Goal: Information Seeking & Learning: Learn about a topic

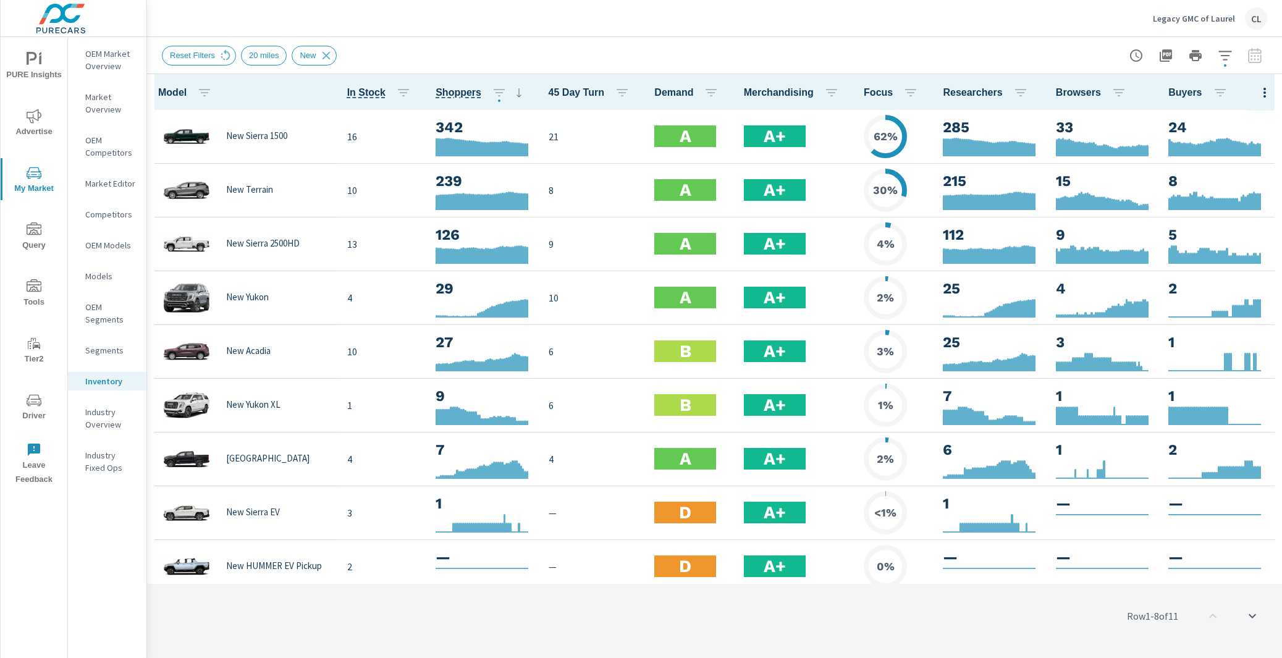
scroll to position [1, 0]
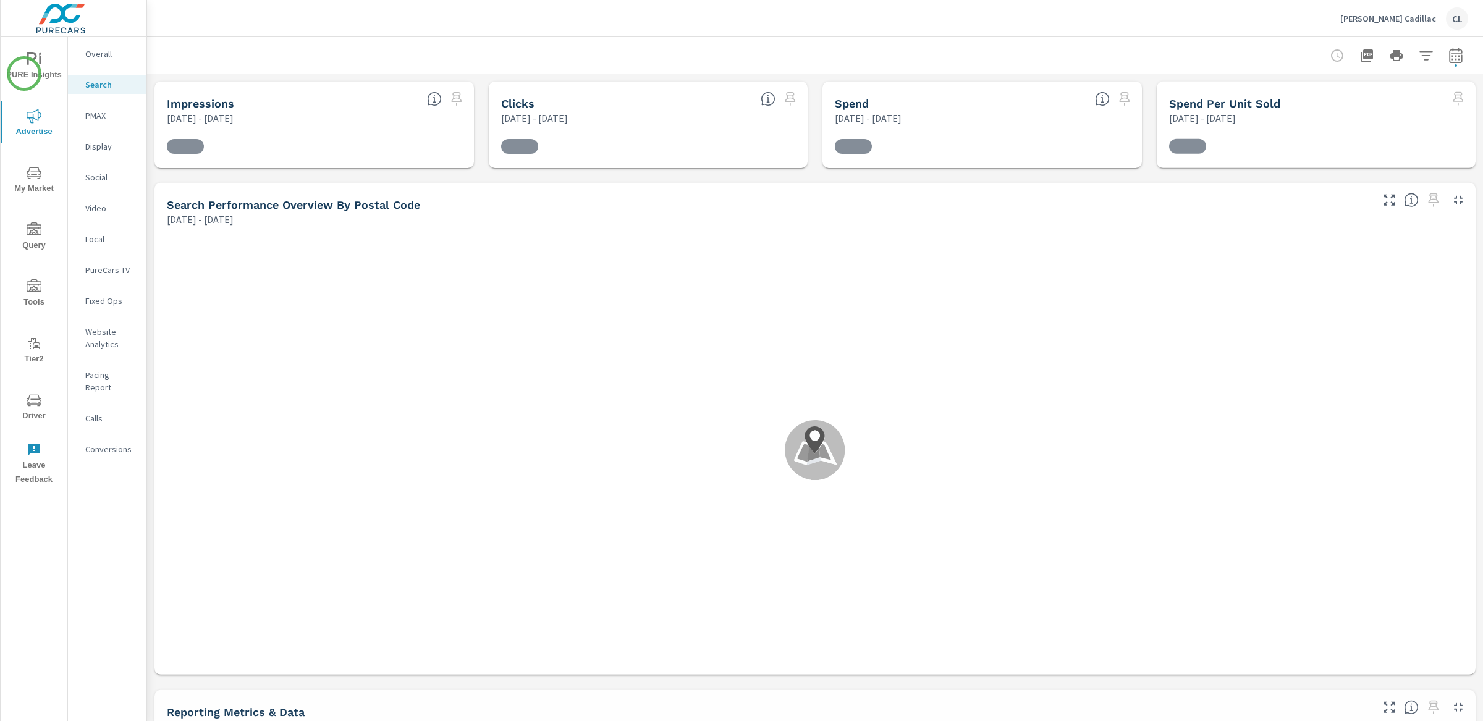
click at [24, 72] on span "PURE Insights" at bounding box center [33, 67] width 59 height 30
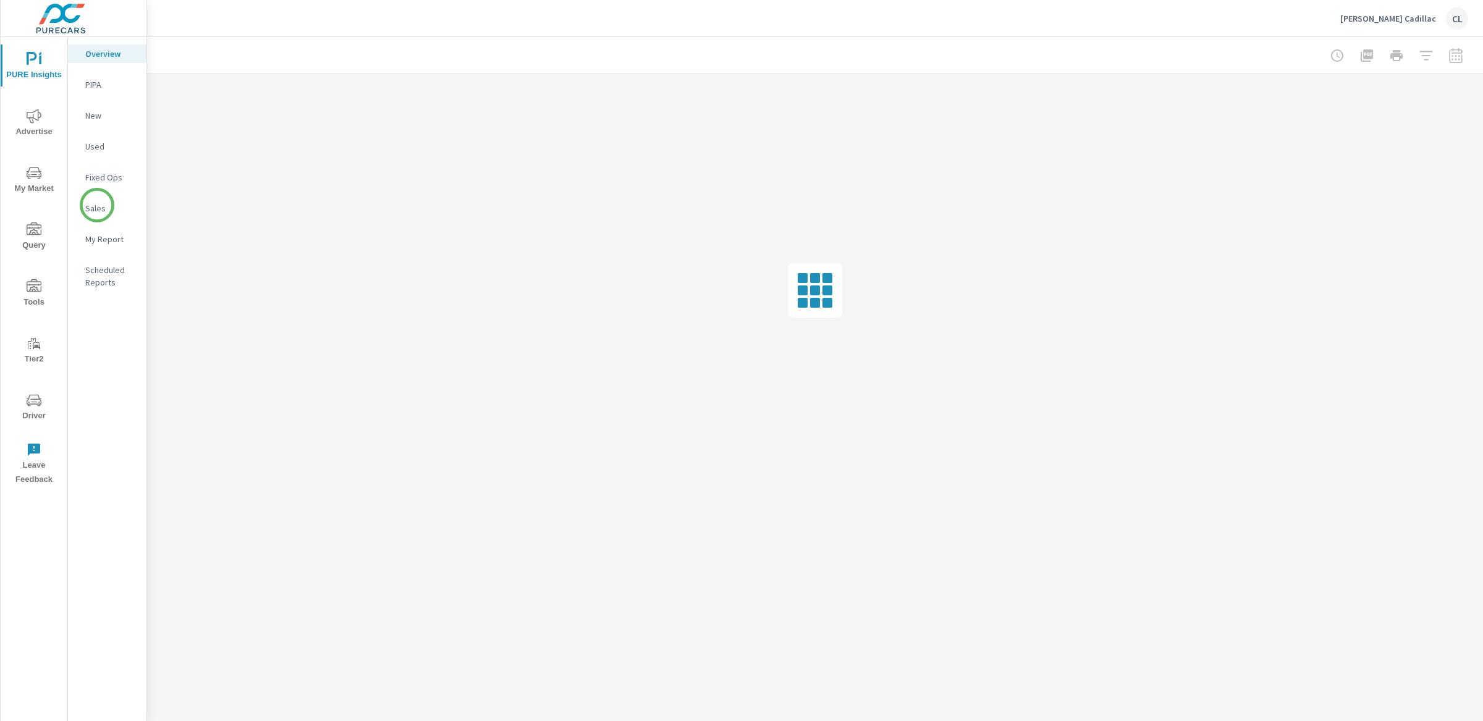
click at [96, 207] on p "Sales" at bounding box center [110, 208] width 51 height 12
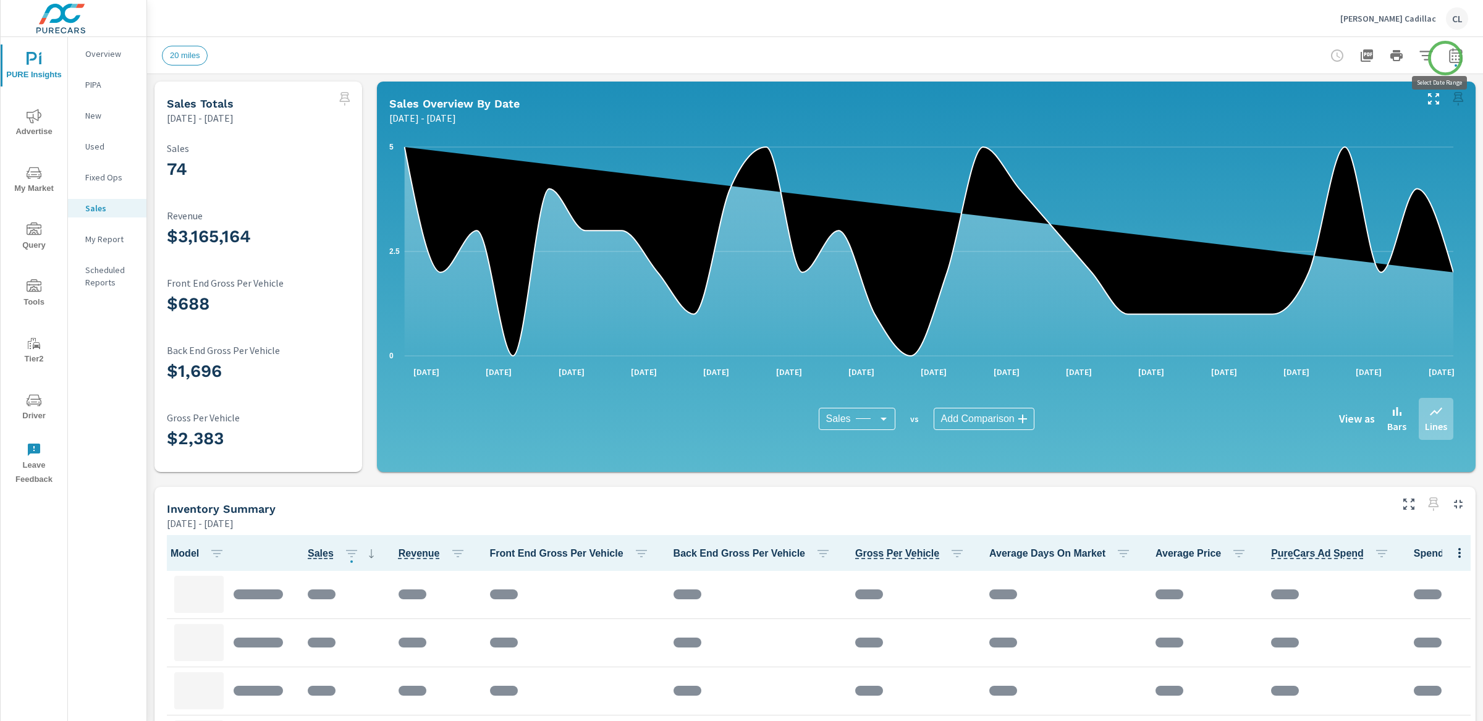
click at [1281, 58] on icon "button" at bounding box center [1455, 55] width 15 height 15
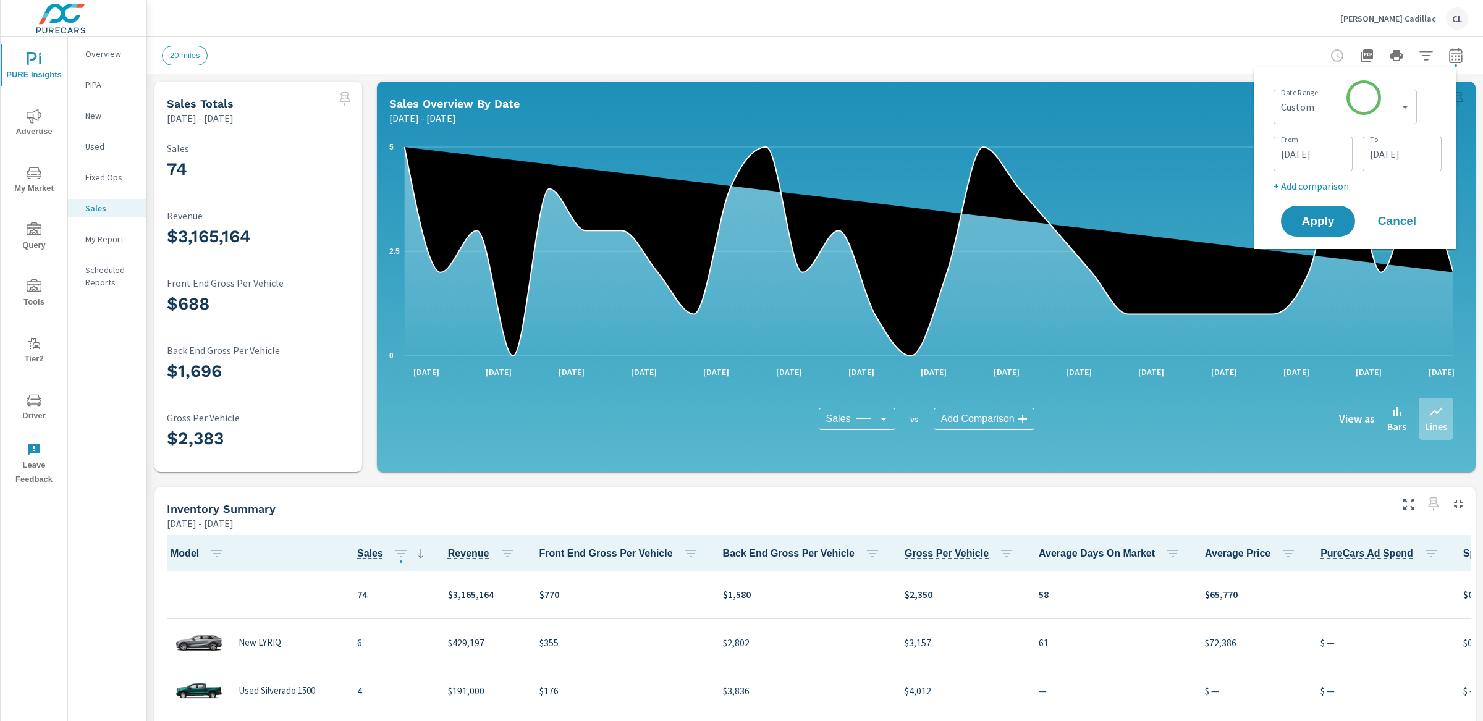
scroll to position [1, 0]
click at [1281, 98] on select "Custom Yesterday Last week Last 7 days Last 14 days Last 30 days Last 45 days L…" at bounding box center [1344, 107] width 133 height 25
click at [1278, 95] on select "Custom Yesterday Last week Last 7 days Last 14 days Last 30 days Last 45 days L…" at bounding box center [1344, 107] width 133 height 25
select select "Last month"
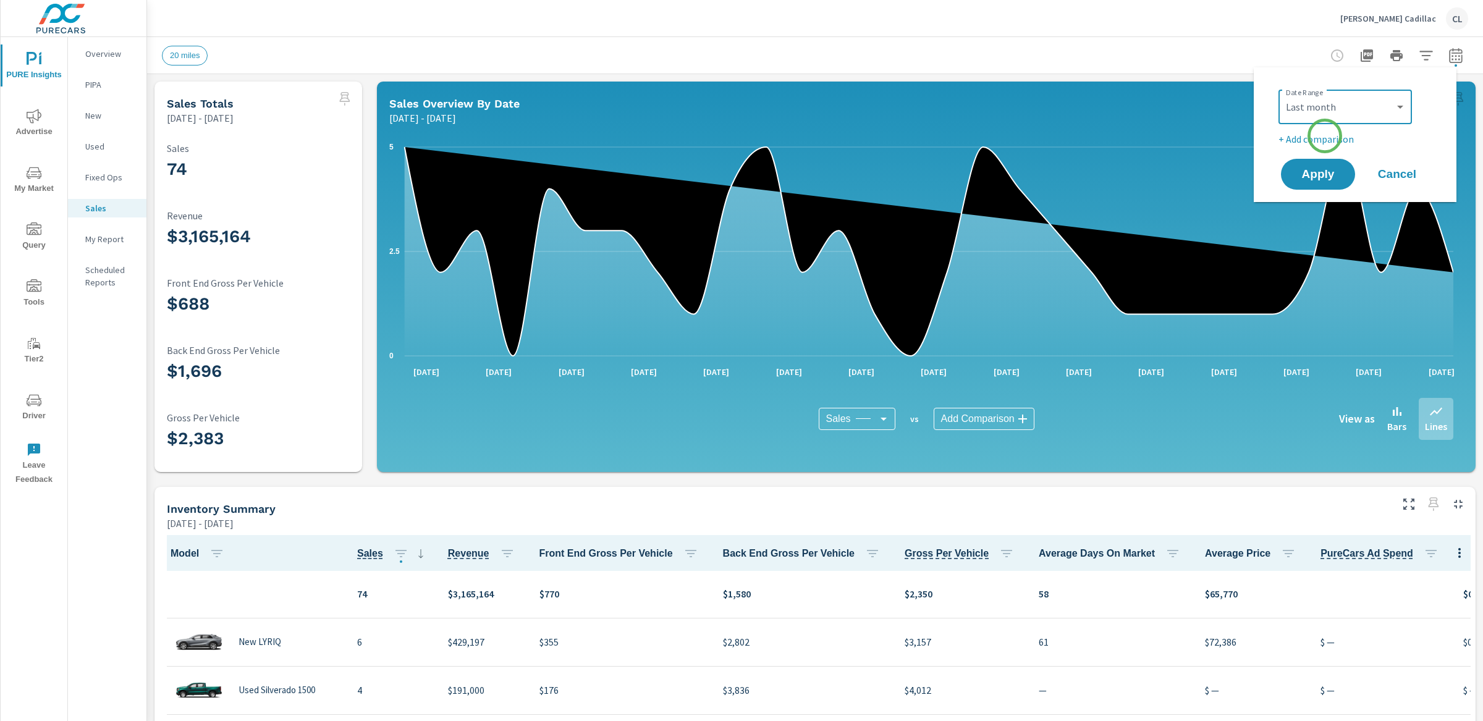
click at [1281, 134] on p "+ Add comparison" at bounding box center [1357, 139] width 158 height 15
select select "Previous period"
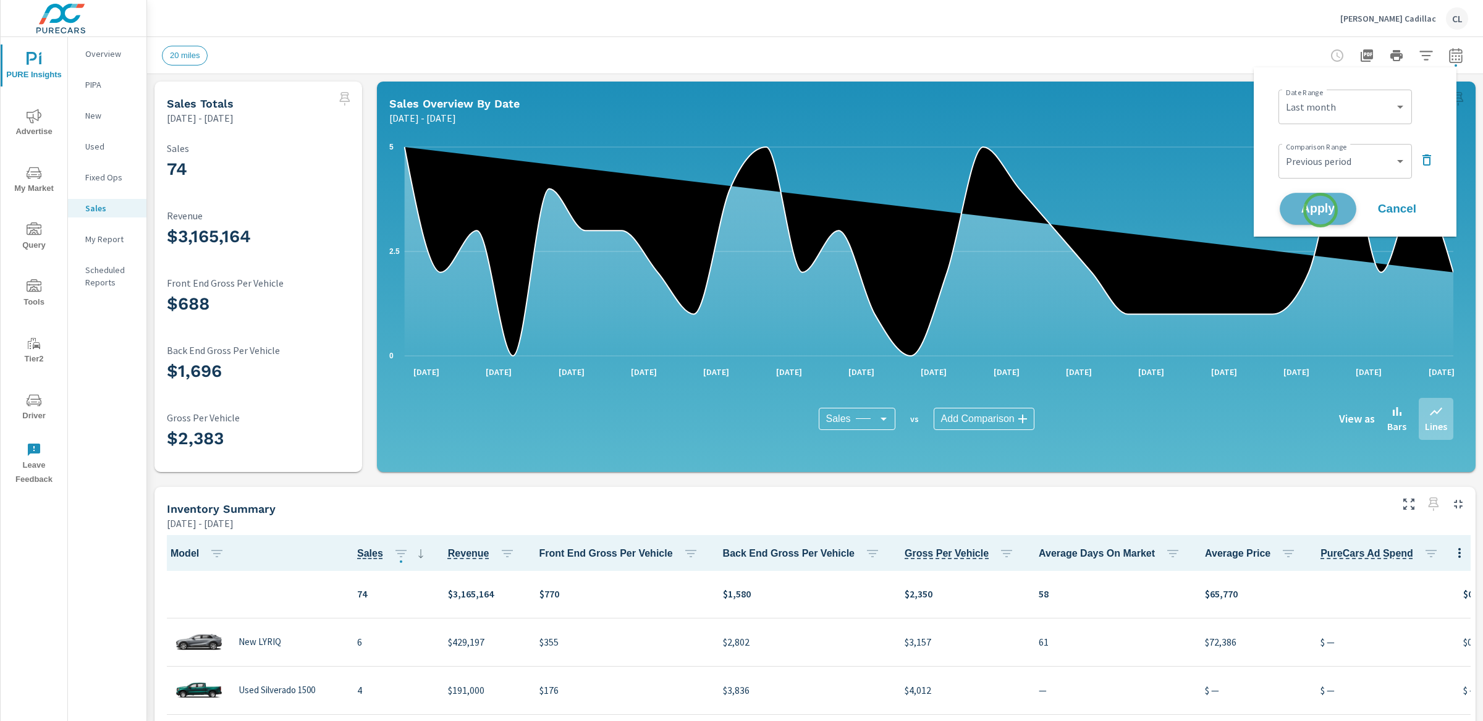
click at [1281, 210] on span "Apply" at bounding box center [1317, 209] width 51 height 12
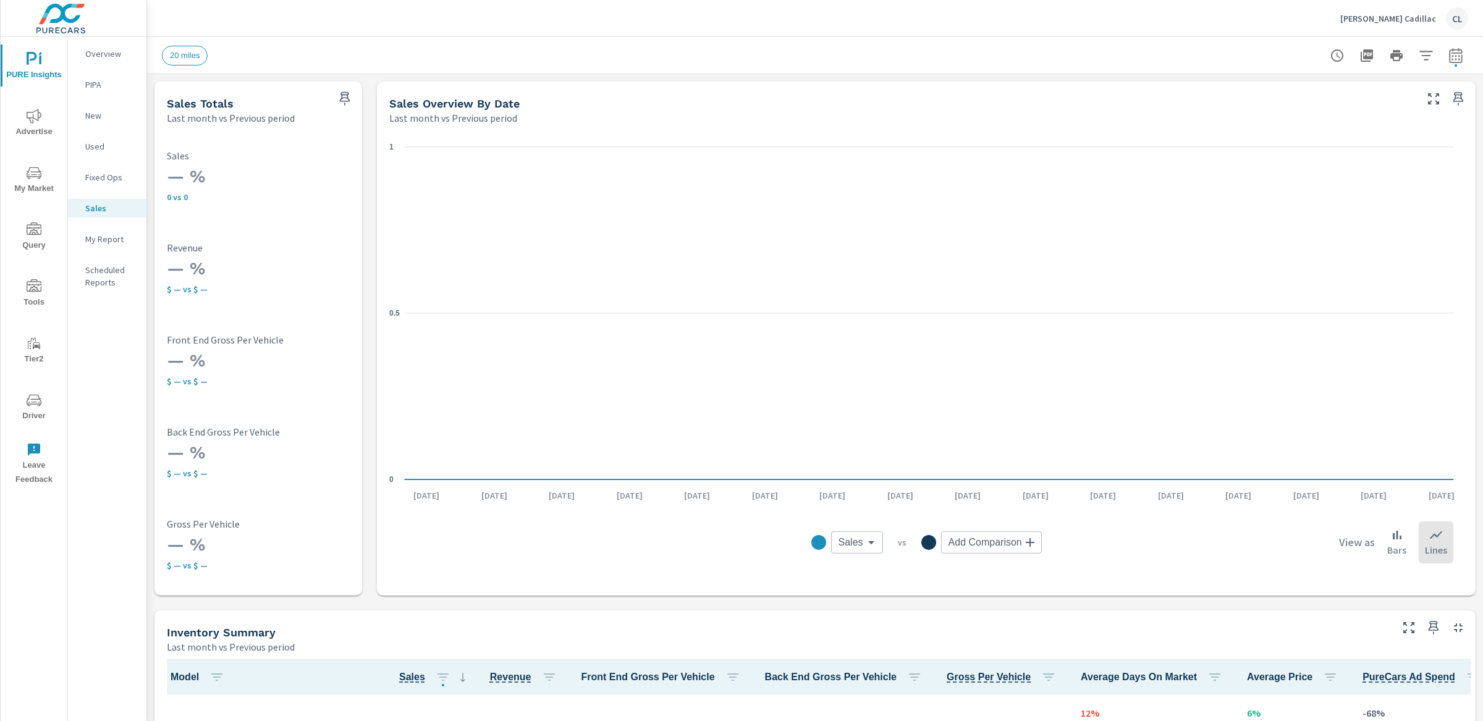
scroll to position [1, 0]
click at [1281, 51] on icon "button" at bounding box center [1425, 55] width 13 height 9
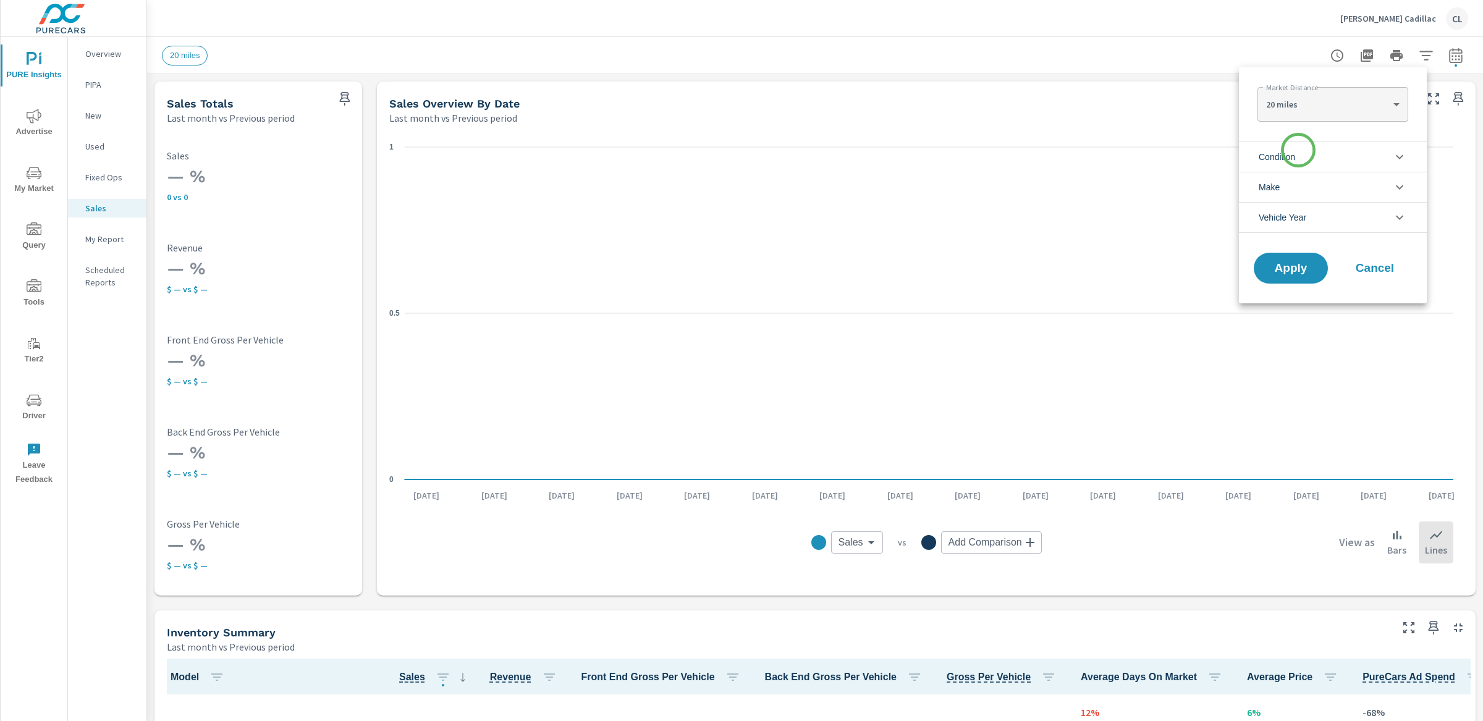
click at [1281, 166] on li "Condition" at bounding box center [1333, 156] width 188 height 30
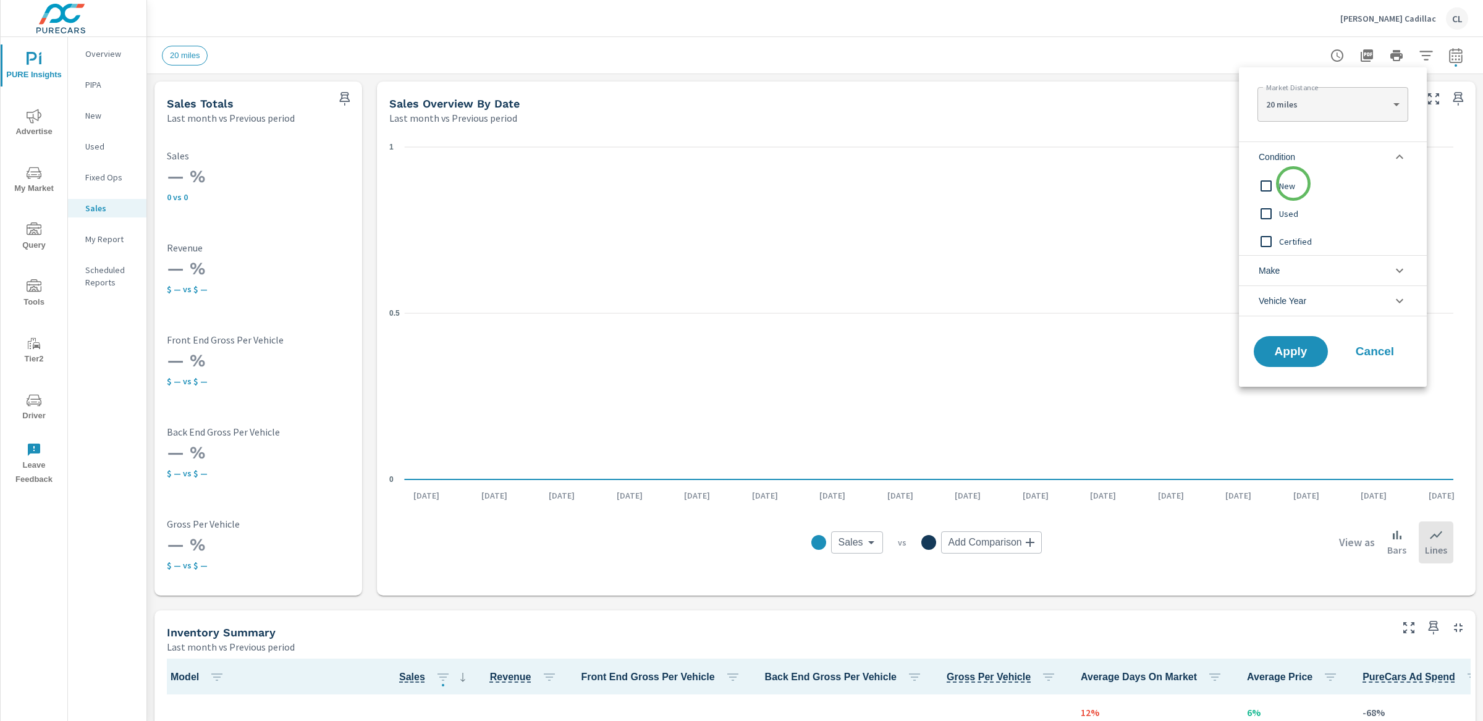
click at [1281, 183] on span "New" at bounding box center [1346, 186] width 135 height 15
click at [1281, 268] on li "Make" at bounding box center [1333, 270] width 188 height 30
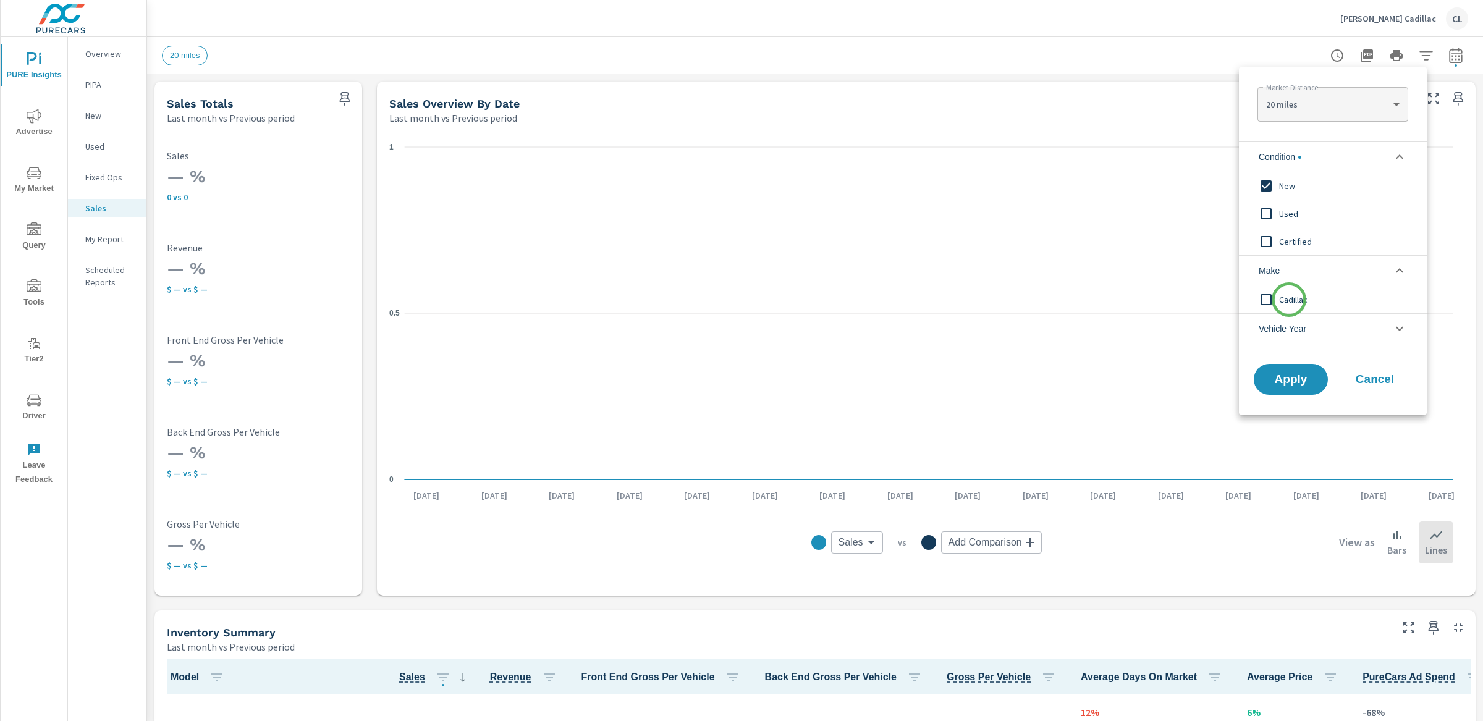
click at [1281, 300] on span "Cadillac" at bounding box center [1346, 299] width 135 height 15
click at [1281, 385] on span "Apply" at bounding box center [1290, 380] width 51 height 12
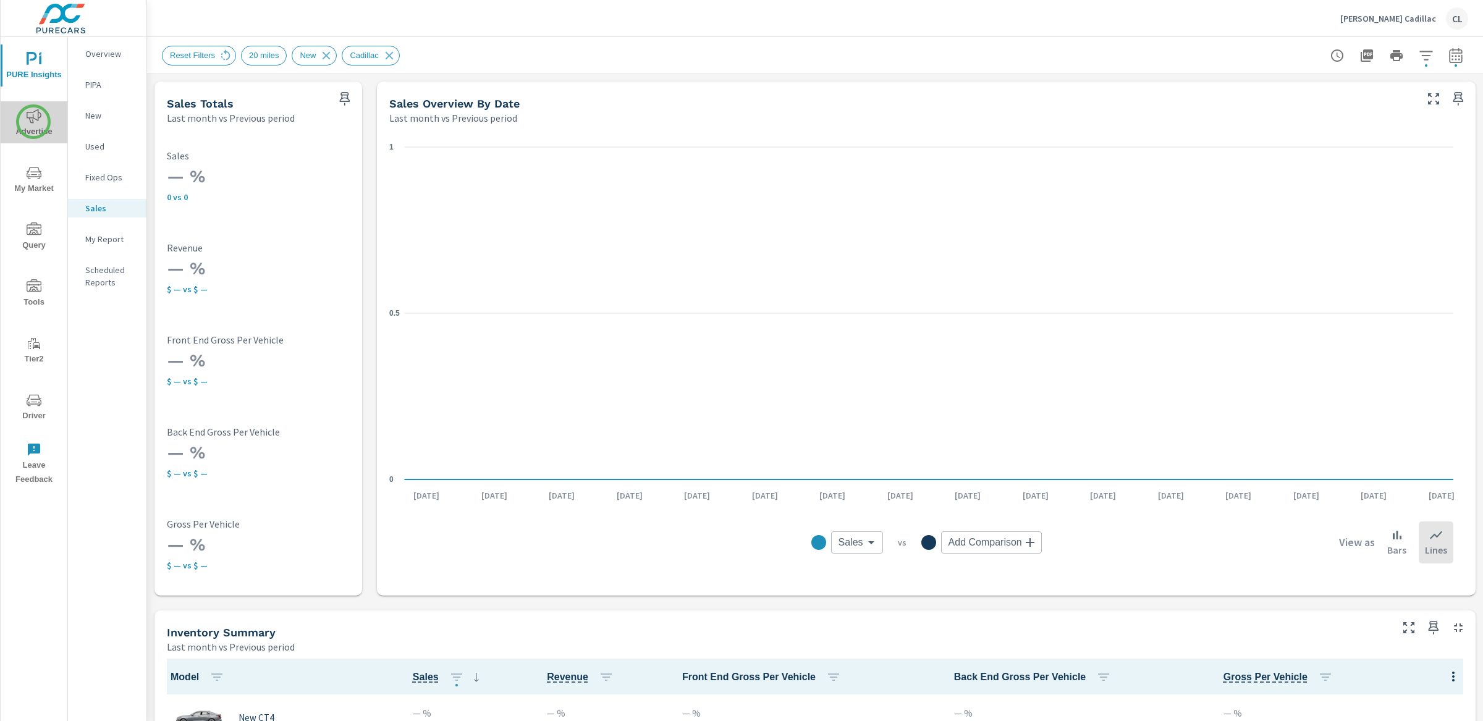
click at [33, 122] on icon "nav menu" at bounding box center [34, 116] width 15 height 15
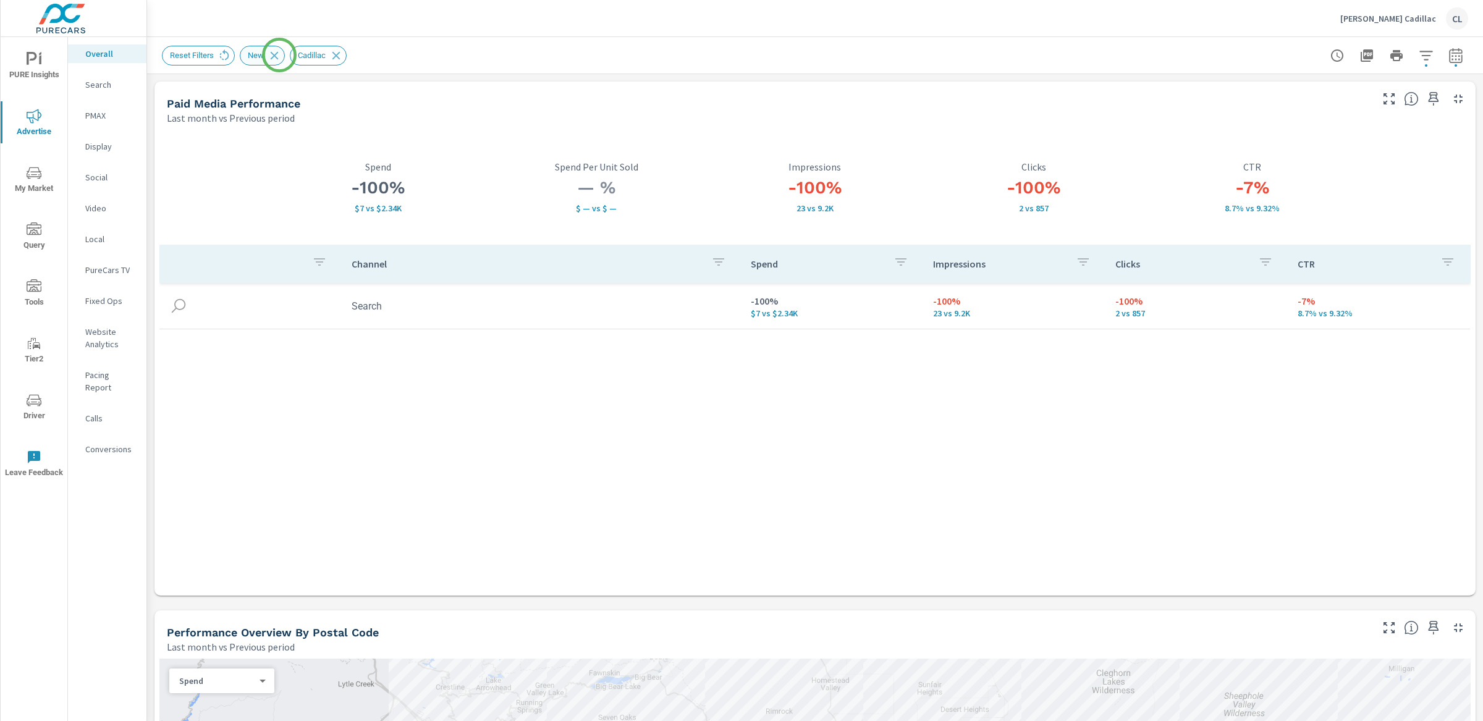
click at [279, 55] on icon at bounding box center [275, 56] width 14 height 14
click at [290, 57] on icon at bounding box center [286, 56] width 14 height 14
click at [109, 332] on p "Website Analytics" at bounding box center [110, 338] width 51 height 25
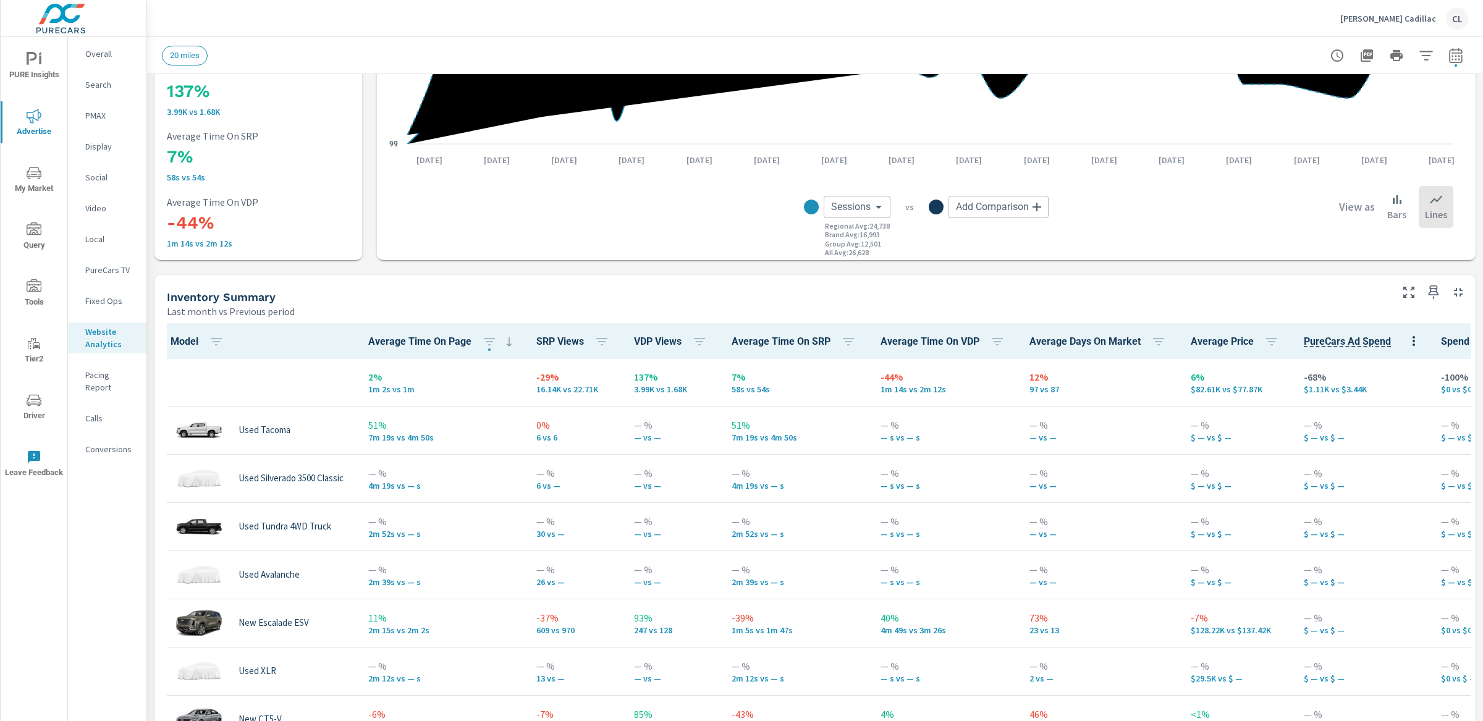
scroll to position [337, 0]
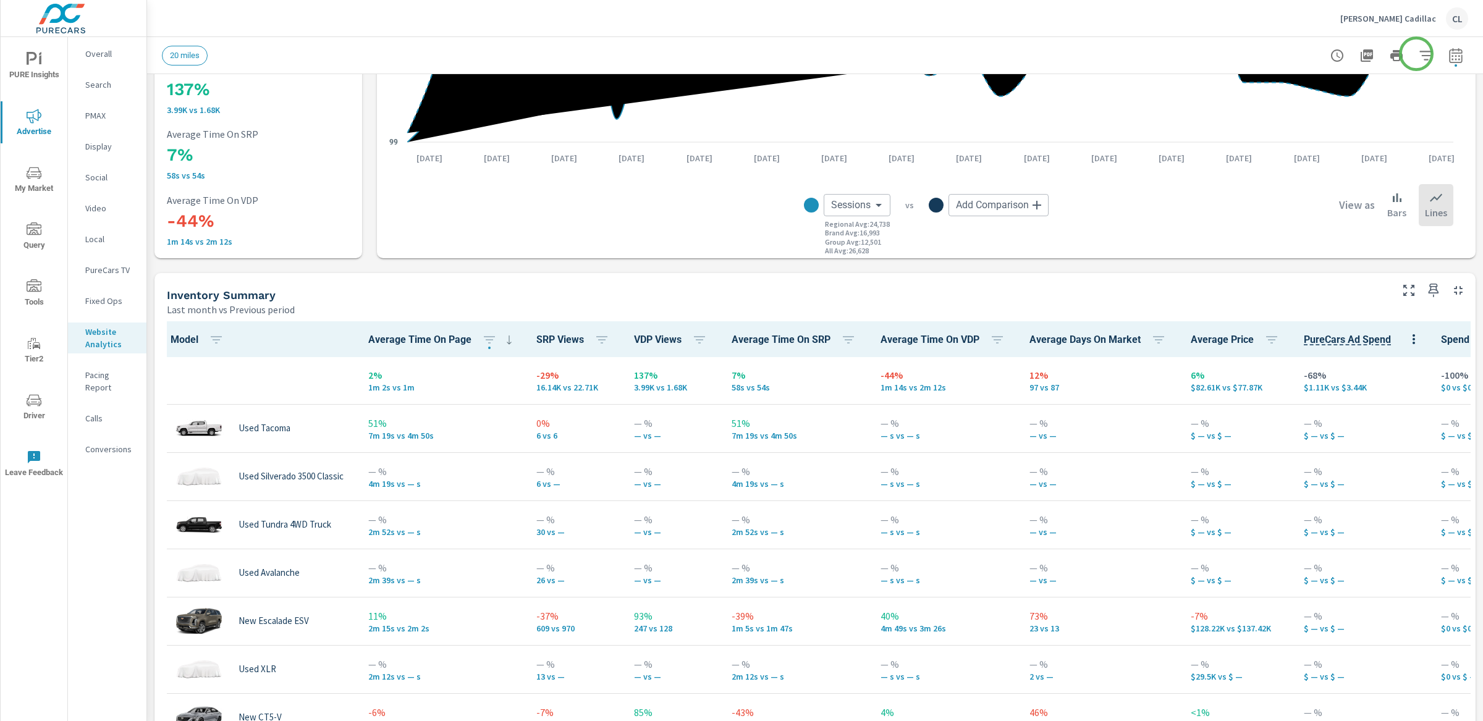
click at [1281, 54] on icon "button" at bounding box center [1425, 55] width 15 height 15
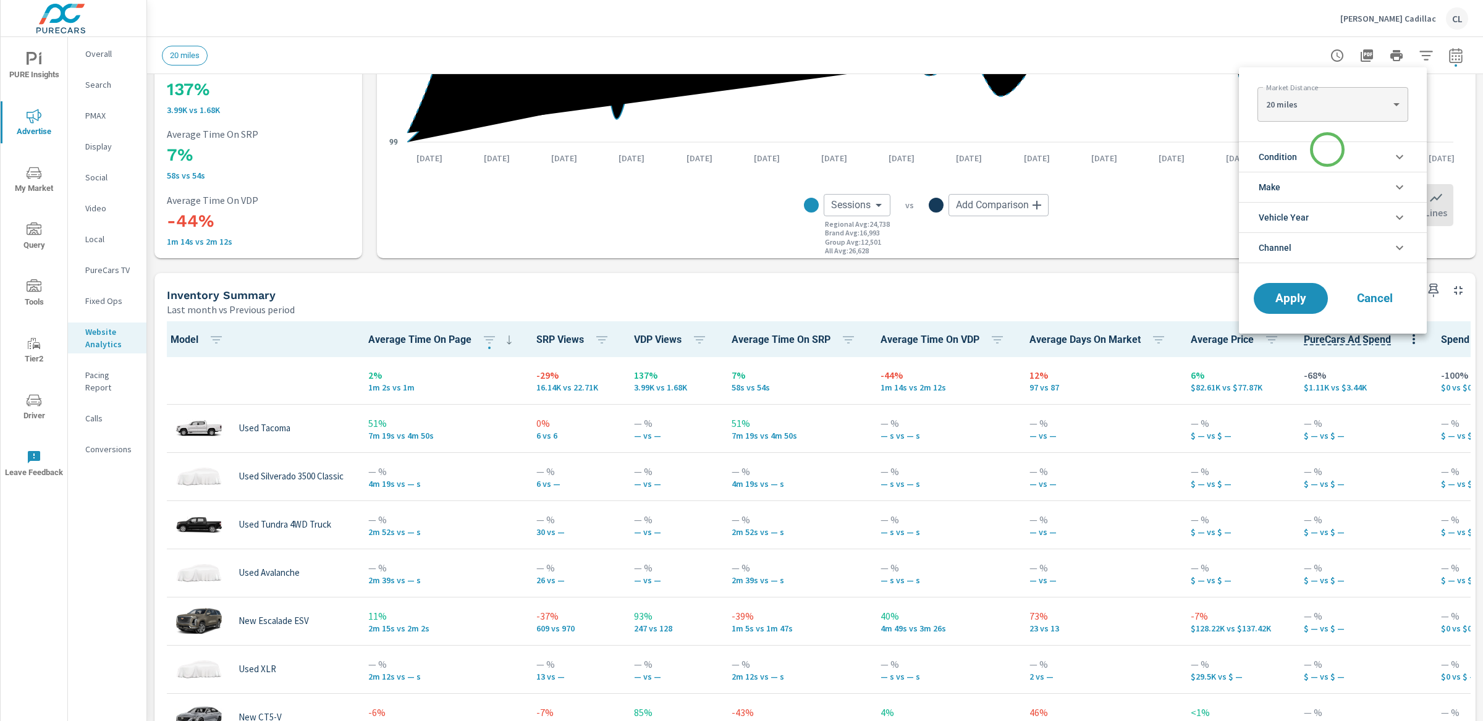
click at [1281, 152] on li "Condition" at bounding box center [1333, 156] width 188 height 30
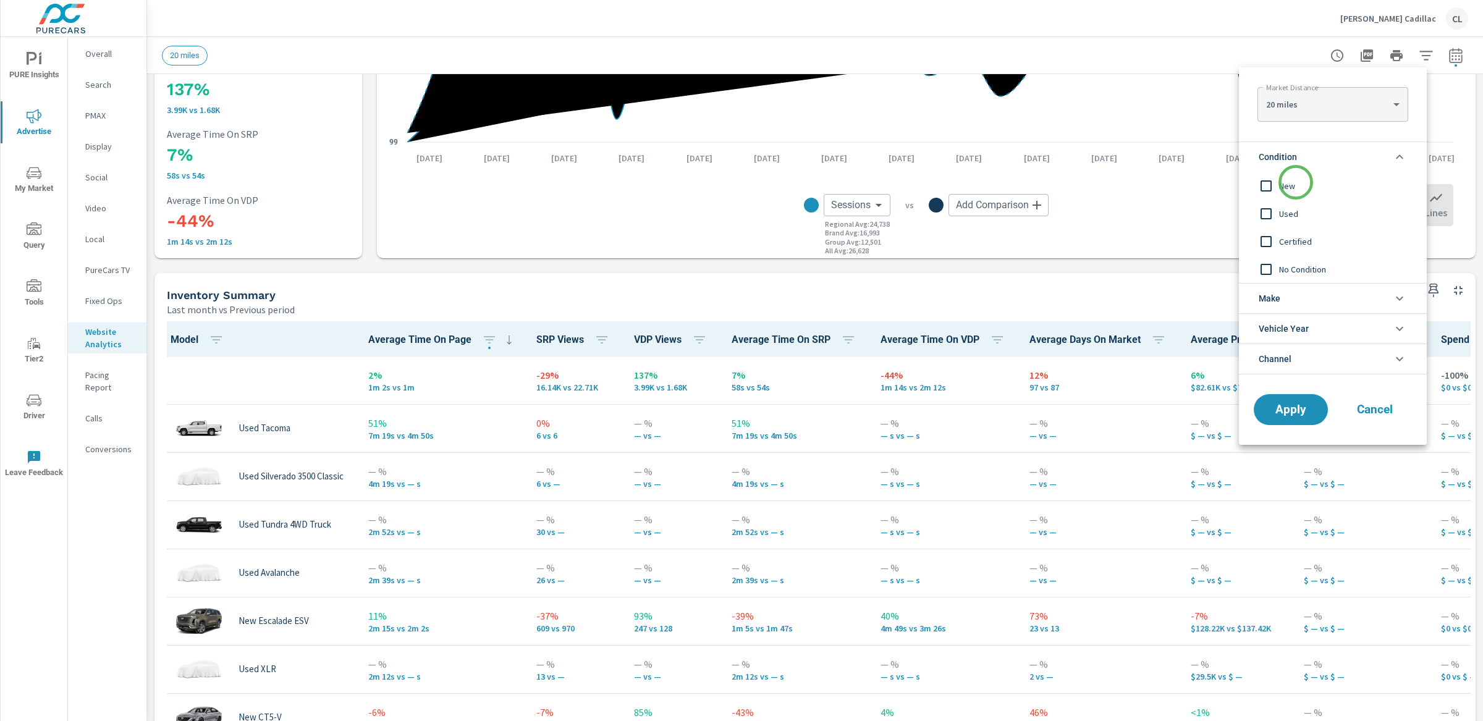
click at [1281, 182] on span "New" at bounding box center [1346, 186] width 135 height 15
click at [1281, 300] on li "Make" at bounding box center [1333, 298] width 188 height 30
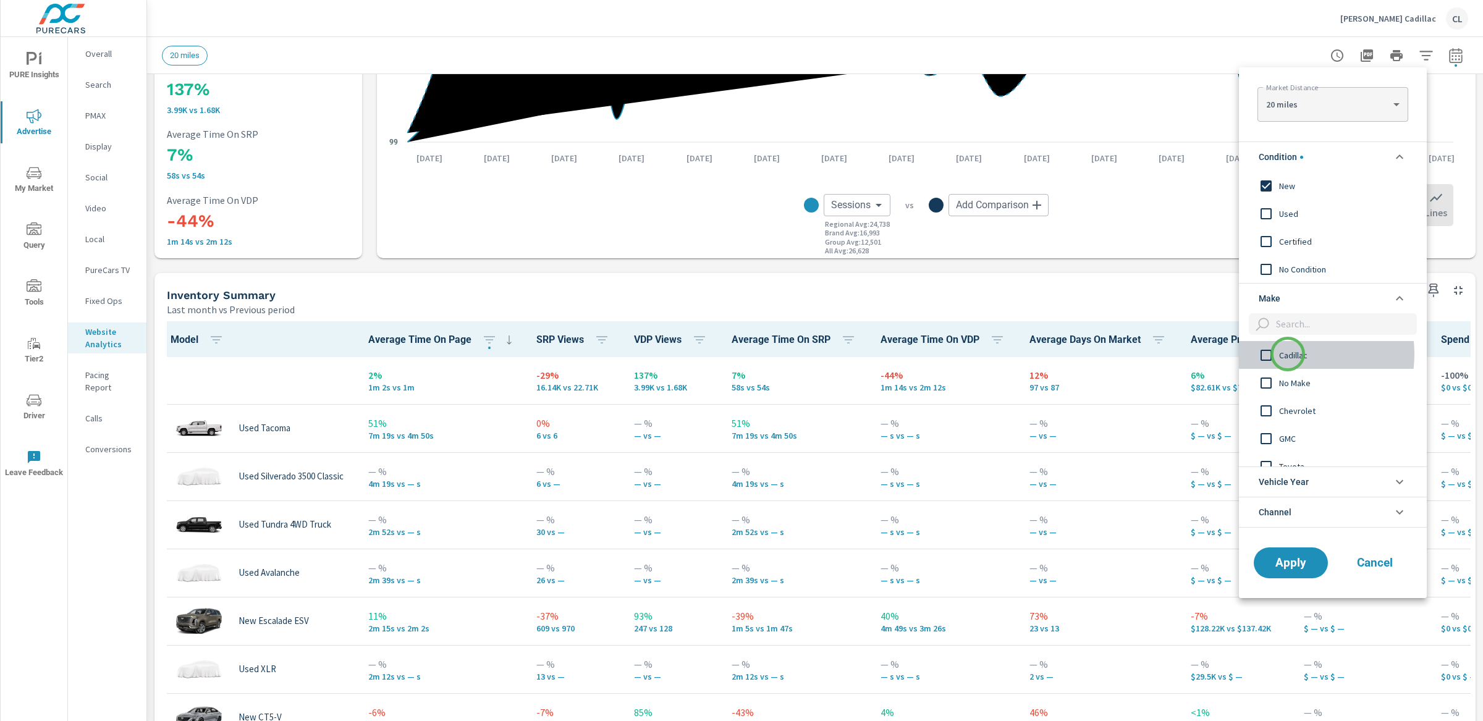
click at [1281, 354] on span "Cadillac" at bounding box center [1346, 355] width 135 height 15
click at [1281, 578] on button "Apply" at bounding box center [1290, 563] width 77 height 32
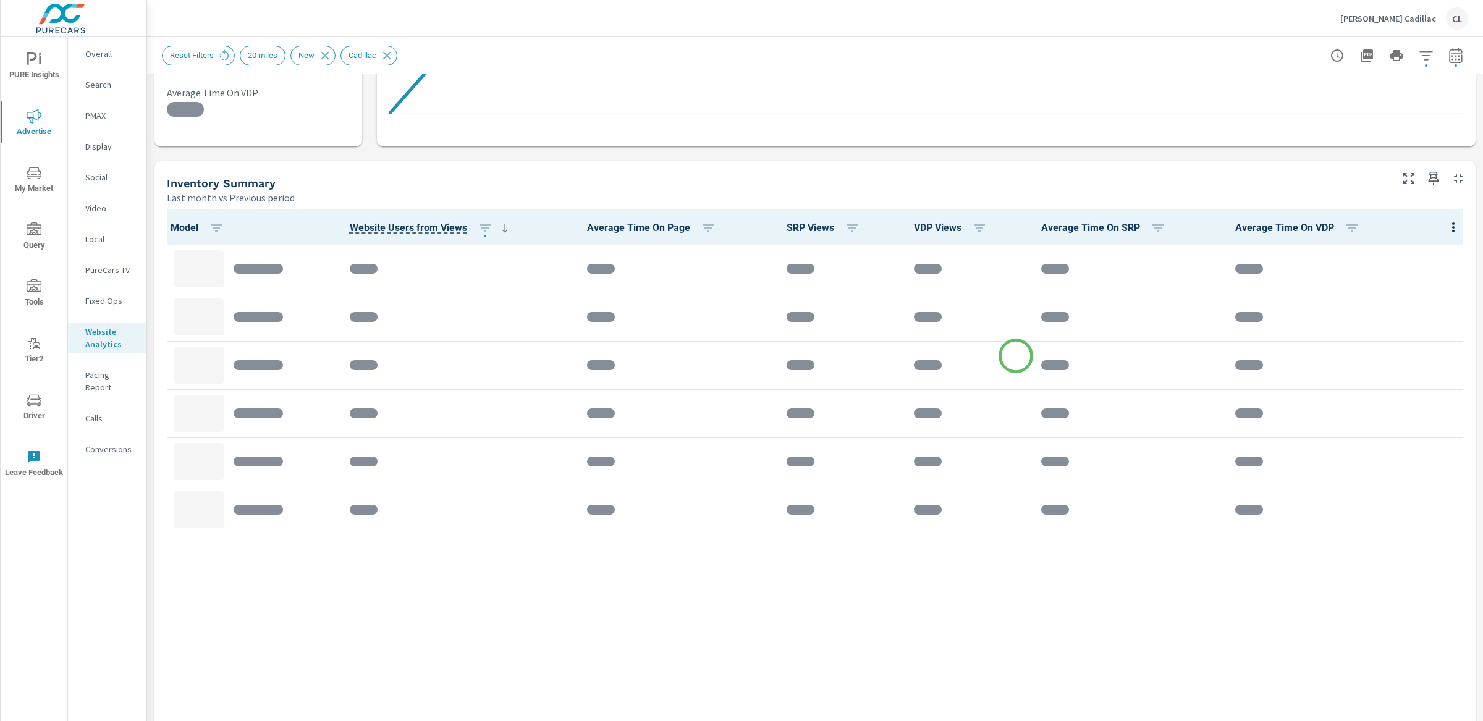
scroll to position [461, 0]
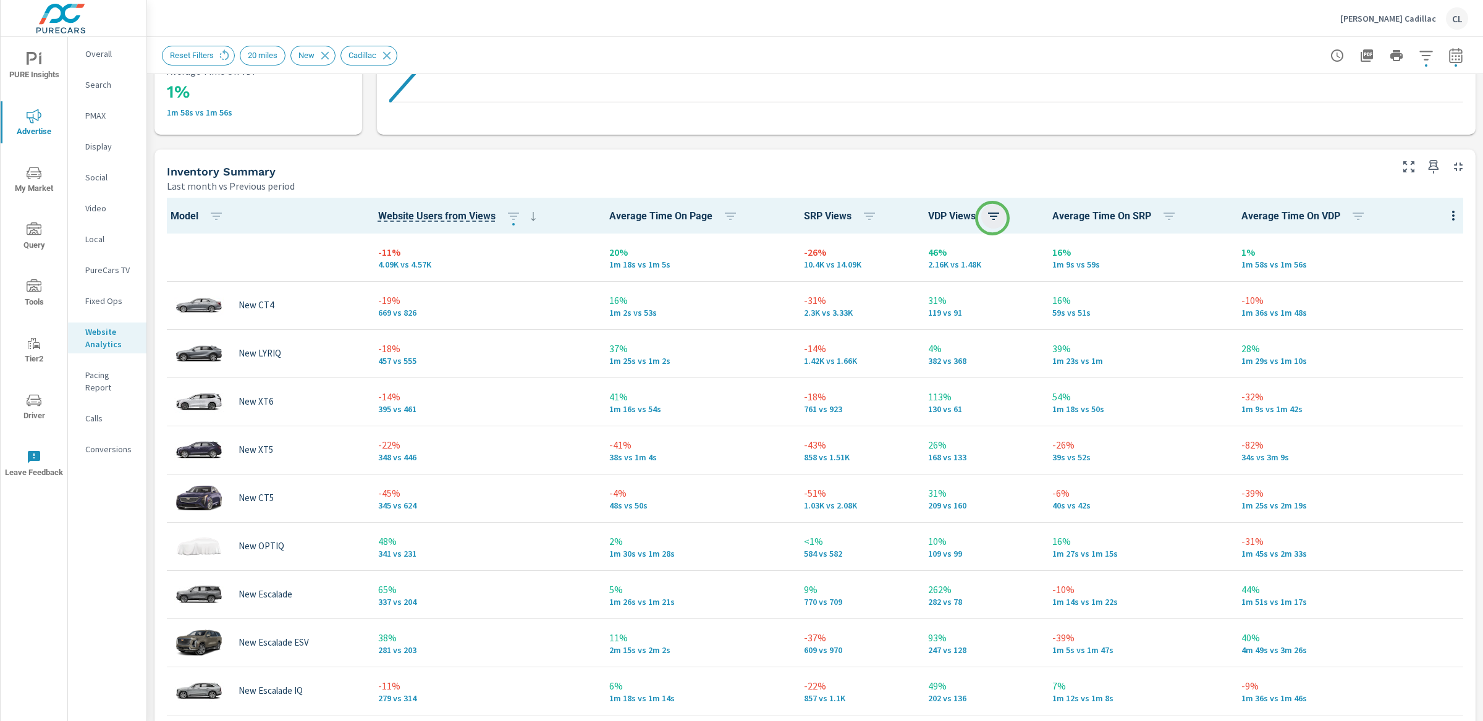
click at [992, 218] on icon "button" at bounding box center [993, 216] width 15 height 15
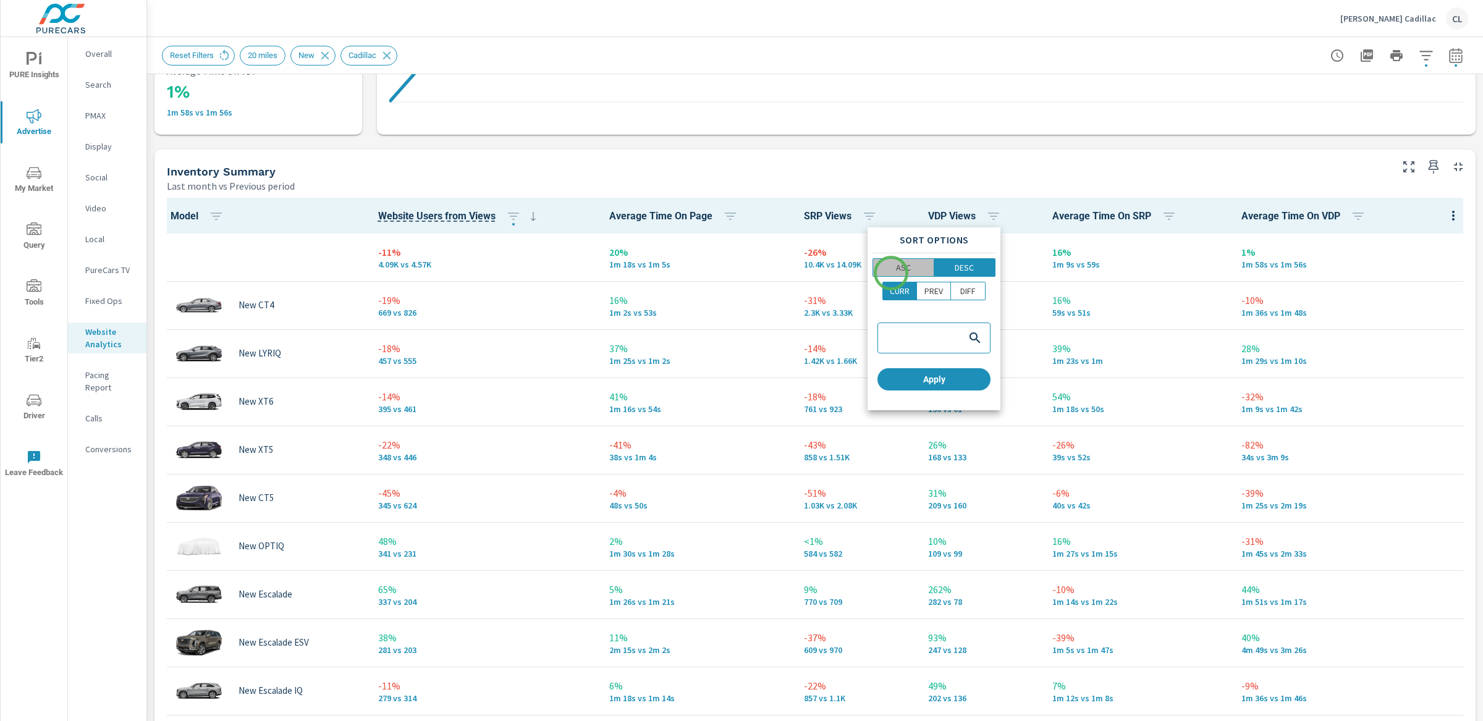
click at [891, 273] on span "ASC" at bounding box center [903, 267] width 53 height 12
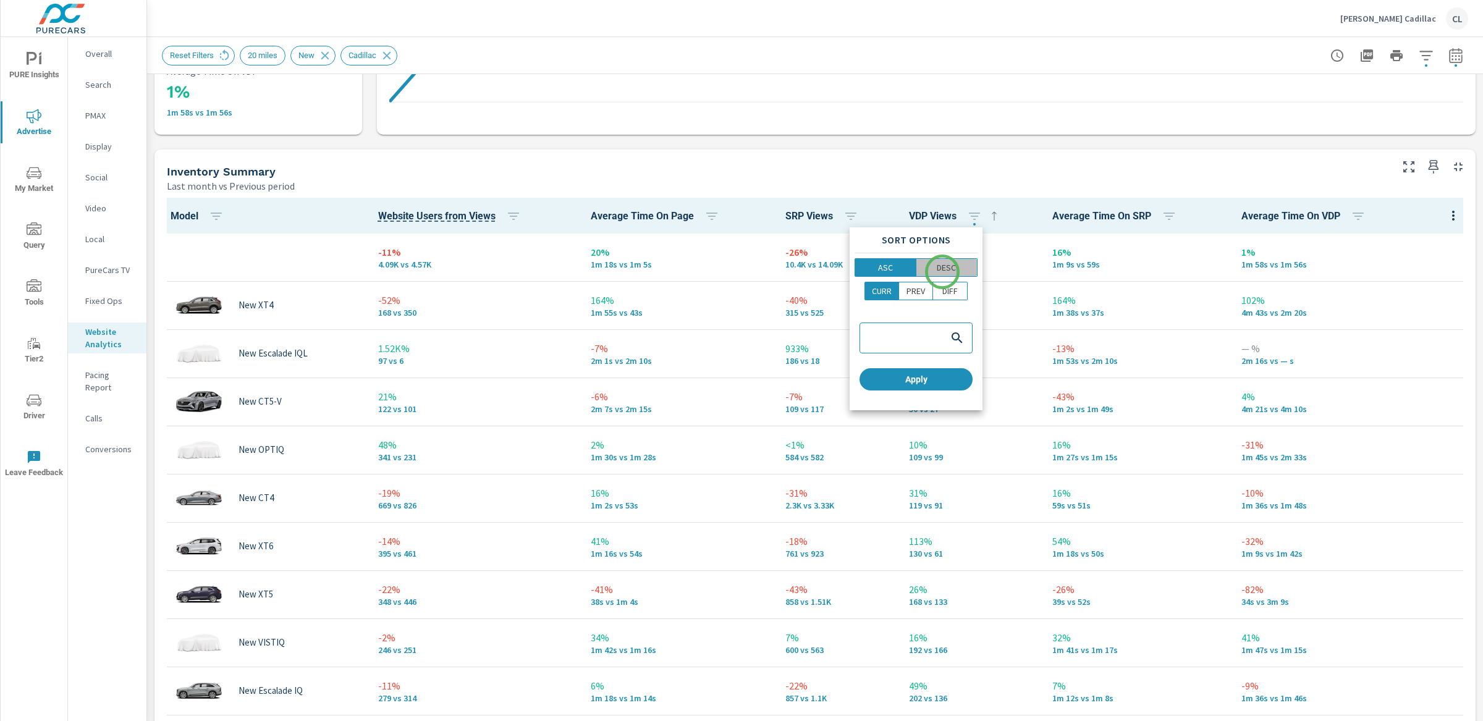
click at [942, 272] on p "DESC" at bounding box center [946, 267] width 19 height 12
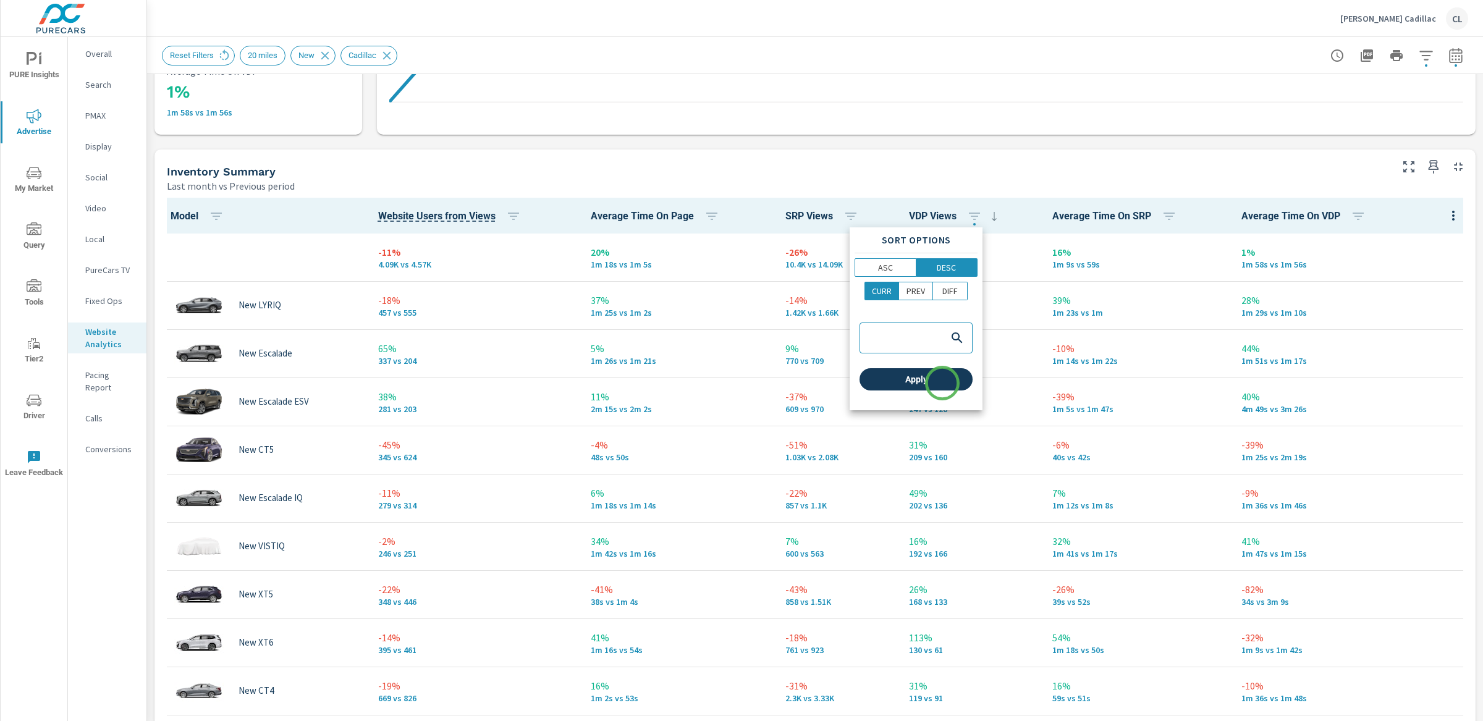
click at [942, 383] on span "Apply" at bounding box center [915, 379] width 103 height 11
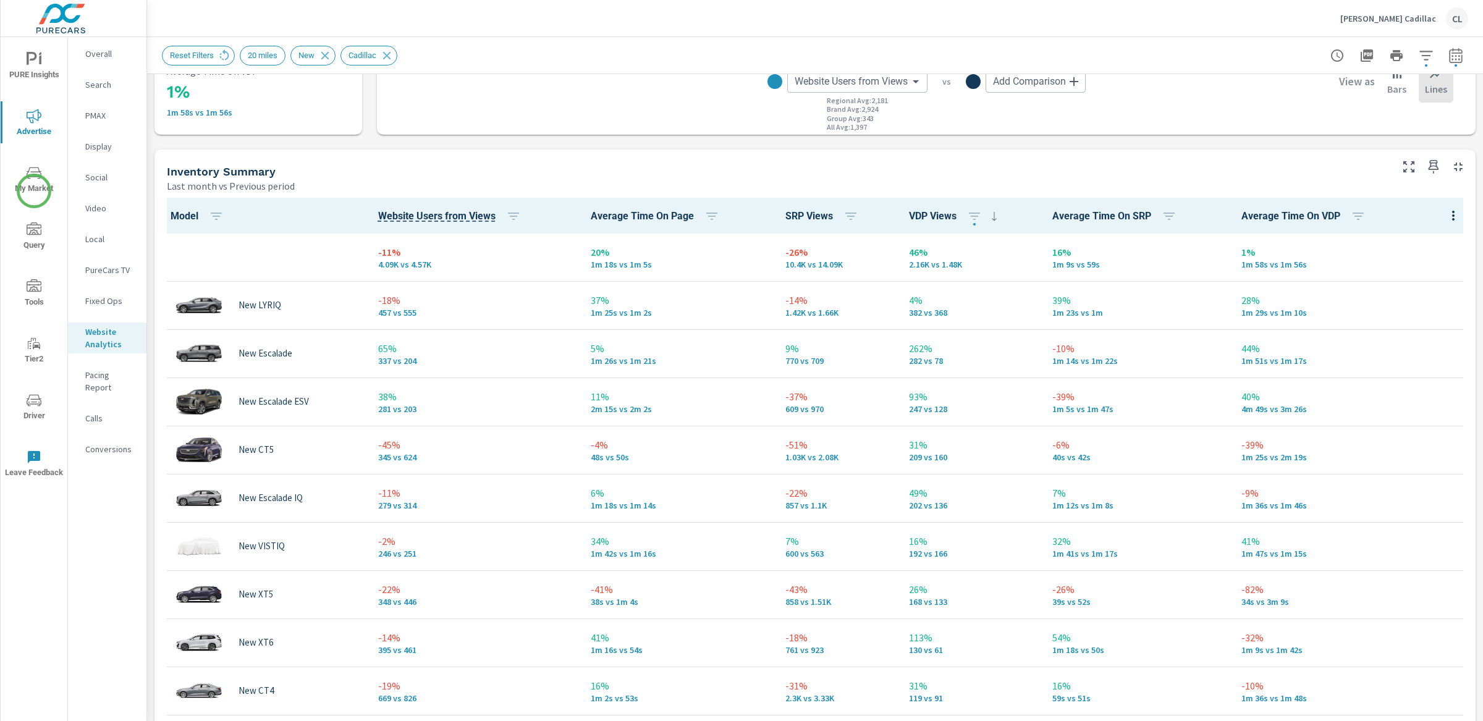
click at [34, 191] on span "My Market" at bounding box center [33, 181] width 59 height 30
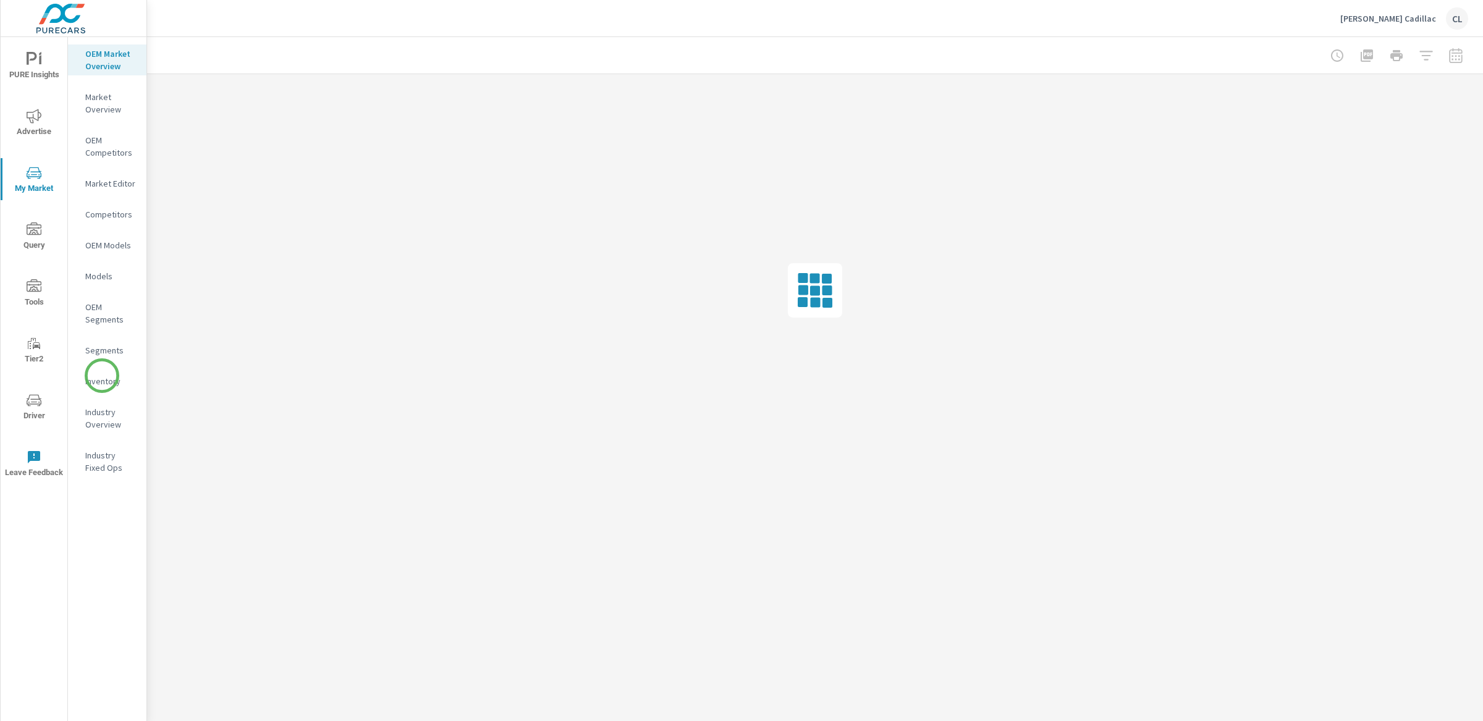
click at [103, 380] on p "Inventory" at bounding box center [110, 381] width 51 height 12
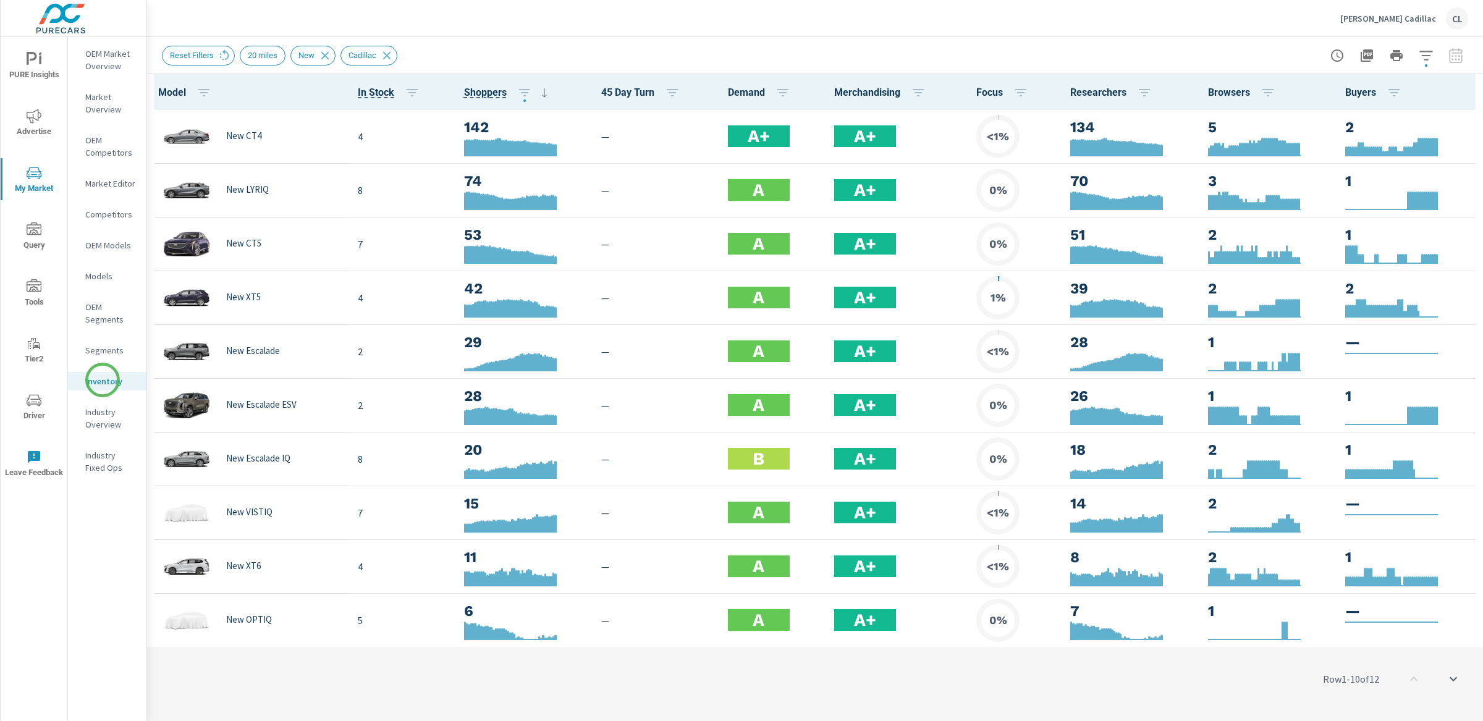
scroll to position [1, 0]
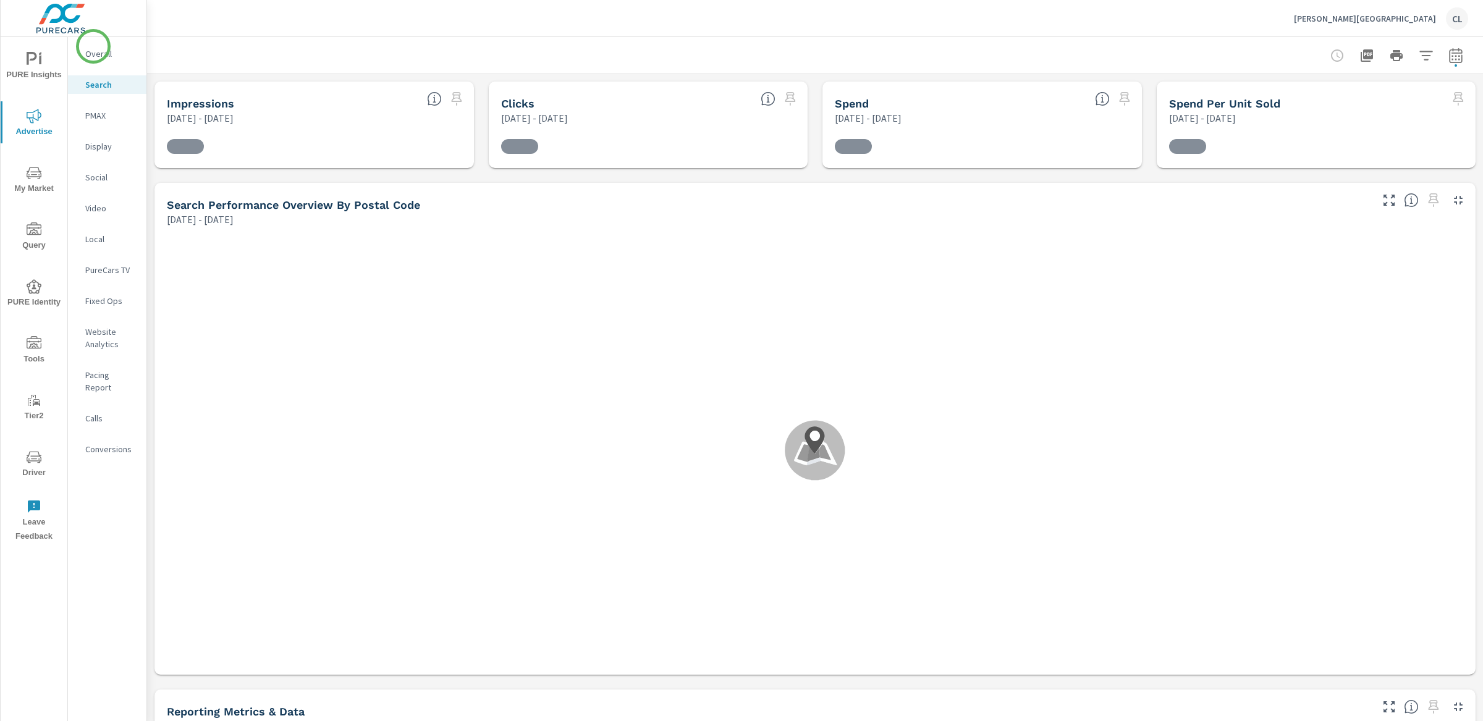
click at [93, 48] on p "Overall" at bounding box center [110, 54] width 51 height 12
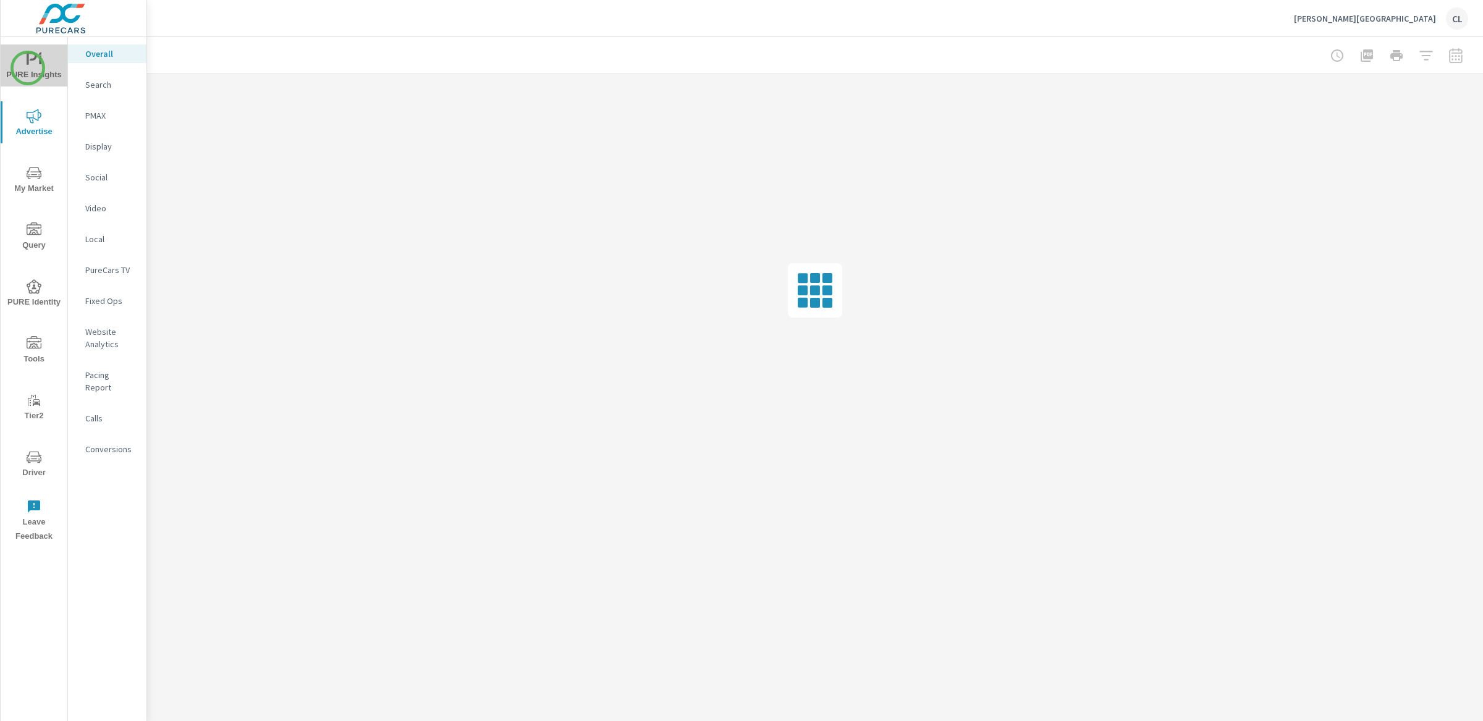
click at [28, 68] on span "PURE Insights" at bounding box center [33, 67] width 59 height 30
click at [95, 213] on p "Sales" at bounding box center [110, 208] width 51 height 12
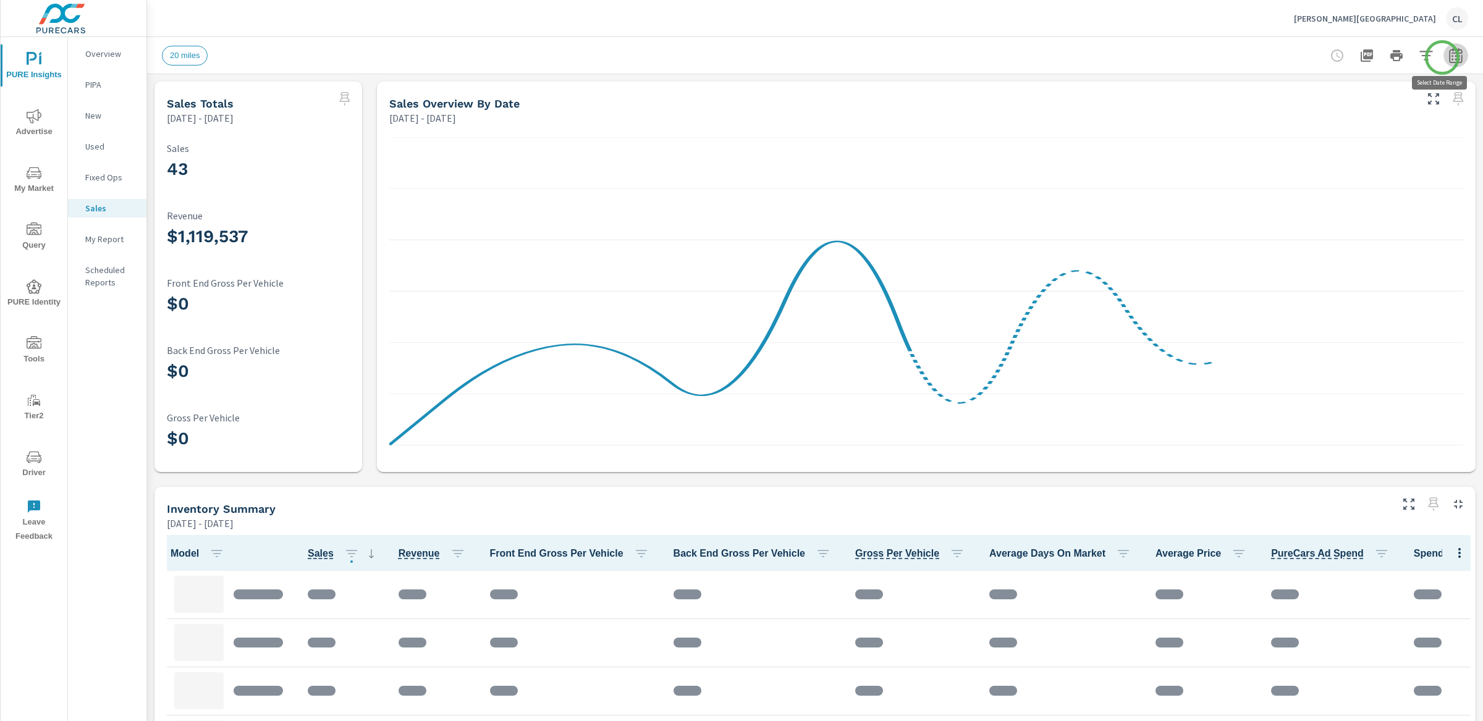
click at [1281, 57] on icon "button" at bounding box center [1455, 55] width 15 height 15
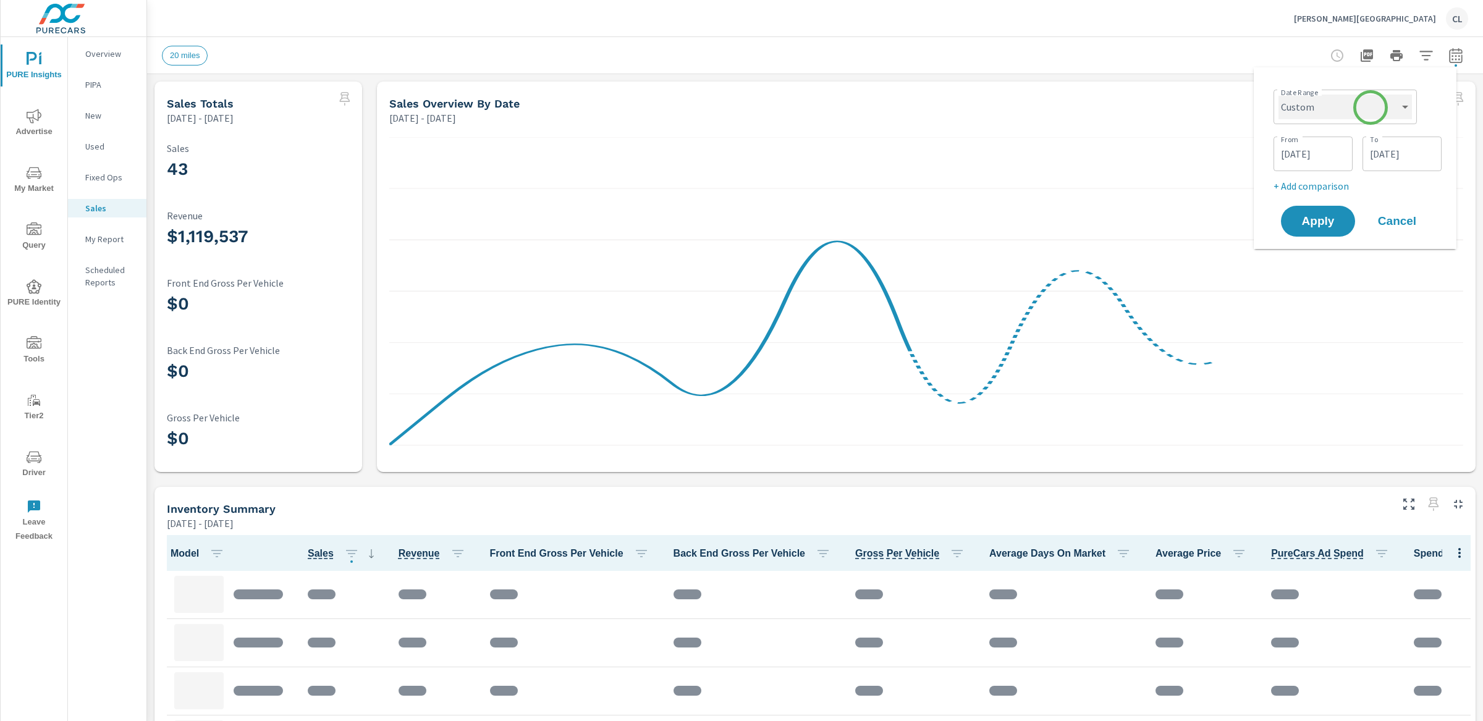
click at [1281, 107] on select "Custom Yesterday Last week Last 7 days Last 14 days Last 30 days Last 45 days L…" at bounding box center [1344, 107] width 133 height 25
click at [1278, 95] on select "Custom Yesterday Last week Last 7 days Last 14 days Last 30 days Last 45 days L…" at bounding box center [1344, 107] width 133 height 25
select select "Last month"
click at [1281, 132] on p "+ Add comparison" at bounding box center [1357, 139] width 158 height 15
select select "Previous period"
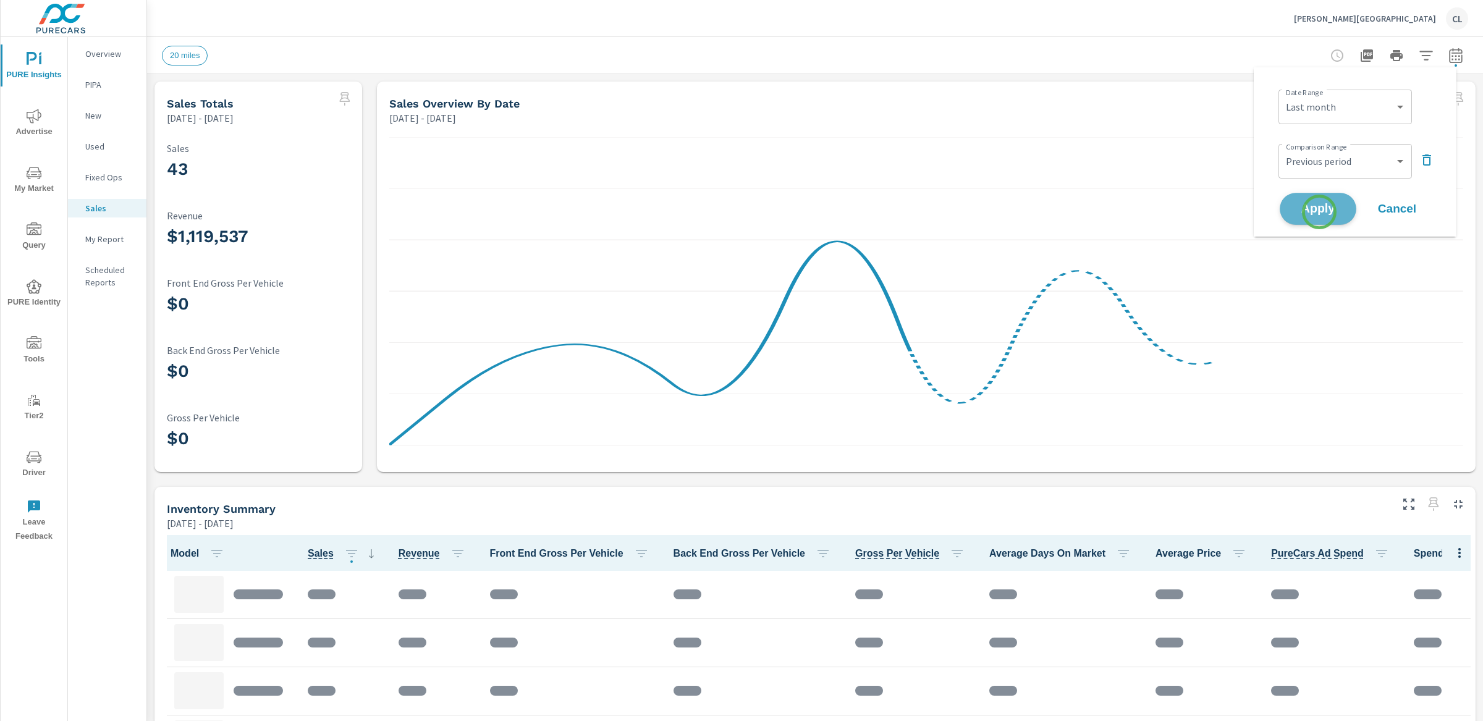
click at [1281, 212] on span "Apply" at bounding box center [1317, 209] width 51 height 12
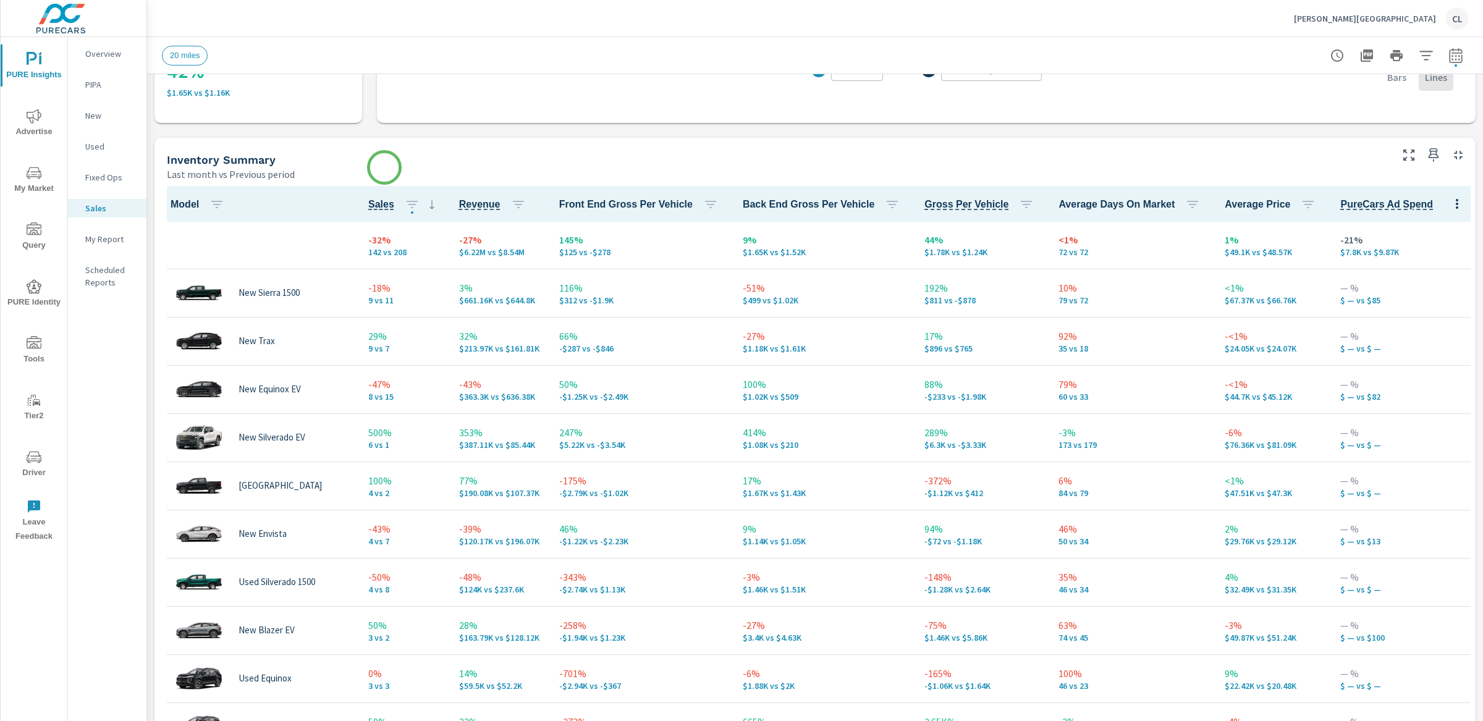
scroll to position [579, 0]
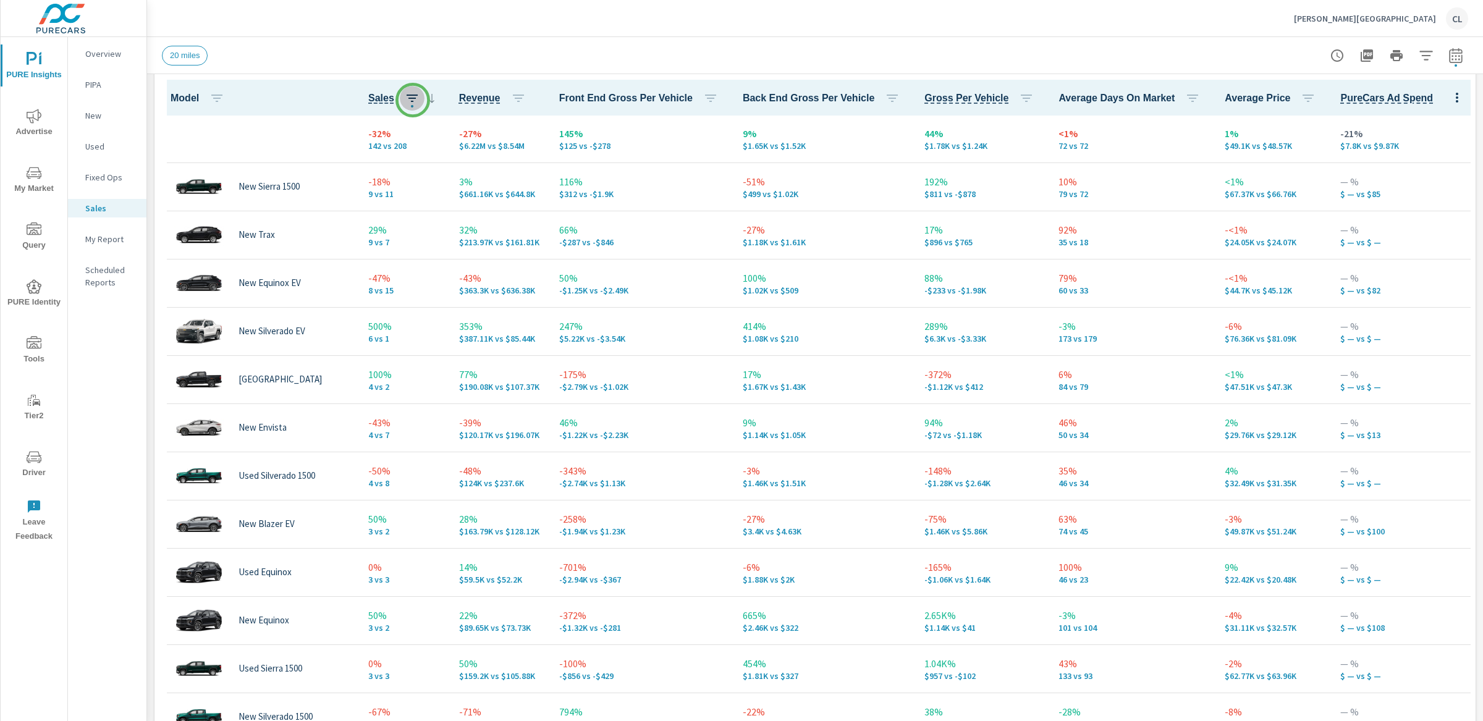
click at [413, 100] on icon "button" at bounding box center [412, 98] width 11 height 7
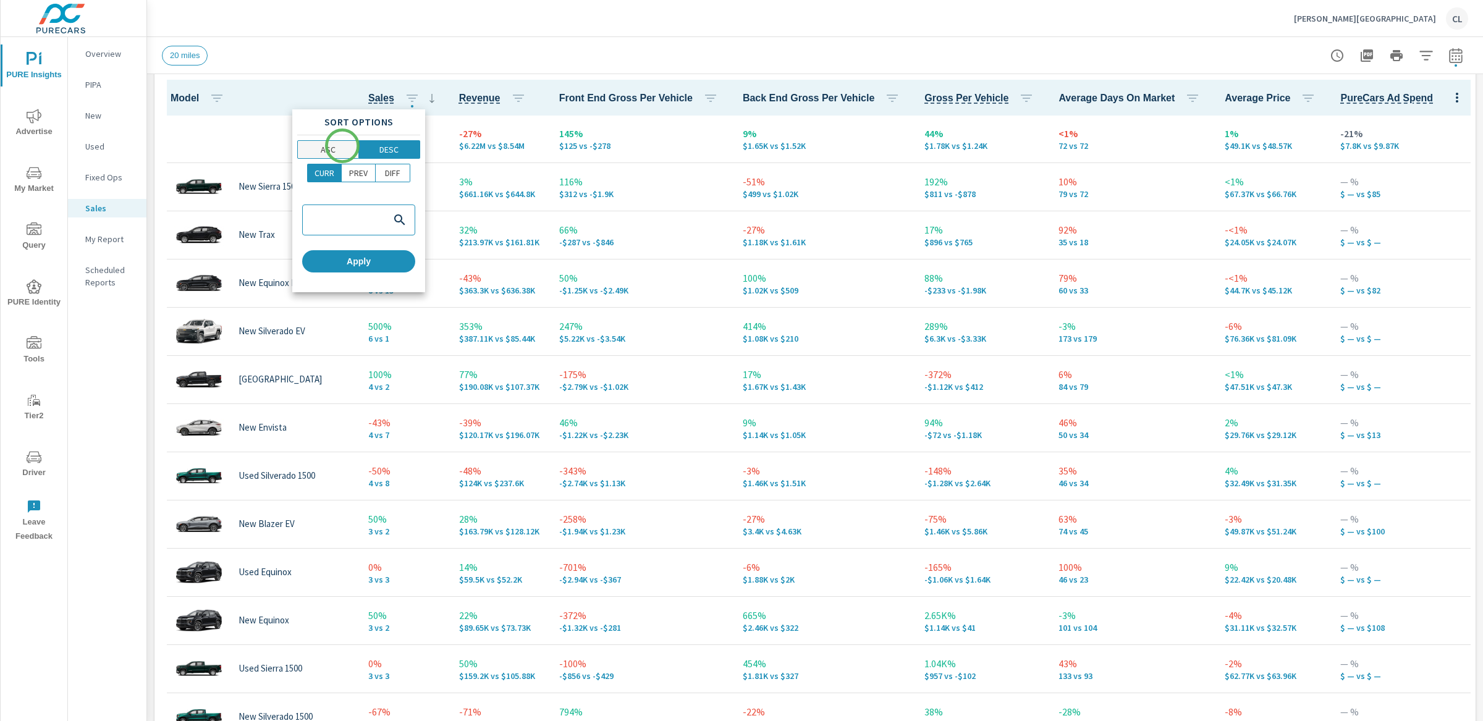
click at [340, 146] on span "ASC" at bounding box center [327, 149] width 53 height 12
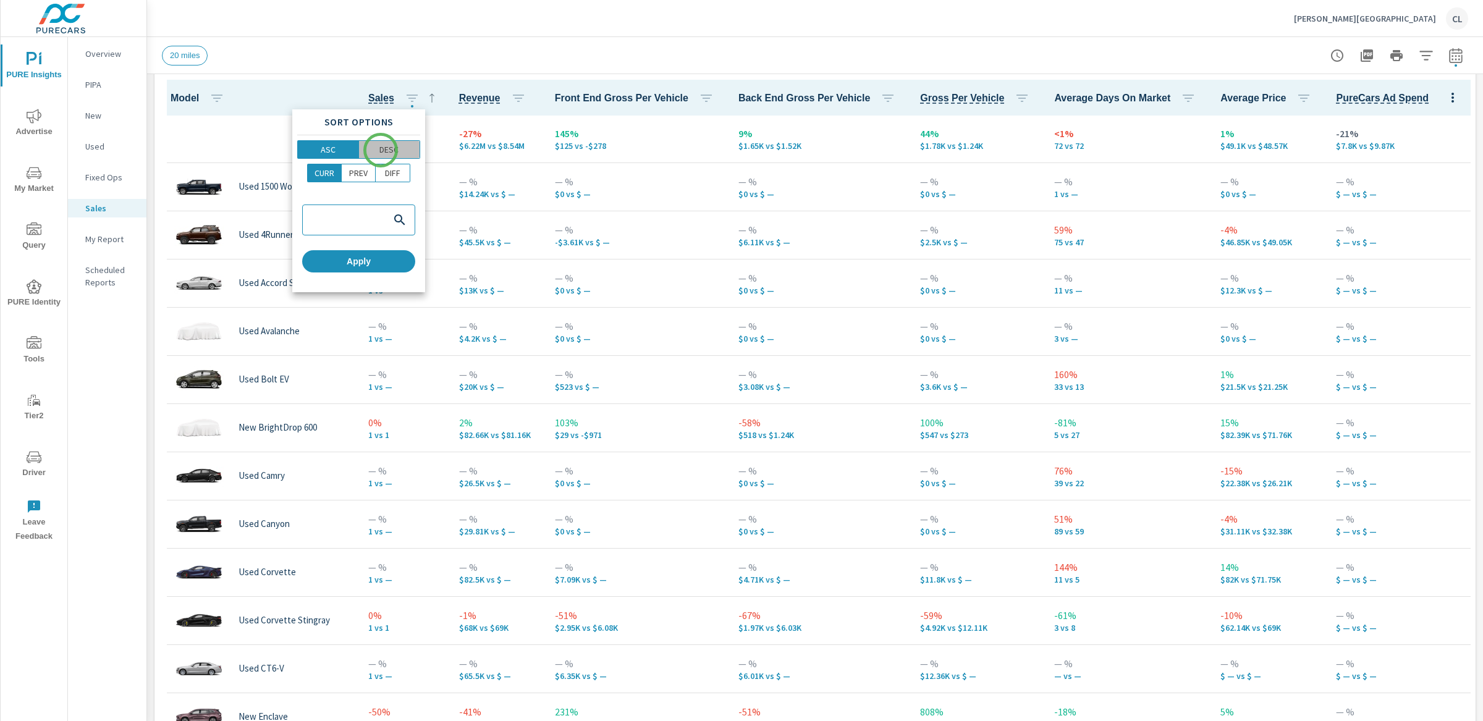
click at [381, 150] on p "DESC" at bounding box center [388, 149] width 19 height 12
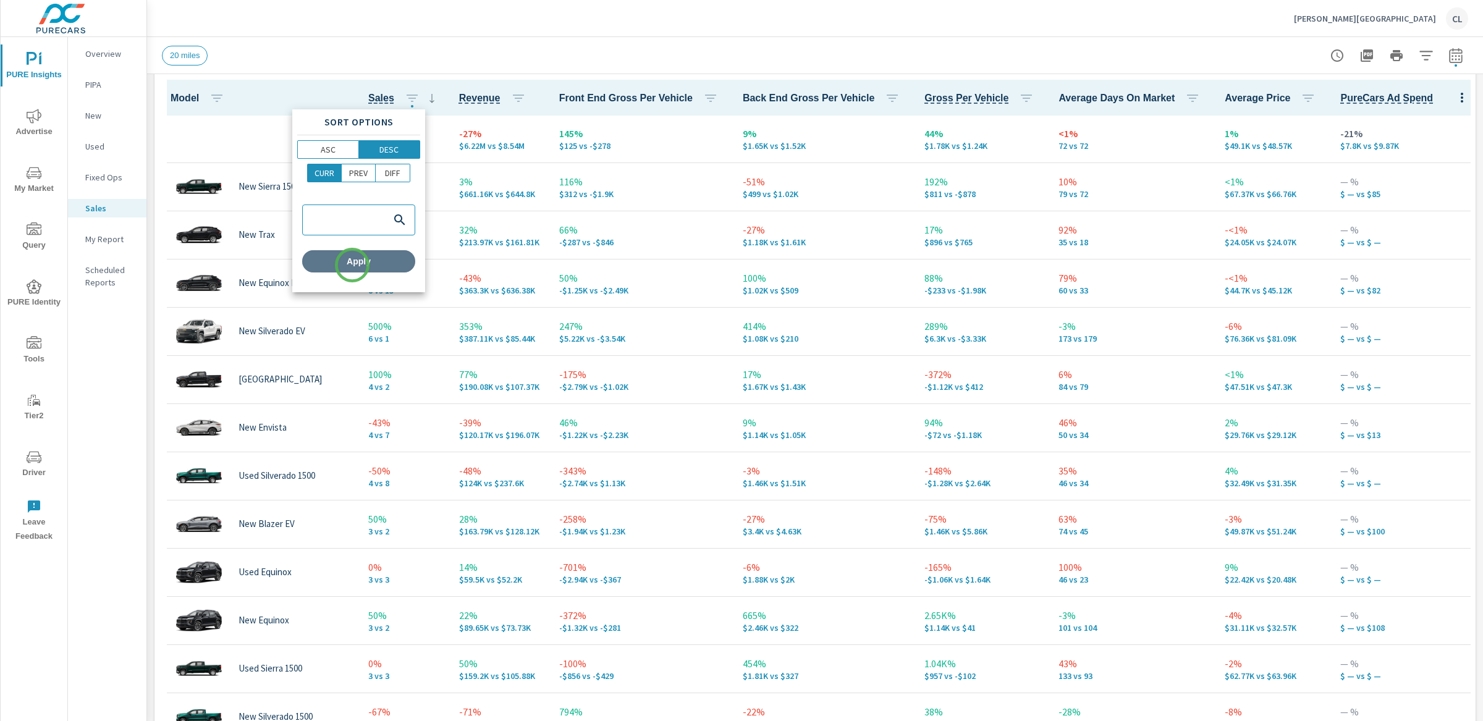
click at [352, 265] on span "Apply" at bounding box center [358, 261] width 103 height 11
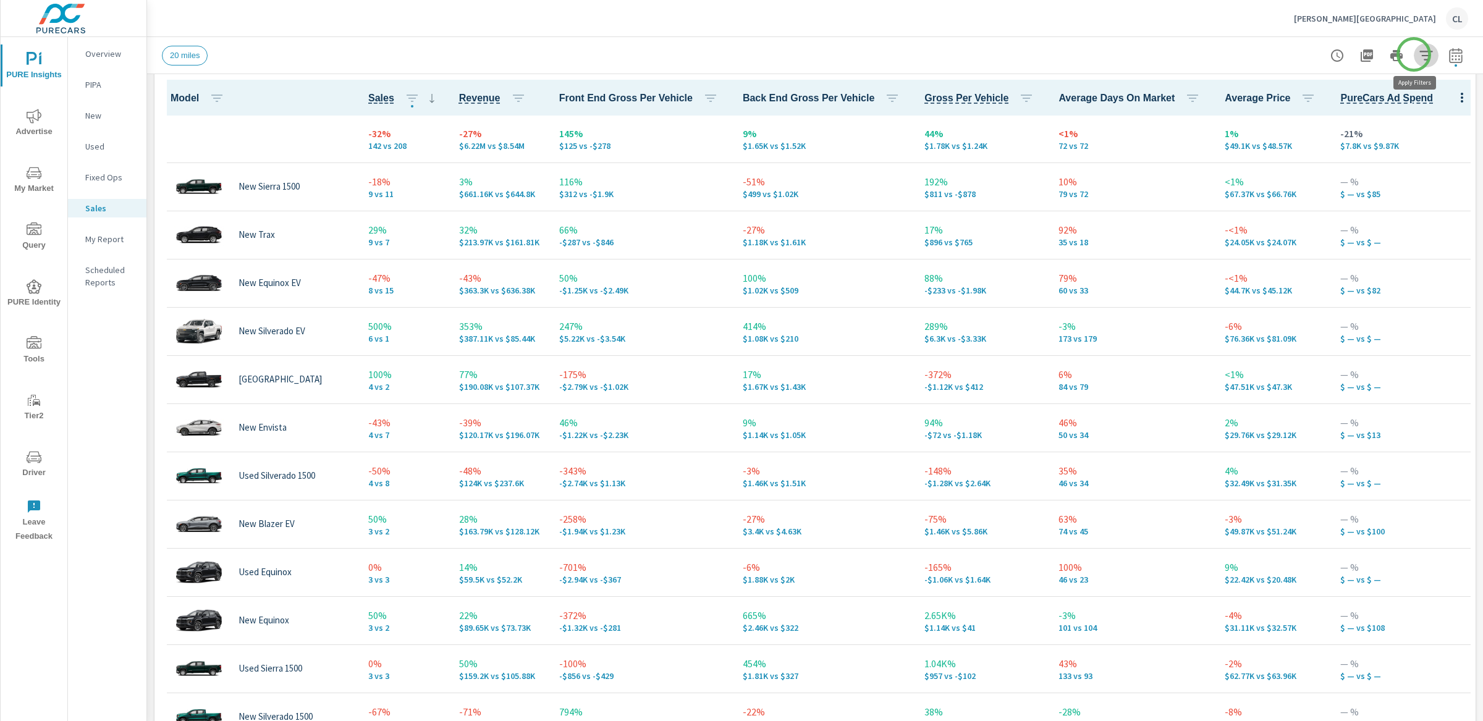
click at [1281, 54] on icon "button" at bounding box center [1425, 55] width 15 height 15
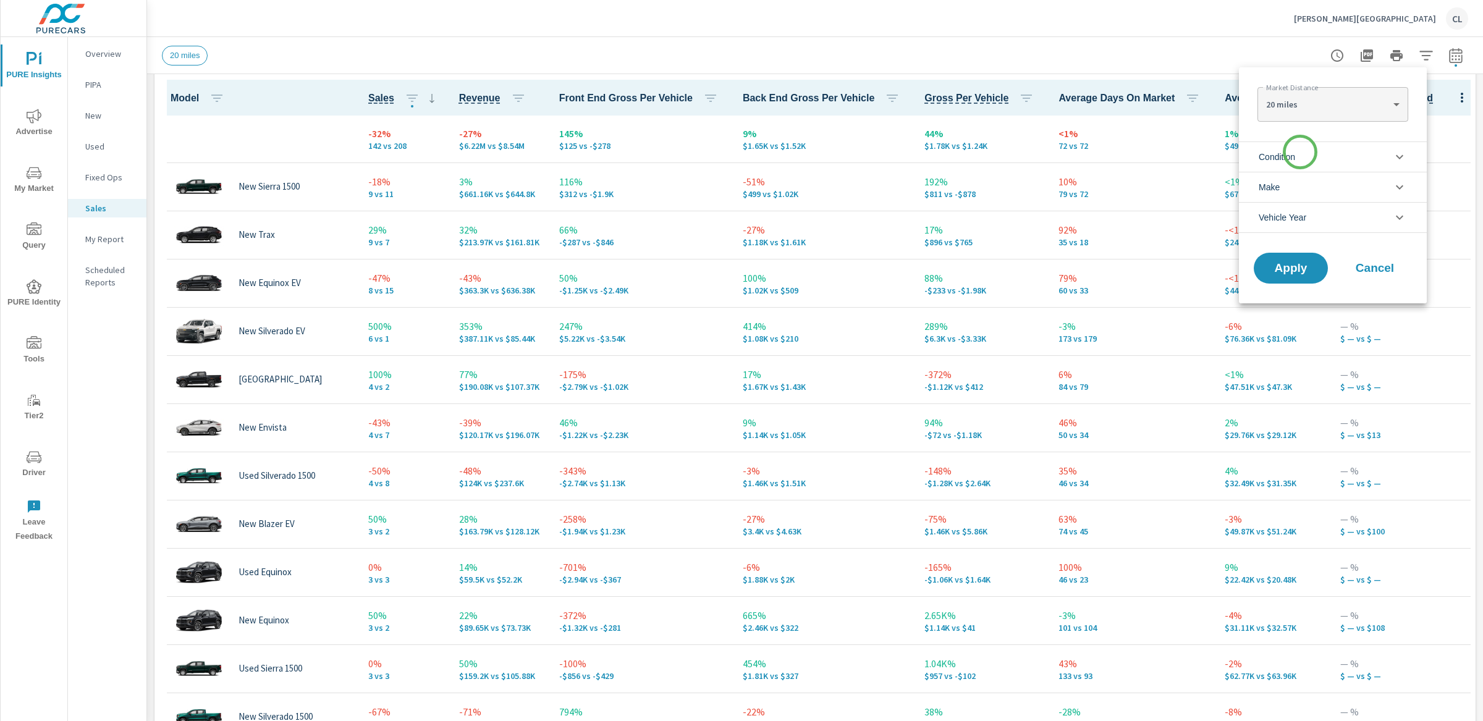
click at [1281, 152] on li "Condition" at bounding box center [1333, 156] width 188 height 30
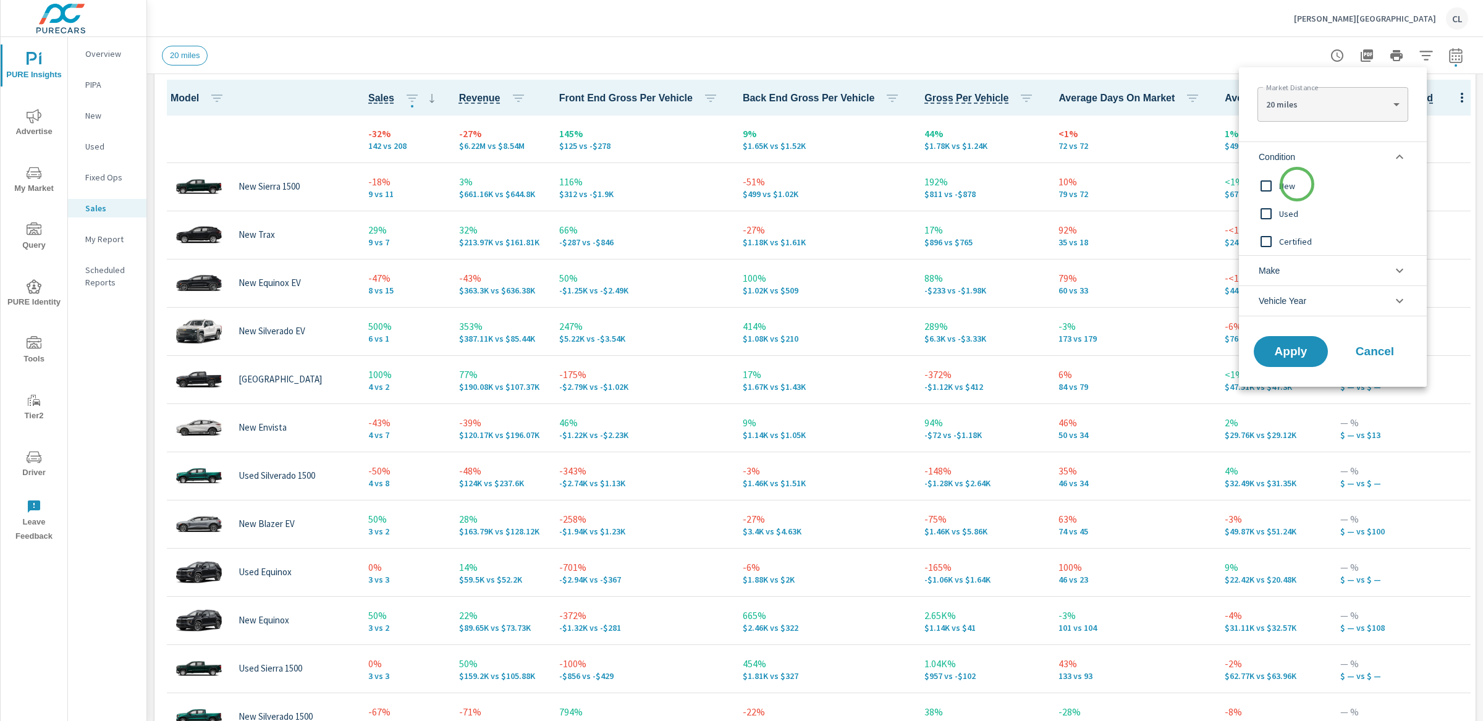
click at [1281, 184] on span "New" at bounding box center [1346, 186] width 135 height 15
click at [1281, 276] on li "Make" at bounding box center [1333, 270] width 188 height 30
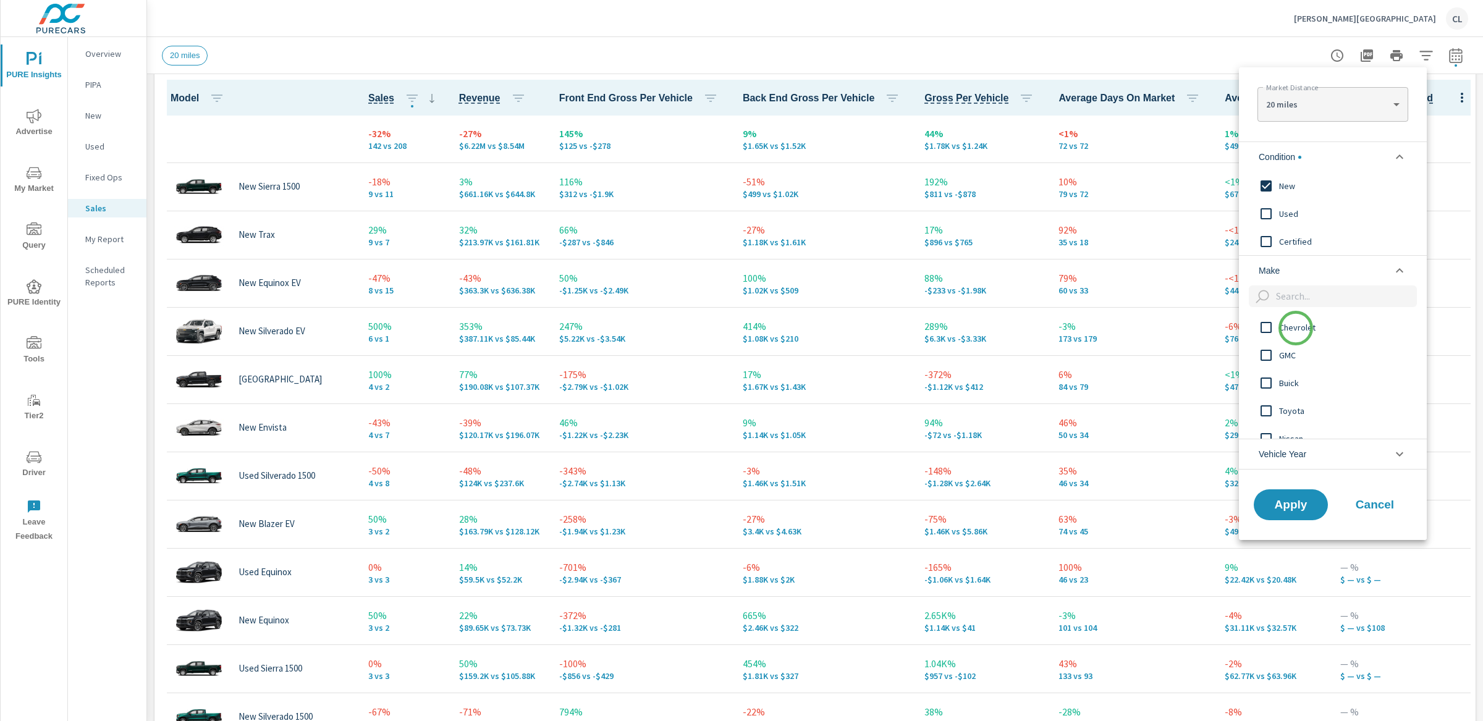
click at [1281, 328] on span "Chevrolet" at bounding box center [1346, 327] width 135 height 15
click at [1281, 507] on span "Apply" at bounding box center [1290, 505] width 51 height 12
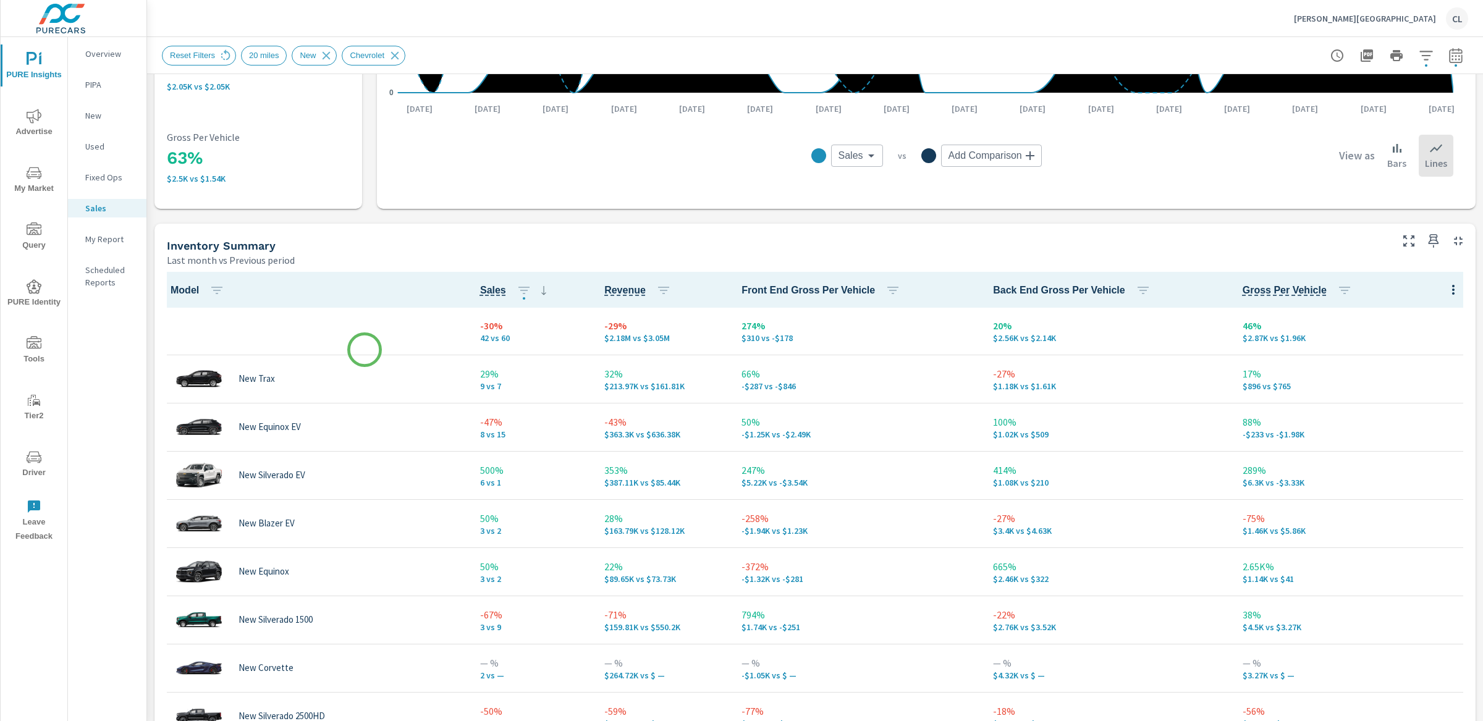
scroll to position [388, 0]
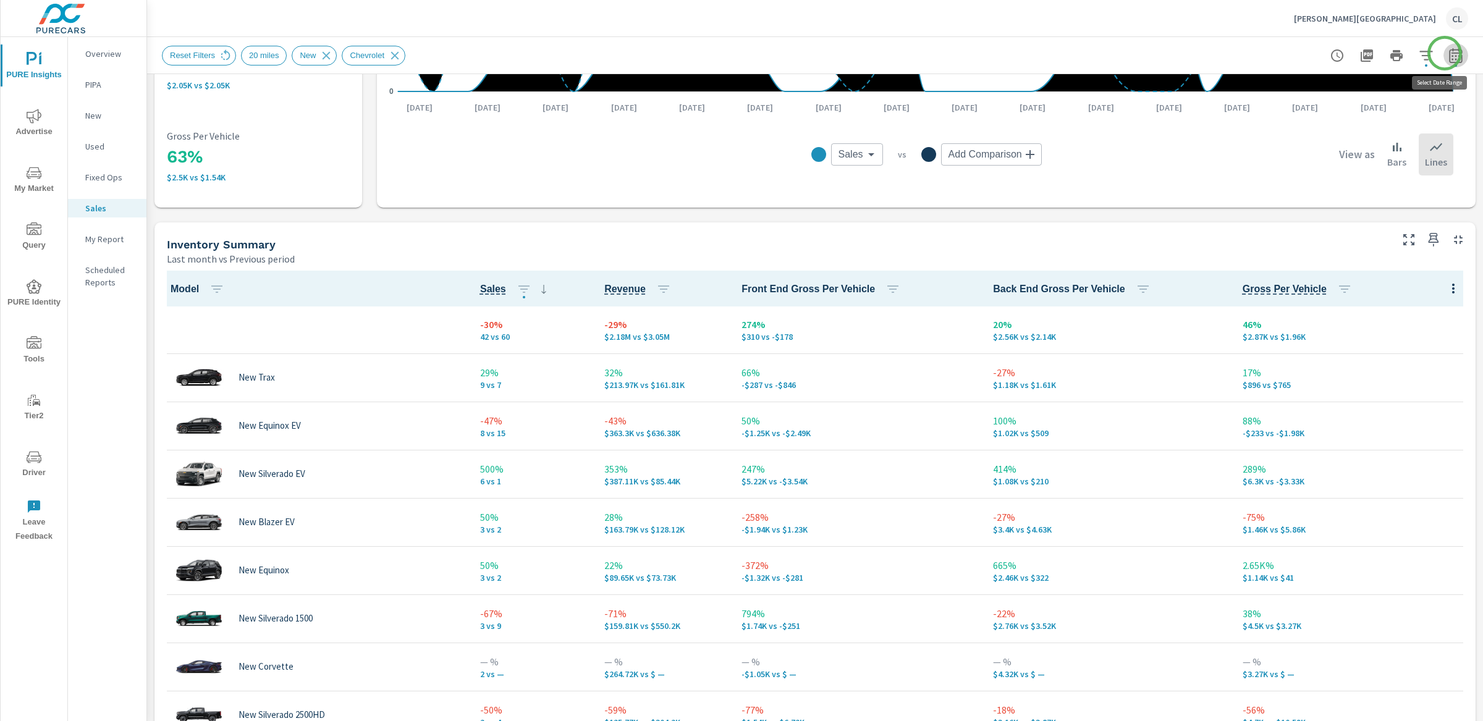
click at [1281, 53] on icon "button" at bounding box center [1455, 55] width 15 height 15
select select "Last month"
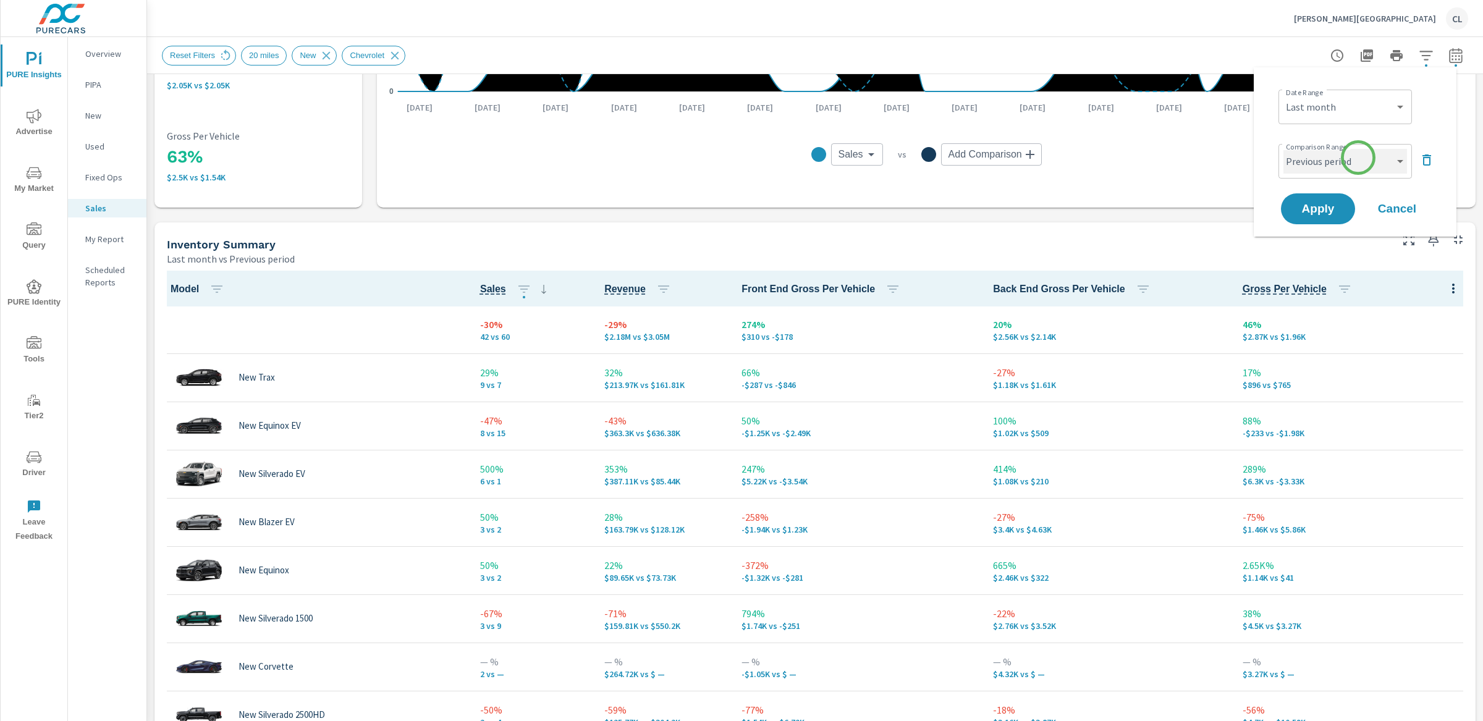
click at [1281, 162] on select "Custom Previous period Previous month Previous year" at bounding box center [1345, 161] width 124 height 25
click at [1281, 149] on select "Custom Previous period Previous month Previous year" at bounding box center [1345, 161] width 124 height 25
select select "Previous year"
click at [1281, 214] on span "Apply" at bounding box center [1317, 209] width 51 height 12
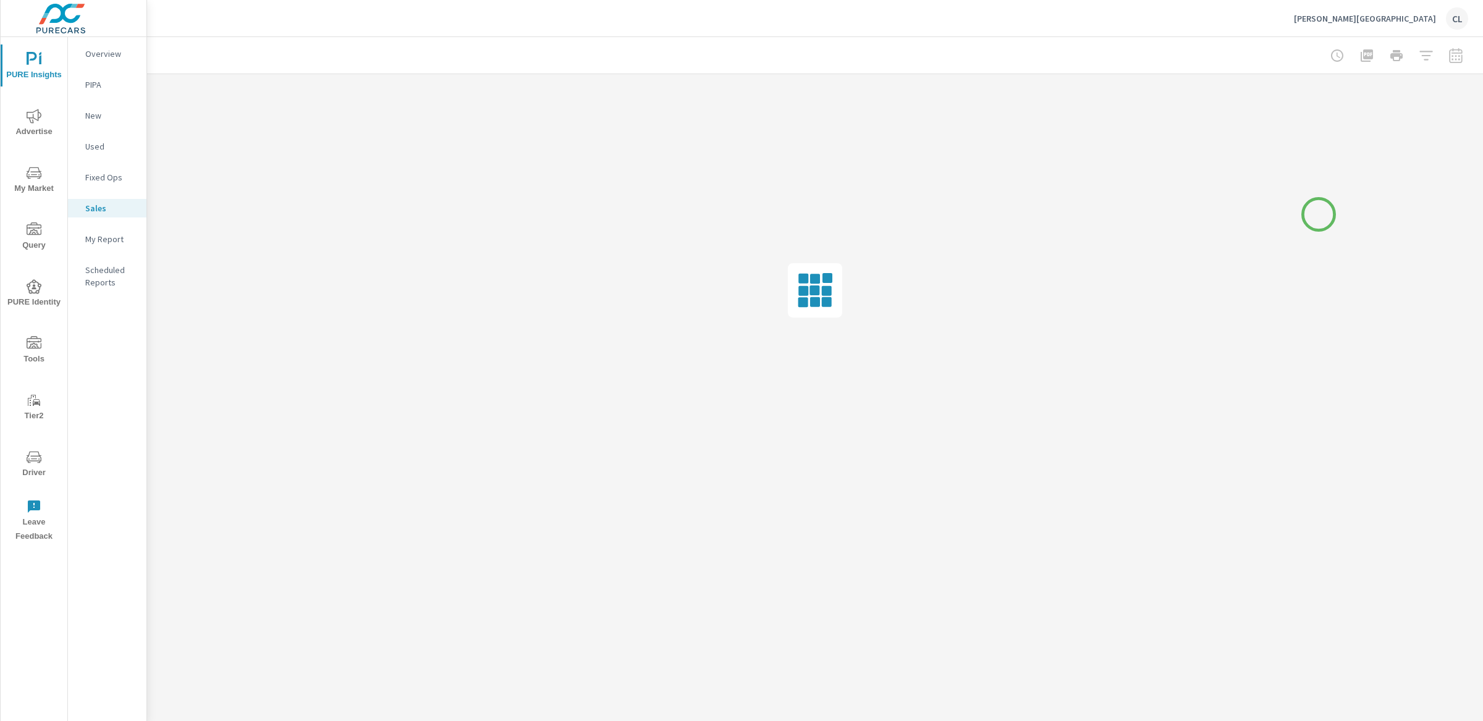
click at [1281, 219] on div at bounding box center [815, 290] width 1336 height 432
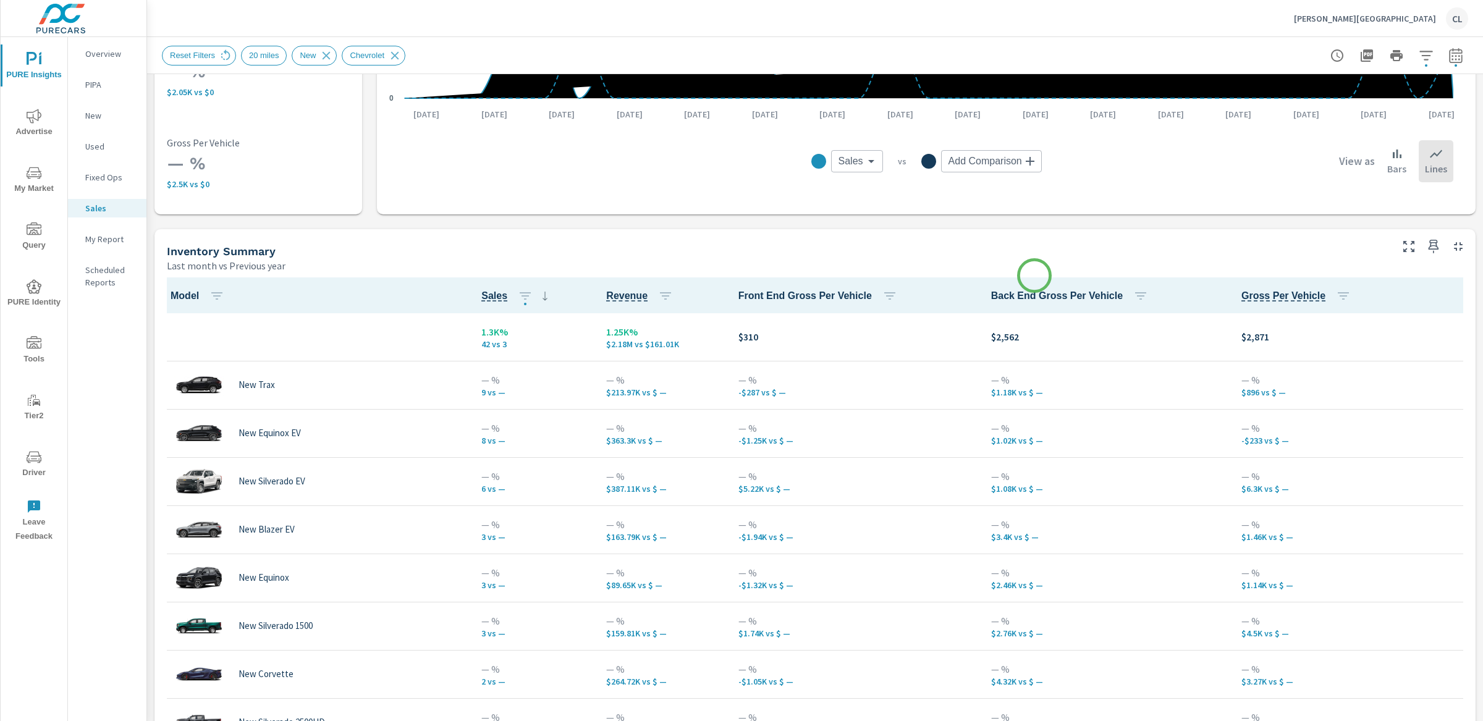
scroll to position [1, 0]
click at [1281, 57] on icon "button" at bounding box center [1455, 55] width 15 height 15
select select "Last month"
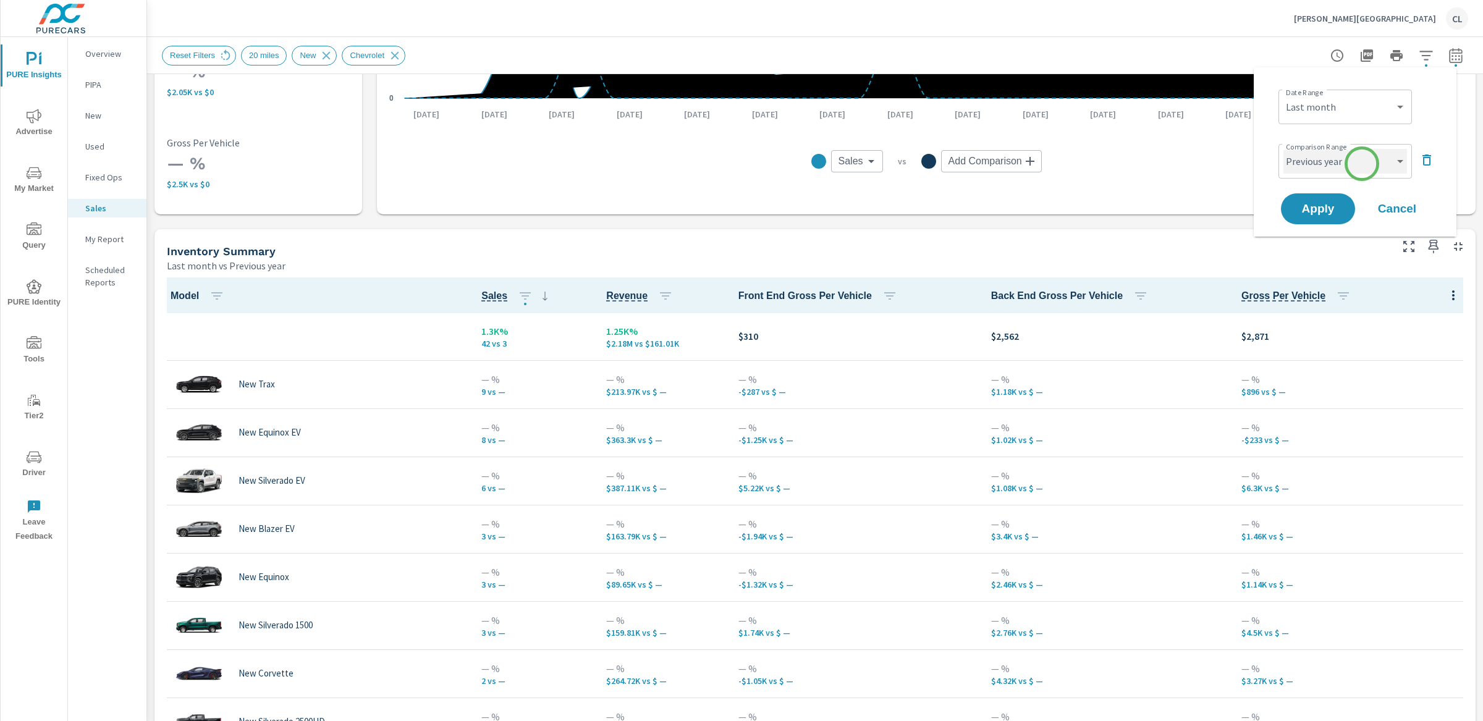
click at [1281, 164] on select "Custom Previous period Previous month Previous year" at bounding box center [1345, 161] width 124 height 25
click at [1281, 149] on select "Custom Previous period Previous month Previous year" at bounding box center [1345, 161] width 124 height 25
select select "Previous month"
click at [1281, 209] on span "Apply" at bounding box center [1317, 209] width 51 height 12
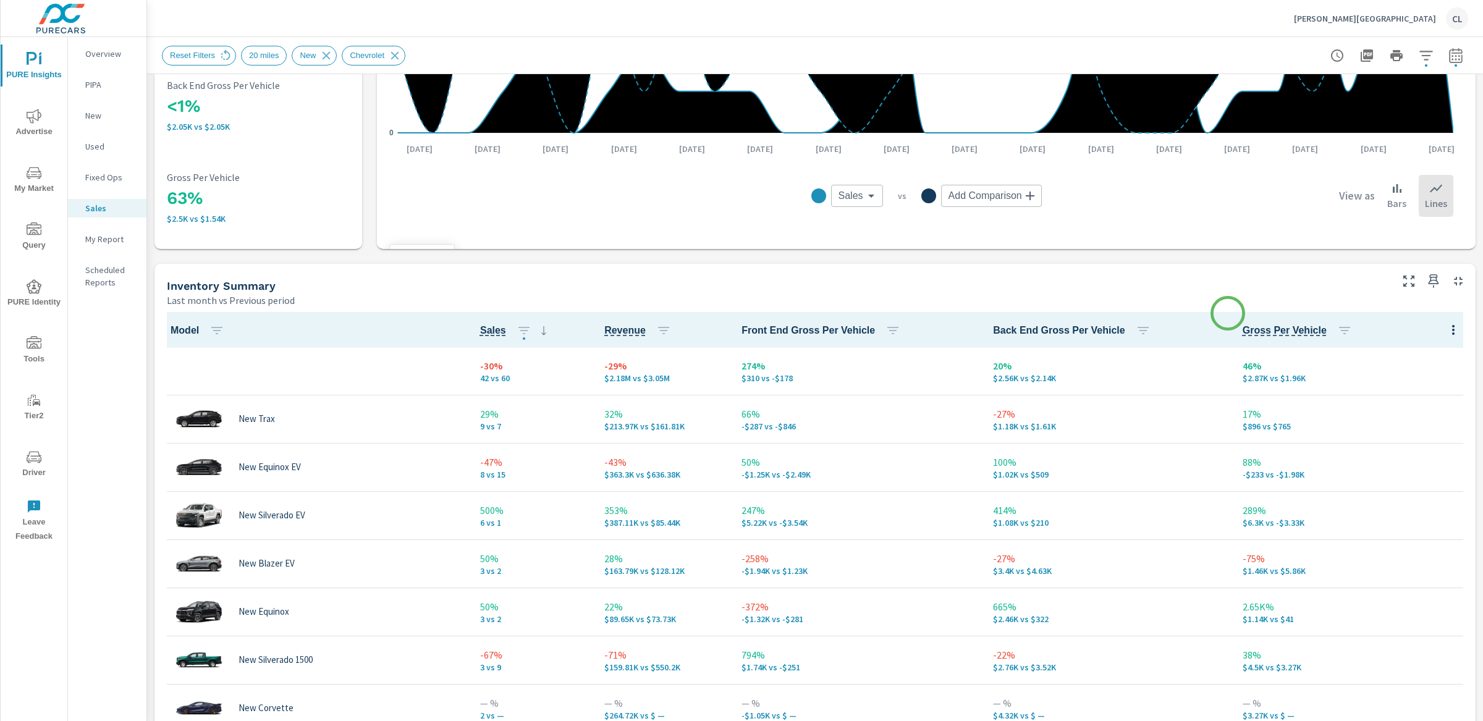
scroll to position [347, 0]
click at [1281, 55] on icon "button" at bounding box center [1425, 55] width 13 height 9
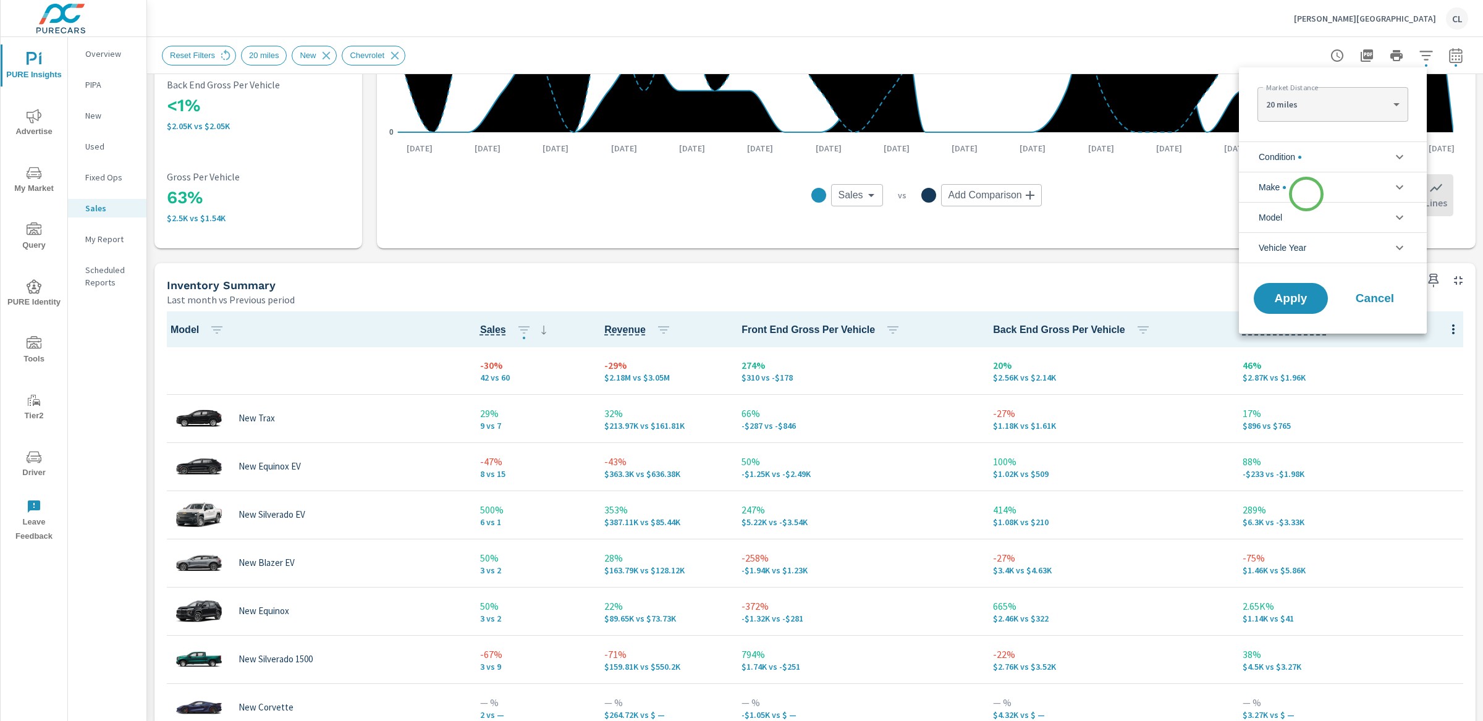
click at [1281, 192] on li "Make" at bounding box center [1333, 187] width 188 height 30
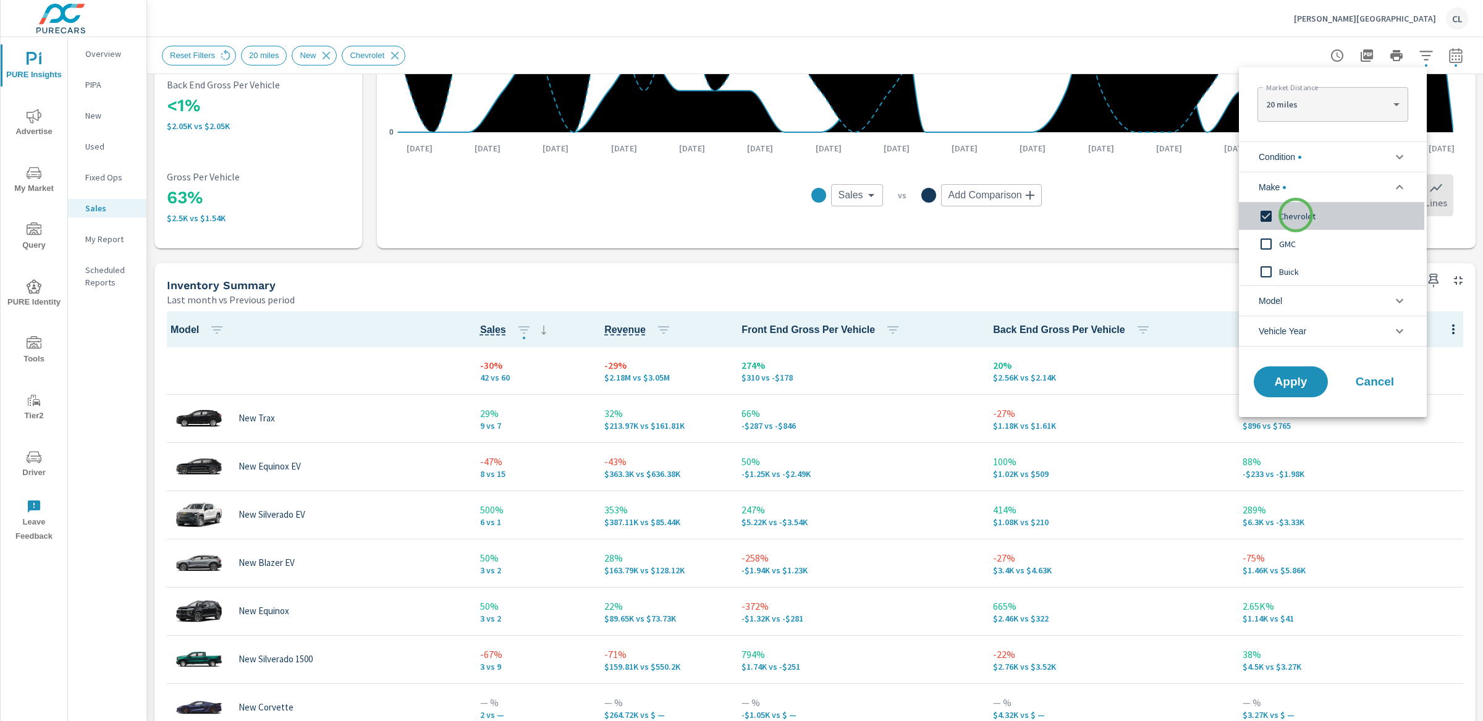
click at [1281, 215] on span "Chevrolet" at bounding box center [1346, 216] width 135 height 15
click at [1281, 245] on span "GMC" at bounding box center [1346, 244] width 135 height 15
click at [1281, 377] on span "Apply" at bounding box center [1290, 382] width 51 height 12
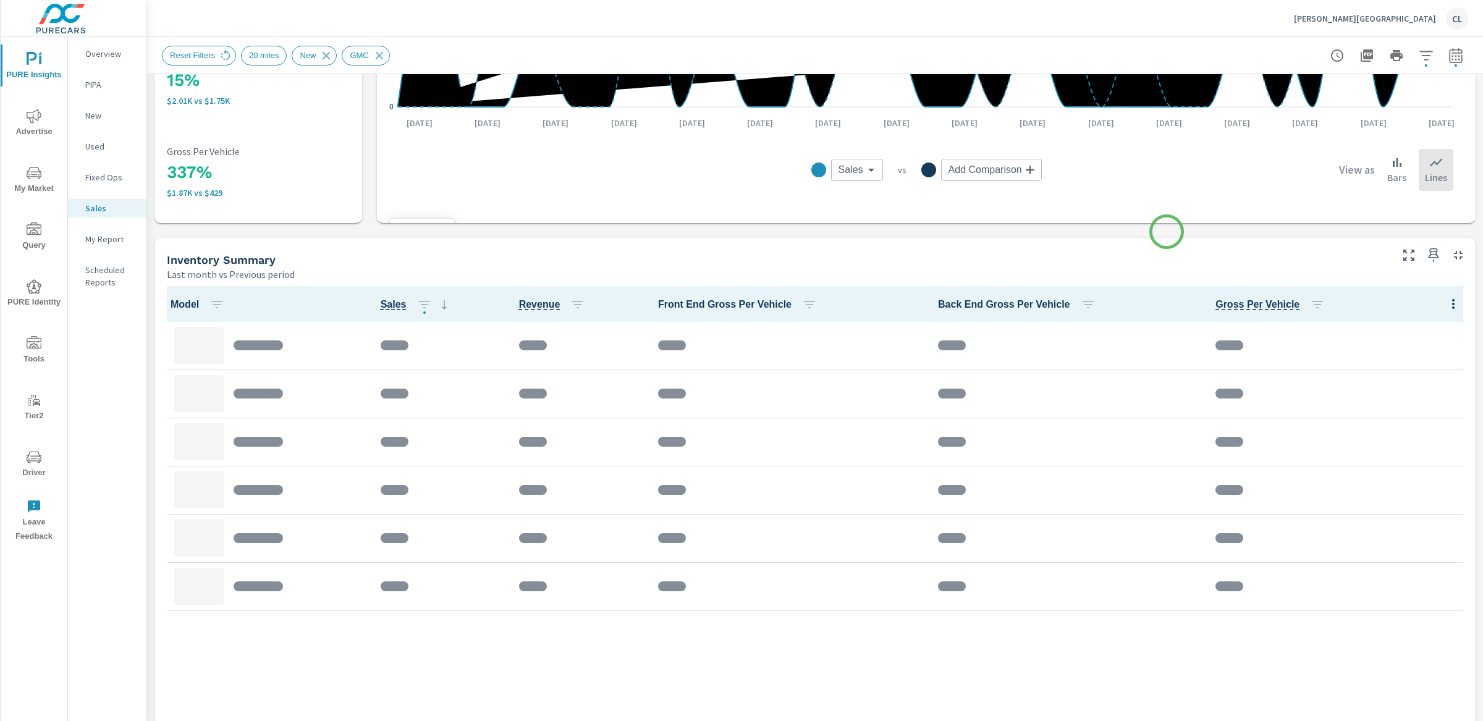
scroll to position [405, 0]
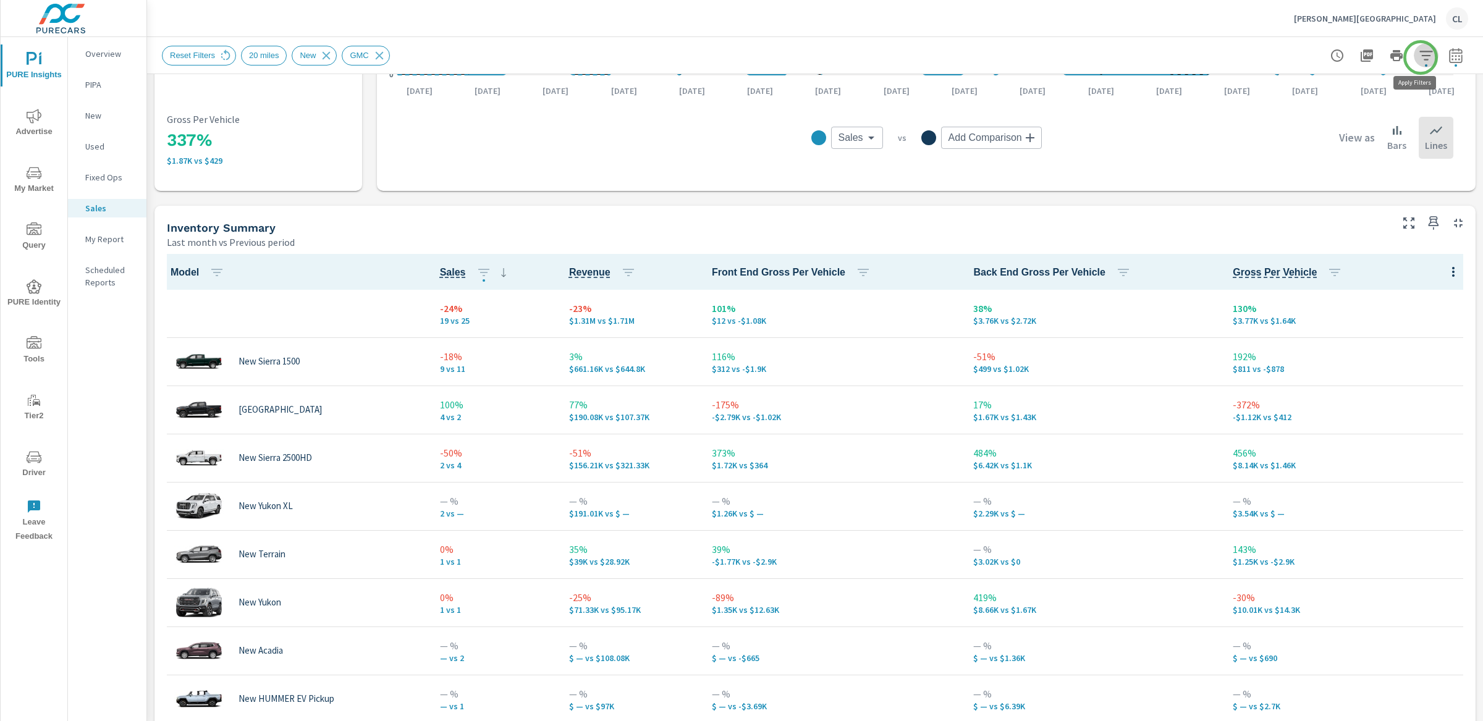
click at [1281, 57] on icon "button" at bounding box center [1425, 55] width 15 height 15
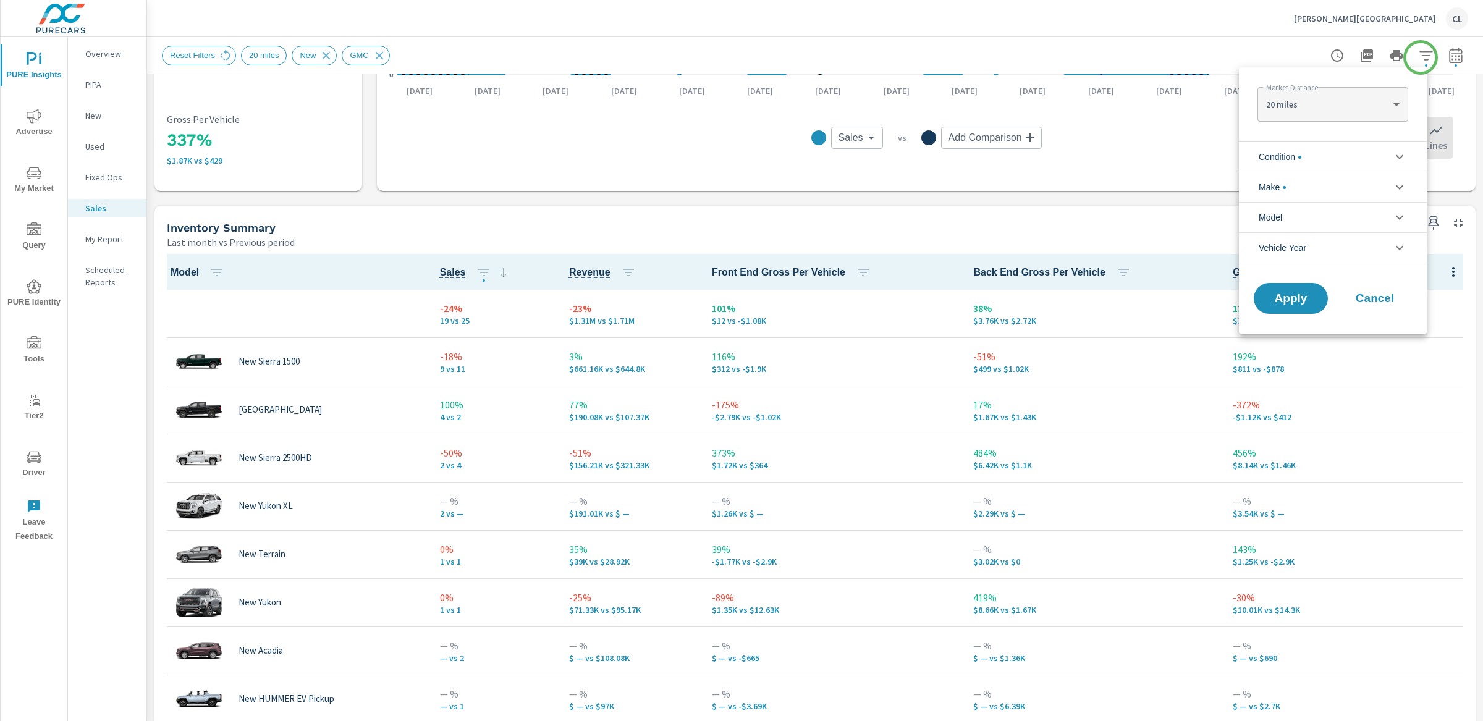
scroll to position [28, 0]
click at [1281, 187] on li "Make" at bounding box center [1333, 187] width 188 height 30
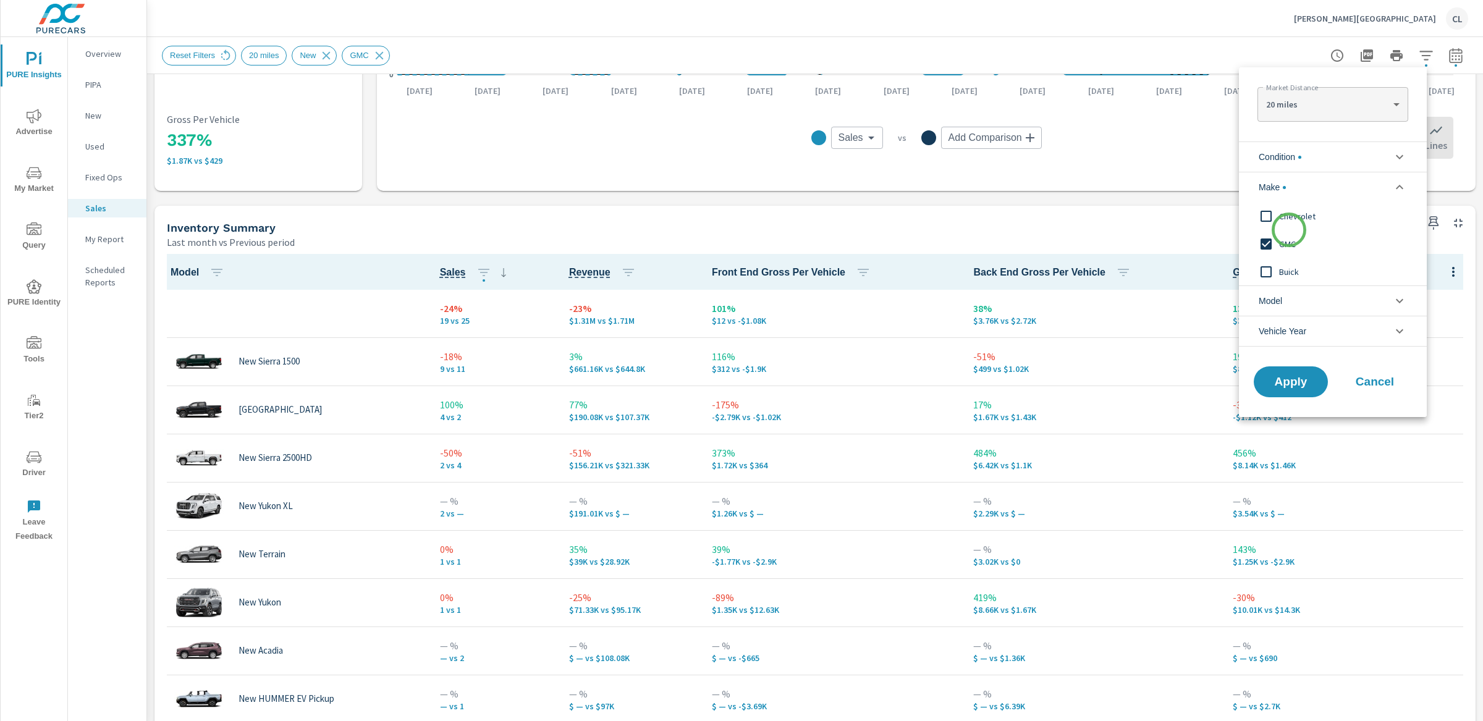
scroll to position [0, 0]
click at [1281, 265] on span "Buick" at bounding box center [1346, 271] width 135 height 15
click at [1281, 235] on div "GMC" at bounding box center [1331, 244] width 185 height 28
click at [1281, 382] on span "Apply" at bounding box center [1290, 382] width 51 height 12
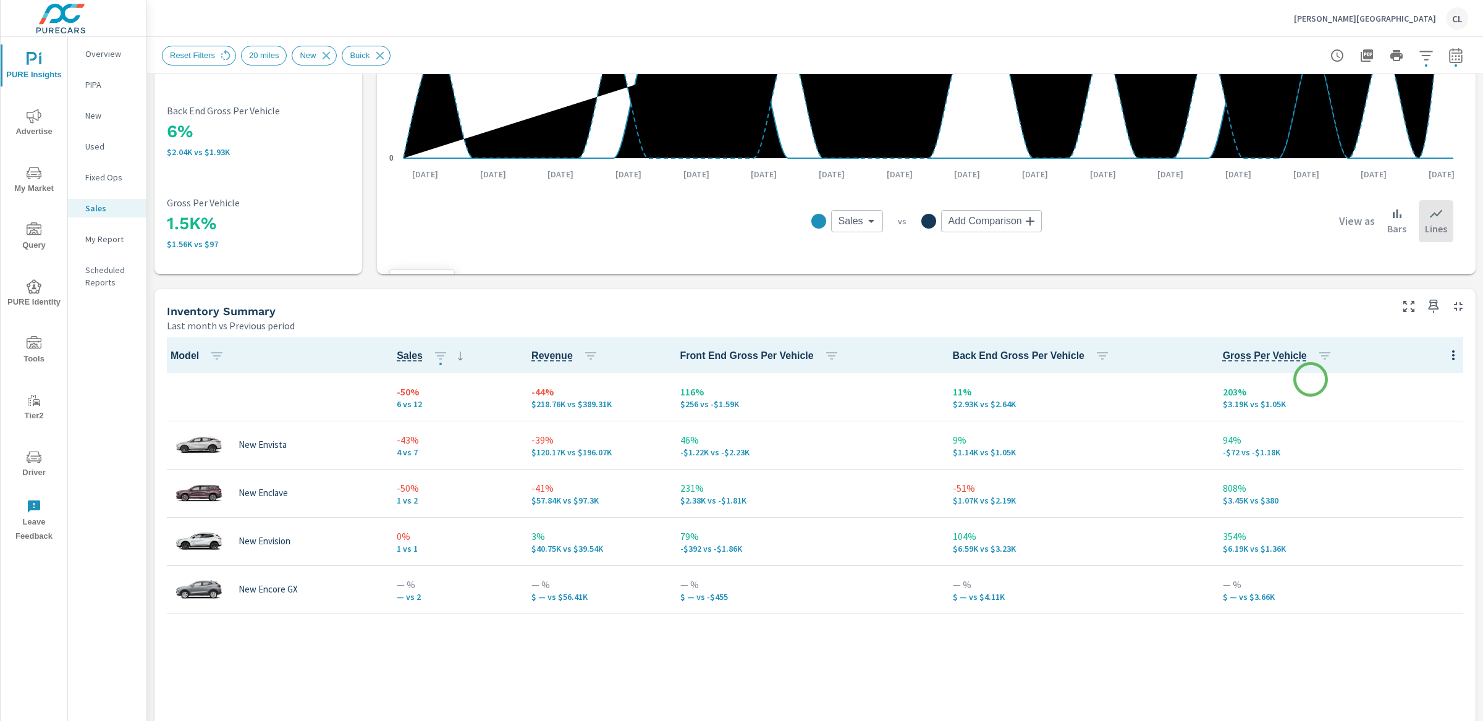
scroll to position [324, 0]
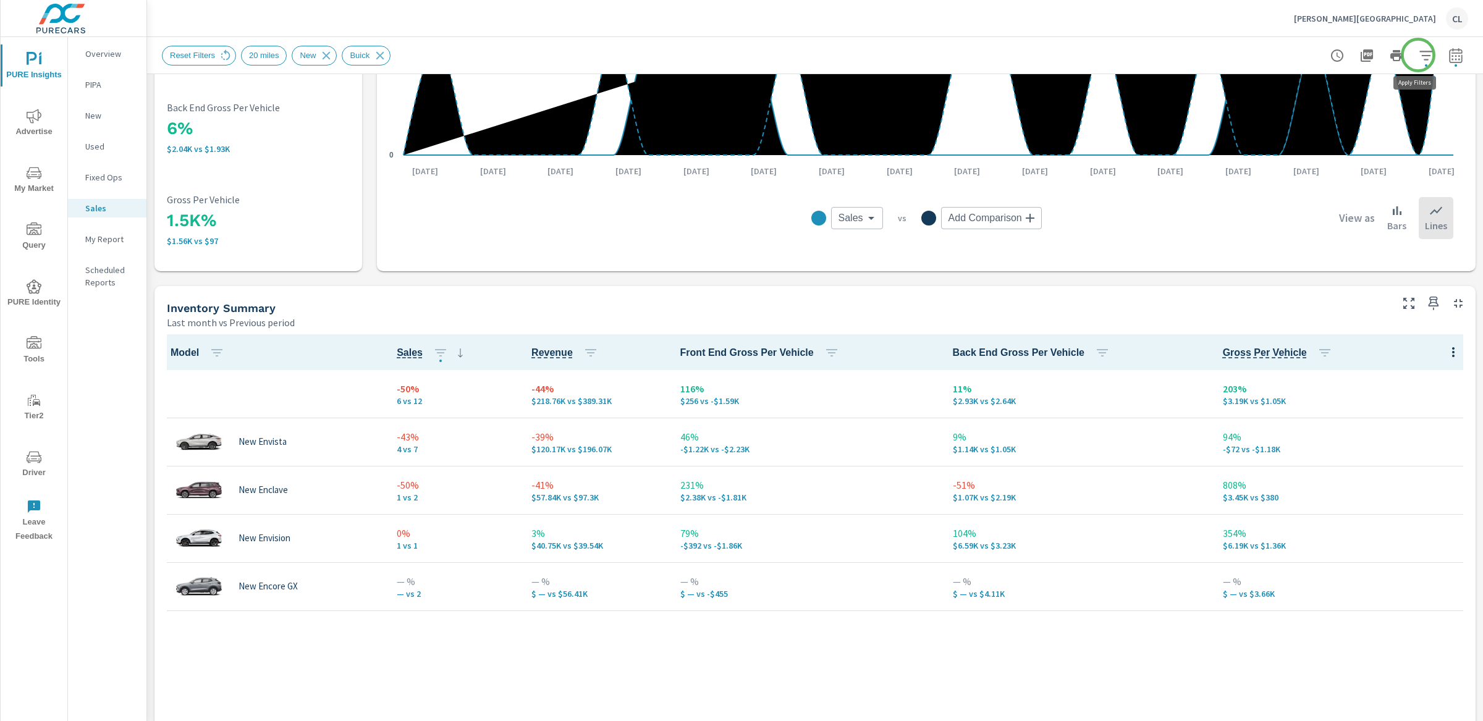
click at [1281, 56] on icon "button" at bounding box center [1425, 55] width 15 height 15
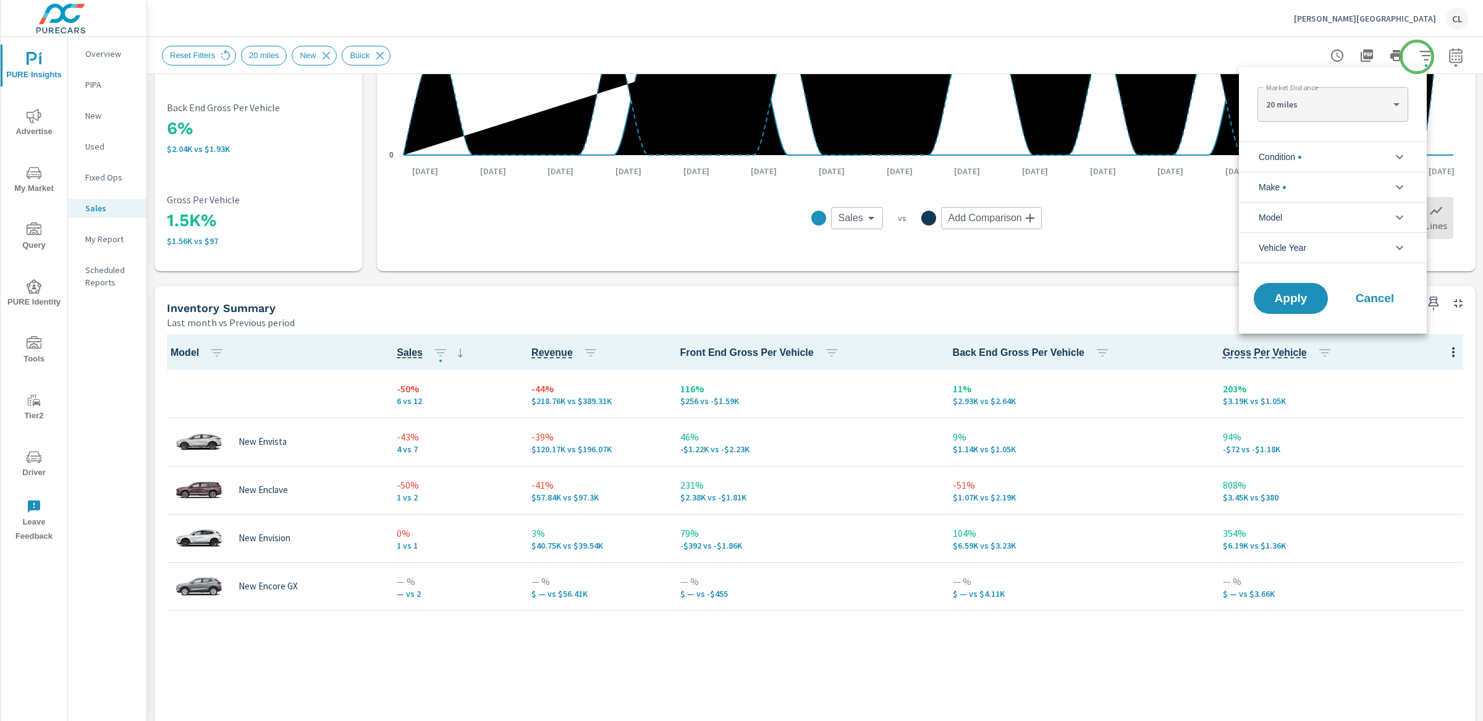
scroll to position [56, 0]
click at [1281, 156] on span "Condition" at bounding box center [1279, 157] width 43 height 30
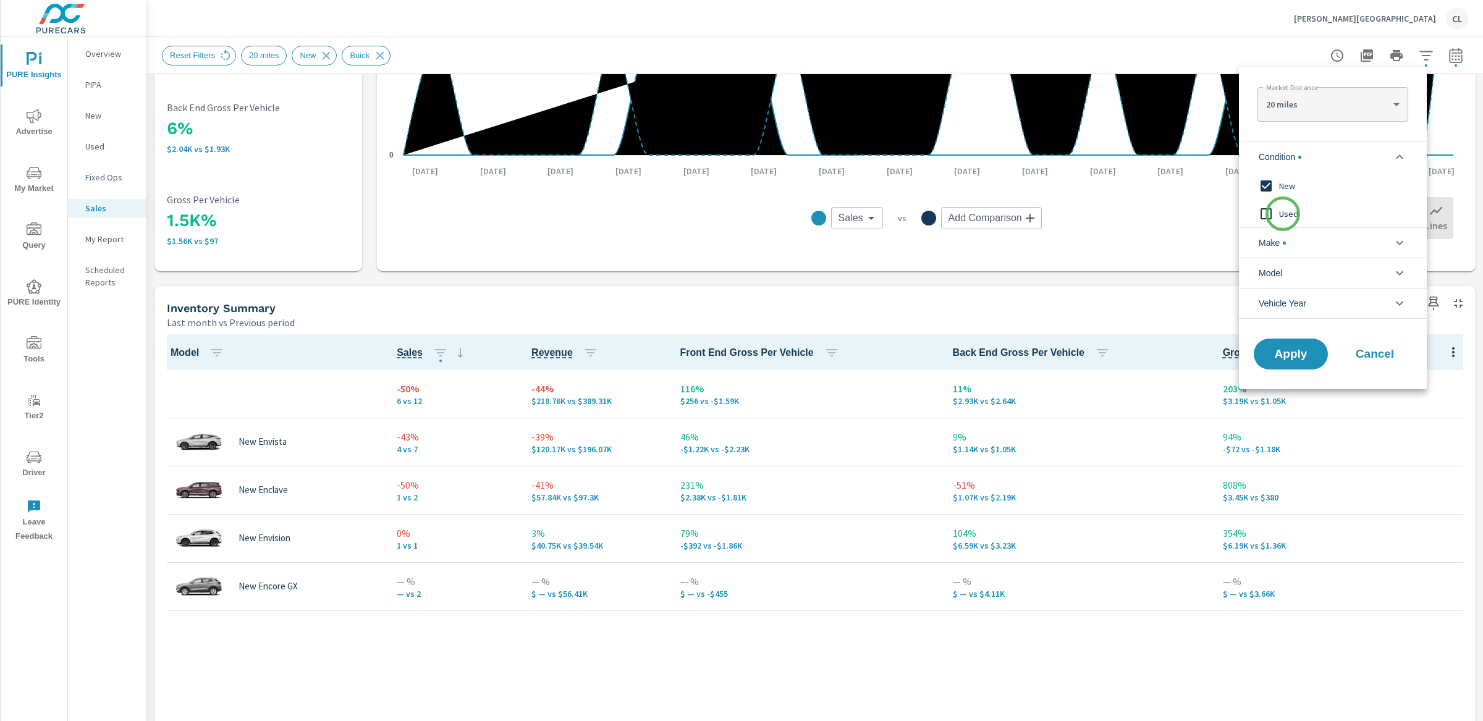
click at [1281, 214] on span "Used" at bounding box center [1346, 213] width 135 height 15
click at [1281, 185] on span "New" at bounding box center [1346, 186] width 135 height 15
click at [1281, 246] on li "Make" at bounding box center [1333, 242] width 188 height 30
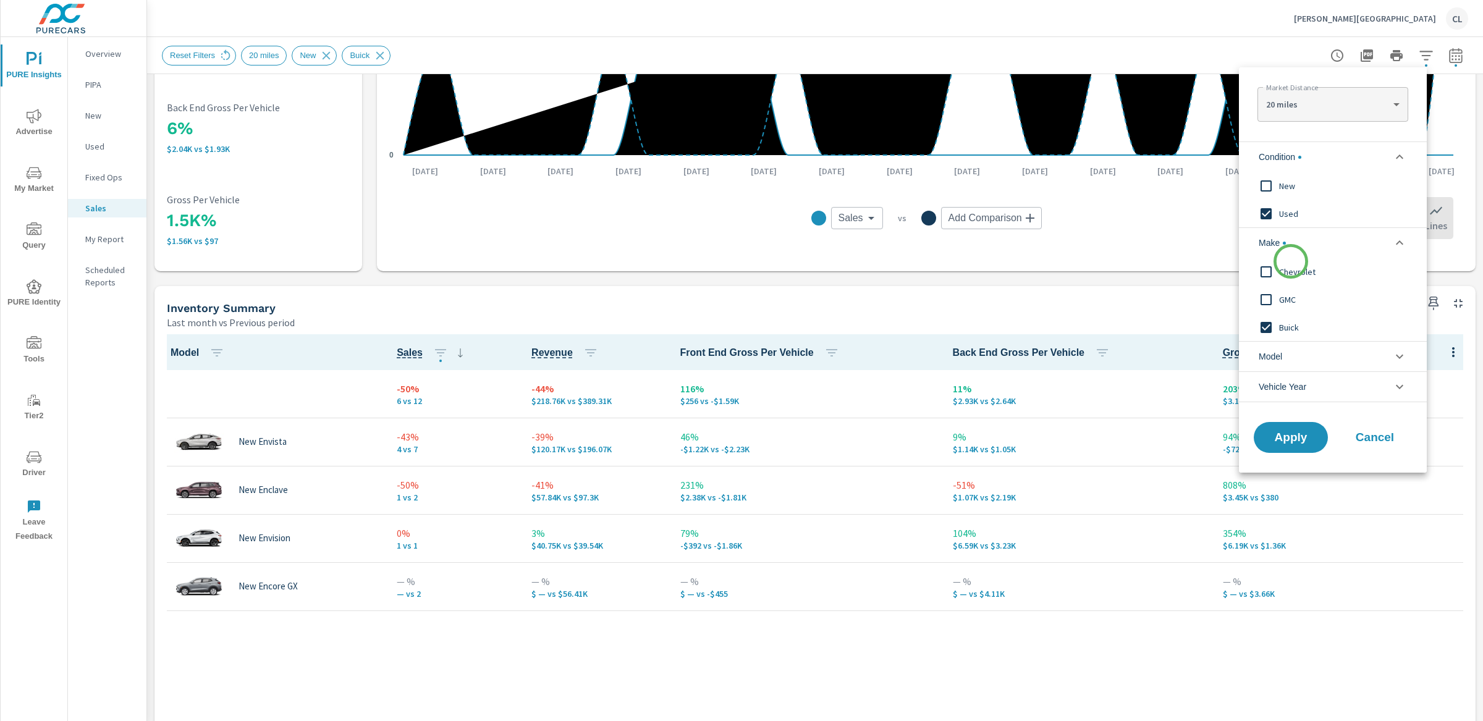
scroll to position [0, 0]
click at [1281, 323] on span "Buick" at bounding box center [1346, 327] width 135 height 15
click at [1281, 432] on span "Apply" at bounding box center [1290, 438] width 51 height 12
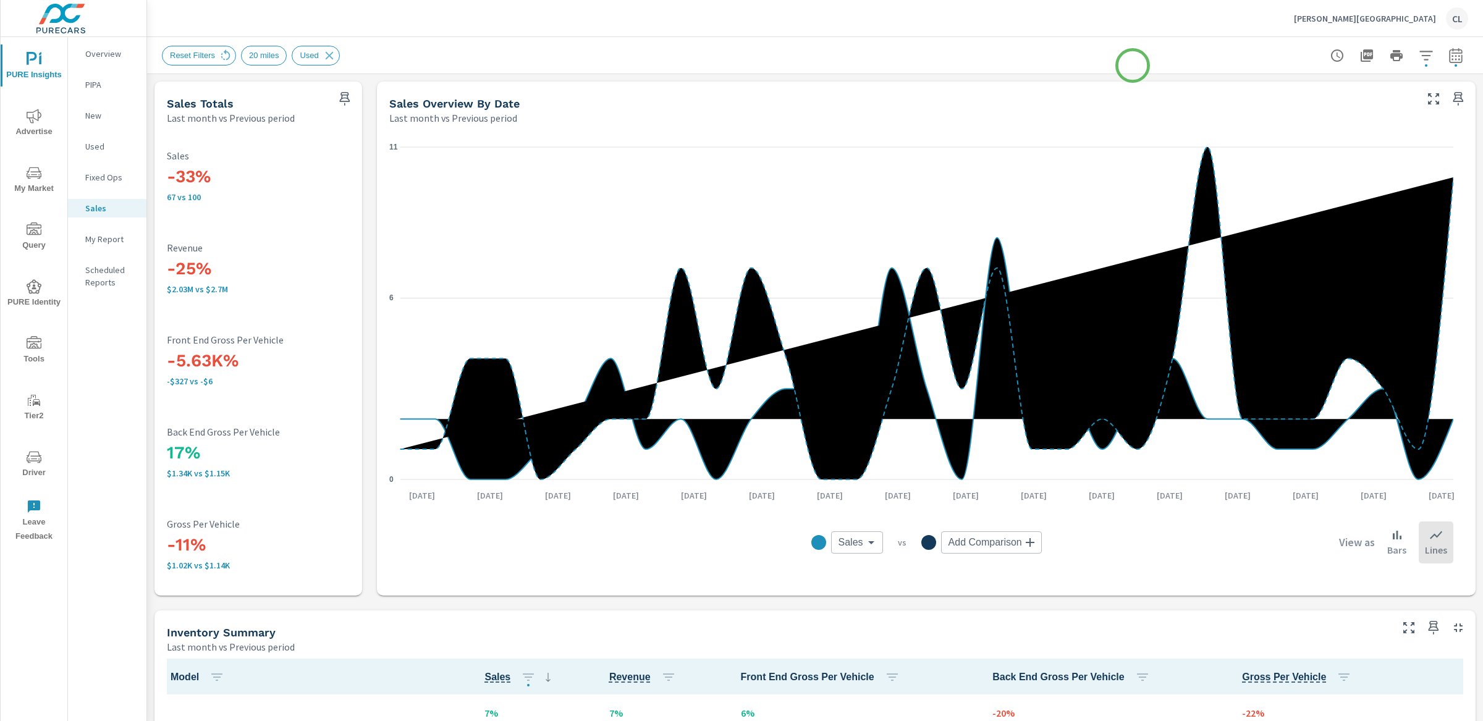
scroll to position [1, 0]
click at [39, 126] on span "Advertise" at bounding box center [33, 124] width 59 height 30
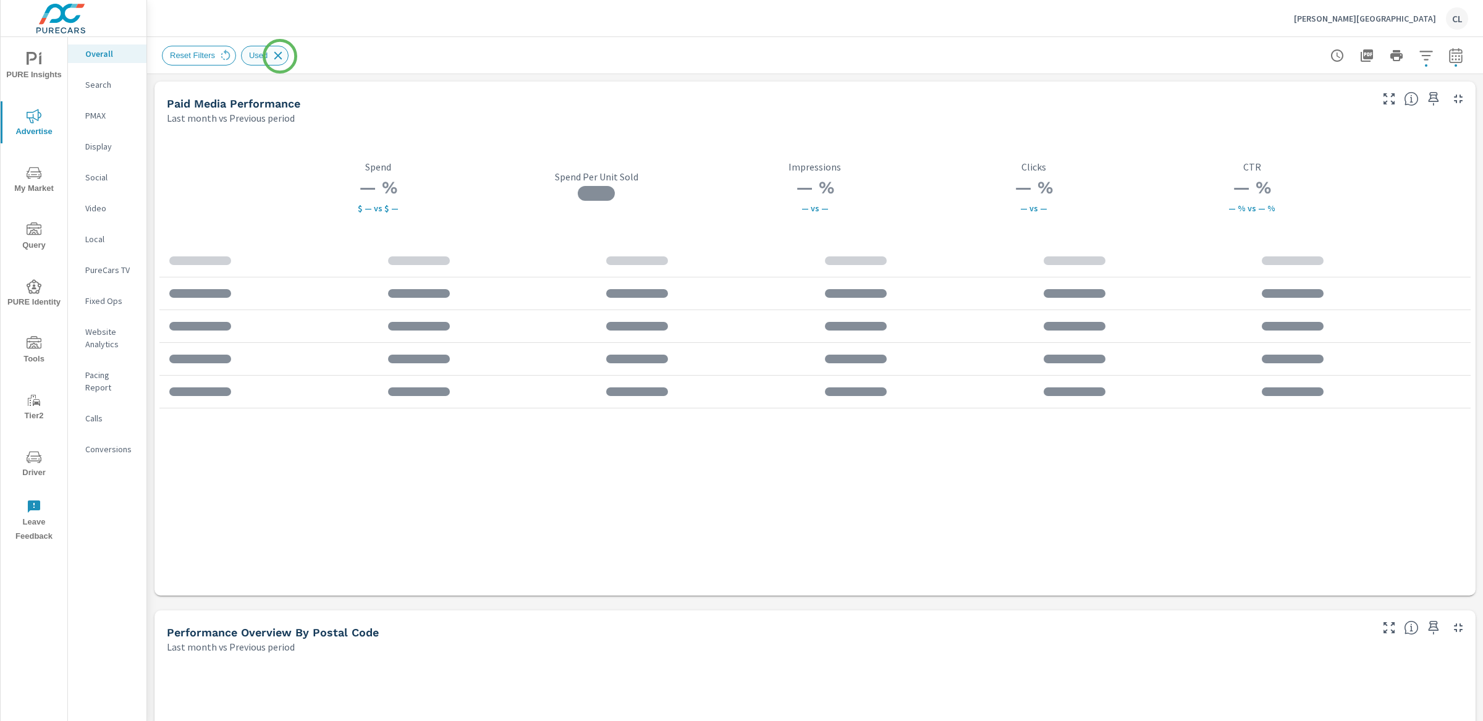
click at [280, 56] on icon at bounding box center [278, 56] width 14 height 14
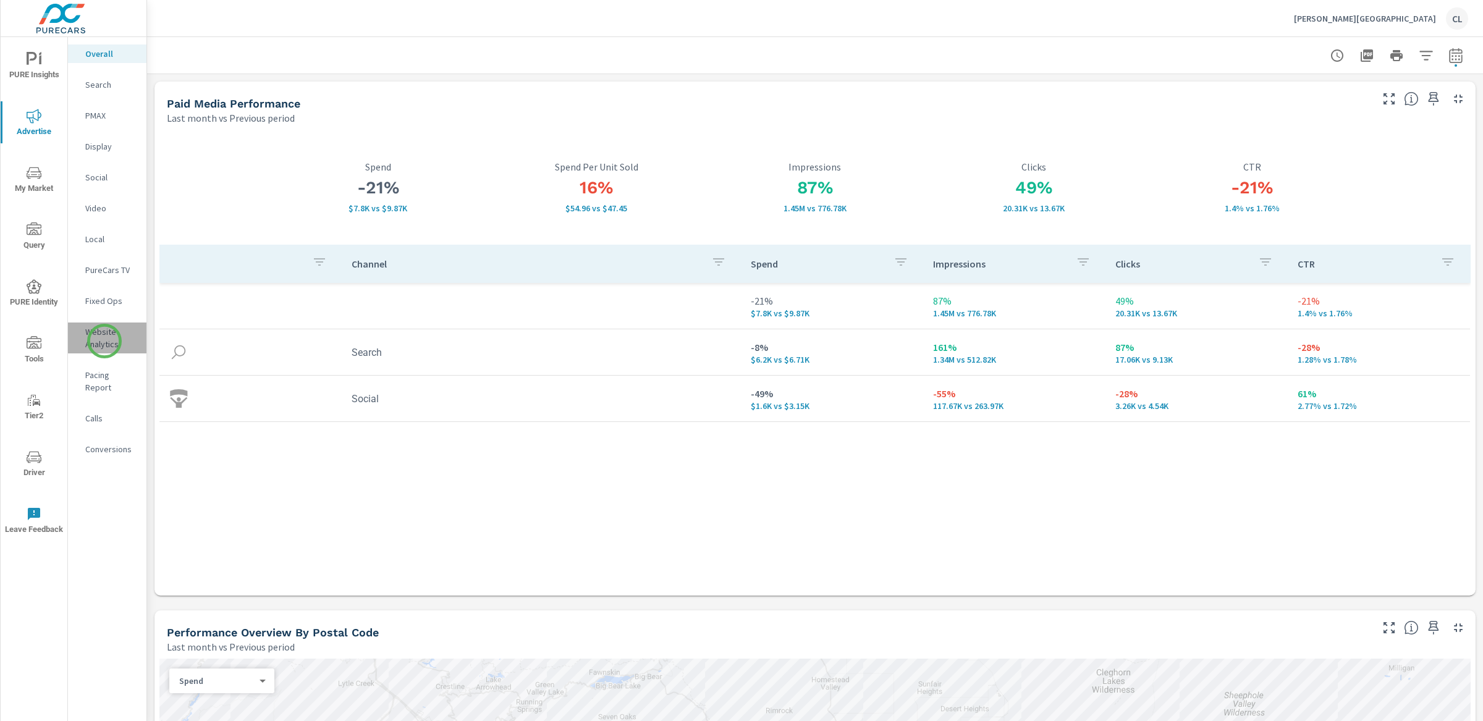
click at [104, 341] on p "Website Analytics" at bounding box center [110, 338] width 51 height 25
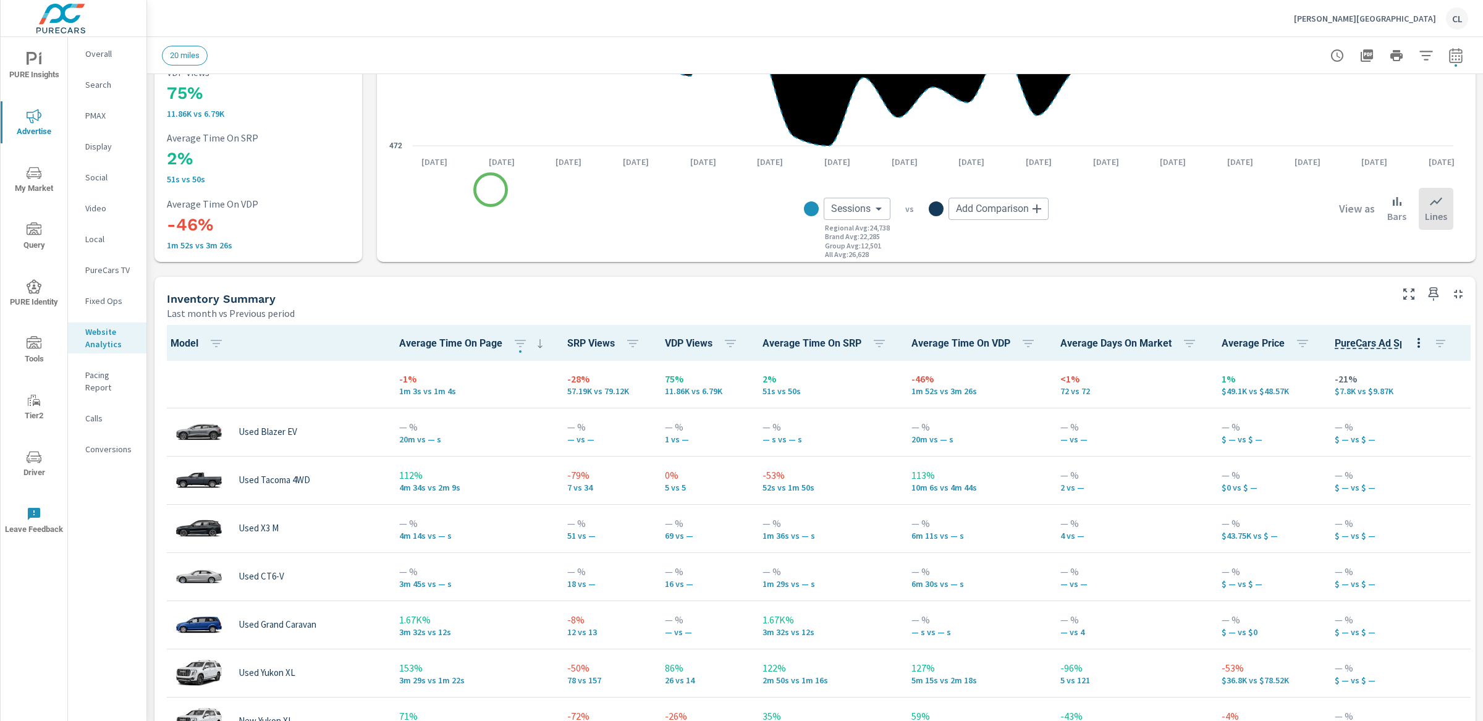
scroll to position [439, 0]
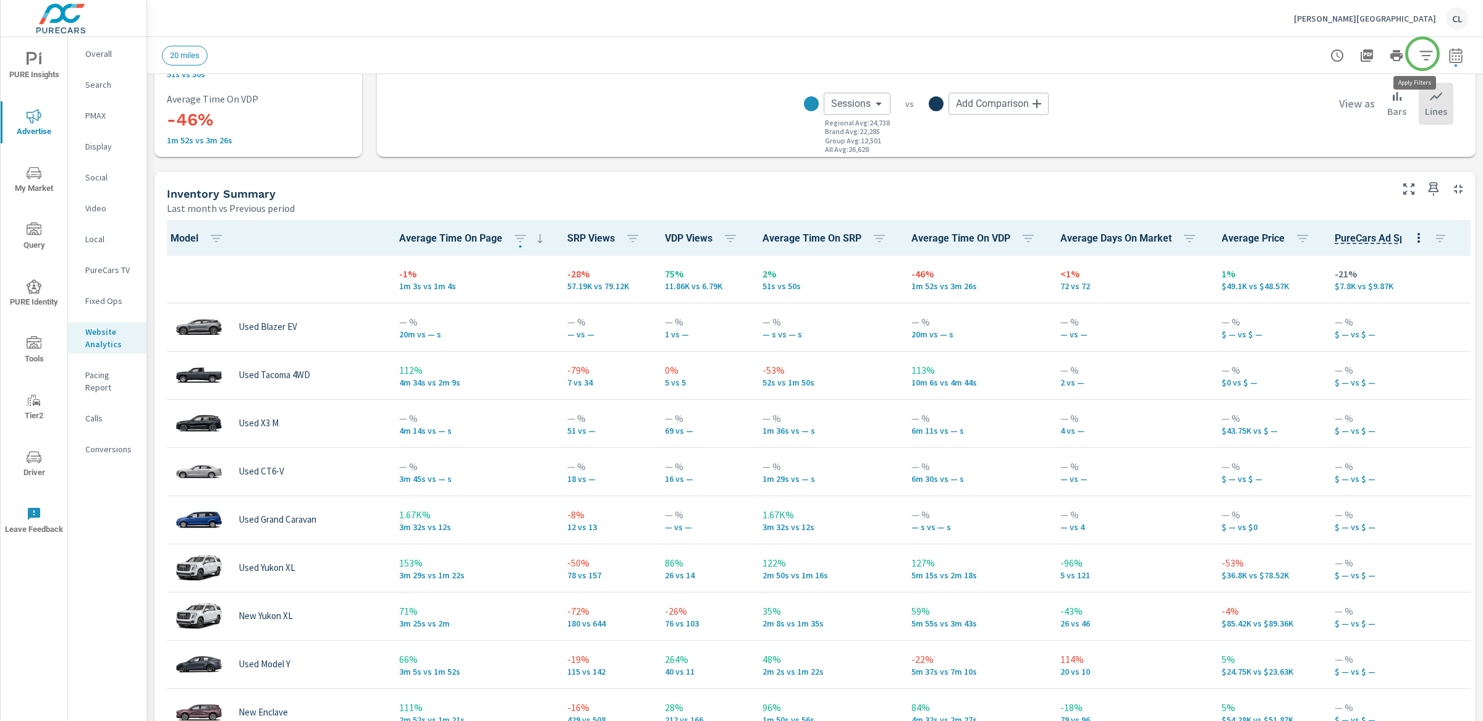
click at [1281, 56] on icon "button" at bounding box center [1425, 55] width 15 height 15
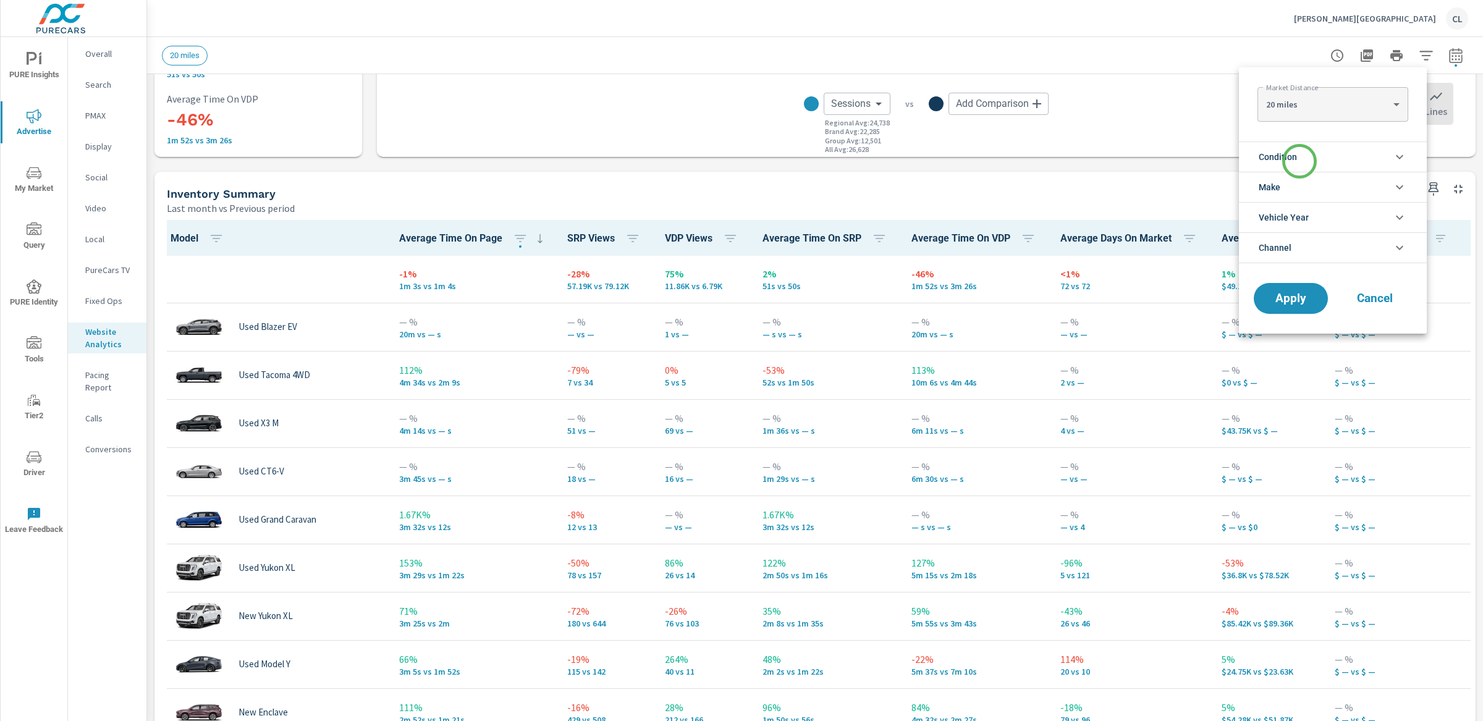
click at [1281, 161] on li "Condition" at bounding box center [1333, 156] width 188 height 30
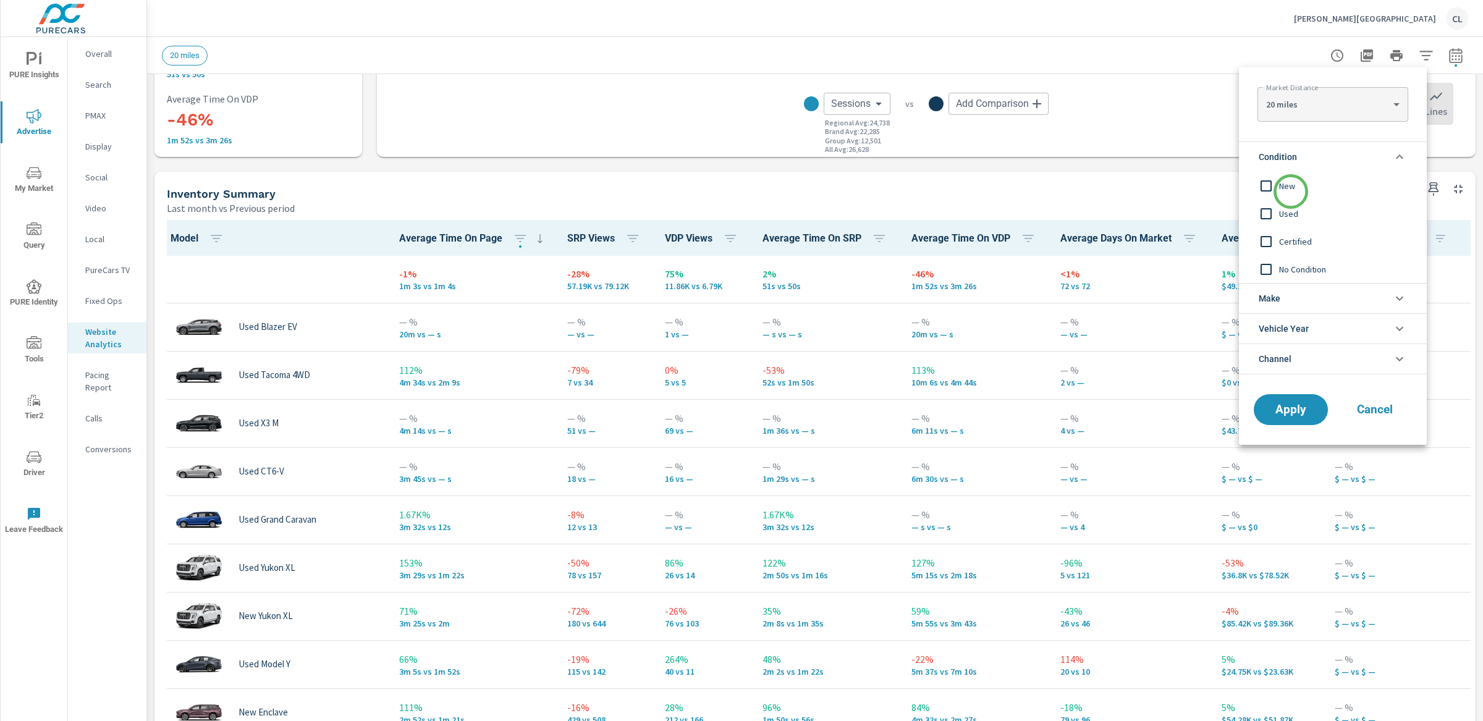
click at [1281, 192] on span "New" at bounding box center [1346, 186] width 135 height 15
click at [1281, 407] on span "Apply" at bounding box center [1290, 410] width 51 height 12
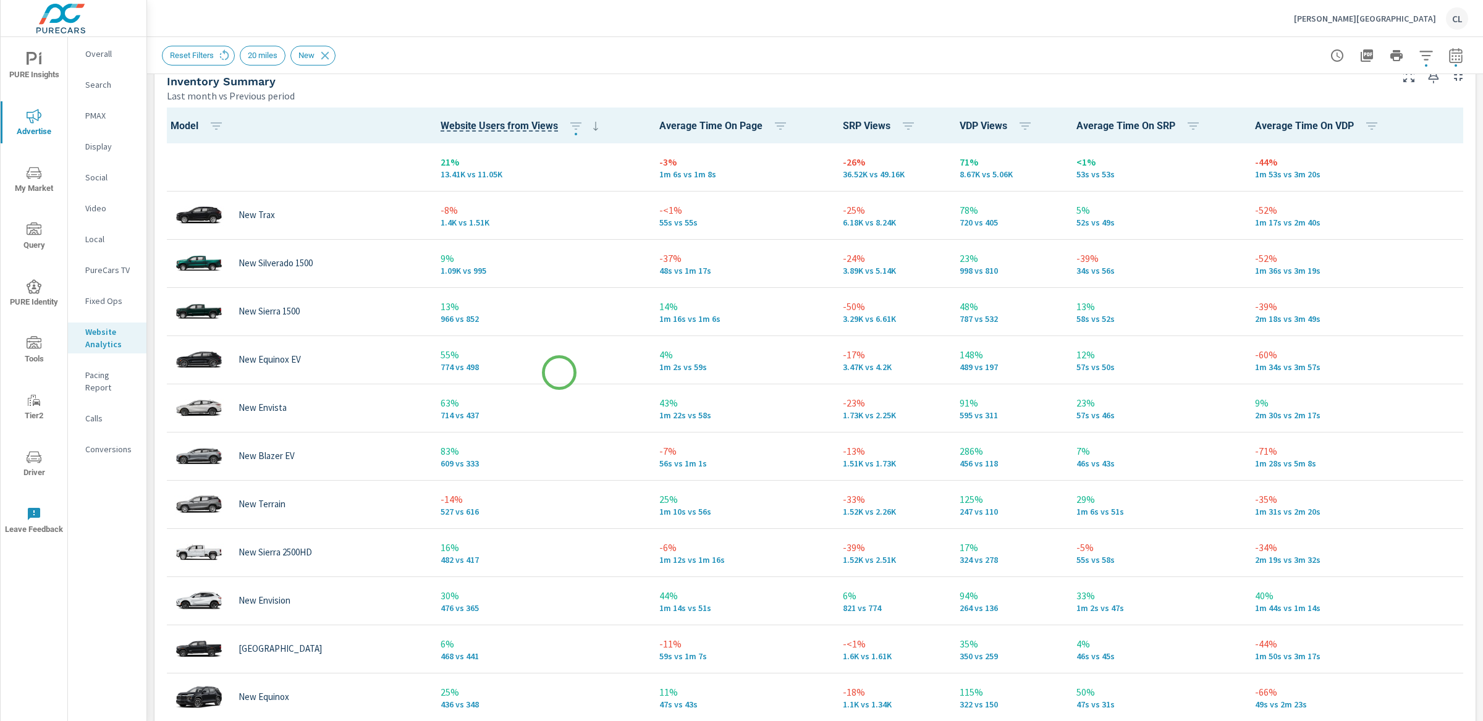
scroll to position [1, 0]
click at [1018, 119] on icon "button" at bounding box center [1025, 126] width 15 height 15
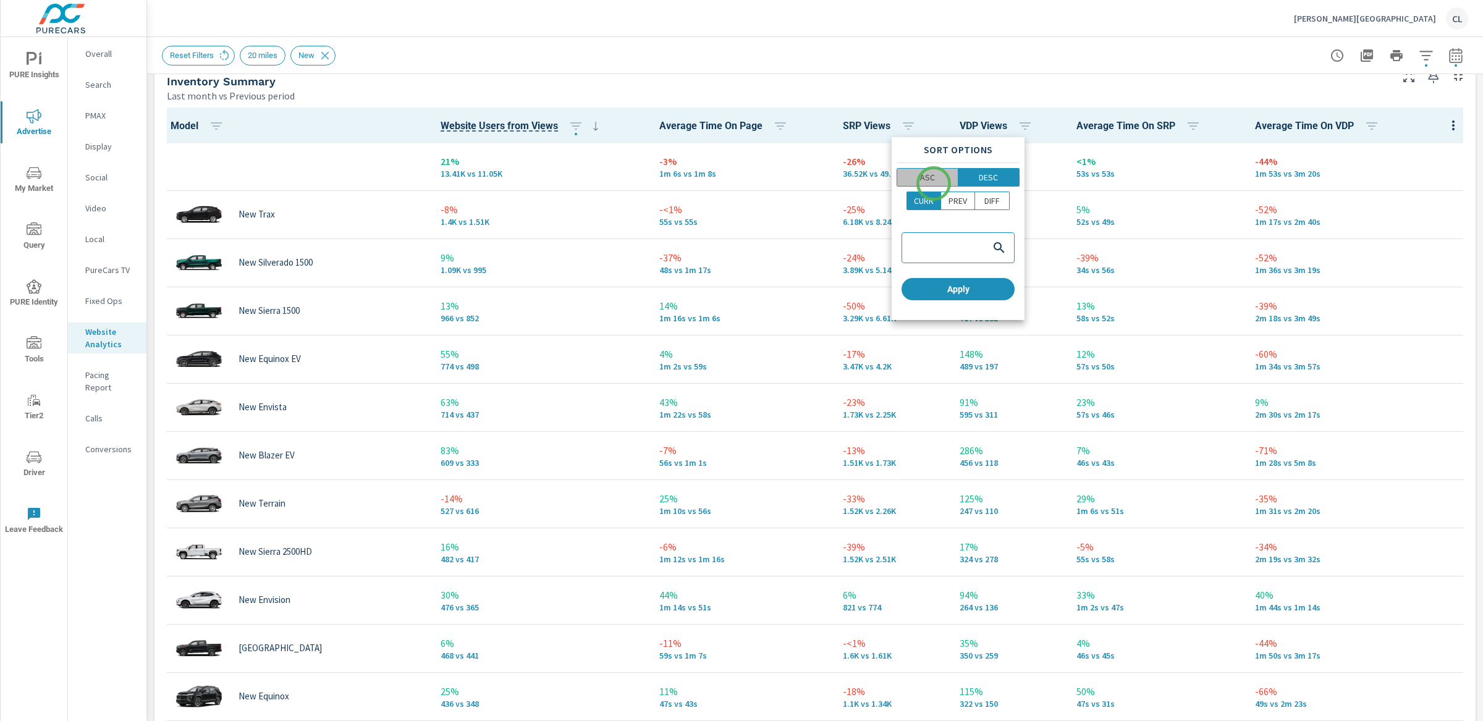
click at [933, 183] on button "ASC" at bounding box center [927, 177] width 62 height 19
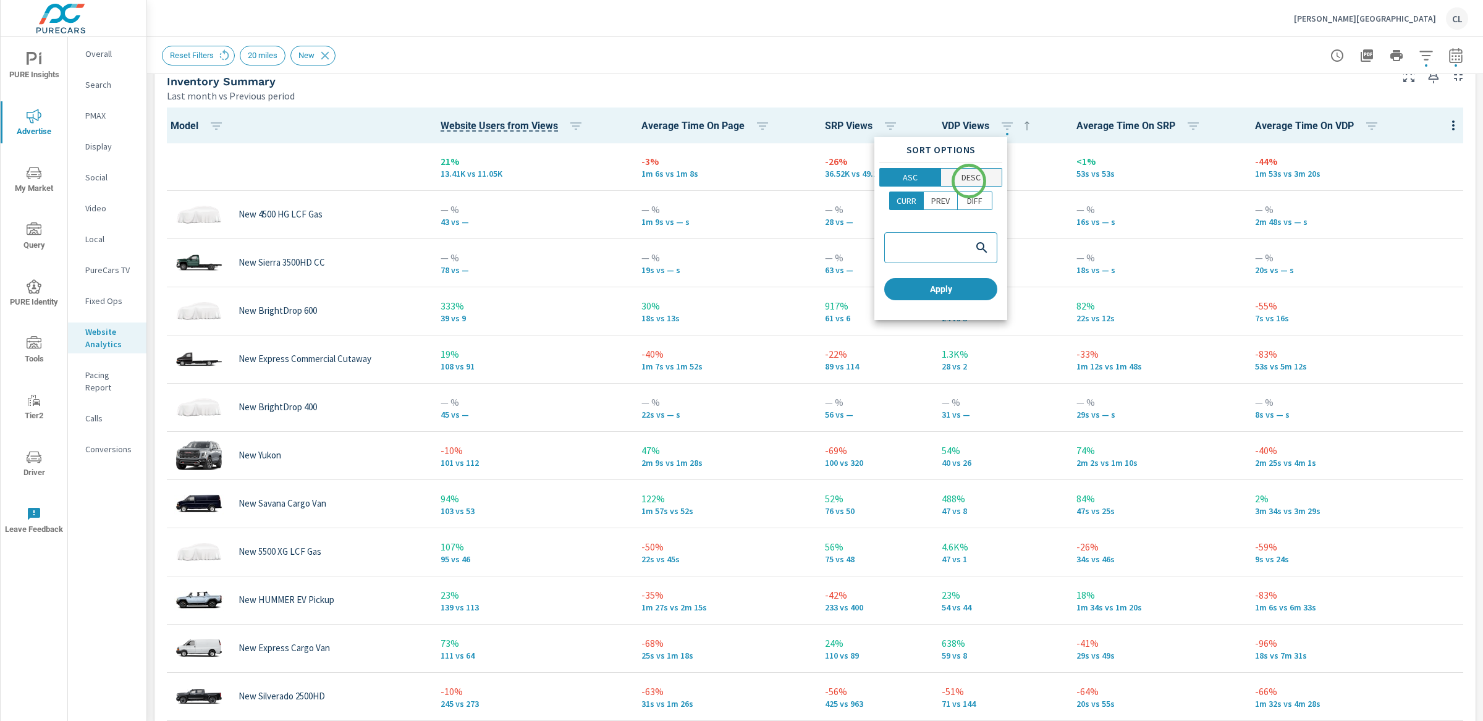
click at [971, 180] on p "DESC" at bounding box center [970, 177] width 19 height 12
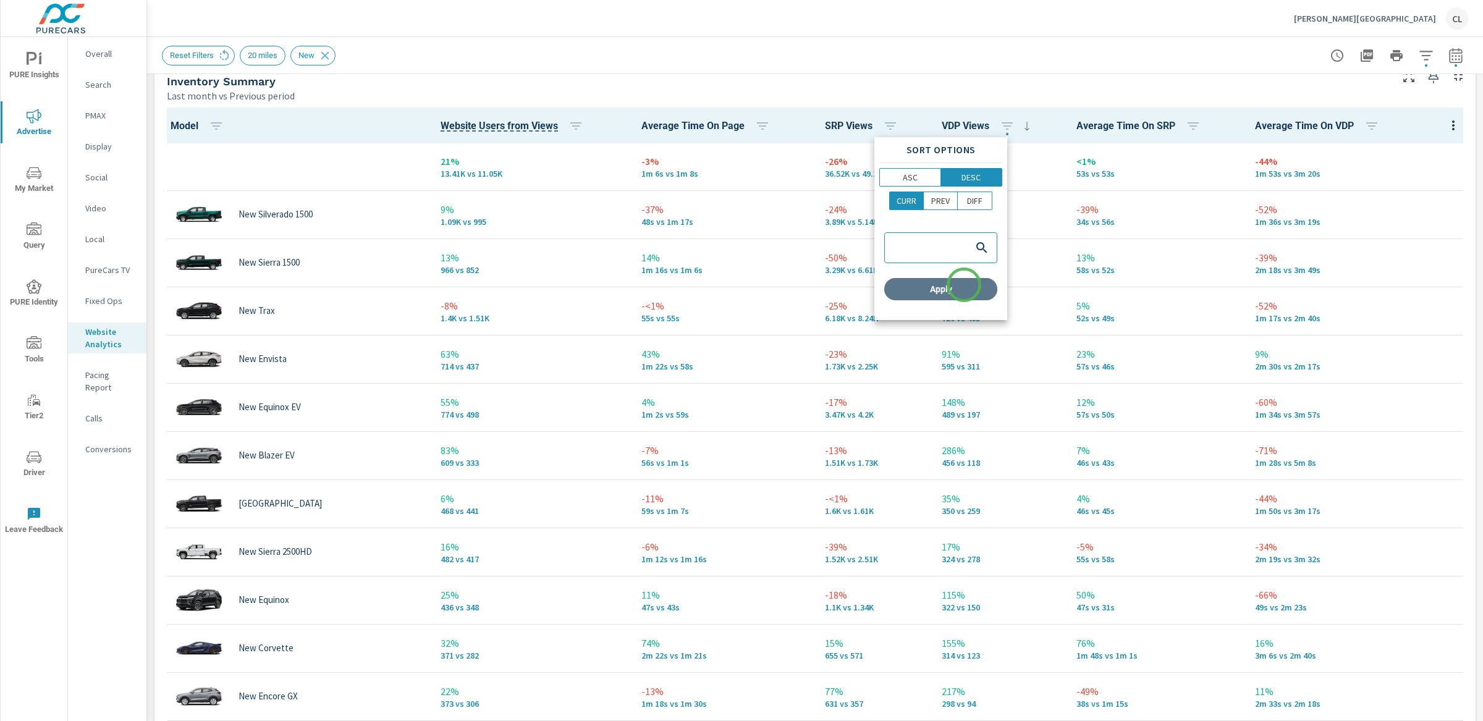
click at [964, 285] on span "Apply" at bounding box center [940, 289] width 103 height 11
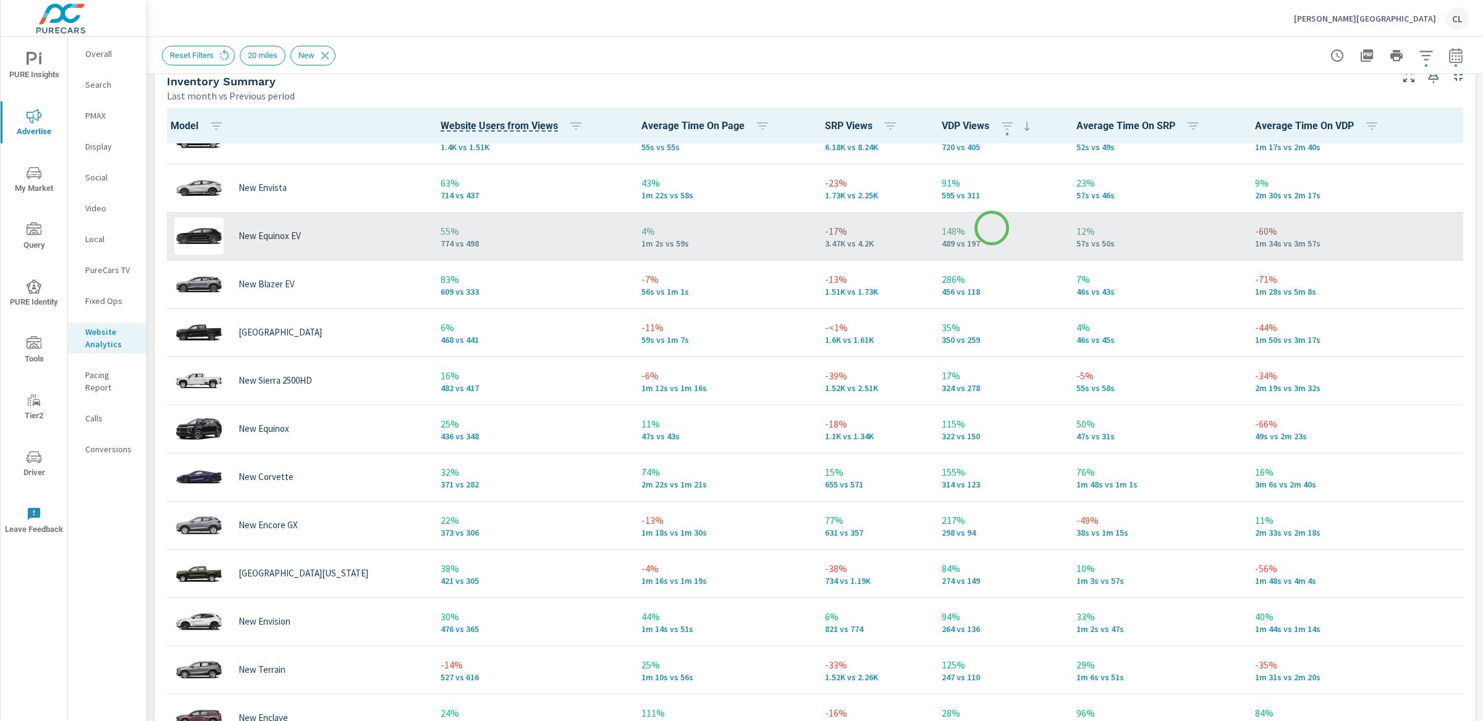
scroll to position [238, 0]
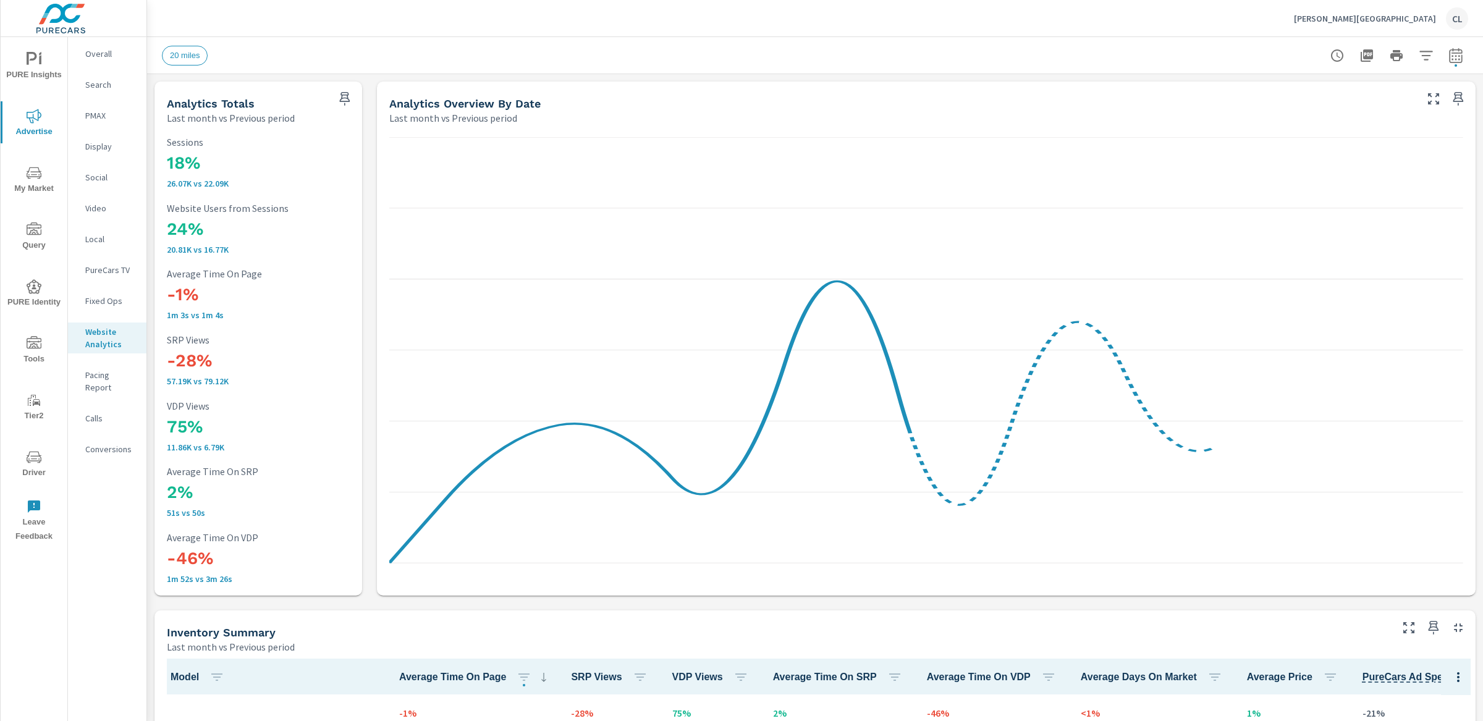
scroll to position [1, 0]
click at [40, 171] on icon "nav menu" at bounding box center [34, 173] width 15 height 12
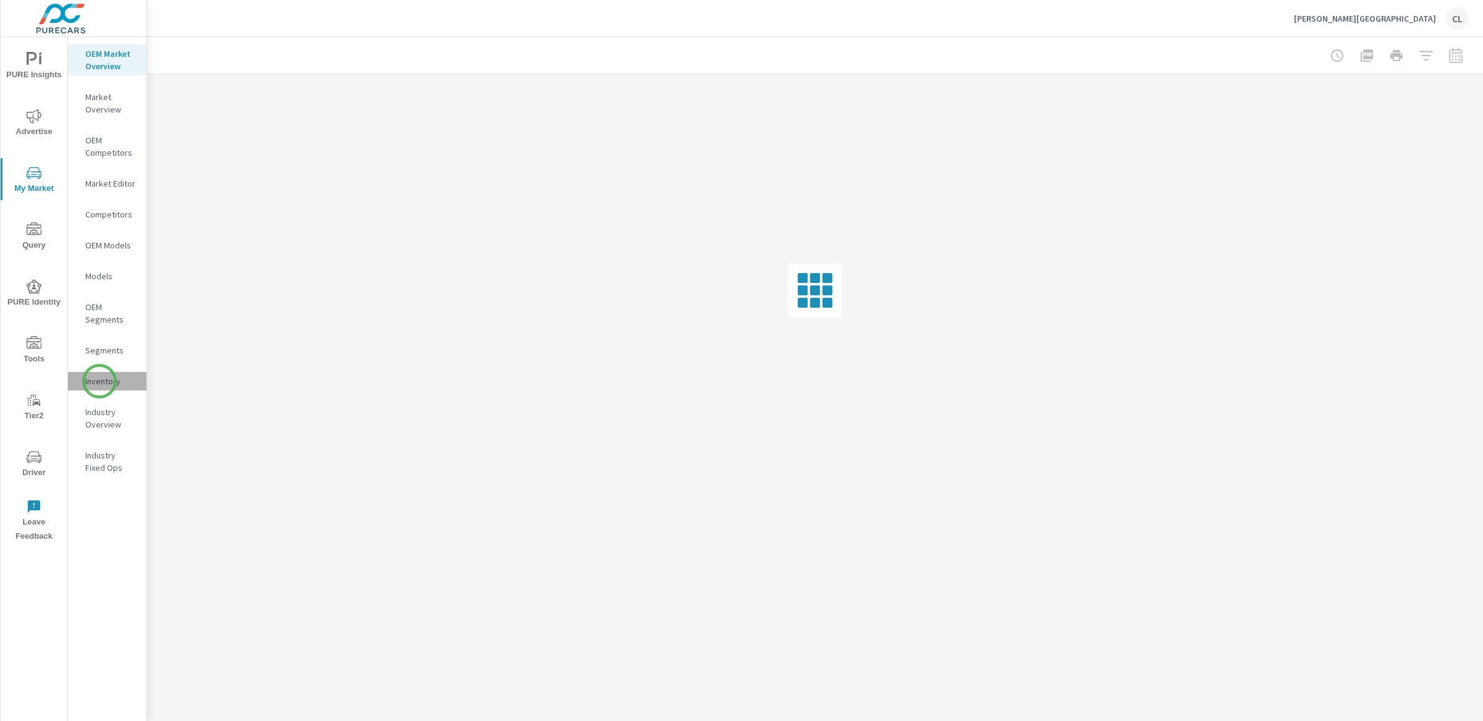
click at [99, 381] on p "Inventory" at bounding box center [110, 381] width 51 height 12
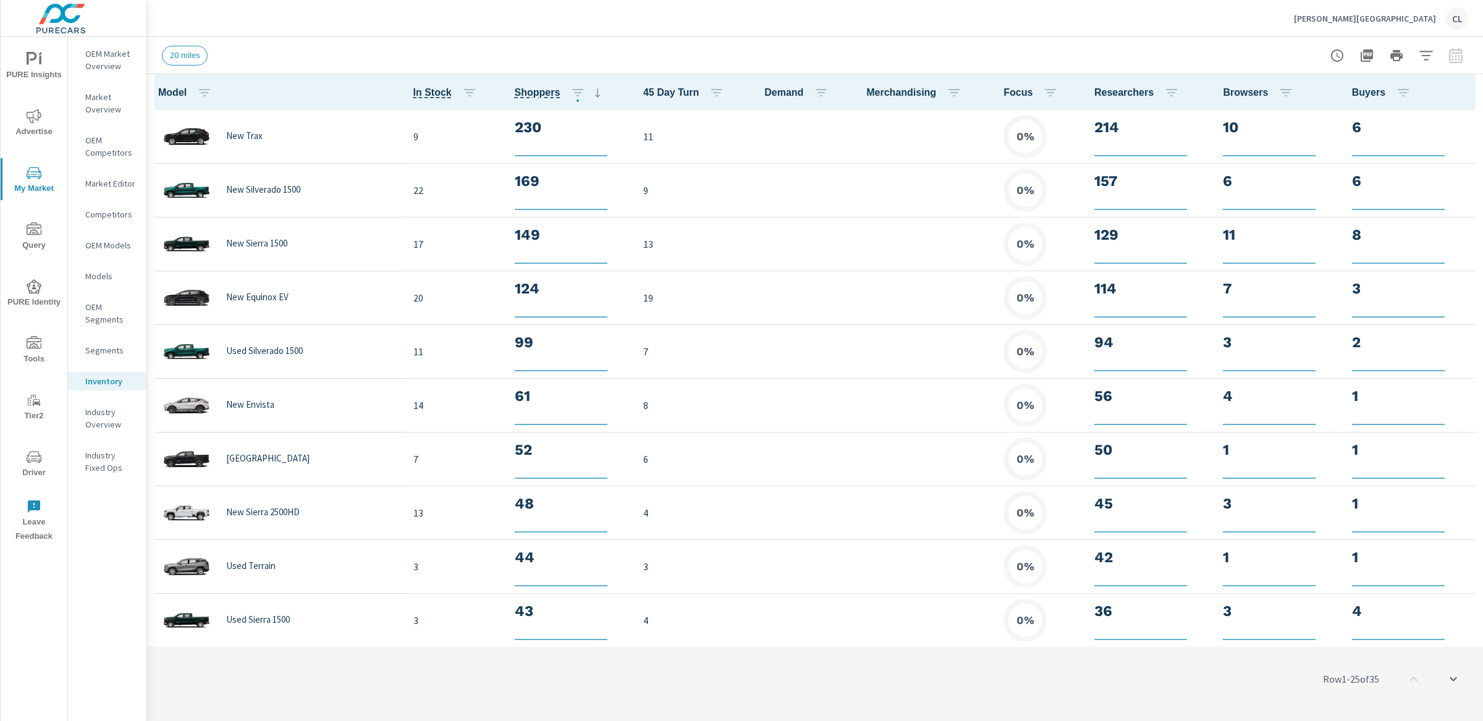
scroll to position [1, 0]
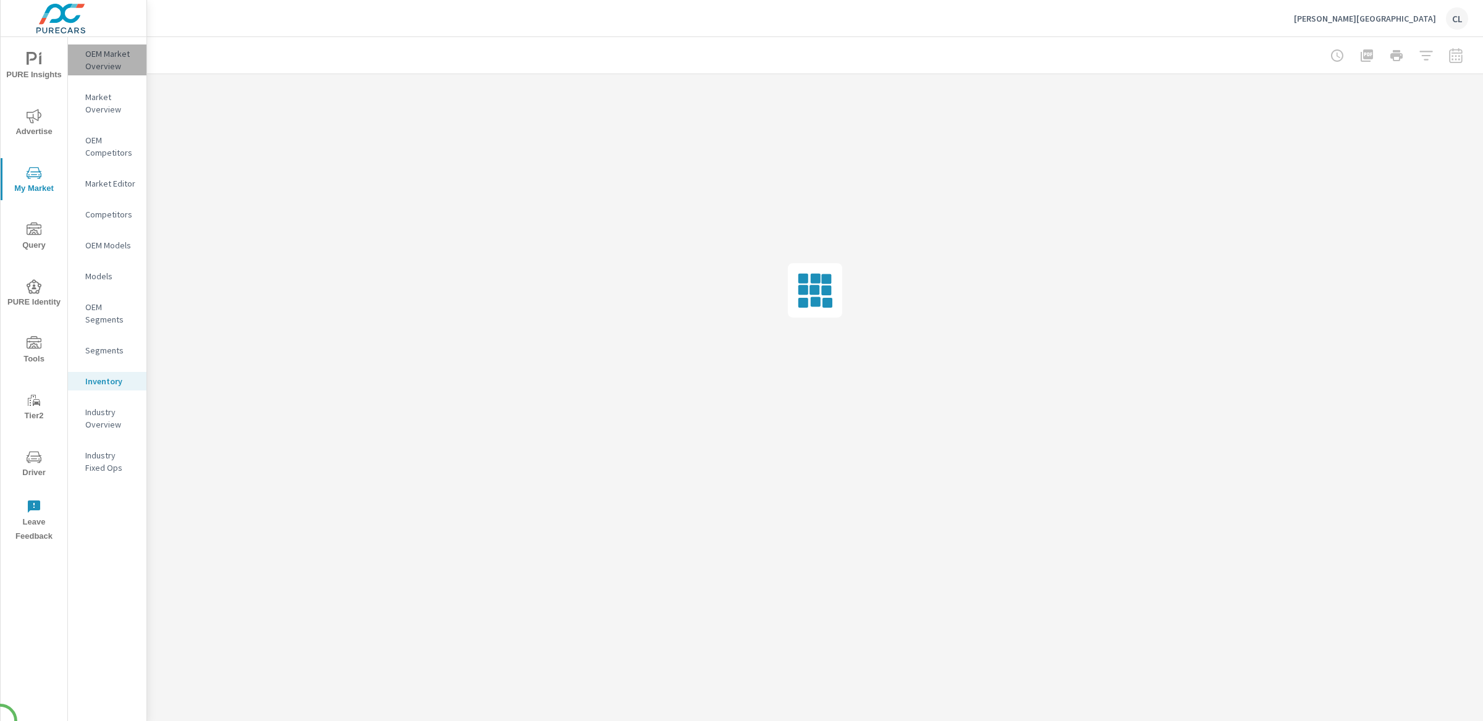
click at [96, 55] on p "OEM Market Overview" at bounding box center [110, 60] width 51 height 25
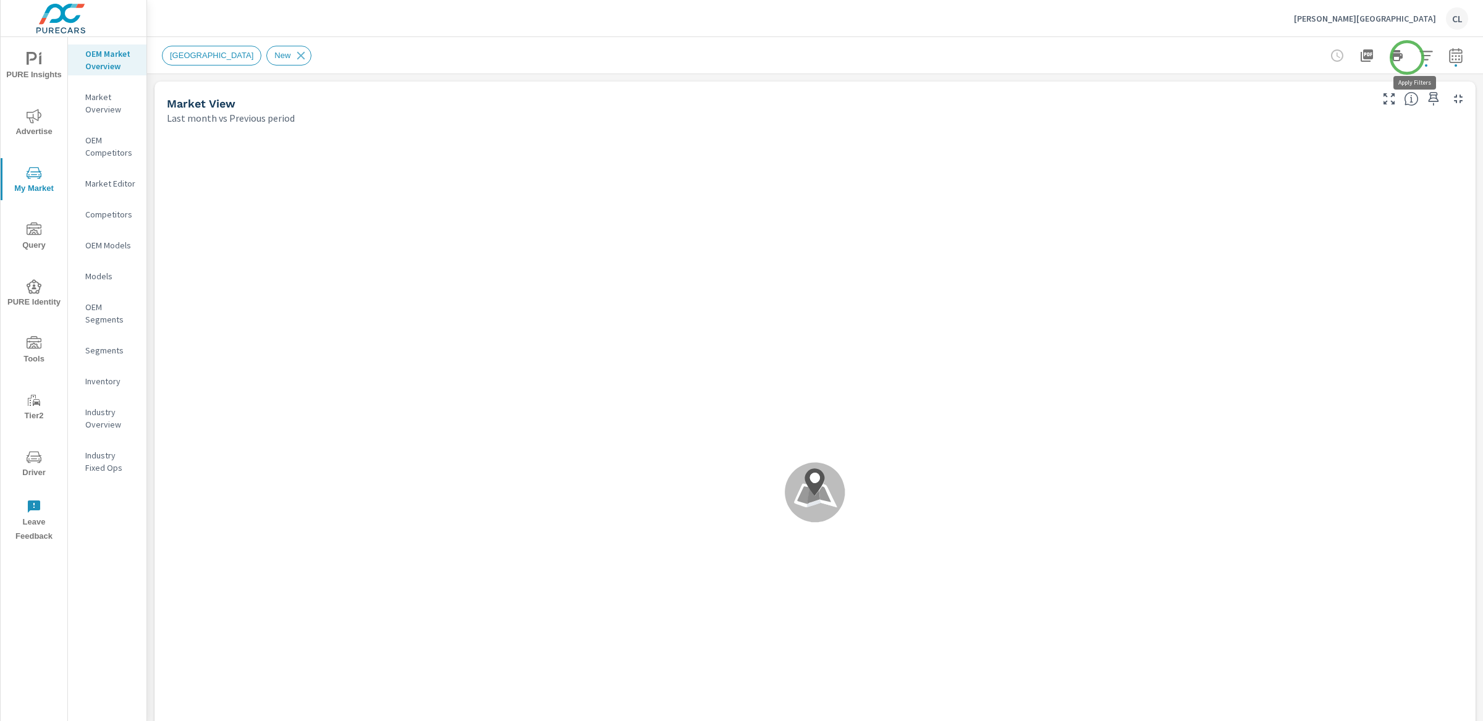
click at [1418, 57] on icon "button" at bounding box center [1425, 55] width 15 height 15
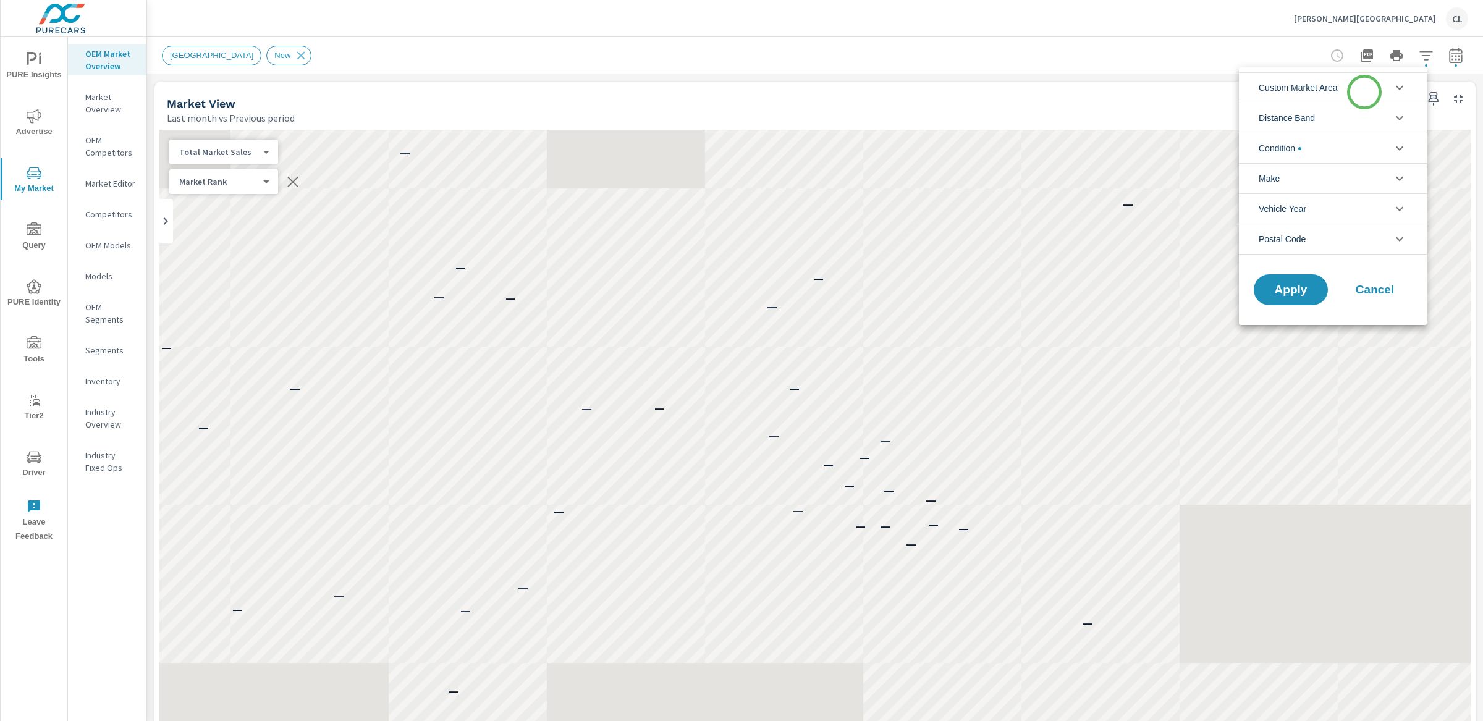
click at [1364, 92] on li "Custom Market Area" at bounding box center [1333, 87] width 188 height 30
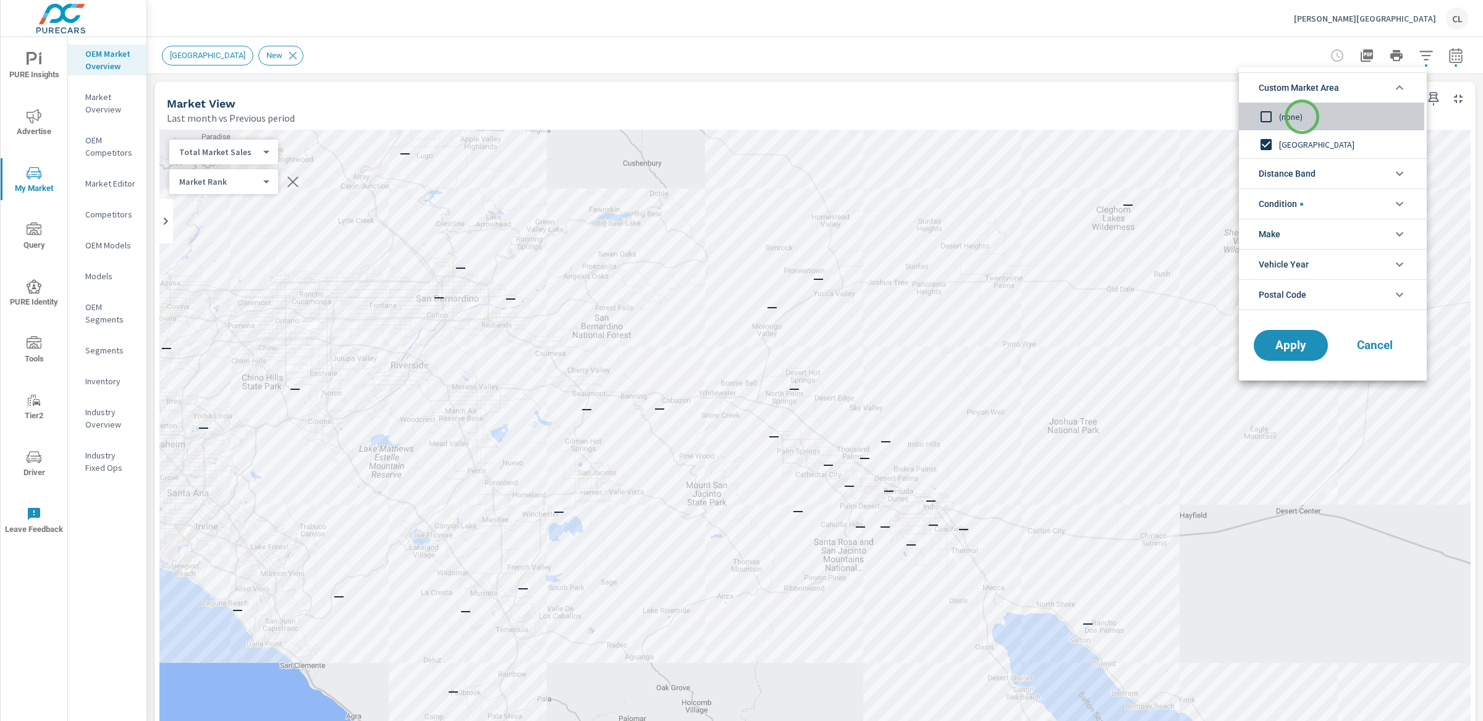
click at [1302, 117] on span "(none)" at bounding box center [1346, 116] width 135 height 15
click at [1321, 166] on li "Distance Band" at bounding box center [1333, 173] width 188 height 30
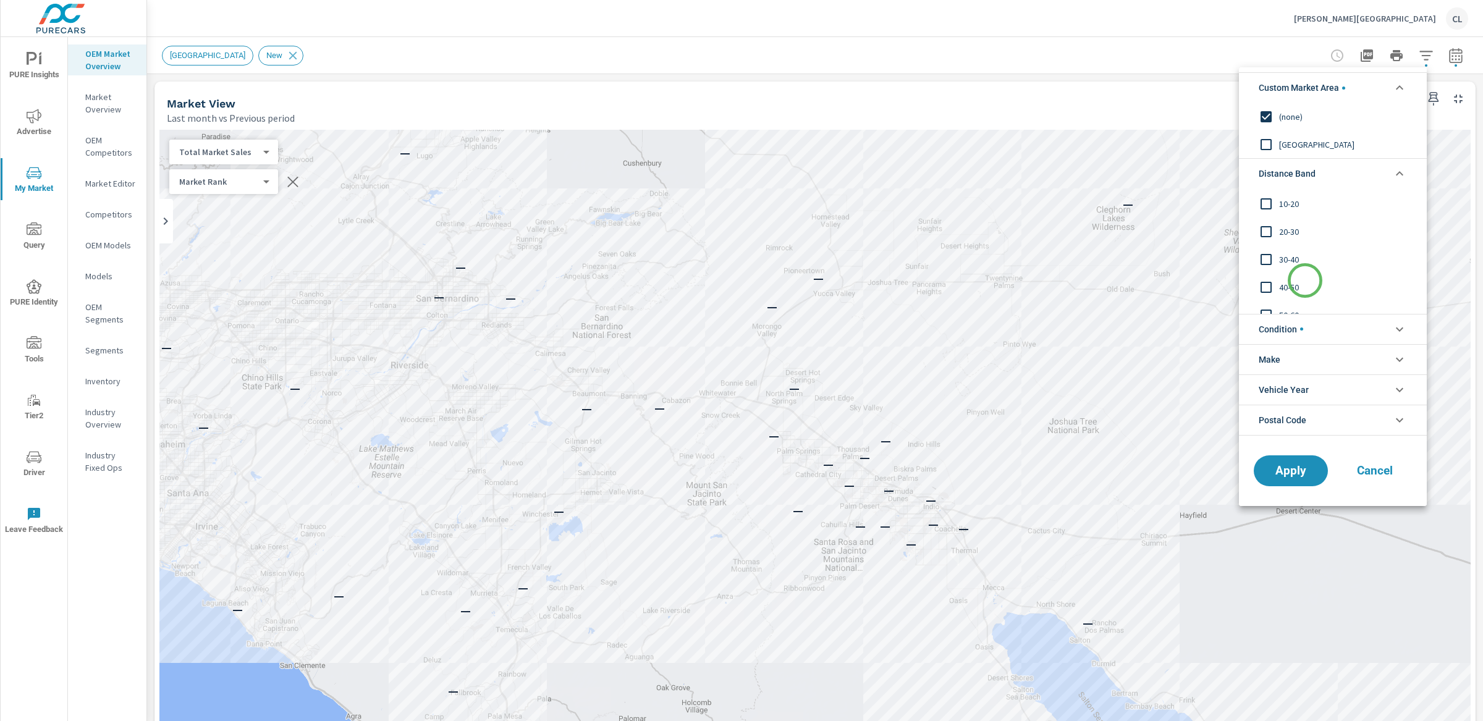
scroll to position [41, 0]
click at [1293, 293] on span "50-60" at bounding box center [1346, 300] width 135 height 15
click at [1294, 279] on span "40-50" at bounding box center [1346, 272] width 135 height 15
click at [1289, 249] on span "30-40" at bounding box center [1346, 244] width 135 height 15
click at [1284, 224] on div "20-30" at bounding box center [1331, 217] width 185 height 28
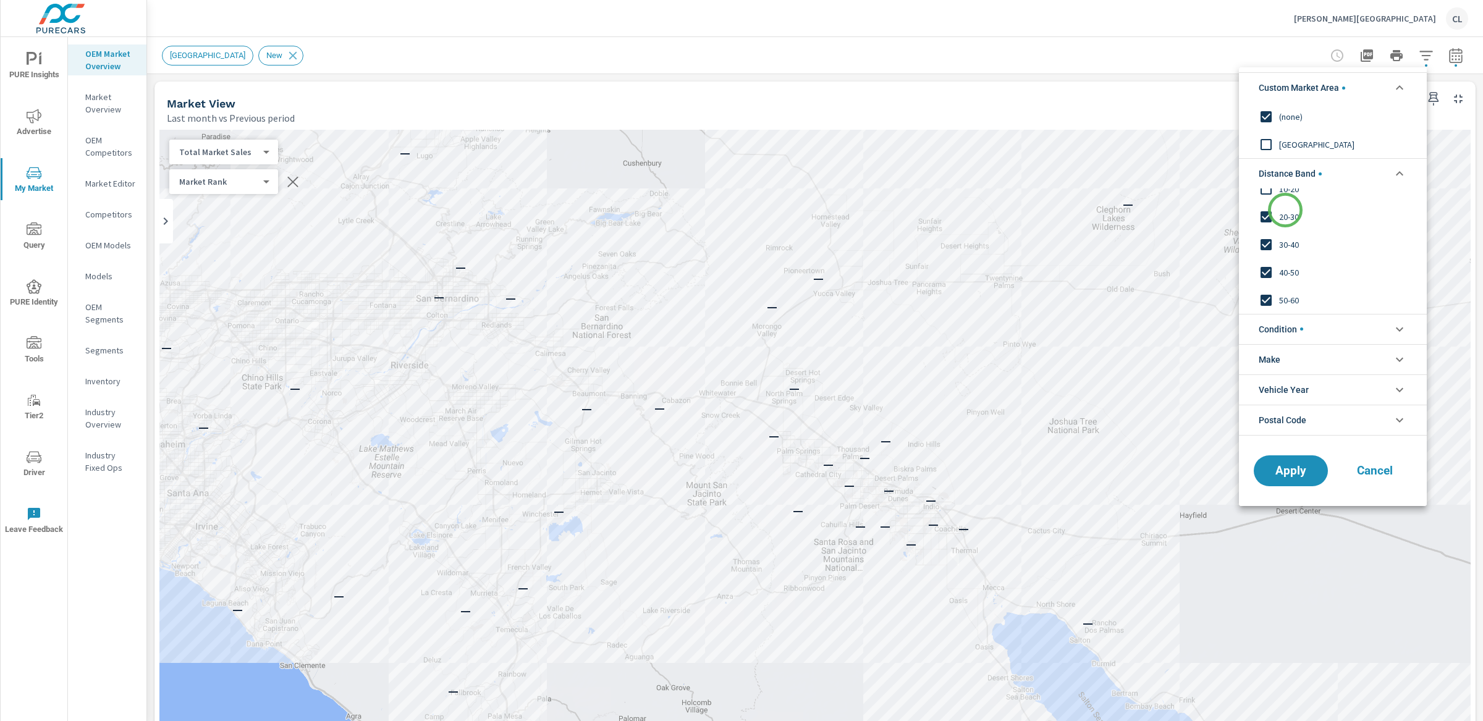
scroll to position [0, 0]
click at [1287, 230] on span "10-20" at bounding box center [1346, 230] width 135 height 15
click at [1285, 208] on span "0-10" at bounding box center [1346, 202] width 135 height 15
click at [1302, 358] on li "Make" at bounding box center [1333, 359] width 188 height 30
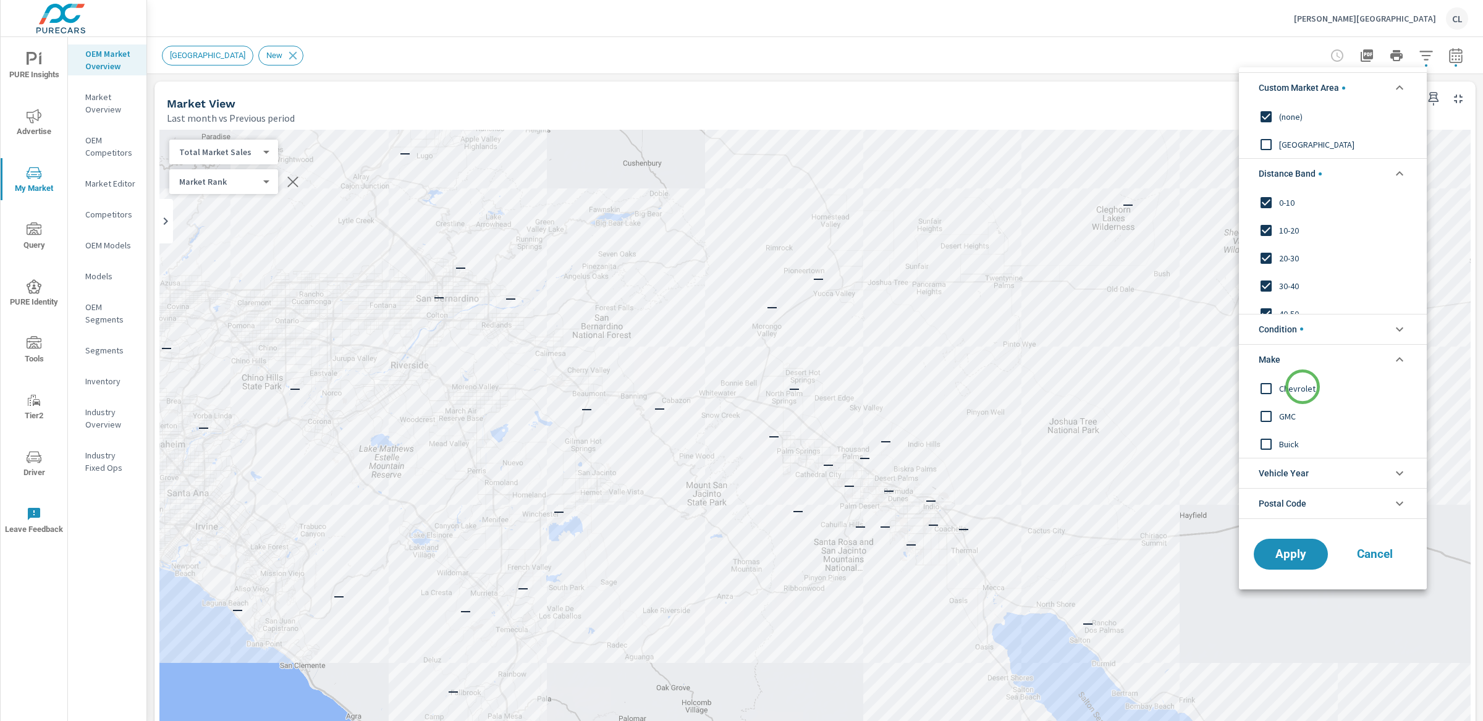
click at [1302, 387] on span "Chevrolet" at bounding box center [1346, 388] width 135 height 15
click at [1305, 332] on li "Condition" at bounding box center [1333, 329] width 188 height 30
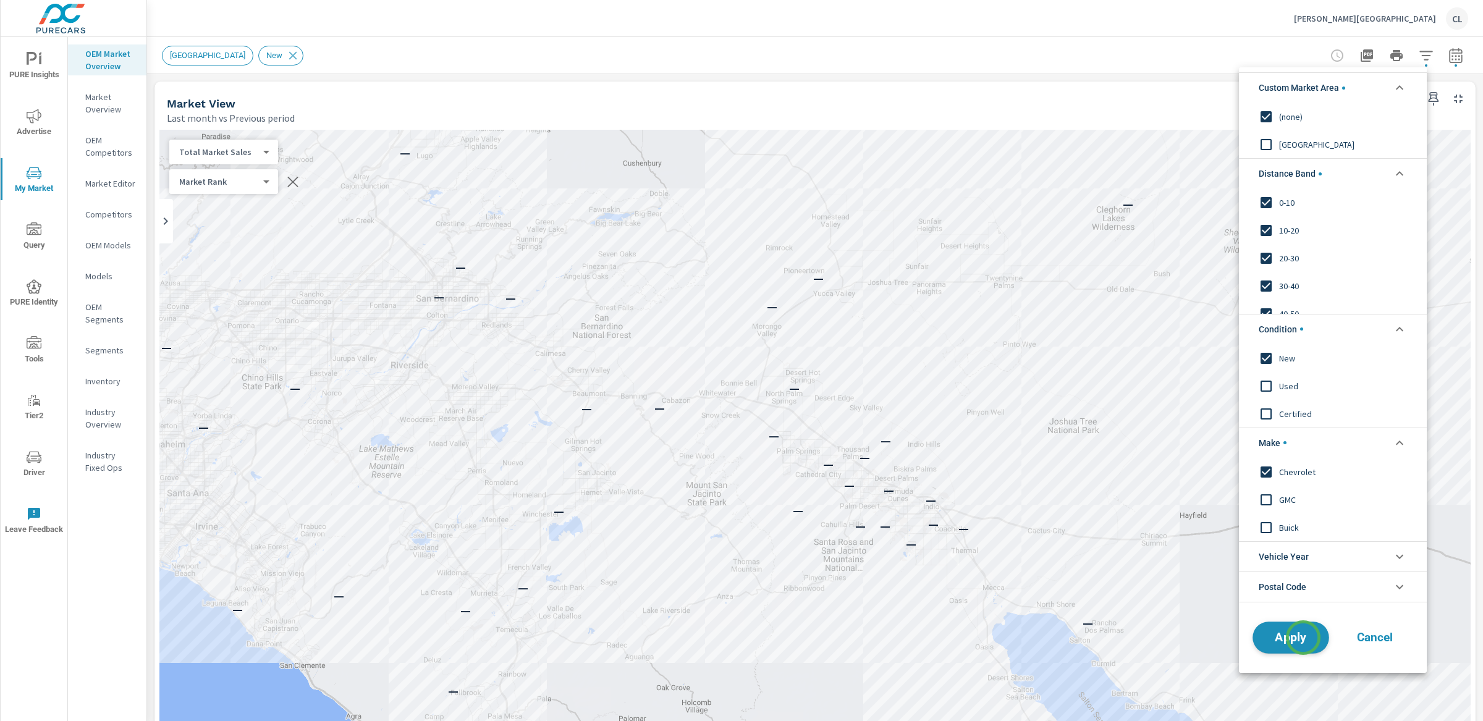
click at [1303, 638] on span "Apply" at bounding box center [1290, 637] width 51 height 12
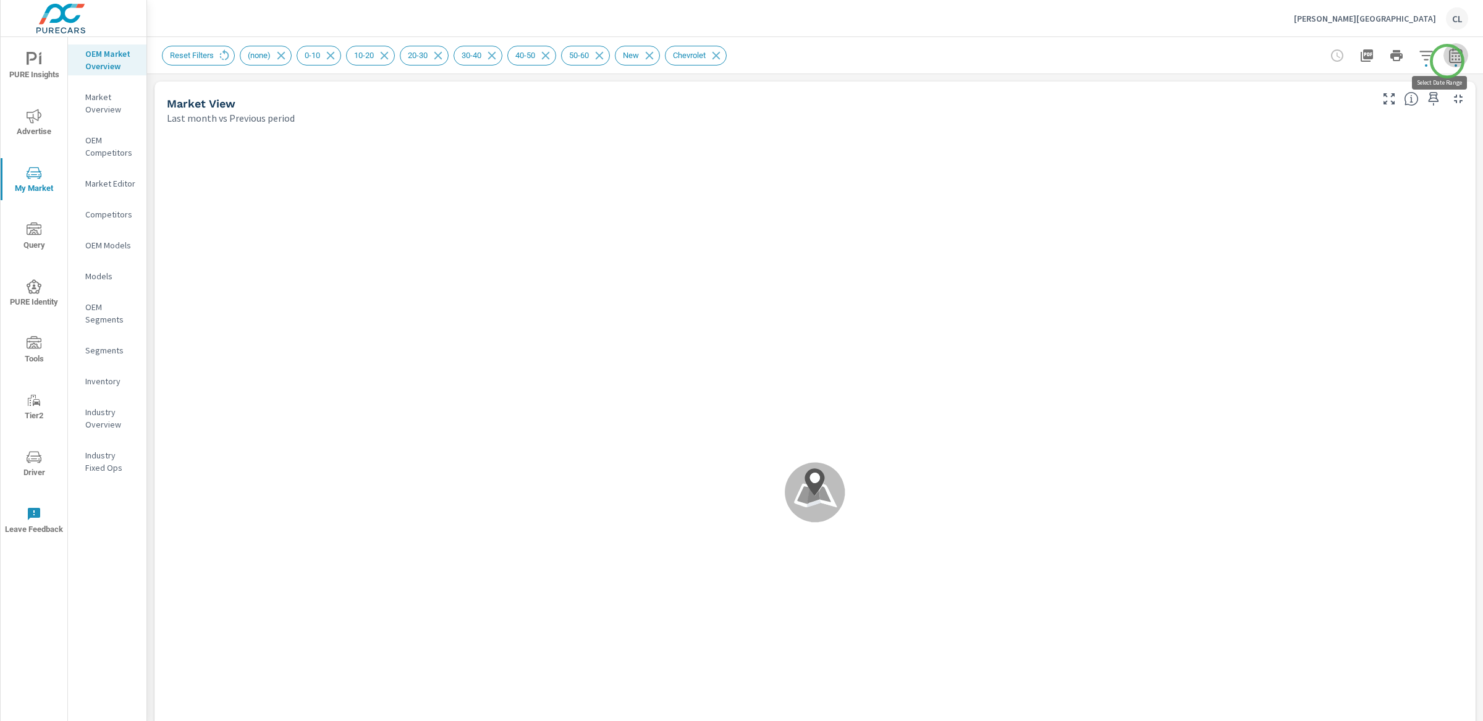
click at [1448, 61] on icon "button" at bounding box center [1455, 55] width 15 height 15
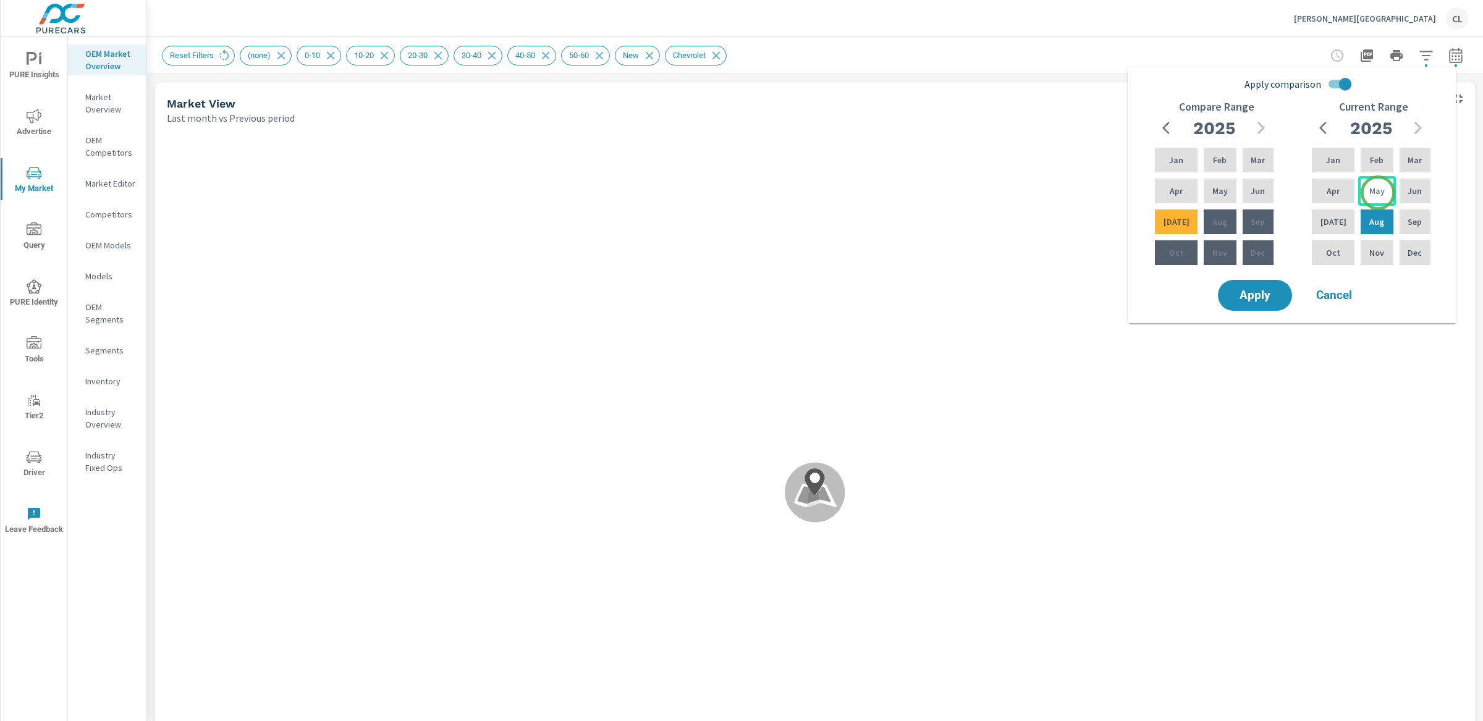
click at [1378, 193] on p "May" at bounding box center [1376, 191] width 15 height 12
click at [1338, 219] on div "[DATE]" at bounding box center [1333, 222] width 48 height 30
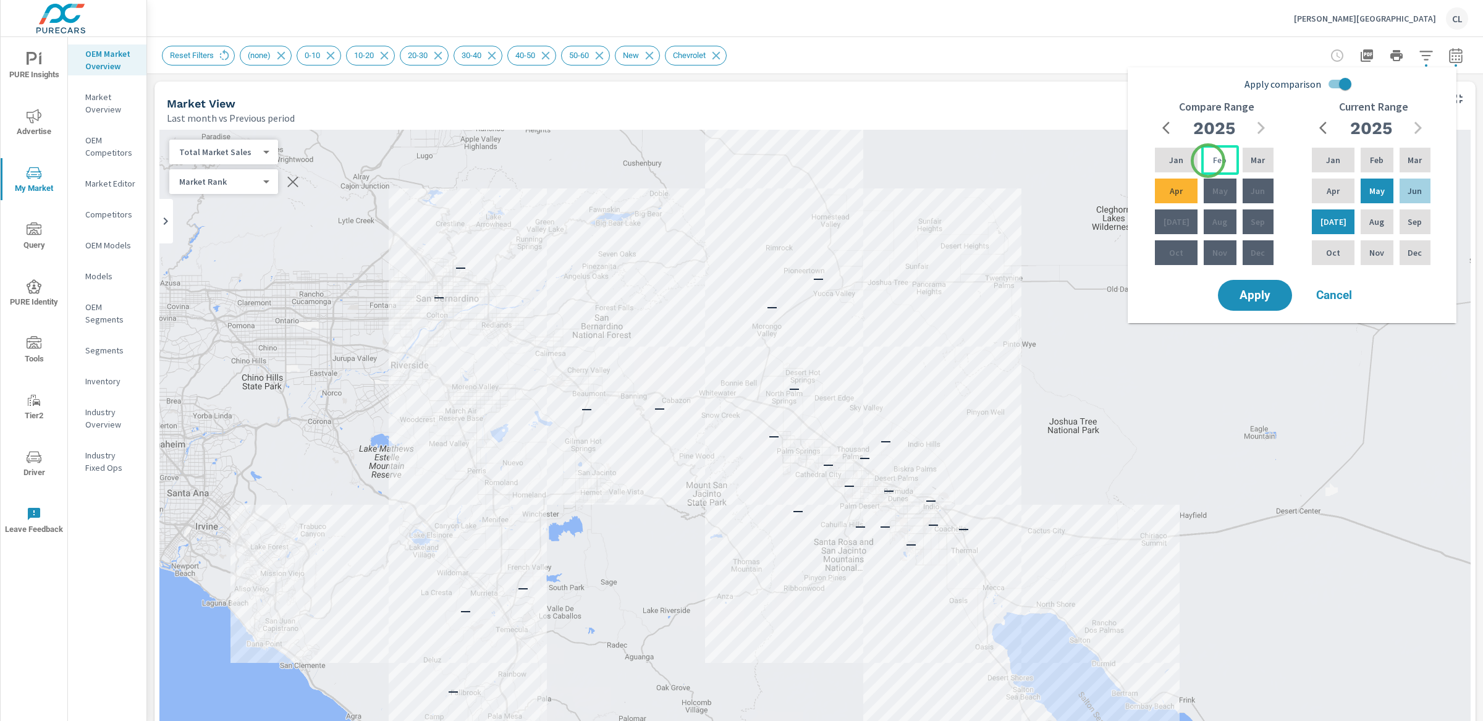
click at [1213, 160] on p "Feb" at bounding box center [1220, 160] width 14 height 12
click at [1175, 192] on p "Apr" at bounding box center [1175, 191] width 13 height 12
click at [1244, 292] on span "Apply" at bounding box center [1254, 296] width 51 height 12
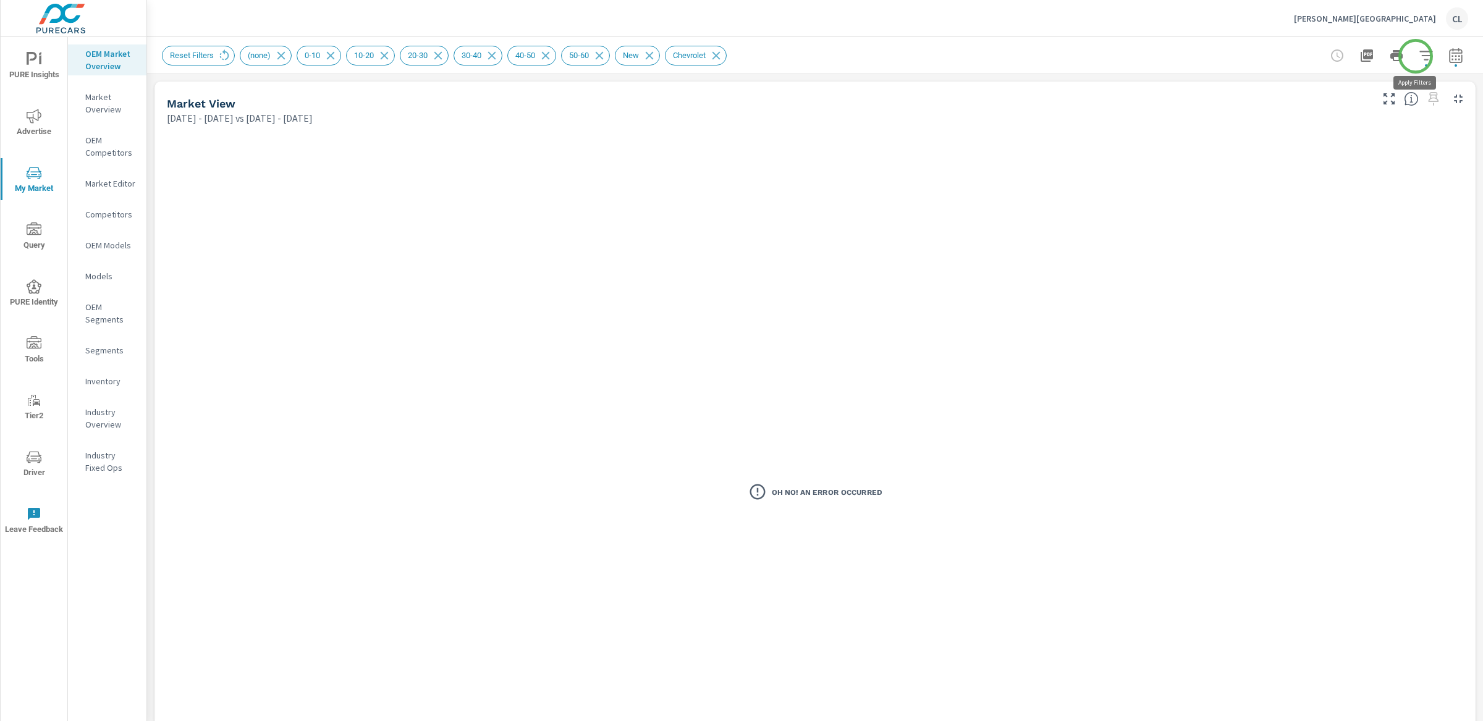
click at [1418, 56] on icon "button" at bounding box center [1425, 55] width 15 height 15
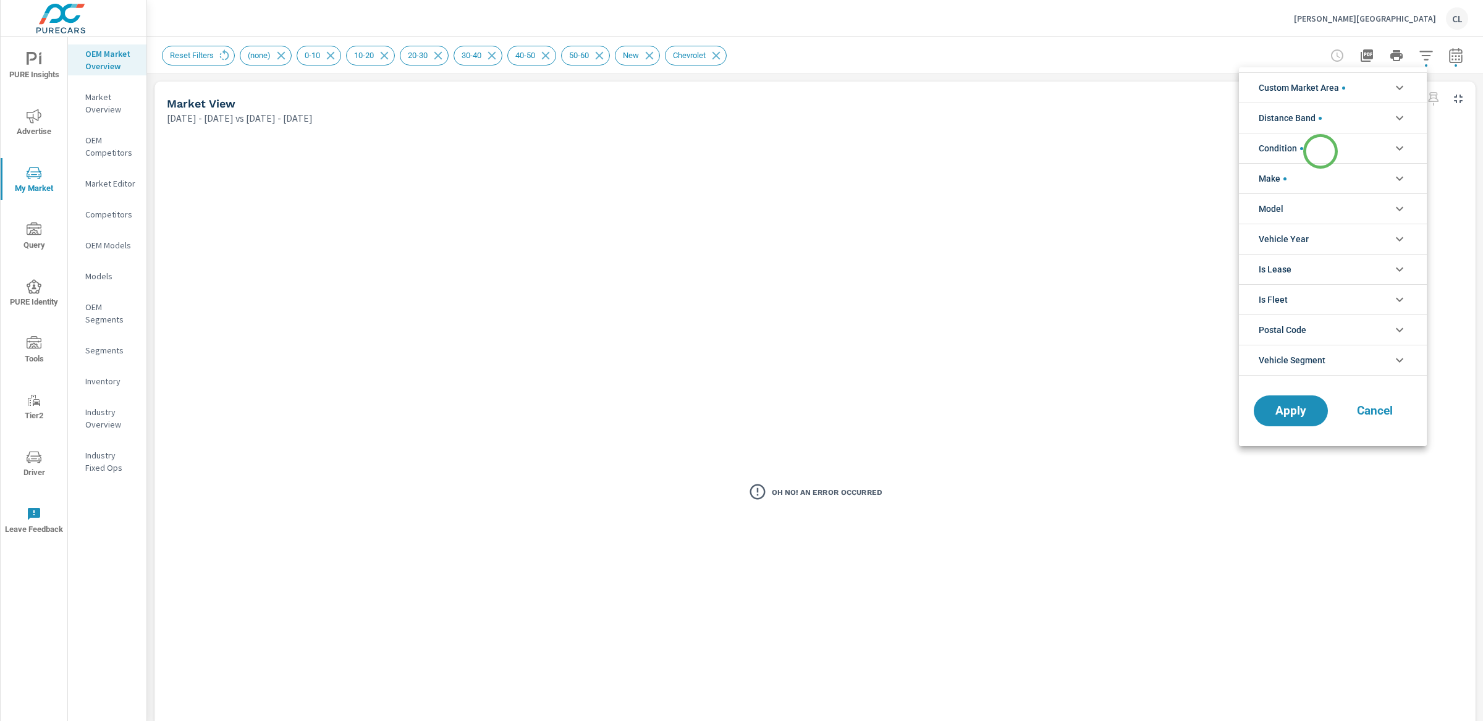
click at [1320, 151] on li "Condition" at bounding box center [1333, 148] width 188 height 30
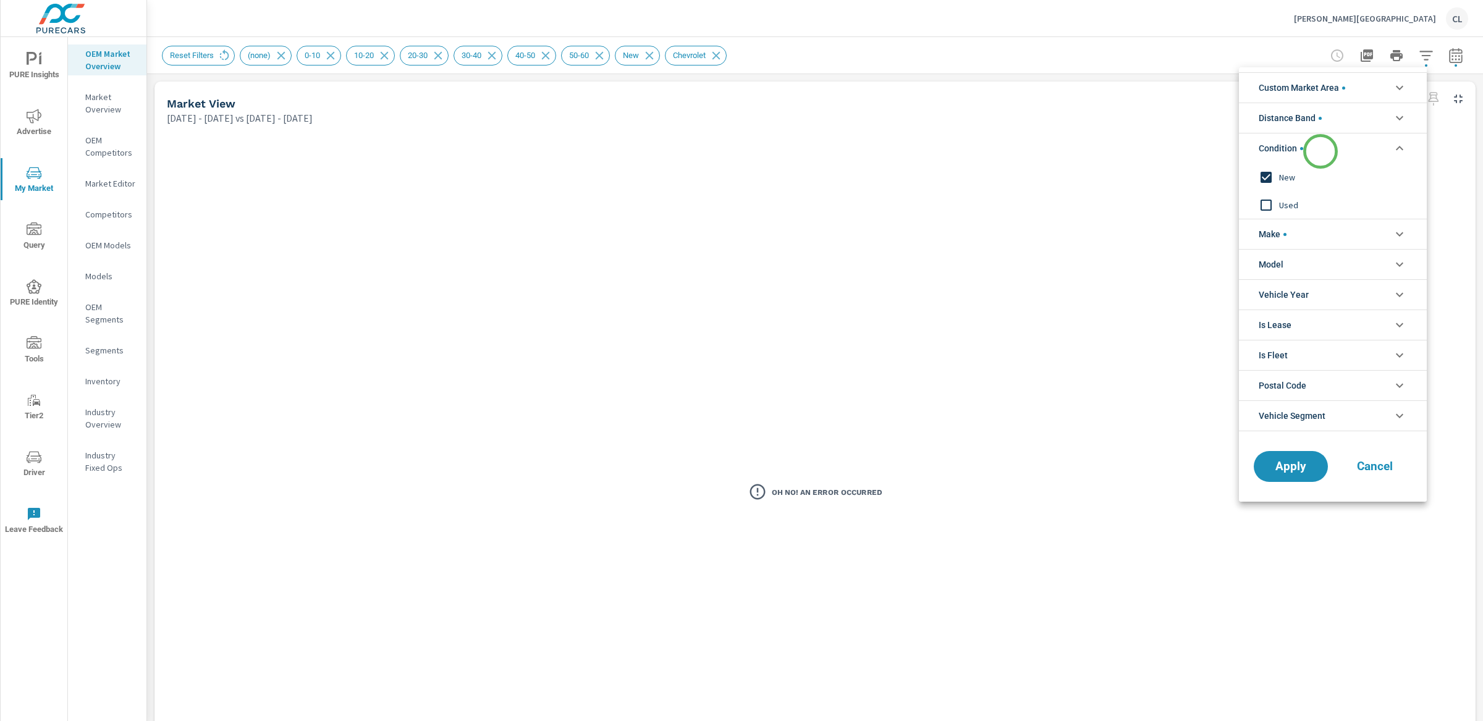
click at [1320, 151] on li "Condition" at bounding box center [1333, 148] width 188 height 30
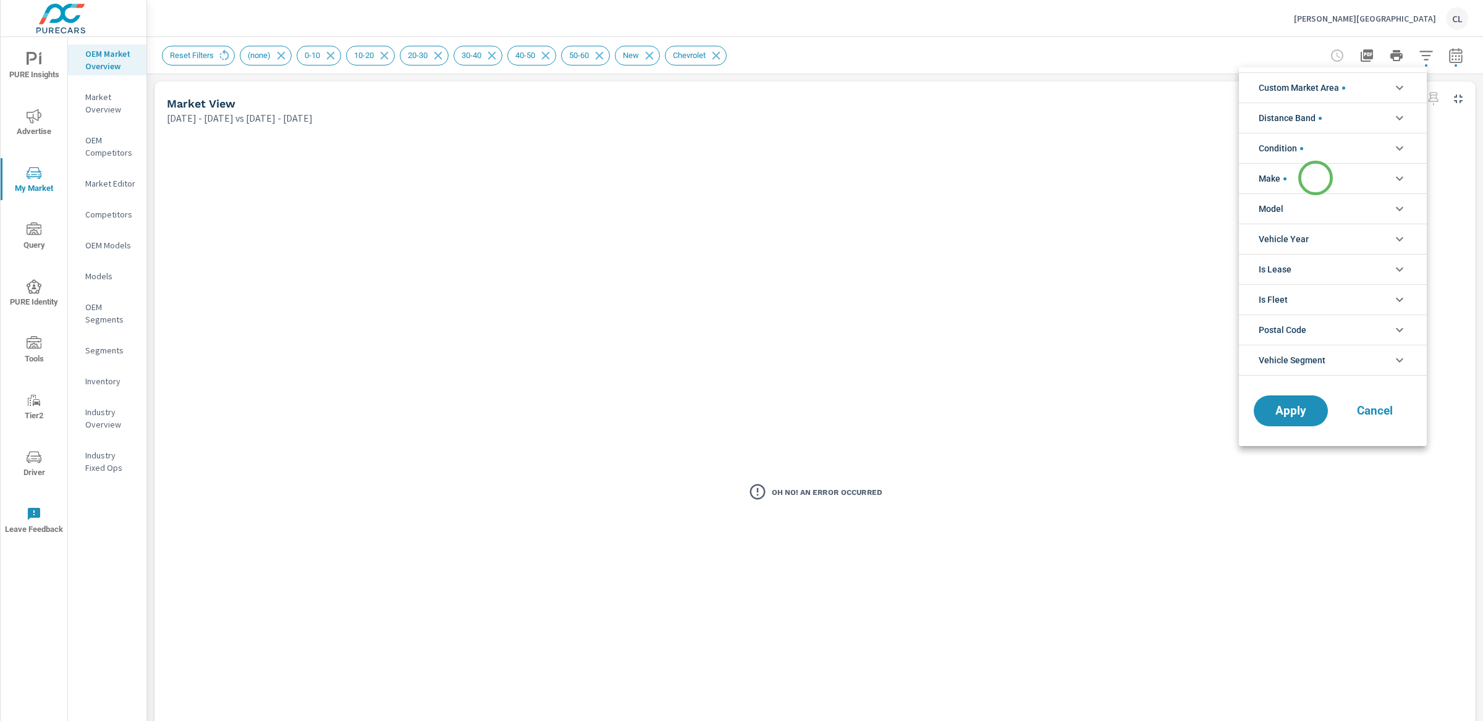
click at [1315, 178] on li "Make" at bounding box center [1333, 178] width 188 height 30
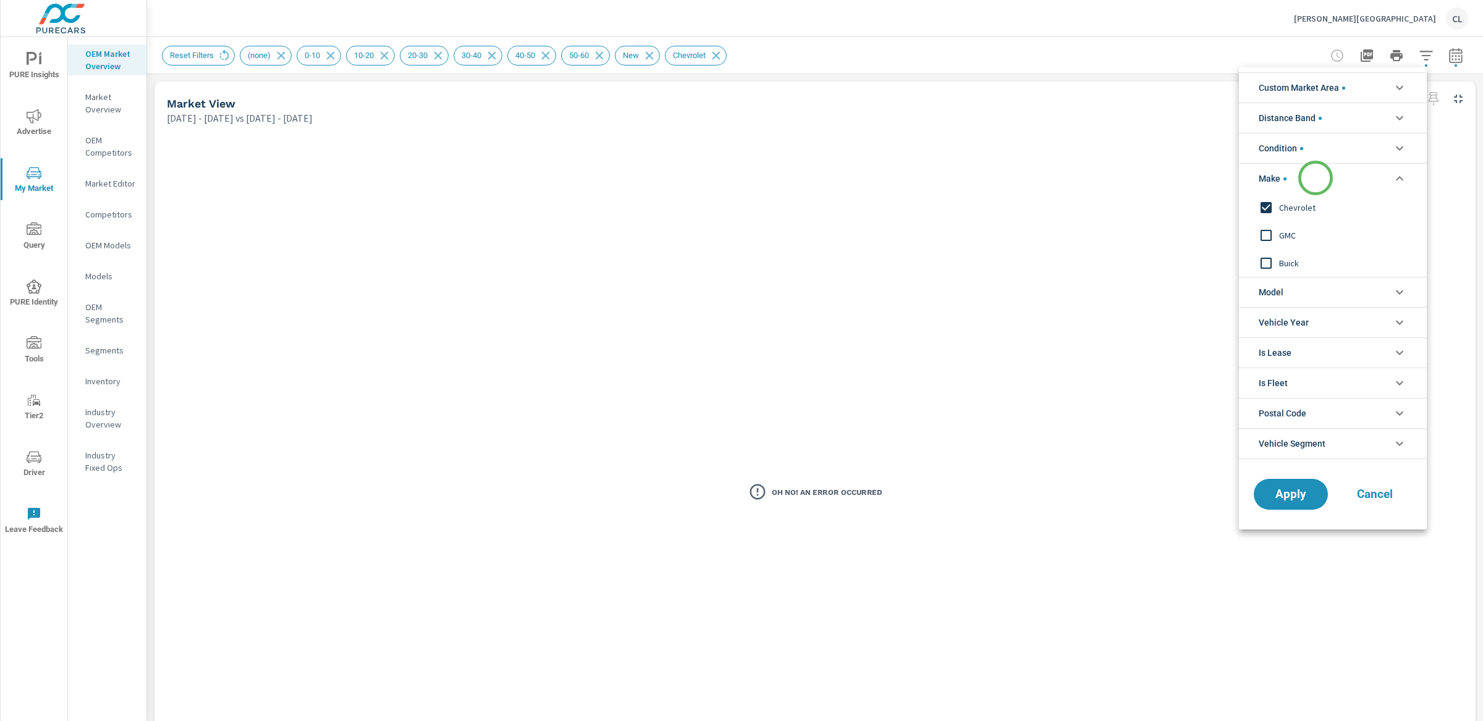
click at [1315, 178] on li "Make" at bounding box center [1333, 178] width 188 height 30
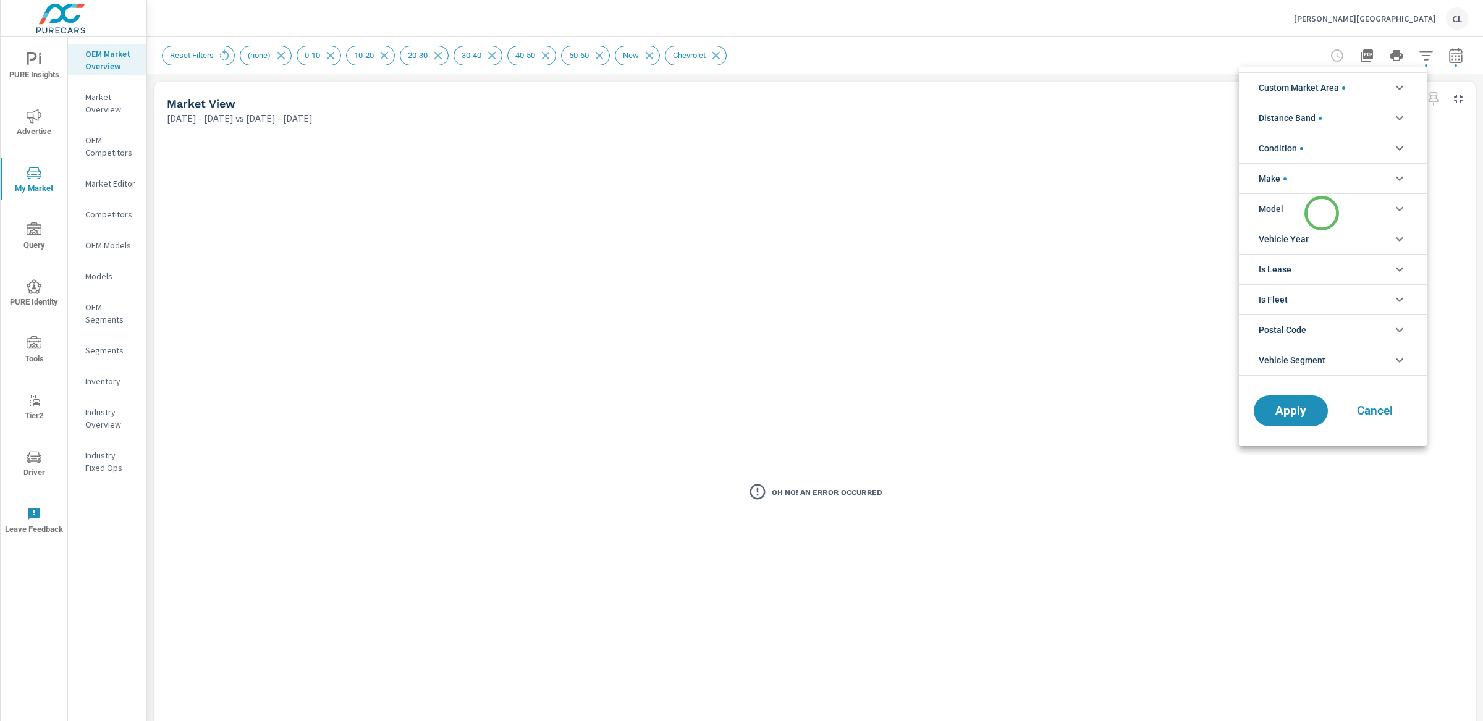
click at [1321, 213] on li "Model" at bounding box center [1333, 208] width 188 height 30
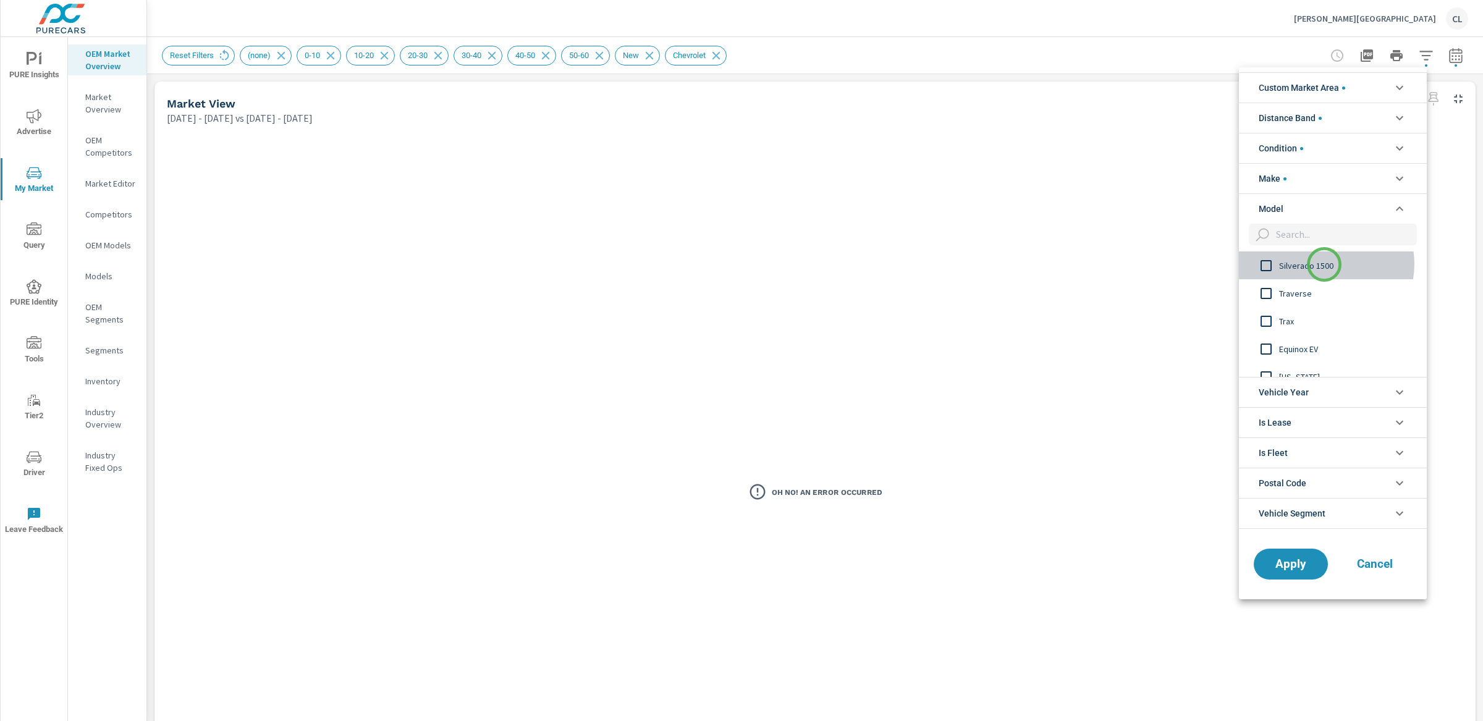
click at [1324, 264] on span "Silverado 1500" at bounding box center [1346, 265] width 135 height 15
click at [1286, 322] on span "Trax" at bounding box center [1346, 321] width 135 height 15
click at [1292, 290] on span "Blazer EV" at bounding box center [1346, 287] width 135 height 15
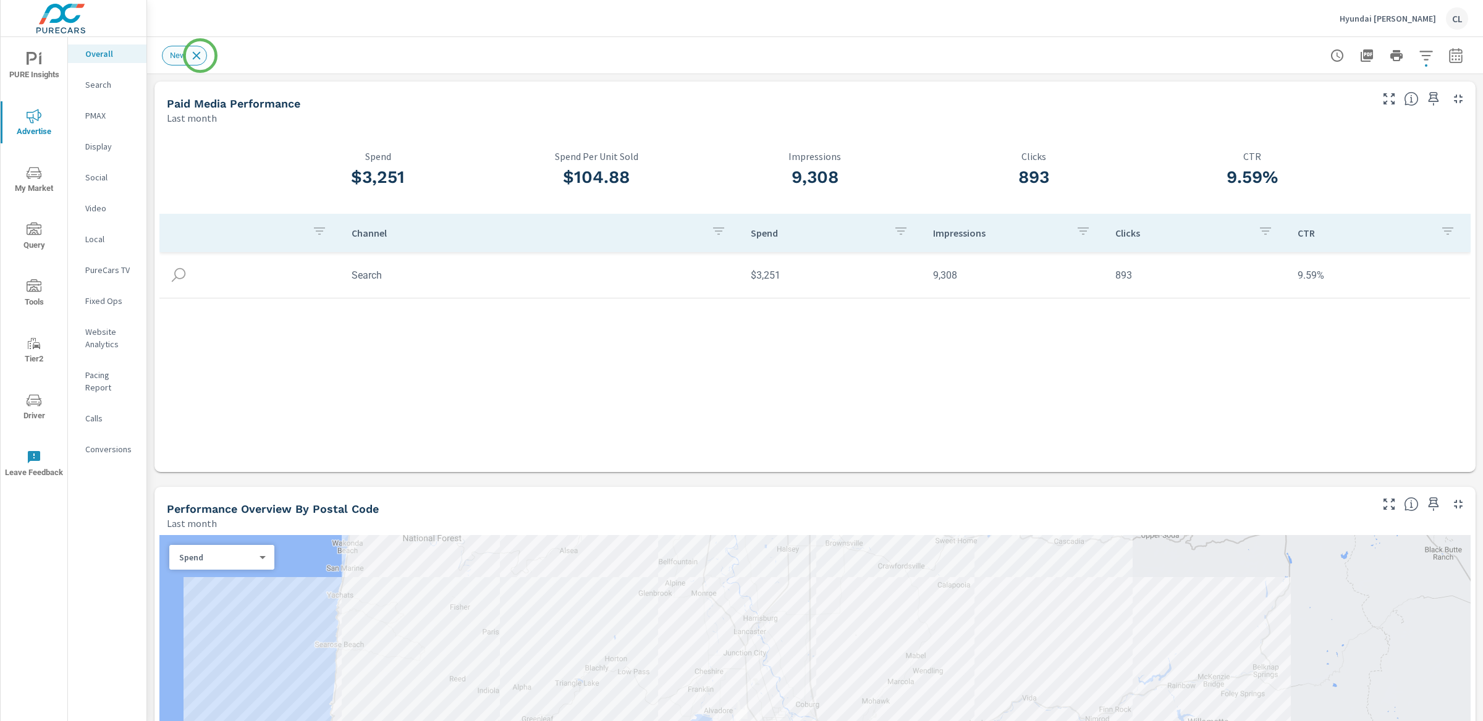
click at [199, 56] on icon at bounding box center [197, 56] width 14 height 14
click at [1297, 62] on icon "button" at bounding box center [1455, 55] width 13 height 15
select select "Last month"
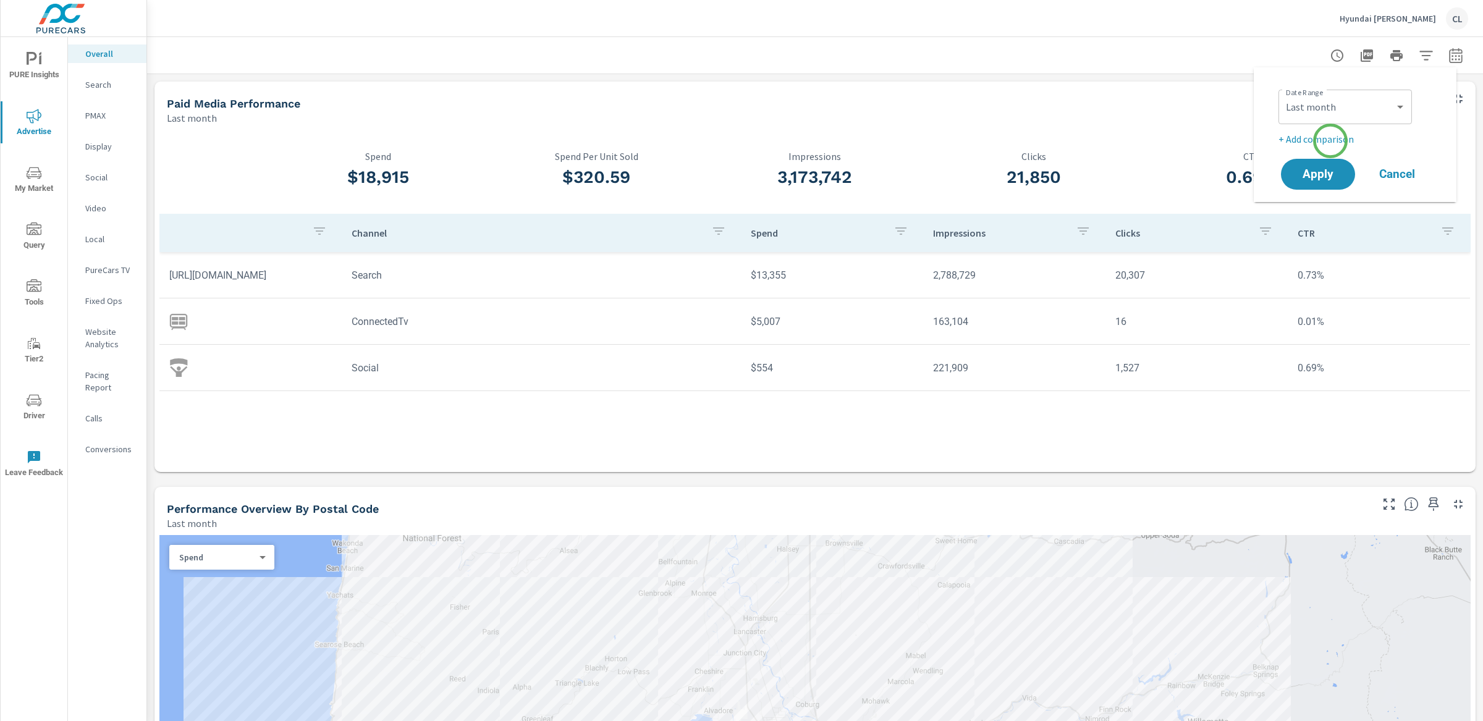
click at [1297, 141] on p "+ Add comparison" at bounding box center [1357, 139] width 158 height 15
select select "Previous period"
click at [1297, 211] on span "Apply" at bounding box center [1317, 209] width 51 height 12
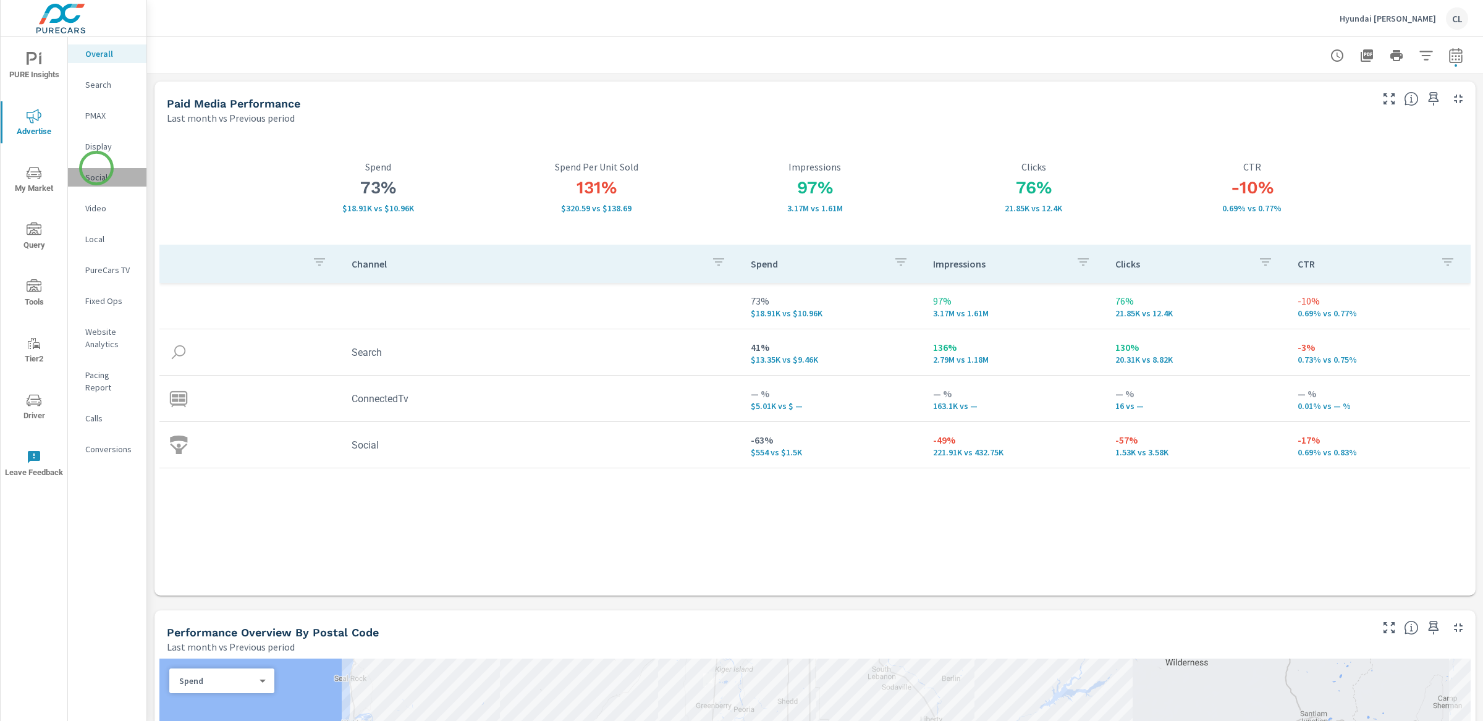
click at [96, 168] on div "Social" at bounding box center [107, 177] width 78 height 19
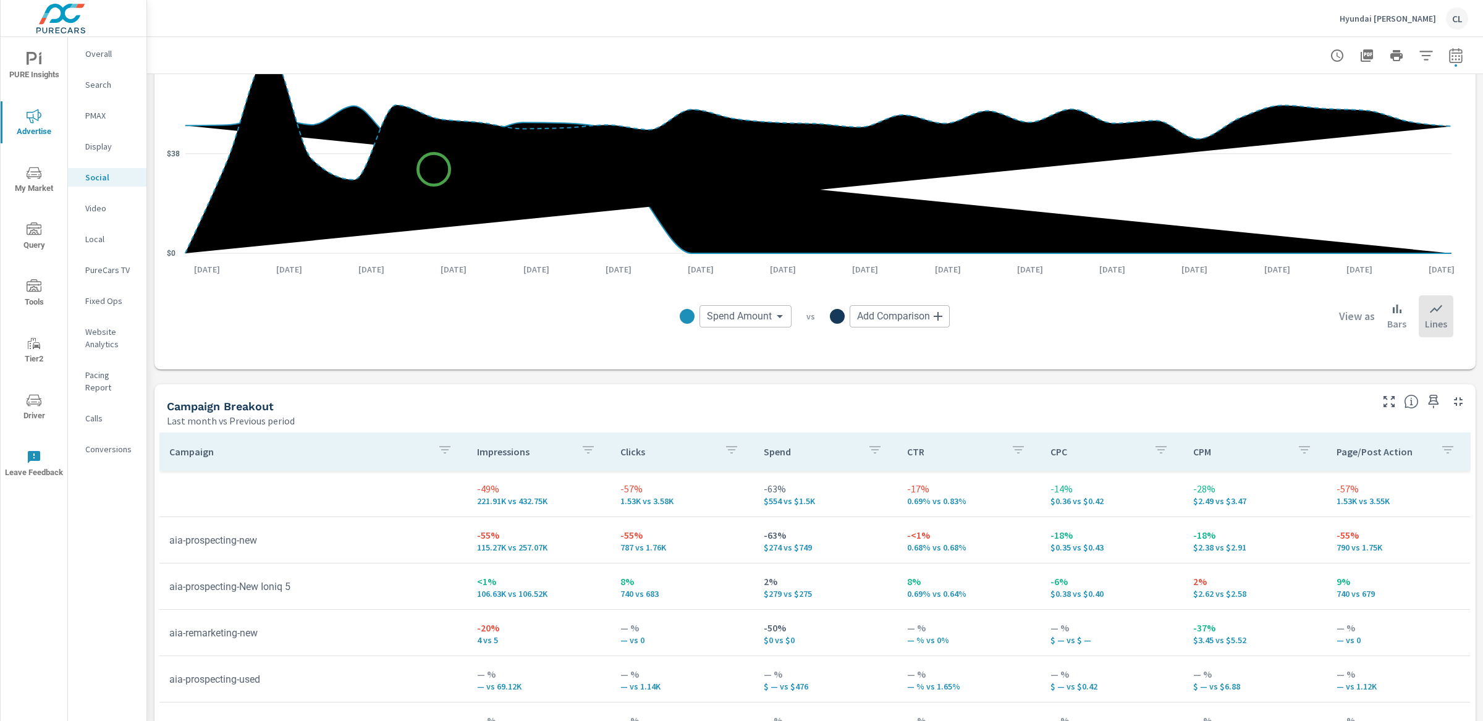
scroll to position [376, 0]
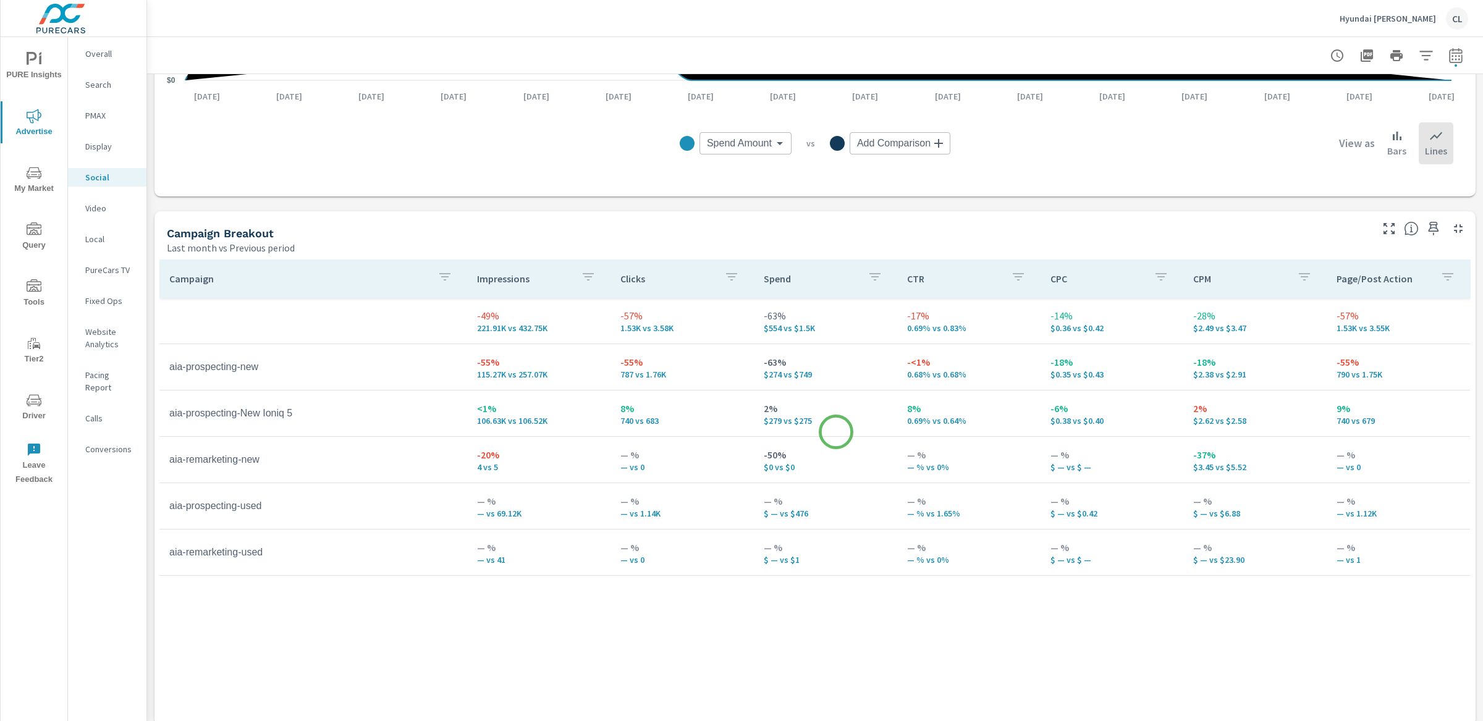
scroll to position [411, 0]
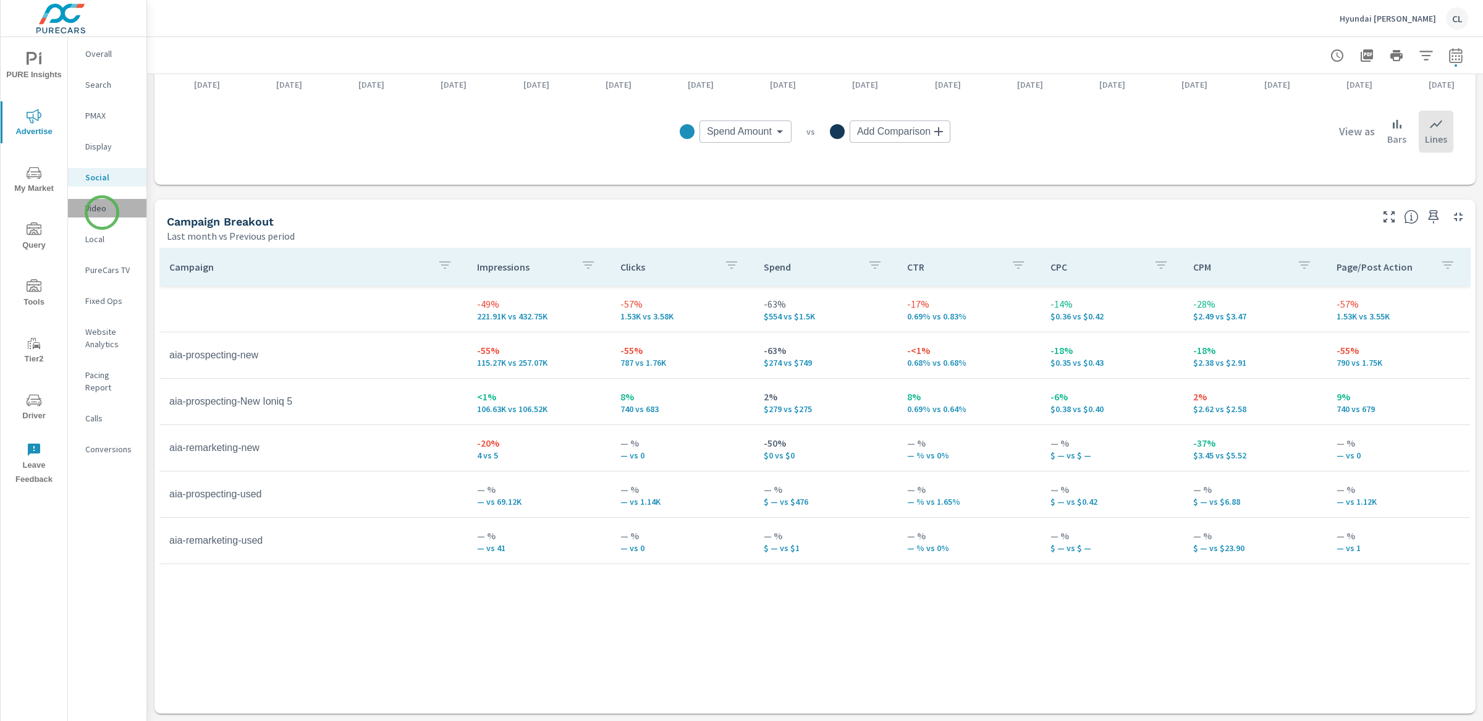
click at [102, 213] on p "Video" at bounding box center [110, 208] width 51 height 12
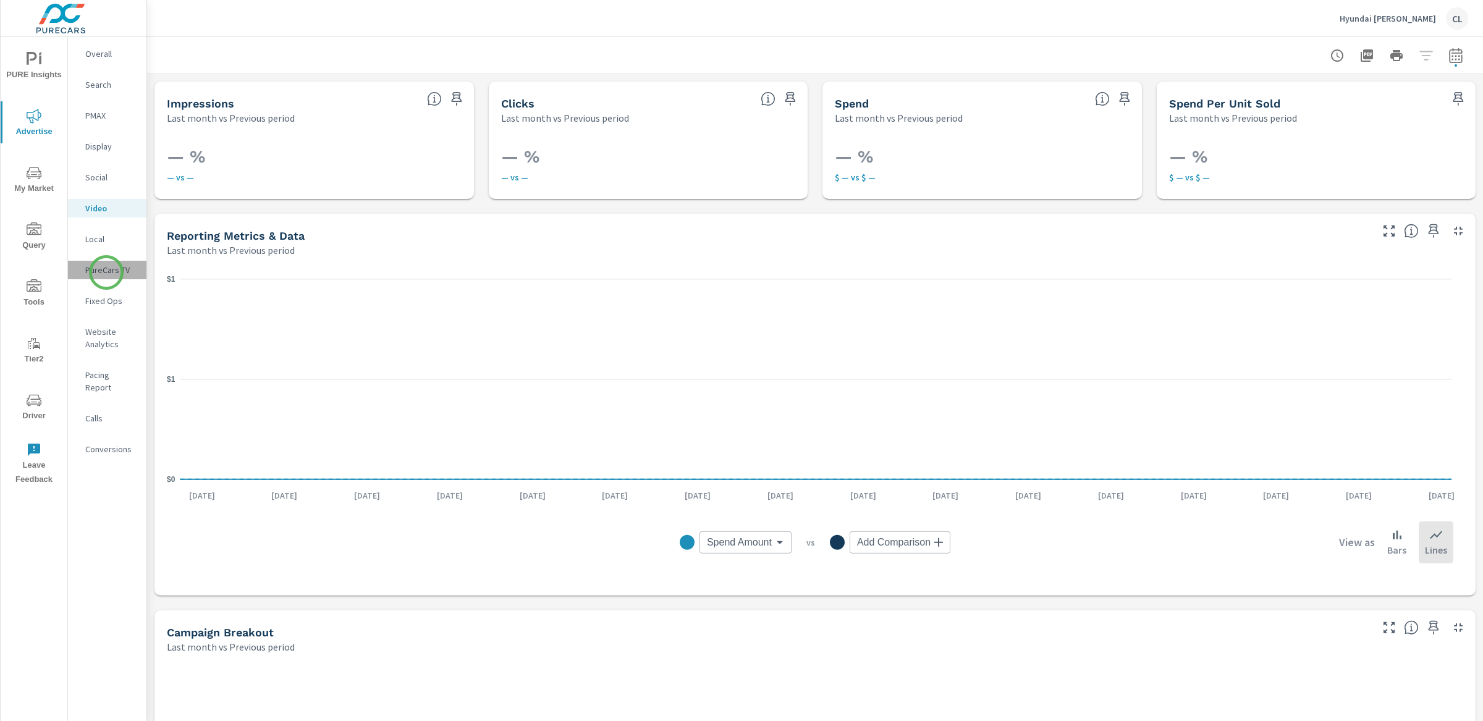
click at [106, 272] on p "PureCars TV" at bounding box center [110, 270] width 51 height 12
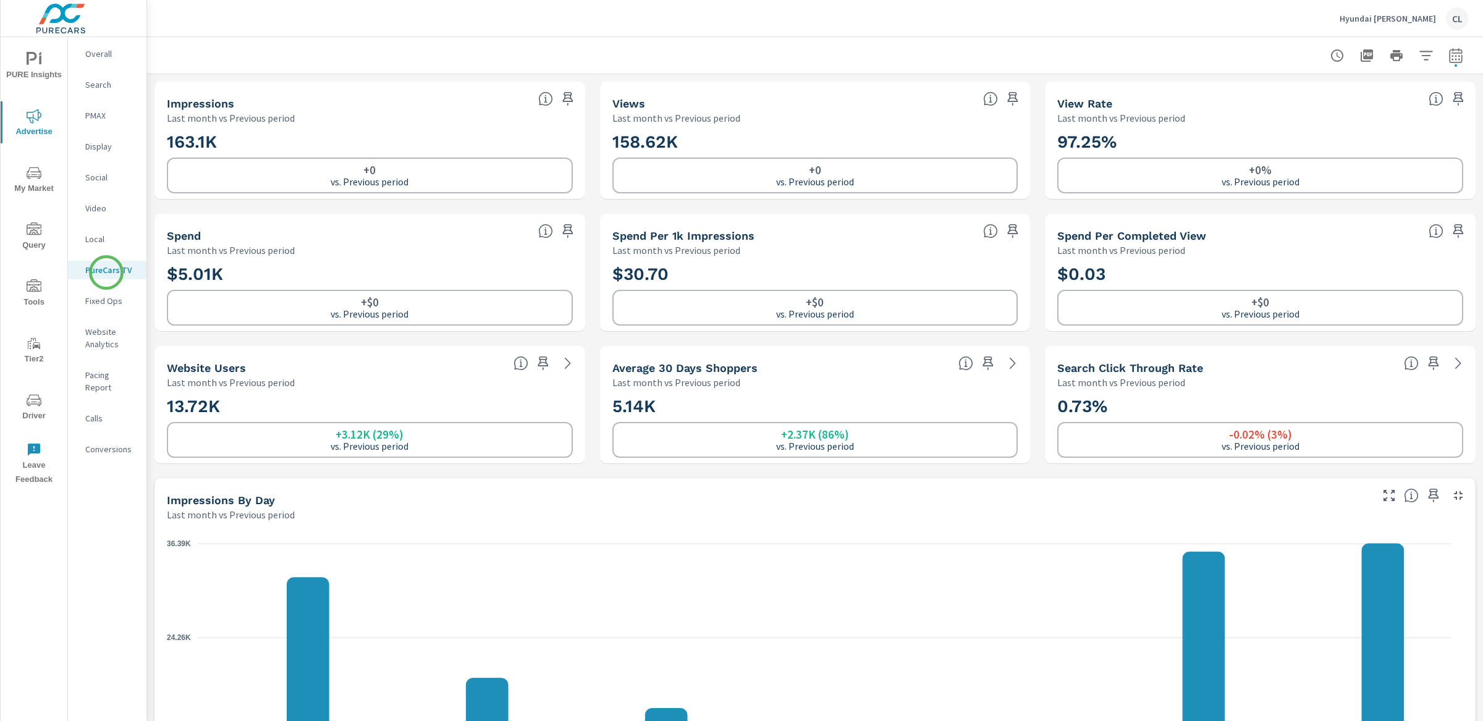
scroll to position [1, 0]
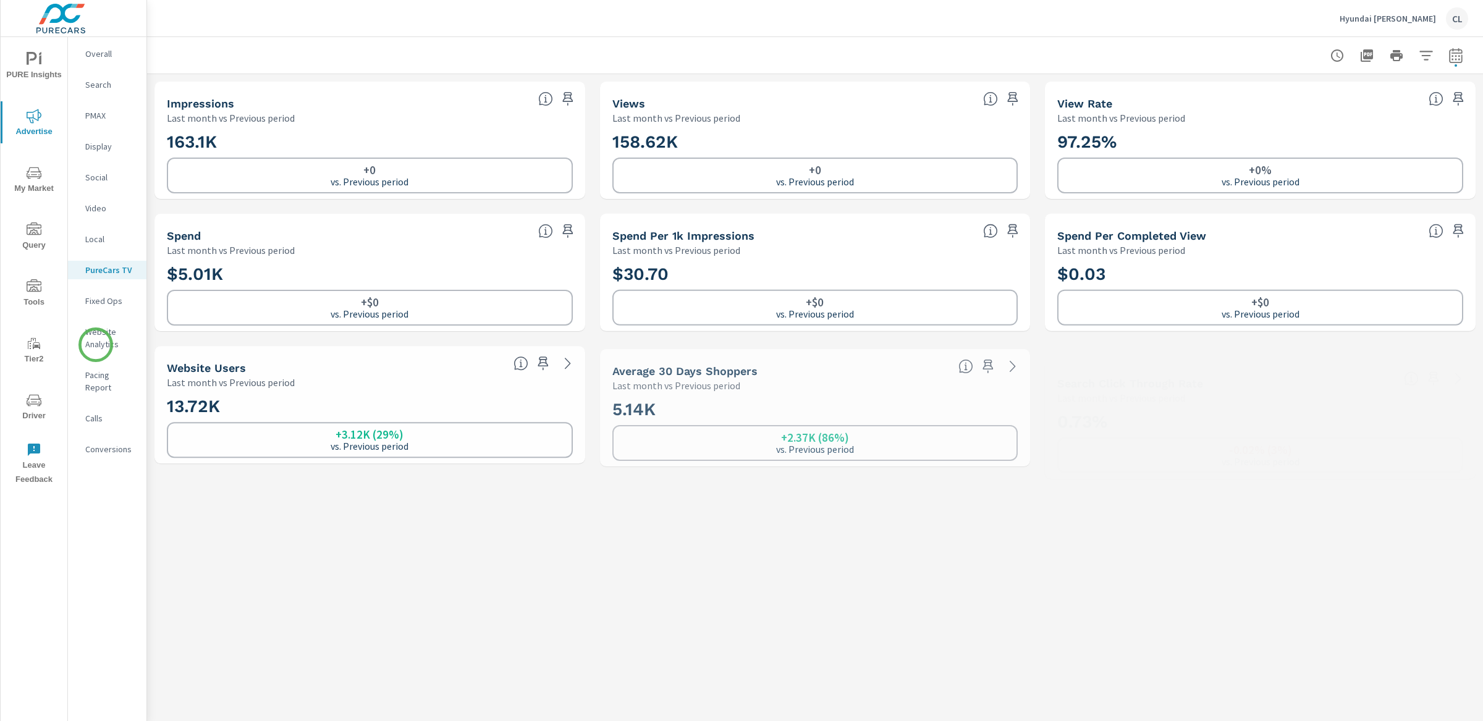
click at [96, 343] on p "Website Analytics" at bounding box center [110, 338] width 51 height 25
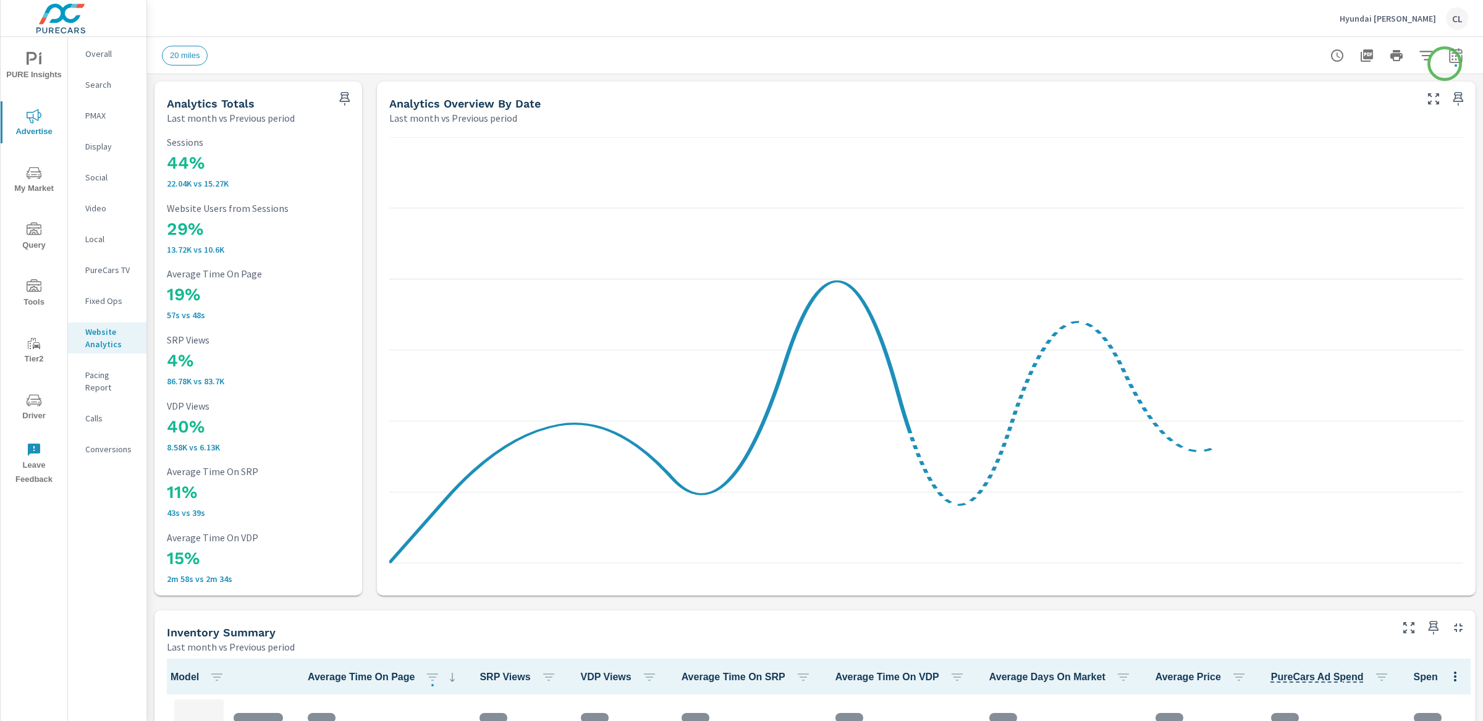
click at [1448, 59] on icon "button" at bounding box center [1455, 55] width 15 height 15
select select "Last month"
select select "Previous period"
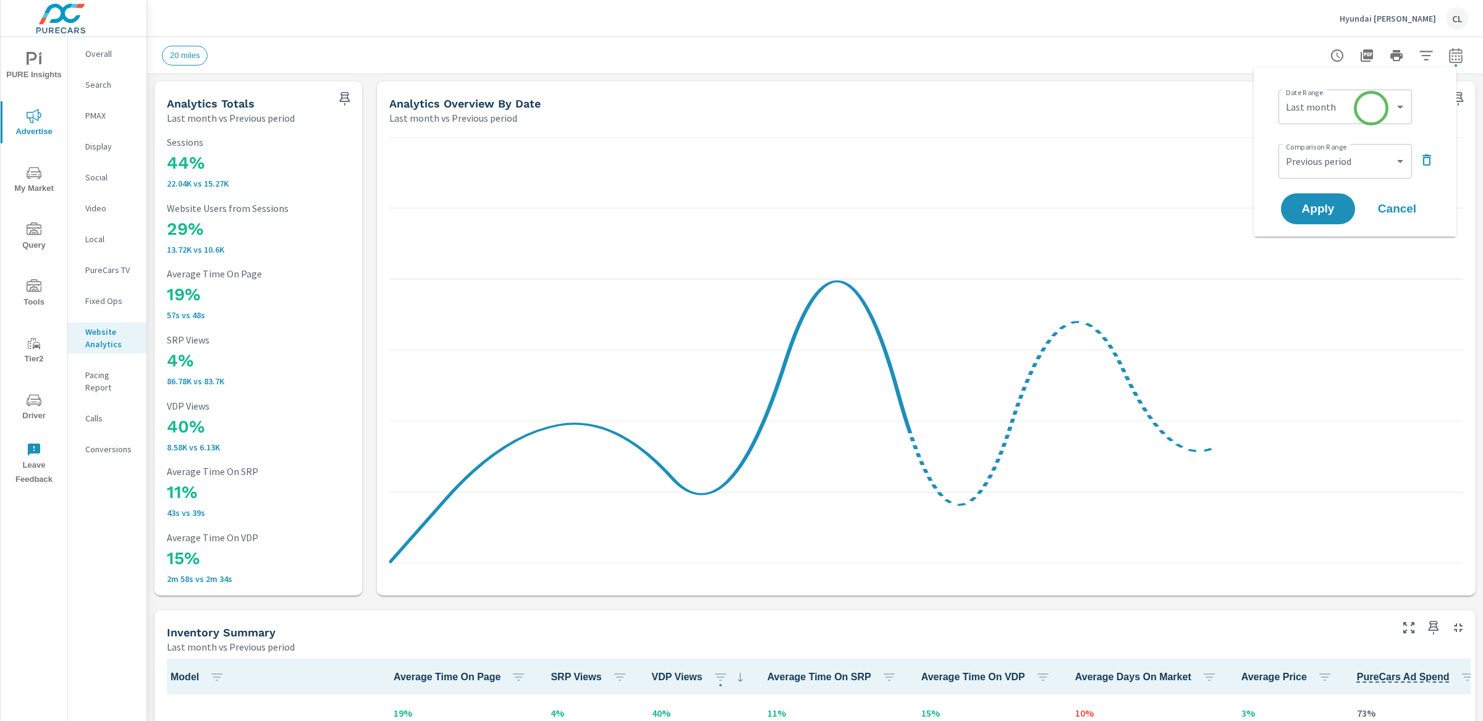
scroll to position [1, 0]
click at [1383, 209] on span "Cancel" at bounding box center [1396, 208] width 49 height 11
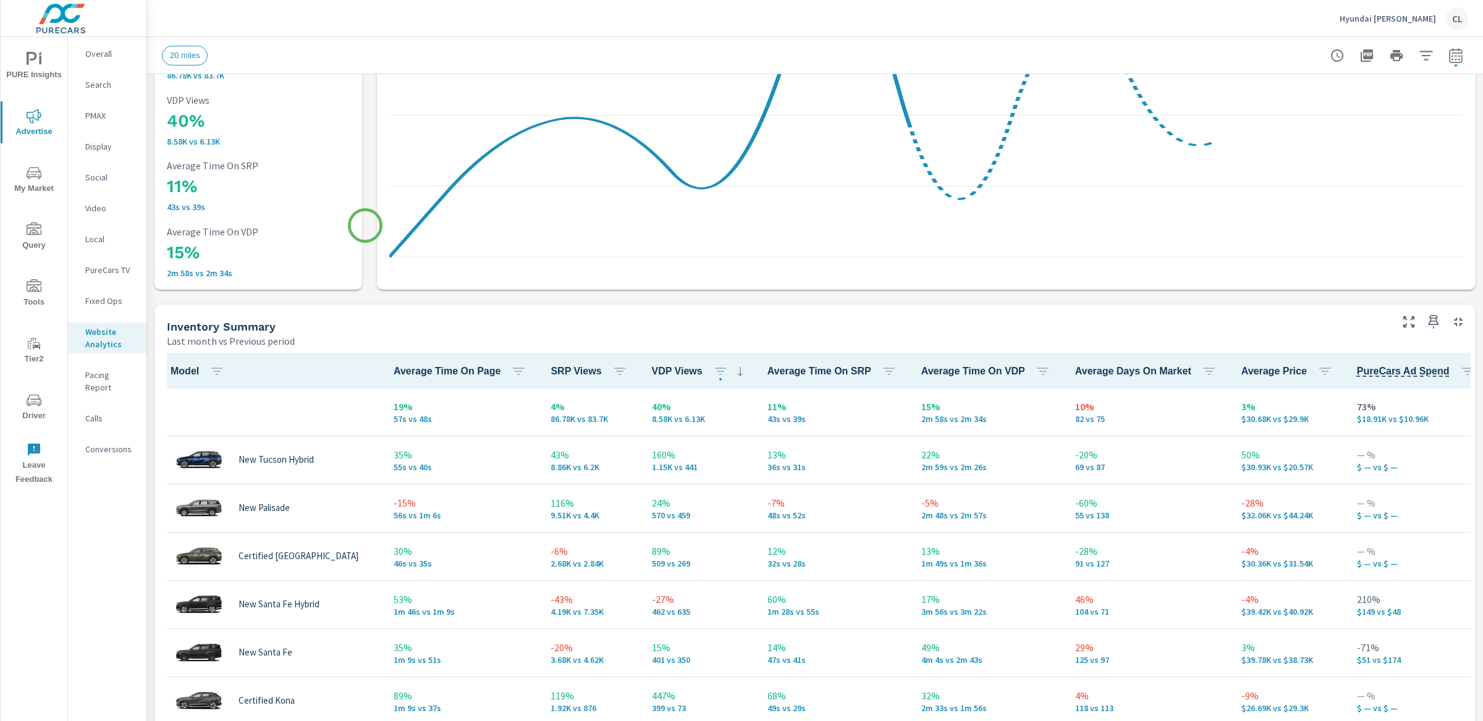
scroll to position [541, 0]
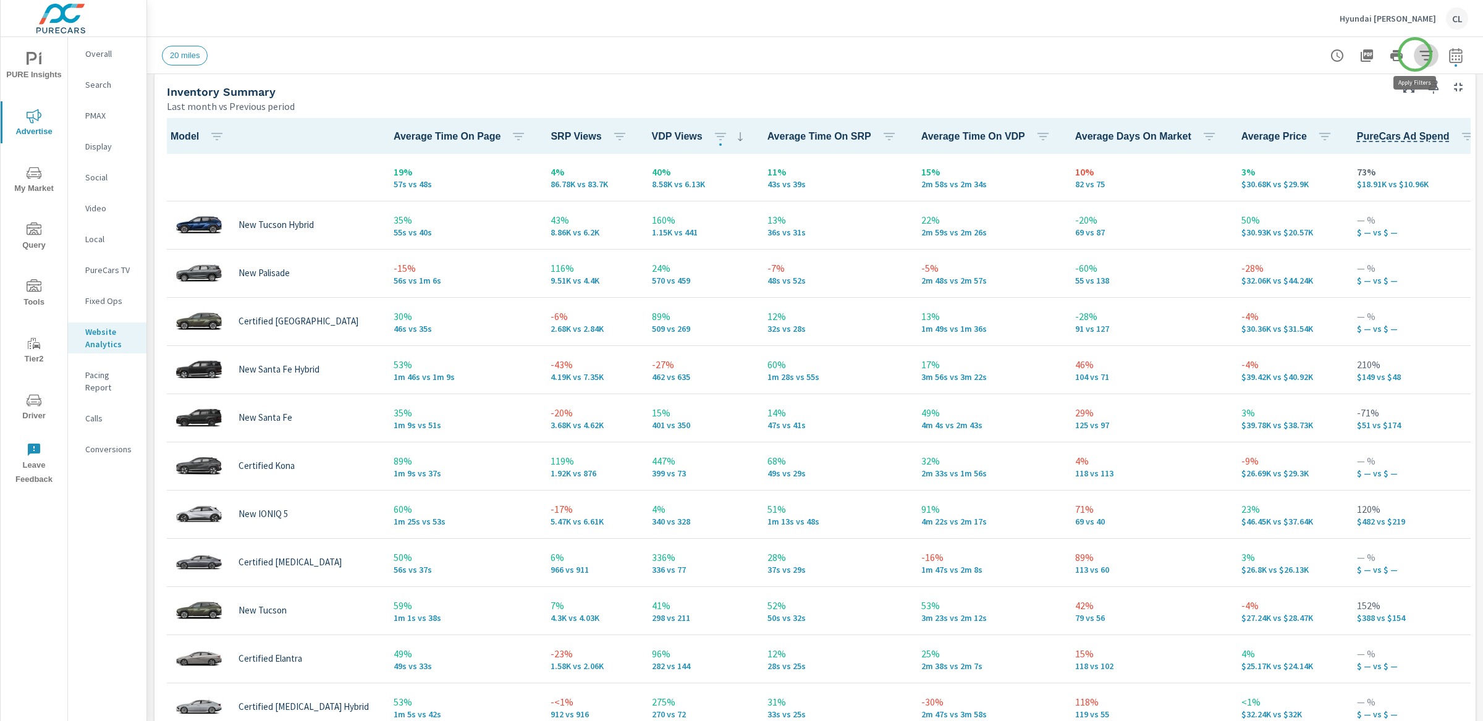
click at [1419, 54] on icon "button" at bounding box center [1425, 55] width 13 height 9
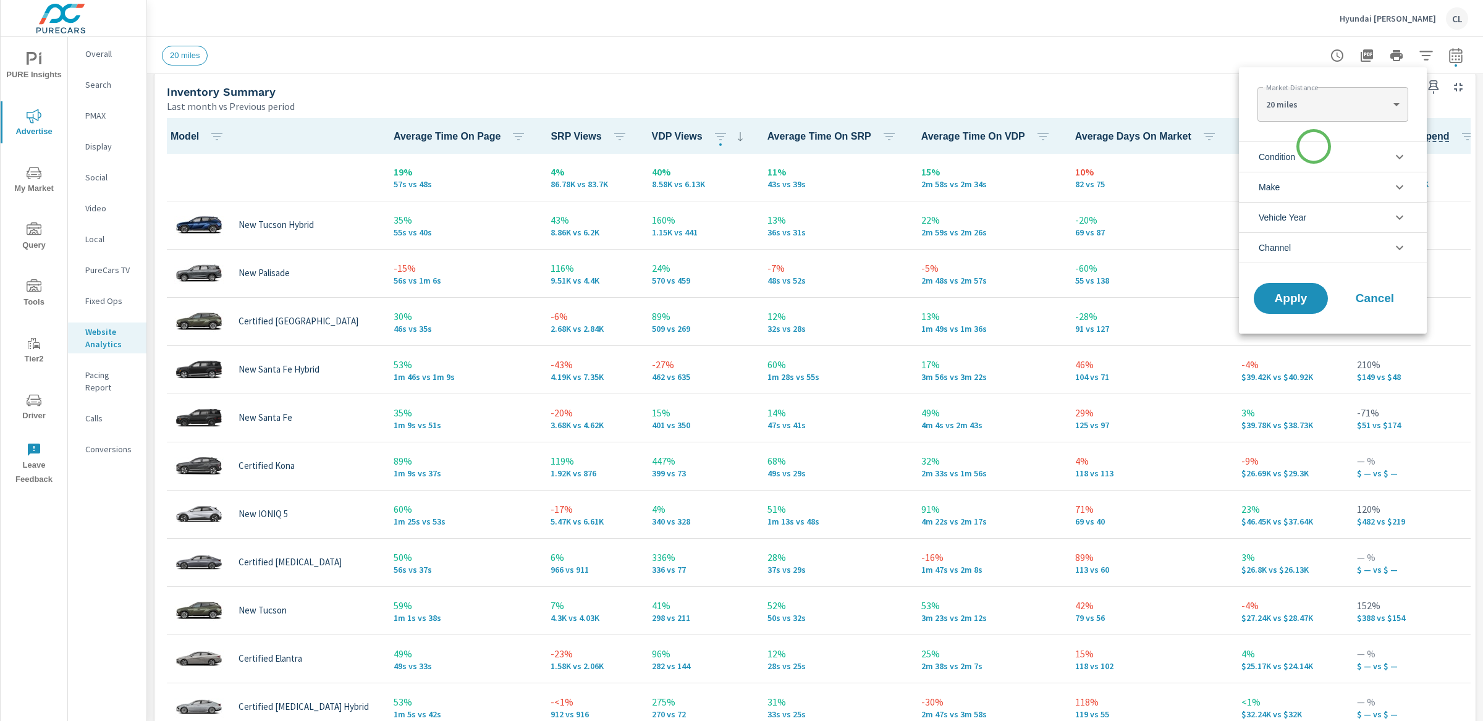
click at [1313, 150] on li "Condition" at bounding box center [1333, 156] width 188 height 30
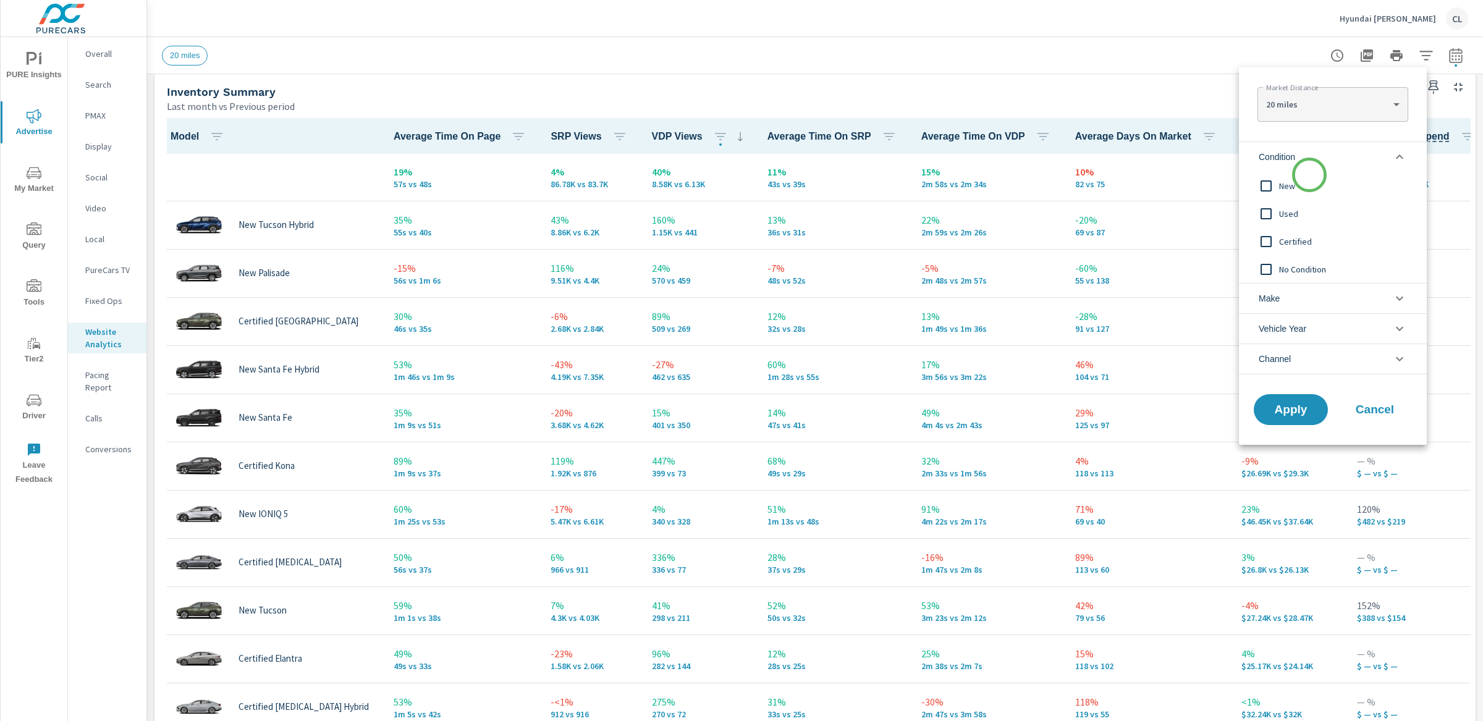
click at [1308, 180] on span "New" at bounding box center [1346, 186] width 135 height 15
click at [1312, 291] on li "Make" at bounding box center [1333, 298] width 188 height 30
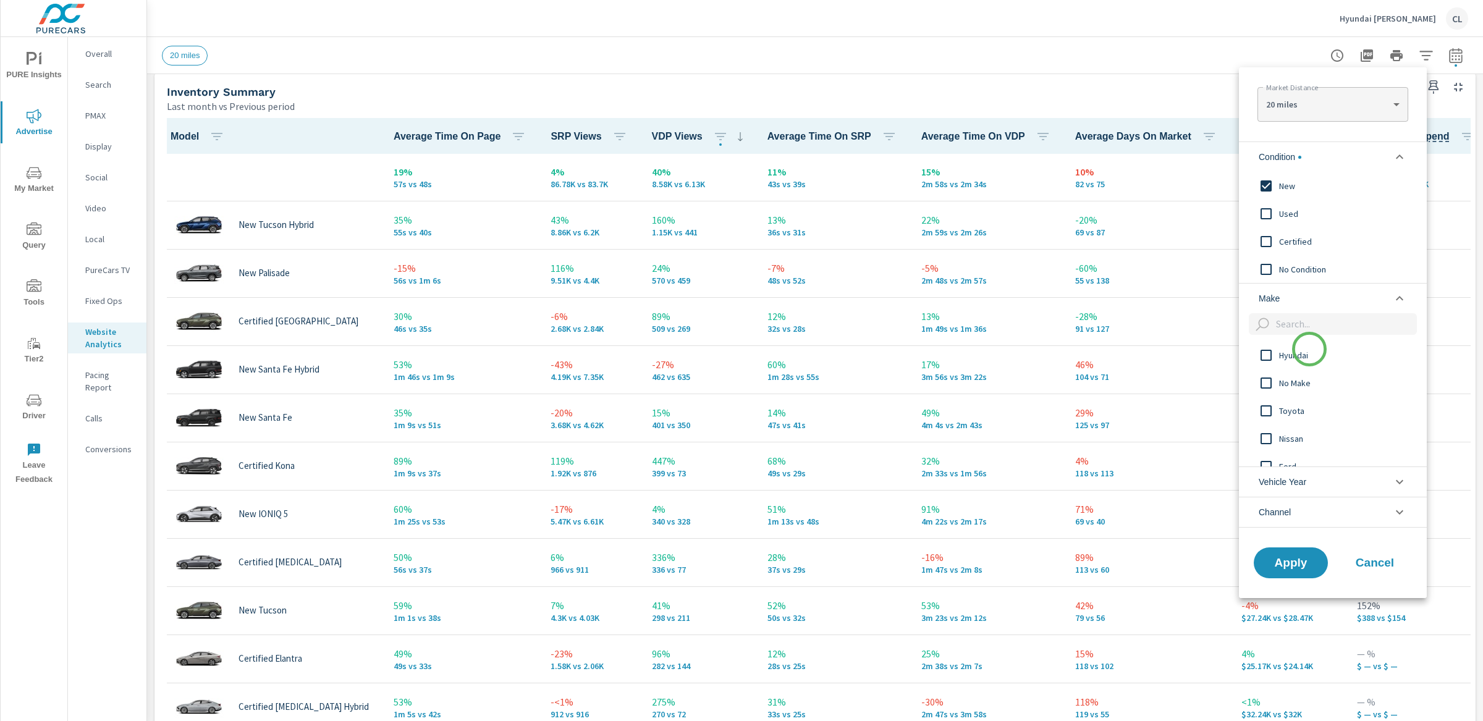
click at [1308, 350] on span "Hyundai" at bounding box center [1346, 355] width 135 height 15
click at [1282, 564] on span "Apply" at bounding box center [1290, 563] width 51 height 12
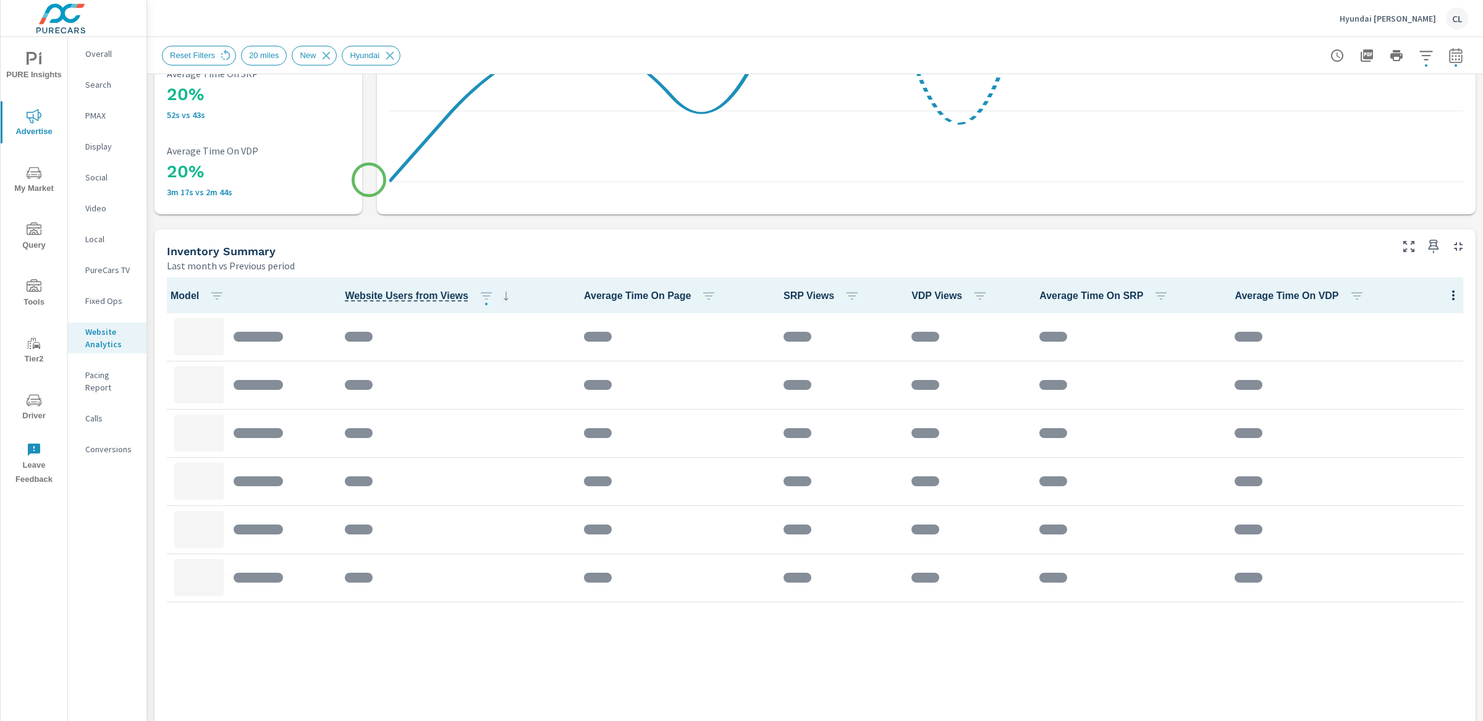
scroll to position [390, 0]
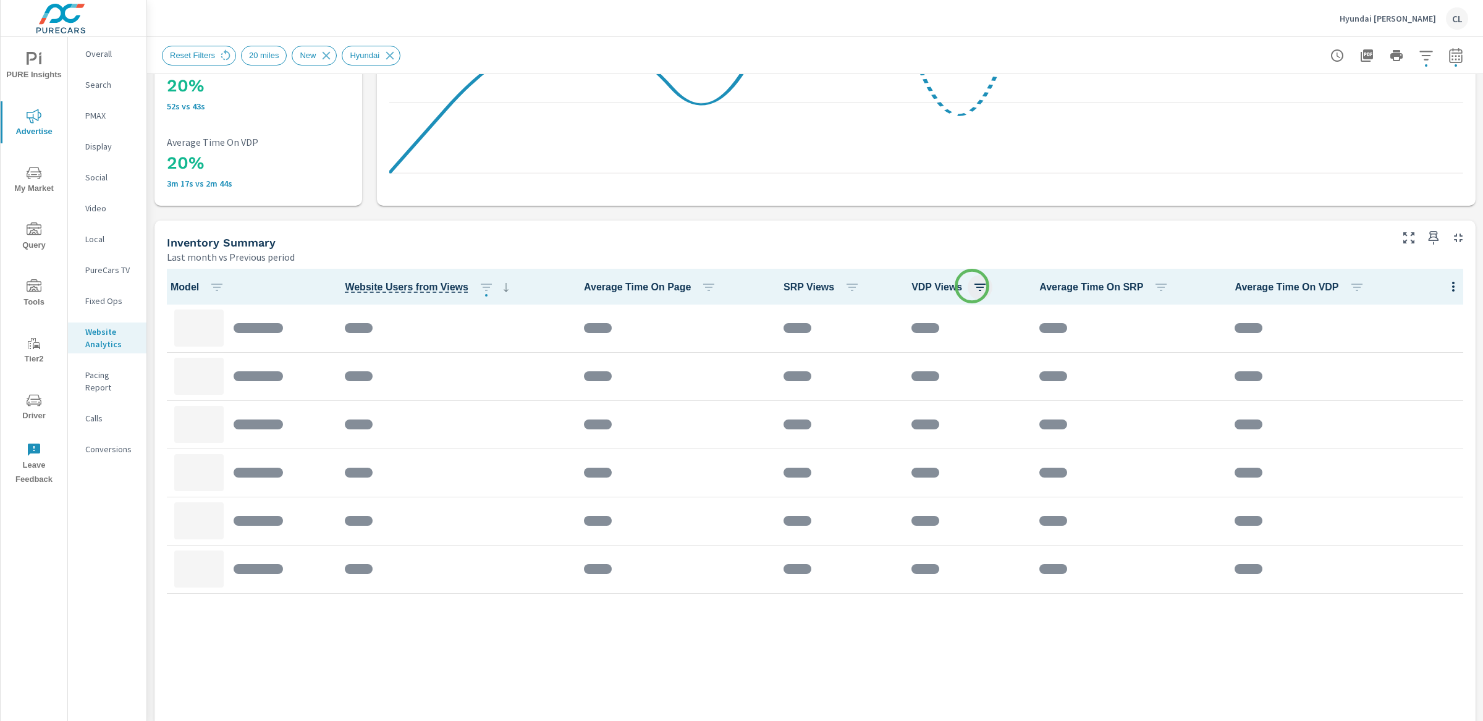
click at [974, 285] on icon "button" at bounding box center [979, 287] width 15 height 15
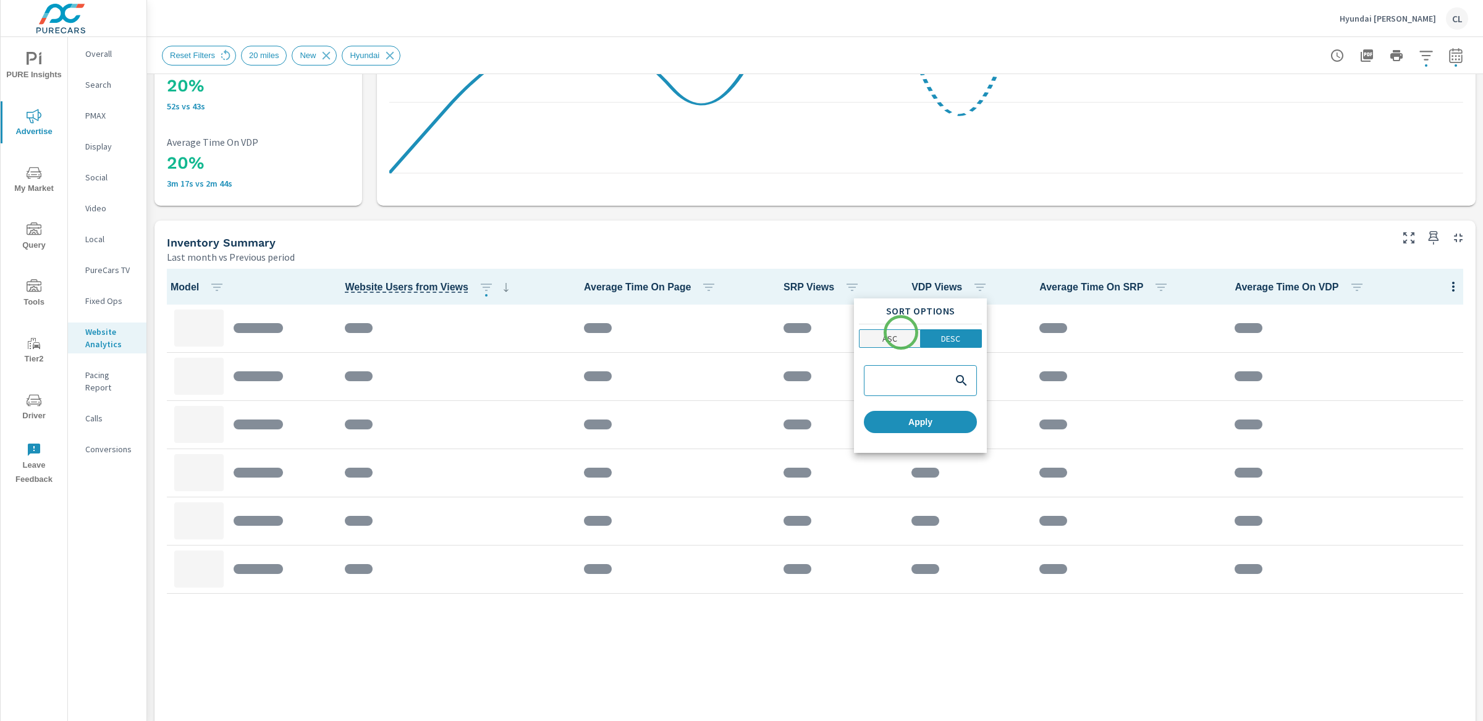
click at [896, 339] on span "ASC" at bounding box center [889, 338] width 53 height 12
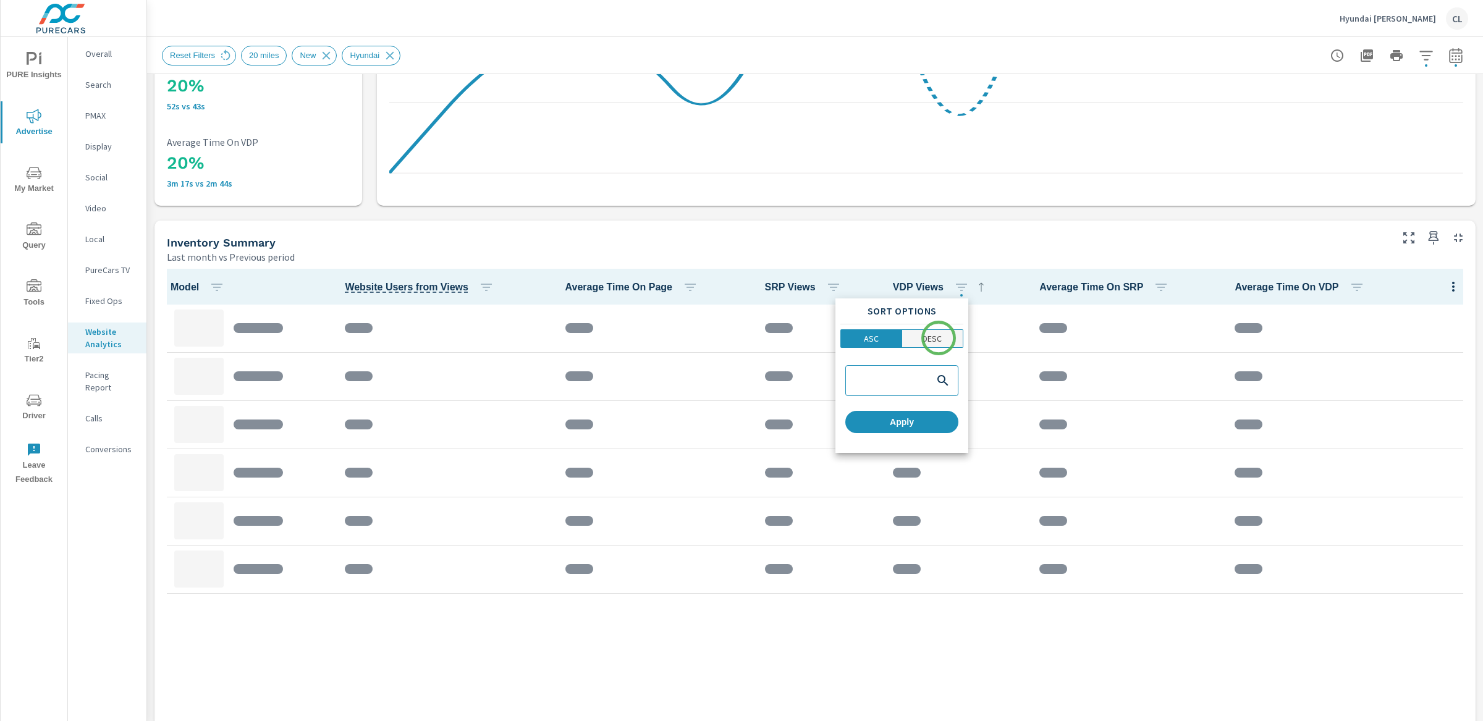
click at [938, 338] on p "DESC" at bounding box center [931, 338] width 19 height 12
click at [924, 419] on span "Apply" at bounding box center [901, 421] width 103 height 11
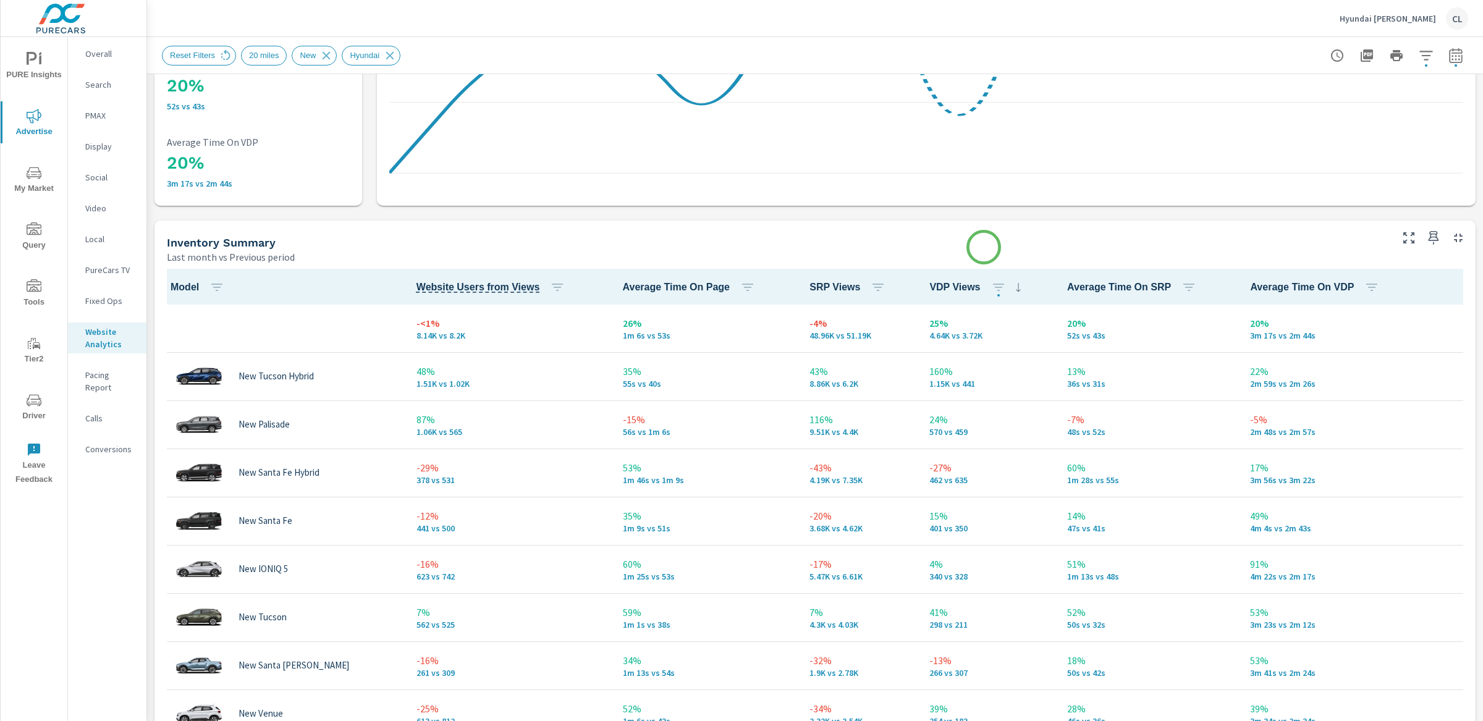
scroll to position [1, 0]
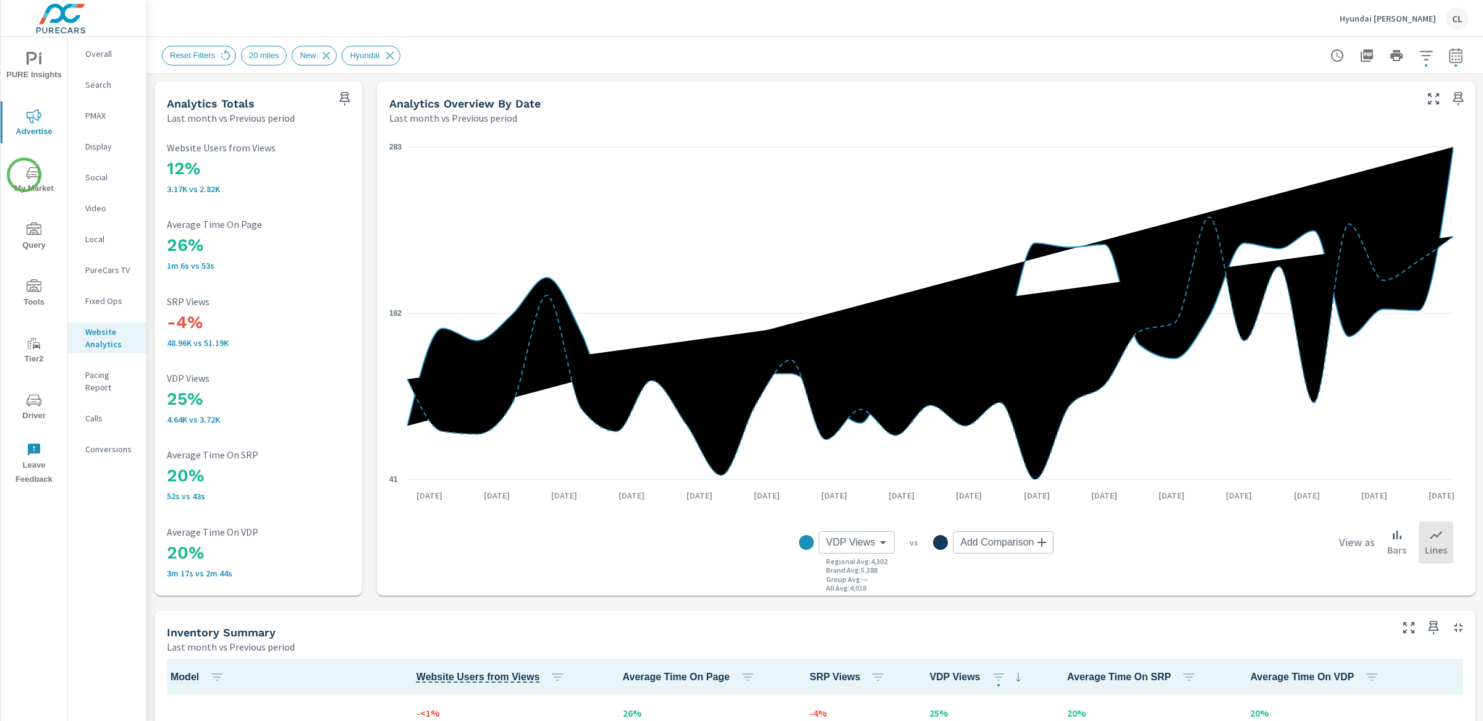
click at [25, 175] on span "My Market" at bounding box center [33, 181] width 59 height 30
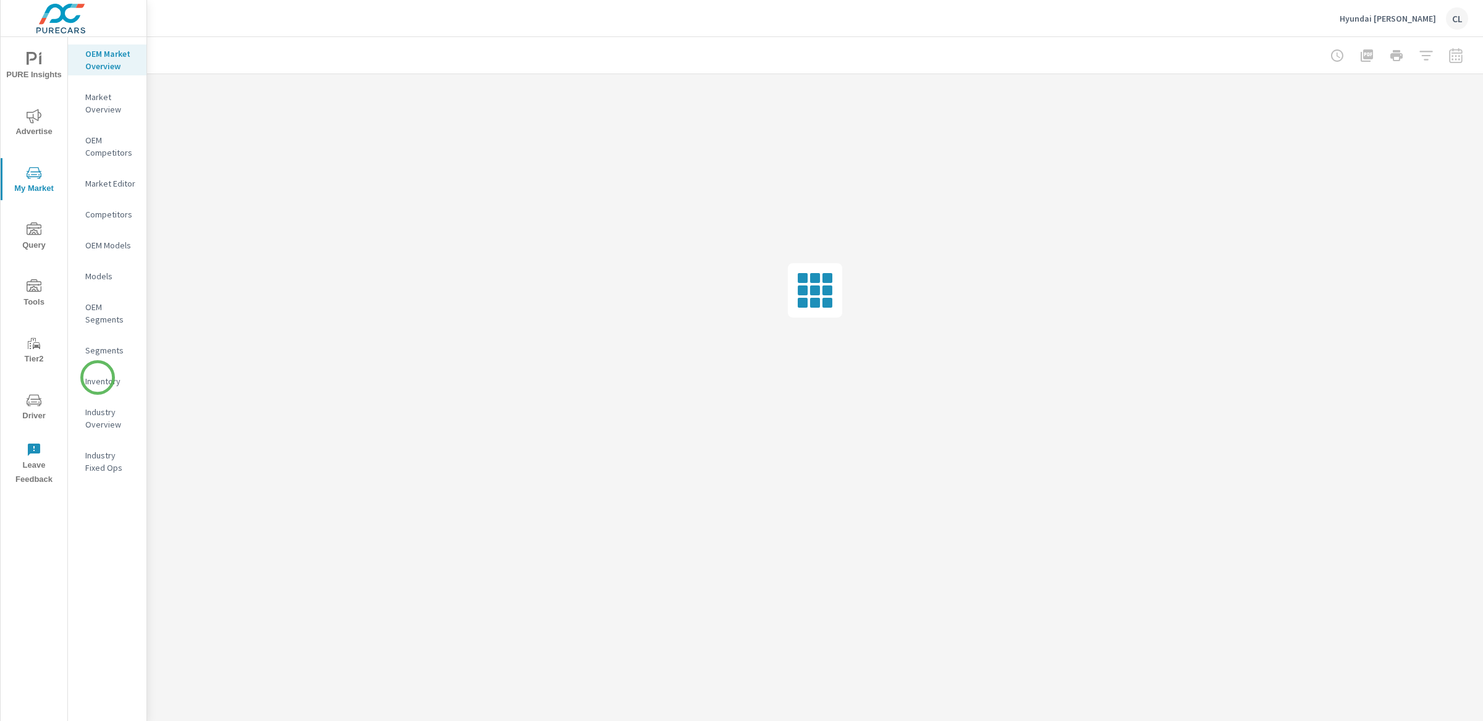
click at [98, 378] on p "Inventory" at bounding box center [110, 381] width 51 height 12
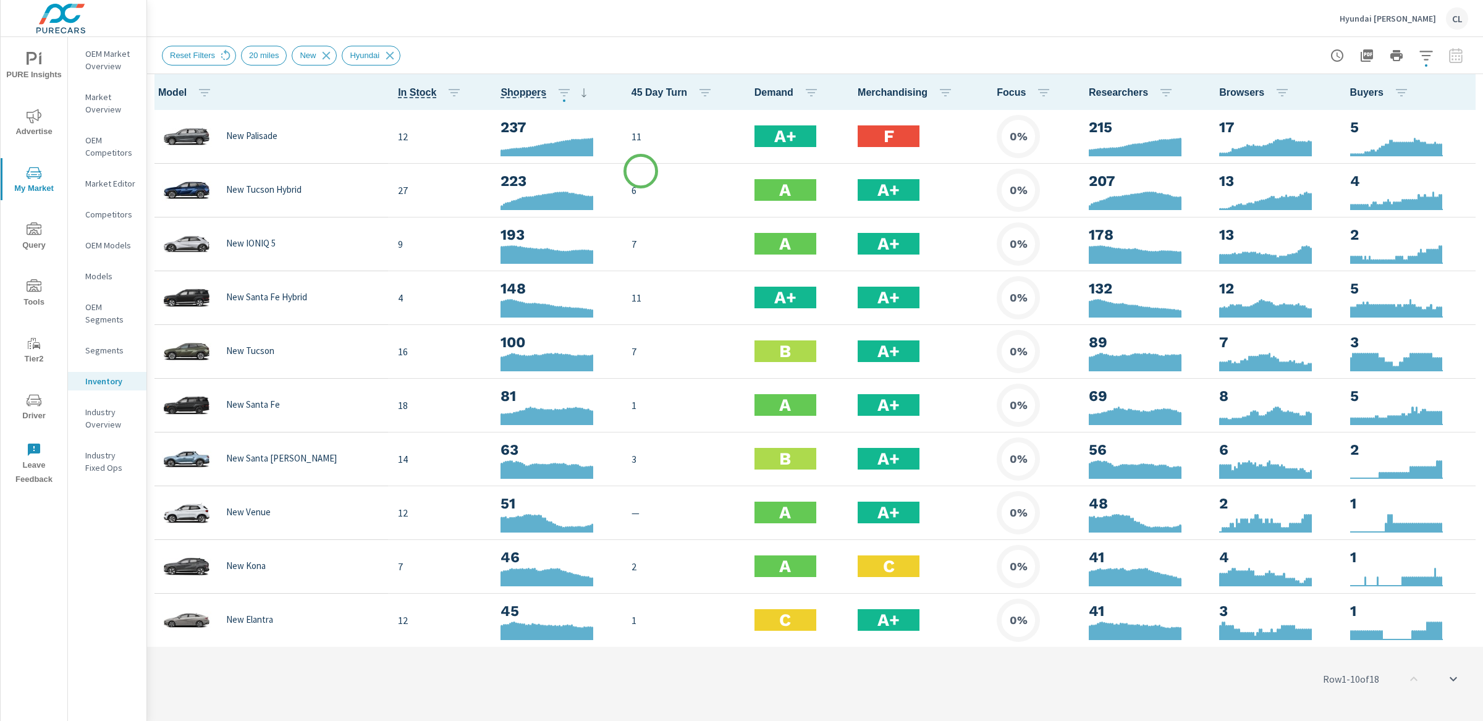
scroll to position [1, 0]
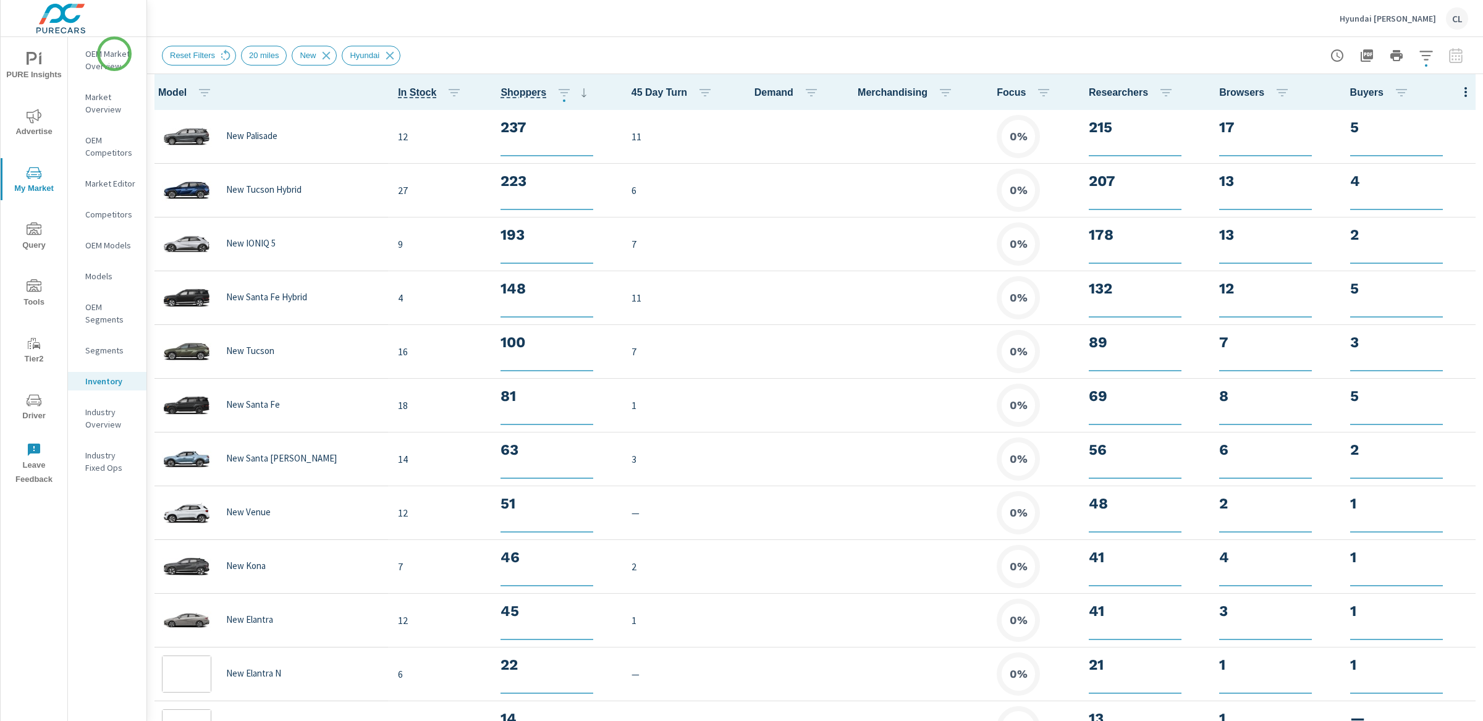
click at [115, 51] on p "OEM Market Overview" at bounding box center [110, 60] width 51 height 25
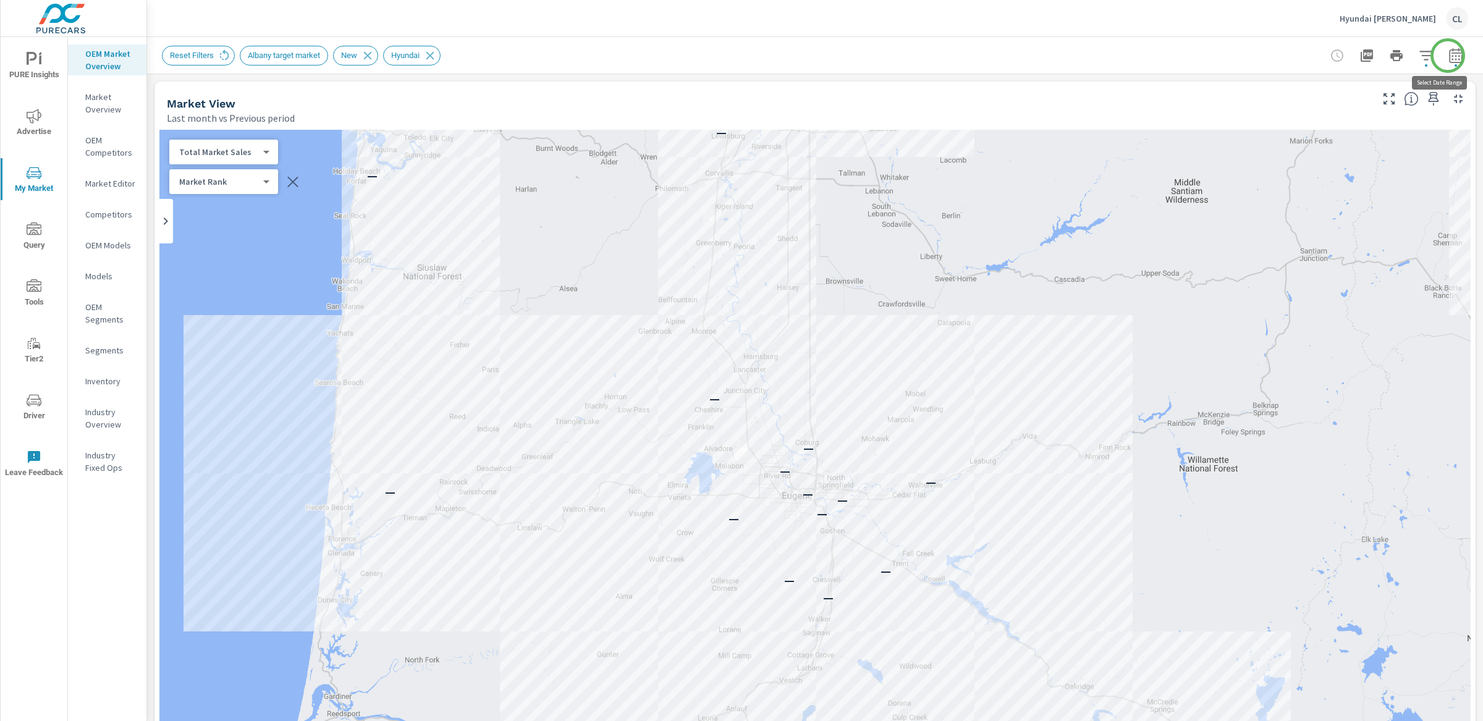
click at [1451, 56] on icon "button" at bounding box center [1455, 57] width 8 height 5
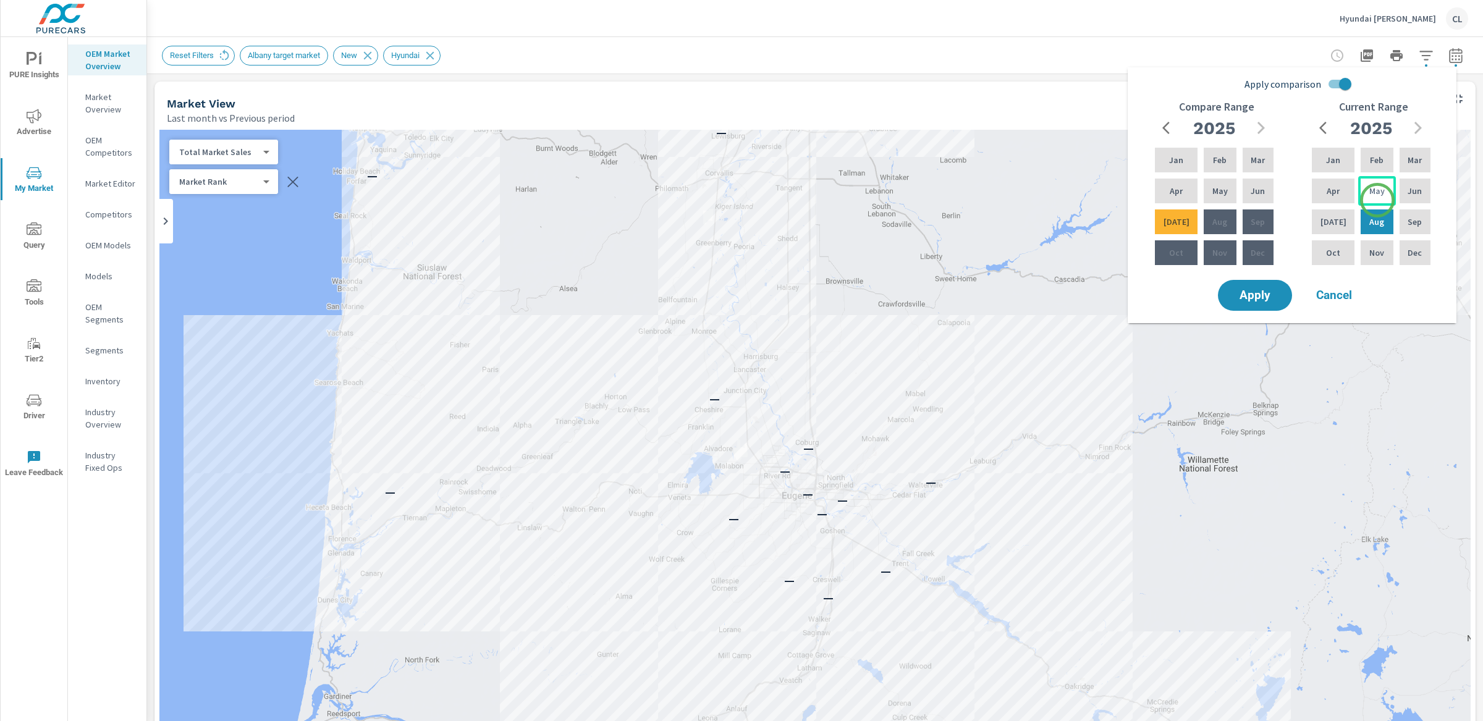
click at [1377, 200] on div "May" at bounding box center [1376, 191] width 37 height 30
click at [1331, 232] on div "Jul" at bounding box center [1333, 222] width 48 height 30
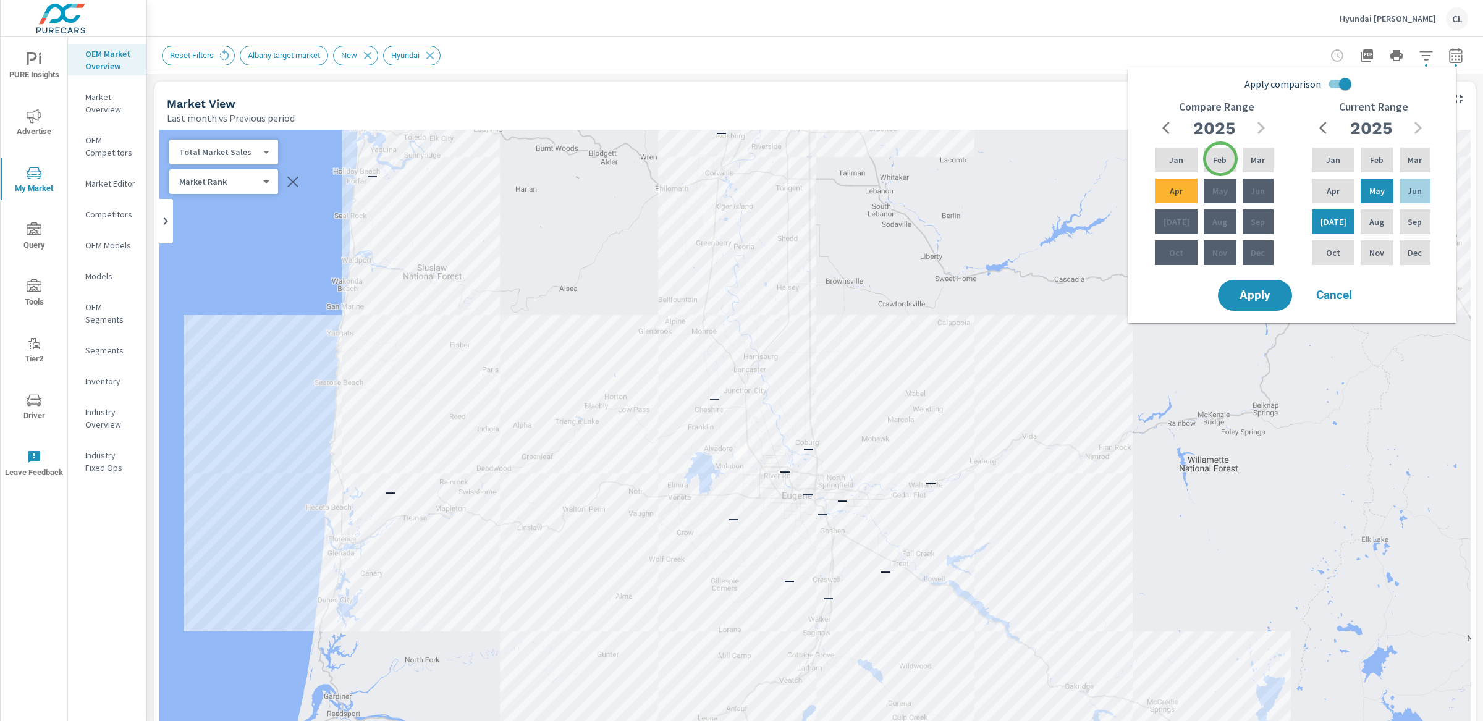
drag, startPoint x: 1220, startPoint y: 159, endPoint x: 1197, endPoint y: 179, distance: 30.6
click at [1220, 159] on div "Feb" at bounding box center [1219, 160] width 37 height 30
click at [1183, 192] on div "Apr" at bounding box center [1176, 191] width 48 height 30
click at [1257, 297] on span "Apply" at bounding box center [1254, 296] width 51 height 12
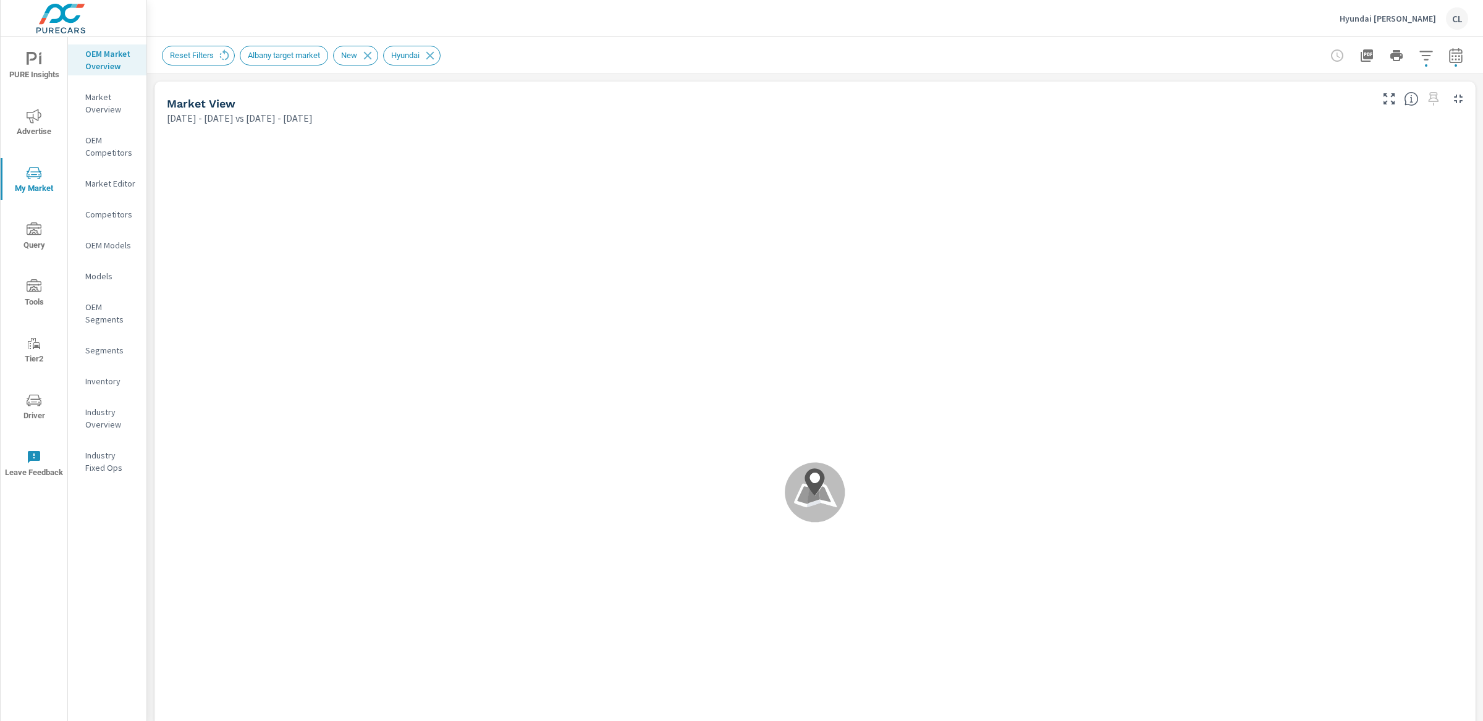
scroll to position [1, 0]
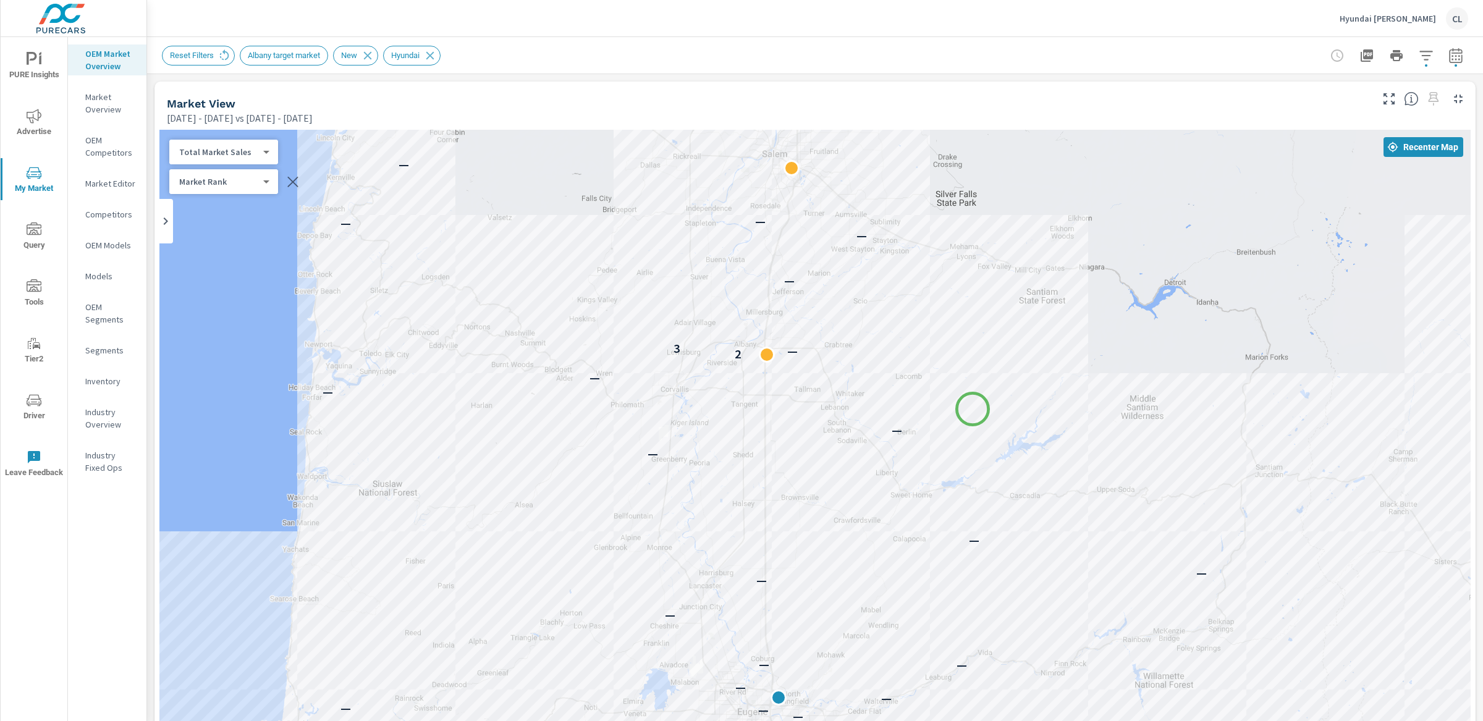
drag, startPoint x: 1017, startPoint y: 191, endPoint x: 972, endPoint y: 409, distance: 222.6
click at [972, 409] on div "— — — — — — — — — — — — — — — — — — — — — — — — — — — — — — — — — — — — — — 2 —…" at bounding box center [814, 473] width 1311 height 687
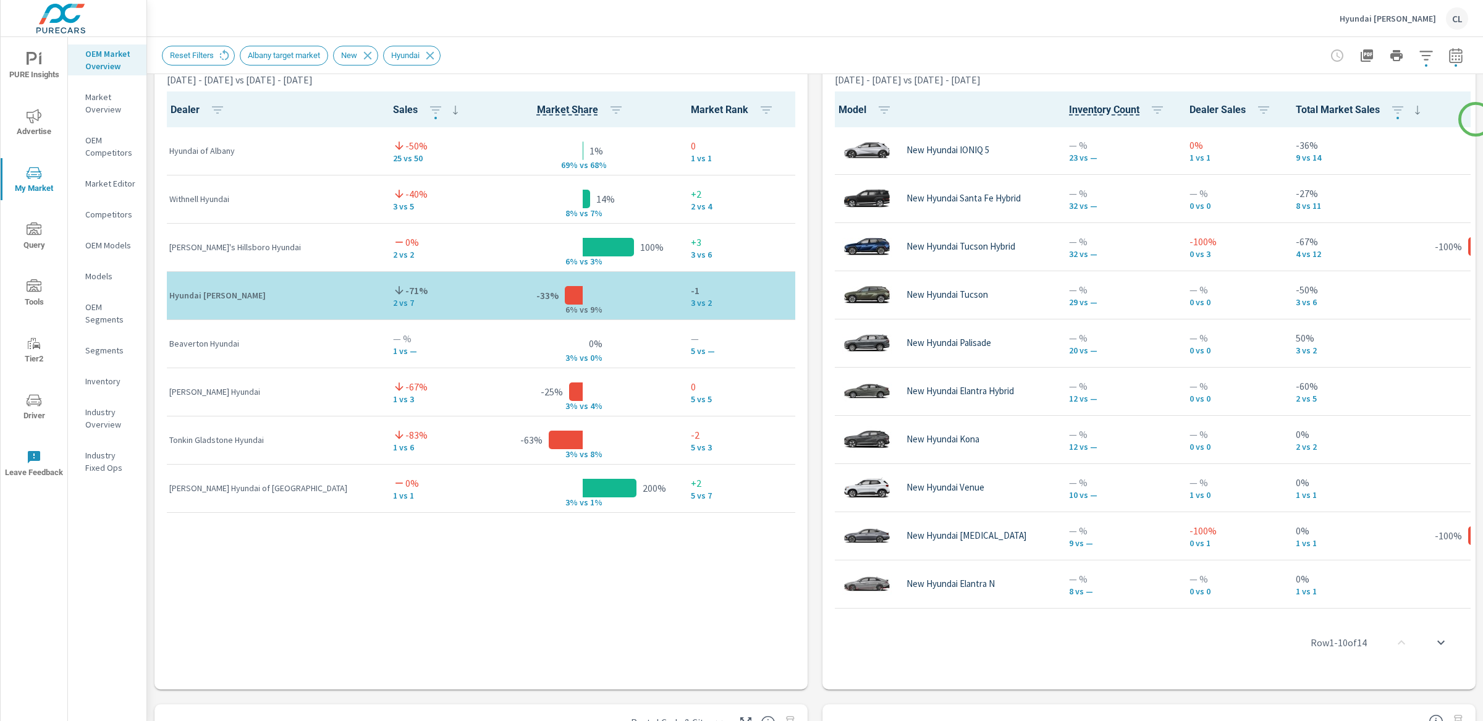
scroll to position [814, 0]
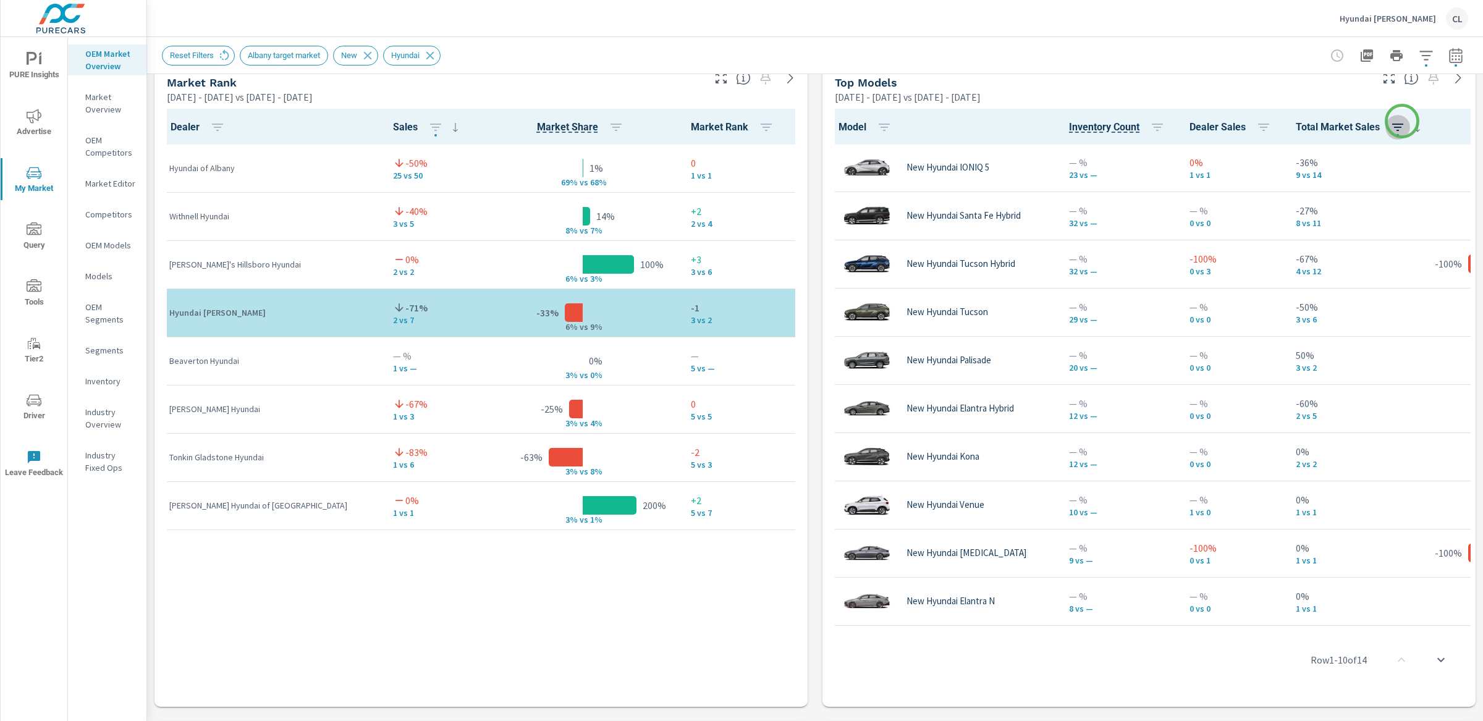
click at [1402, 121] on icon "button" at bounding box center [1397, 127] width 15 height 15
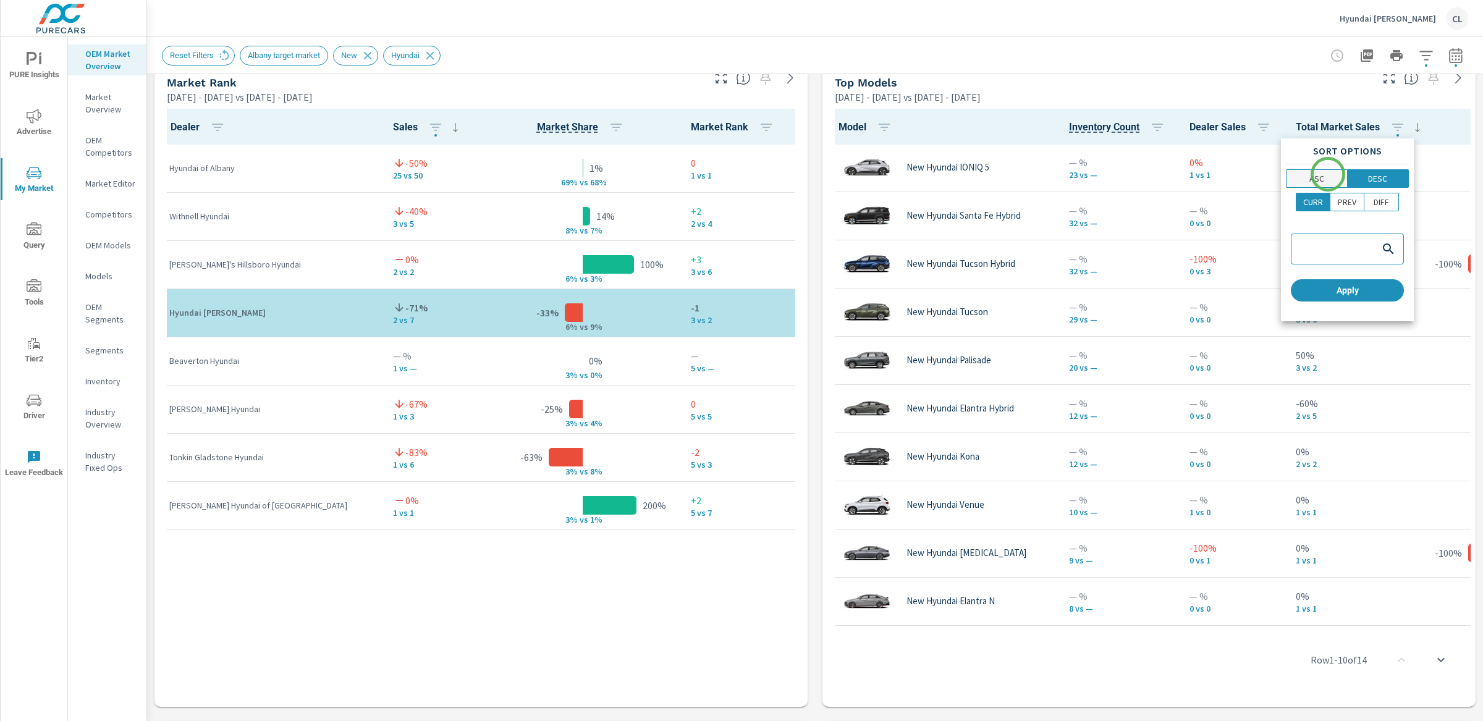
click at [1322, 177] on p "ASC" at bounding box center [1316, 178] width 15 height 12
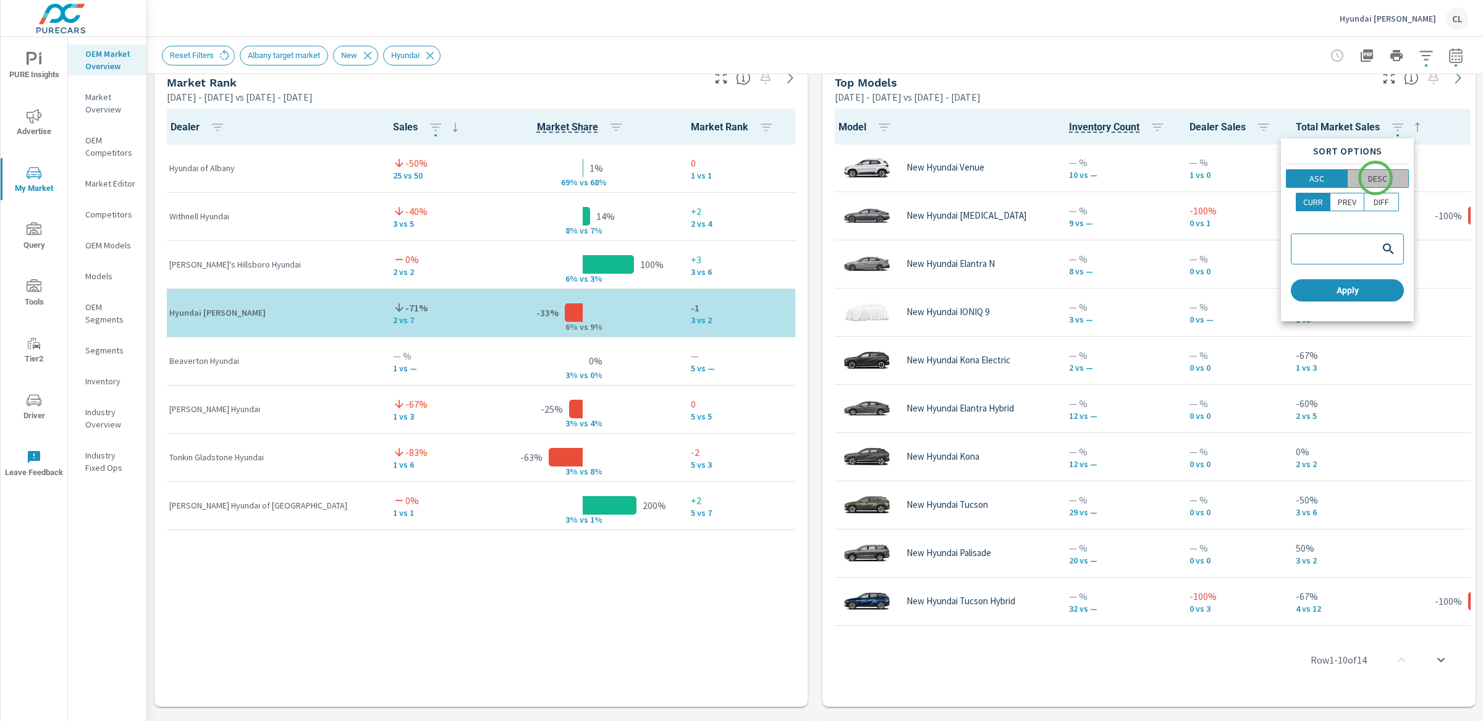
click at [1375, 178] on p "DESC" at bounding box center [1377, 178] width 19 height 12
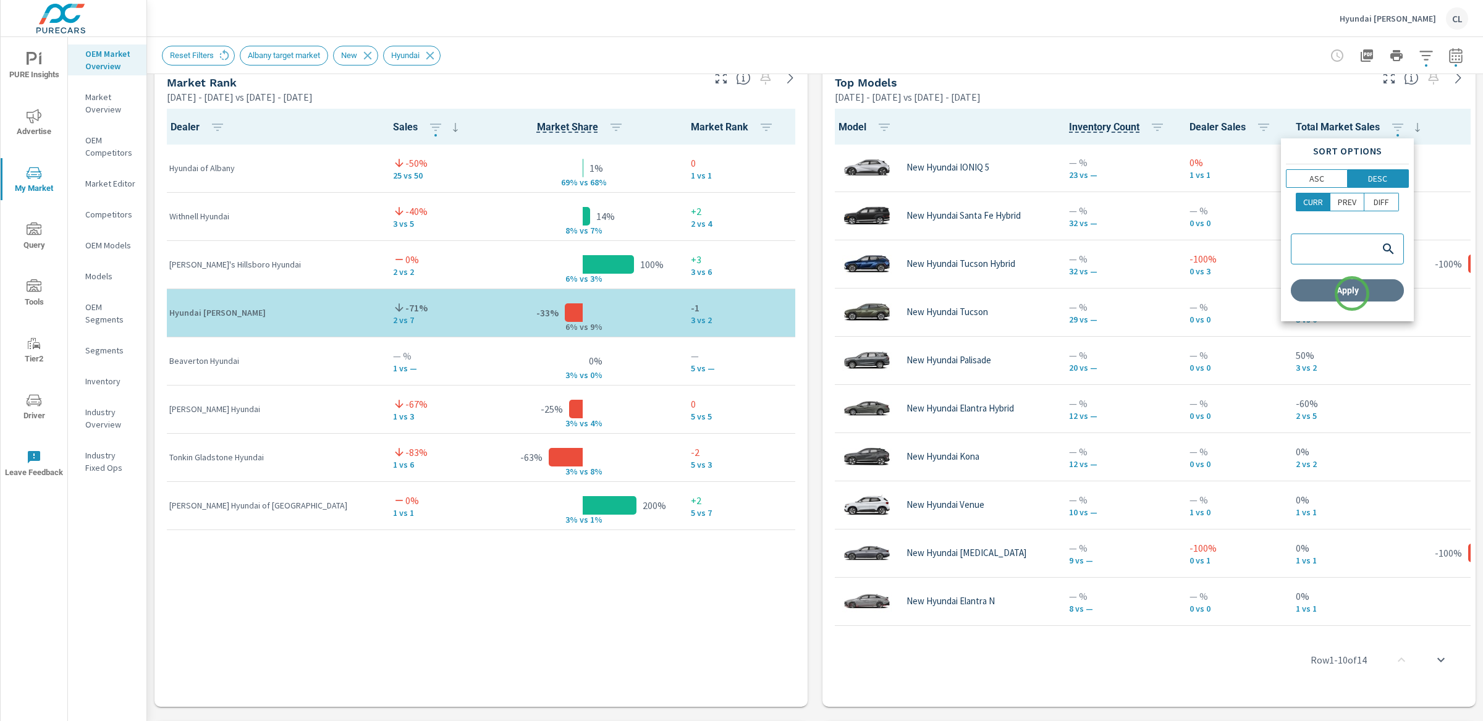
click at [1352, 293] on span "Apply" at bounding box center [1347, 290] width 103 height 11
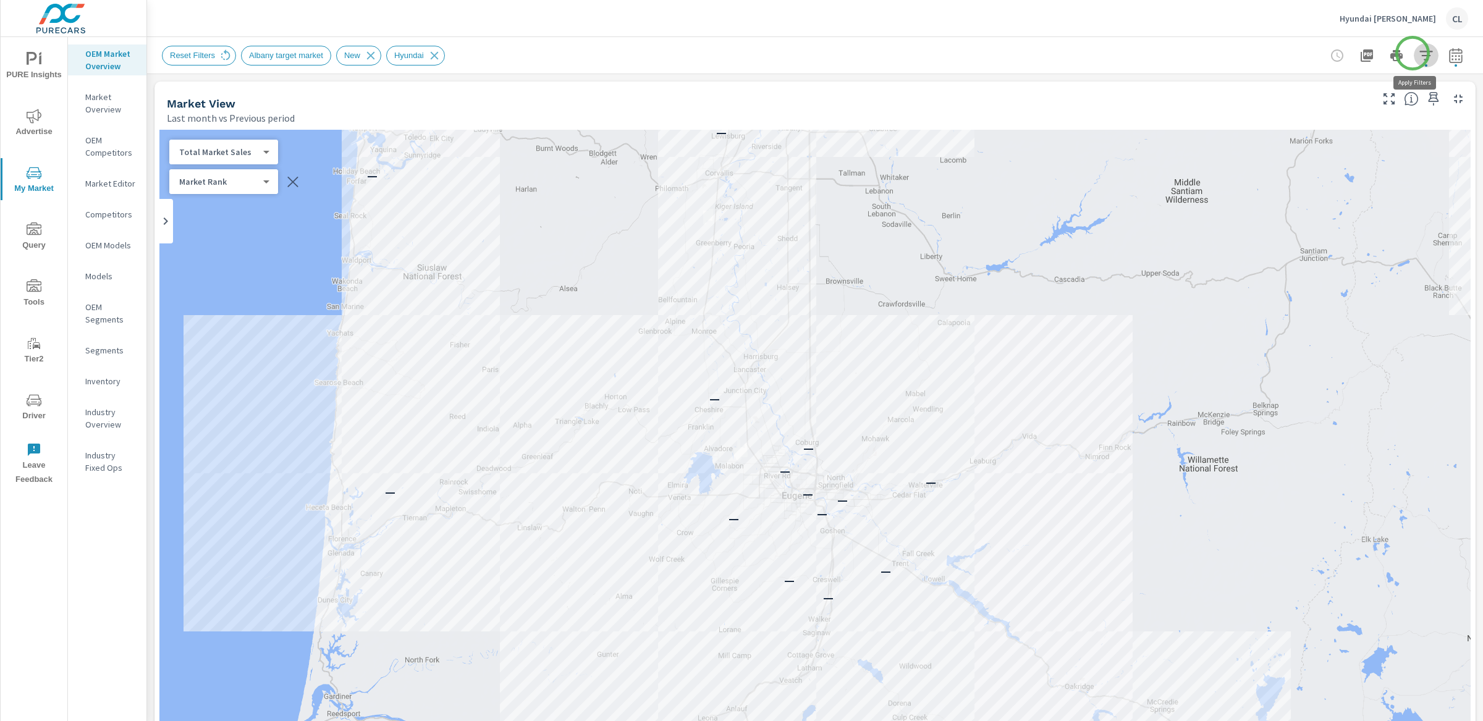
click at [1418, 53] on icon "button" at bounding box center [1425, 55] width 15 height 15
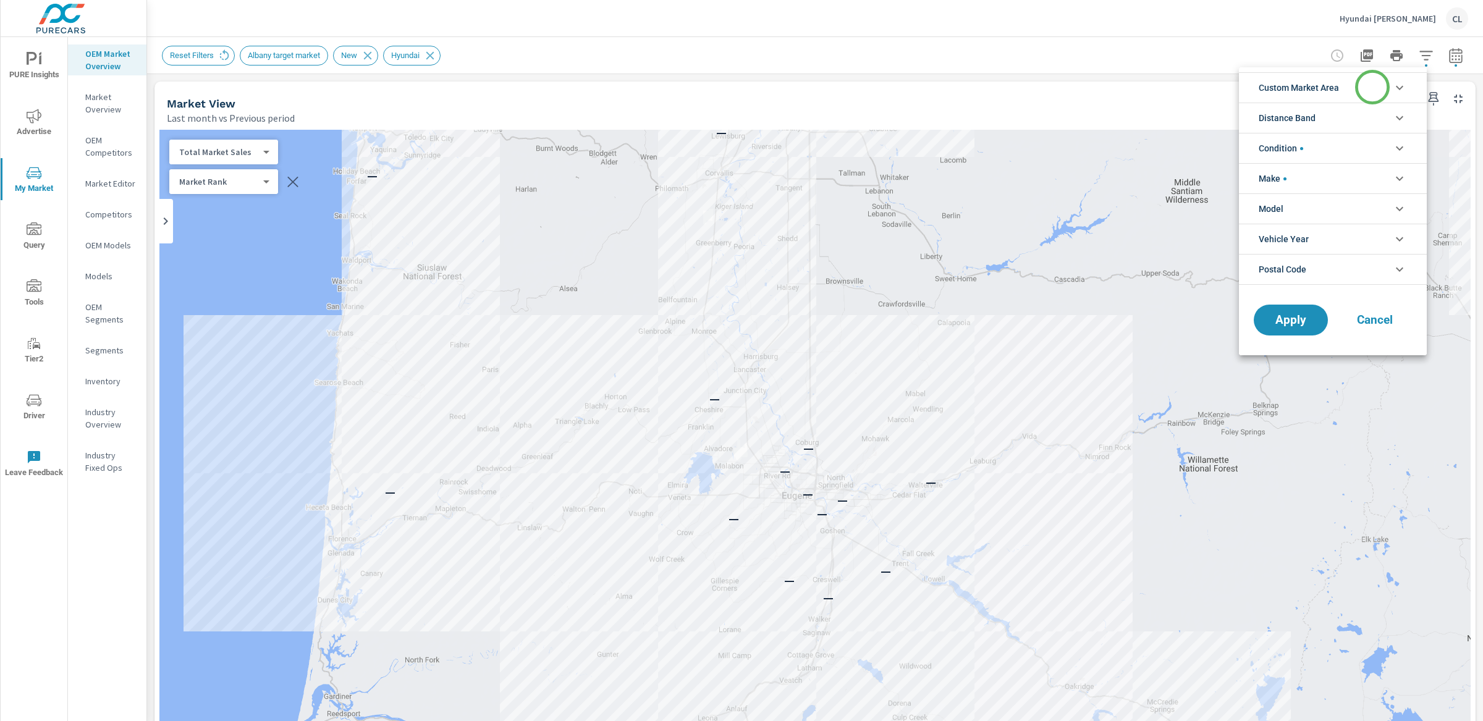
click at [1372, 87] on li "Custom Market Area" at bounding box center [1333, 87] width 188 height 30
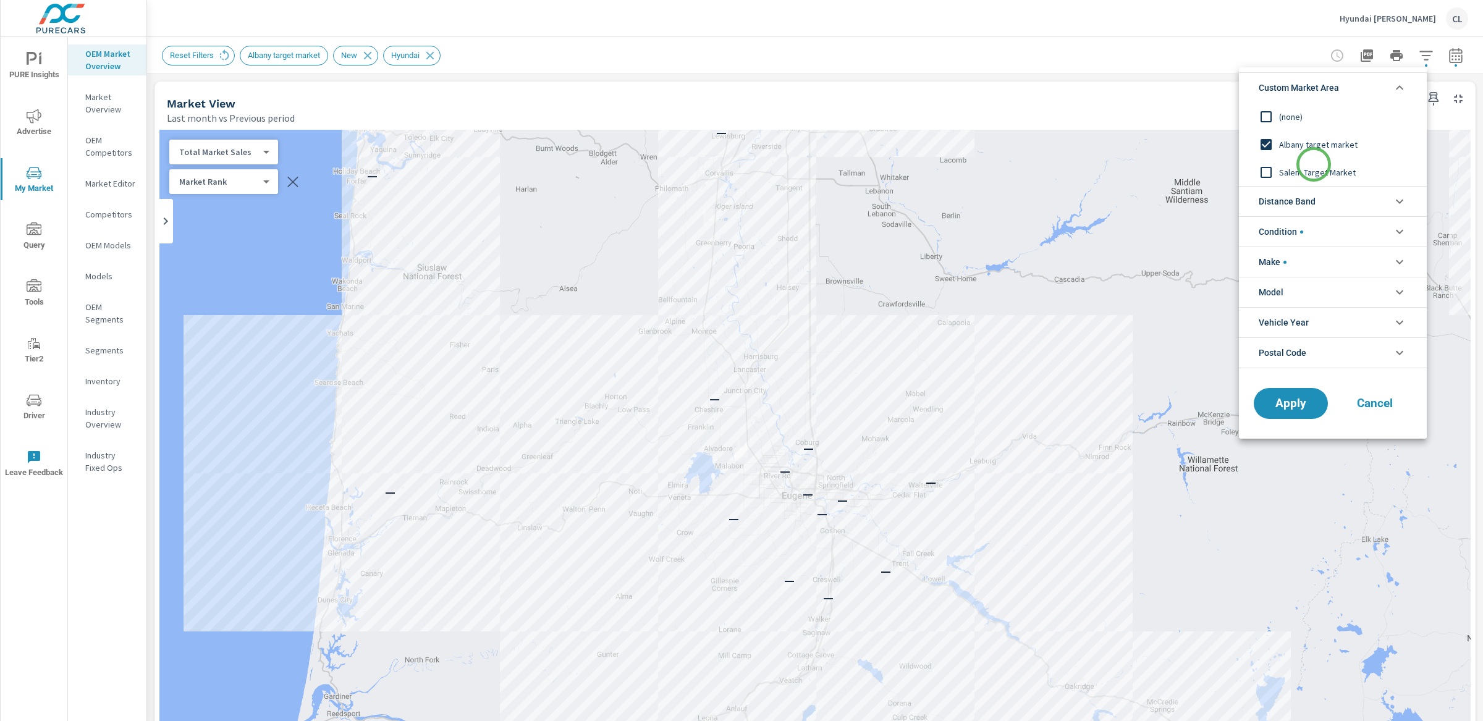
click at [1313, 165] on span "Salem Target Market" at bounding box center [1346, 172] width 135 height 15
click at [1310, 403] on span "Apply" at bounding box center [1290, 404] width 51 height 12
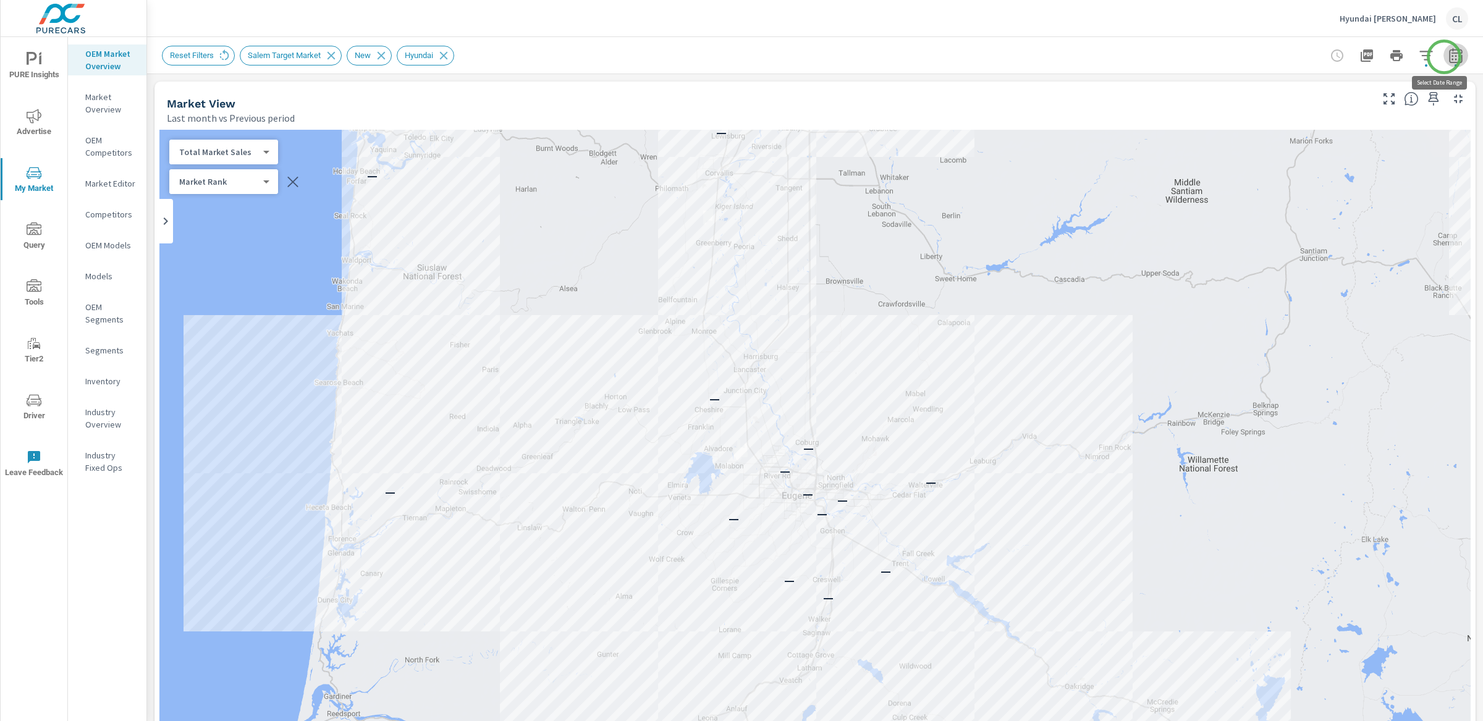
click at [1448, 57] on icon "button" at bounding box center [1455, 55] width 15 height 15
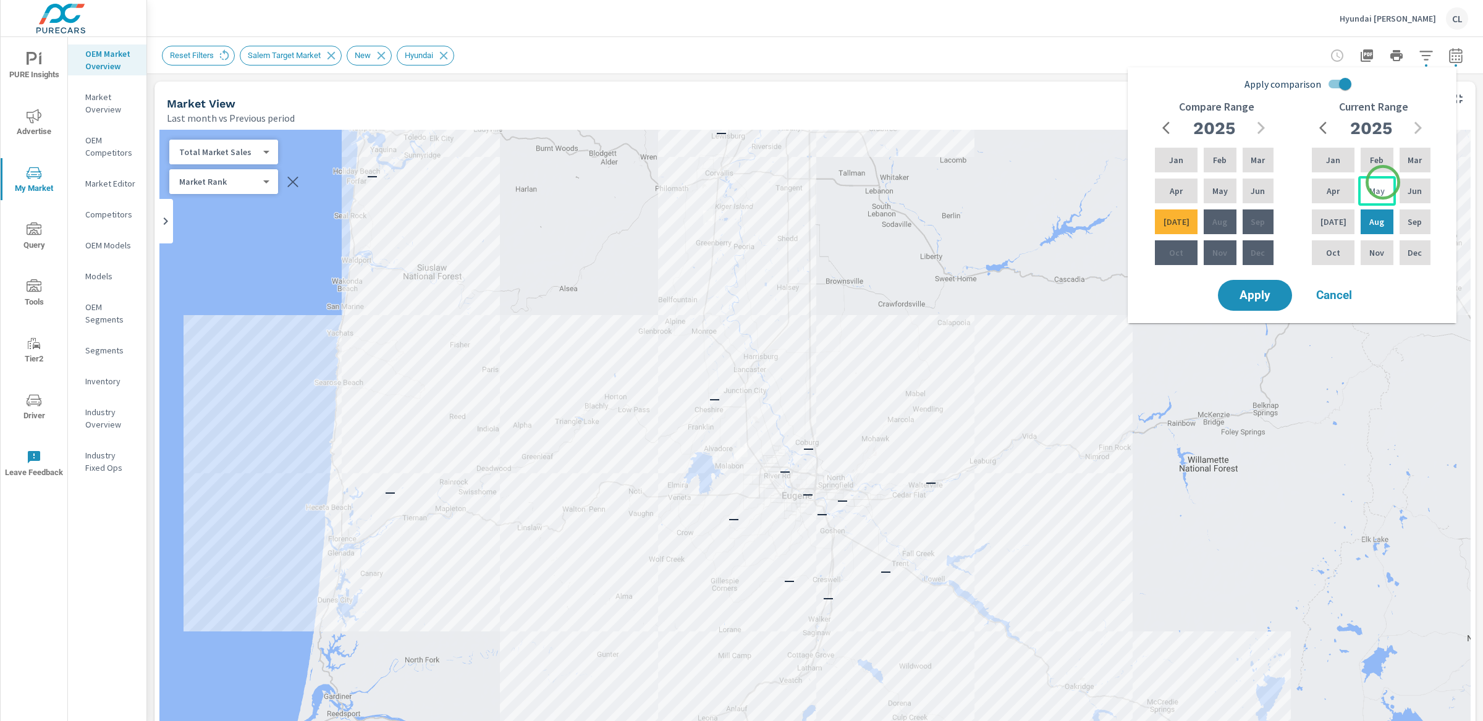
click at [1380, 186] on div "May" at bounding box center [1376, 191] width 37 height 30
click at [1341, 220] on div "[DATE]" at bounding box center [1333, 222] width 48 height 30
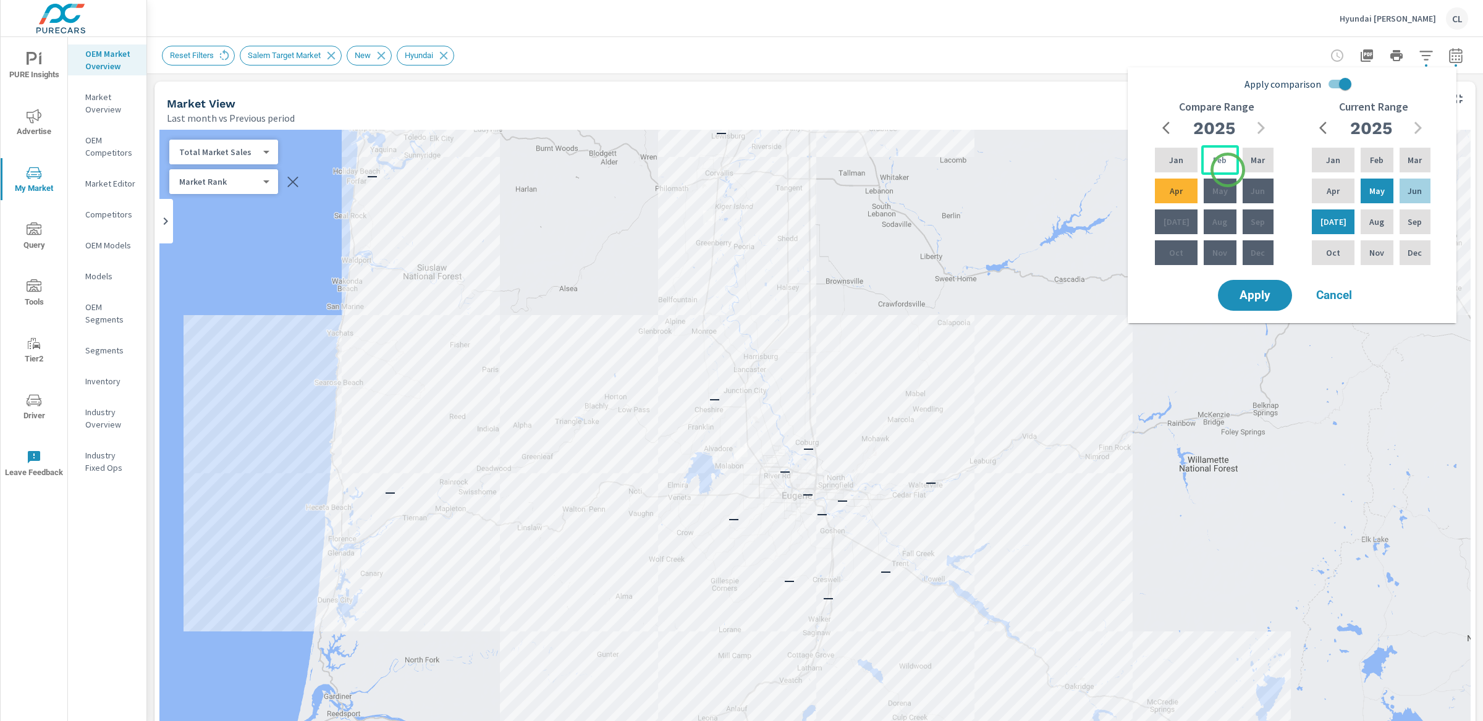
click at [1217, 159] on p "Feb" at bounding box center [1220, 160] width 14 height 12
click at [1177, 190] on p "Apr" at bounding box center [1175, 191] width 13 height 12
click at [1268, 296] on span "Apply" at bounding box center [1254, 296] width 51 height 12
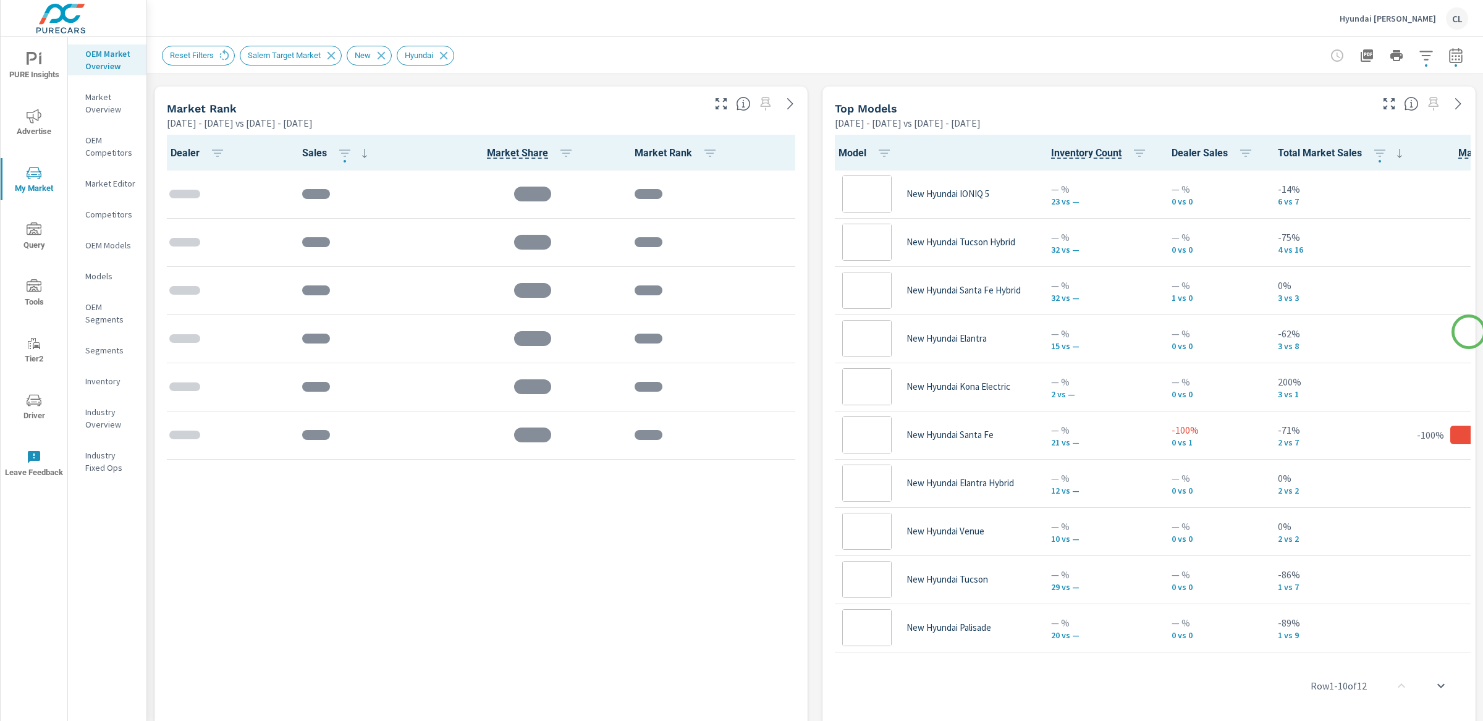
scroll to position [1, 0]
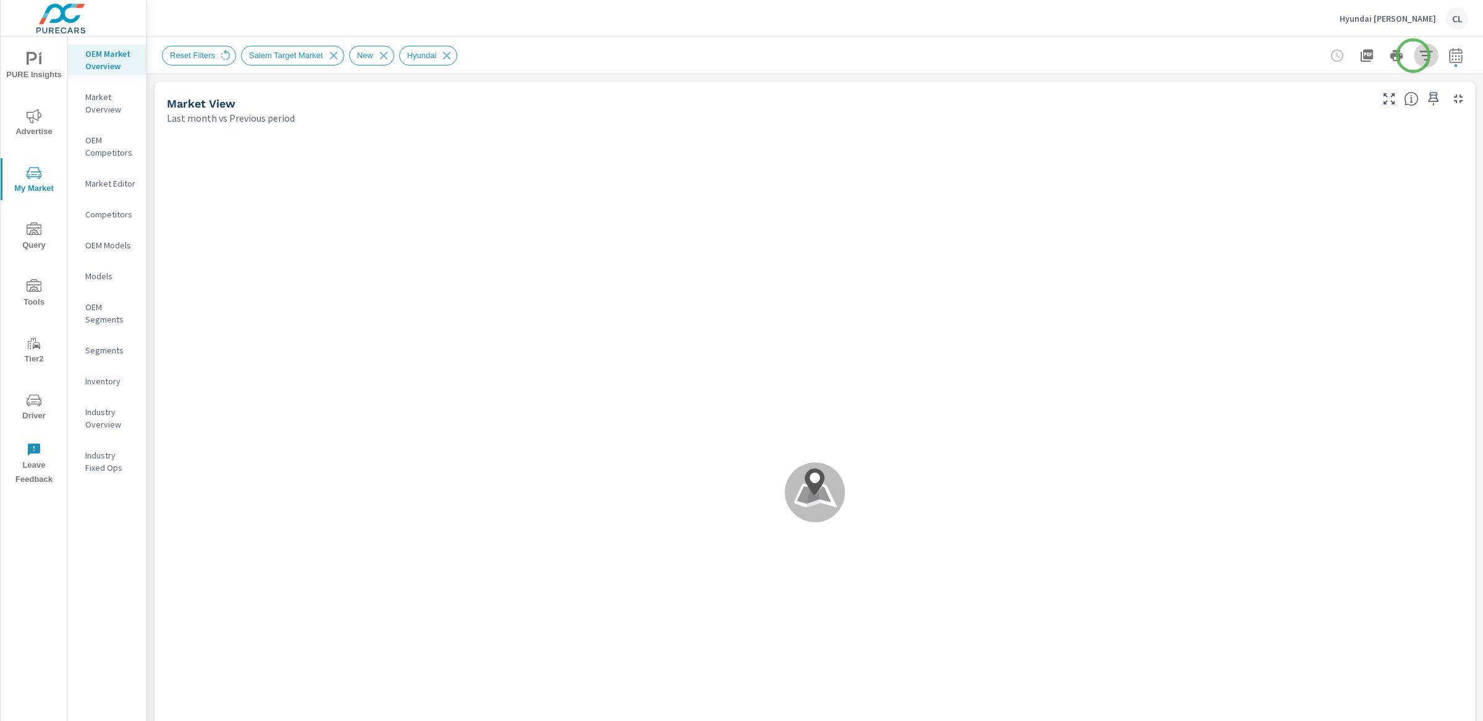
click at [1419, 56] on icon "button" at bounding box center [1425, 55] width 13 height 9
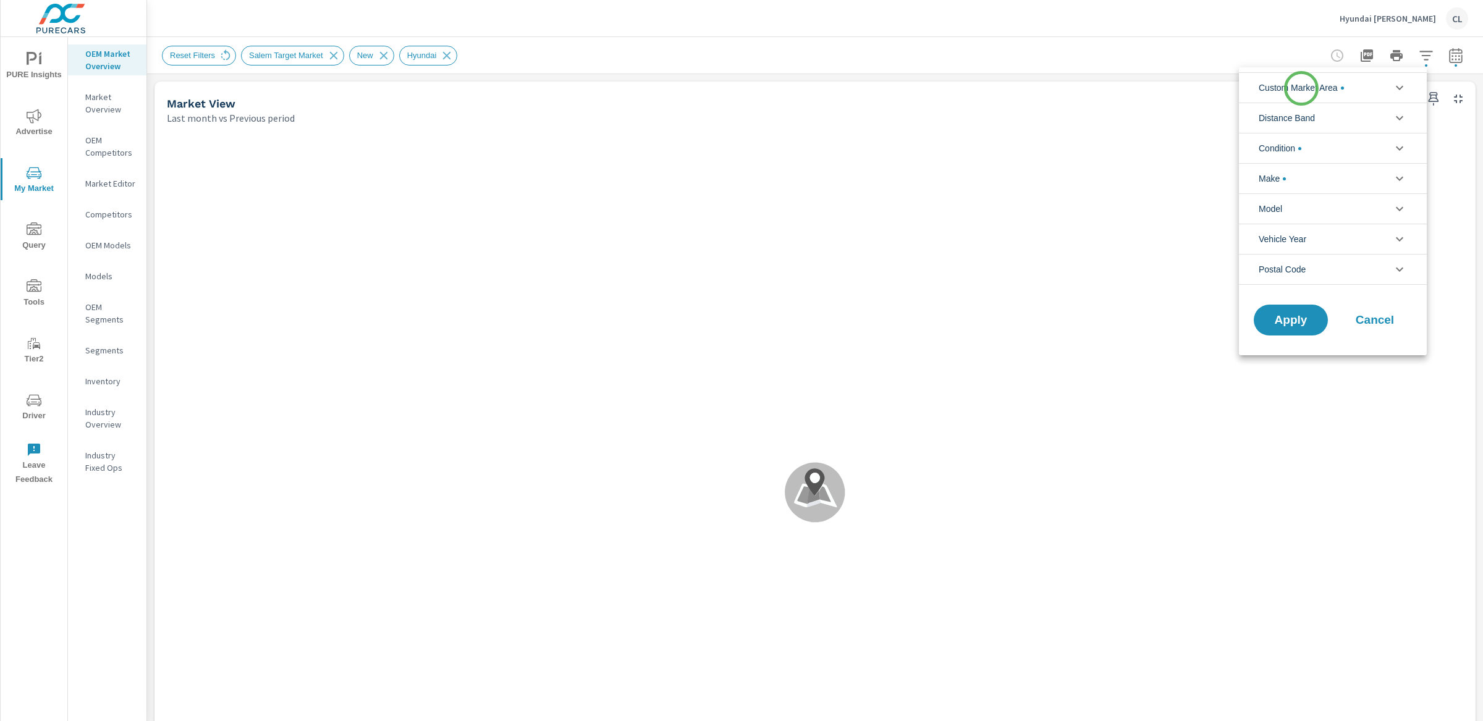
click at [1301, 88] on span "Custom Market Area" at bounding box center [1300, 88] width 85 height 30
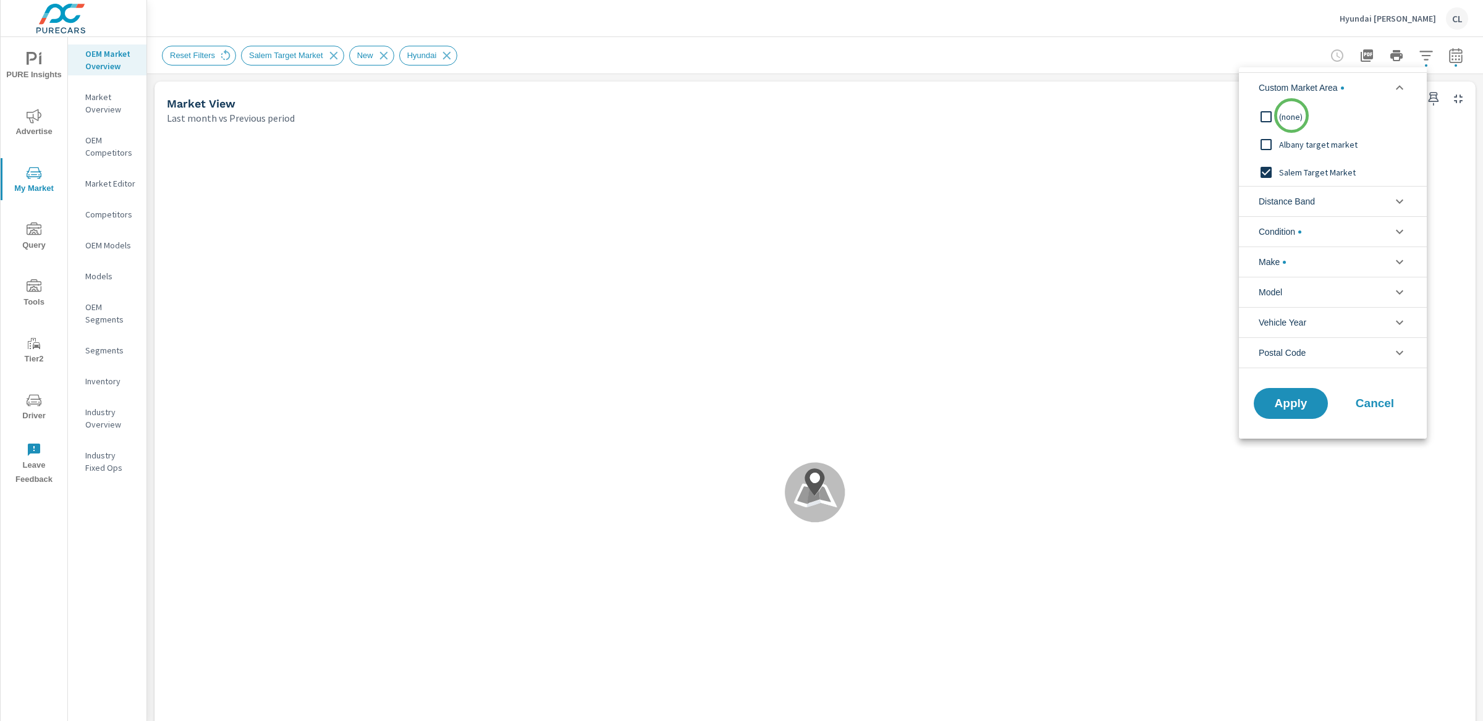
click at [1291, 116] on span "(none)" at bounding box center [1346, 116] width 135 height 15
click at [1306, 199] on span "Distance Band" at bounding box center [1286, 202] width 56 height 30
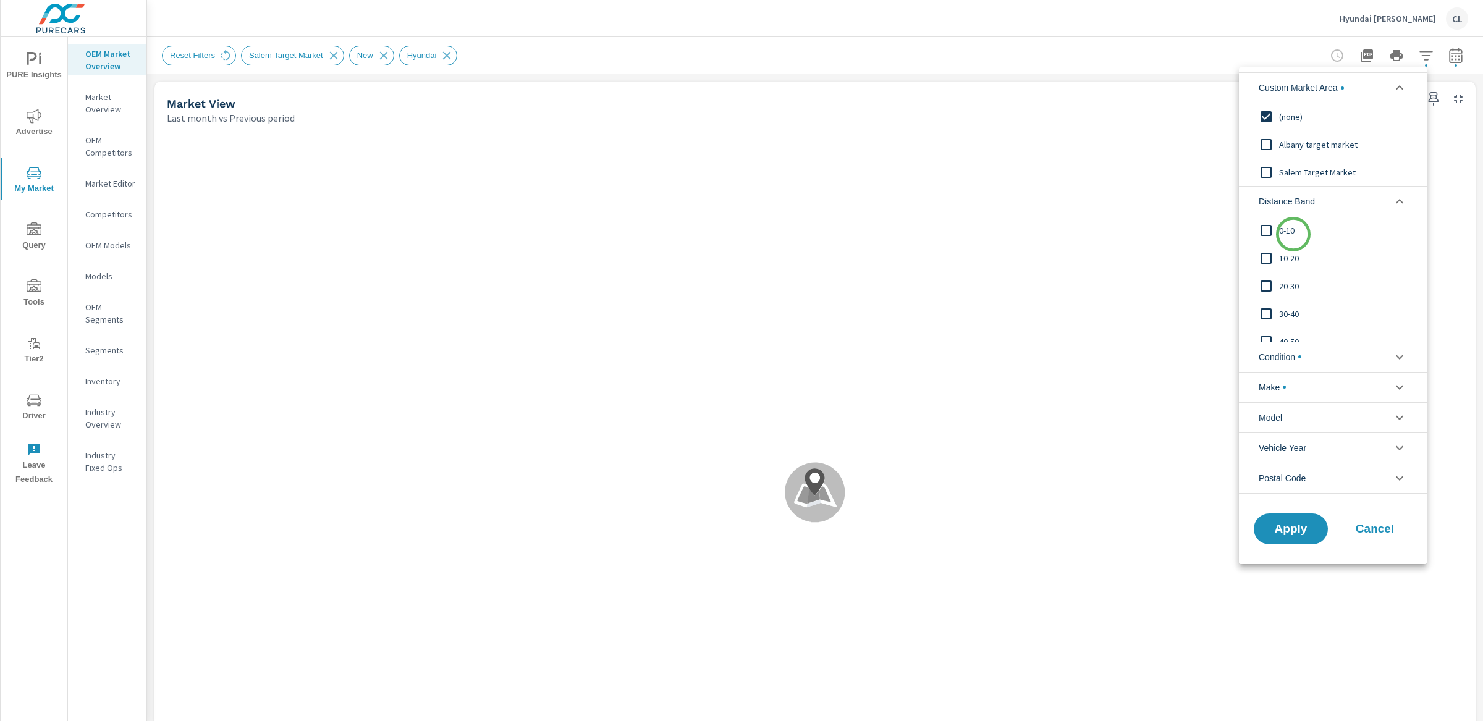
click at [1293, 234] on span "0-10" at bounding box center [1346, 230] width 135 height 15
click at [1295, 260] on span "10-20" at bounding box center [1346, 258] width 135 height 15
click at [1291, 284] on span "20-30" at bounding box center [1346, 286] width 135 height 15
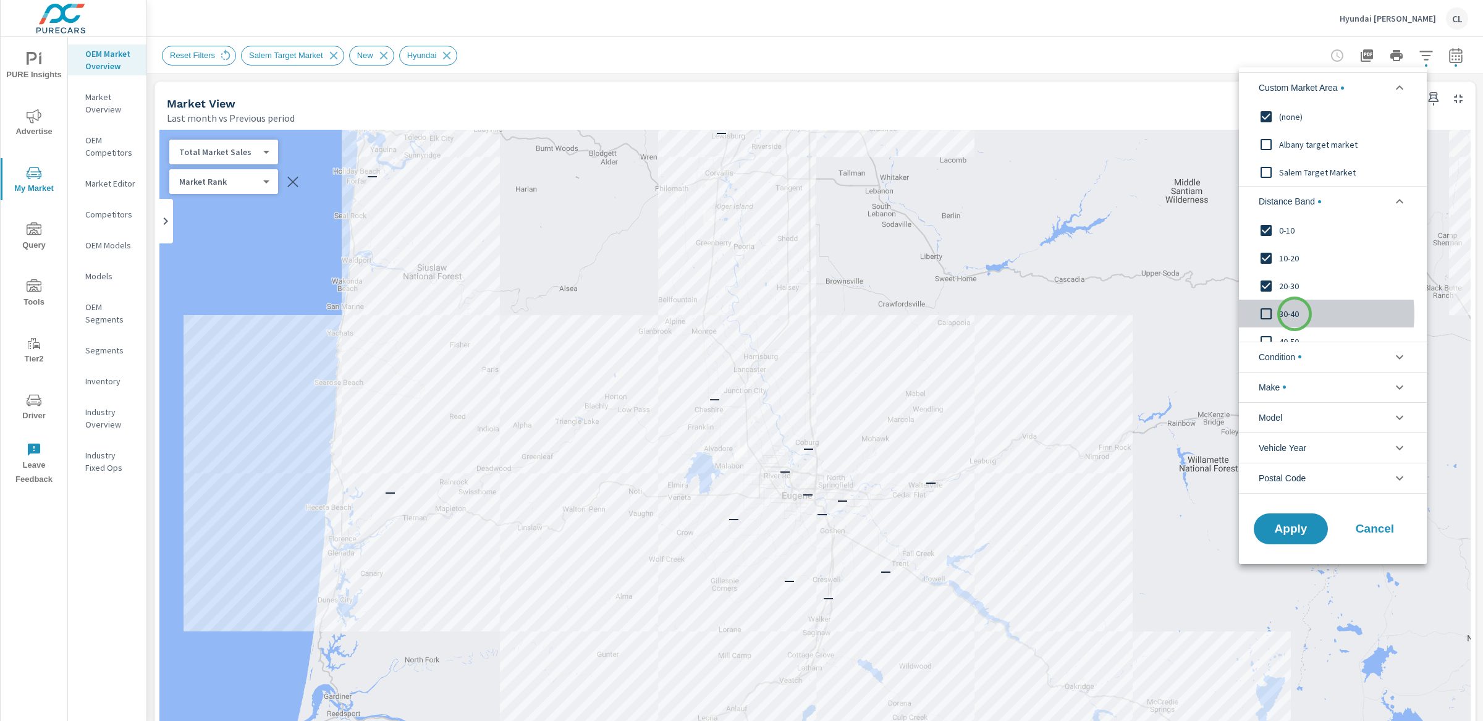
click at [1294, 314] on span "30-40" at bounding box center [1346, 313] width 135 height 15
click at [1290, 306] on span "40-50" at bounding box center [1346, 300] width 135 height 15
click at [1289, 335] on div "50-60" at bounding box center [1331, 328] width 185 height 28
click at [1299, 361] on span "Condition" at bounding box center [1280, 357] width 44 height 30
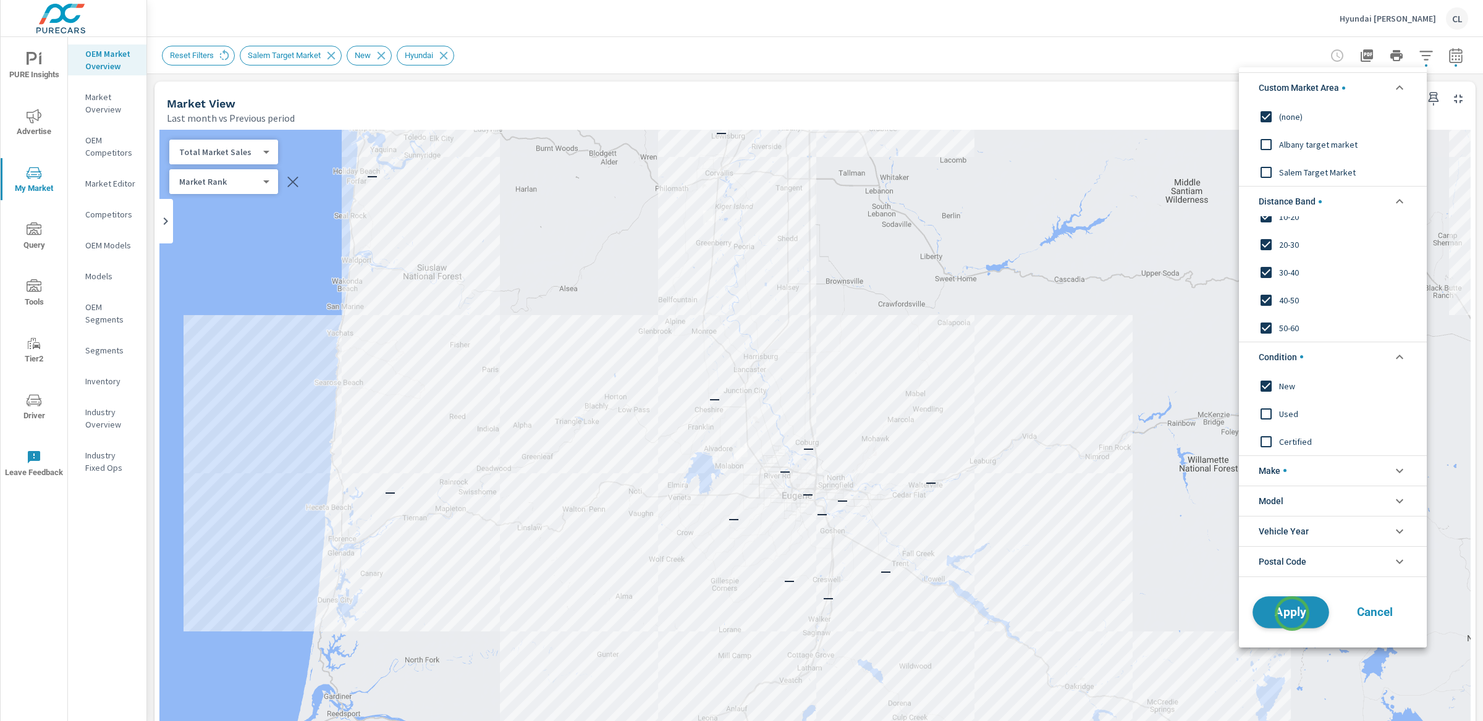
click at [1291, 615] on span "Apply" at bounding box center [1290, 612] width 51 height 12
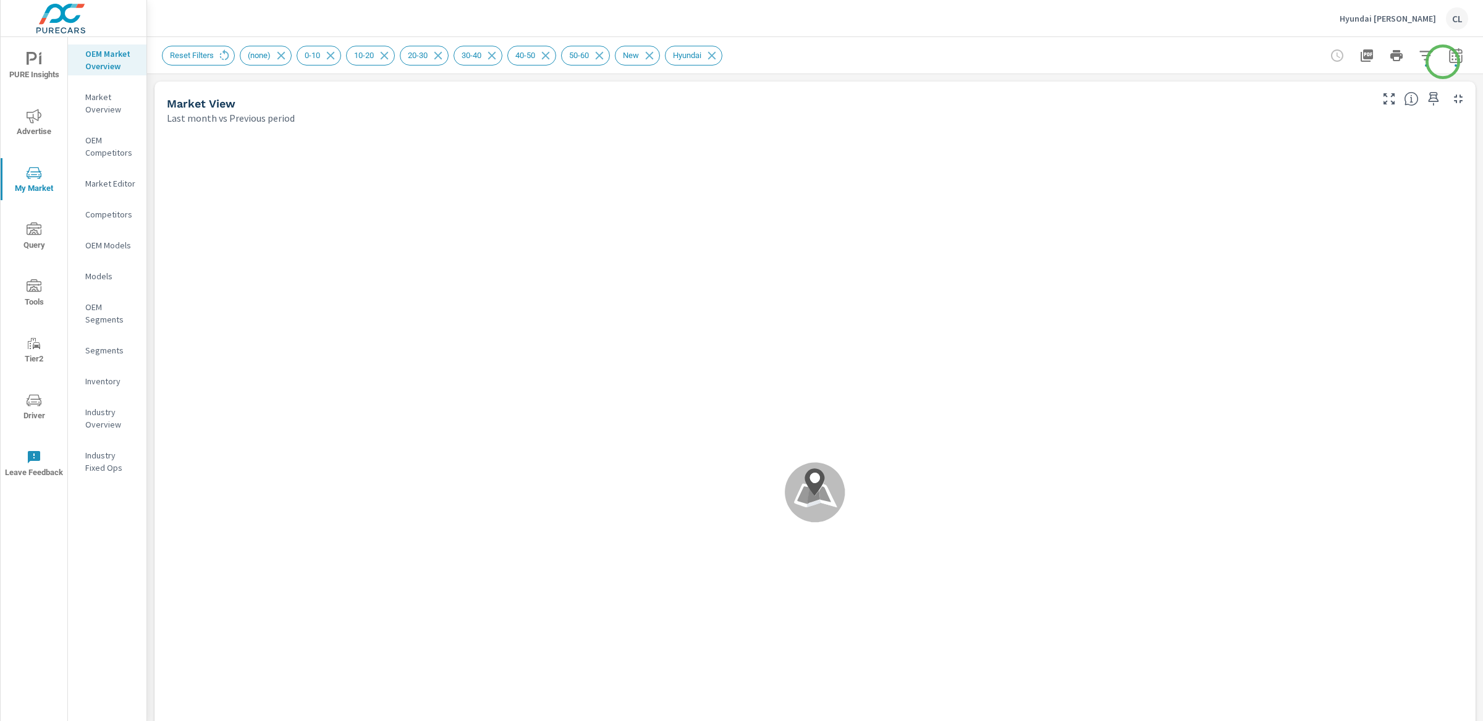
click at [1448, 57] on icon "button" at bounding box center [1455, 55] width 15 height 15
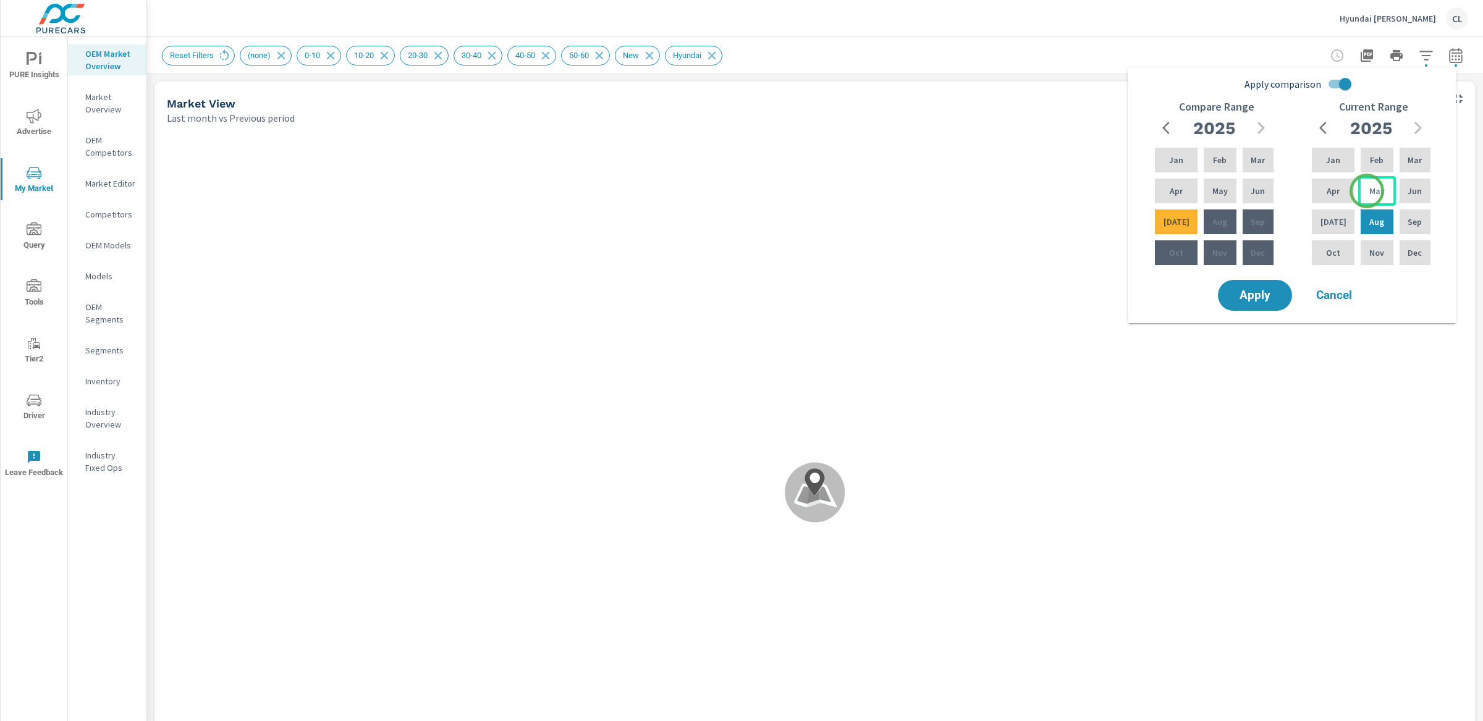
click at [1369, 191] on p "May" at bounding box center [1376, 191] width 15 height 12
click at [1328, 230] on div "Jul" at bounding box center [1333, 222] width 48 height 30
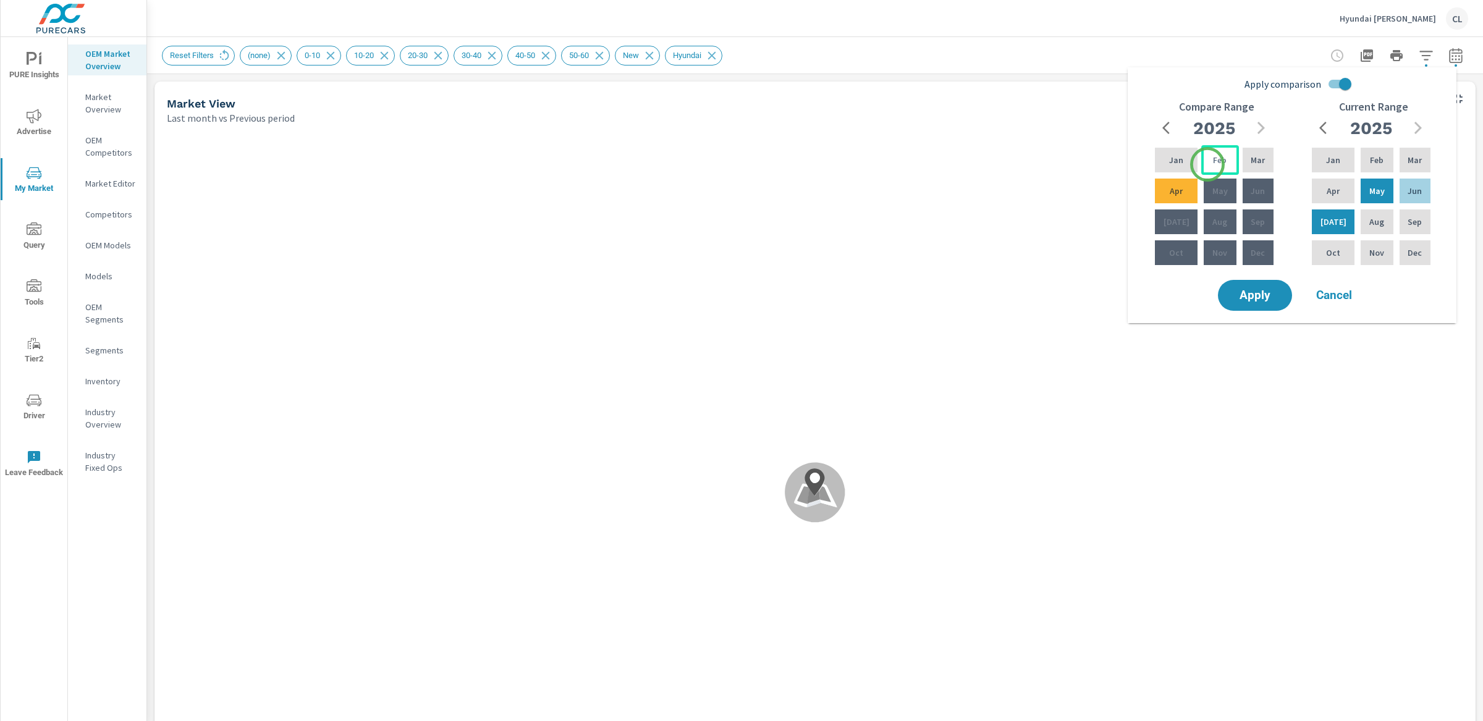
click at [1213, 164] on p "Feb" at bounding box center [1220, 160] width 14 height 12
click at [1174, 195] on p "Apr" at bounding box center [1175, 191] width 13 height 12
click at [1252, 297] on span "Apply" at bounding box center [1254, 296] width 51 height 12
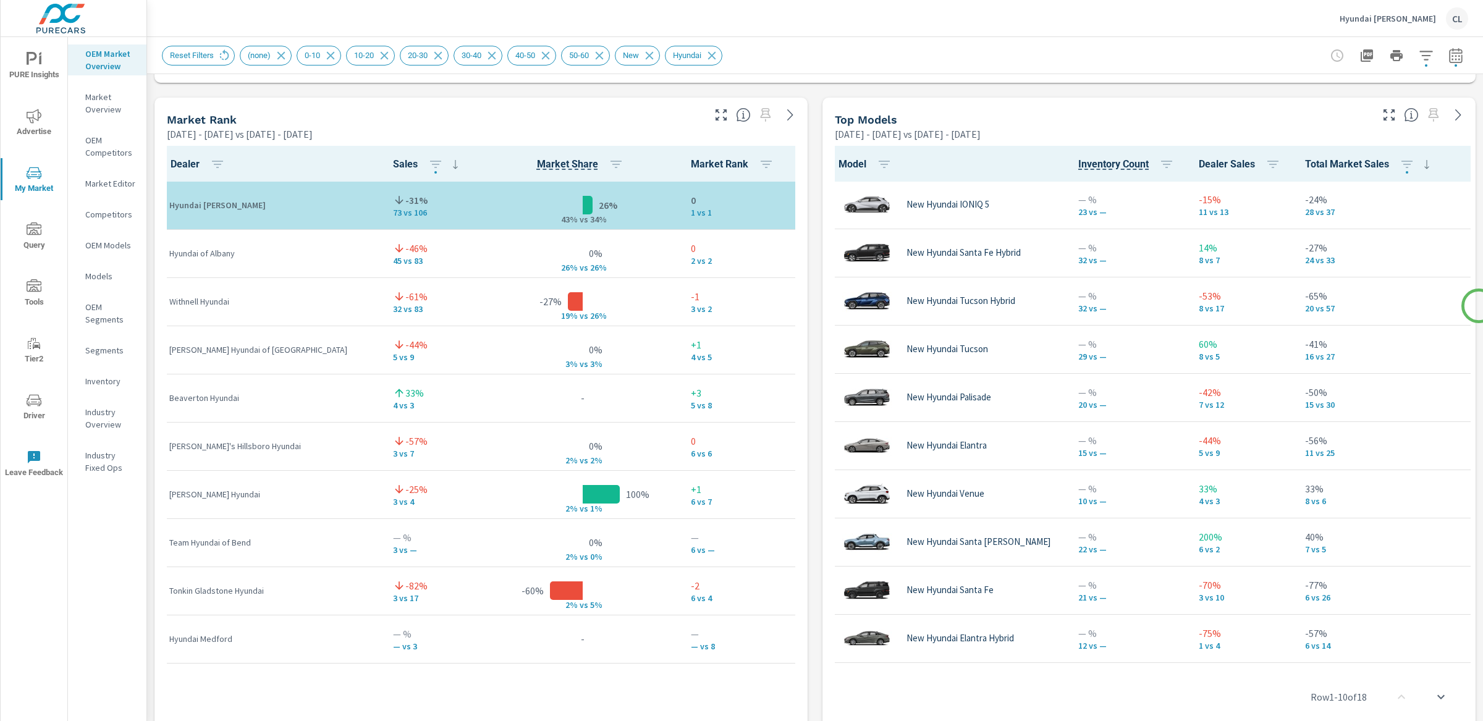
scroll to position [1, 0]
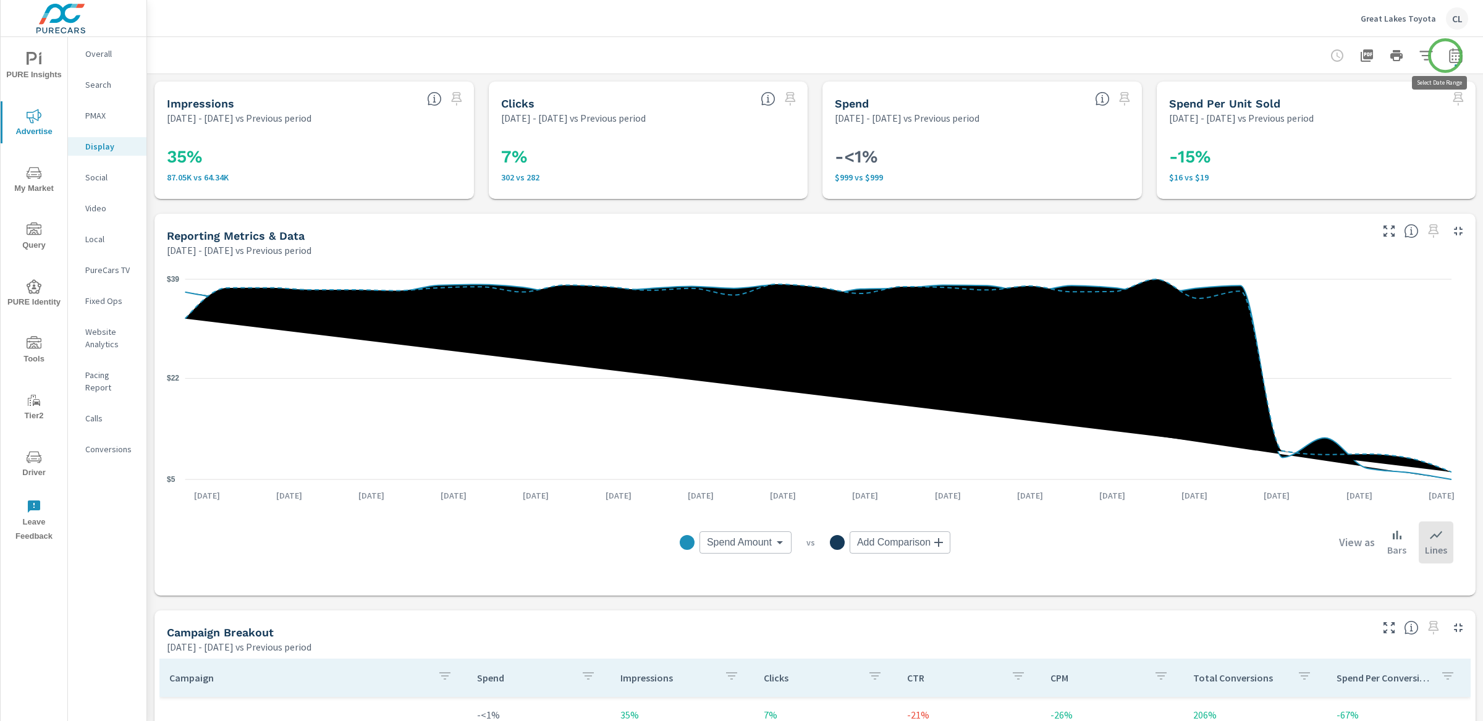
click at [1448, 56] on icon "button" at bounding box center [1455, 55] width 15 height 15
select select "Previous period"
click at [1413, 102] on div "Custom [DATE] Last week Last 7 days Last 14 days Last 30 days Last 45 days Last…" at bounding box center [1344, 107] width 143 height 35
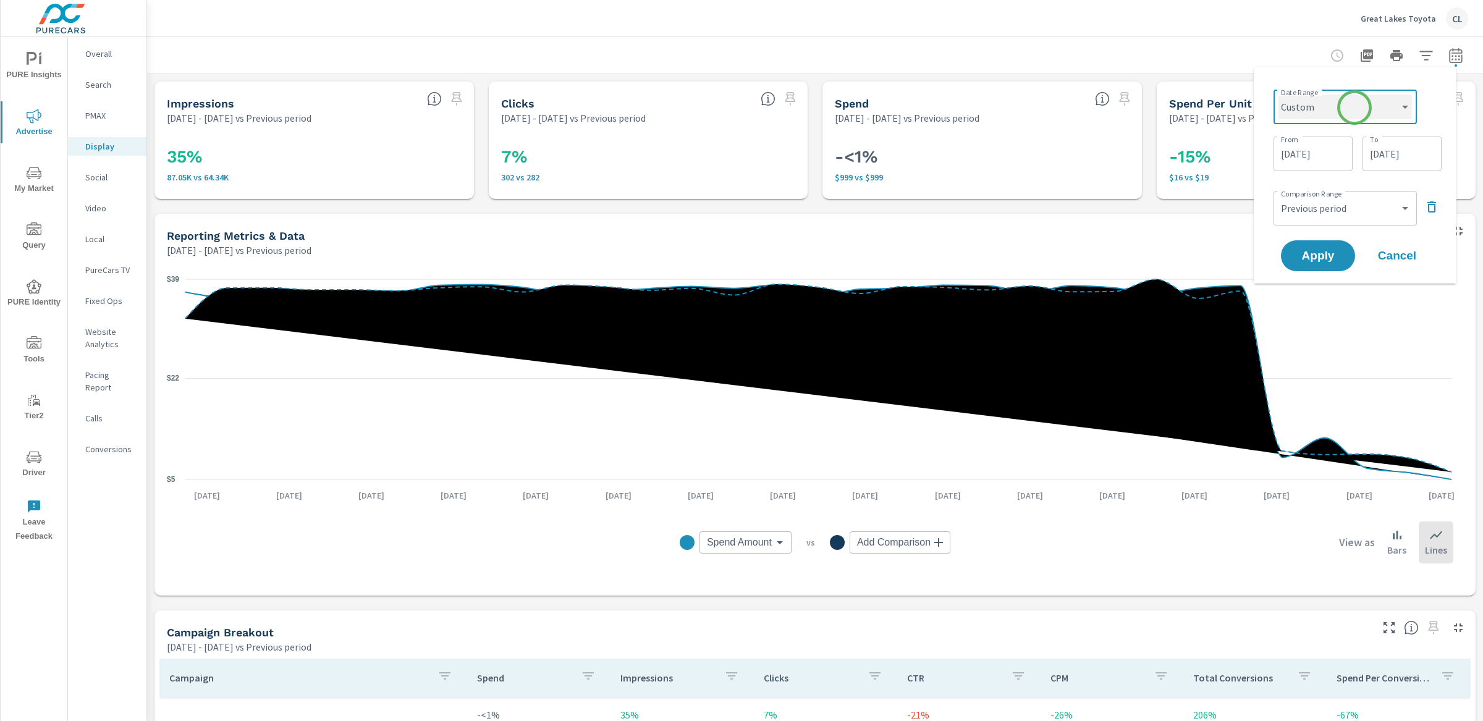
click at [1354, 101] on select "Custom [DATE] Last week Last 7 days Last 14 days Last 30 days Last 45 days Last…" at bounding box center [1344, 107] width 133 height 25
click at [1278, 95] on select "Custom [DATE] Last week Last 7 days Last 14 days Last 30 days Last 45 days Last…" at bounding box center [1344, 107] width 133 height 25
select select "Last month"
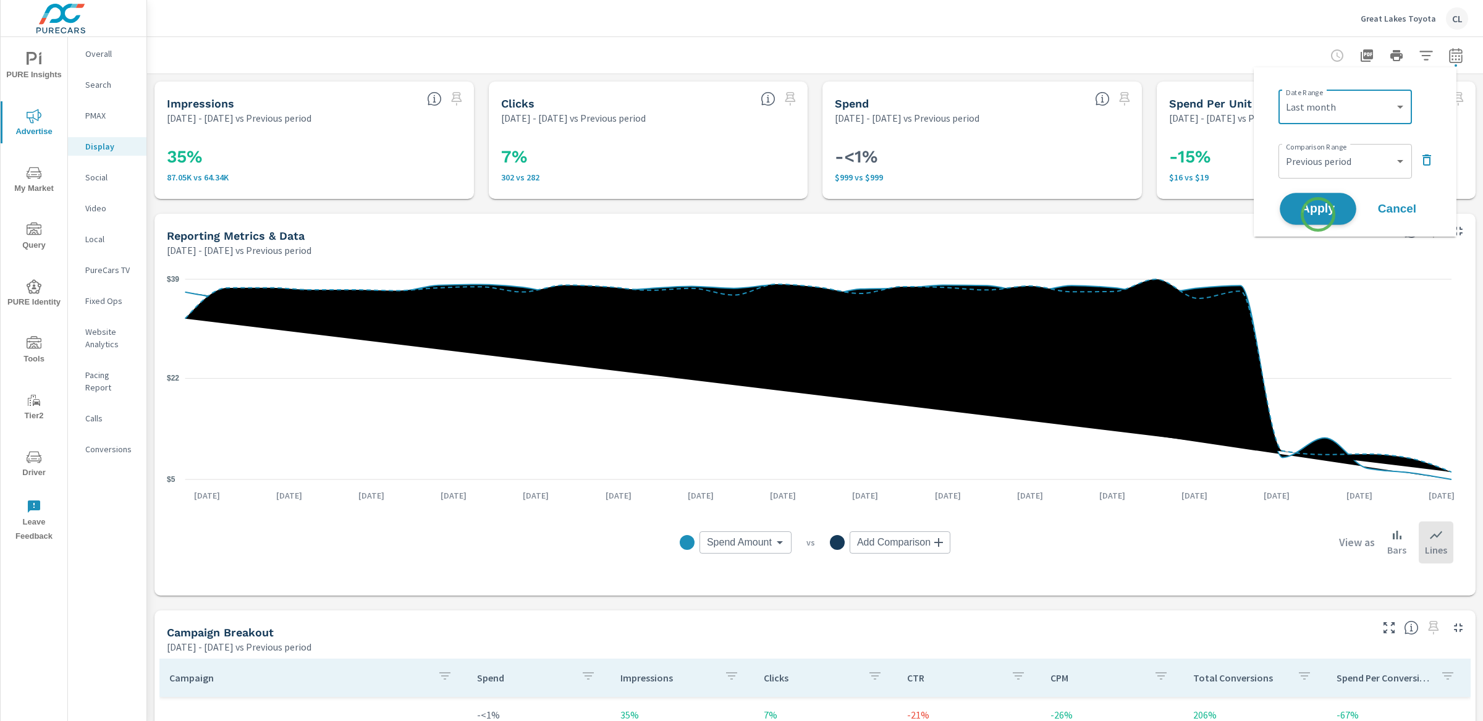
click at [1318, 214] on span "Apply" at bounding box center [1317, 209] width 51 height 12
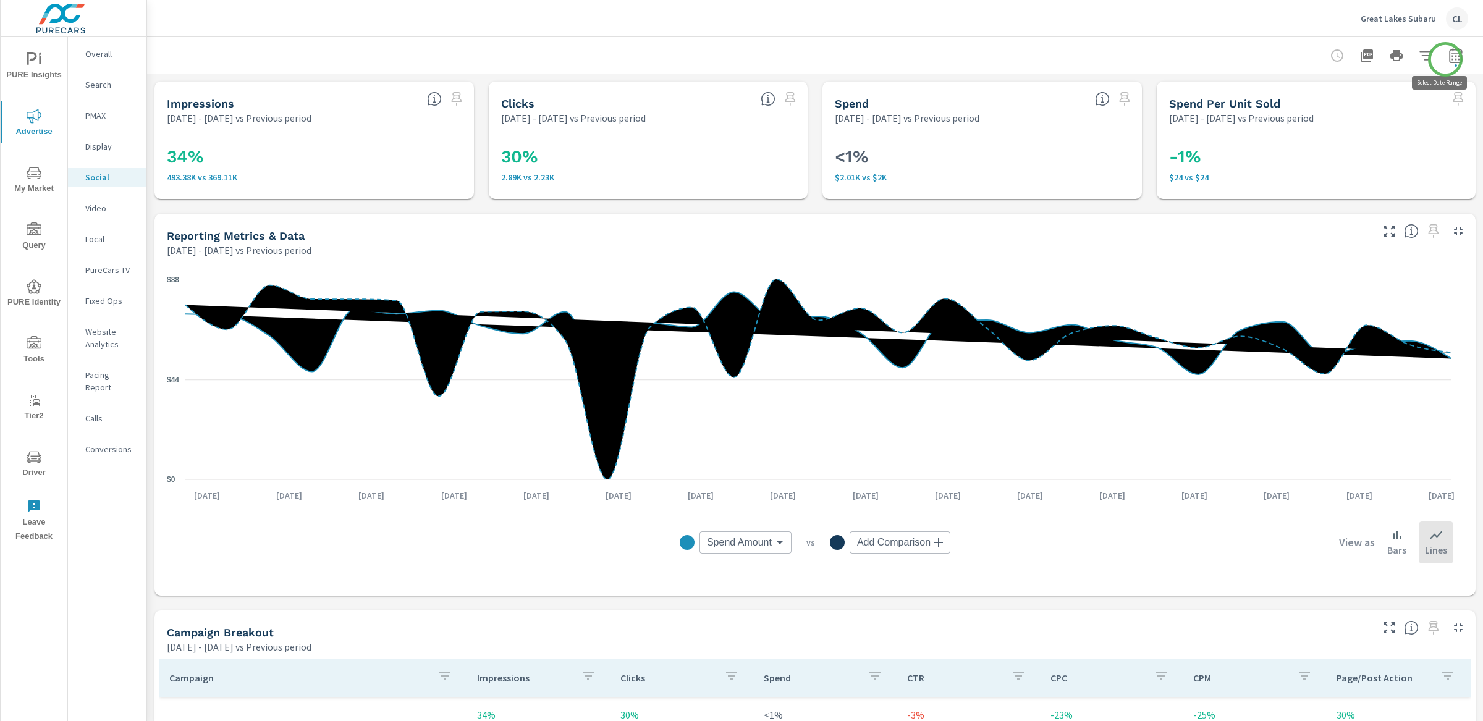
click at [1448, 54] on icon "button" at bounding box center [1455, 55] width 15 height 15
select select "Previous period"
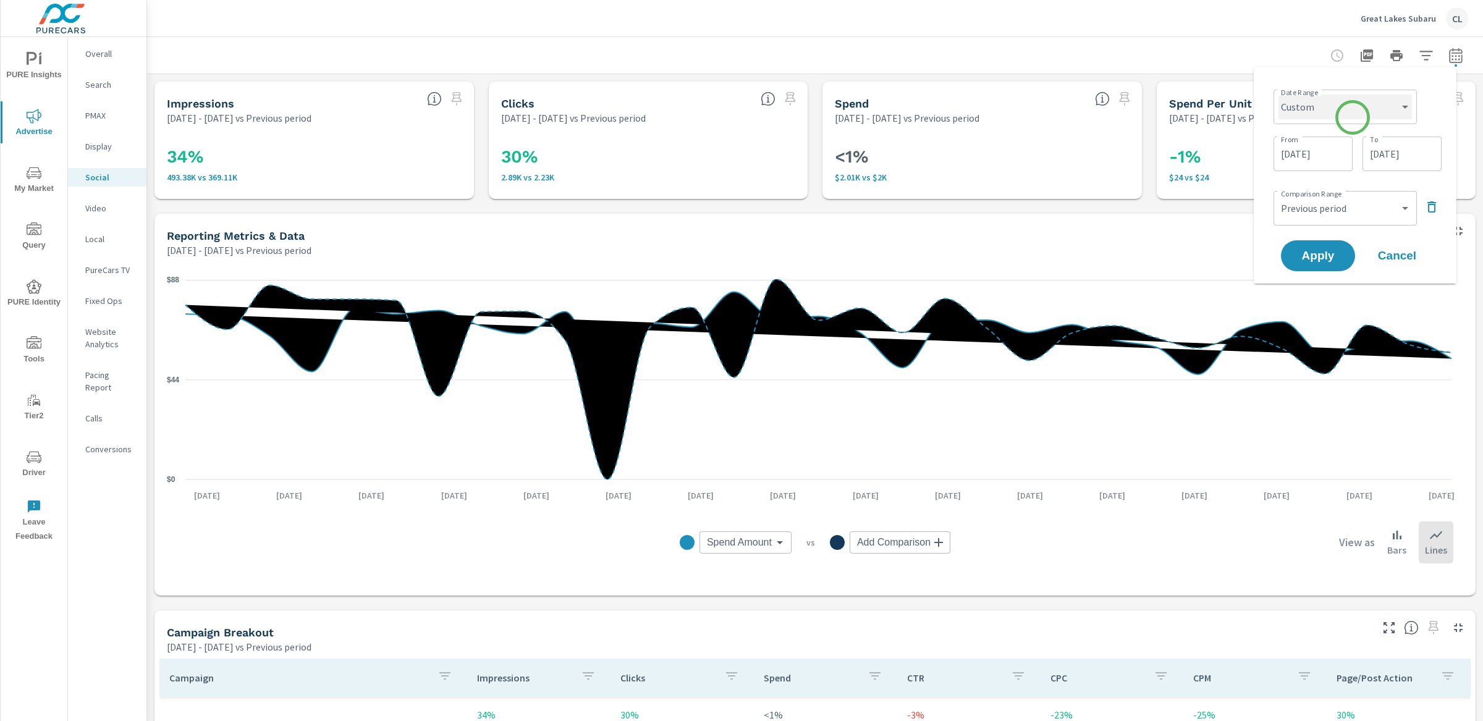
click at [1354, 111] on select "Custom [DATE] Last week Last 7 days Last 14 days Last 30 days Last 45 days Last…" at bounding box center [1344, 107] width 133 height 25
click at [1278, 95] on select "Custom [DATE] Last week Last 7 days Last 14 days Last 30 days Last 45 days Last…" at bounding box center [1344, 107] width 133 height 25
select select "Last month"
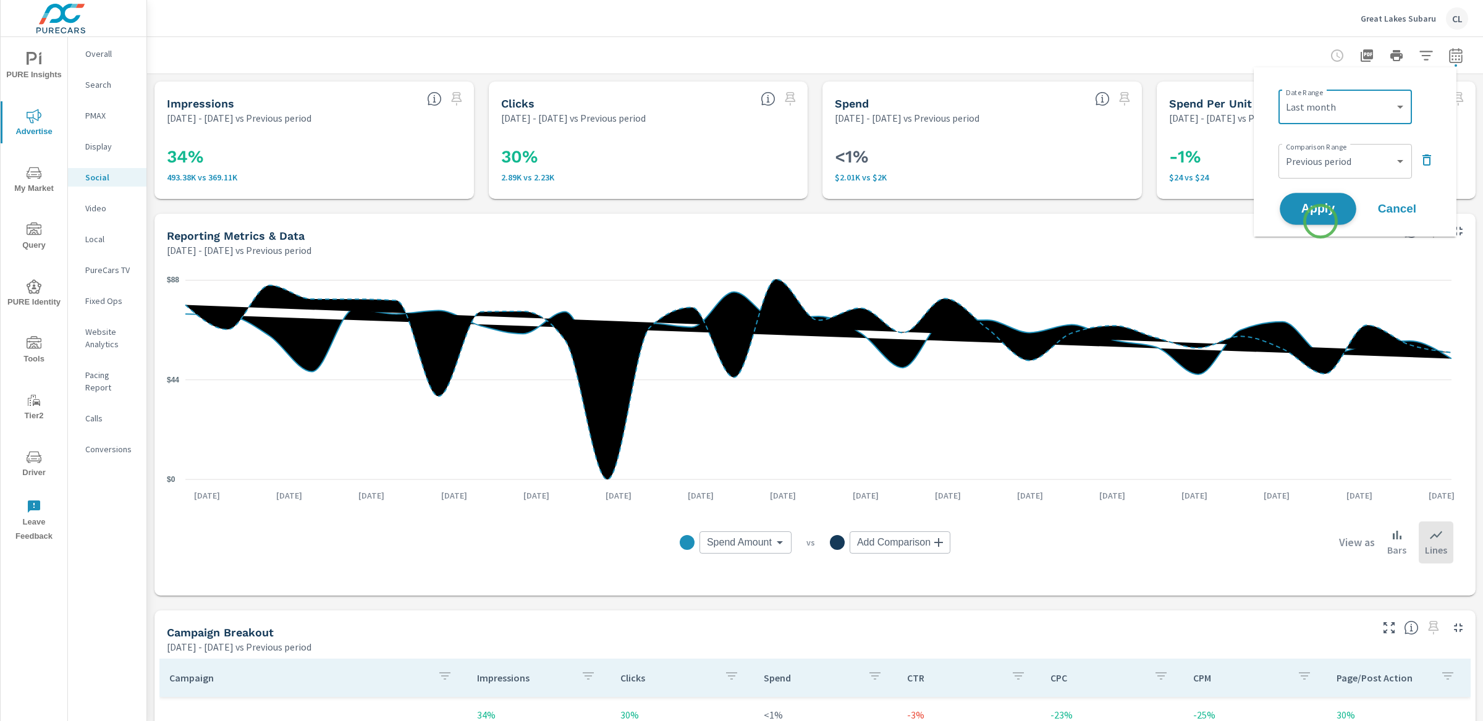
click at [1320, 211] on span "Apply" at bounding box center [1317, 209] width 51 height 12
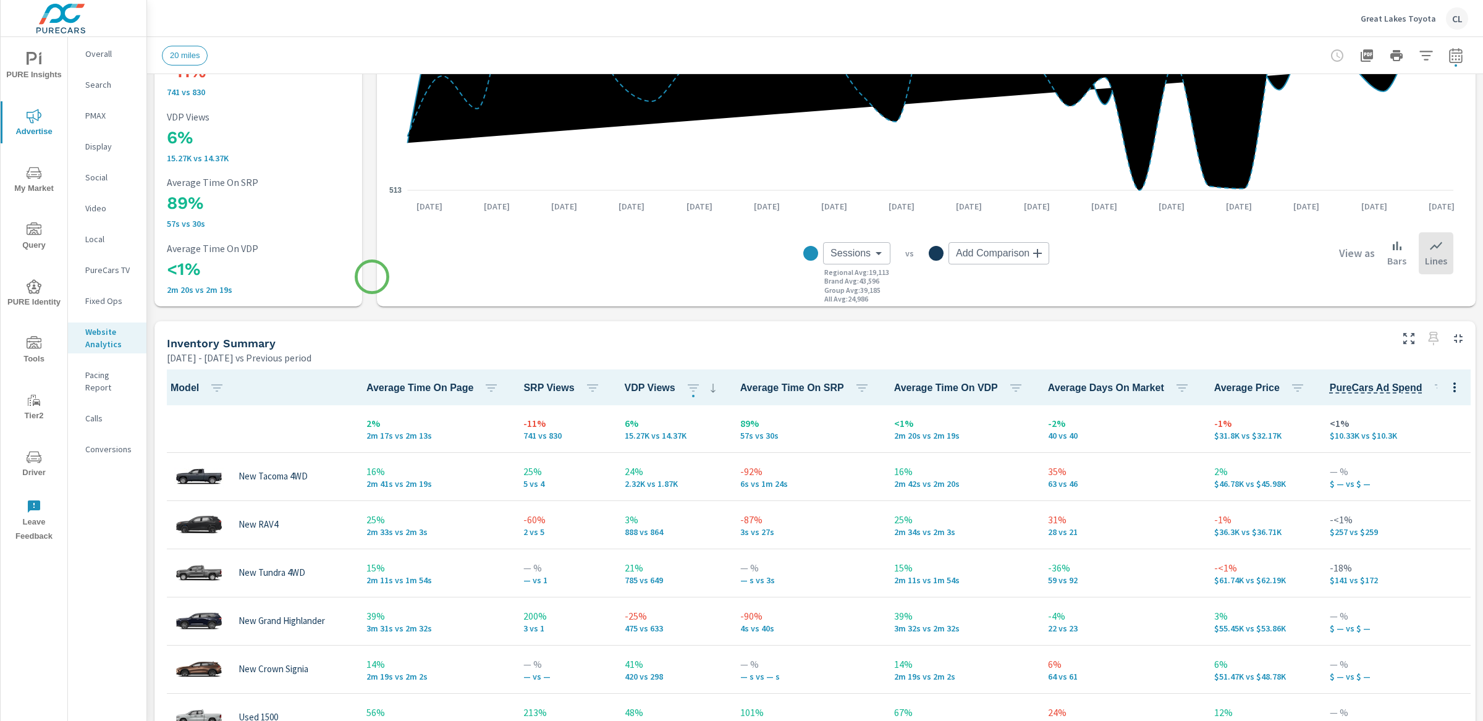
scroll to position [354, 0]
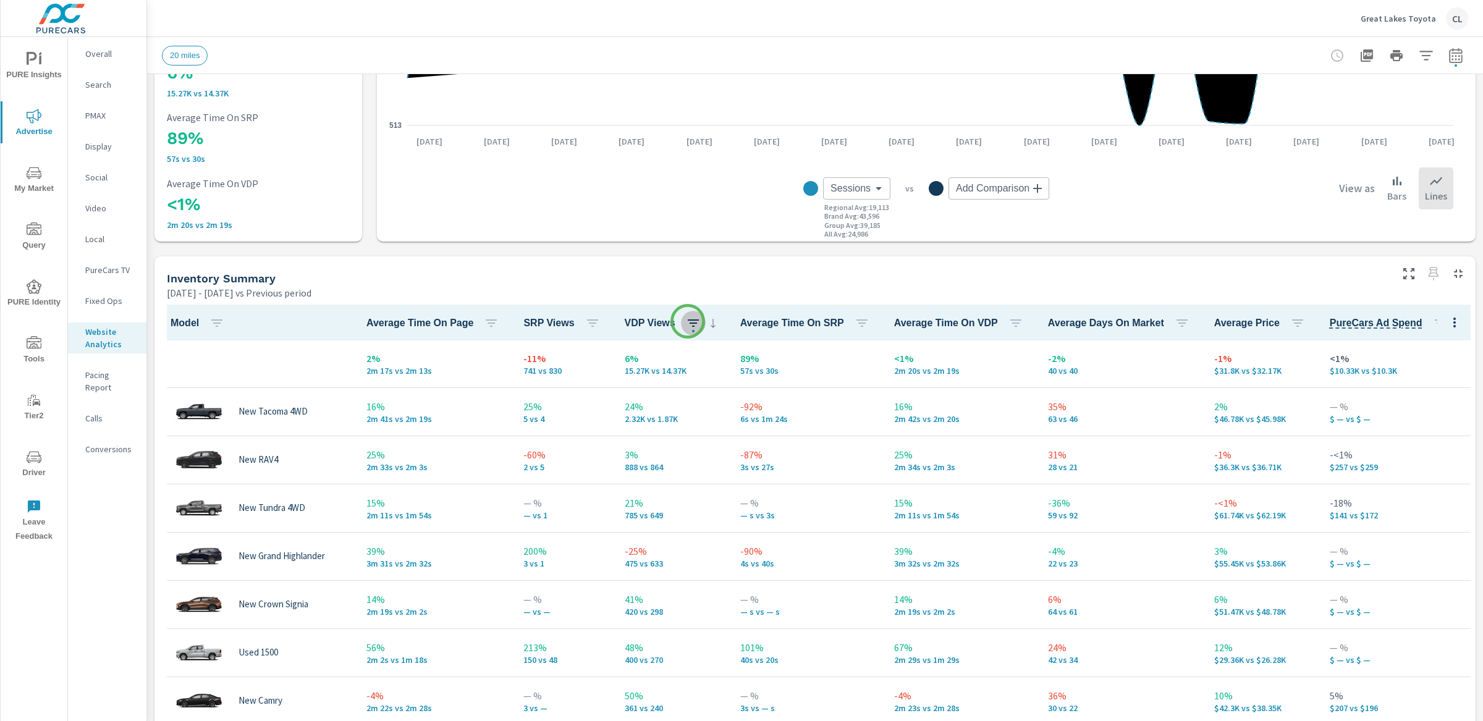
click at [688, 321] on icon "button" at bounding box center [693, 322] width 11 height 7
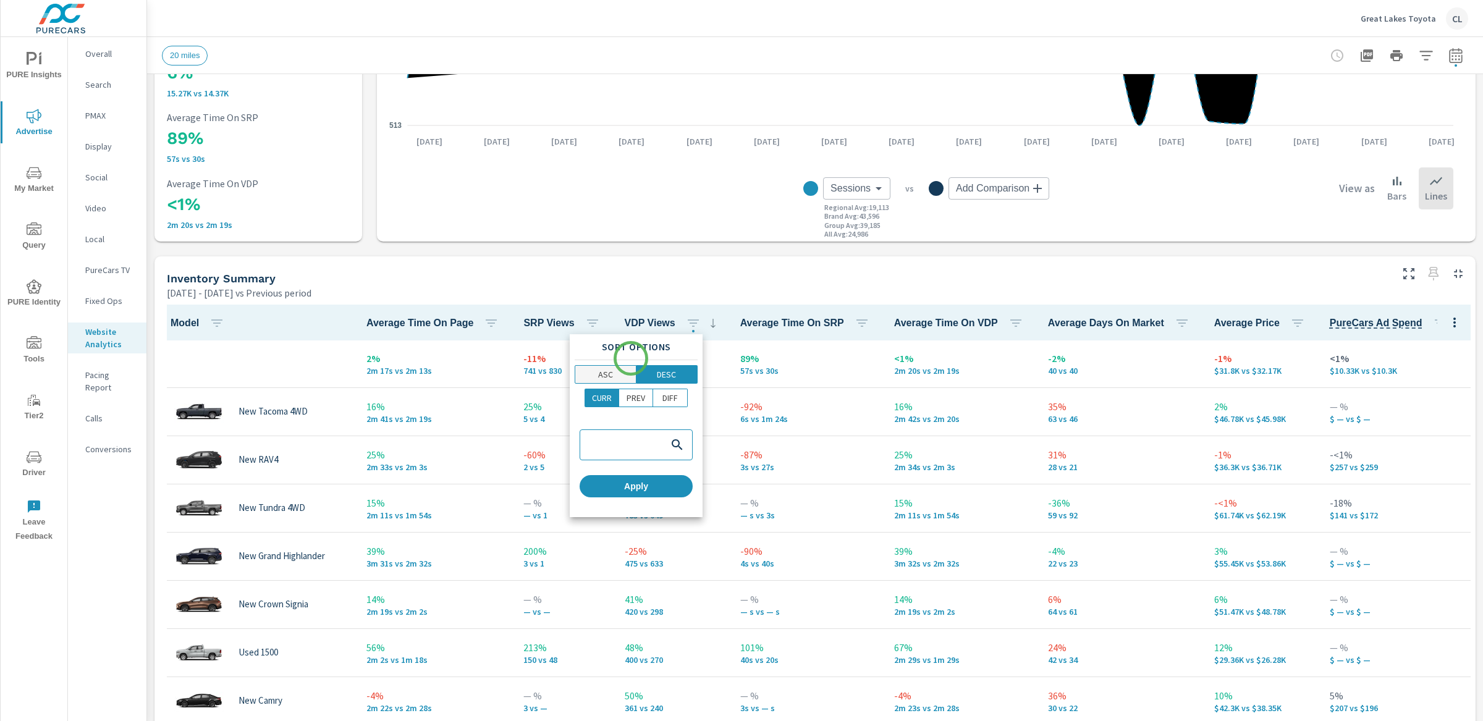
click at [607, 376] on p "ASC" at bounding box center [605, 374] width 15 height 12
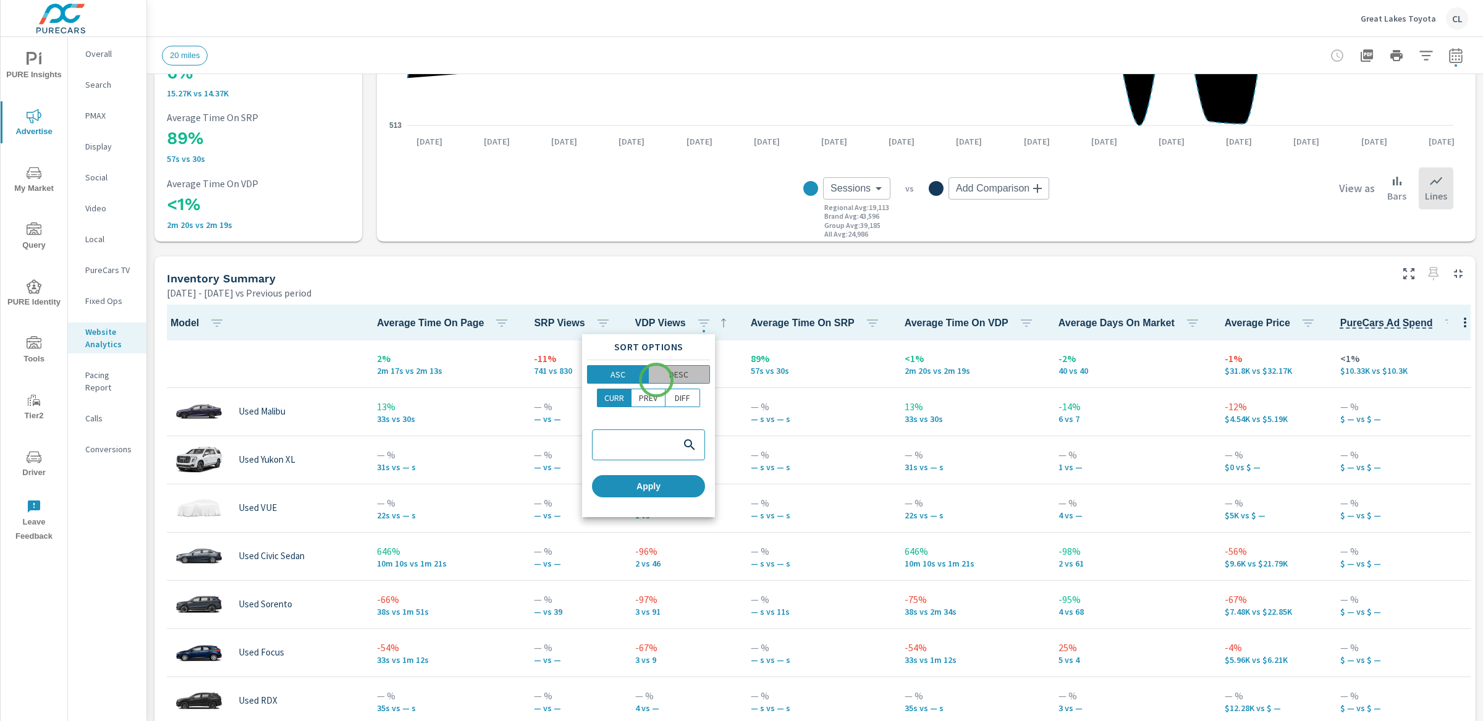
click at [656, 380] on span "DESC" at bounding box center [679, 374] width 54 height 12
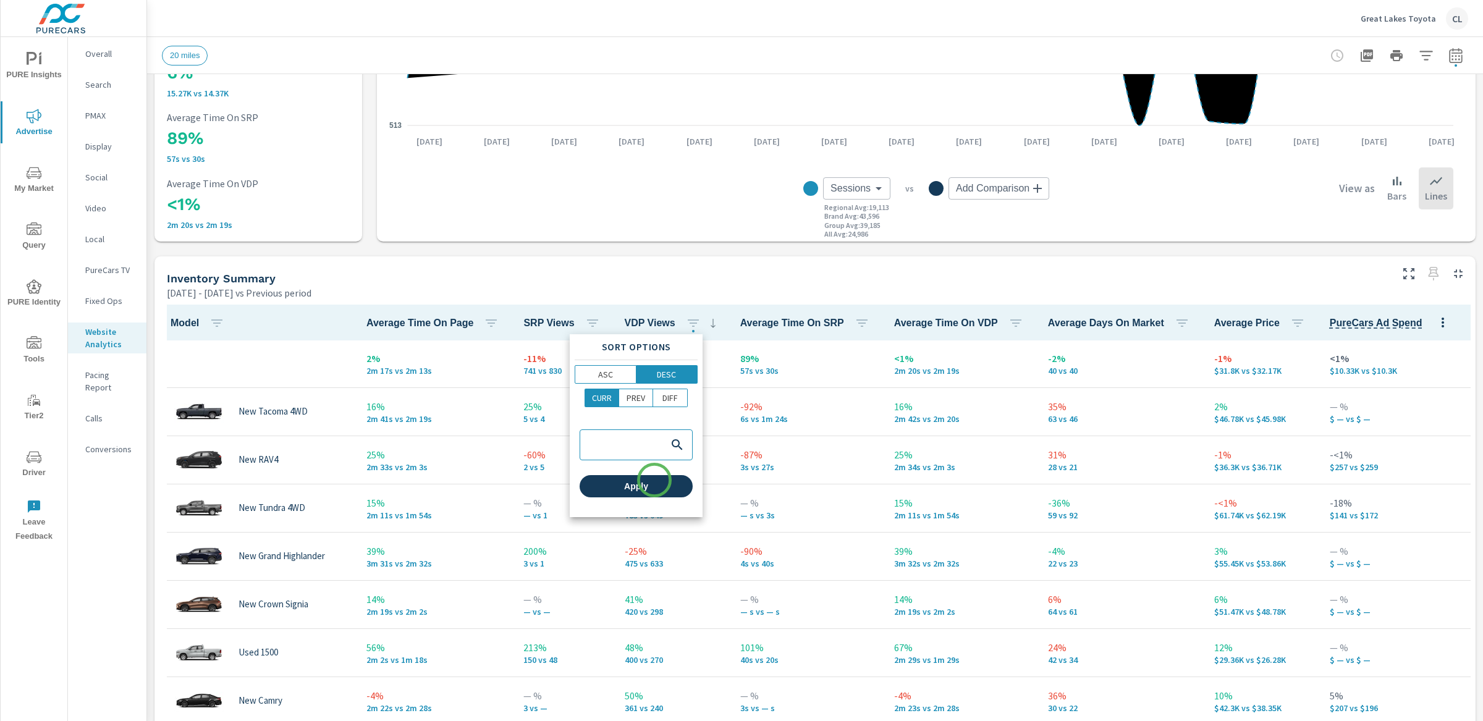
click at [654, 481] on span "Apply" at bounding box center [635, 486] width 103 height 11
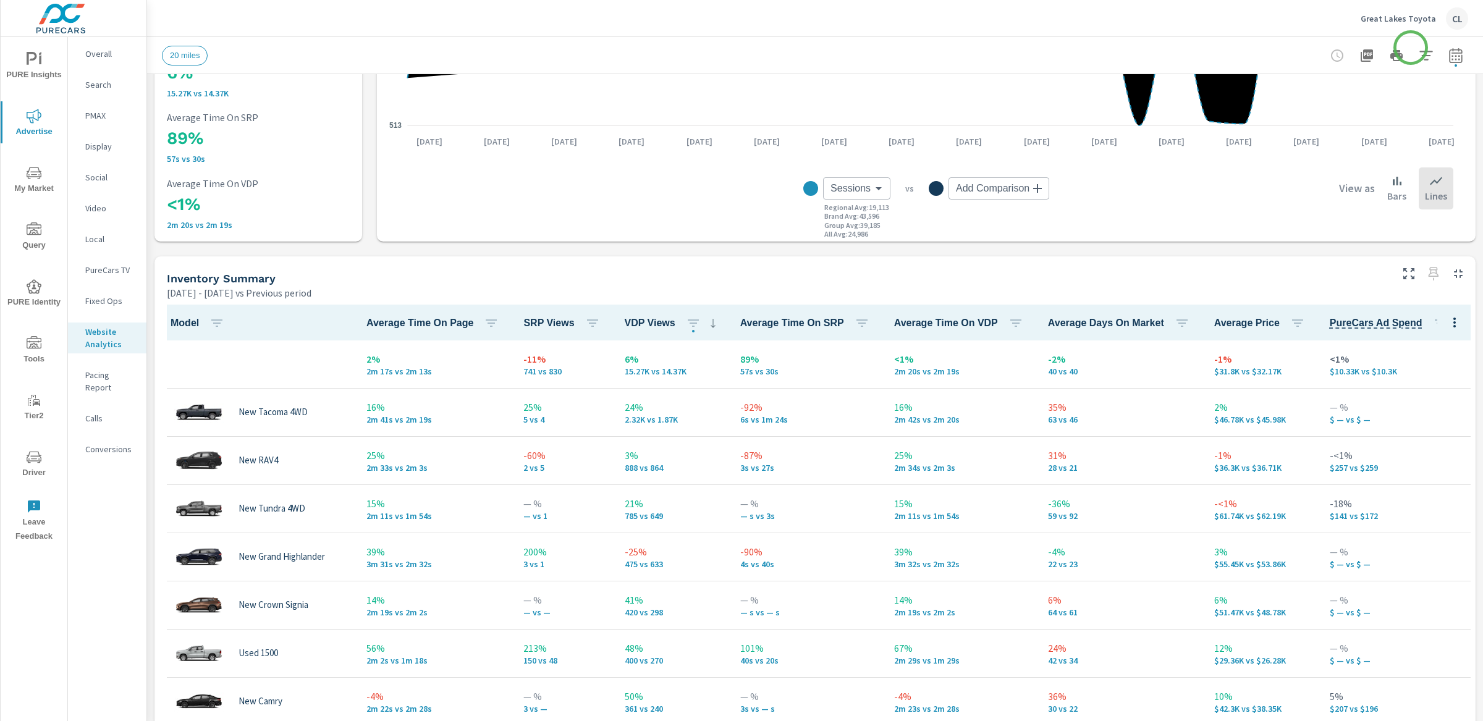
click at [1418, 48] on icon "button" at bounding box center [1425, 55] width 15 height 15
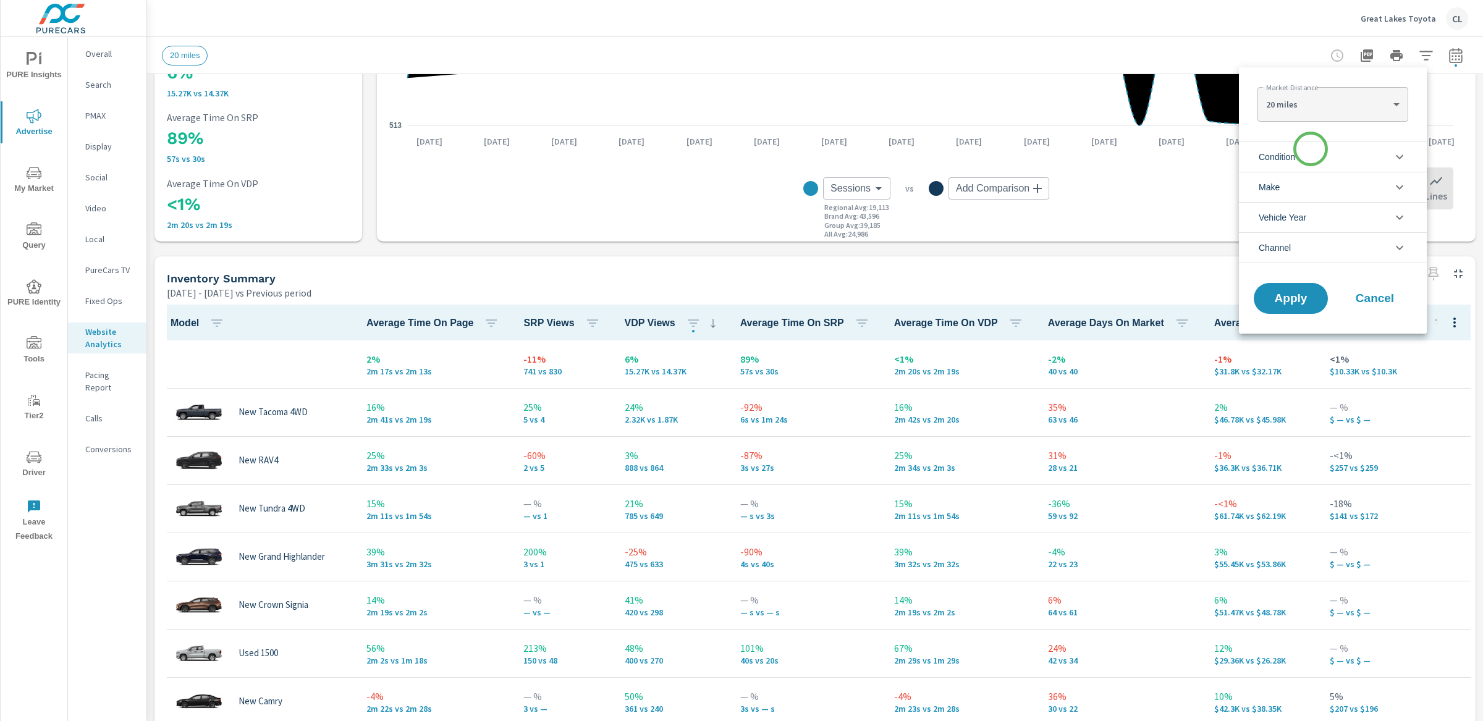
drag, startPoint x: 1310, startPoint y: 149, endPoint x: 1305, endPoint y: 162, distance: 13.9
click at [1310, 149] on li "Condition" at bounding box center [1333, 156] width 188 height 30
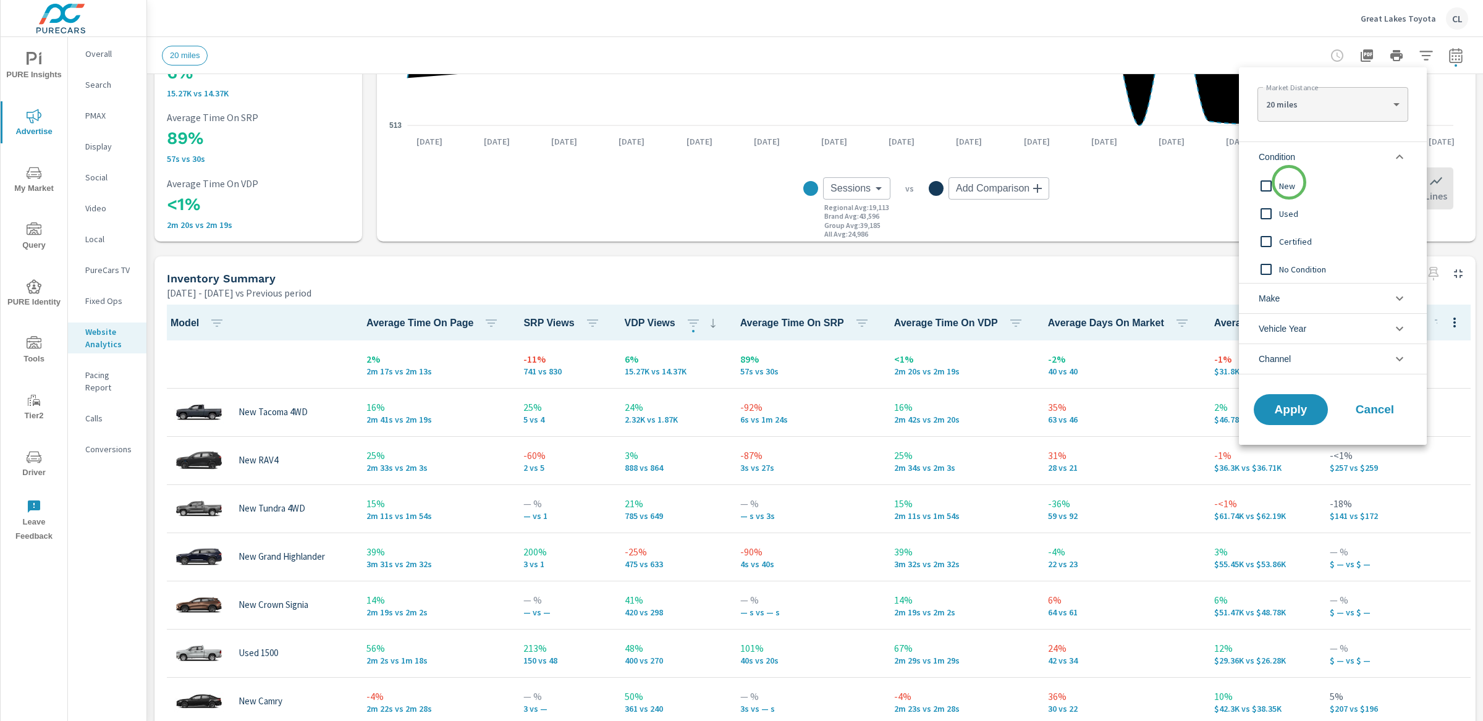
click at [1287, 185] on span "New" at bounding box center [1346, 186] width 135 height 15
click at [1294, 413] on span "Apply" at bounding box center [1290, 410] width 51 height 12
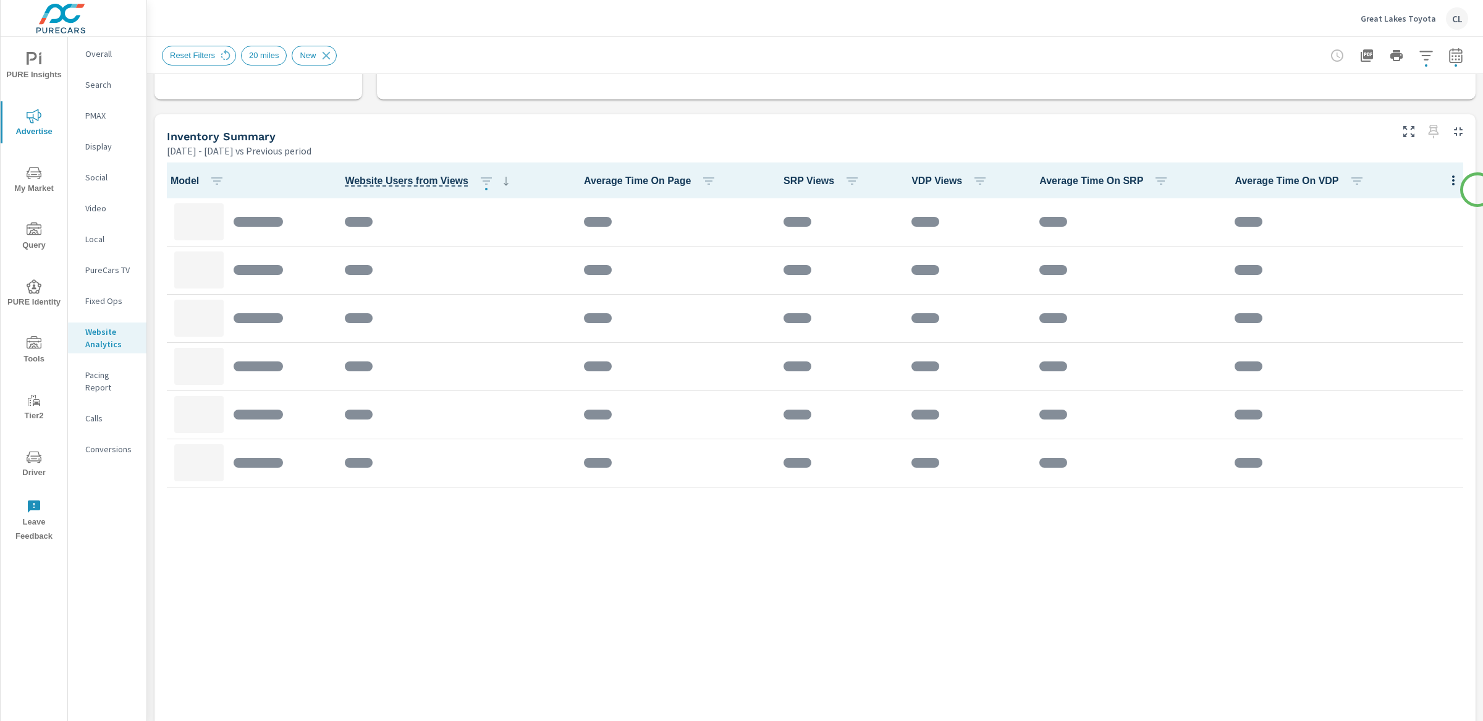
scroll to position [499, 0]
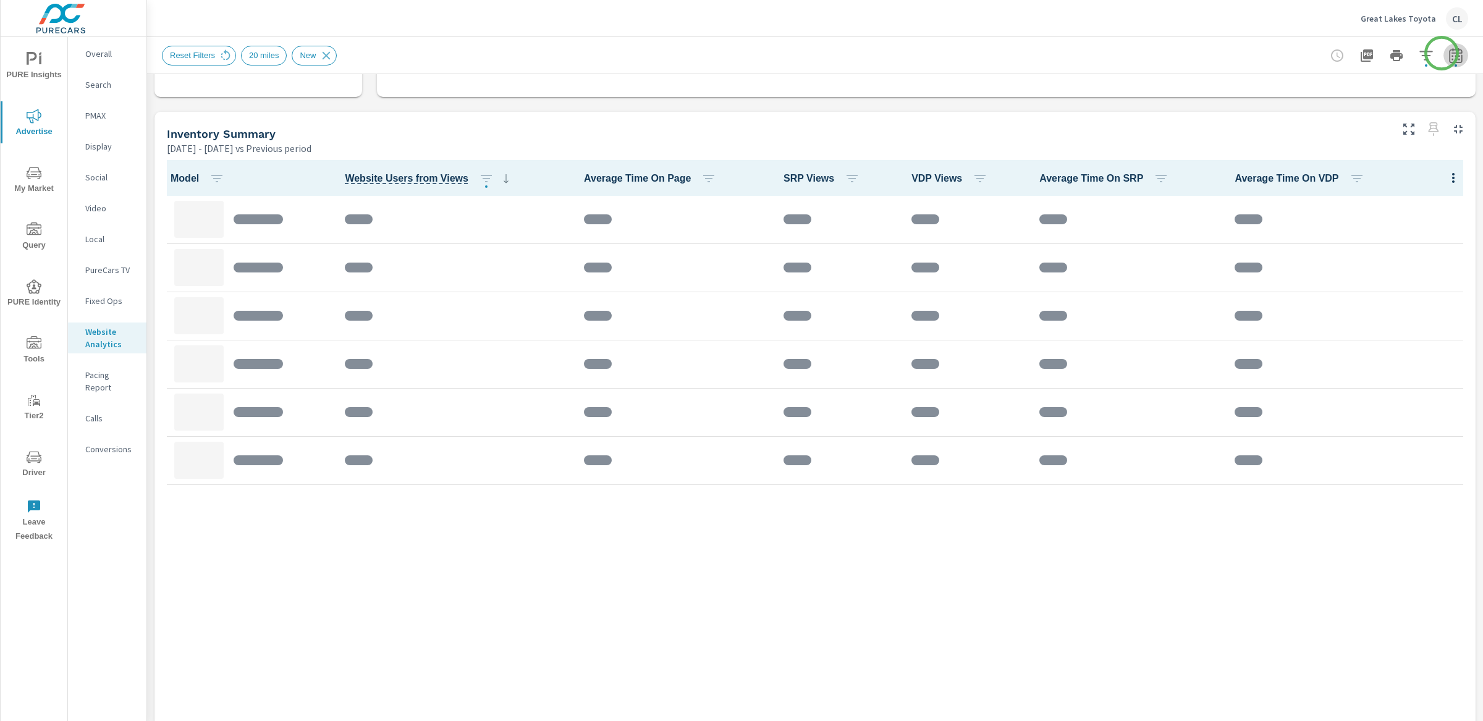
click at [1448, 53] on icon "button" at bounding box center [1455, 55] width 15 height 15
select select "Previous period"
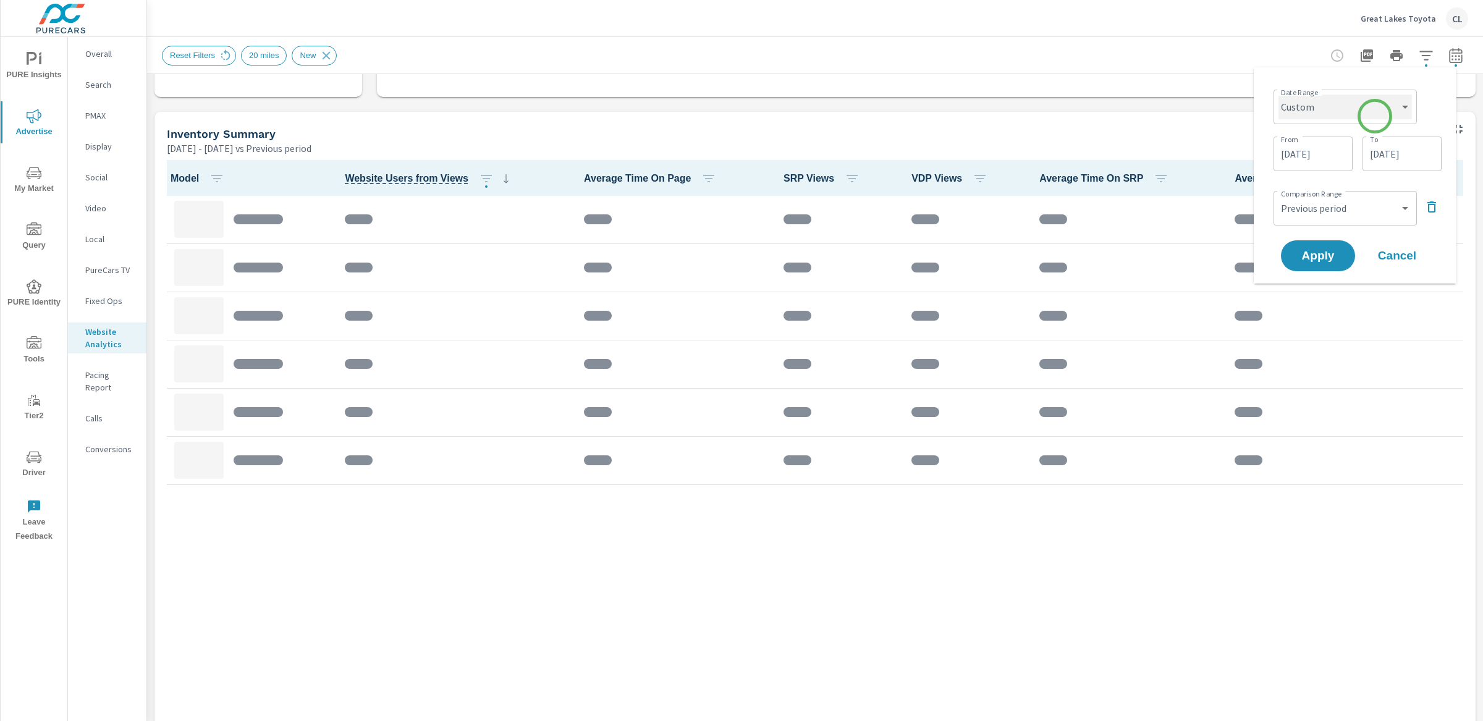
click at [1367, 113] on select "Custom [DATE] Last week Last 7 days Last 14 days Last 30 days Last 45 days Last…" at bounding box center [1344, 107] width 133 height 25
click at [1278, 95] on select "Custom [DATE] Last week Last 7 days Last 14 days Last 30 days Last 45 days Last…" at bounding box center [1344, 107] width 133 height 25
select select "Last month"
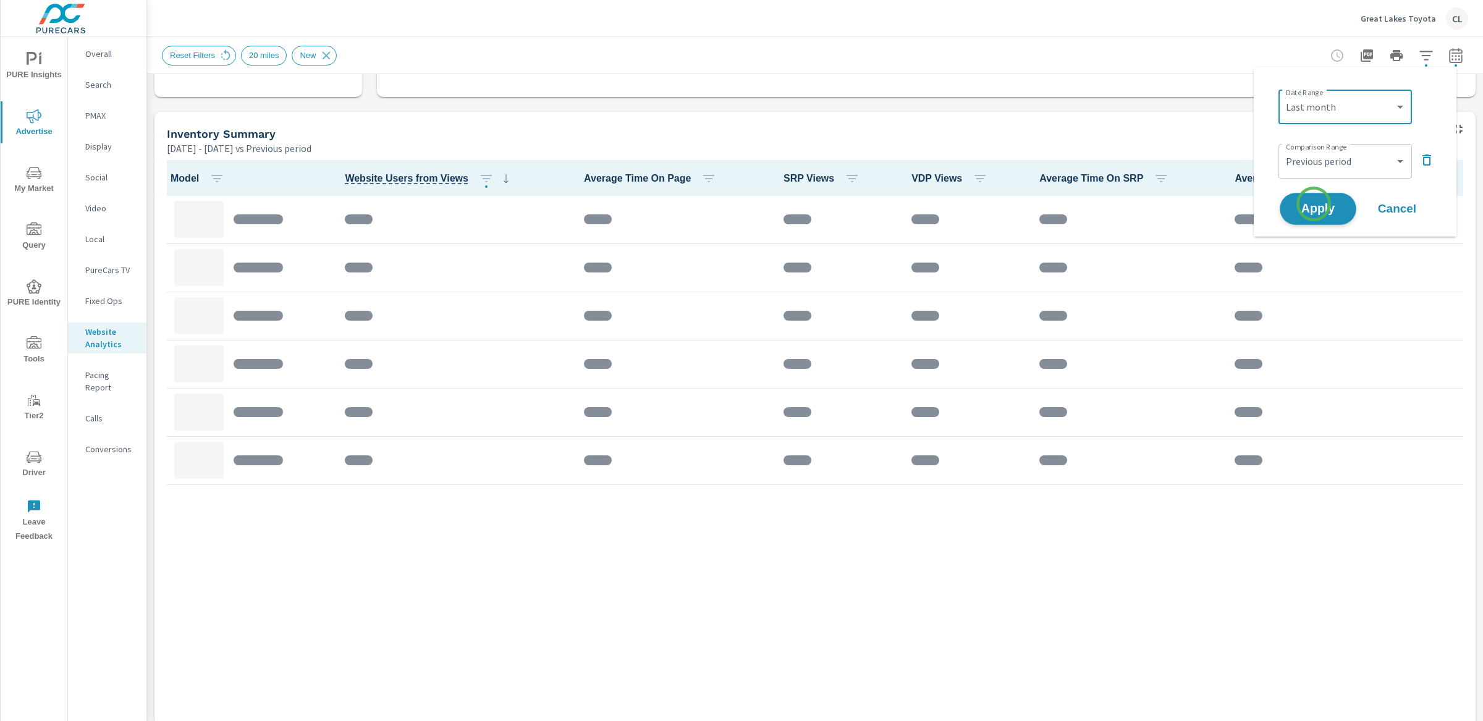
click at [1313, 203] on span "Apply" at bounding box center [1317, 209] width 51 height 12
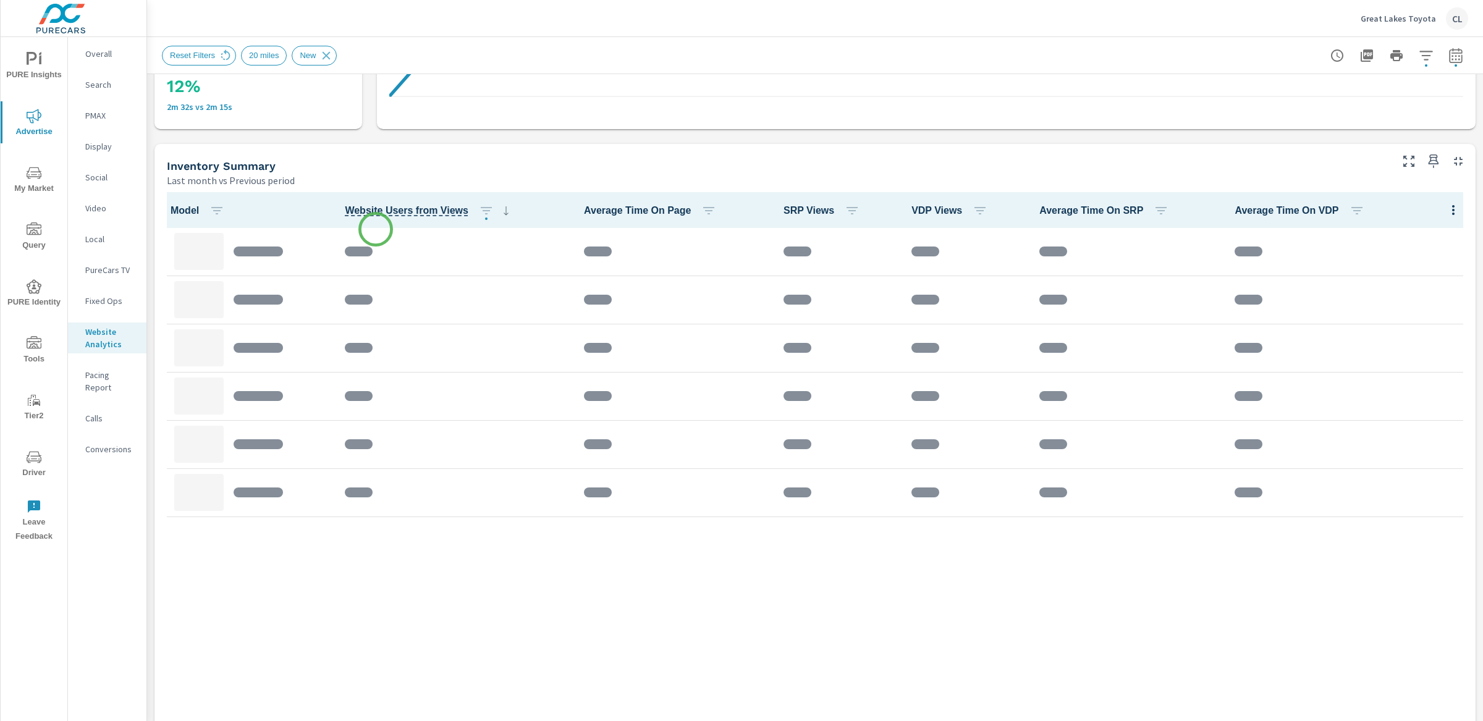
scroll to position [468, 0]
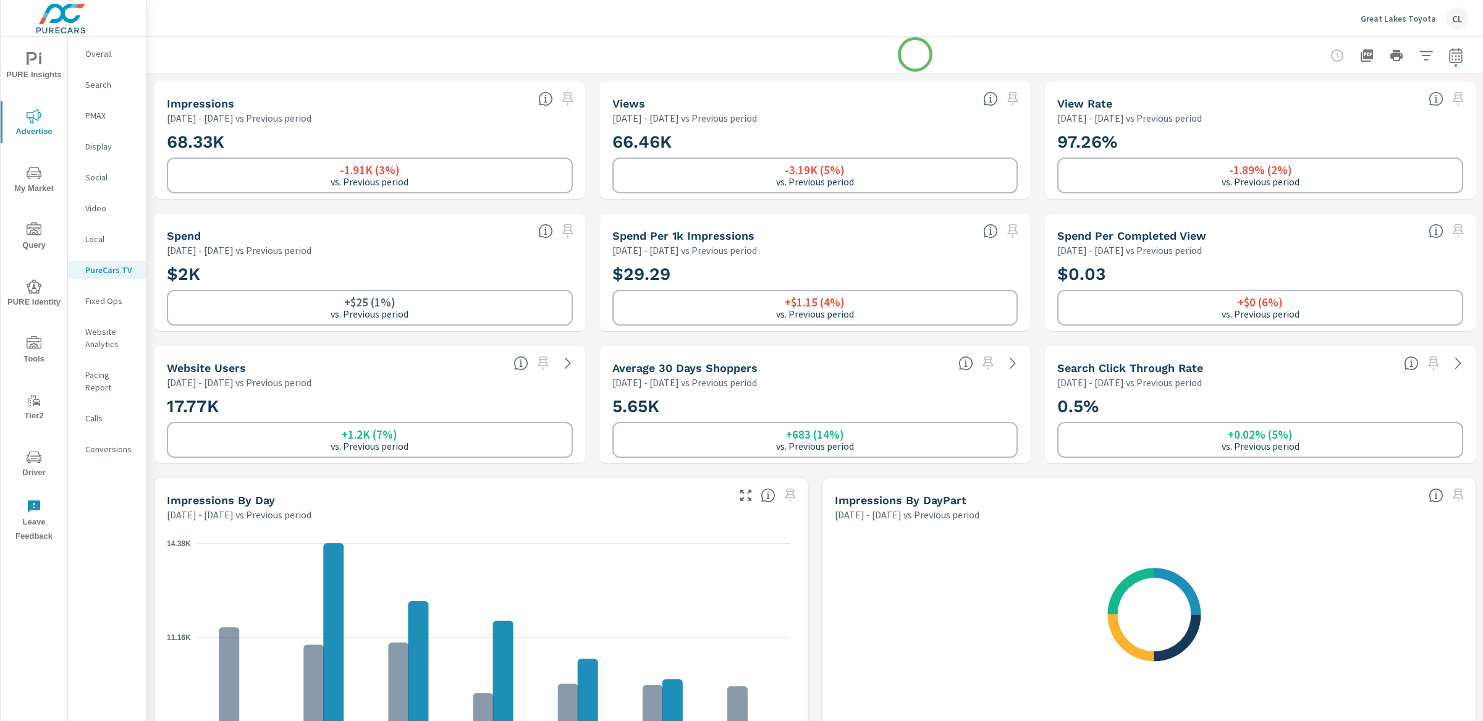
scroll to position [1, 0]
click at [1448, 54] on icon "button" at bounding box center [1455, 55] width 15 height 15
select select "Previous period"
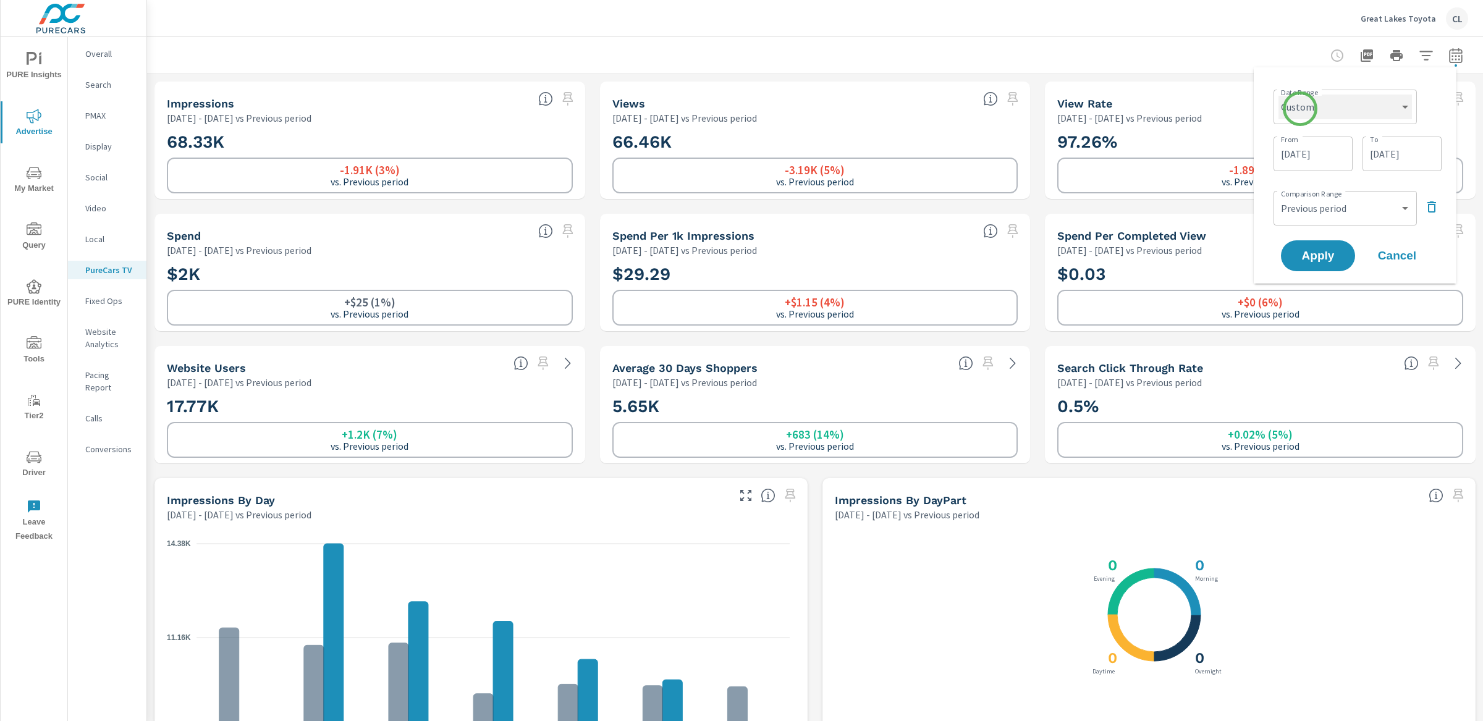
click at [1301, 102] on select "Custom [DATE] Last week Last 7 days Last 14 days Last 30 days Last 45 days Last…" at bounding box center [1344, 107] width 133 height 25
click at [1278, 95] on select "Custom [DATE] Last week Last 7 days Last 14 days Last 30 days Last 45 days Last…" at bounding box center [1344, 107] width 133 height 25
select select "Last month"
click at [1318, 212] on span "Apply" at bounding box center [1317, 209] width 51 height 12
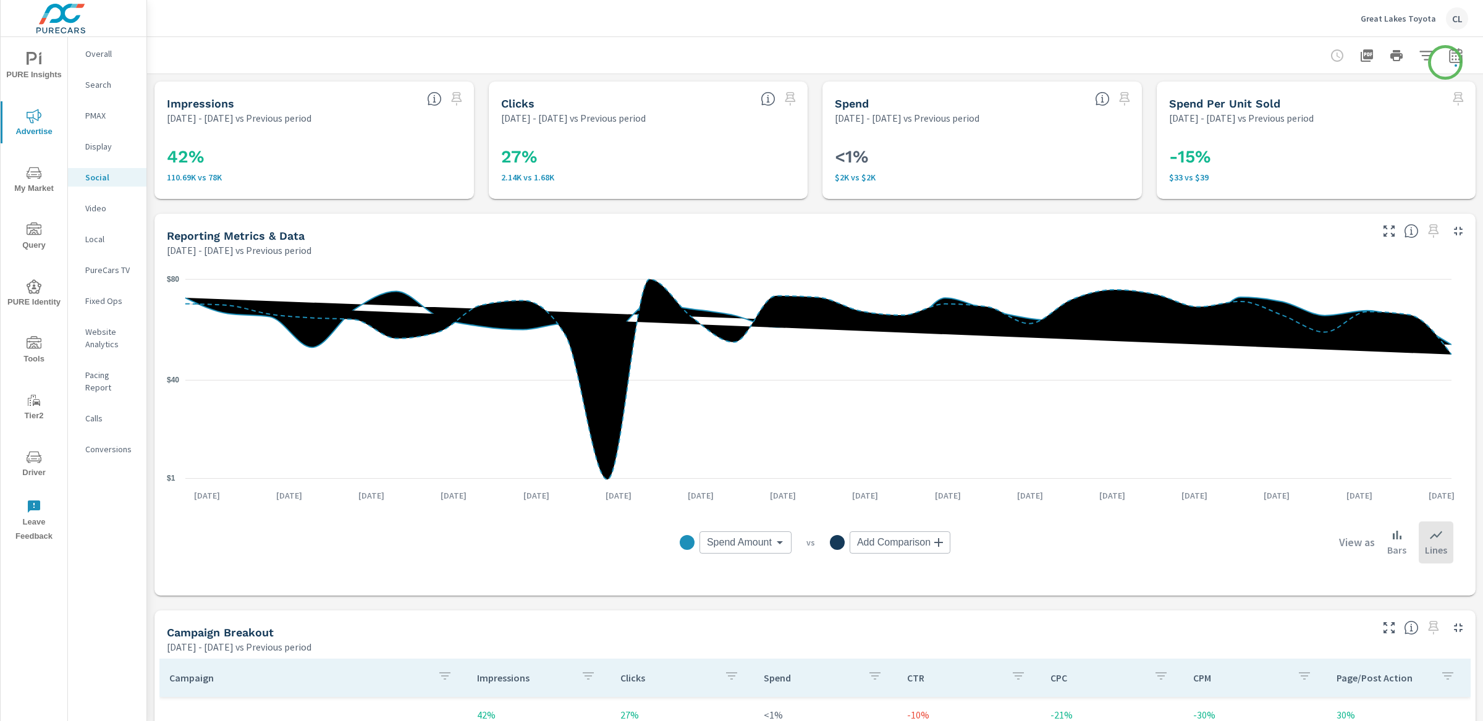
click at [1451, 56] on icon "button" at bounding box center [1455, 57] width 8 height 5
select select "Previous period"
click at [1376, 108] on select "Custom [DATE] Last week Last 7 days Last 14 days Last 30 days Last 45 days Last…" at bounding box center [1344, 107] width 133 height 25
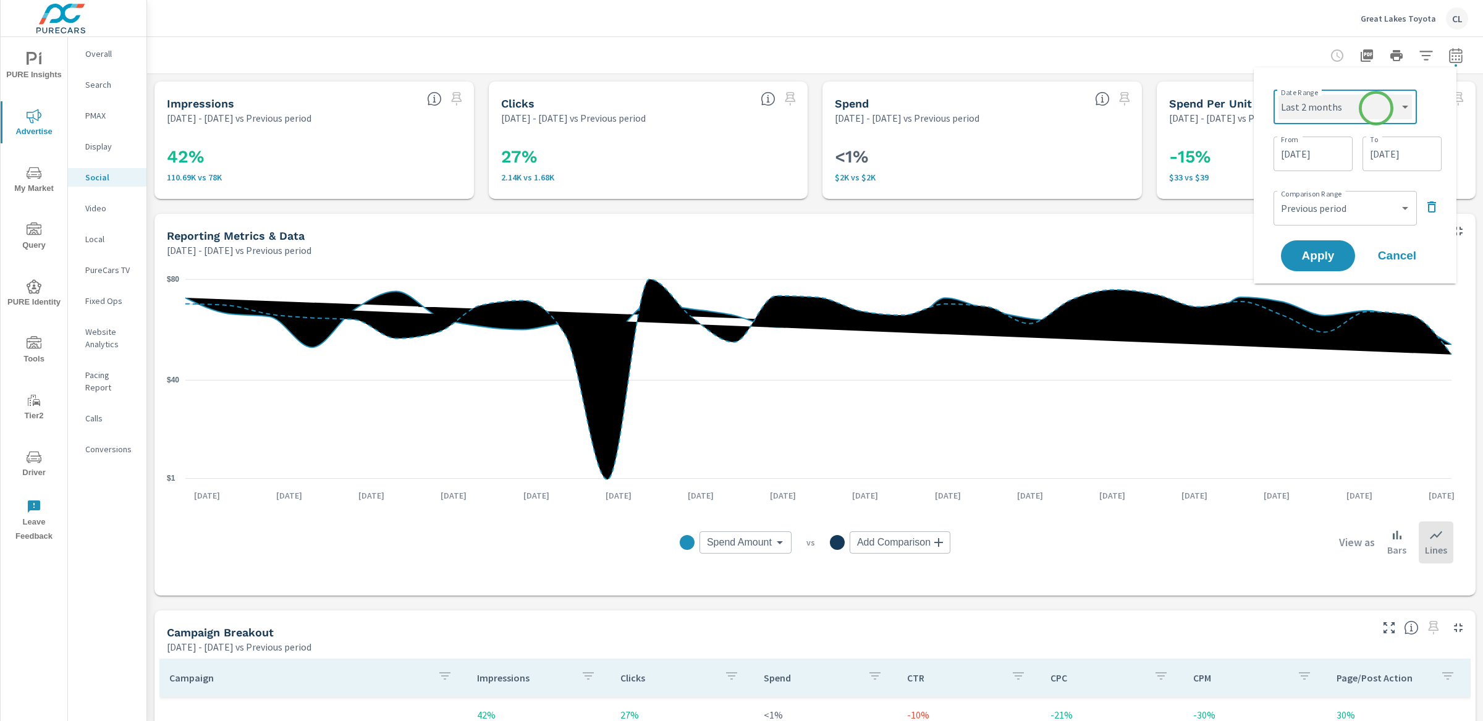
click at [1278, 95] on select "Custom [DATE] Last week Last 7 days Last 14 days Last 30 days Last 45 days Last…" at bounding box center [1344, 107] width 133 height 25
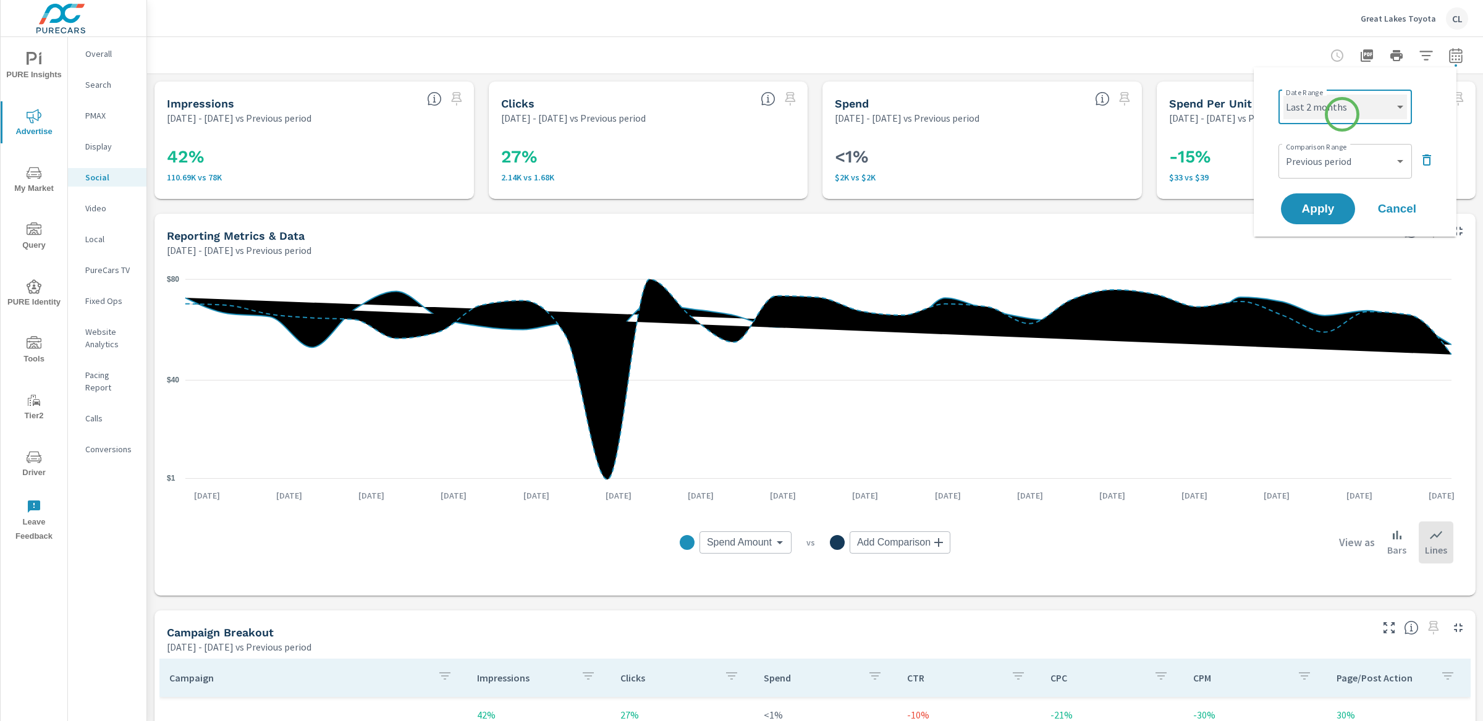
click at [1342, 108] on select "Custom [DATE] Last week Last 7 days Last 14 days Last 30 days Last 45 days Last…" at bounding box center [1345, 107] width 124 height 25
click at [1283, 95] on select "Custom [DATE] Last week Last 7 days Last 14 days Last 30 days Last 45 days Last…" at bounding box center [1345, 107] width 124 height 25
select select "Last month"
click at [1321, 203] on span "Apply" at bounding box center [1317, 209] width 51 height 12
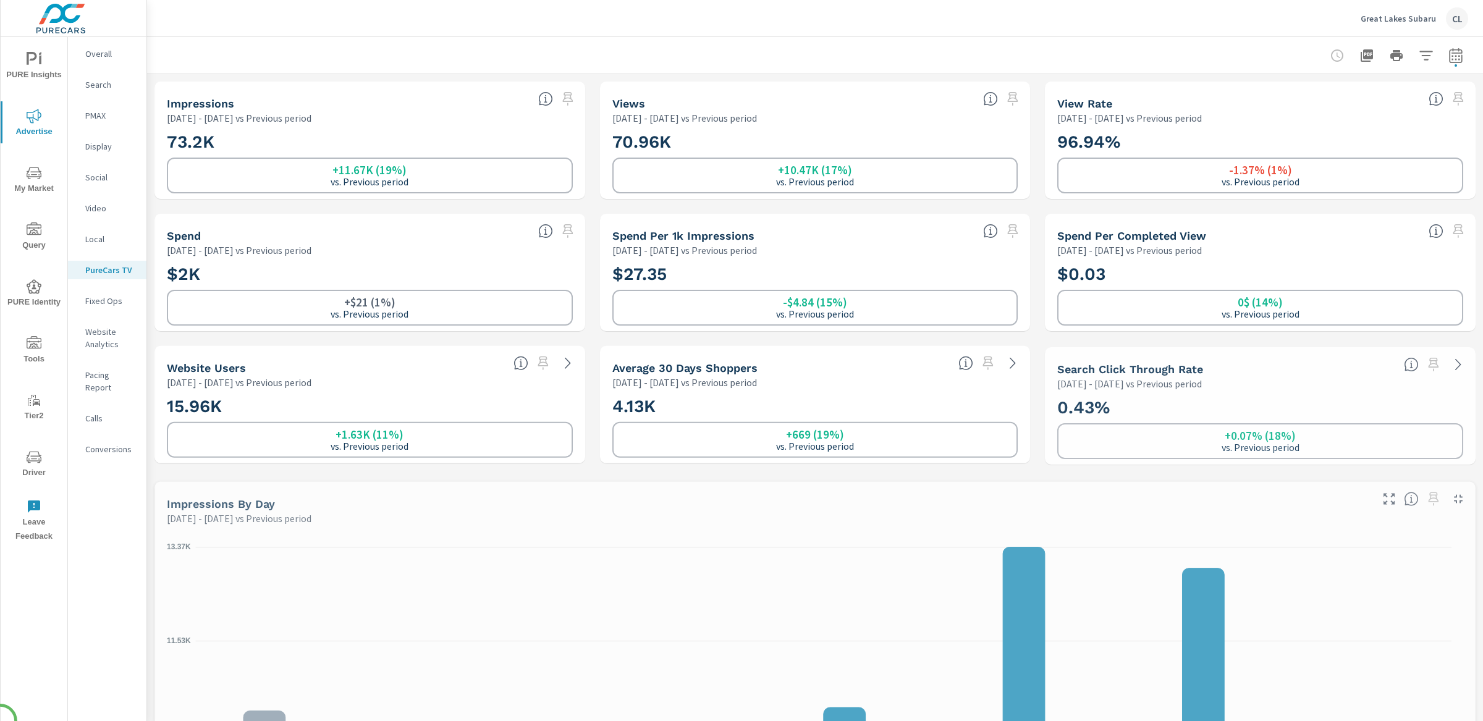
scroll to position [1, 0]
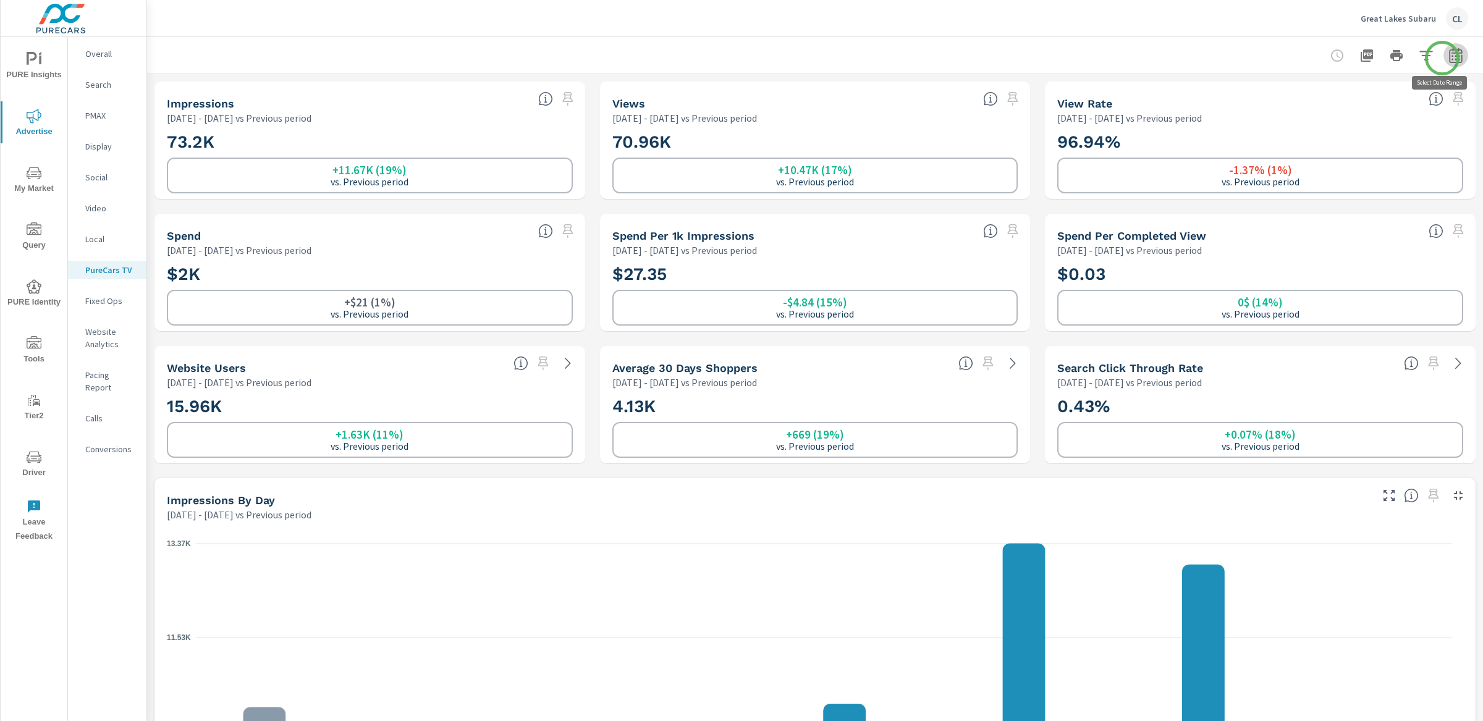
click at [1448, 58] on icon "button" at bounding box center [1455, 55] width 15 height 15
select select "Previous period"
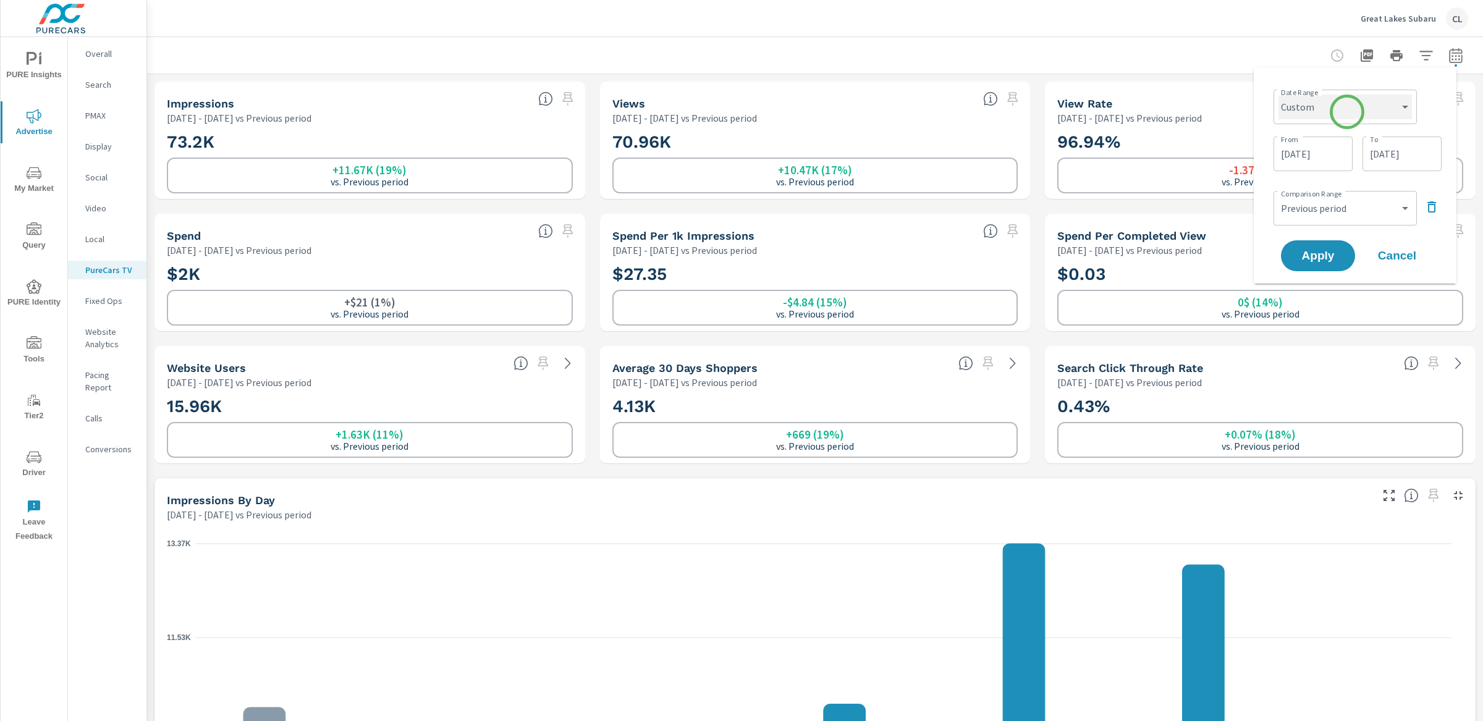
click at [1347, 112] on select "Custom [DATE] Last week Last 7 days Last 14 days Last 30 days Last 45 days Last…" at bounding box center [1344, 107] width 133 height 25
click at [1278, 95] on select "Custom [DATE] Last week Last 7 days Last 14 days Last 30 days Last 45 days Last…" at bounding box center [1344, 107] width 133 height 25
select select "Last month"
click at [1323, 218] on button "Apply" at bounding box center [1317, 209] width 77 height 32
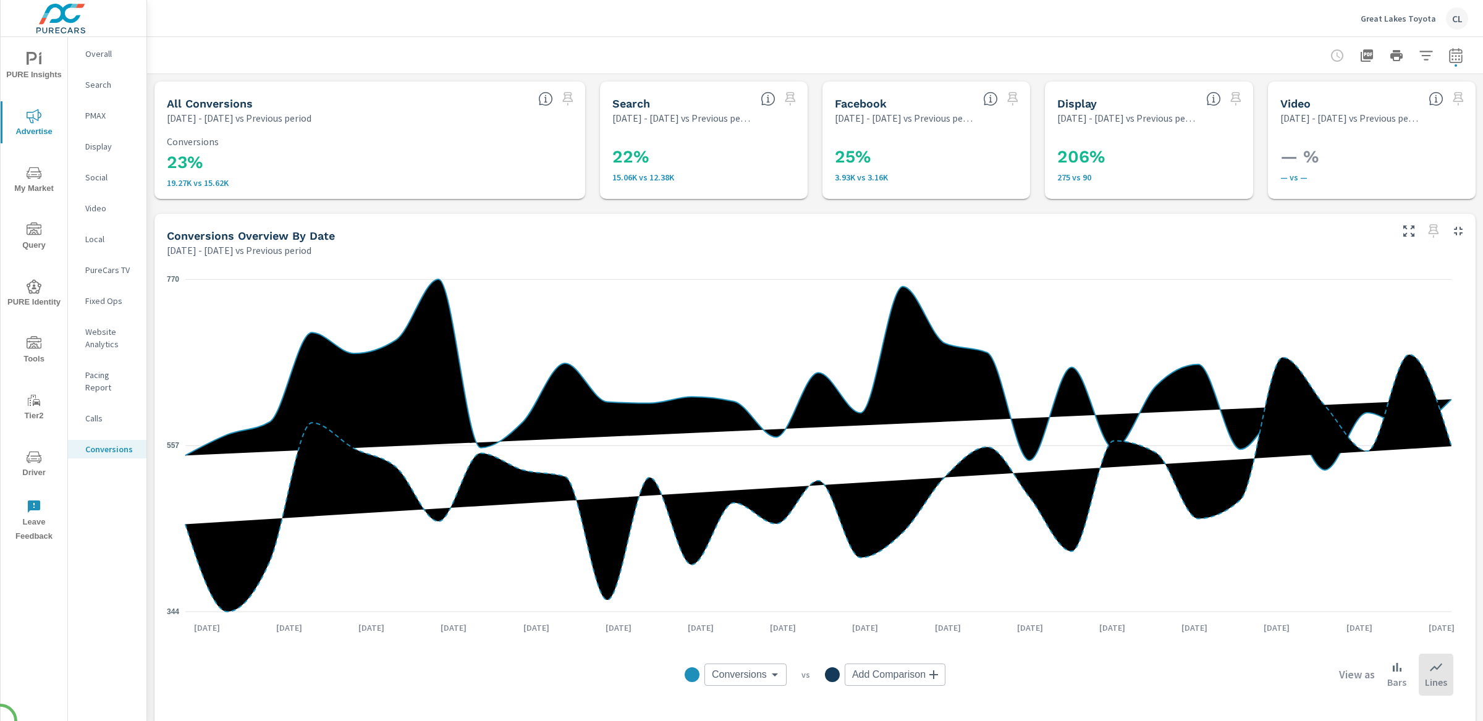
scroll to position [324, 0]
click at [1448, 50] on icon "button" at bounding box center [1455, 55] width 15 height 15
select select "Previous period"
click at [1402, 114] on select "Custom [DATE] Last week Last 7 days Last 14 days Last 30 days Last 45 days Last…" at bounding box center [1344, 107] width 133 height 25
click at [1278, 95] on select "Custom [DATE] Last week Last 7 days Last 14 days Last 30 days Last 45 days Last…" at bounding box center [1344, 107] width 133 height 25
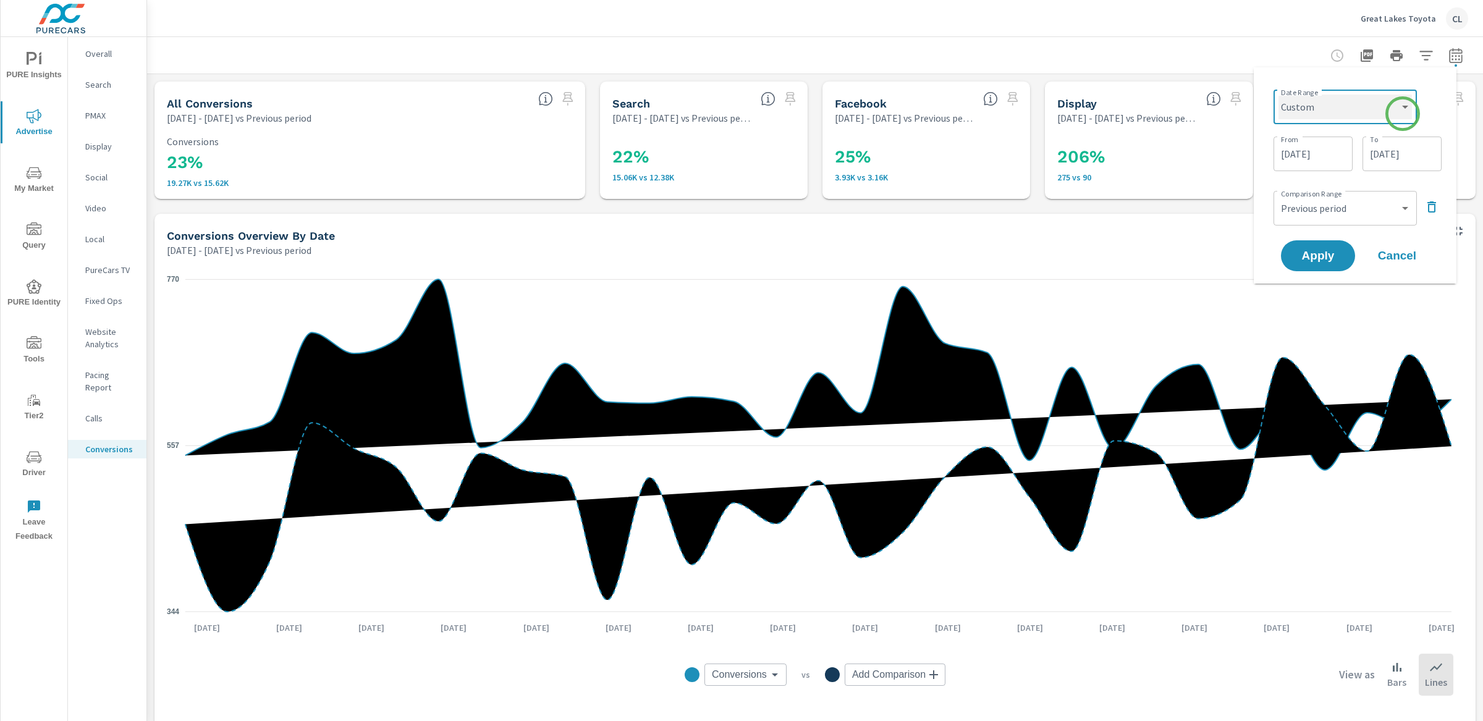
select select "Last month"
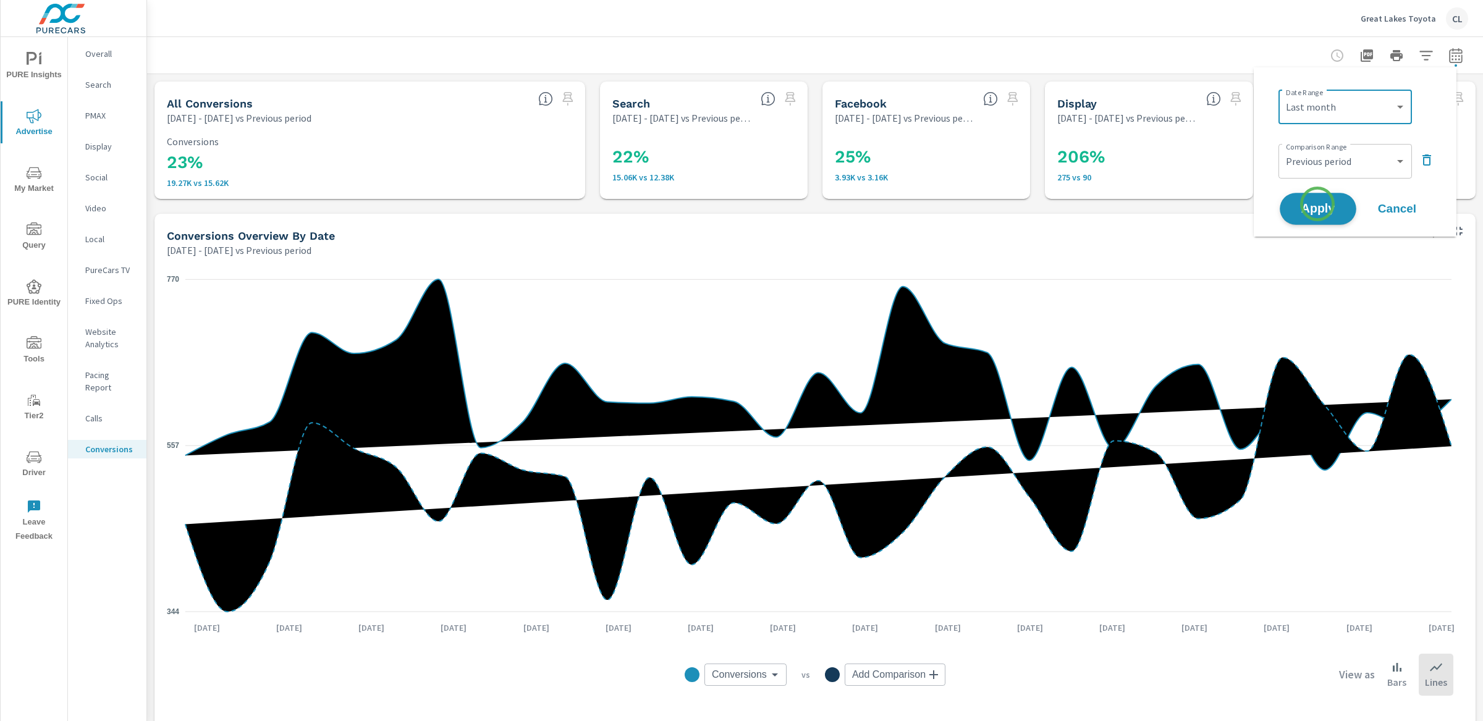
click at [1317, 204] on span "Apply" at bounding box center [1317, 209] width 51 height 12
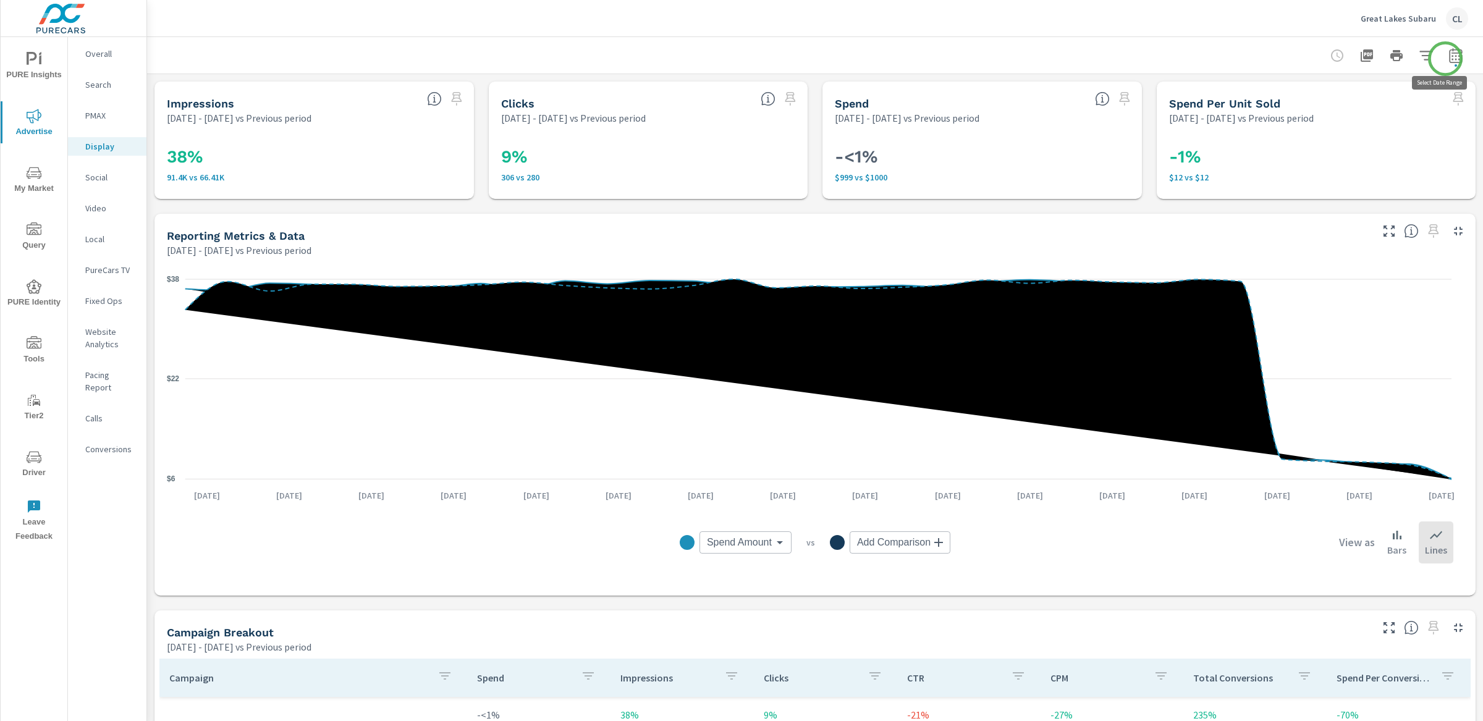
click at [1448, 59] on icon "button" at bounding box center [1455, 55] width 15 height 15
select select "Previous period"
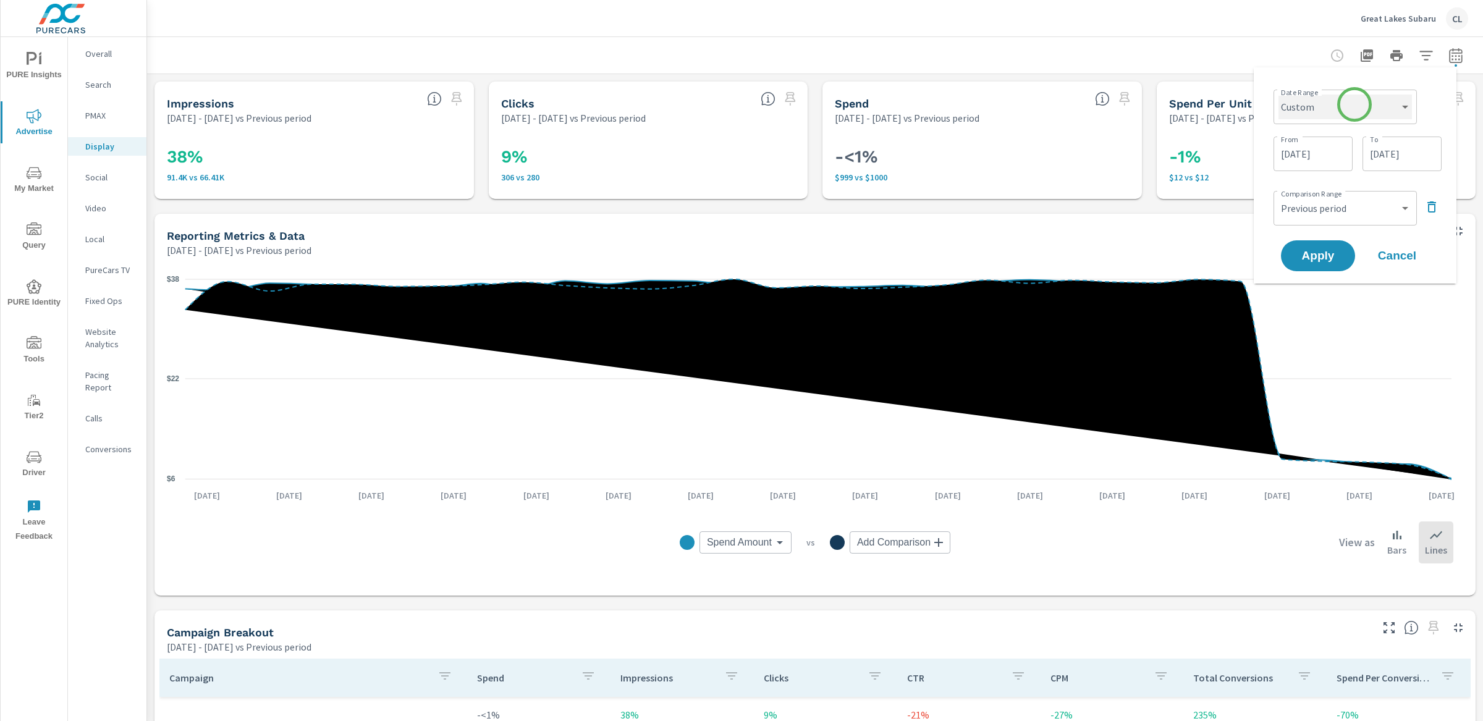
click at [1354, 104] on select "Custom [DATE] Last week Last 7 days Last 14 days Last 30 days Last 45 days Last…" at bounding box center [1344, 107] width 133 height 25
click at [1278, 95] on select "Custom [DATE] Last week Last 7 days Last 14 days Last 30 days Last 45 days Last…" at bounding box center [1344, 107] width 133 height 25
select select "Last month"
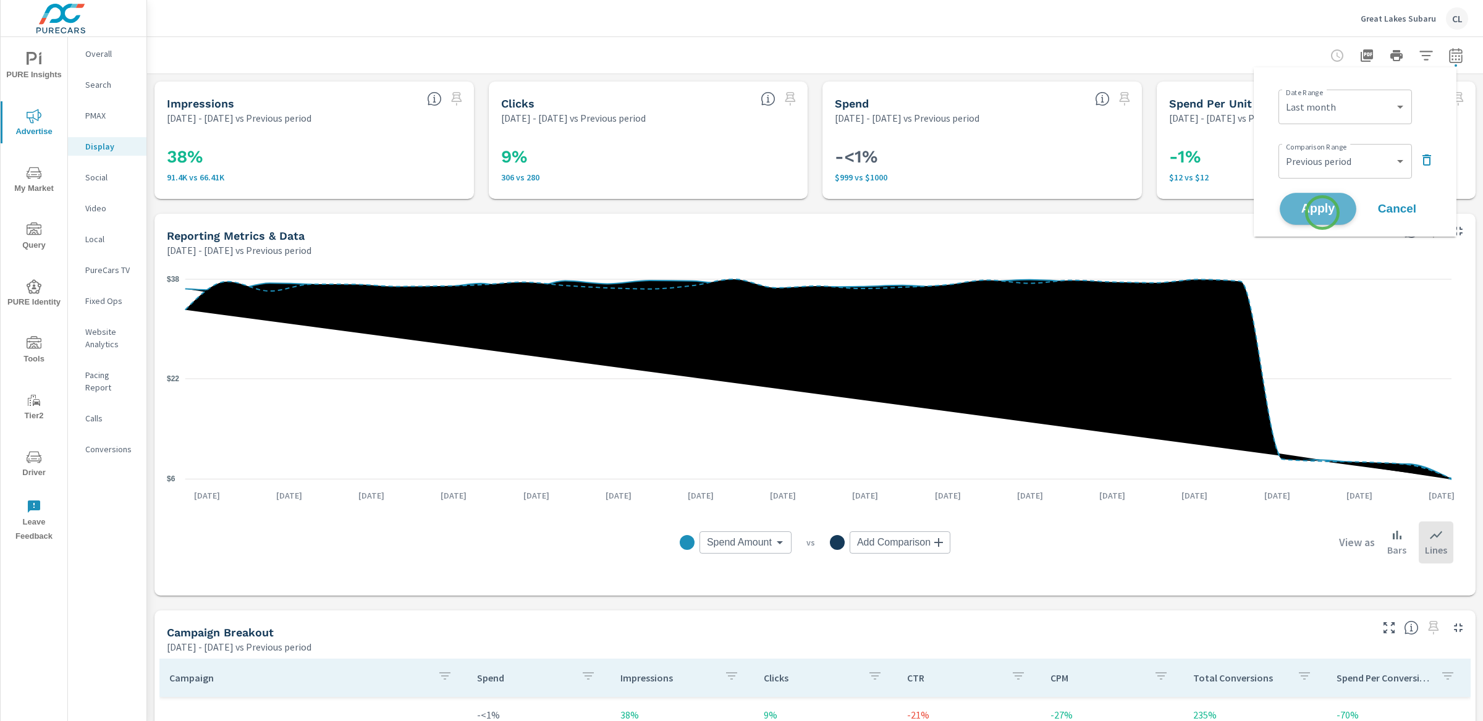
click at [1322, 213] on span "Apply" at bounding box center [1317, 209] width 51 height 12
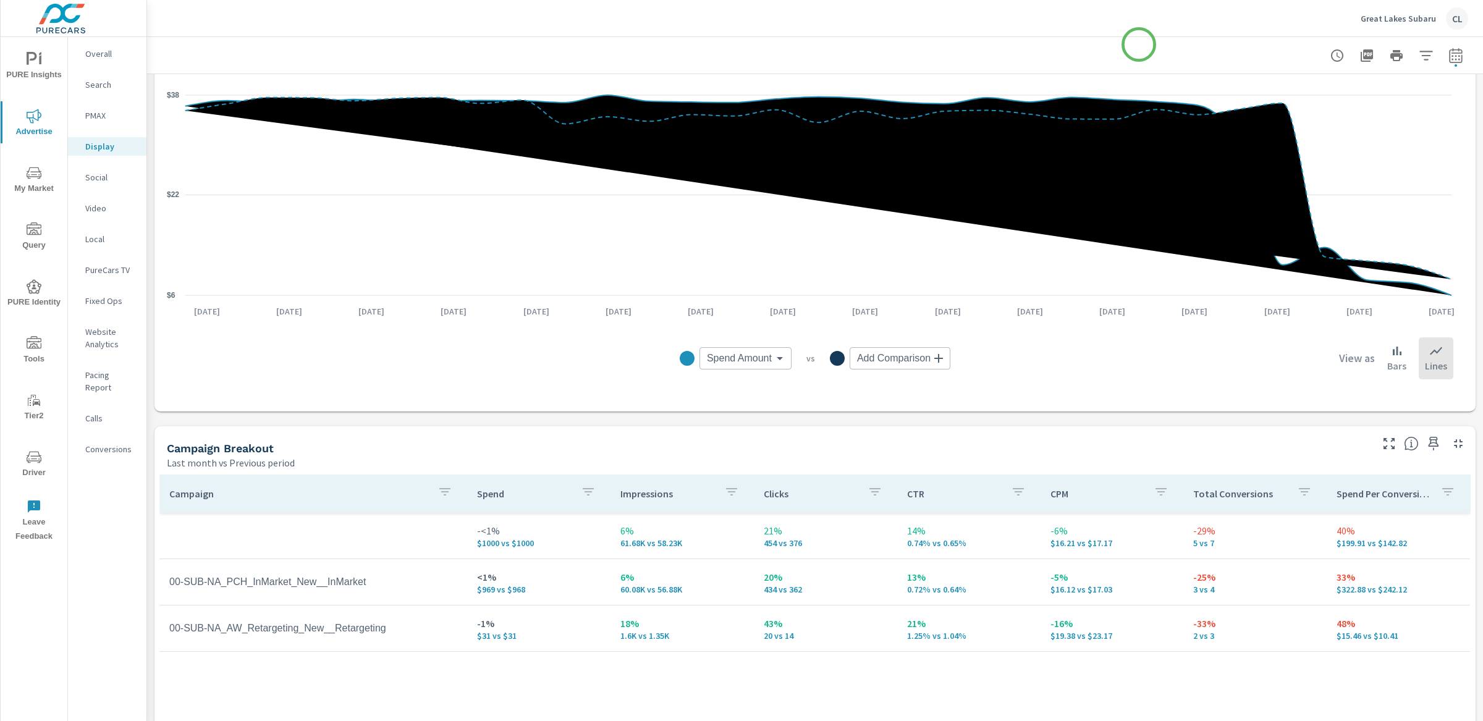
scroll to position [274, 0]
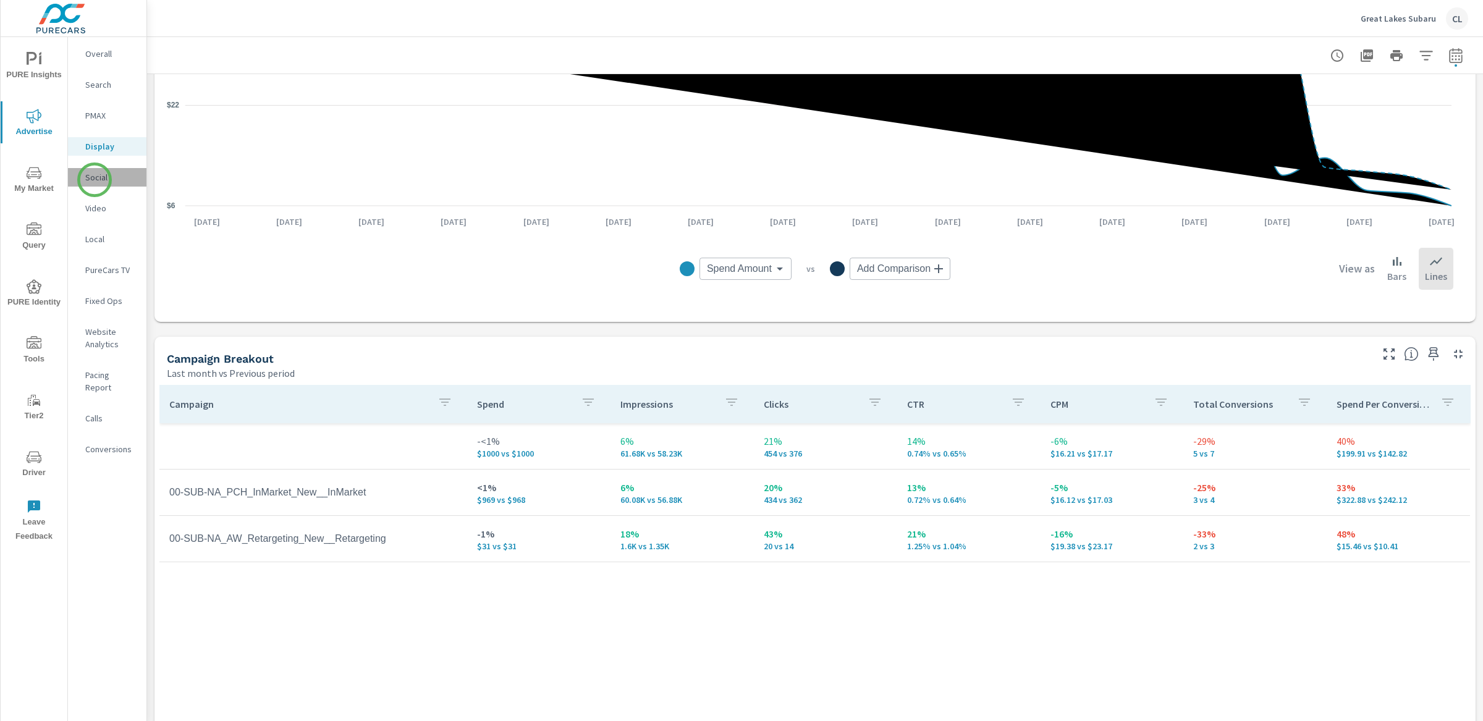
click at [95, 180] on p "Social" at bounding box center [110, 177] width 51 height 12
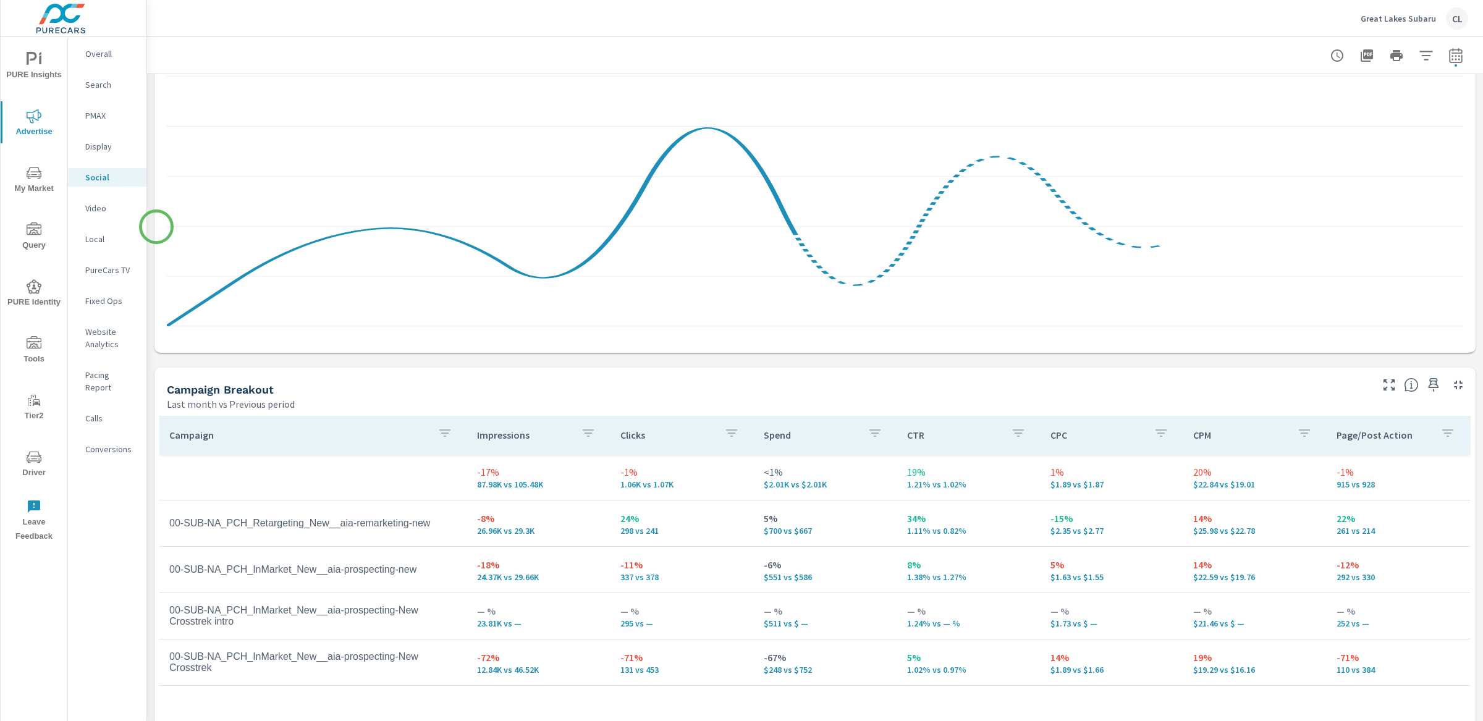
scroll to position [301, 0]
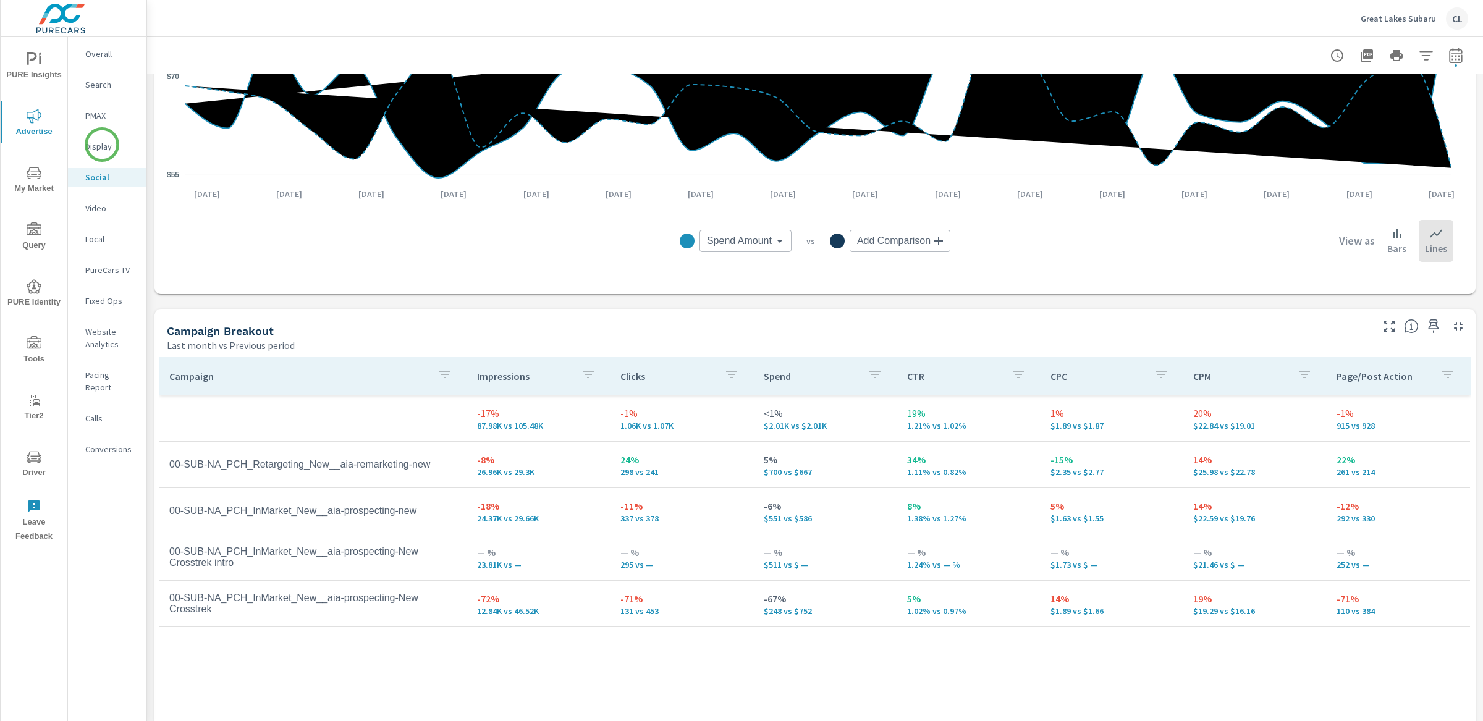
click at [101, 145] on p "Display" at bounding box center [110, 146] width 51 height 12
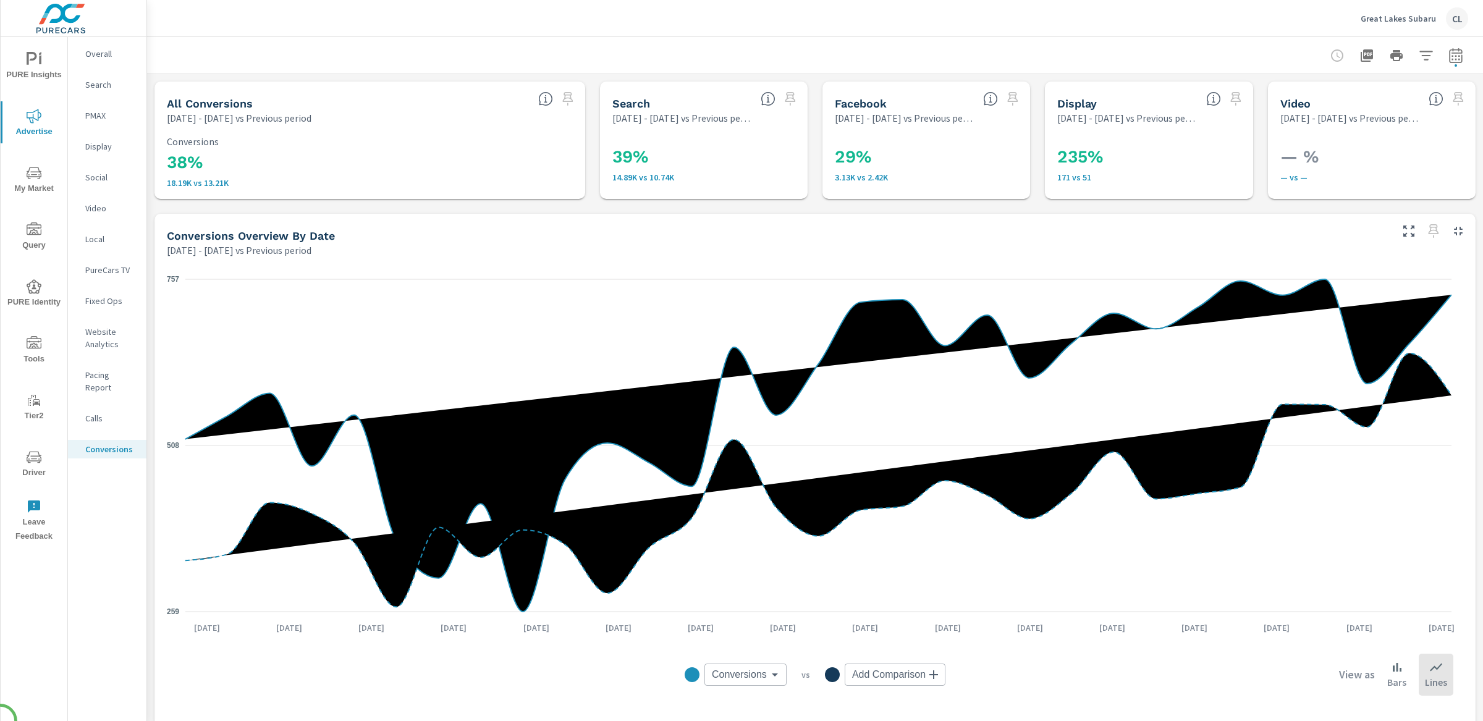
scroll to position [371, 0]
click at [1448, 57] on icon "button" at bounding box center [1455, 55] width 15 height 15
select select "Previous period"
click at [1351, 114] on select "Custom [DATE] Last week Last 7 days Last 14 days Last 30 days Last 45 days Last…" at bounding box center [1344, 107] width 133 height 25
click at [1278, 95] on select "Custom [DATE] Last week Last 7 days Last 14 days Last 30 days Last 45 days Last…" at bounding box center [1344, 107] width 133 height 25
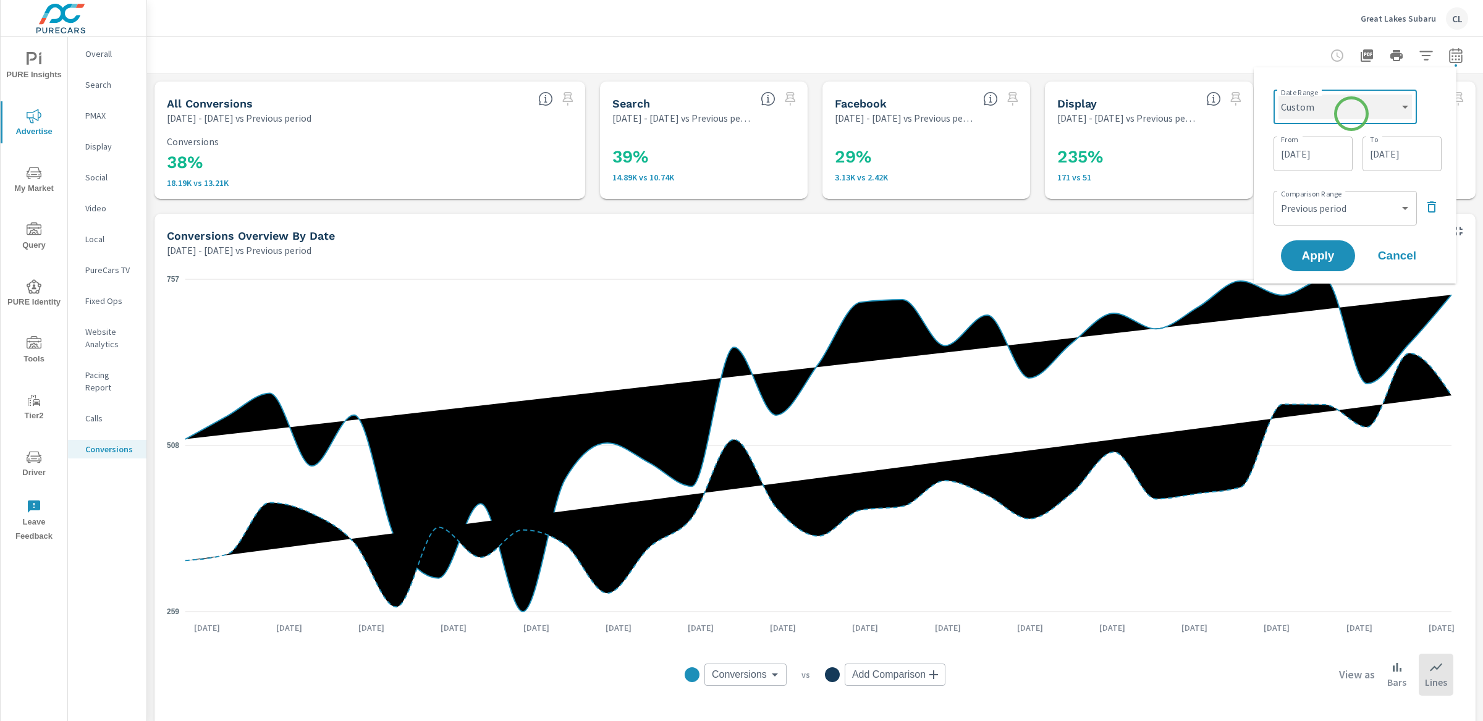
select select "Last month"
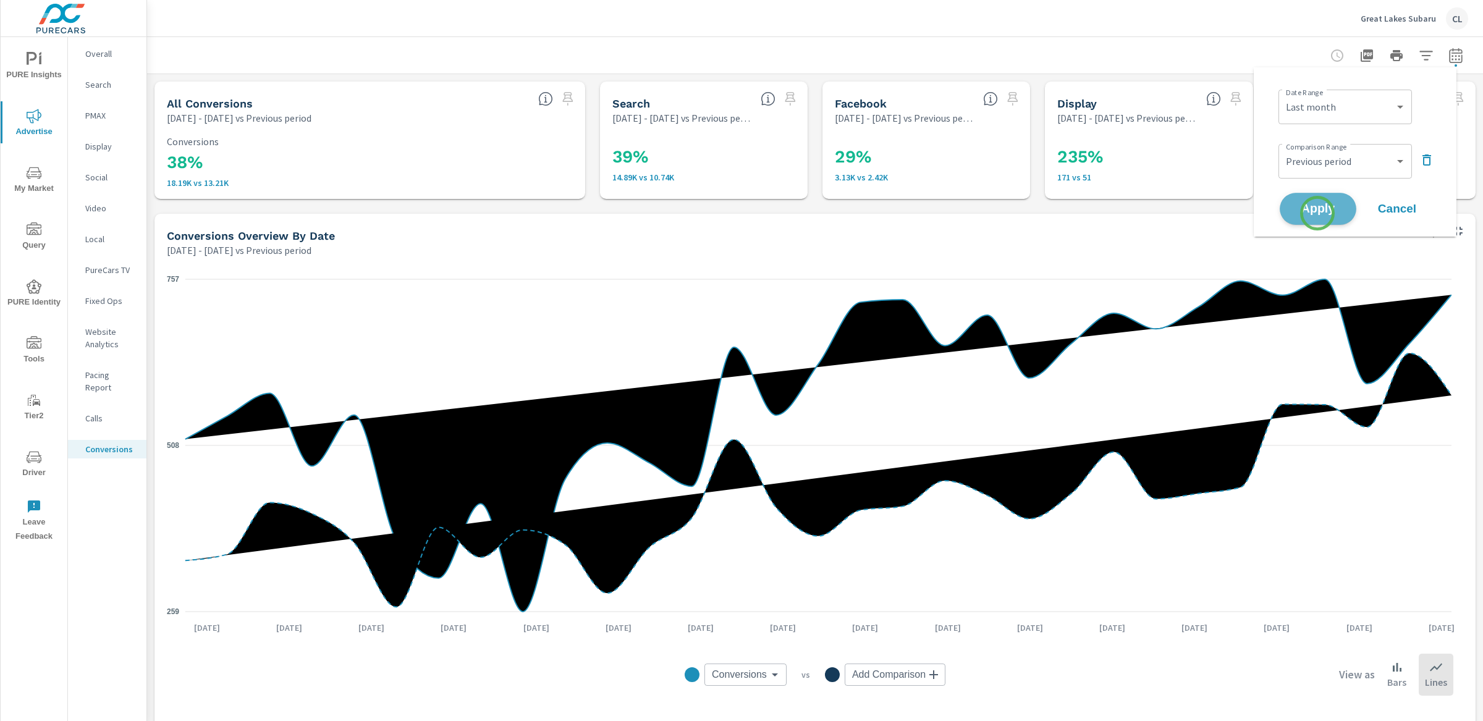
click at [1317, 213] on span "Apply" at bounding box center [1317, 209] width 51 height 12
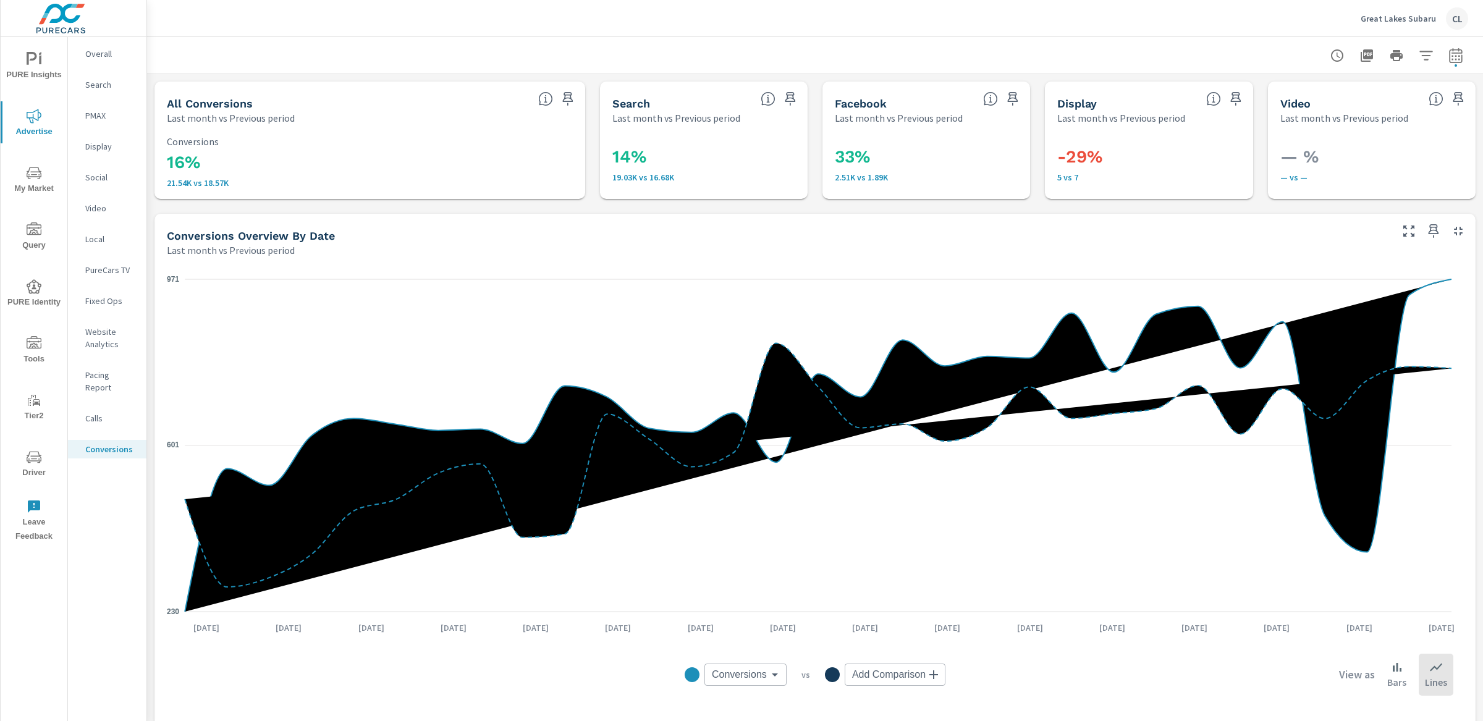
scroll to position [371, 0]
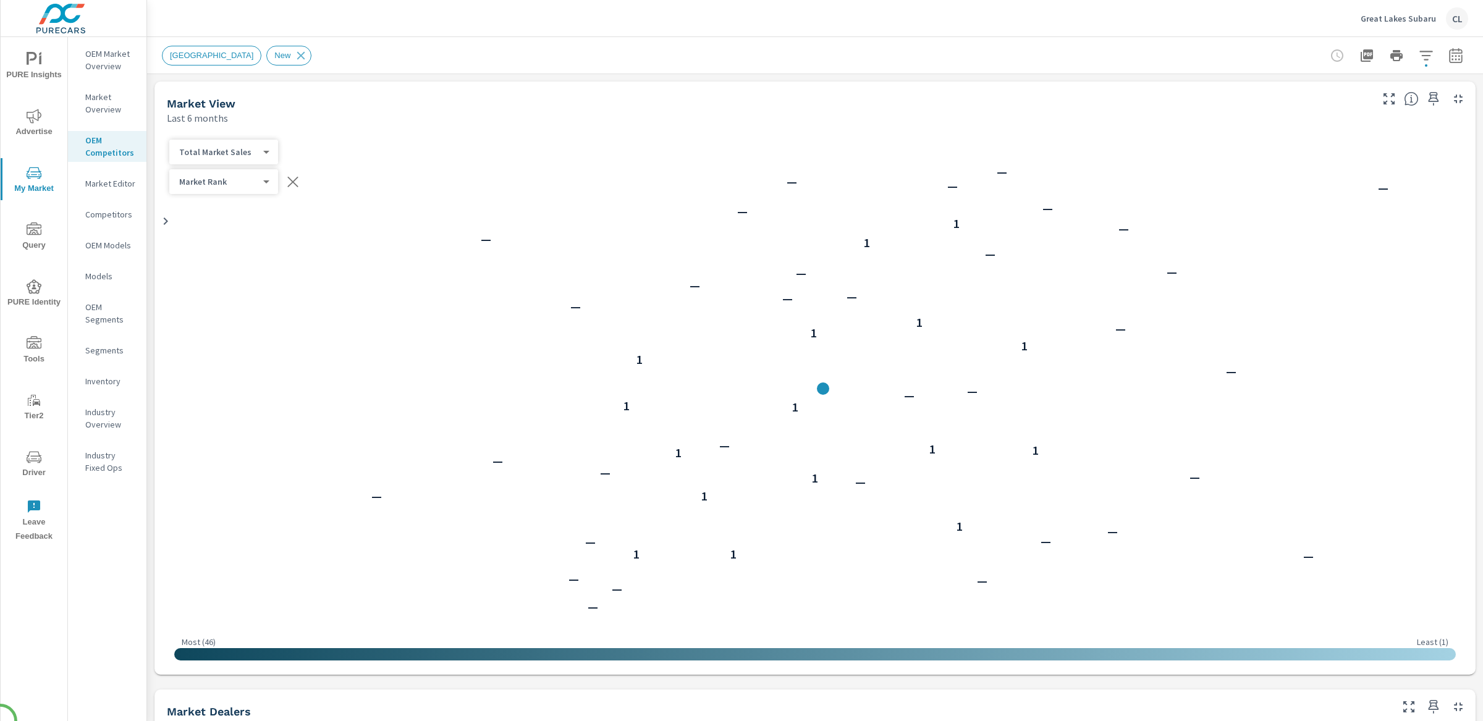
scroll to position [1, 0]
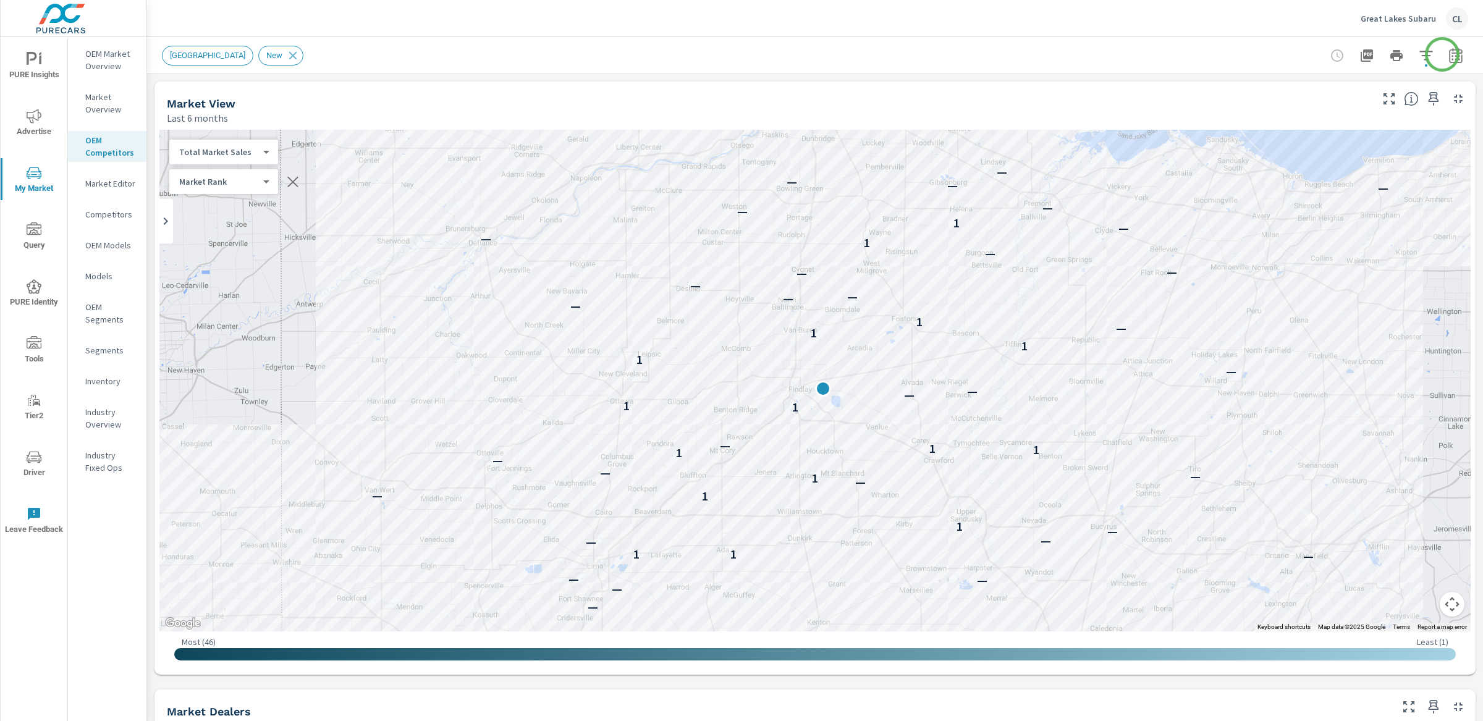
click at [1448, 54] on icon "button" at bounding box center [1455, 55] width 15 height 15
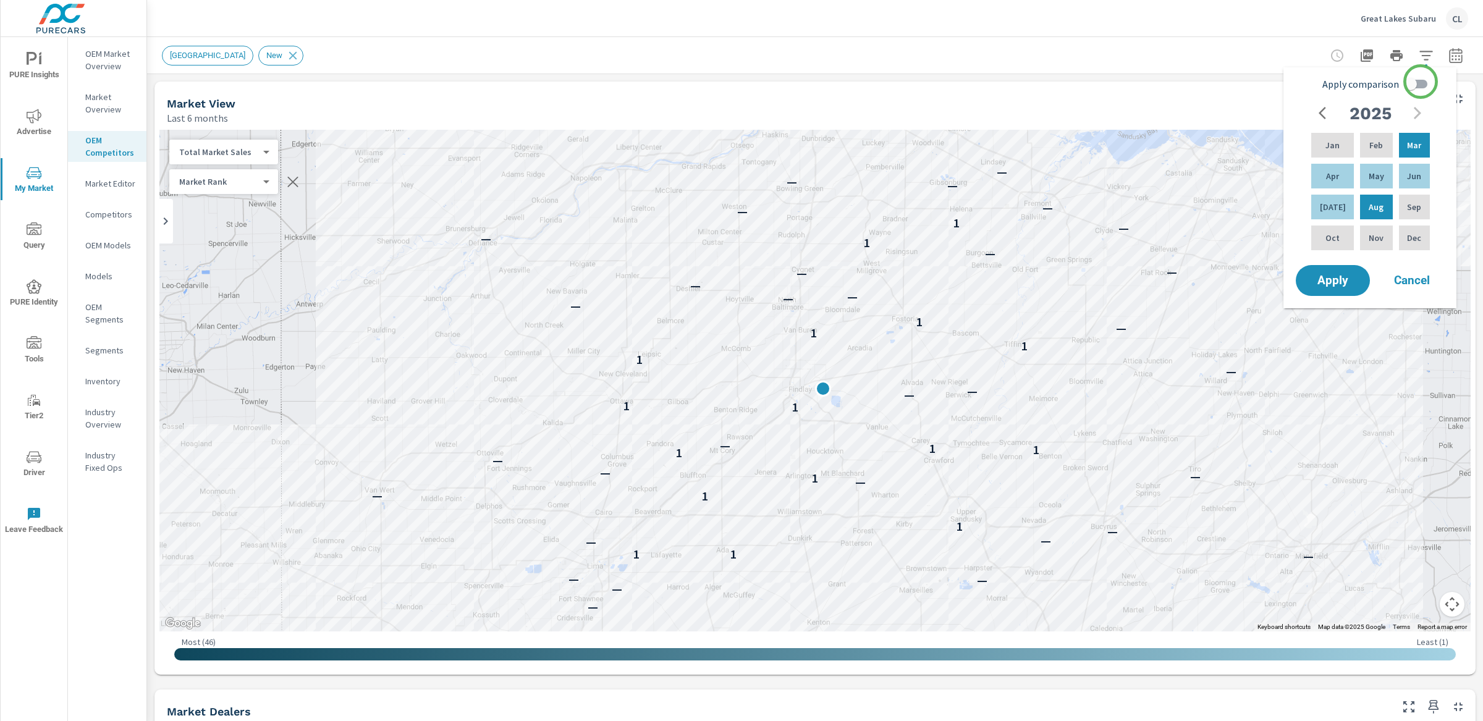
click at [1418, 83] on input "Apply comparison" at bounding box center [1410, 83] width 70 height 23
checkbox input "true"
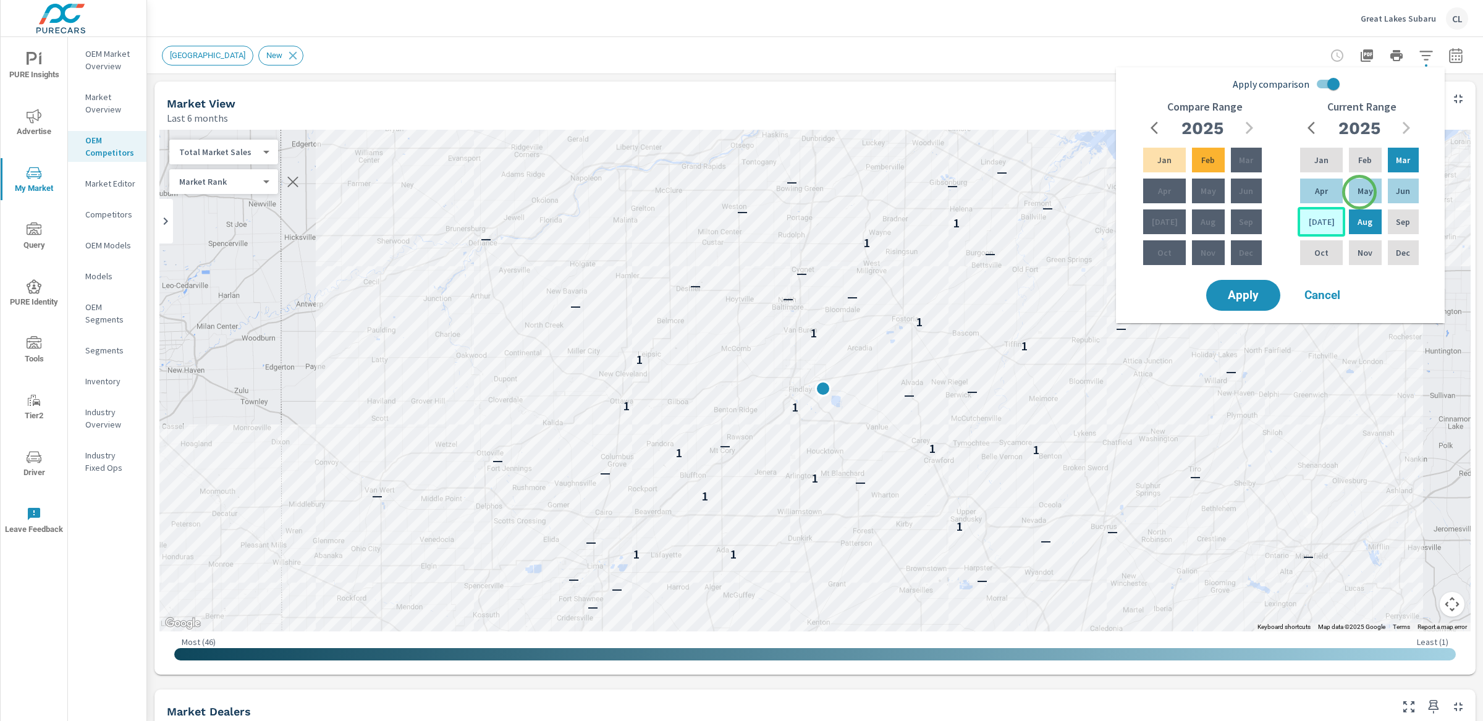
drag, startPoint x: 1359, startPoint y: 192, endPoint x: 1321, endPoint y: 216, distance: 45.3
click at [1359, 192] on p "May" at bounding box center [1364, 191] width 15 height 12
click at [1318, 221] on p "Jul" at bounding box center [1321, 222] width 26 height 12
click at [1202, 164] on p "Feb" at bounding box center [1208, 160] width 14 height 12
click at [1165, 194] on p "Apr" at bounding box center [1164, 191] width 13 height 12
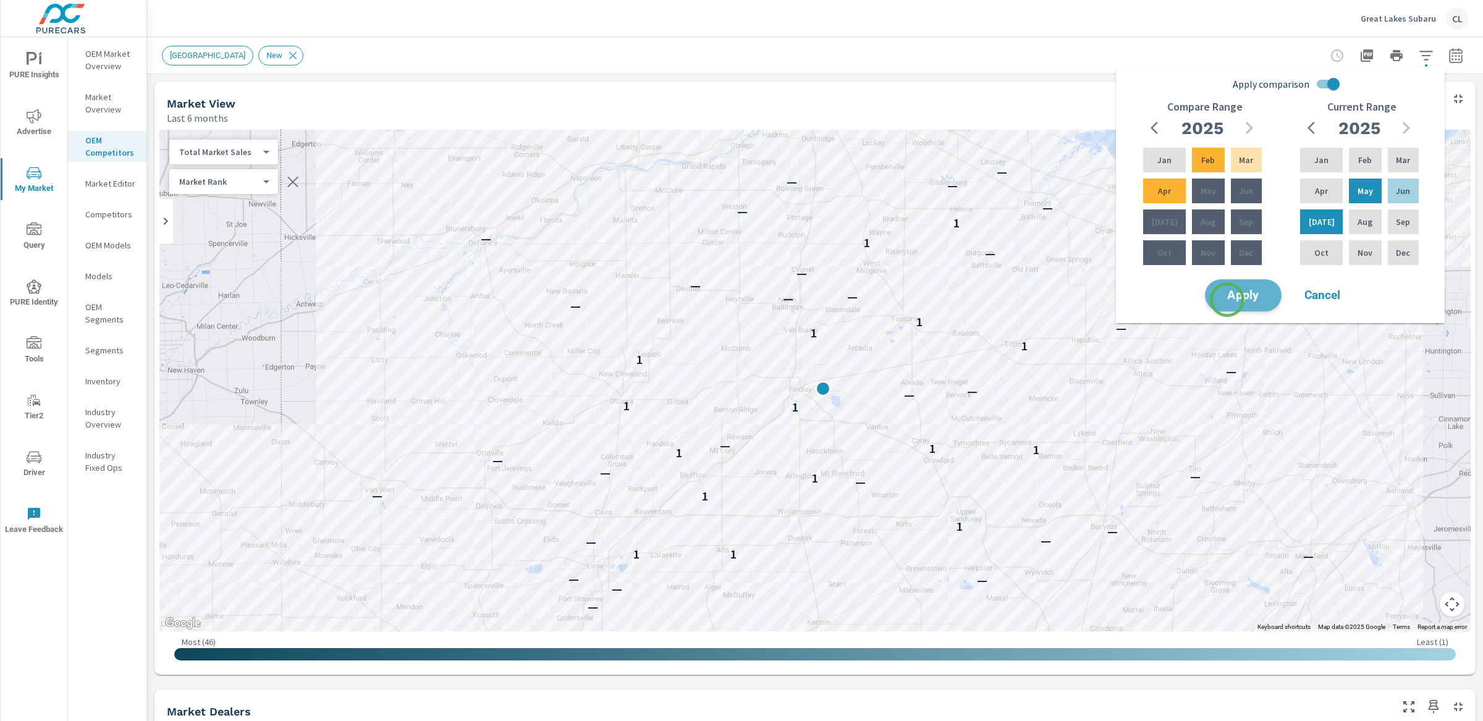
click at [1227, 300] on span "Apply" at bounding box center [1243, 296] width 51 height 12
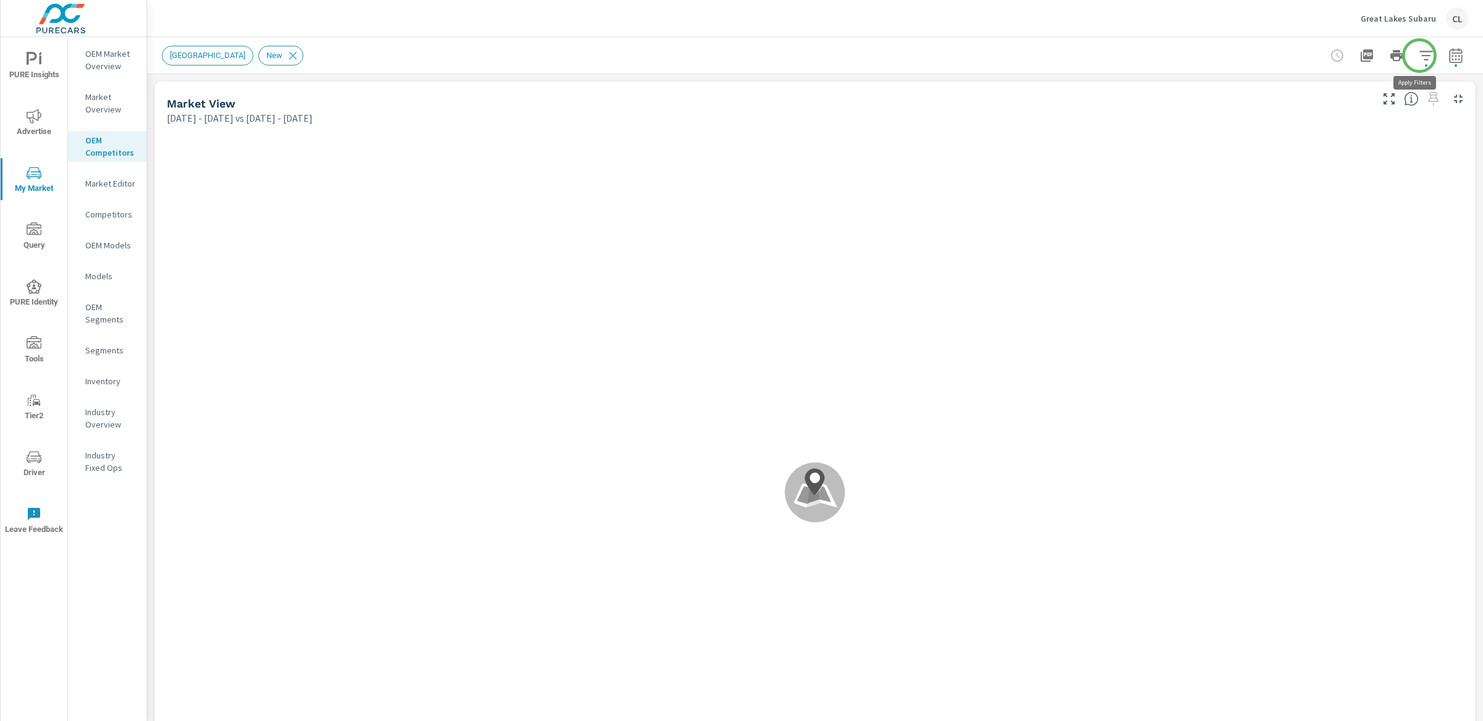
click at [1419, 56] on icon "button" at bounding box center [1425, 55] width 15 height 15
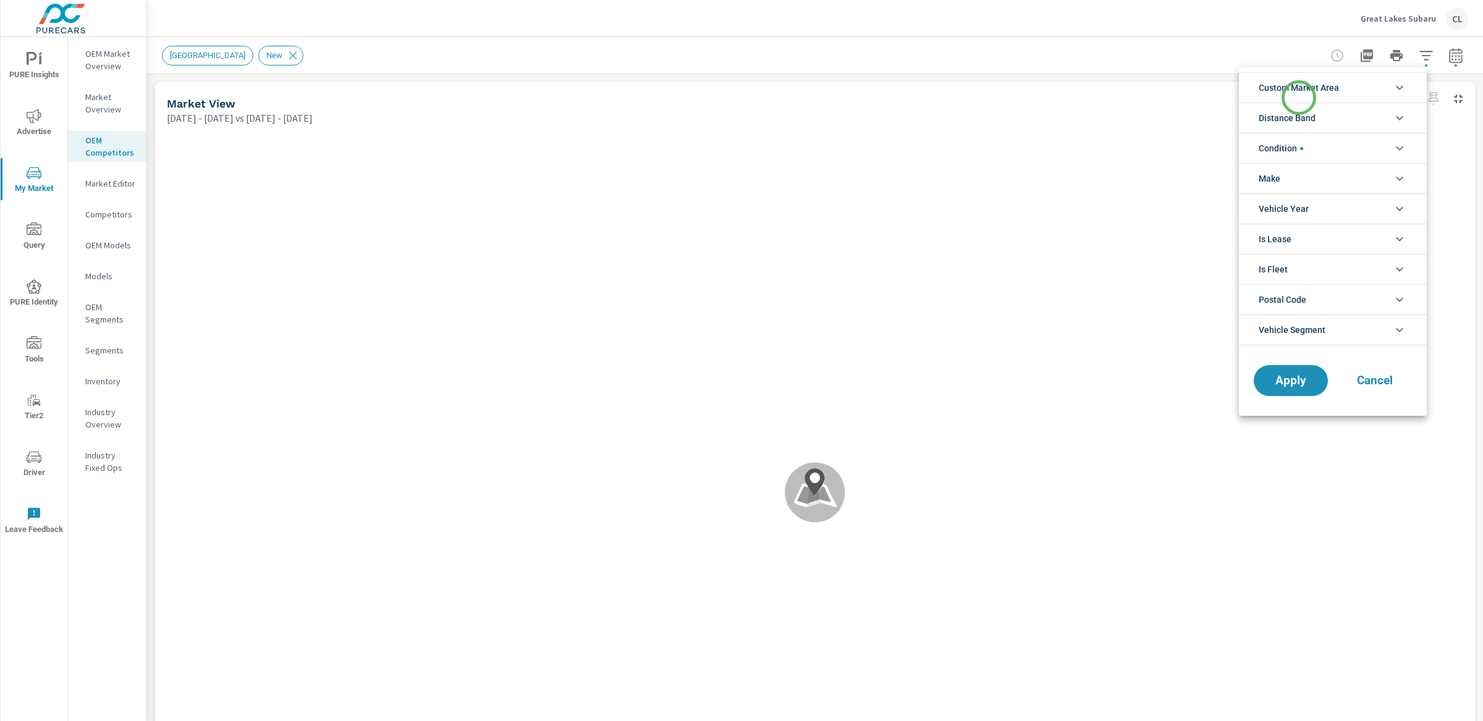
click at [1299, 98] on span "Custom Market Area" at bounding box center [1298, 88] width 80 height 30
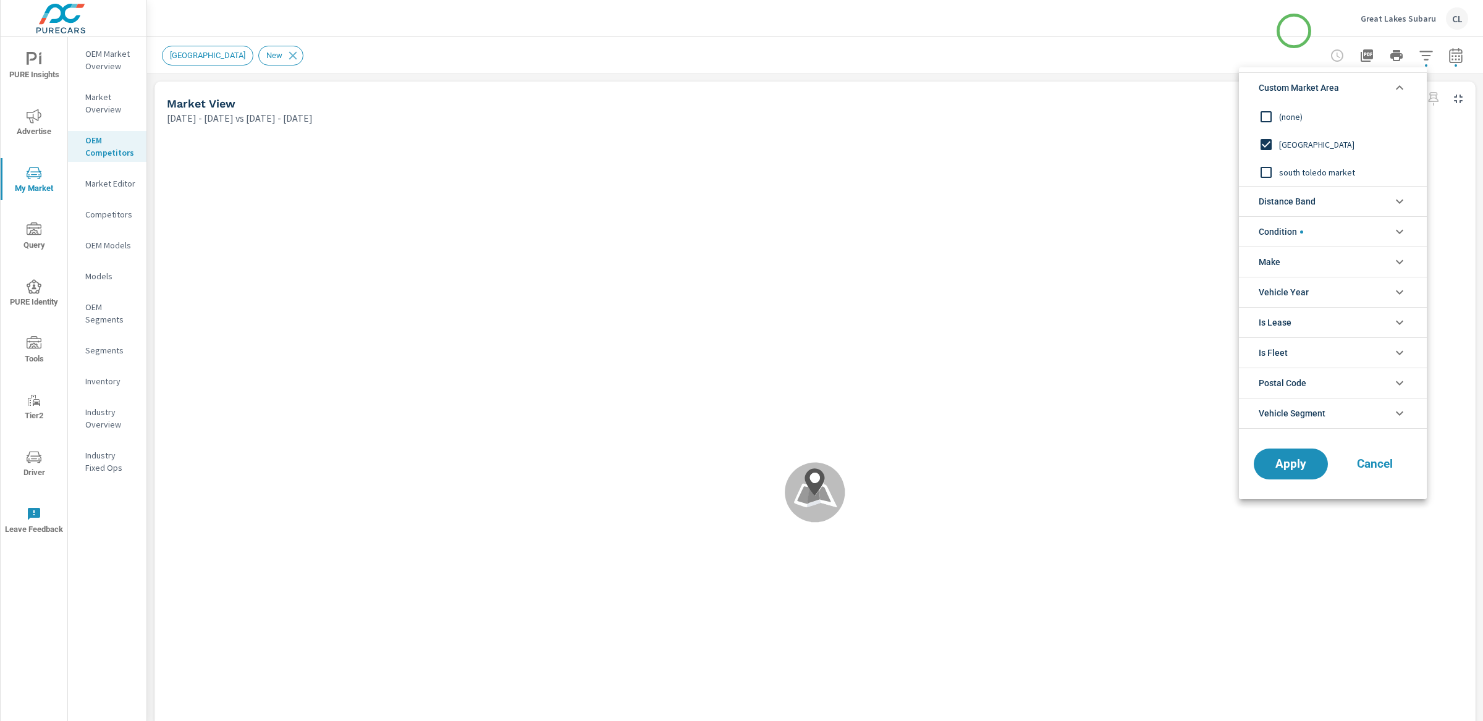
scroll to position [1, 0]
click at [1294, 31] on div at bounding box center [741, 360] width 1483 height 721
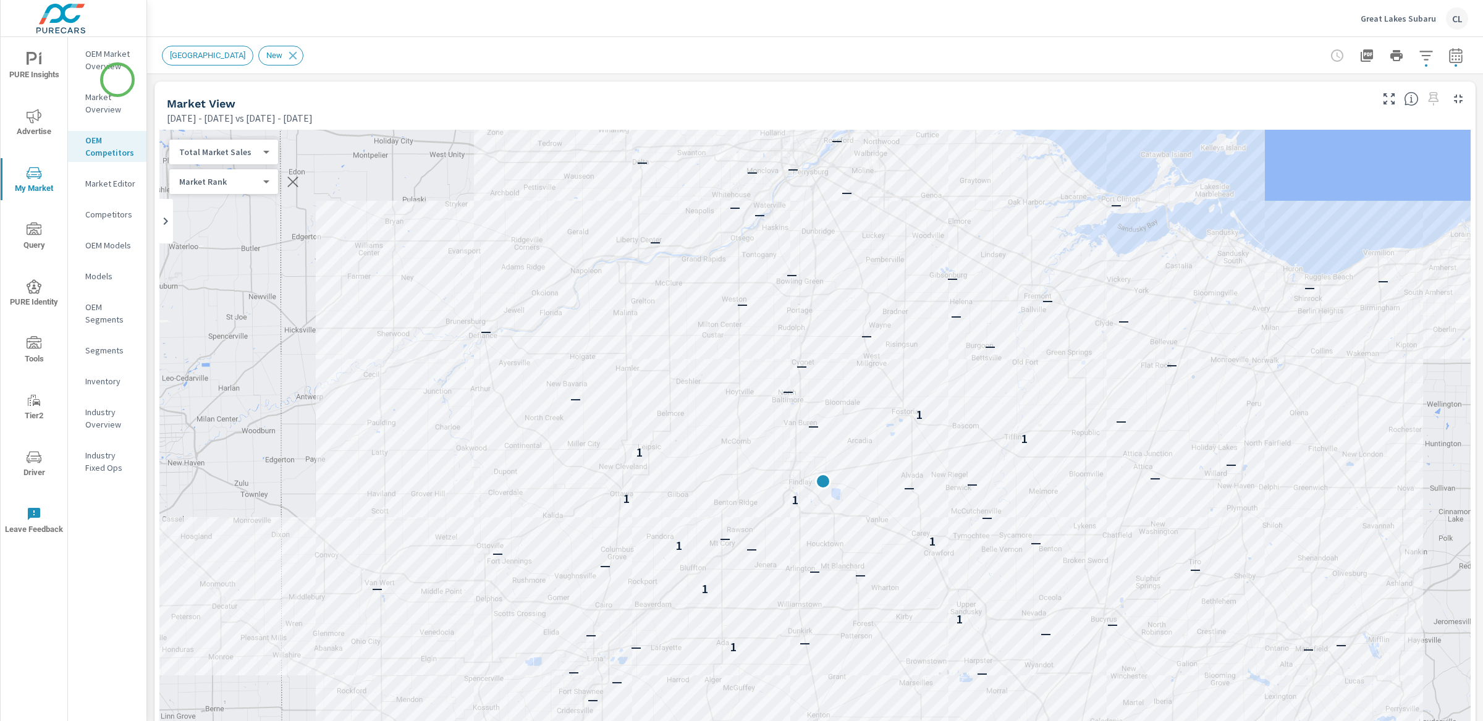
click at [109, 72] on p "OEM Market Overview" at bounding box center [110, 60] width 51 height 25
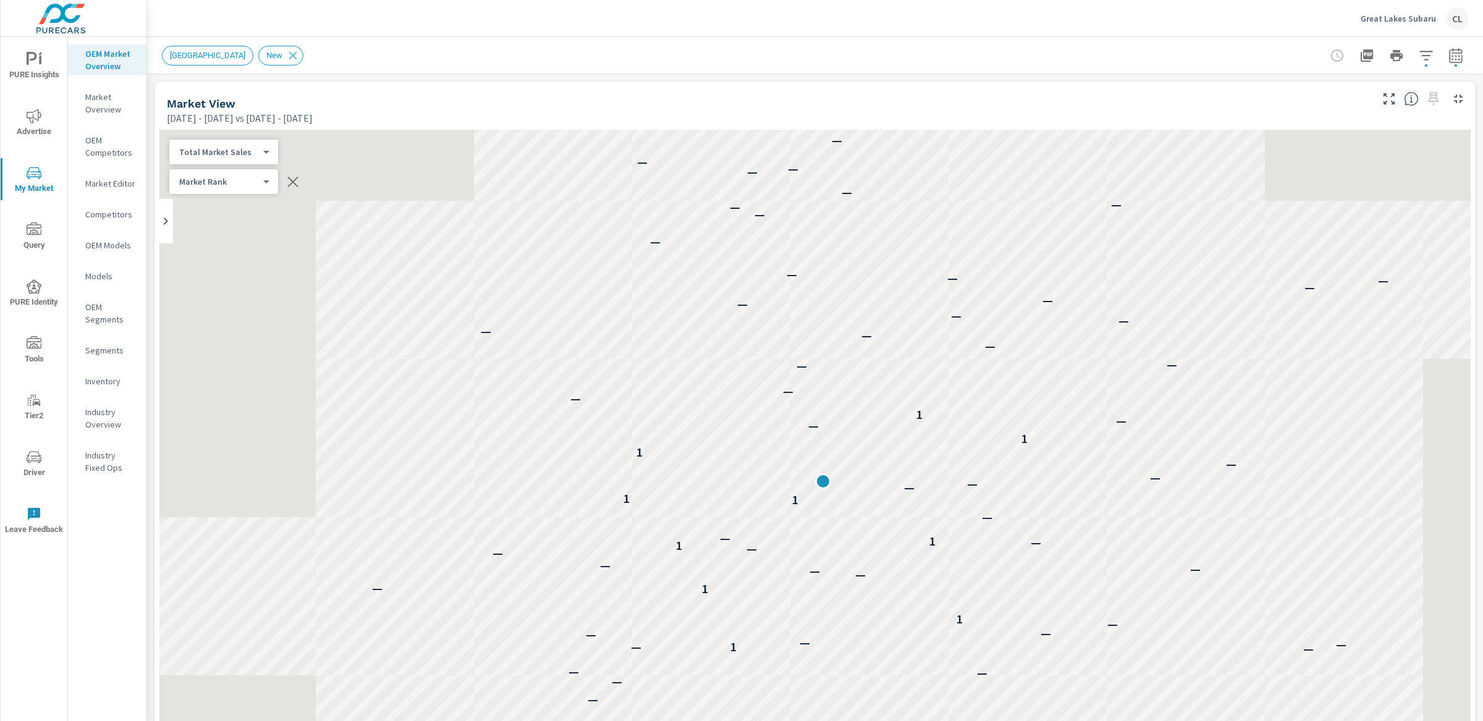
scroll to position [1, 0]
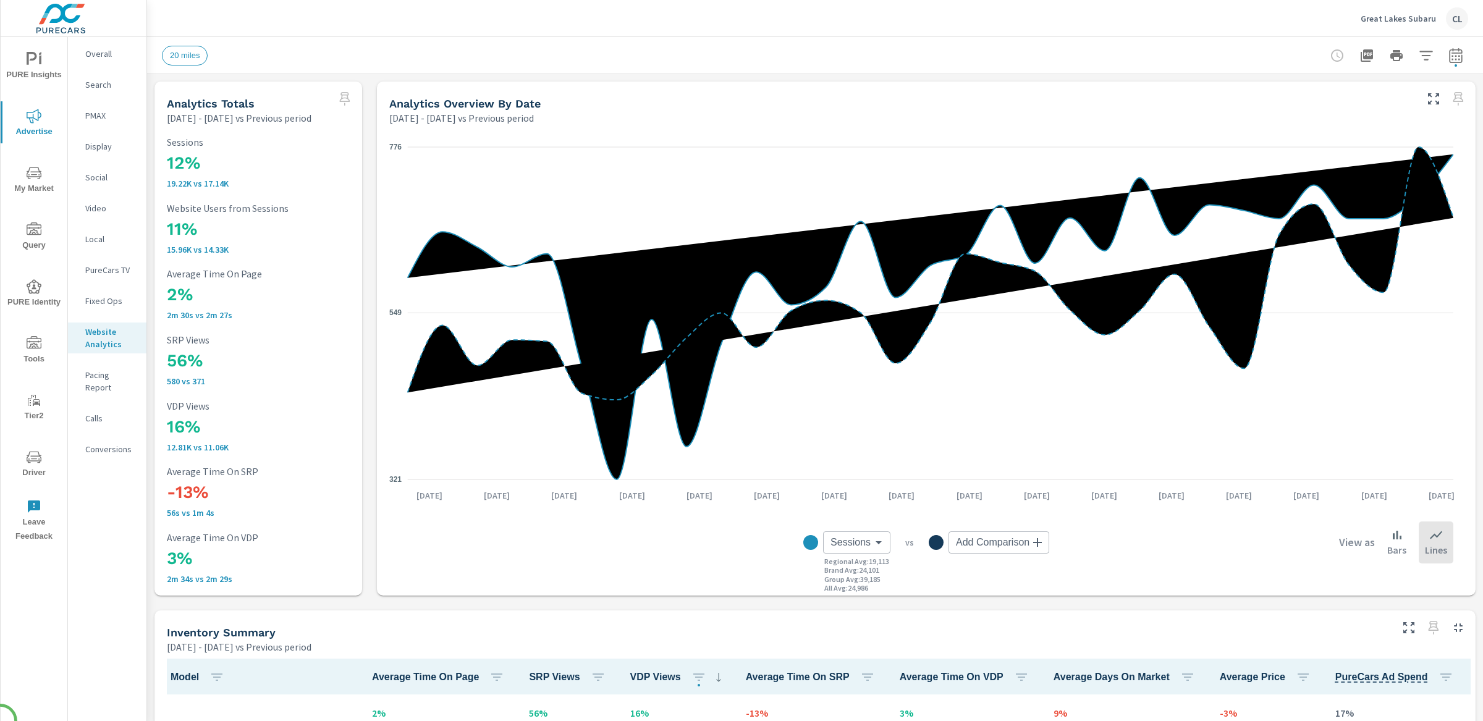
scroll to position [1, 0]
click at [1451, 58] on icon "button" at bounding box center [1455, 57] width 8 height 5
select select "Previous period"
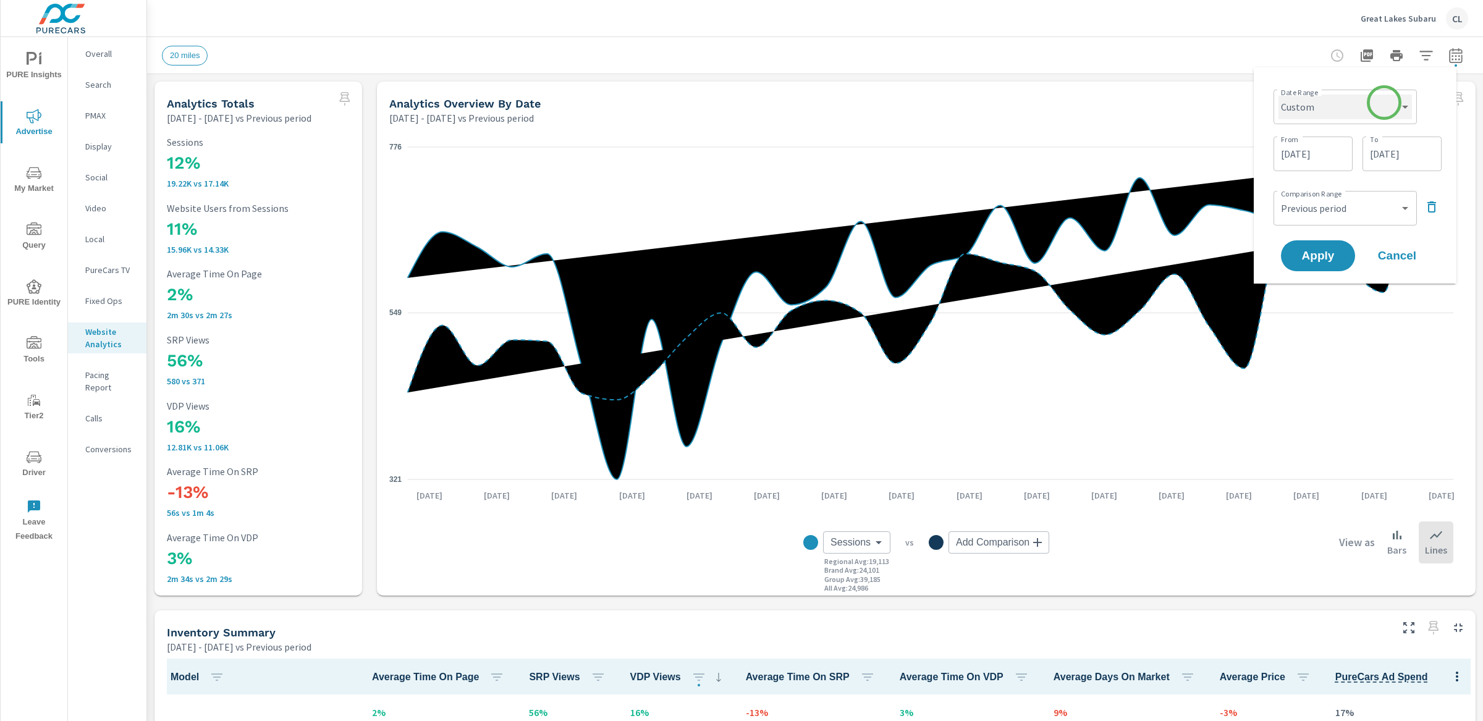
click at [1384, 103] on select "Custom Yesterday Last week Last 7 days Last 14 days Last 30 days Last 45 days L…" at bounding box center [1344, 107] width 133 height 25
click at [1278, 95] on select "Custom Yesterday Last week Last 7 days Last 14 days Last 30 days Last 45 days L…" at bounding box center [1344, 107] width 133 height 25
select select "Last month"
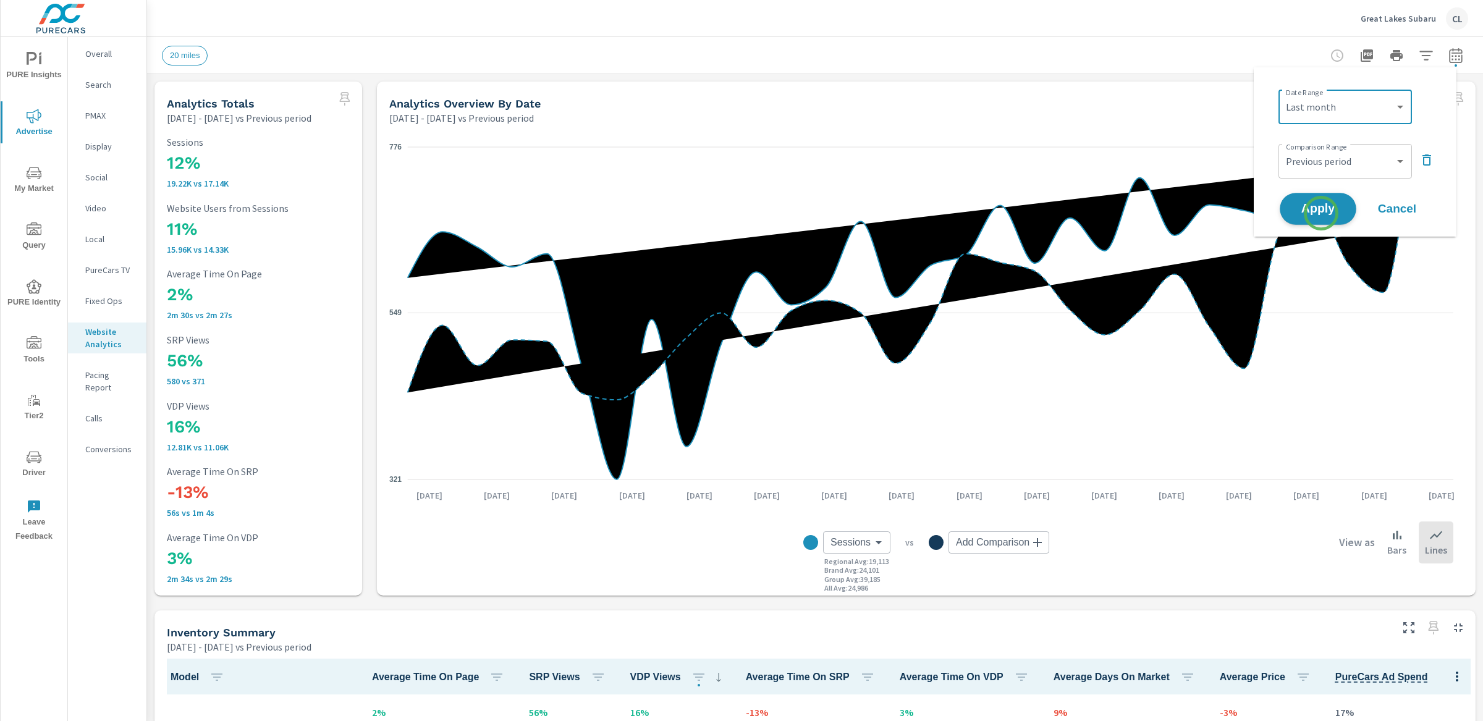
click at [1321, 213] on span "Apply" at bounding box center [1317, 209] width 51 height 12
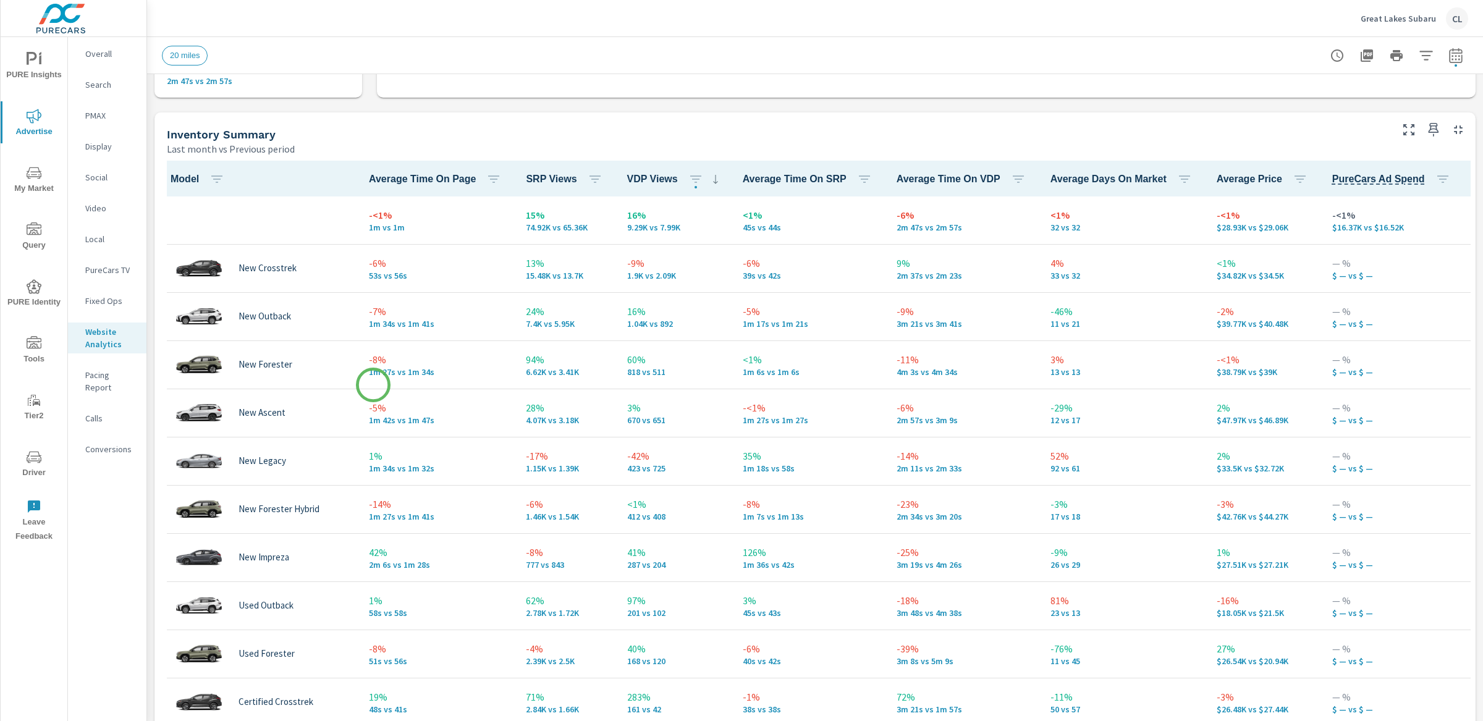
scroll to position [1, 0]
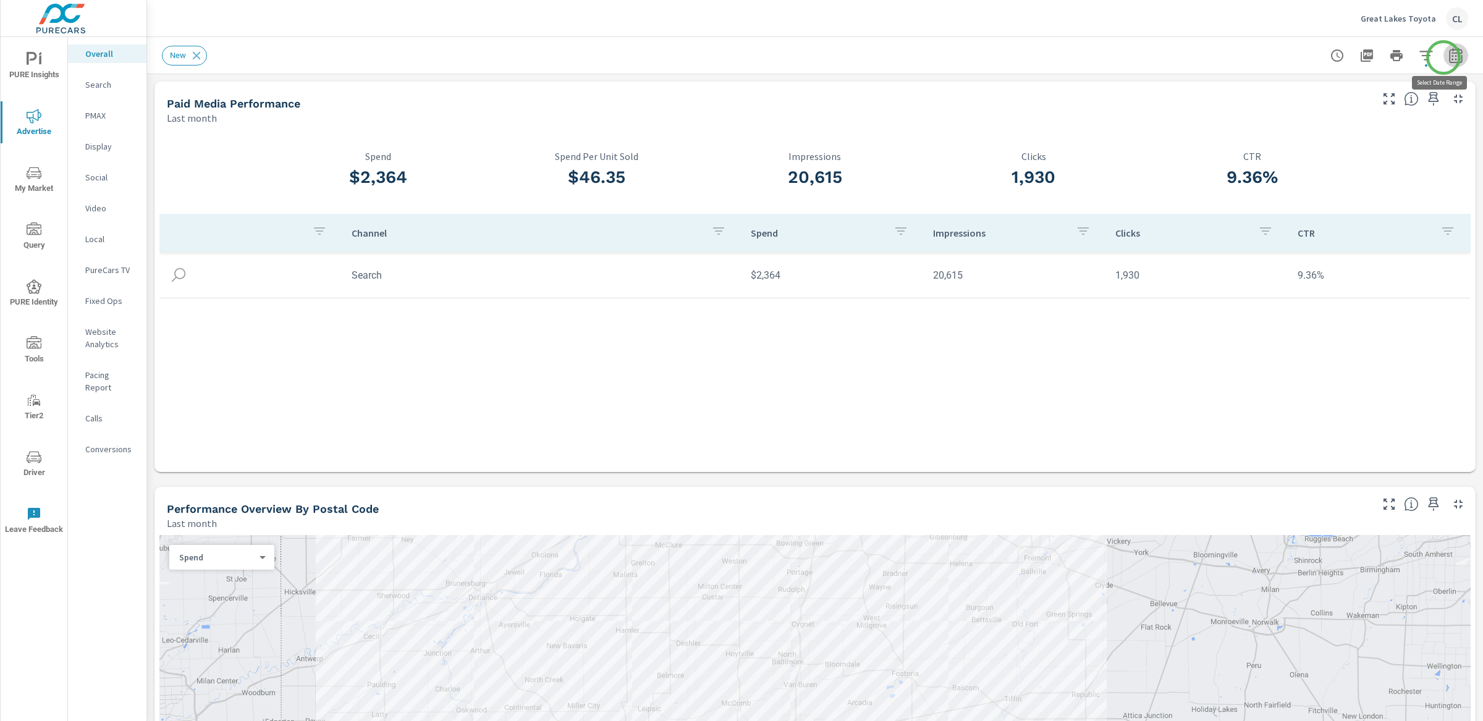
click at [1448, 57] on icon "button" at bounding box center [1455, 55] width 15 height 15
select select "Last month"
click at [1326, 143] on p "+ Add comparison" at bounding box center [1357, 139] width 158 height 15
select select "Previous period"
click at [1315, 208] on span "Apply" at bounding box center [1317, 209] width 51 height 12
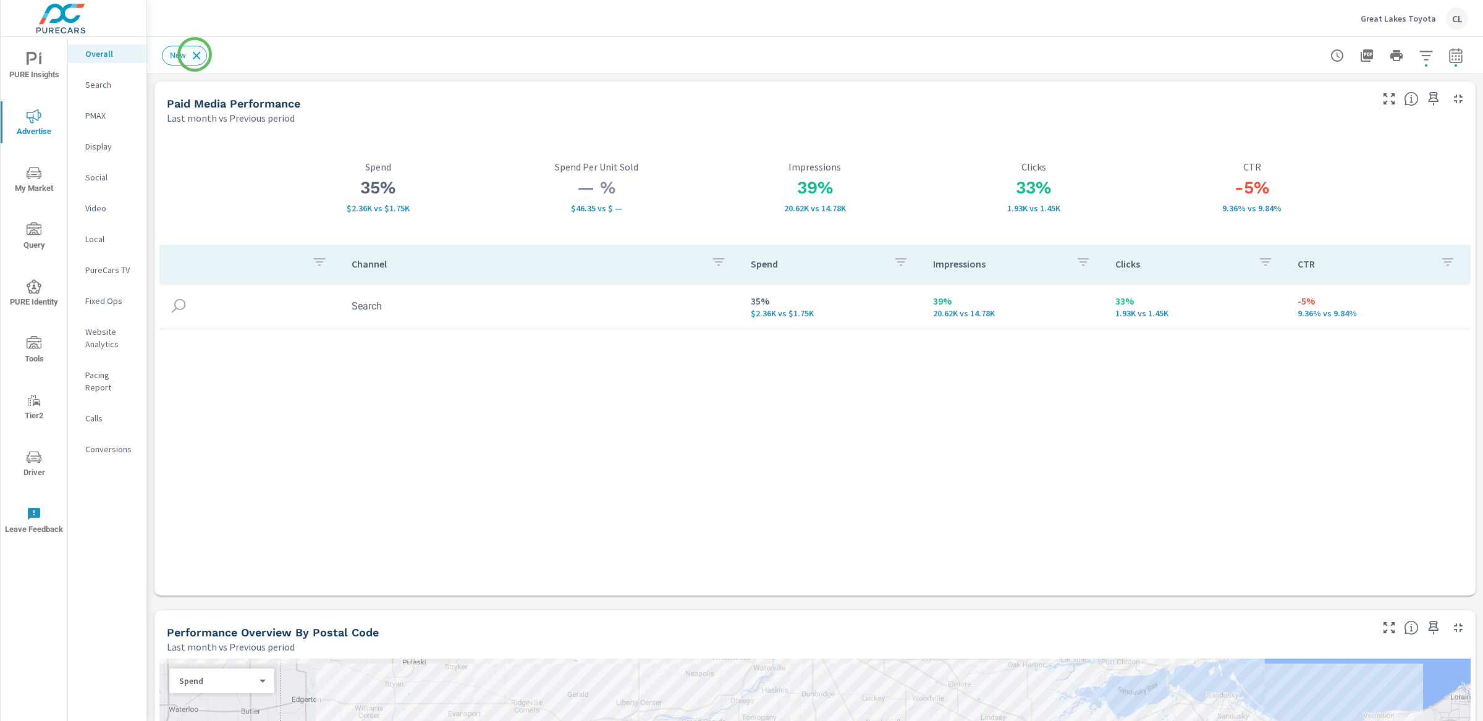
click at [197, 54] on icon at bounding box center [197, 56] width 14 height 14
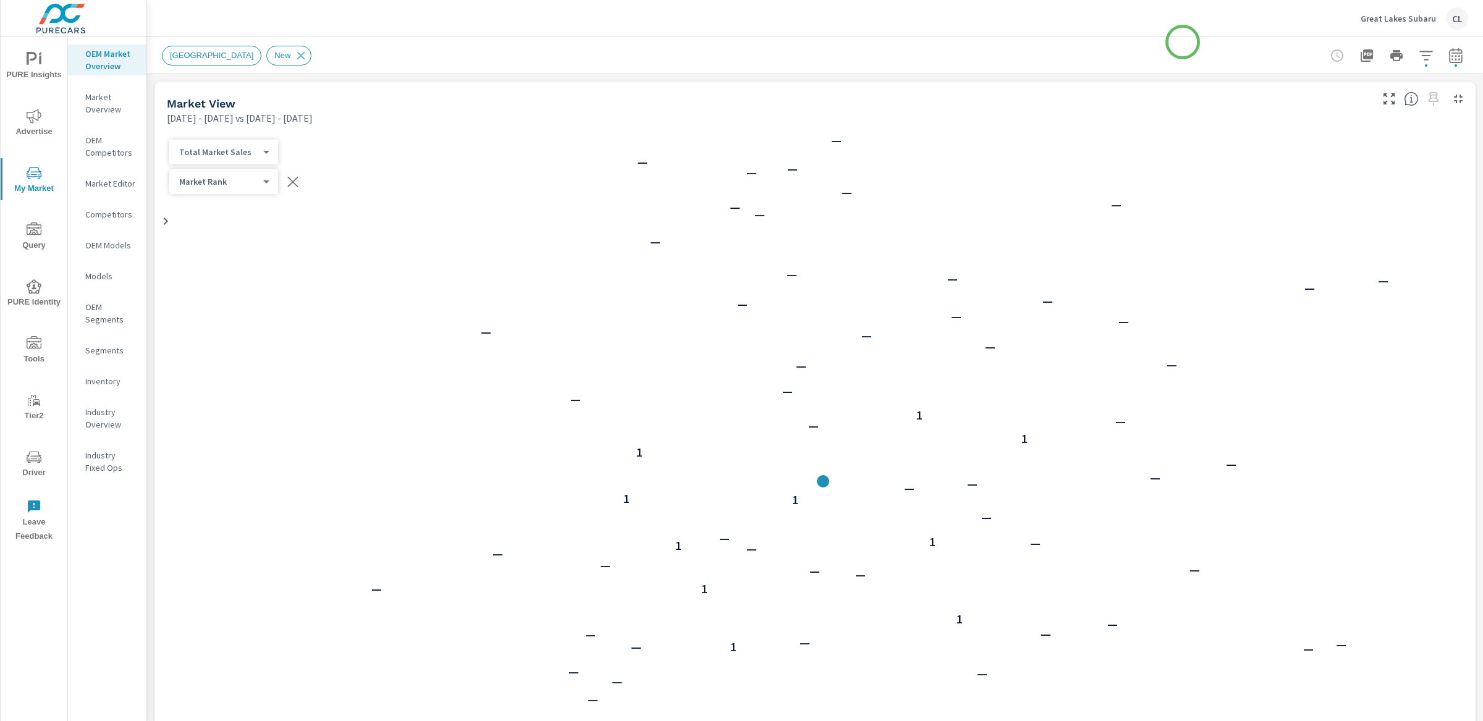
scroll to position [1, 0]
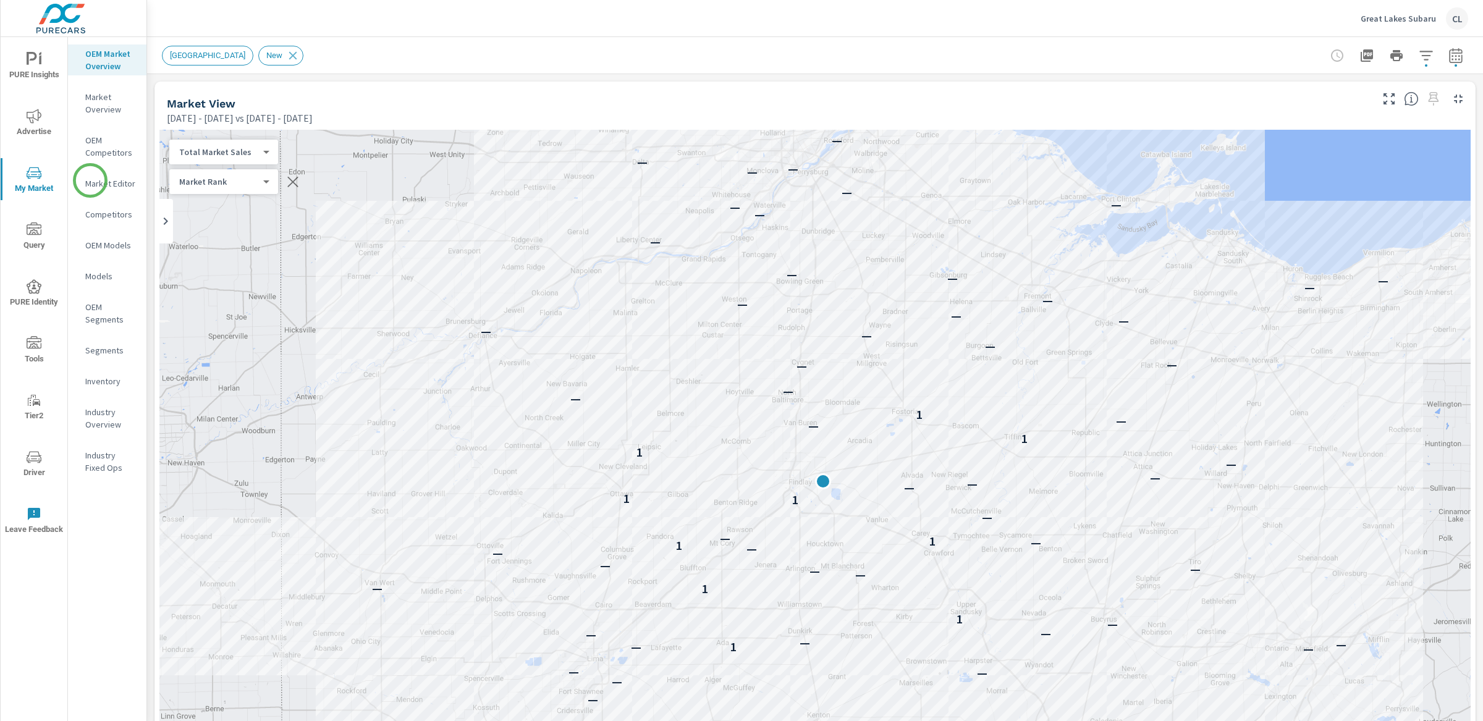
click at [91, 181] on p "Market Editor" at bounding box center [110, 183] width 51 height 12
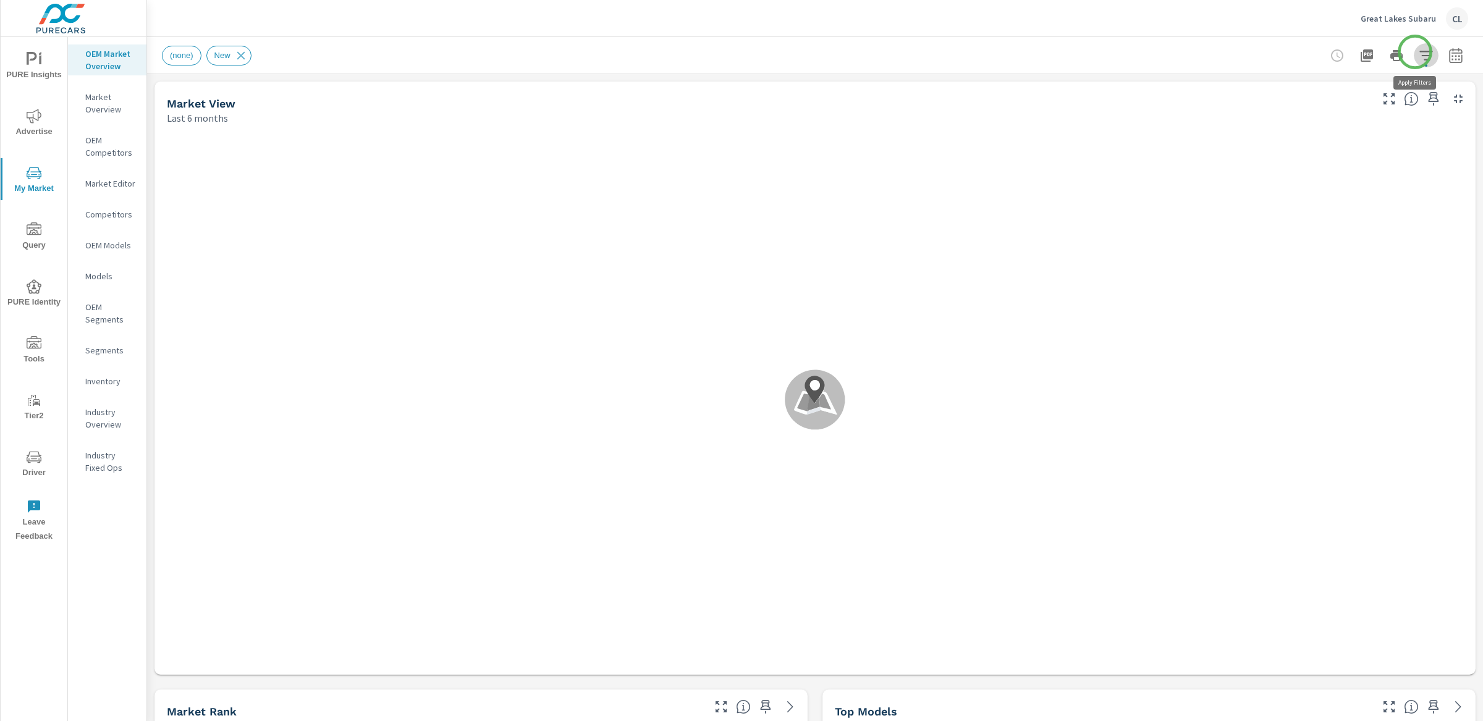
click at [1418, 52] on icon "button" at bounding box center [1425, 55] width 15 height 15
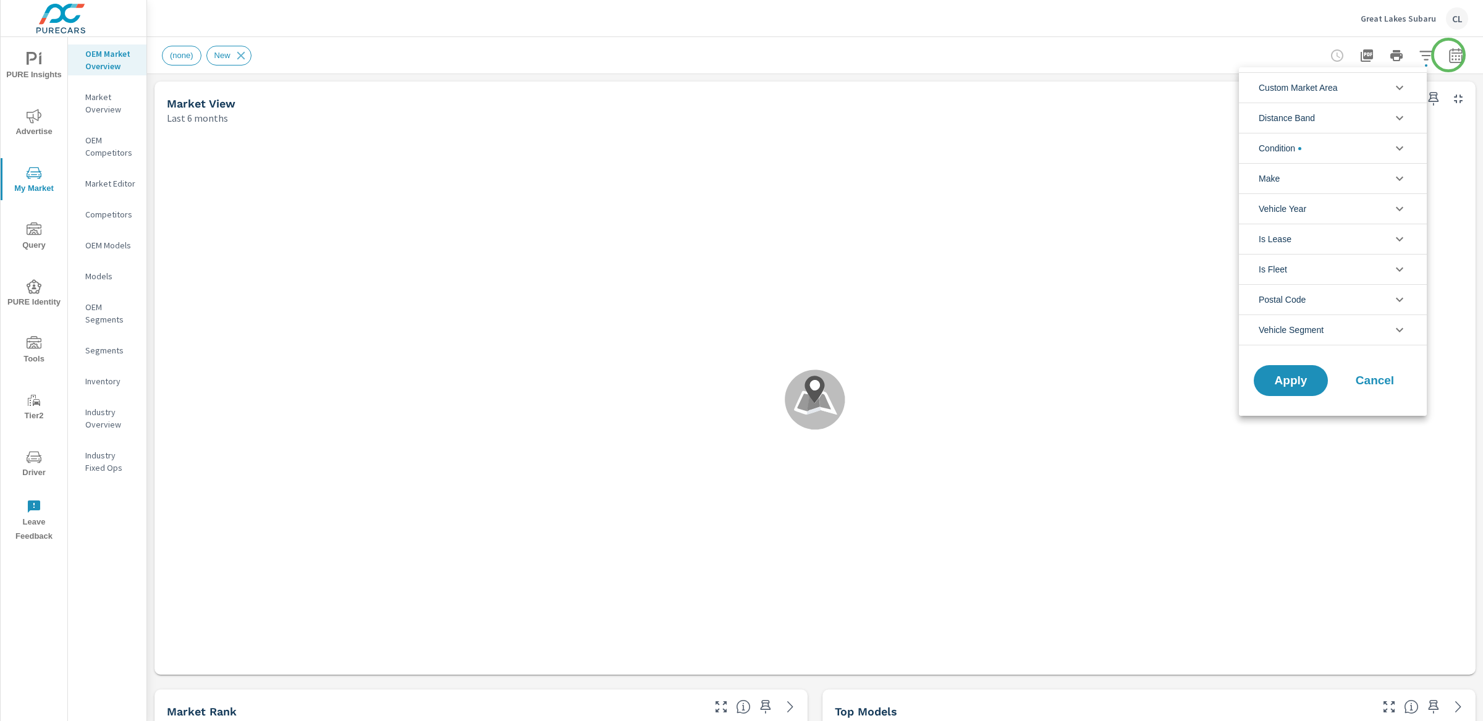
click at [1448, 55] on div at bounding box center [741, 360] width 1483 height 721
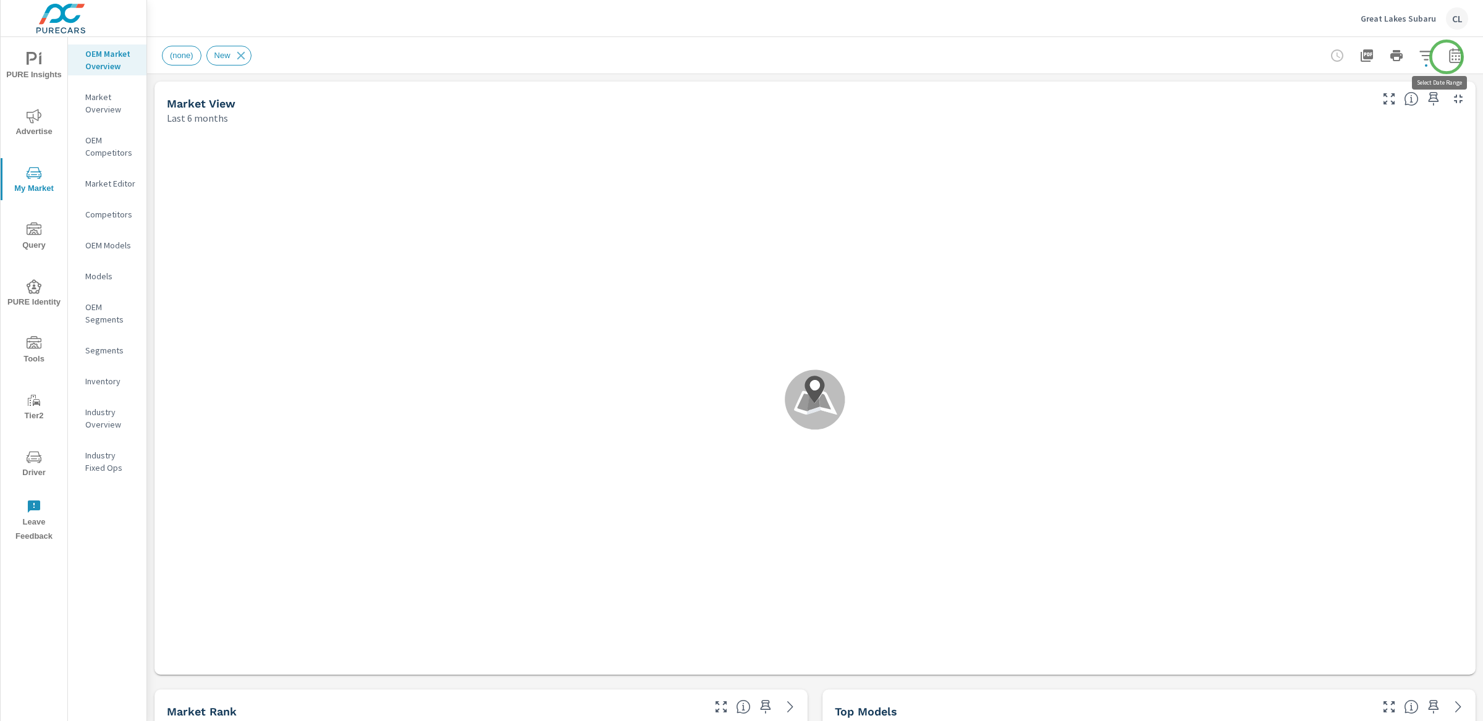
scroll to position [1, 0]
click at [1448, 57] on icon "button" at bounding box center [1455, 55] width 15 height 15
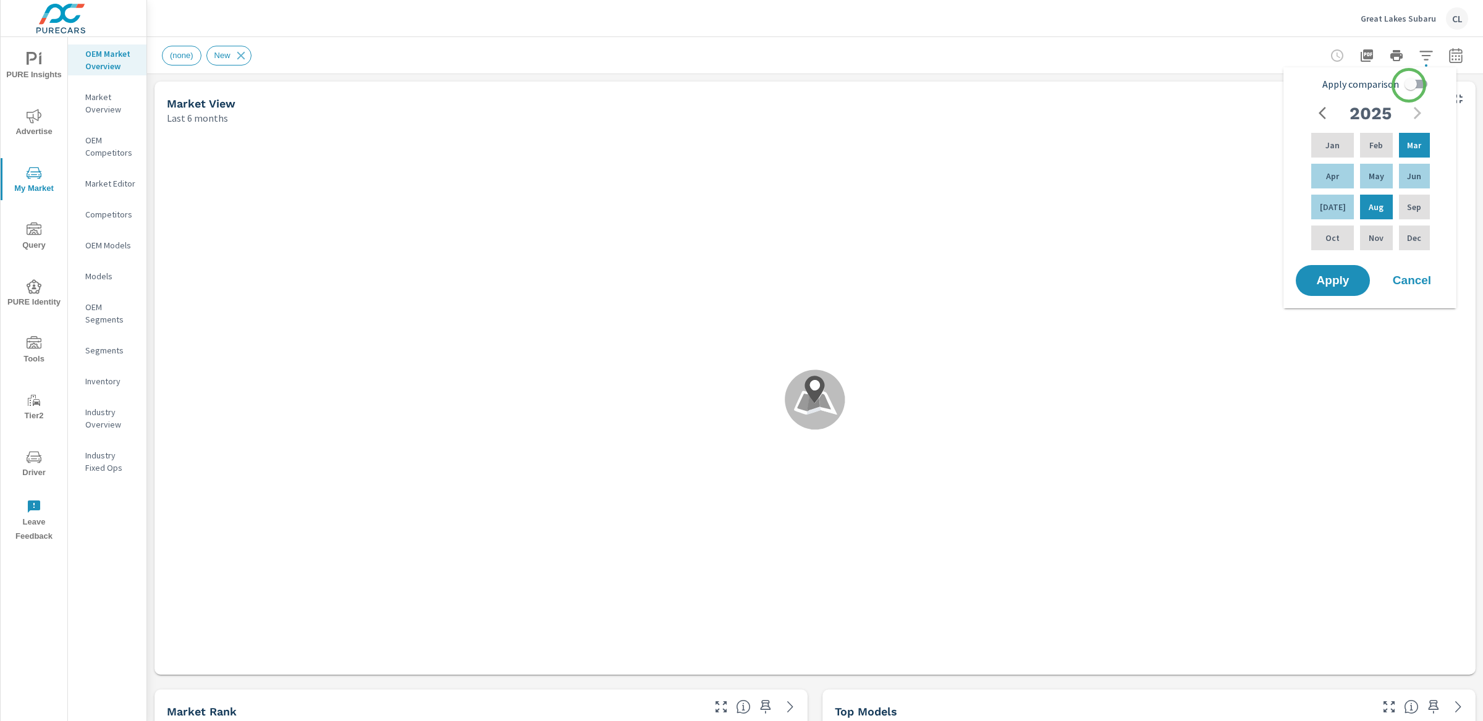
click at [1410, 83] on input "Apply comparison" at bounding box center [1410, 83] width 70 height 23
checkbox input "true"
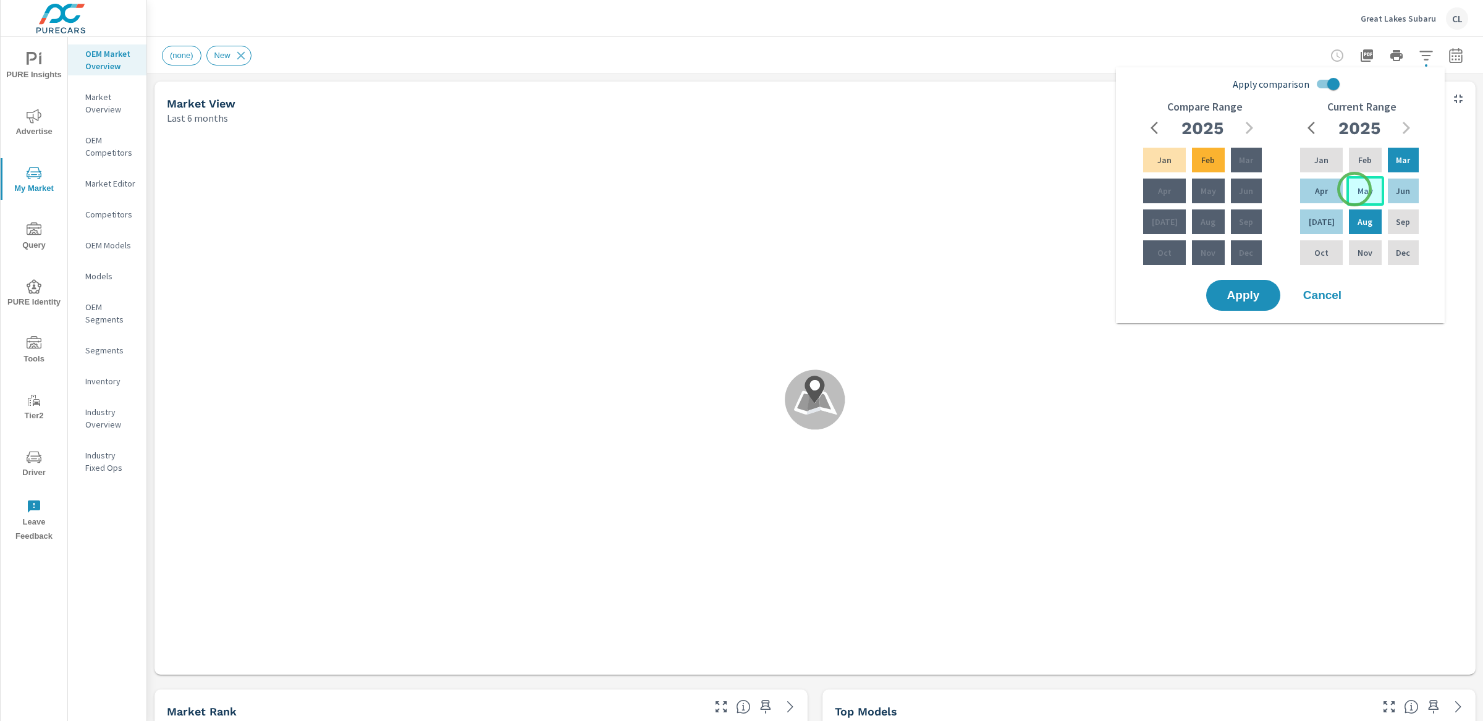
click at [1357, 189] on p "May" at bounding box center [1364, 191] width 15 height 12
drag, startPoint x: 1330, startPoint y: 218, endPoint x: 1323, endPoint y: 218, distance: 7.4
click at [1330, 218] on div "Jul" at bounding box center [1321, 222] width 48 height 30
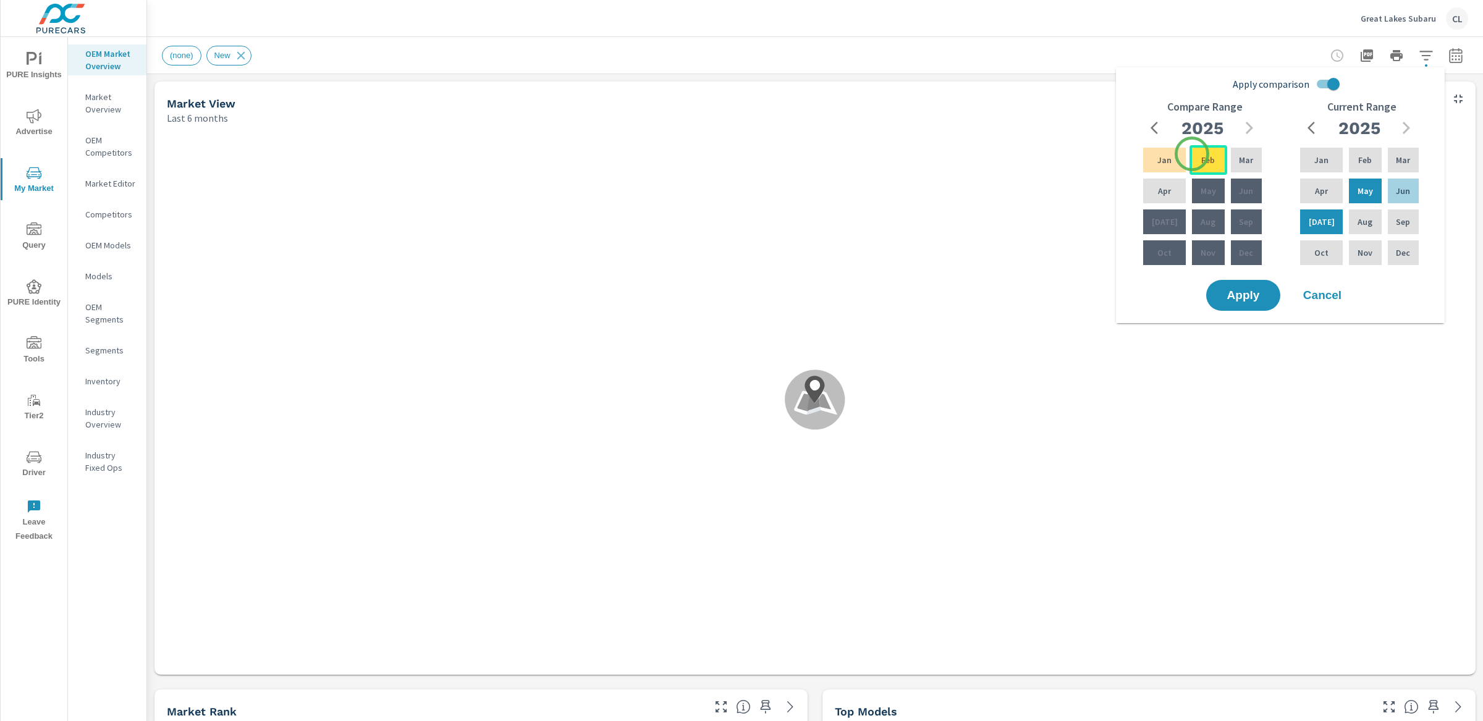
click at [1201, 158] on p "Feb" at bounding box center [1208, 160] width 14 height 12
click at [1166, 201] on div "Apr" at bounding box center [1164, 191] width 48 height 30
click at [1234, 301] on span "Apply" at bounding box center [1243, 296] width 51 height 12
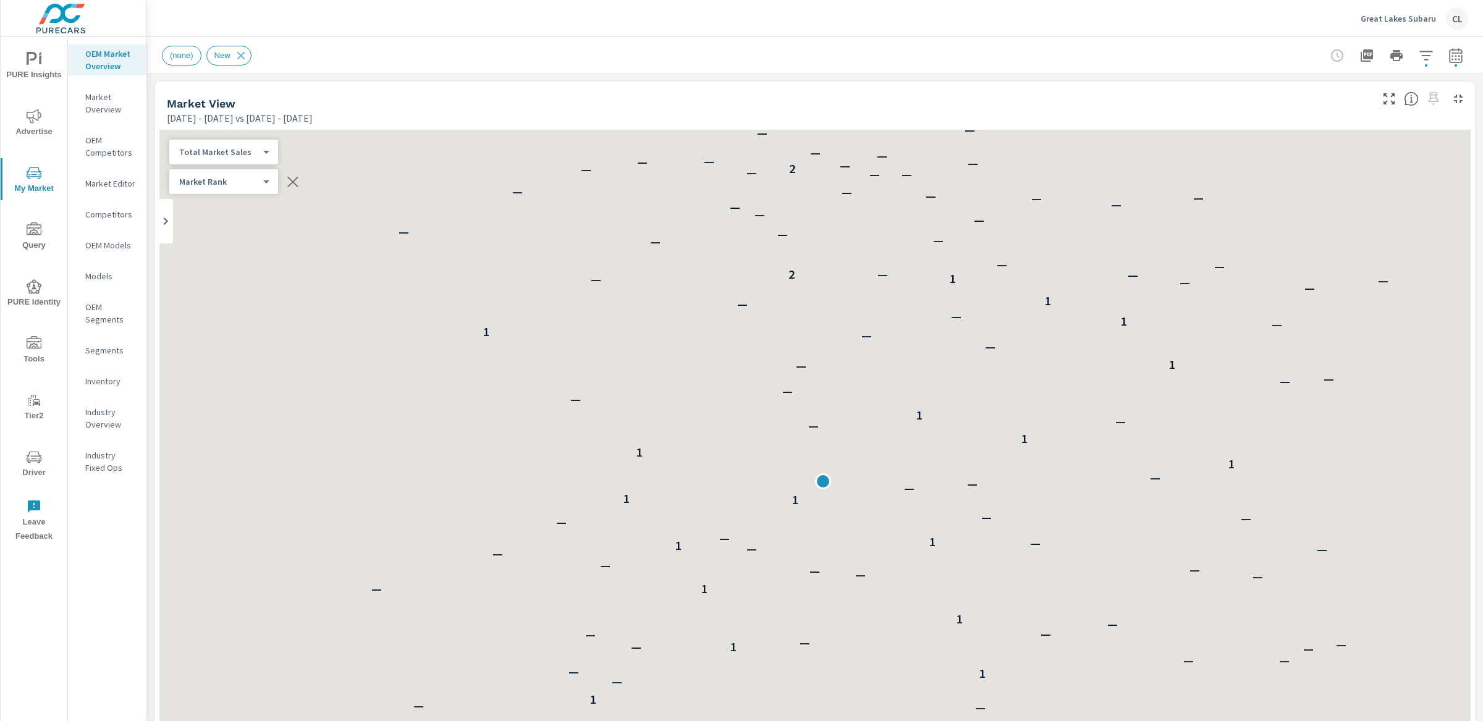
scroll to position [1, 0]
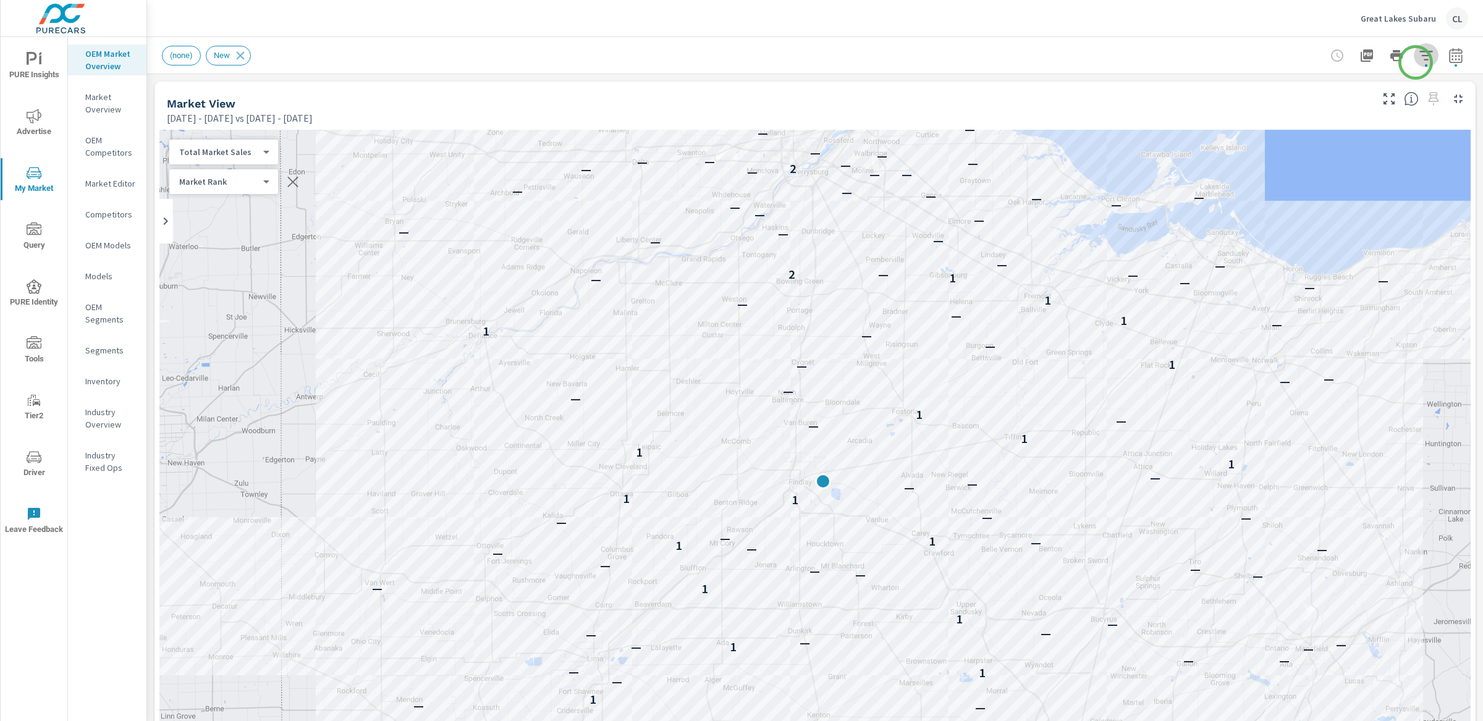
click at [1415, 62] on button "button" at bounding box center [1426, 55] width 25 height 25
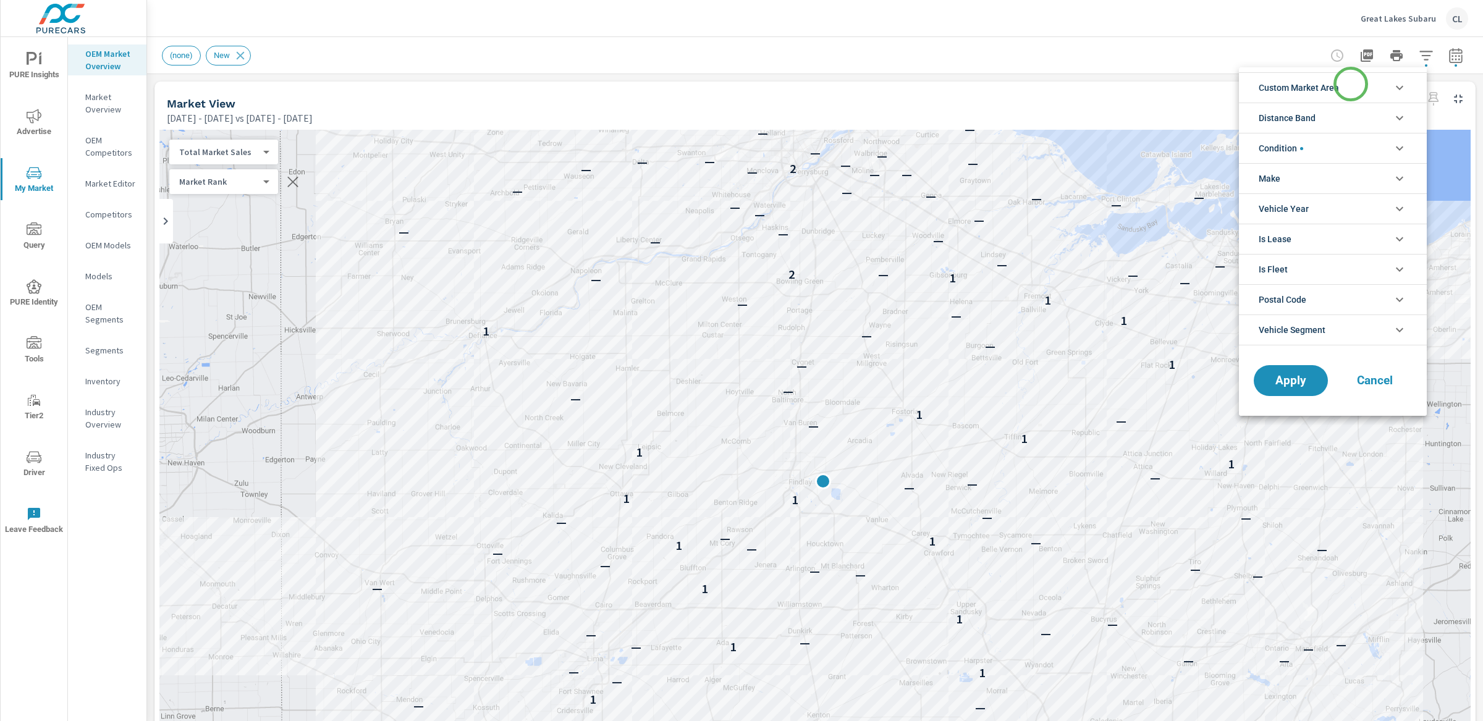
click at [1350, 85] on li "Custom Market Area" at bounding box center [1333, 87] width 188 height 30
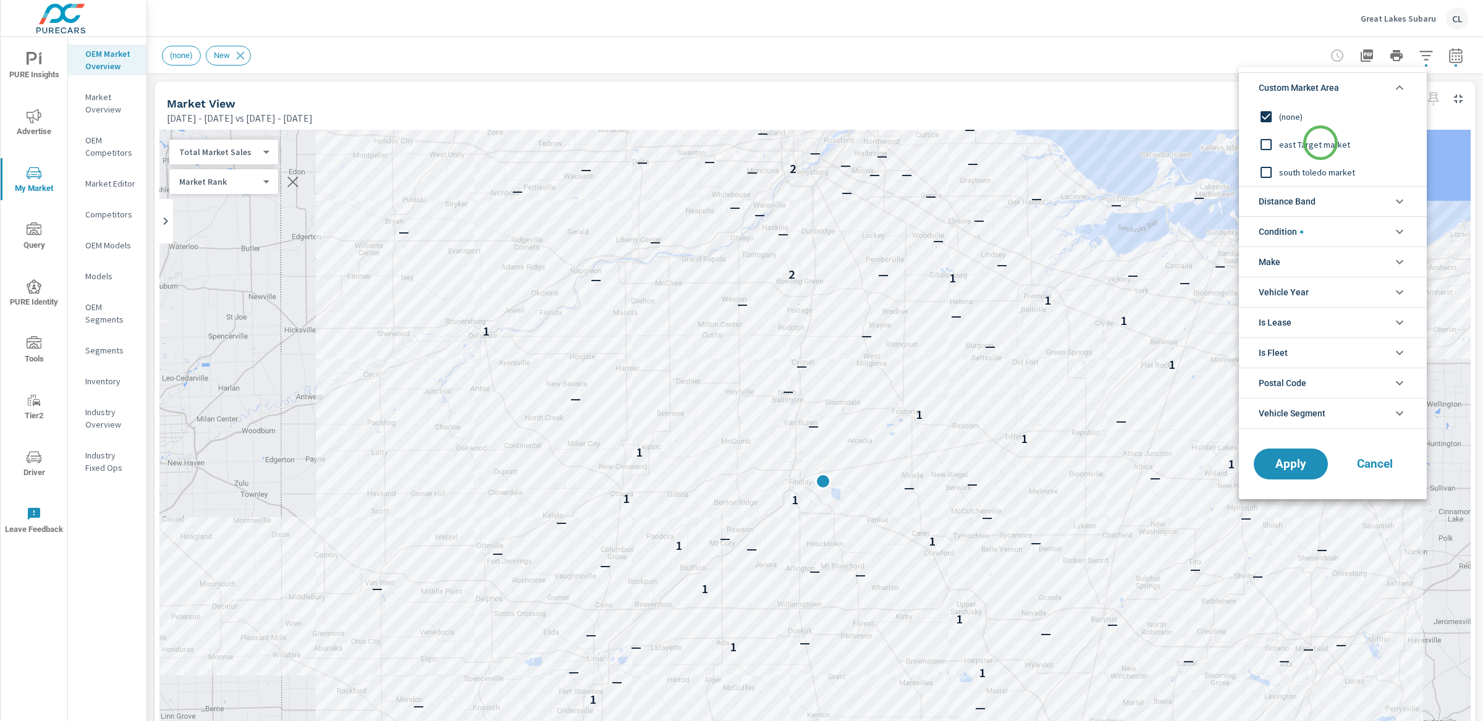
click at [1320, 143] on span "east Target market" at bounding box center [1346, 144] width 135 height 15
click at [1284, 466] on span "Apply" at bounding box center [1290, 464] width 51 height 12
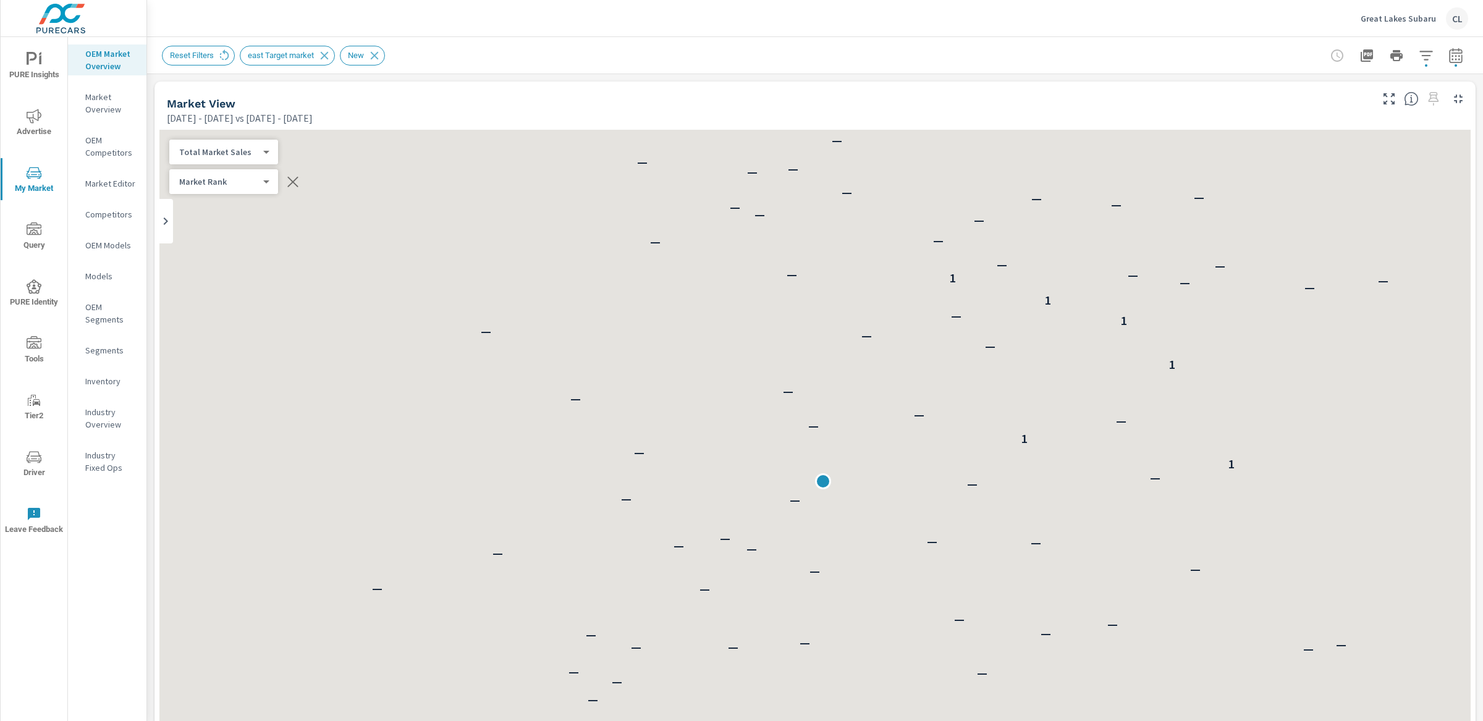
scroll to position [1, 0]
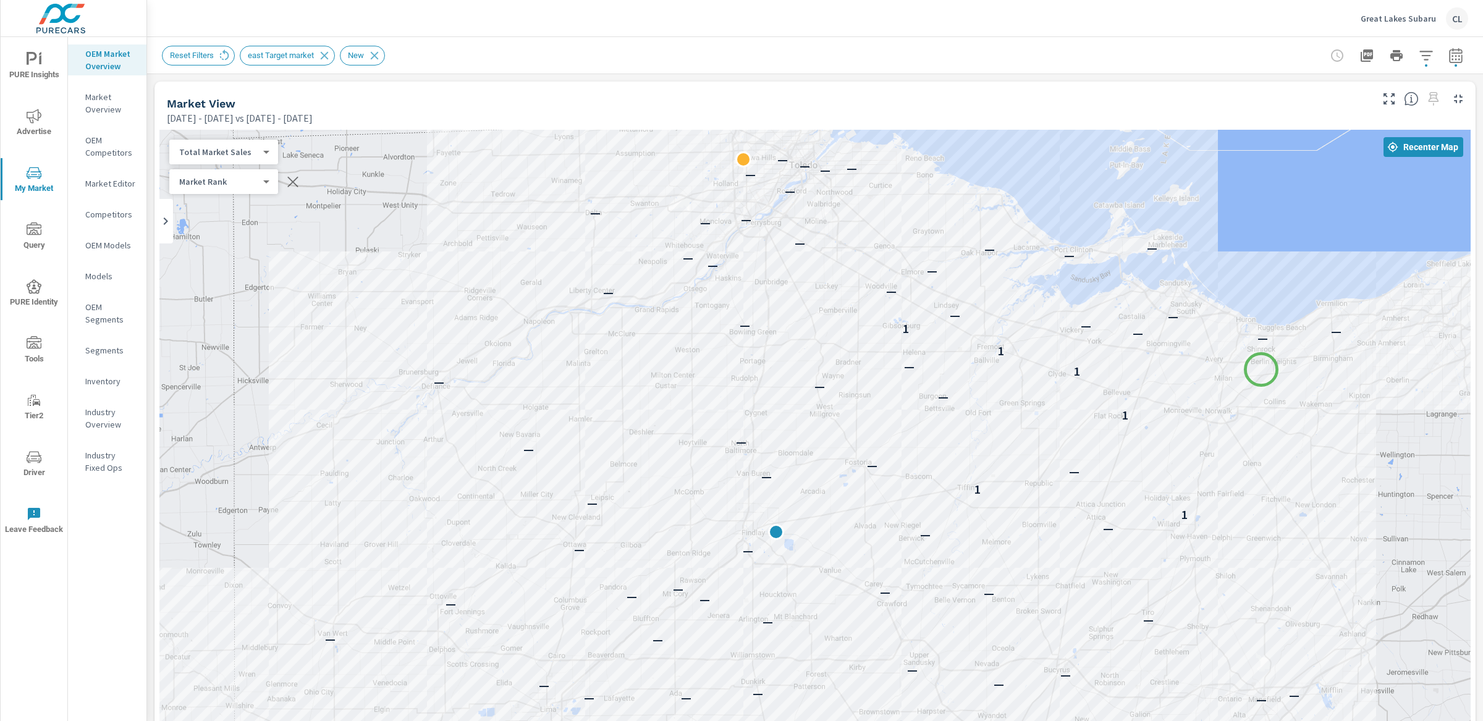
drag, startPoint x: 1309, startPoint y: 316, endPoint x: 1197, endPoint y: 392, distance: 135.2
click at [1261, 369] on div "— — — — — — — — — — — — — — — — — — — — — — — — — — — — — — — — — — — — — 1 — 1…" at bounding box center [814, 473] width 1311 height 687
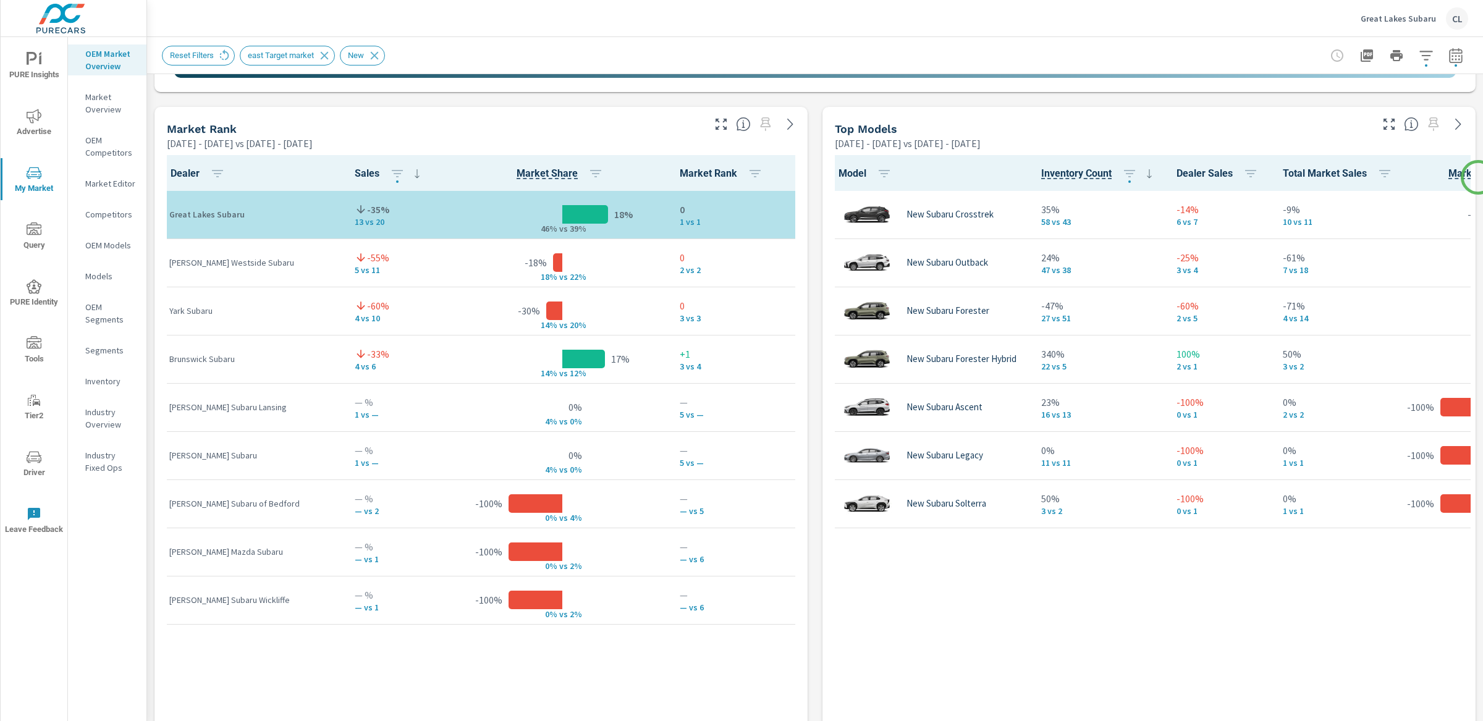
scroll to position [788, 0]
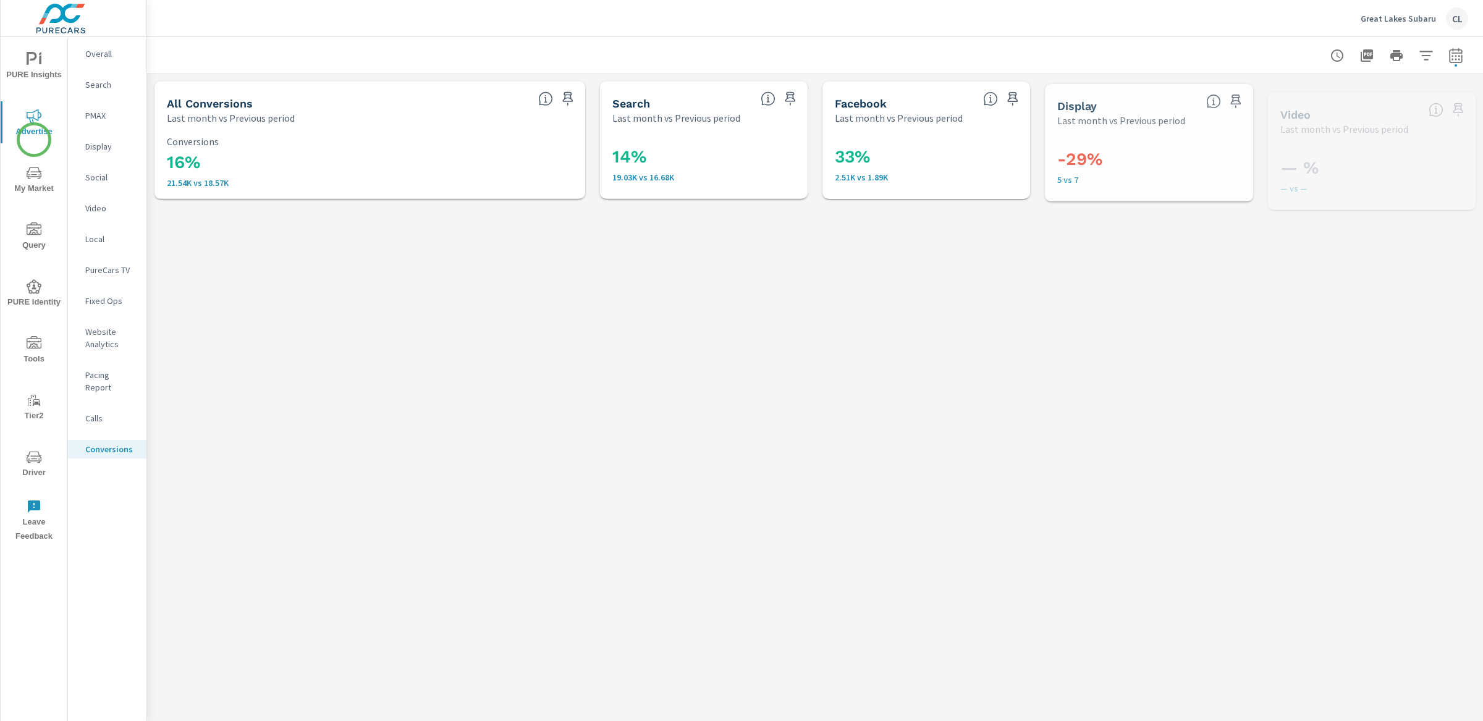
scroll to position [371, 0]
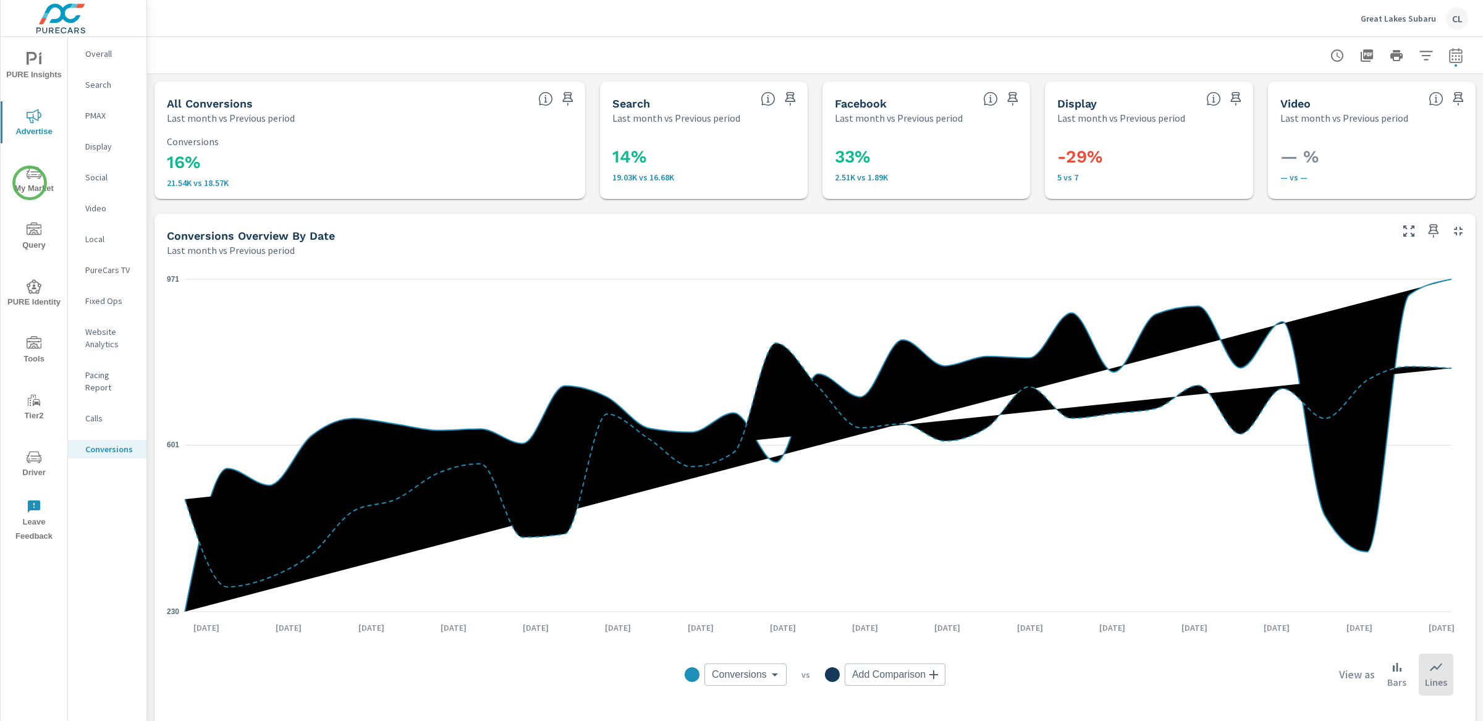
click at [30, 183] on span "My Market" at bounding box center [33, 181] width 59 height 30
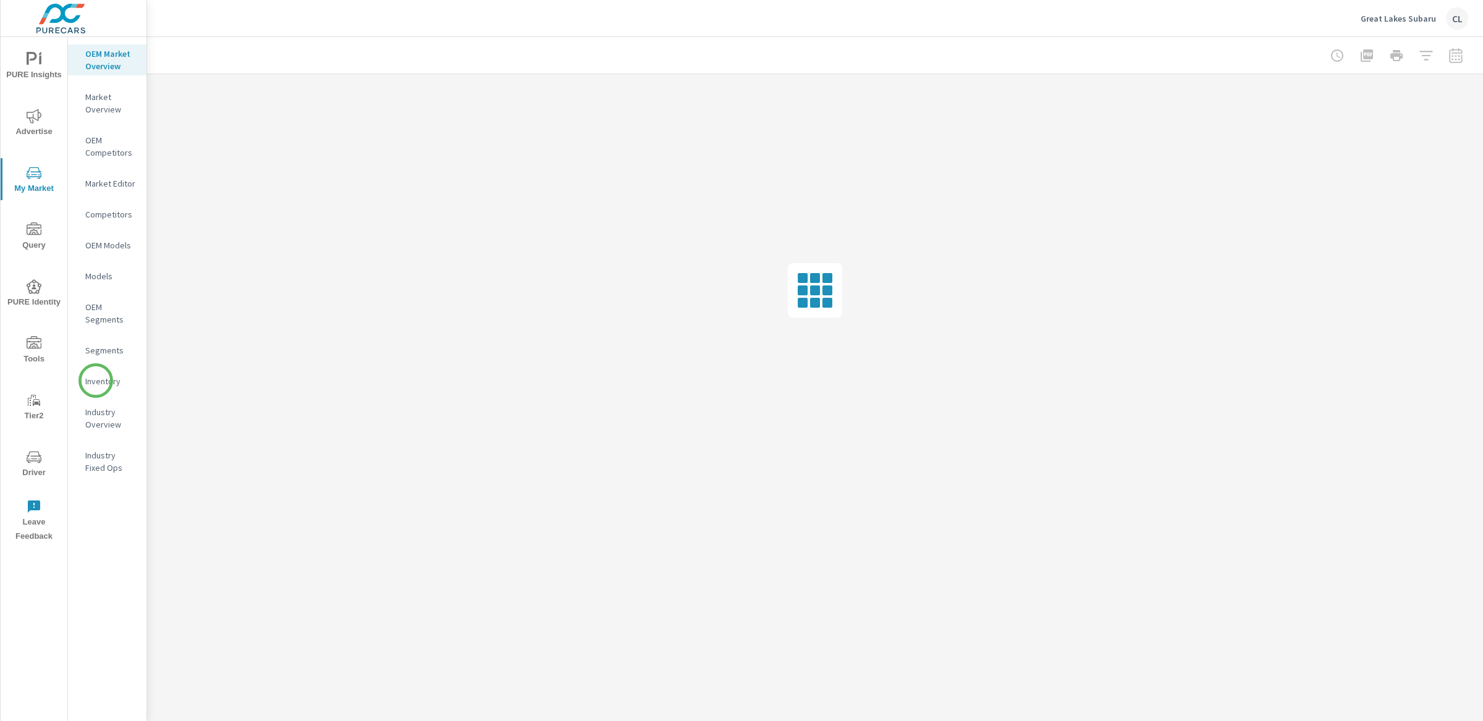
click at [96, 381] on p "Inventory" at bounding box center [110, 381] width 51 height 12
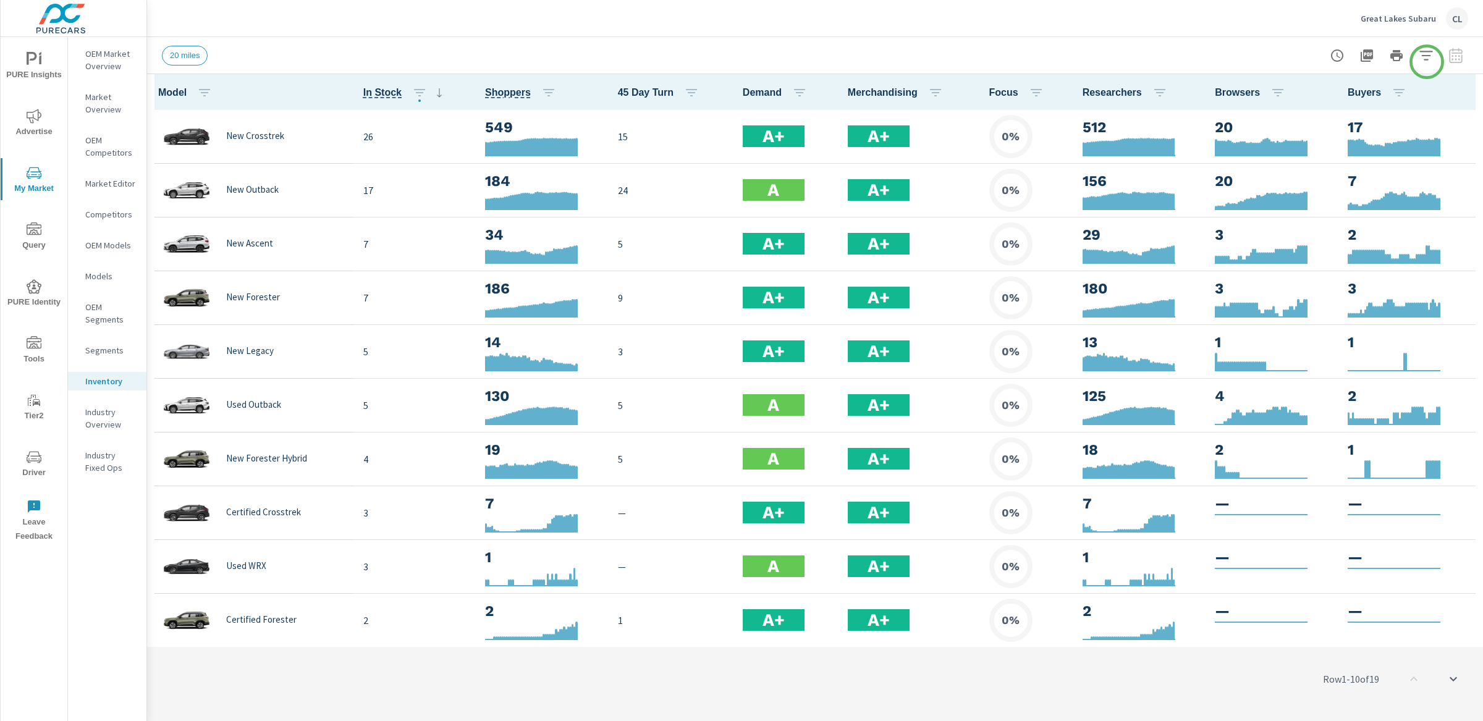
scroll to position [1, 0]
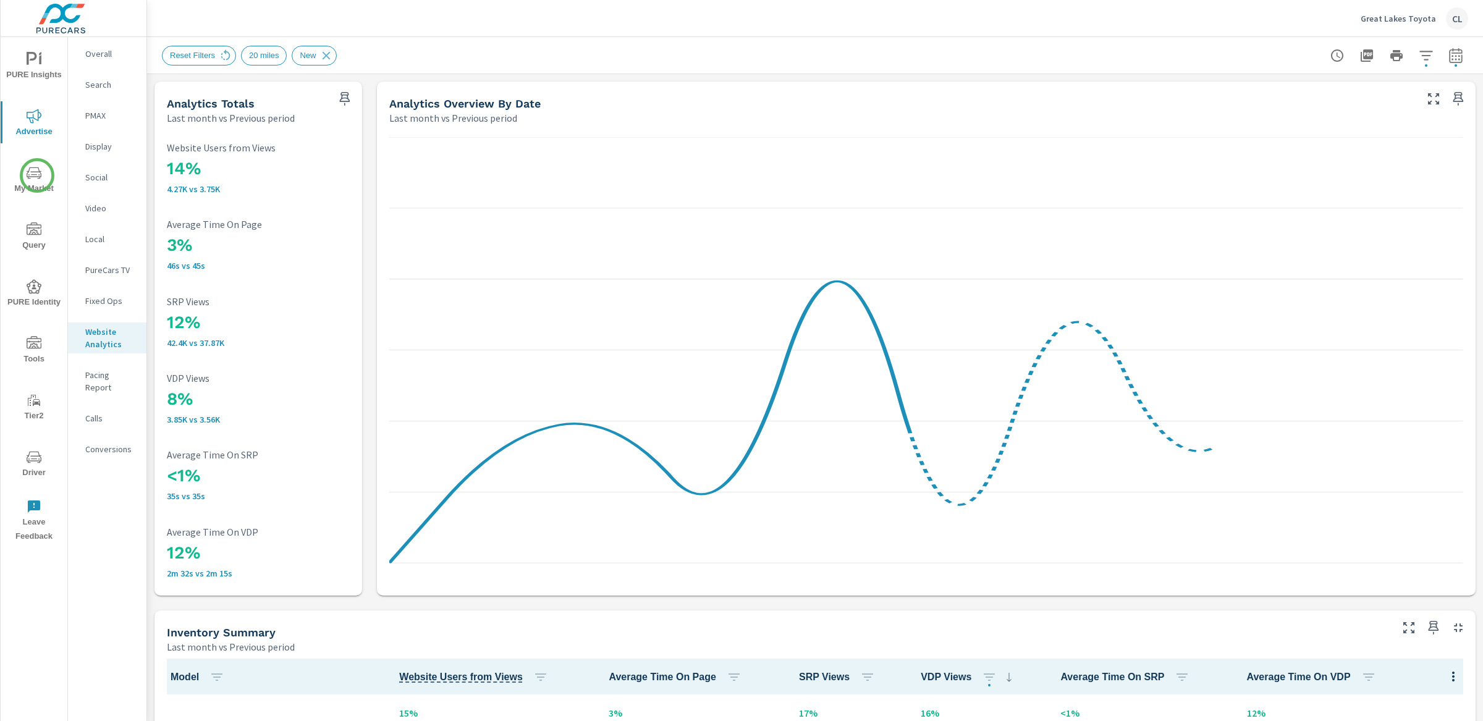
click at [37, 175] on icon "nav menu" at bounding box center [34, 173] width 15 height 15
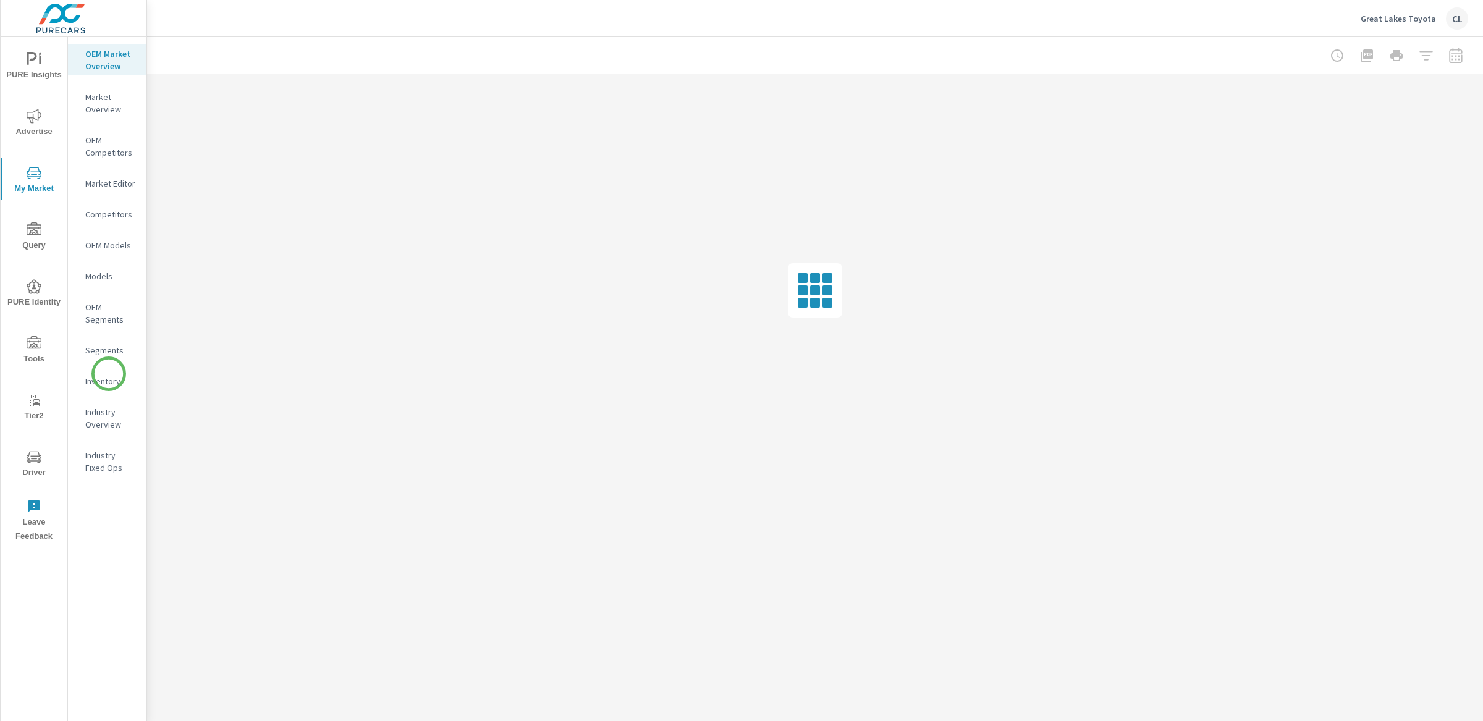
click at [109, 372] on div "Inventory" at bounding box center [107, 381] width 78 height 19
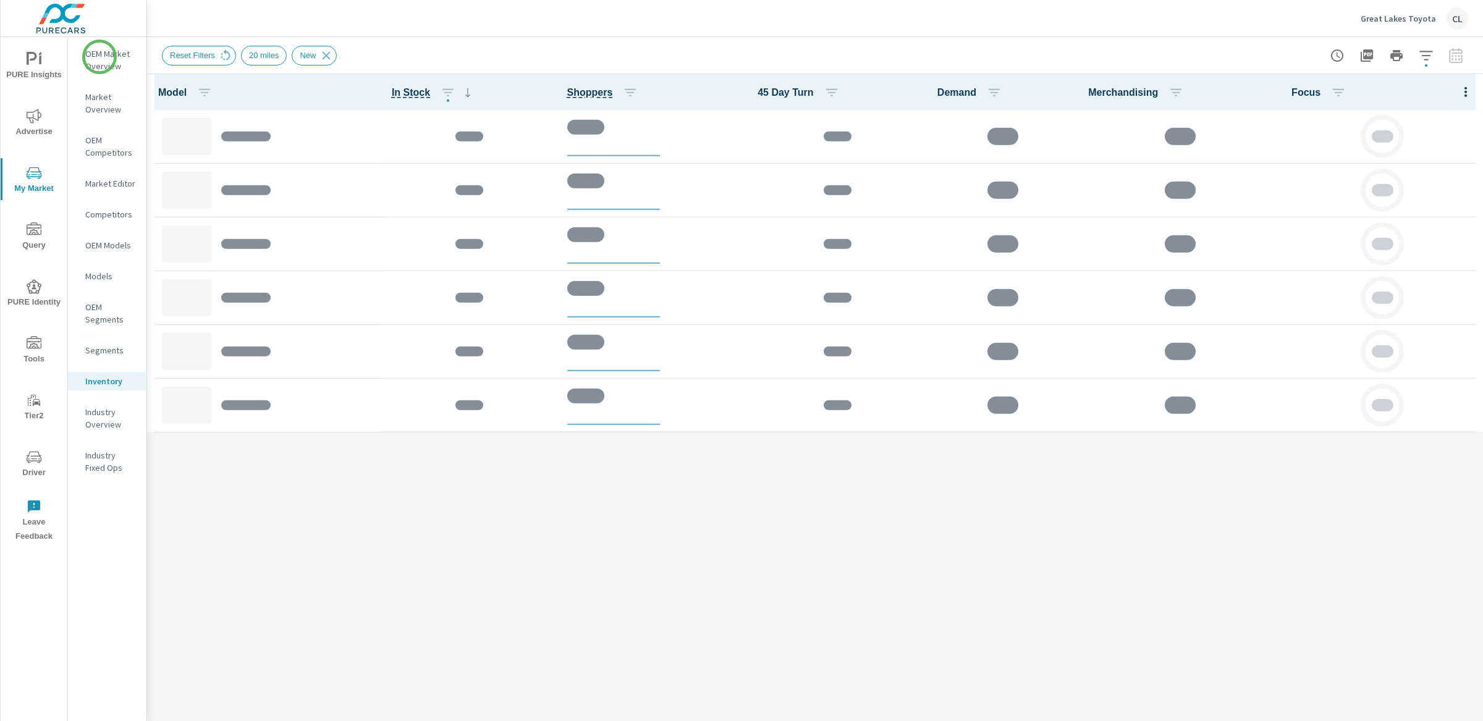
click at [98, 54] on p "OEM Market Overview" at bounding box center [110, 60] width 51 height 25
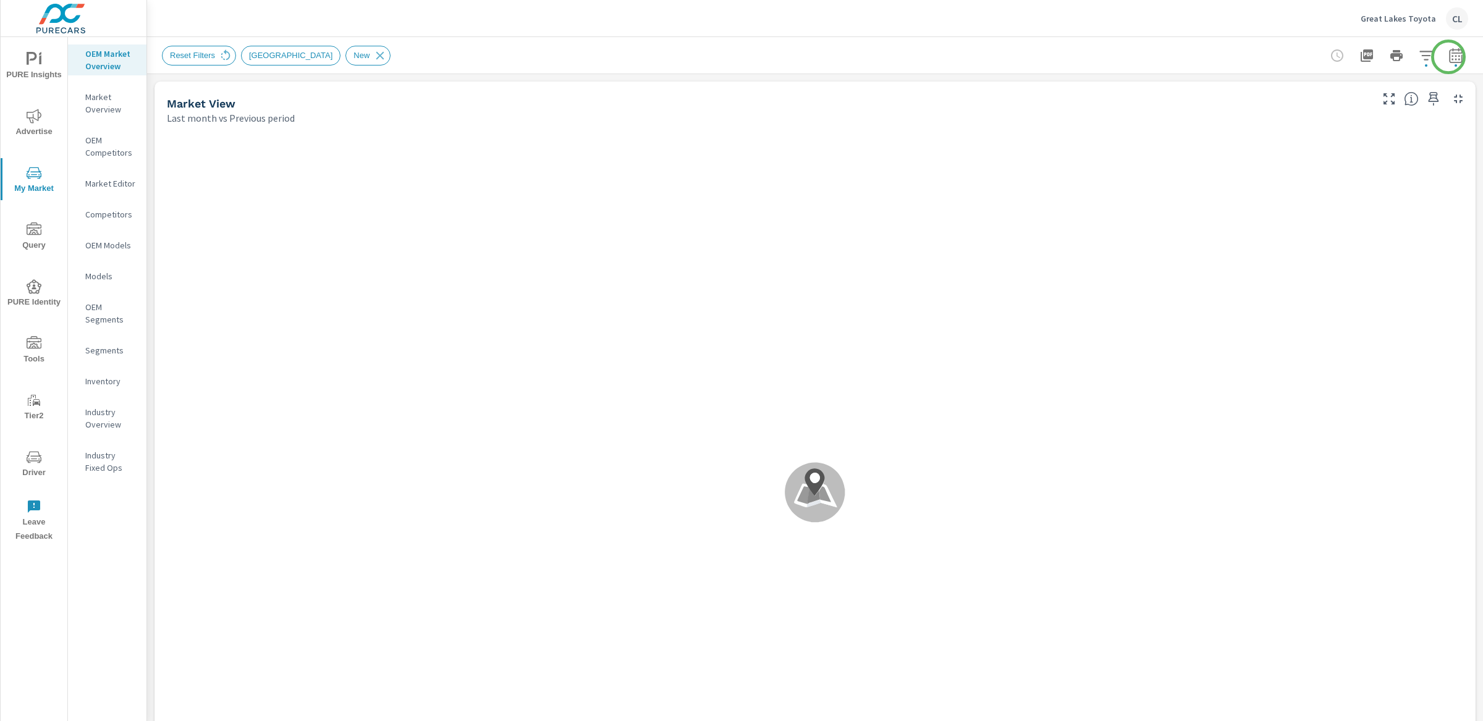
click at [1448, 57] on icon "button" at bounding box center [1455, 55] width 15 height 15
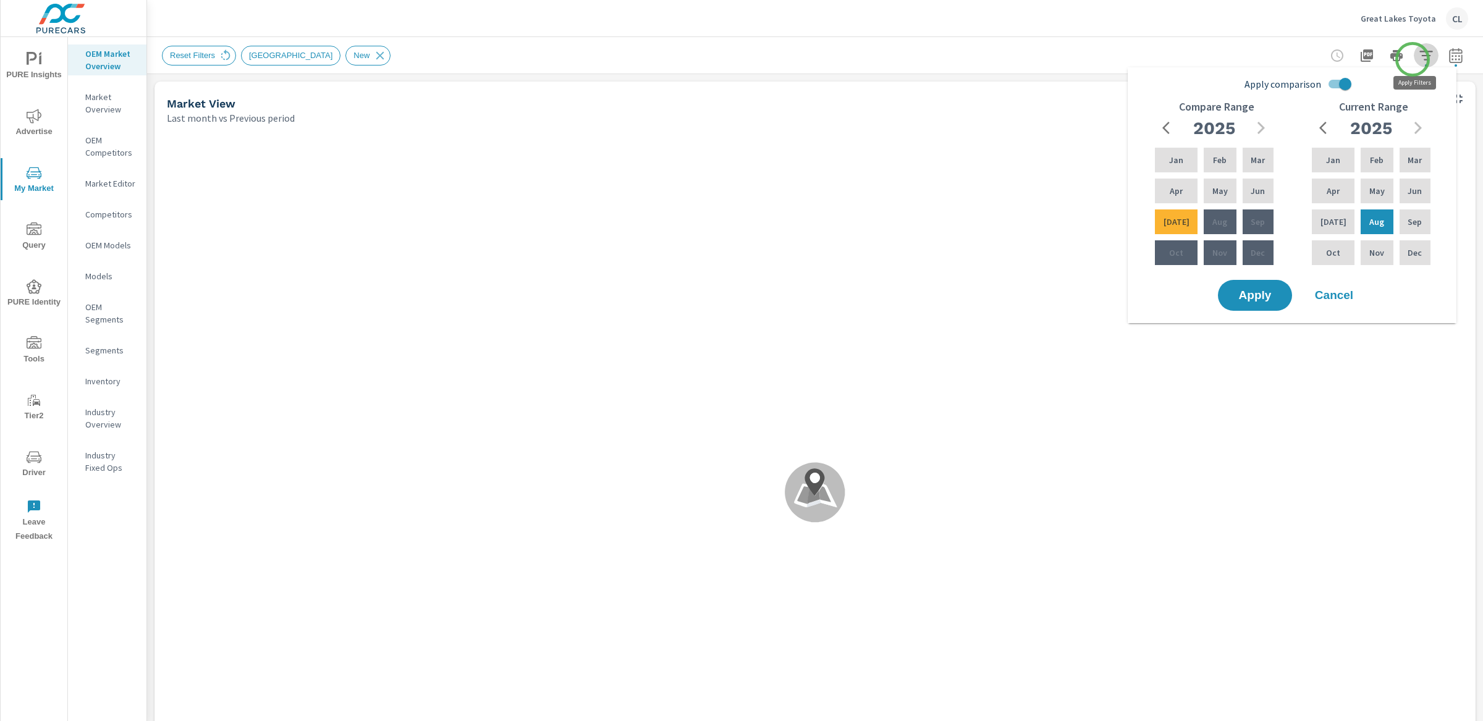
click at [1419, 59] on icon "button" at bounding box center [1425, 55] width 13 height 9
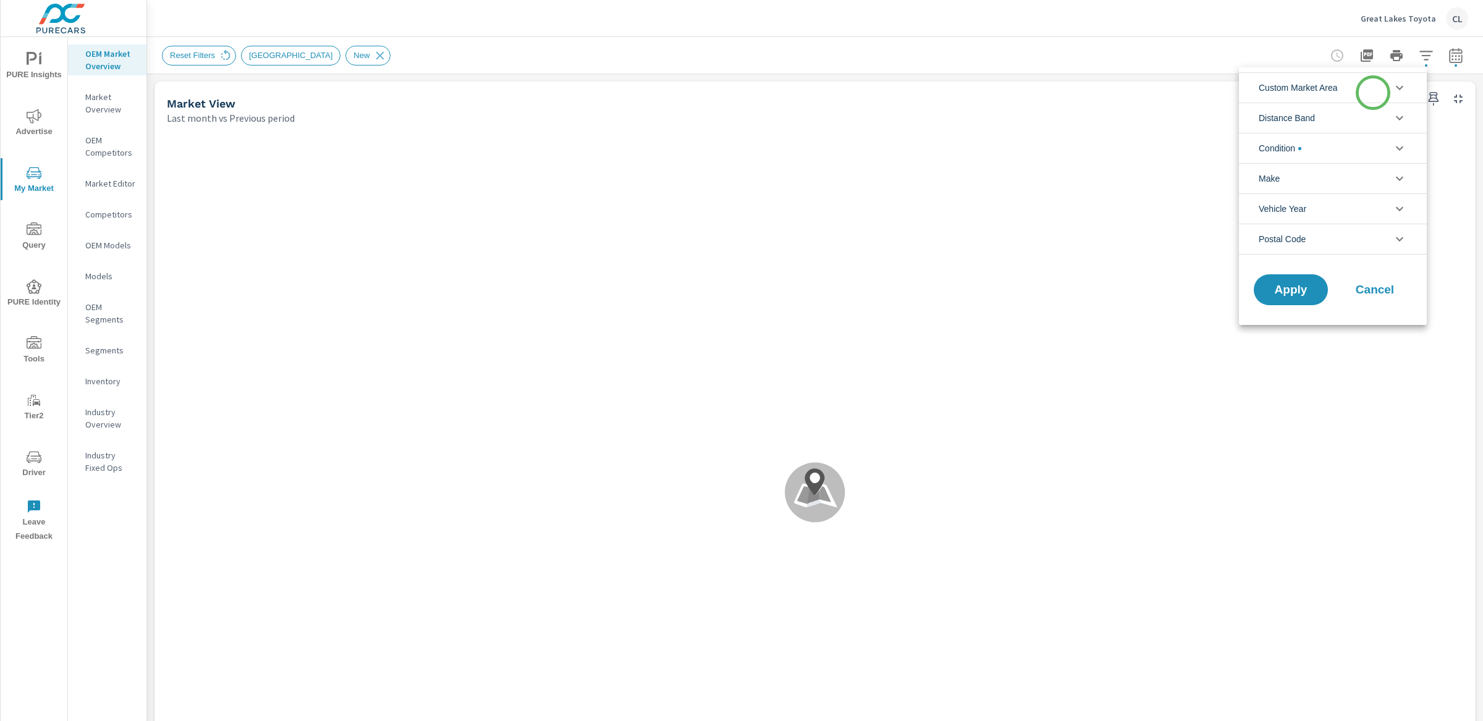
click at [1373, 93] on li "Custom Market Area" at bounding box center [1333, 87] width 188 height 30
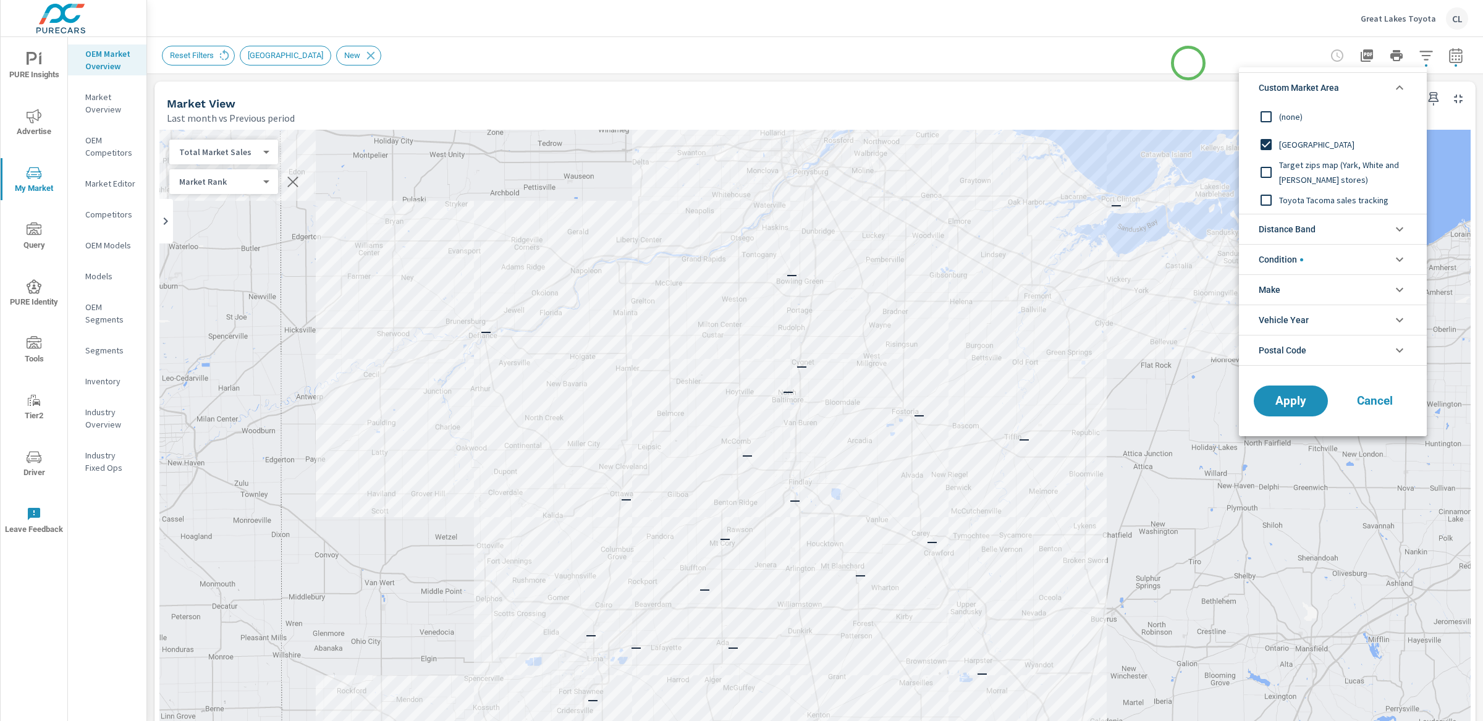
click at [1072, 61] on div at bounding box center [741, 360] width 1483 height 721
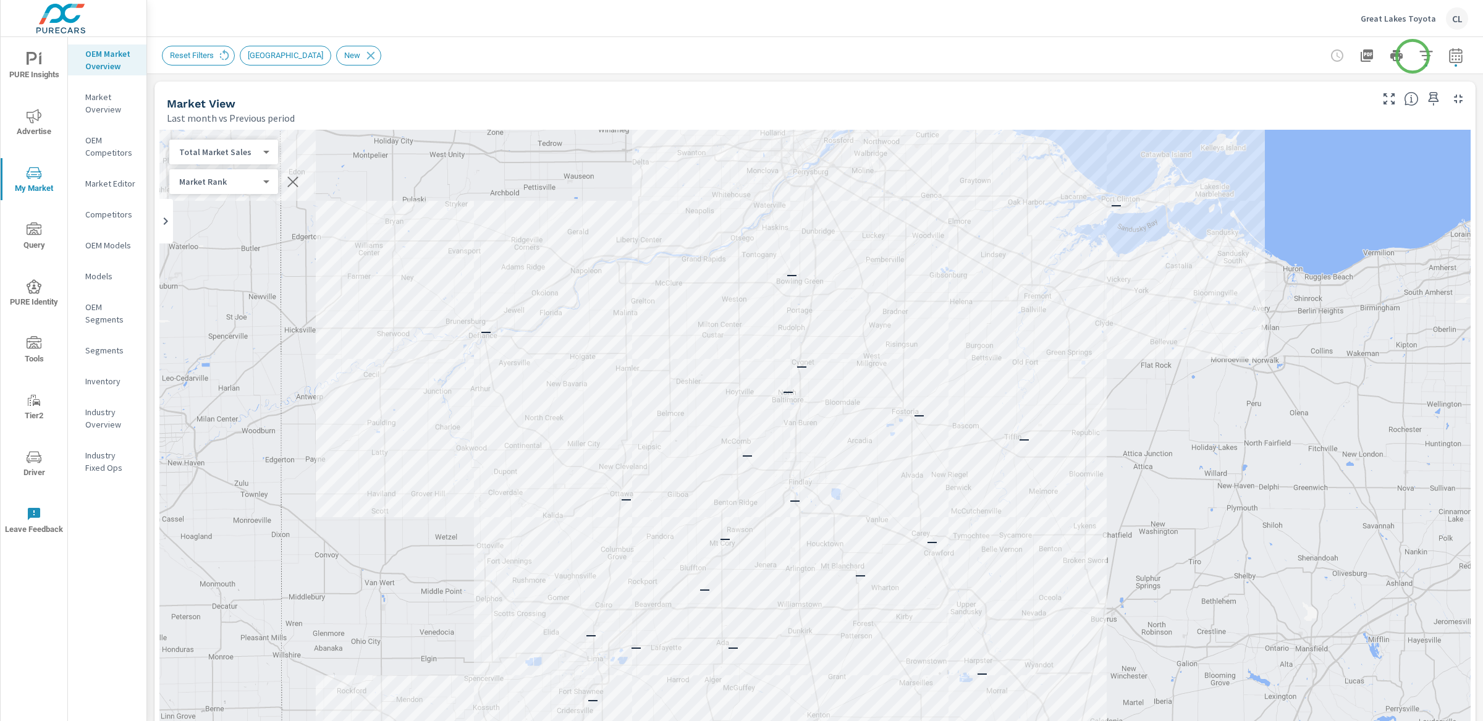
click at [1419, 55] on icon "button" at bounding box center [1425, 55] width 13 height 9
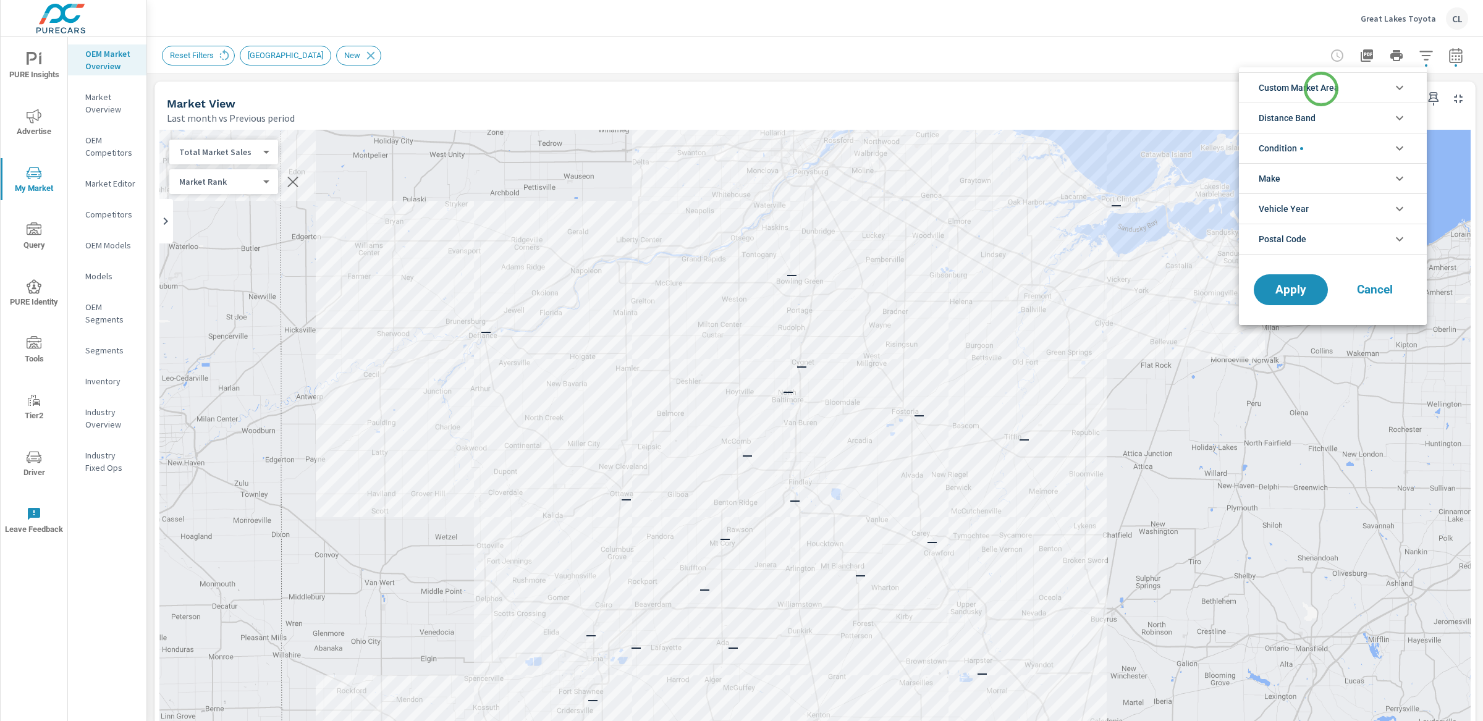
click at [1321, 89] on span "Custom Market Area" at bounding box center [1298, 88] width 80 height 30
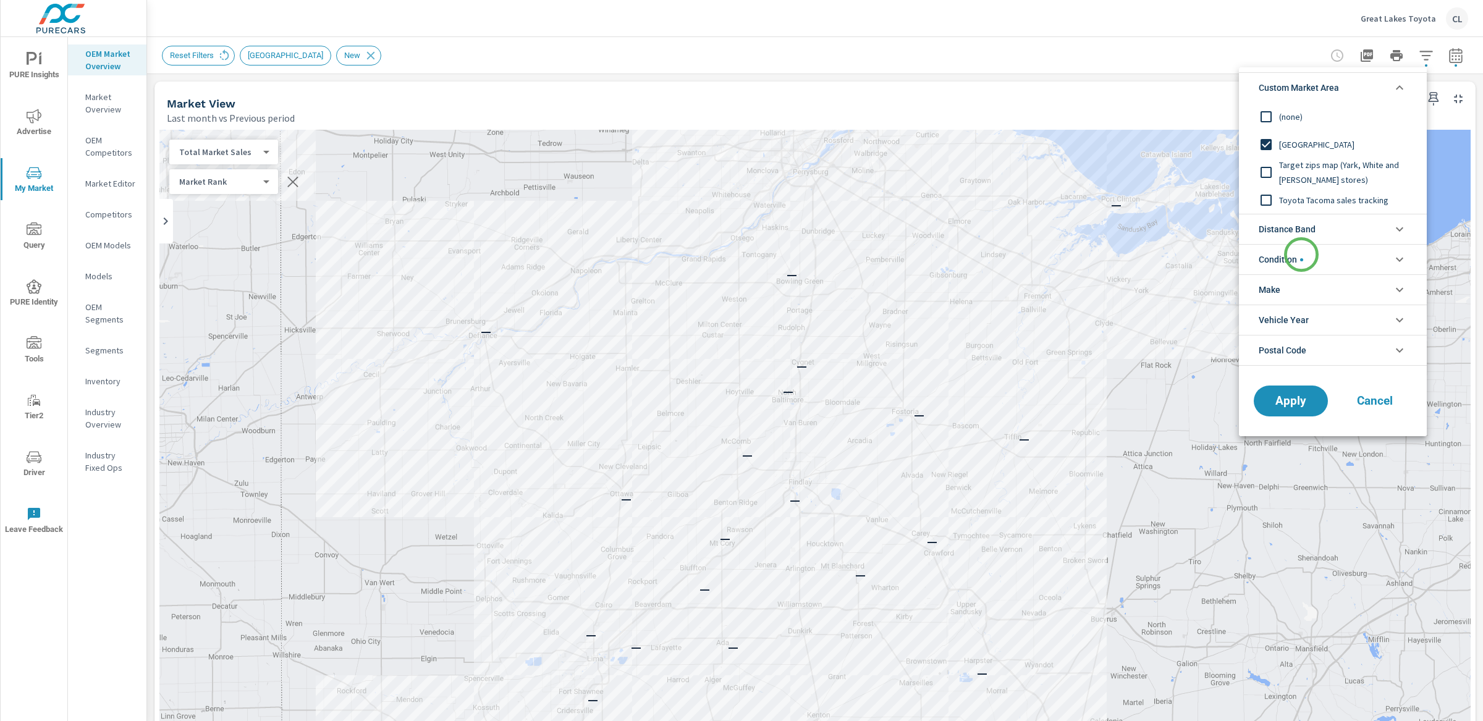
click at [1301, 255] on span "Condition" at bounding box center [1280, 260] width 44 height 30
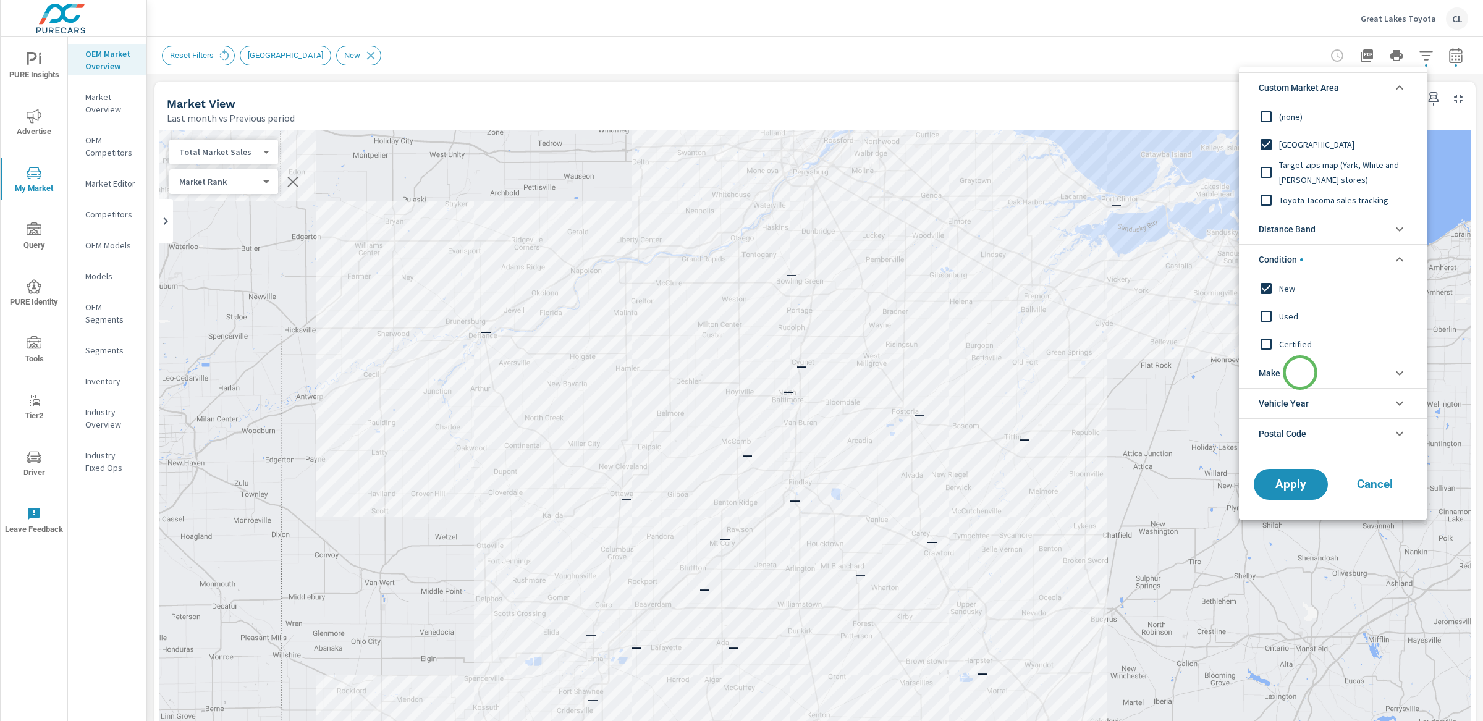
click at [1300, 373] on li "Make" at bounding box center [1333, 373] width 188 height 30
click at [1300, 398] on span "Toyota" at bounding box center [1346, 402] width 135 height 15
click at [1299, 514] on span "Apply" at bounding box center [1290, 513] width 51 height 12
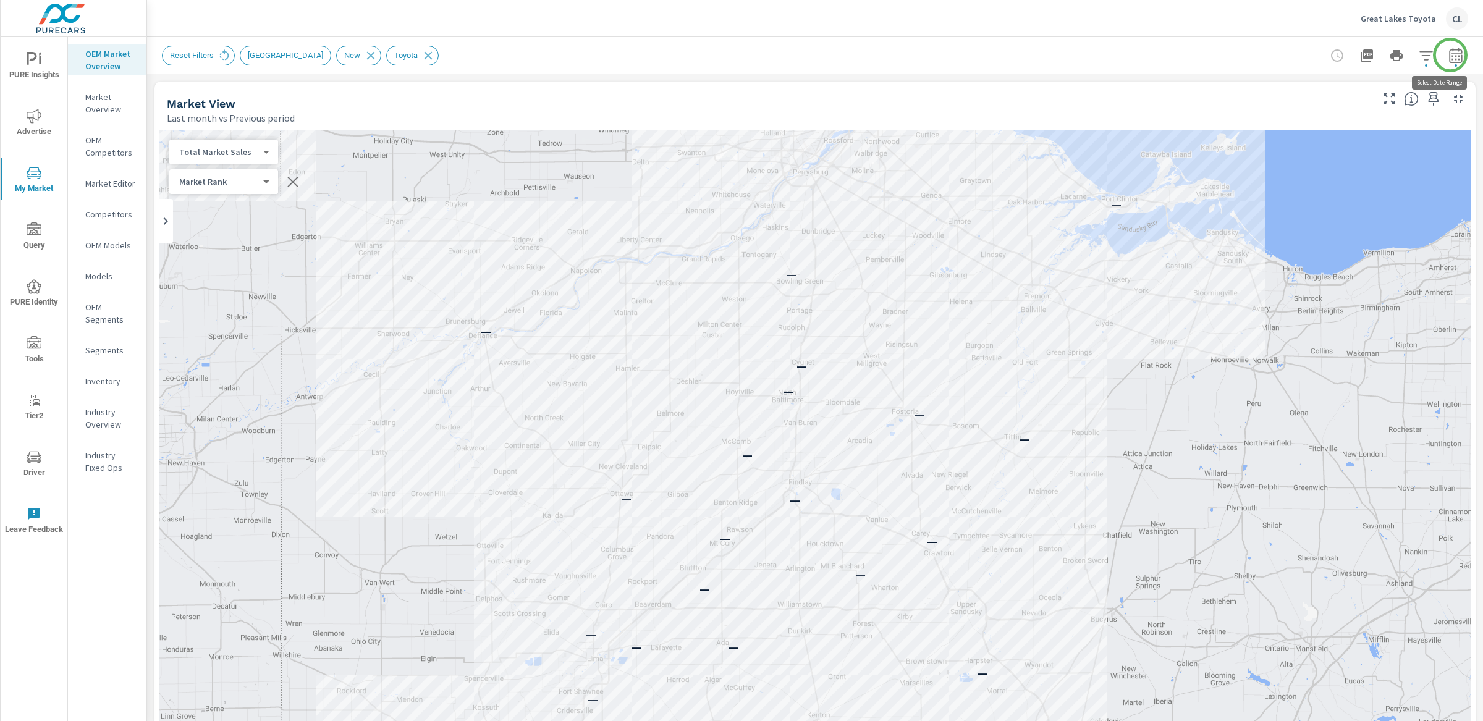
click at [1450, 55] on icon "button" at bounding box center [1455, 55] width 13 height 15
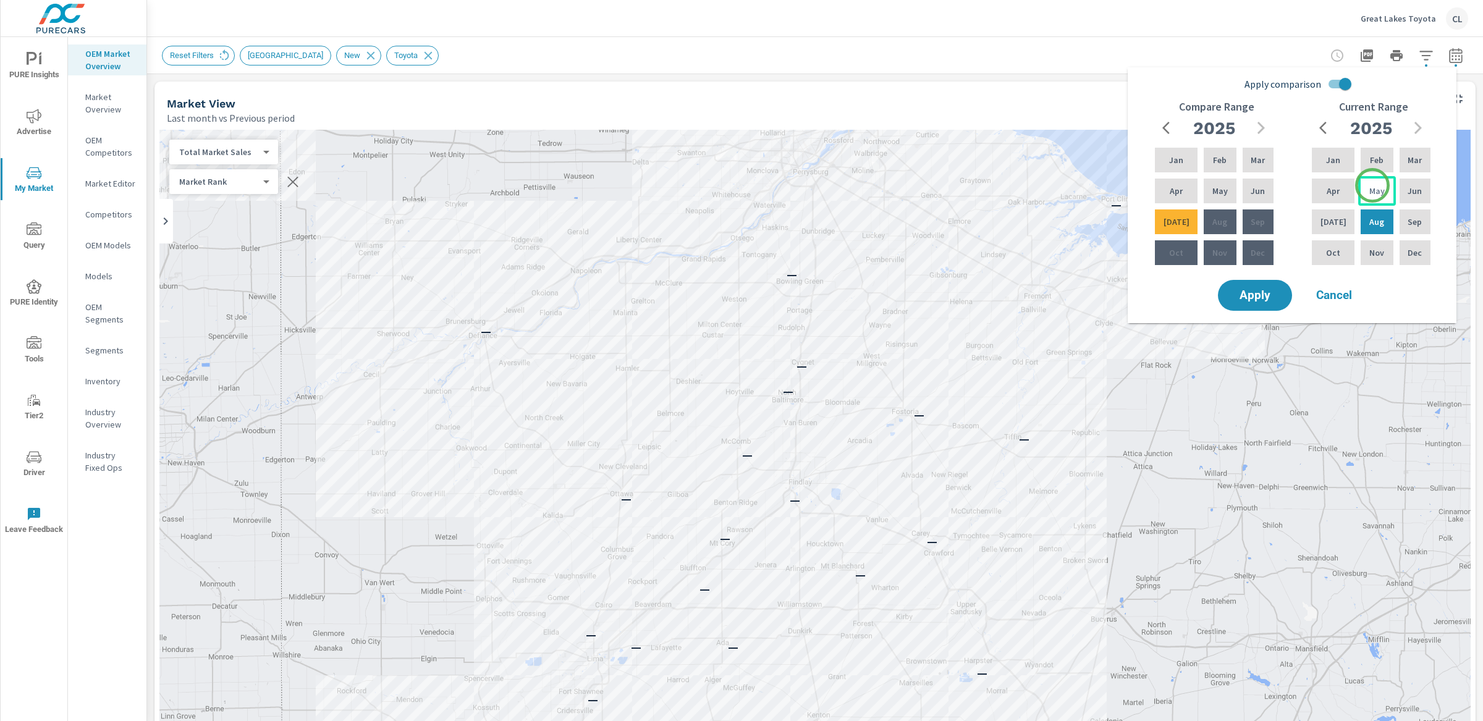
click at [1372, 185] on p "May" at bounding box center [1376, 191] width 15 height 12
click at [1333, 224] on p "[DATE]" at bounding box center [1333, 222] width 26 height 12
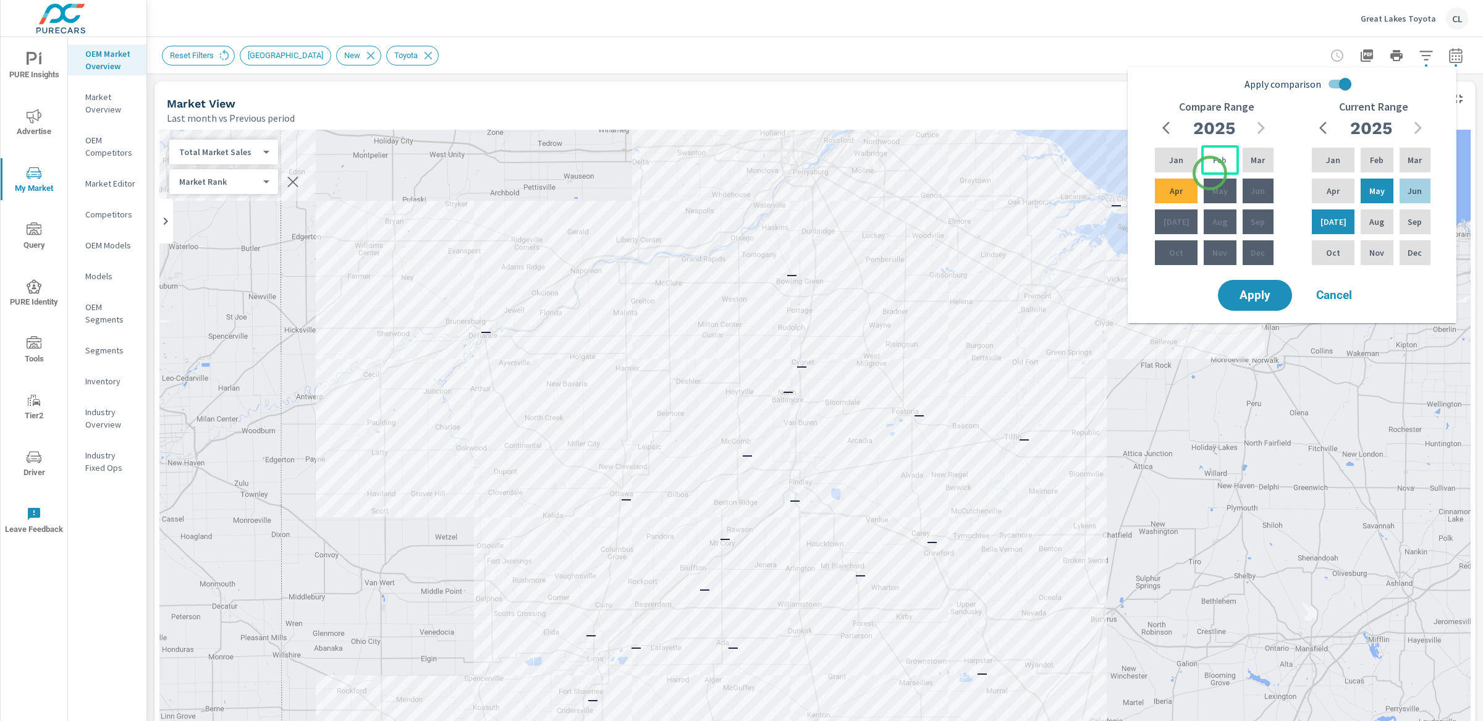
click at [1213, 163] on p "Feb" at bounding box center [1220, 160] width 14 height 12
click at [1182, 196] on div "Apr" at bounding box center [1176, 191] width 48 height 30
click at [1272, 303] on button "Apply" at bounding box center [1254, 295] width 77 height 32
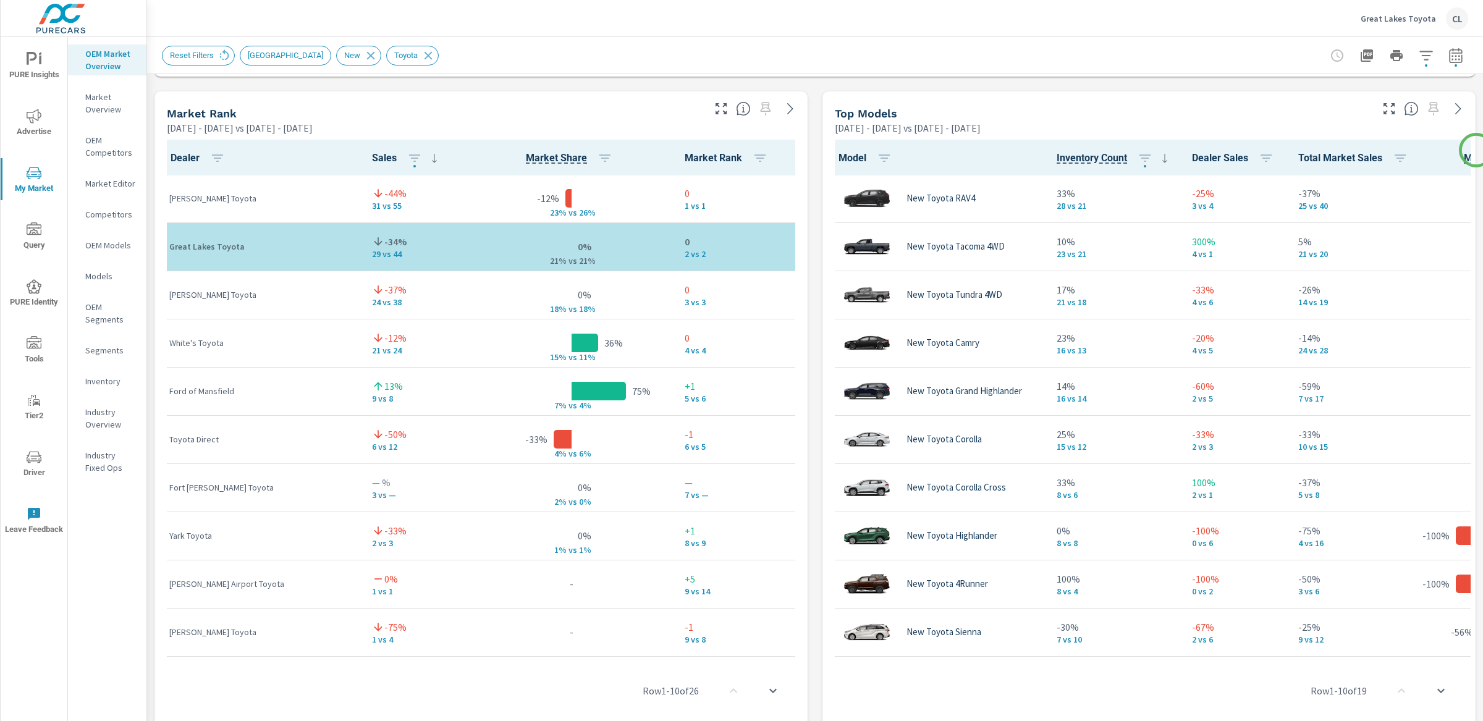
scroll to position [788, 0]
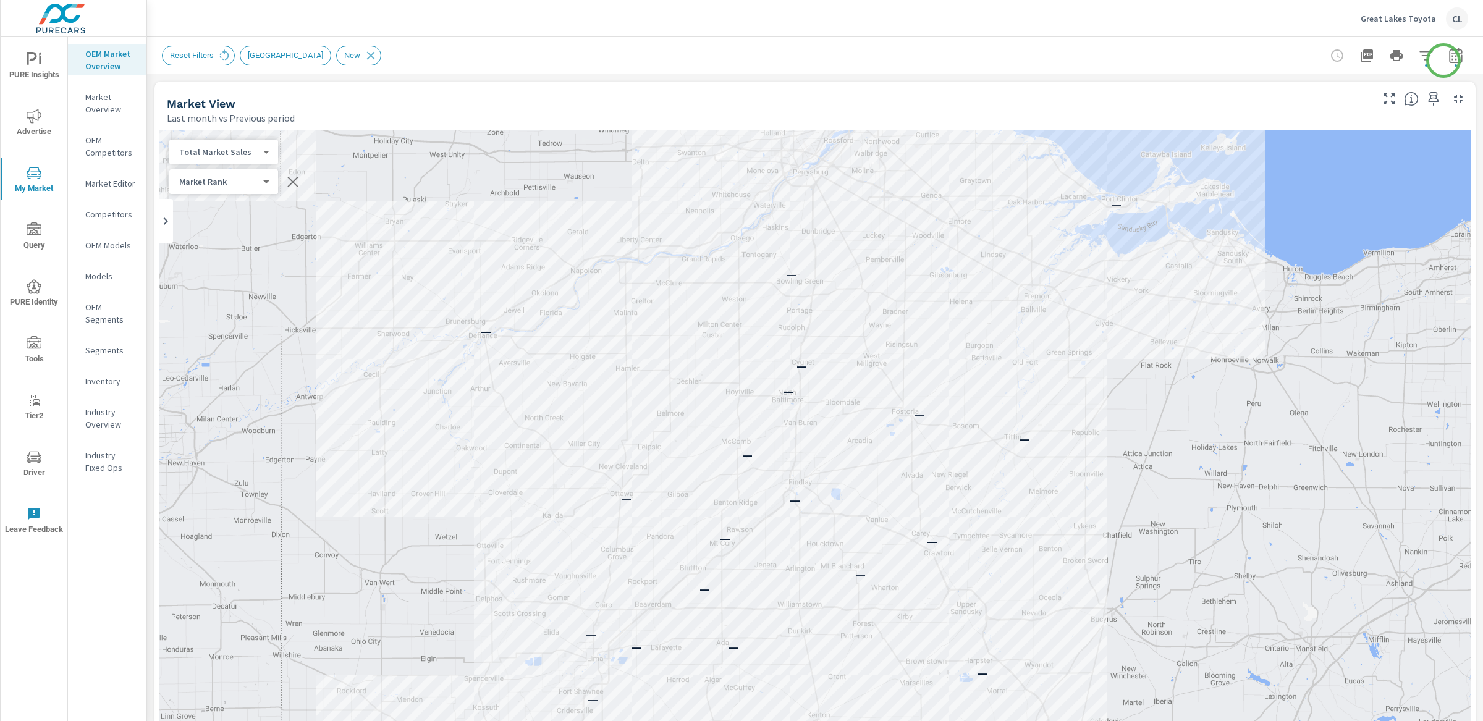
click at [1451, 59] on icon "button" at bounding box center [1455, 57] width 8 height 5
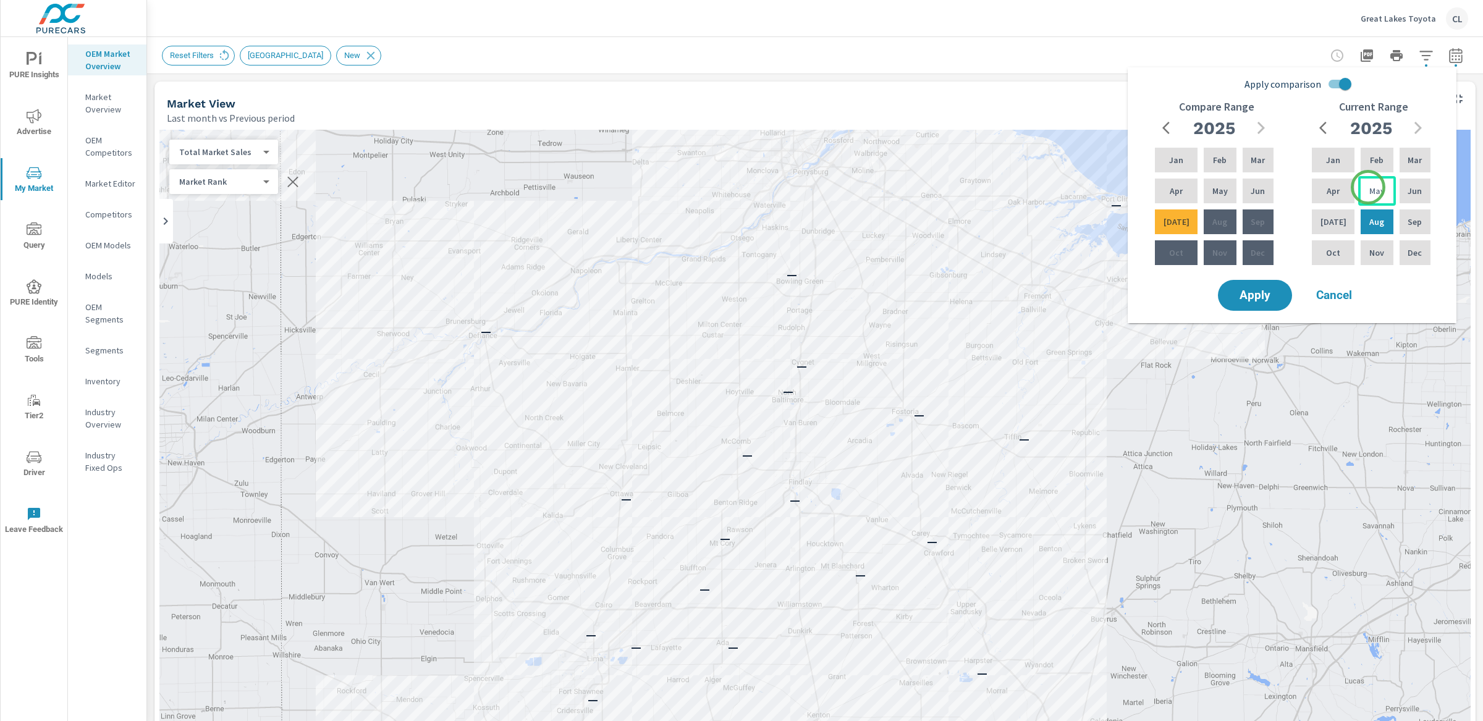
click at [1369, 190] on p "May" at bounding box center [1376, 191] width 15 height 12
click at [1340, 219] on div "[DATE]" at bounding box center [1333, 222] width 48 height 30
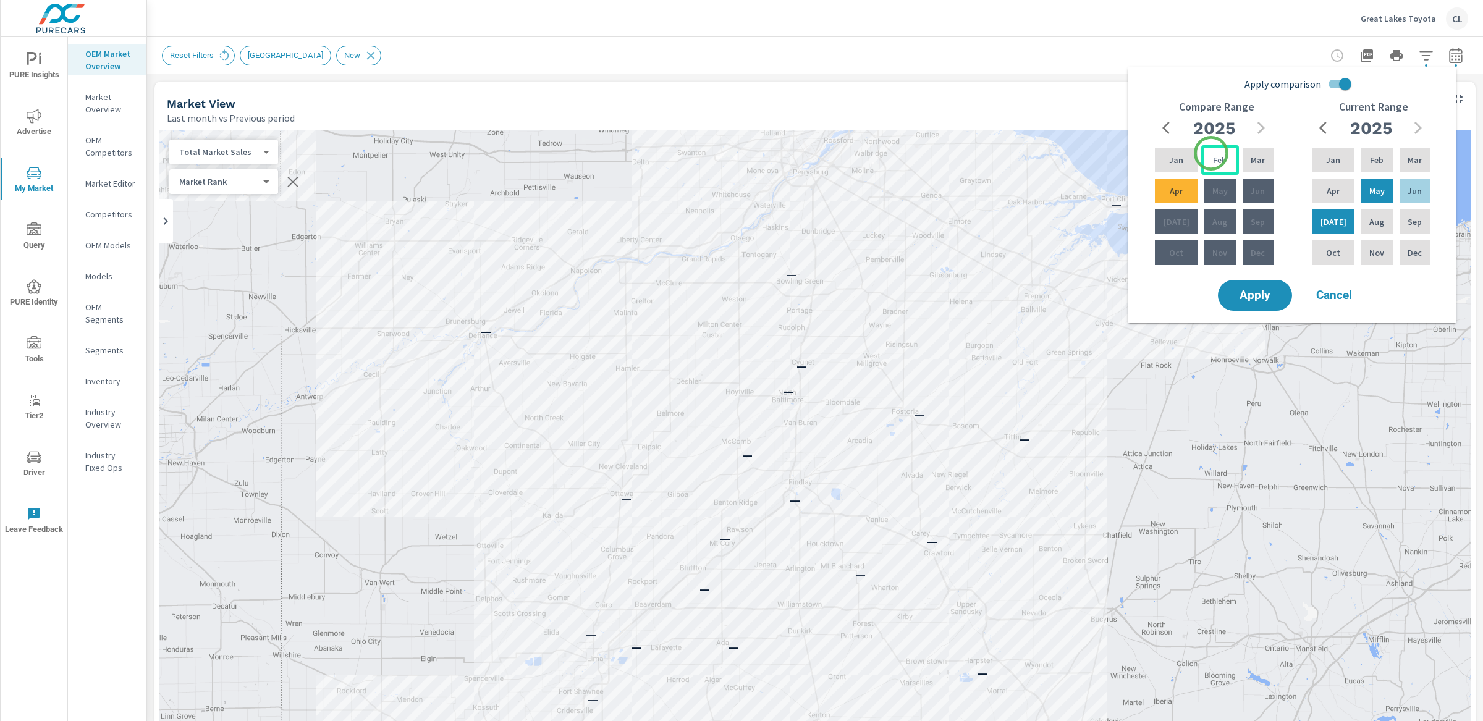
click at [1204, 153] on div "Feb" at bounding box center [1219, 160] width 37 height 30
click at [1181, 185] on div "Apr" at bounding box center [1176, 191] width 48 height 30
click at [1263, 292] on span "Apply" at bounding box center [1254, 296] width 51 height 12
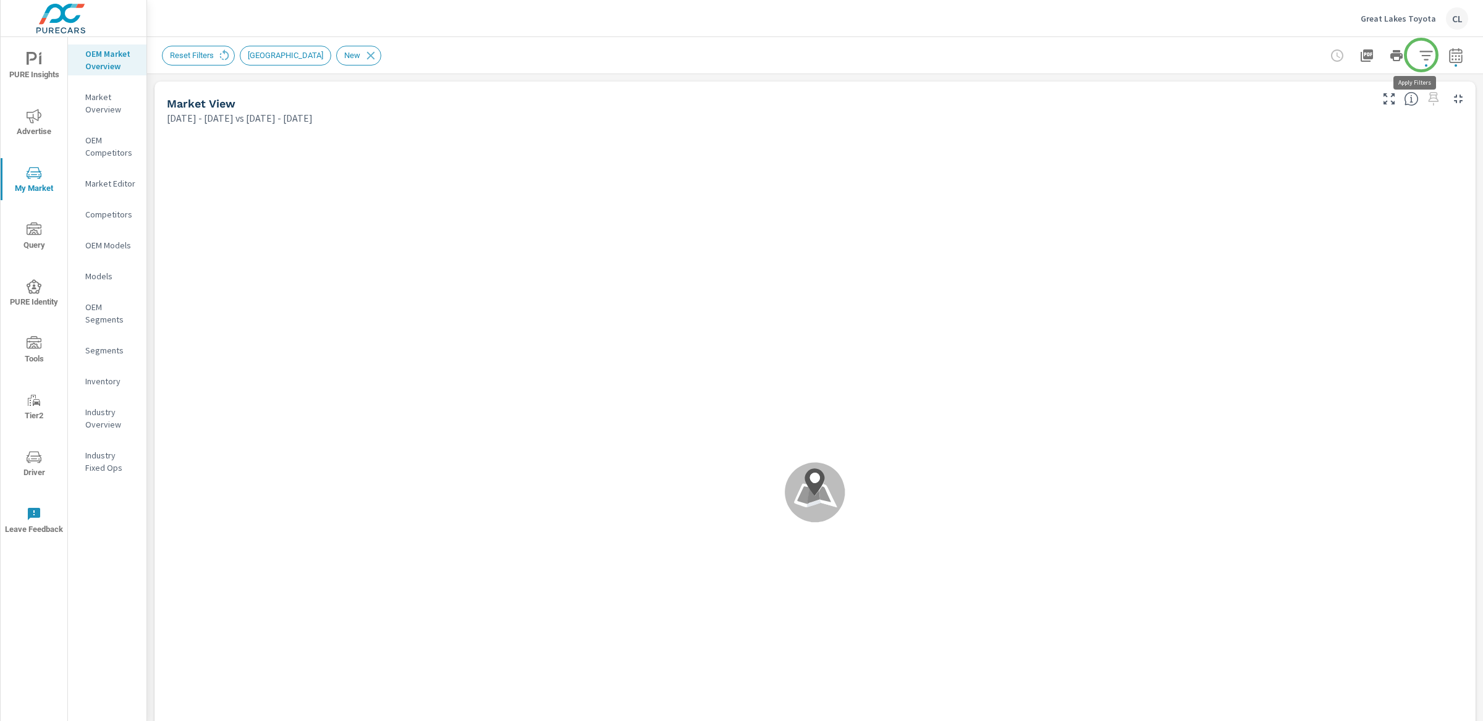
click at [1420, 54] on icon "button" at bounding box center [1425, 55] width 15 height 15
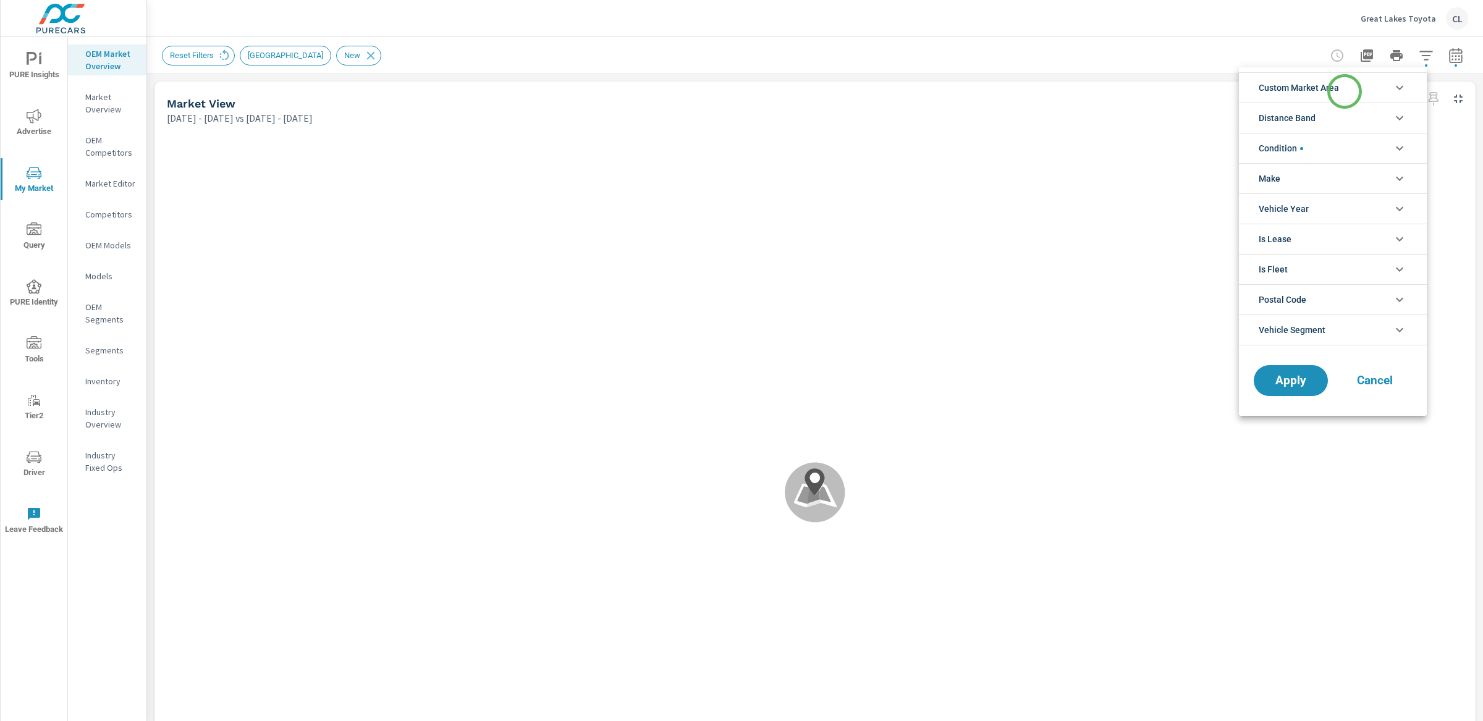
click at [1344, 91] on li "Custom Market Area" at bounding box center [1333, 87] width 188 height 30
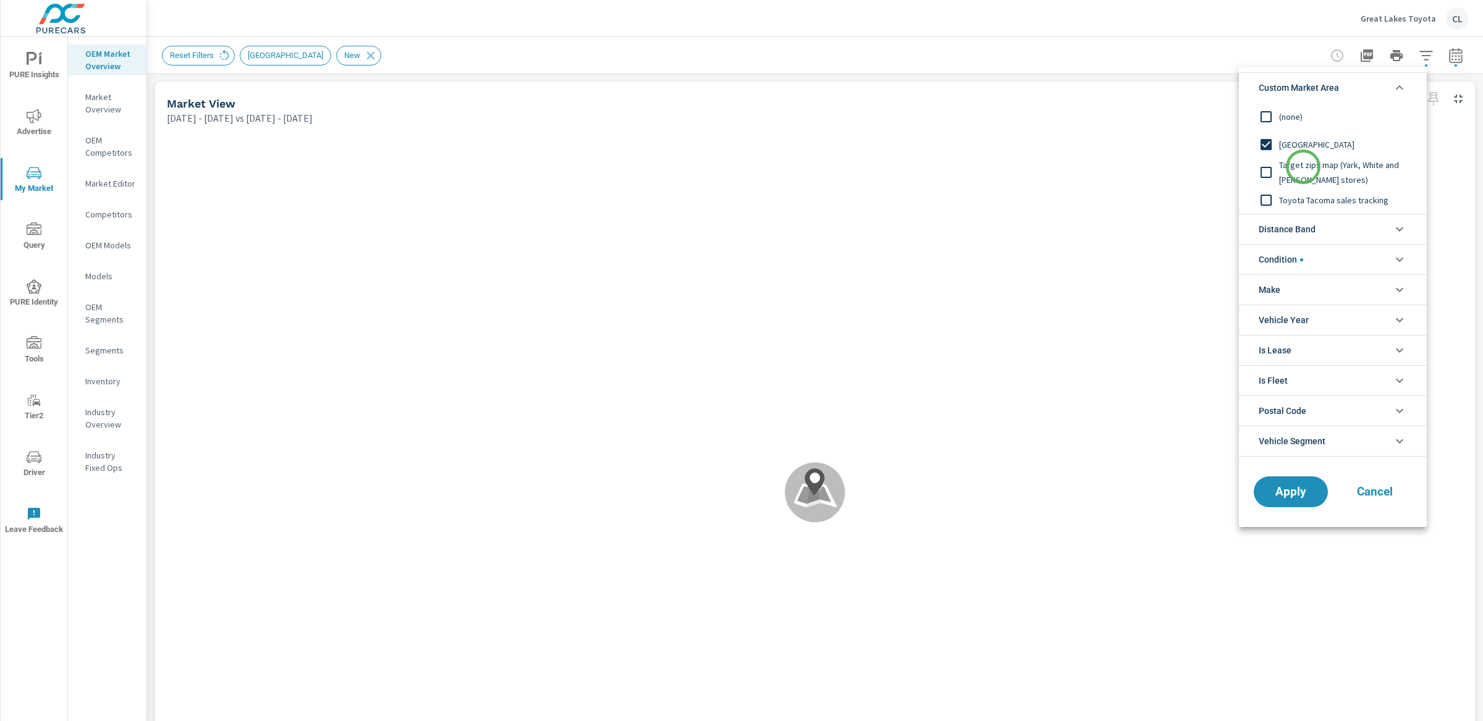
click at [1303, 167] on span "Target zips map (Yark, White and [PERSON_NAME] stores)" at bounding box center [1346, 173] width 135 height 30
click at [1286, 496] on span "Apply" at bounding box center [1290, 492] width 51 height 12
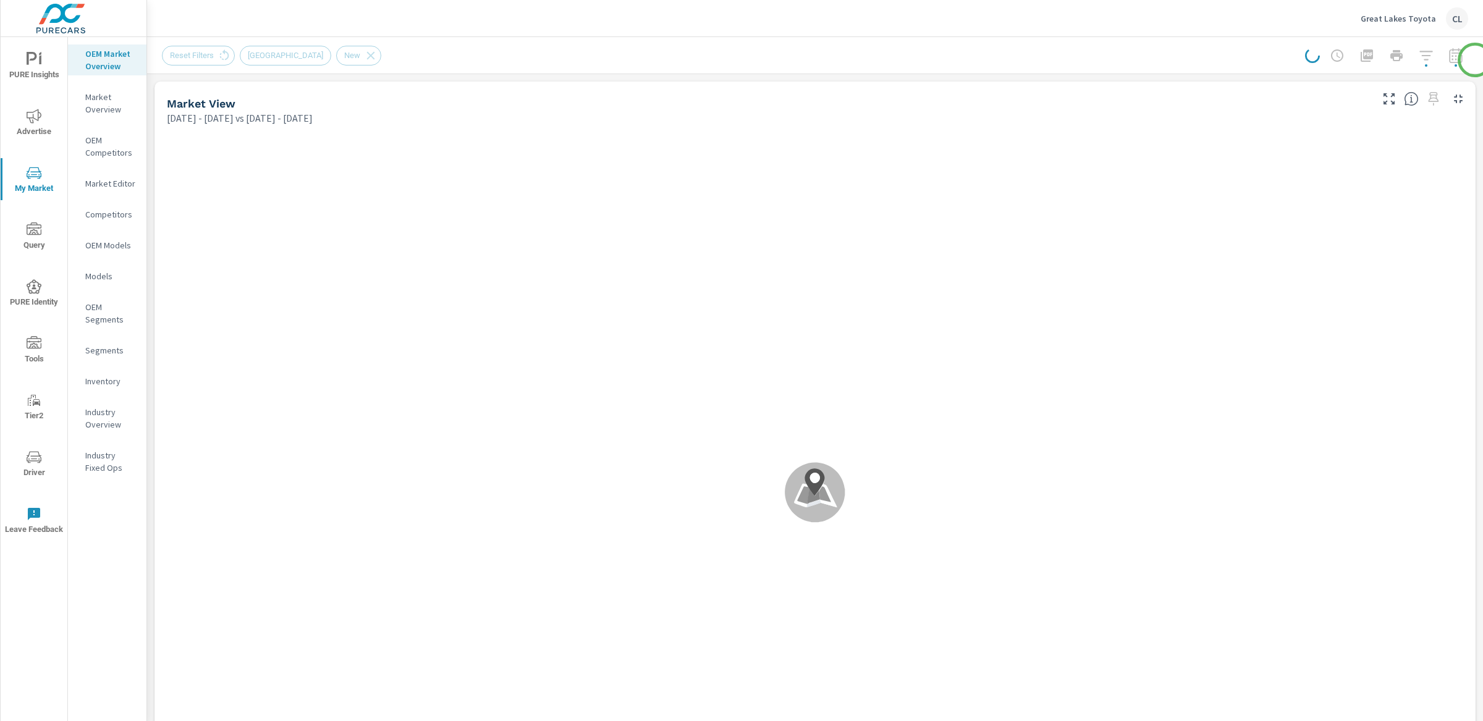
scroll to position [1, 0]
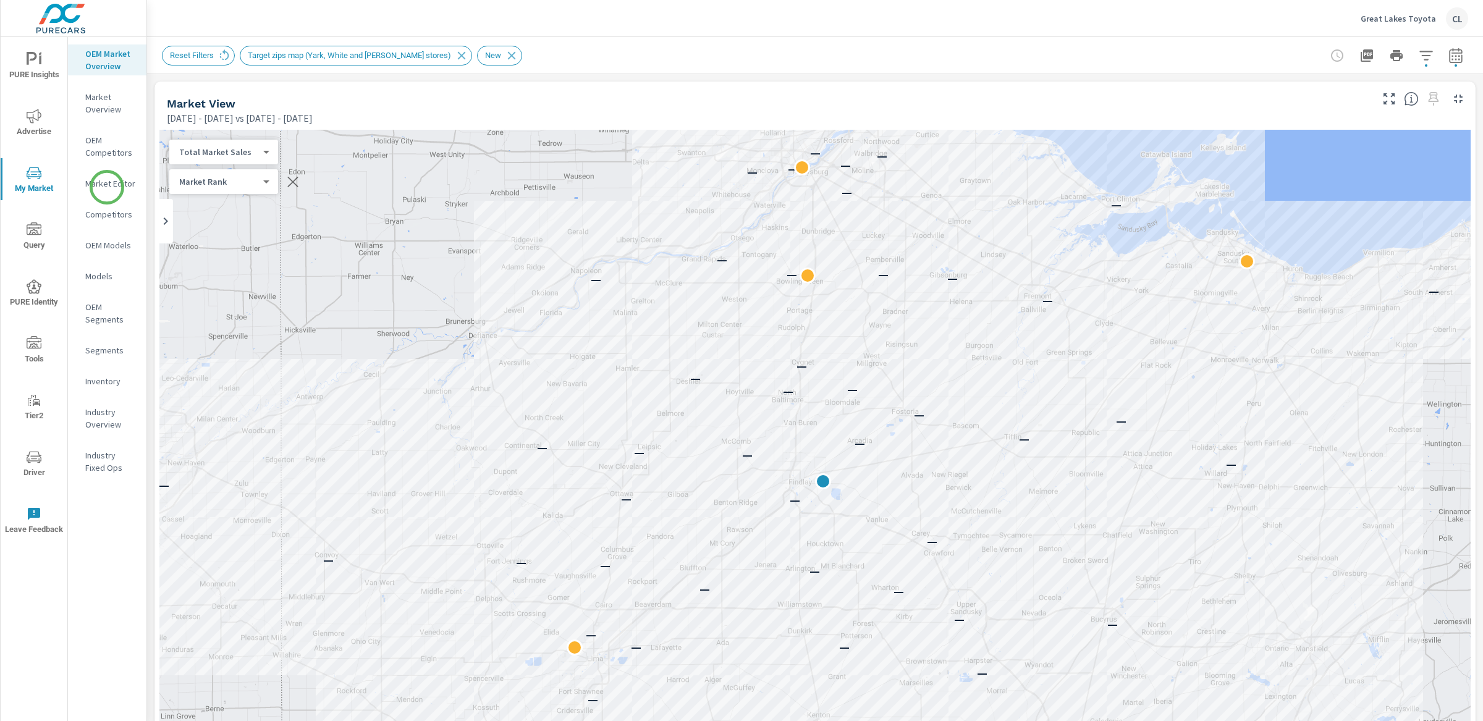
click at [107, 187] on p "Market Editor" at bounding box center [110, 183] width 51 height 12
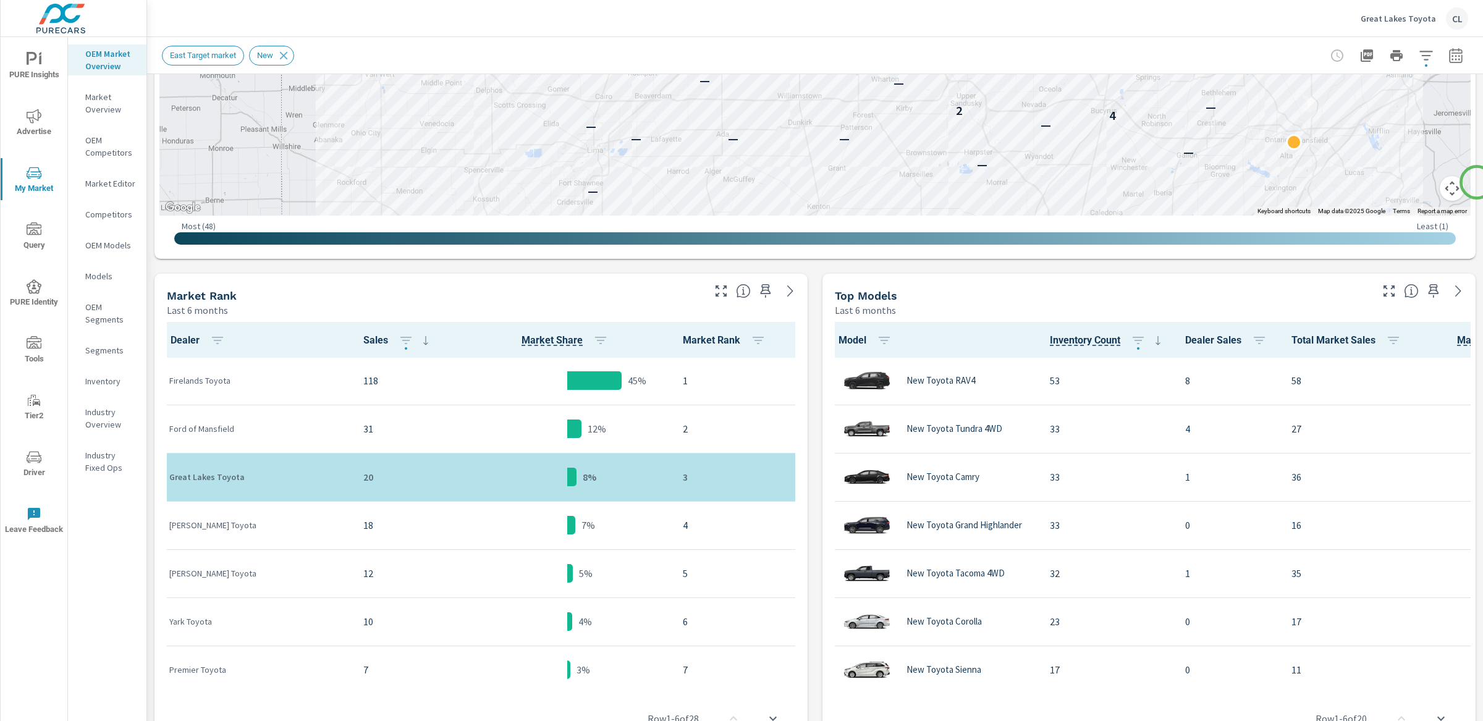
scroll to position [446, 0]
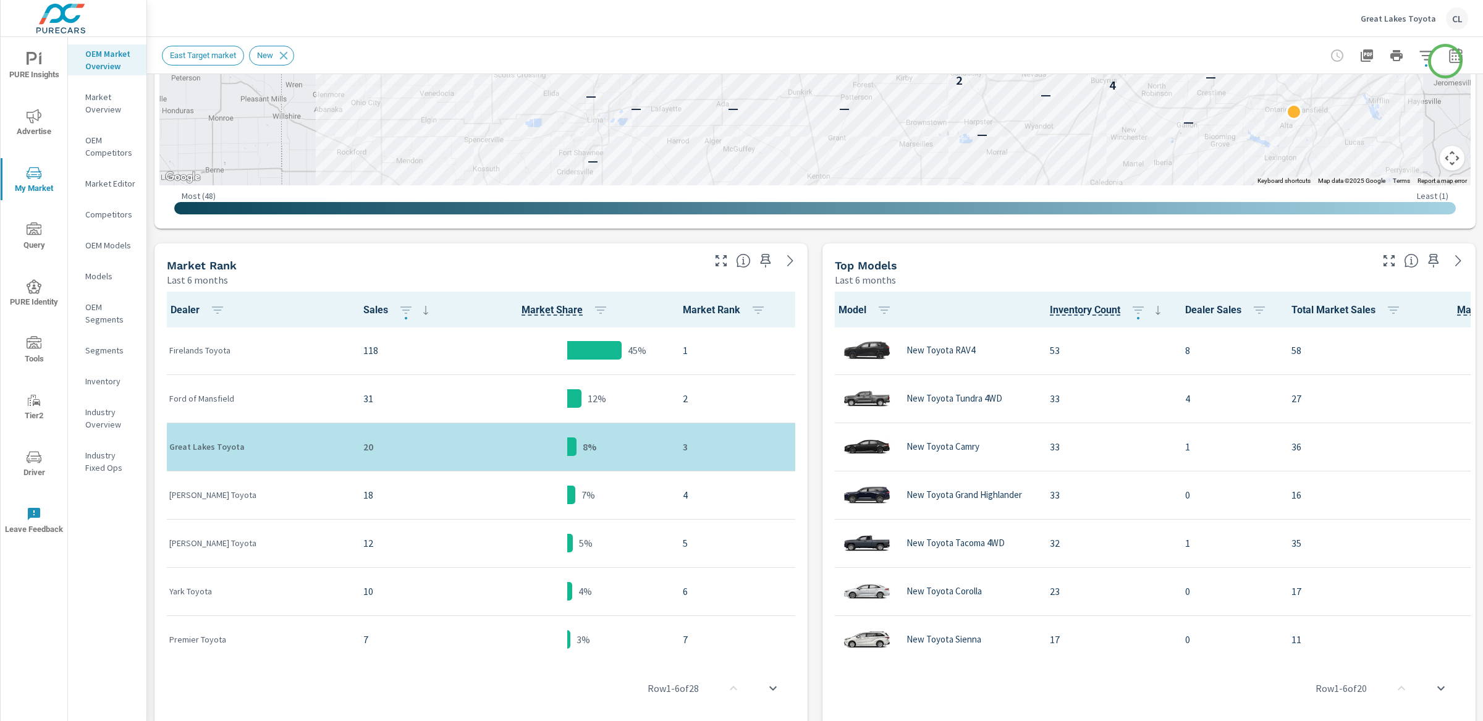
click at [1448, 59] on icon "button" at bounding box center [1455, 55] width 15 height 15
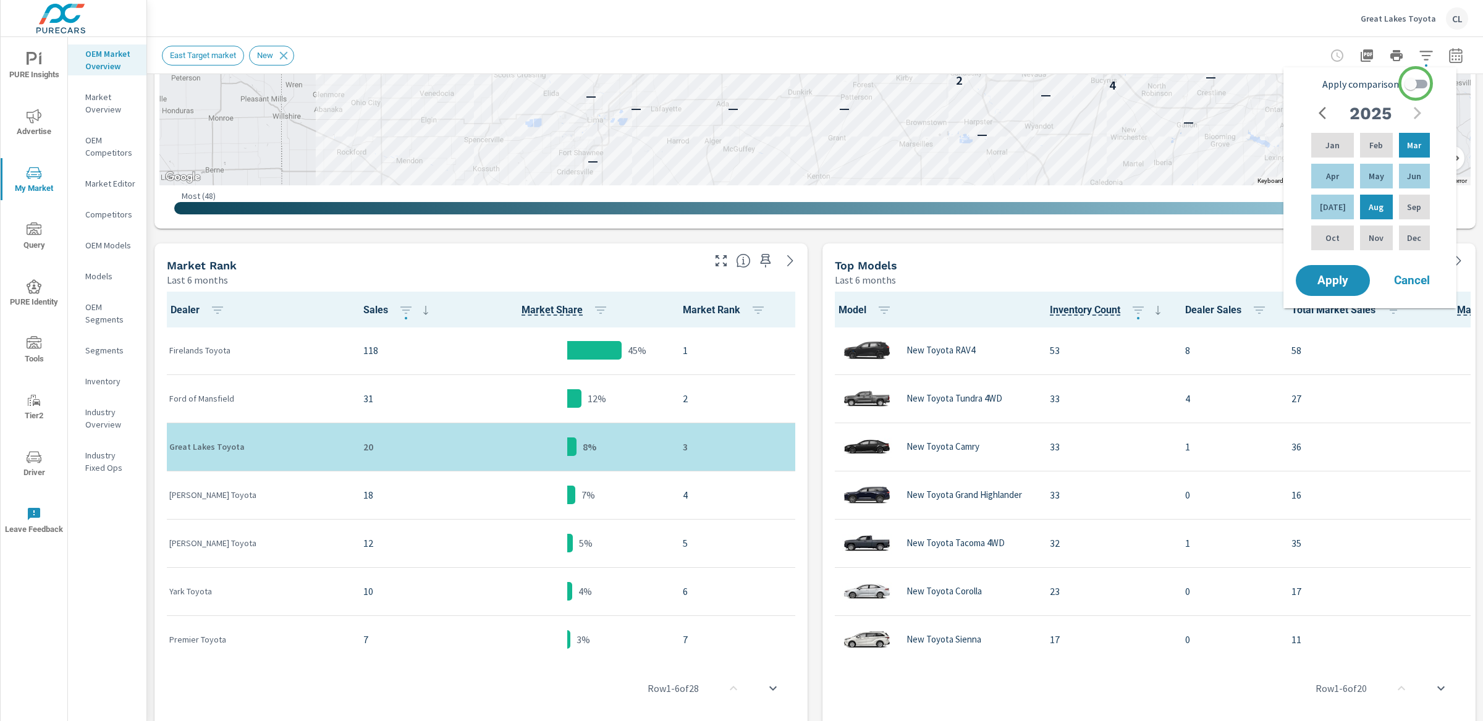
click at [1416, 81] on input "Apply comparison" at bounding box center [1410, 83] width 70 height 23
checkbox input "true"
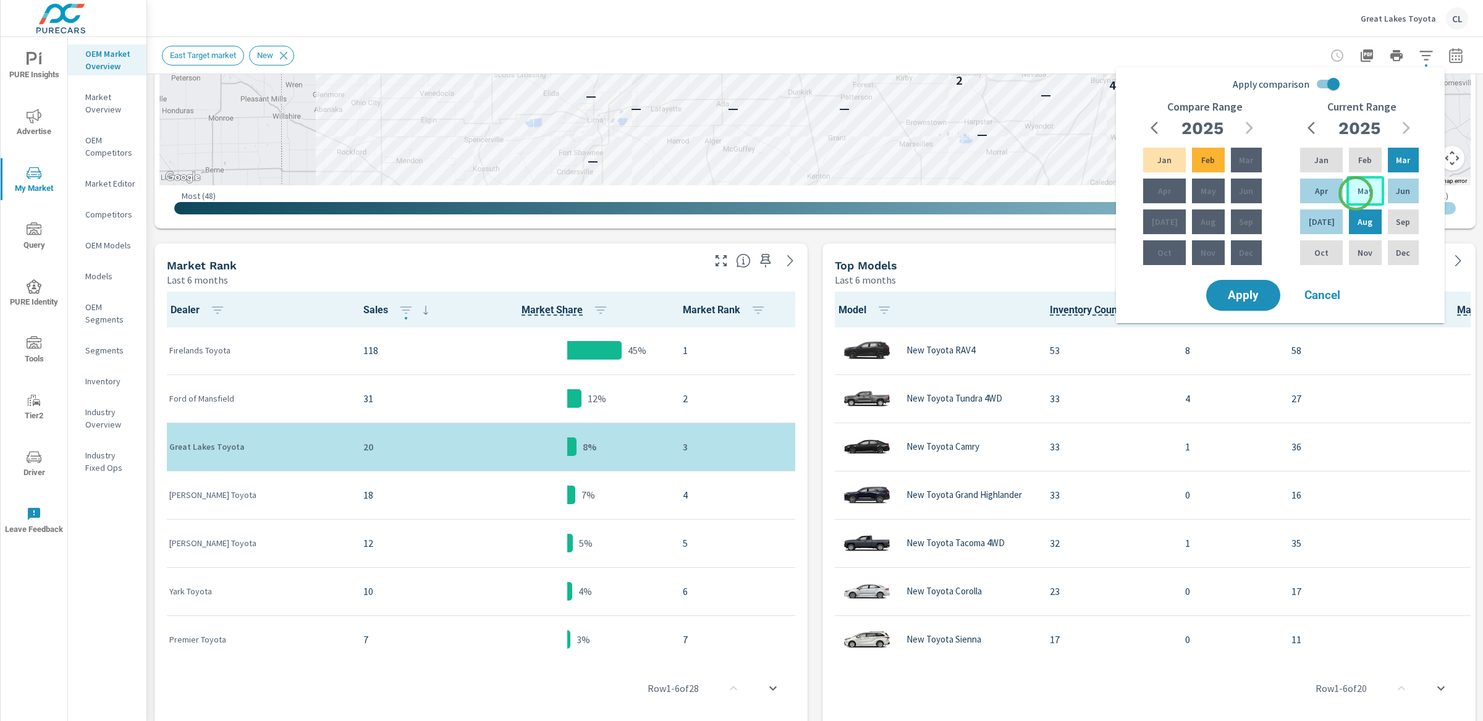
click at [1357, 193] on p "May" at bounding box center [1364, 191] width 15 height 12
click at [1331, 214] on div "Jul" at bounding box center [1321, 222] width 48 height 30
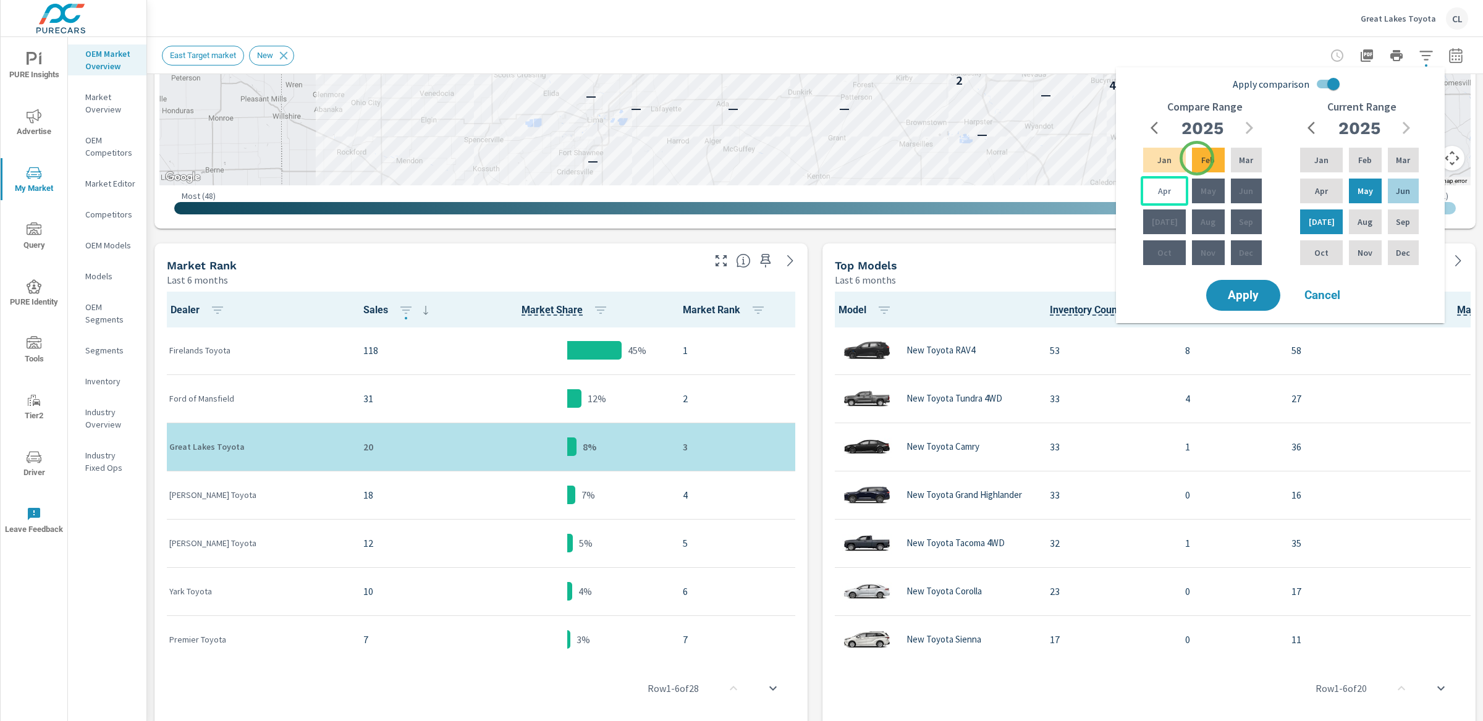
drag, startPoint x: 1197, startPoint y: 158, endPoint x: 1163, endPoint y: 189, distance: 45.5
click at [1201, 159] on p "Feb" at bounding box center [1208, 160] width 14 height 12
click at [1160, 193] on p "Apr" at bounding box center [1164, 191] width 13 height 12
click at [1230, 295] on span "Apply" at bounding box center [1243, 296] width 51 height 12
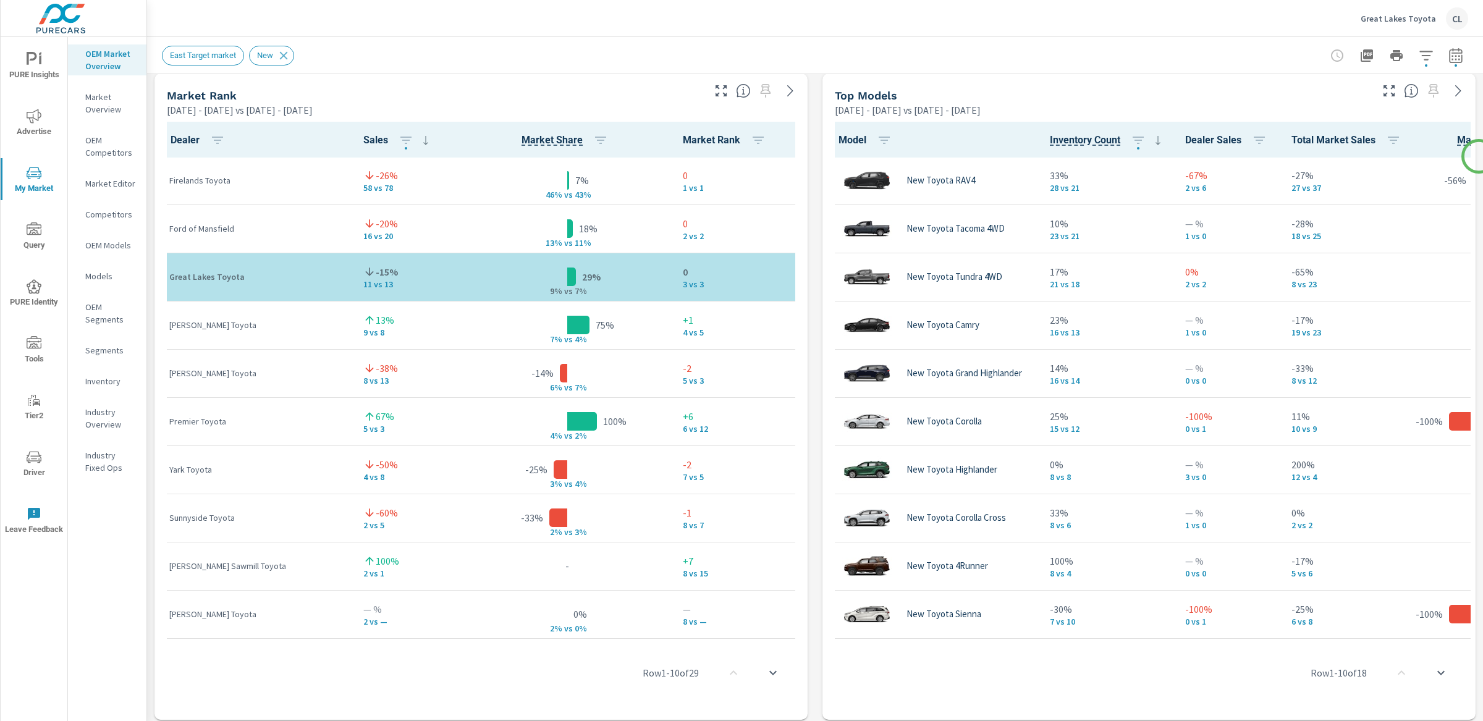
scroll to position [804, 0]
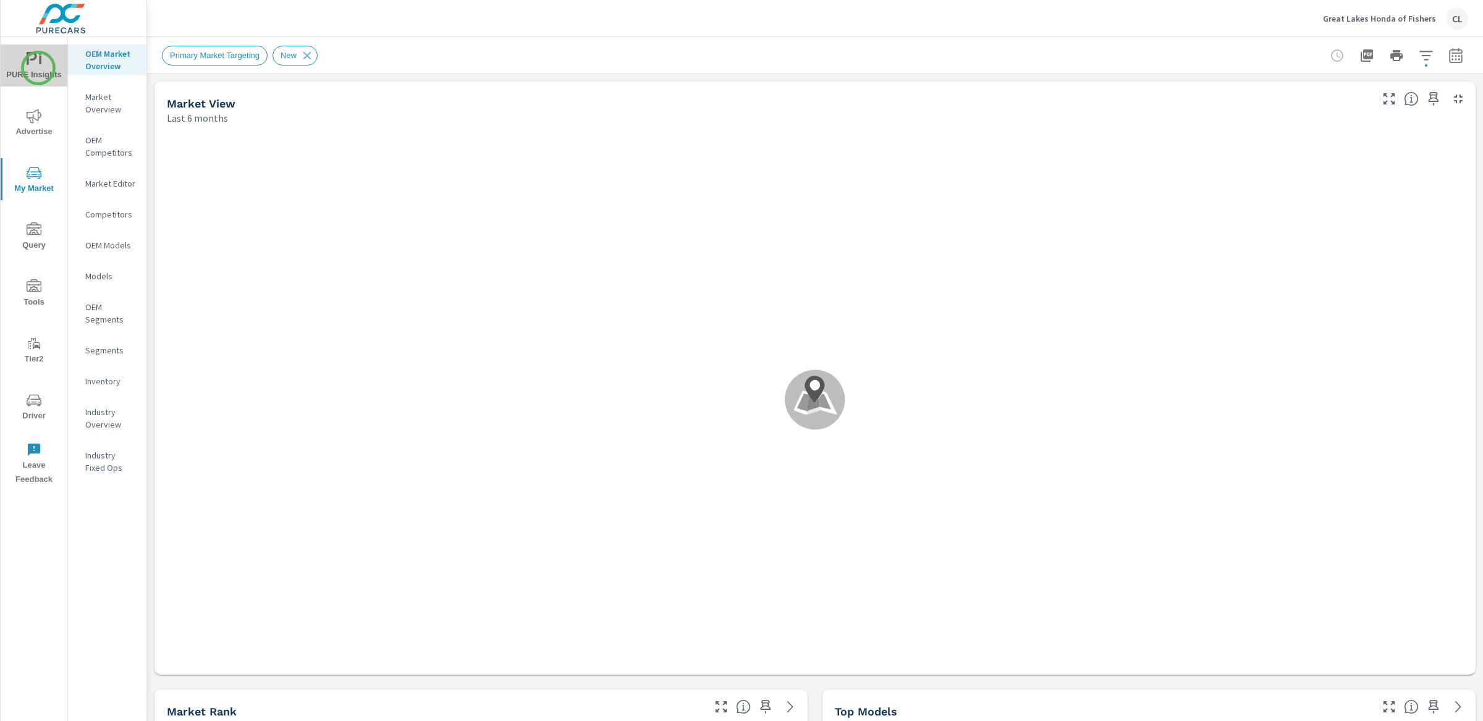
click at [38, 68] on span "PURE Insights" at bounding box center [33, 67] width 59 height 30
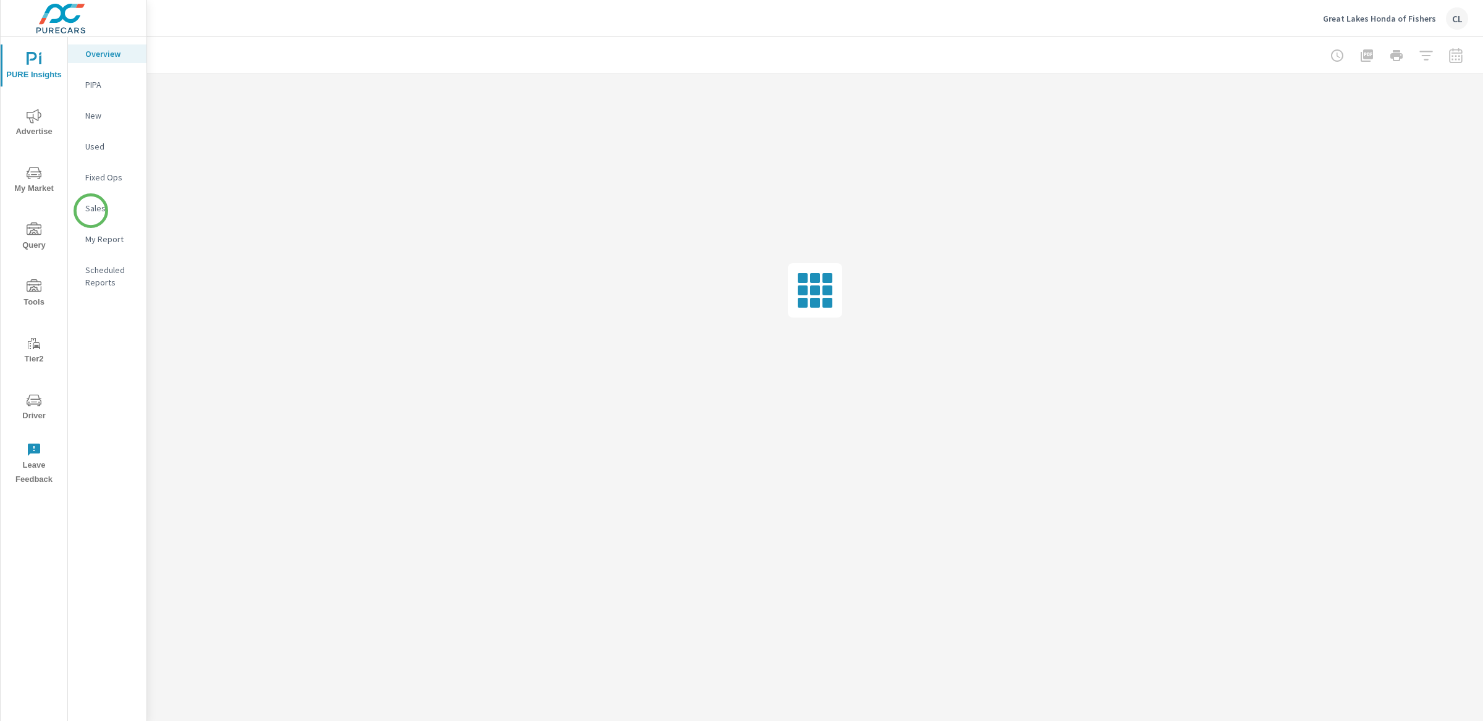
click at [91, 211] on p "Sales" at bounding box center [110, 208] width 51 height 12
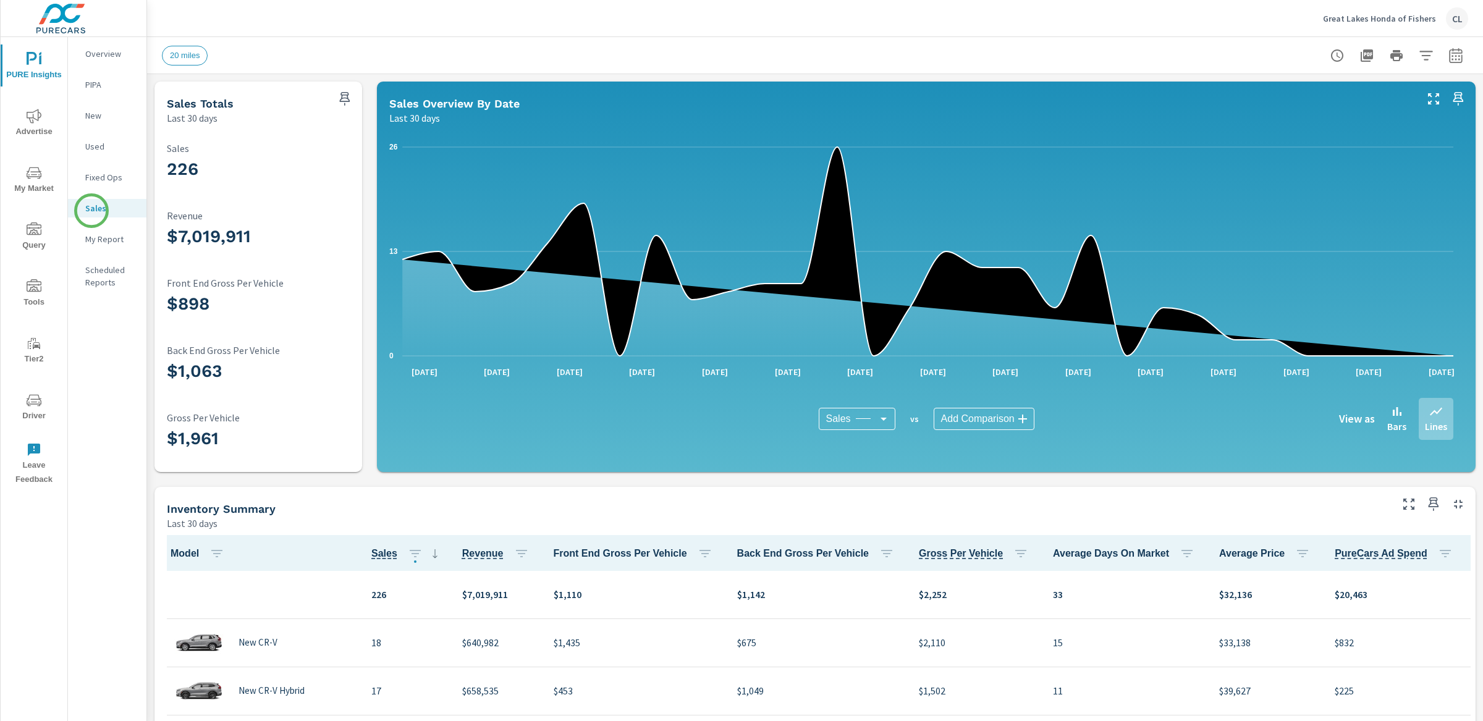
scroll to position [1, 0]
click at [1281, 57] on icon "button" at bounding box center [1455, 55] width 15 height 15
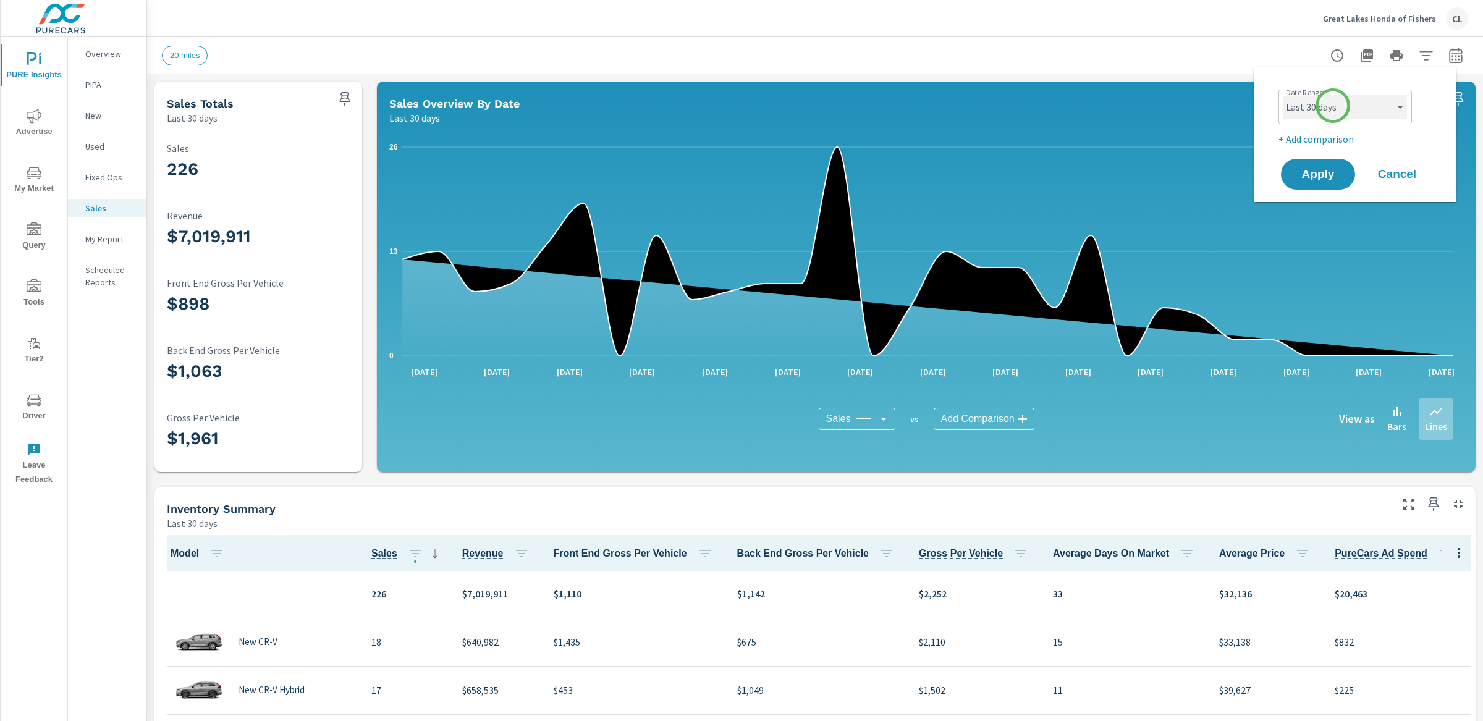
click at [1281, 108] on select "Custom [DATE] Last week Last 7 days Last 14 days Last 30 days Last 45 days Last…" at bounding box center [1345, 107] width 124 height 25
click at [1281, 95] on select "Custom [DATE] Last week Last 7 days Last 14 days Last 30 days Last 45 days Last…" at bounding box center [1345, 107] width 124 height 25
select select "Last month"
click at [1281, 141] on p "+ Add comparison" at bounding box center [1357, 139] width 158 height 15
select select "Previous period"
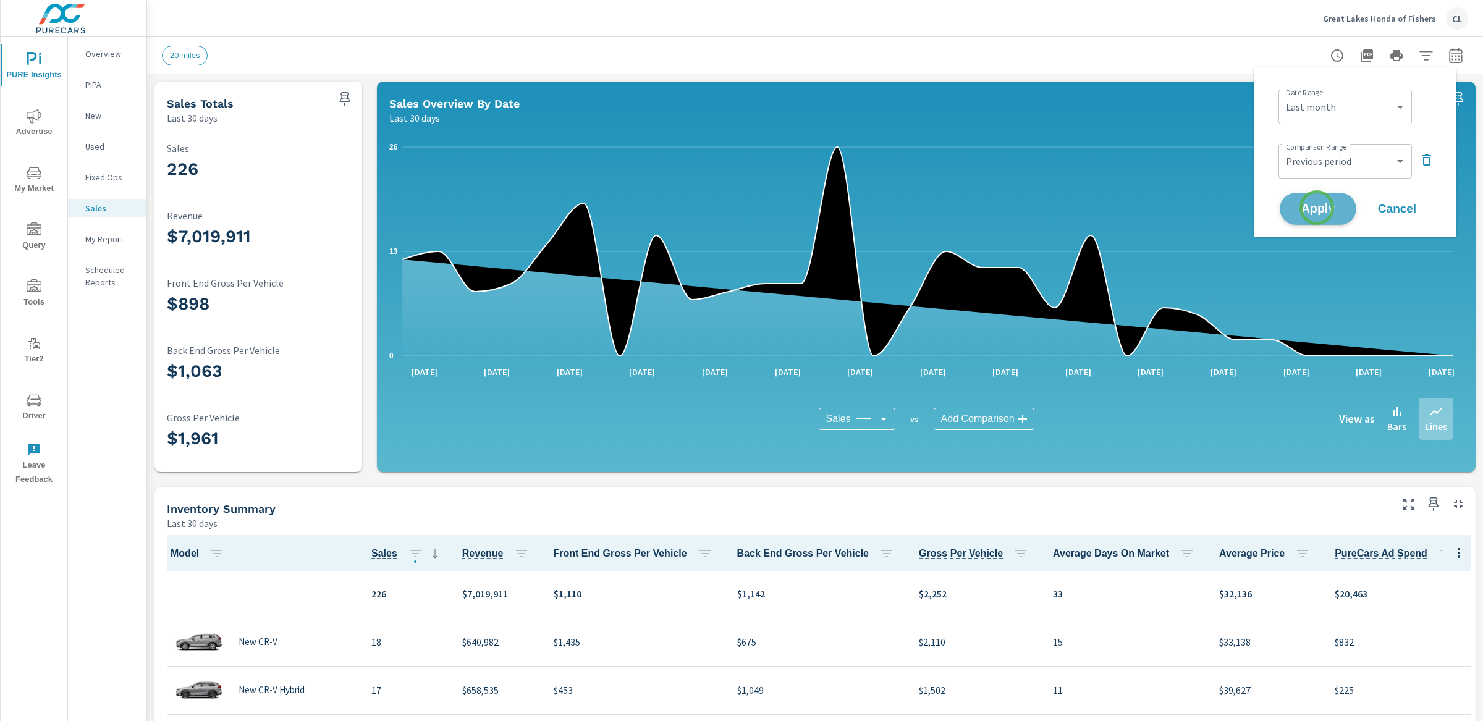
click at [1281, 208] on span "Apply" at bounding box center [1317, 209] width 51 height 12
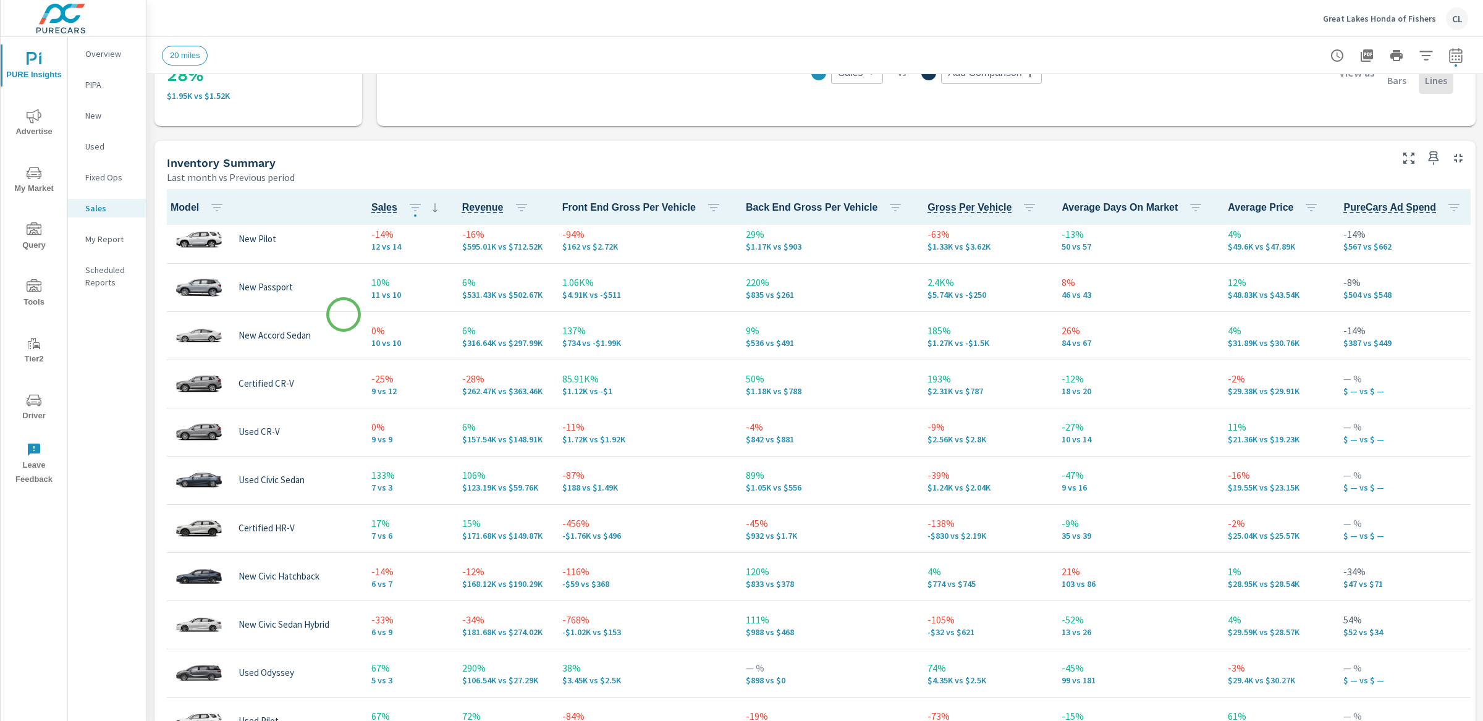
scroll to position [373, 0]
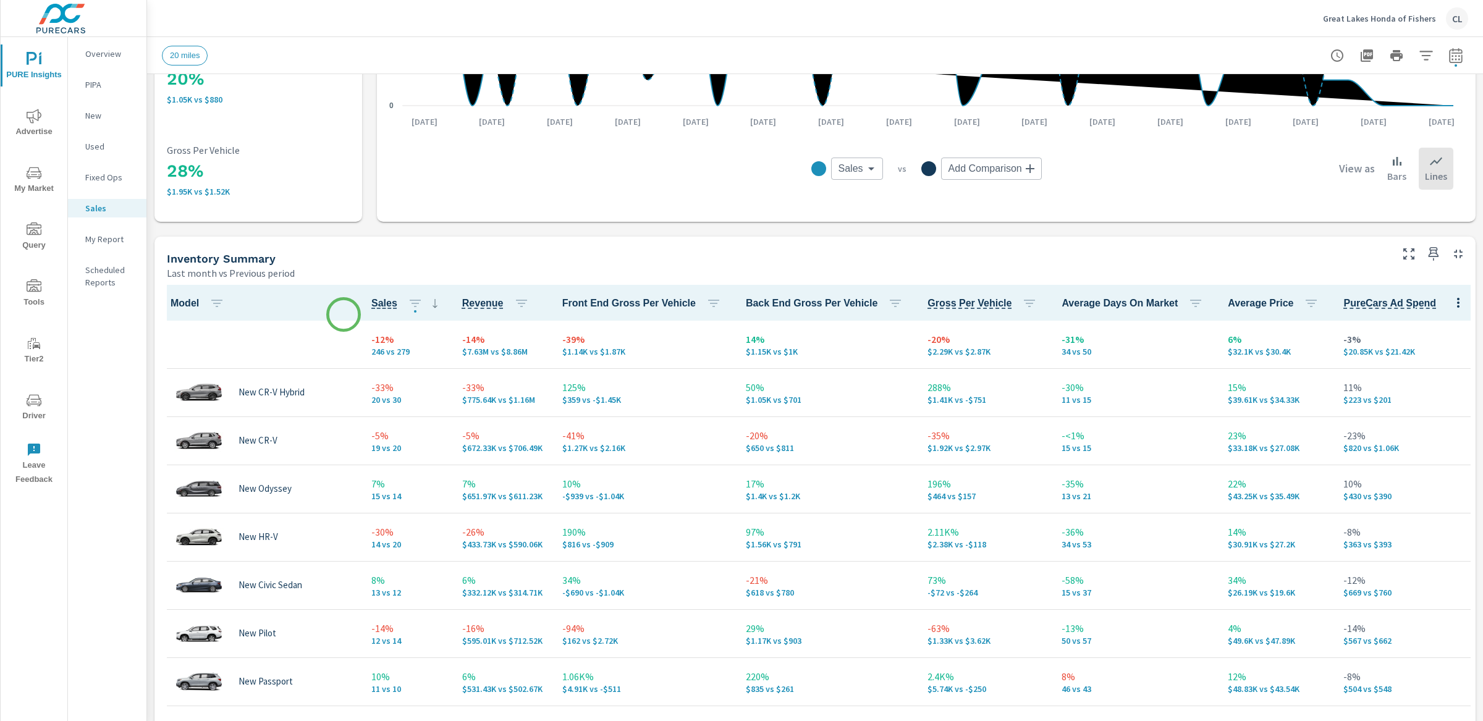
scroll to position [355, 0]
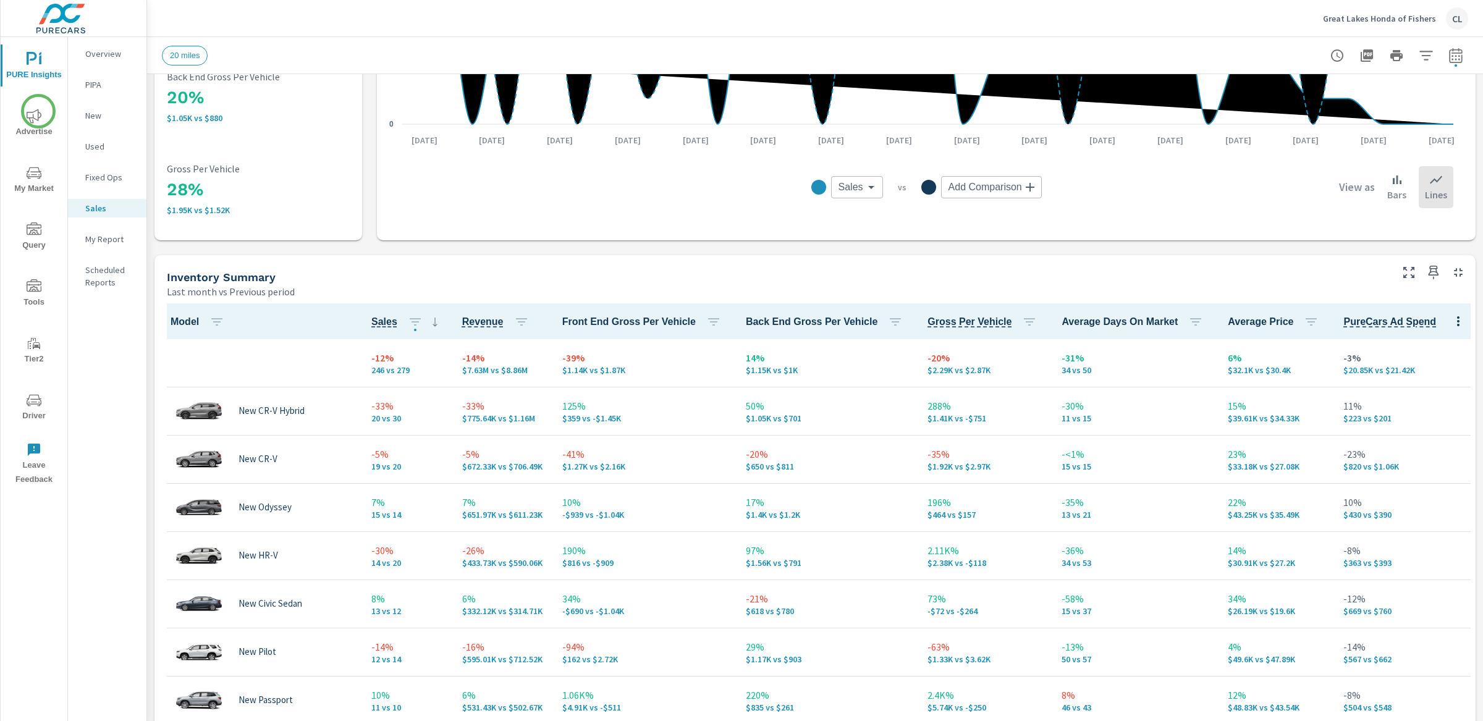
click at [35, 114] on icon "nav menu" at bounding box center [34, 116] width 15 height 15
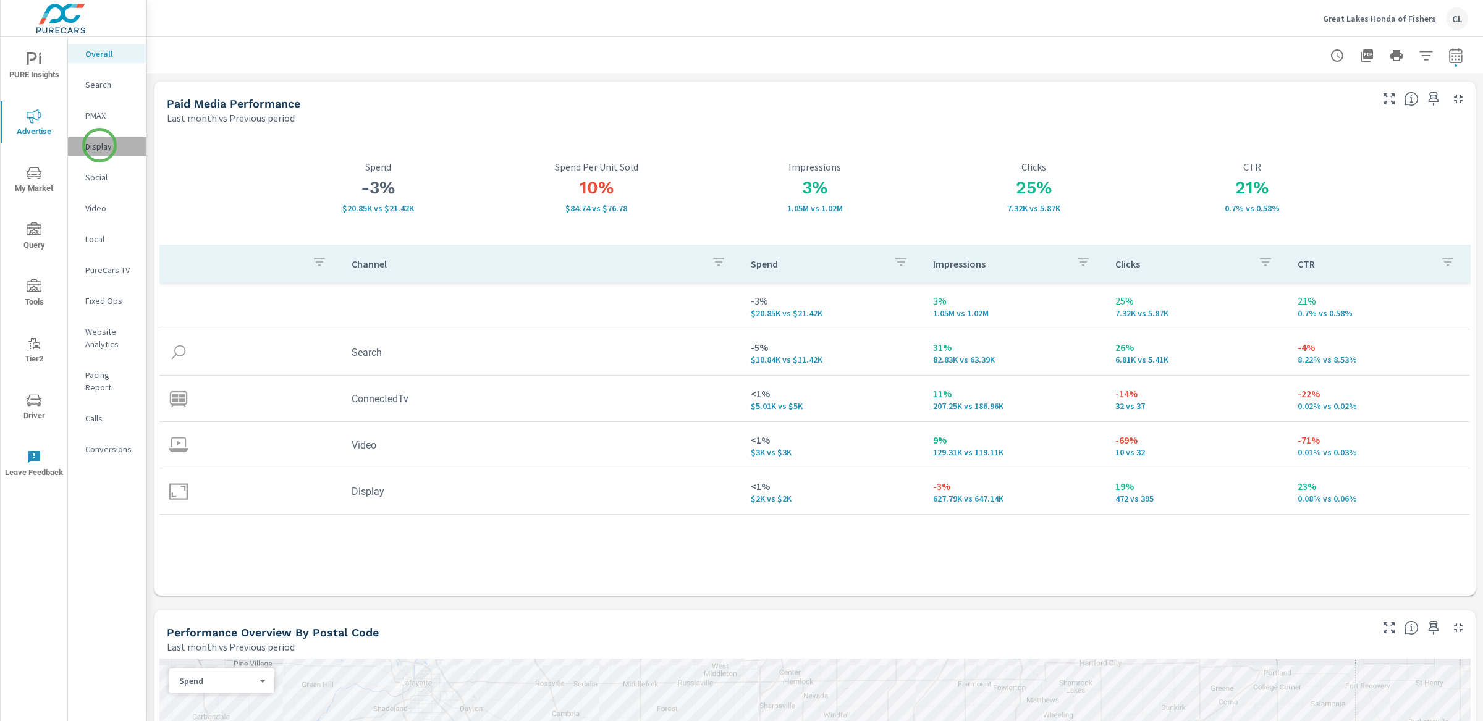
click at [99, 145] on p "Display" at bounding box center [110, 146] width 51 height 12
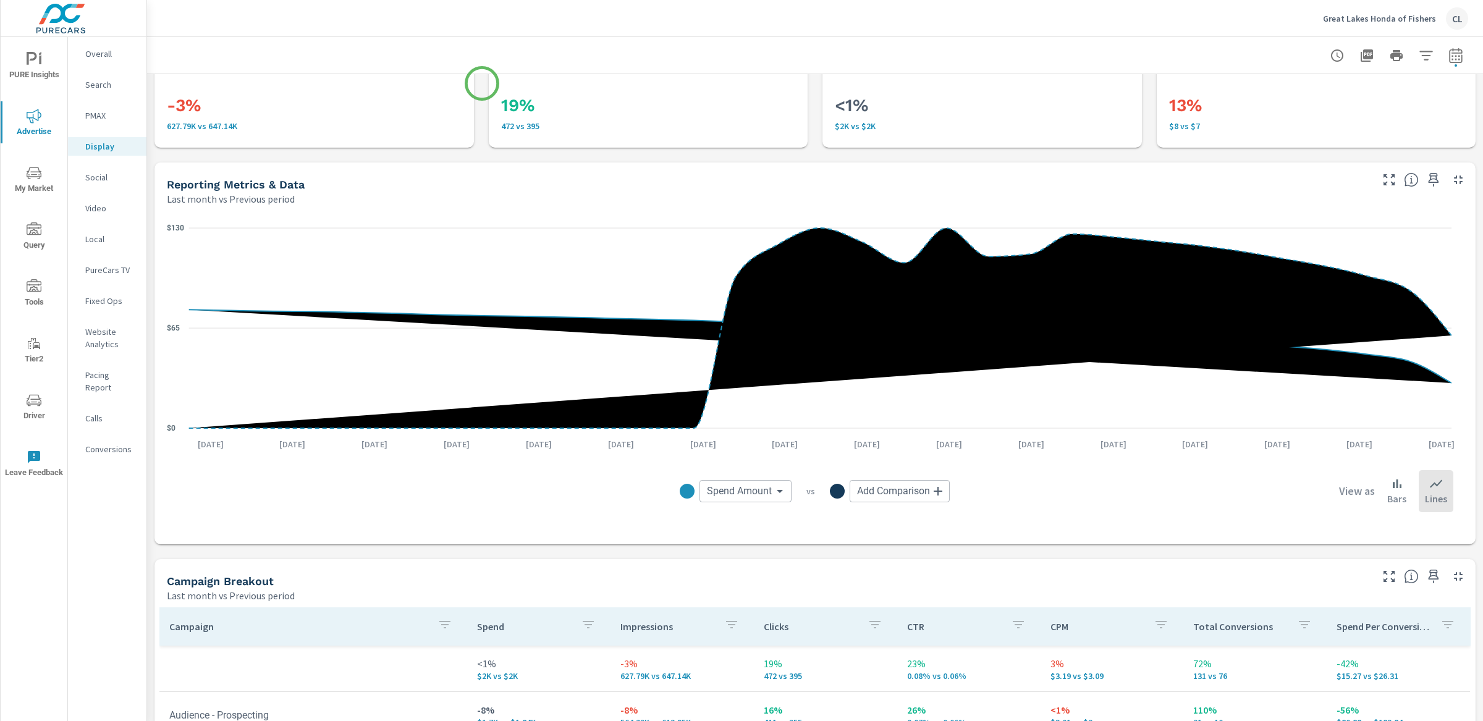
scroll to position [331, 0]
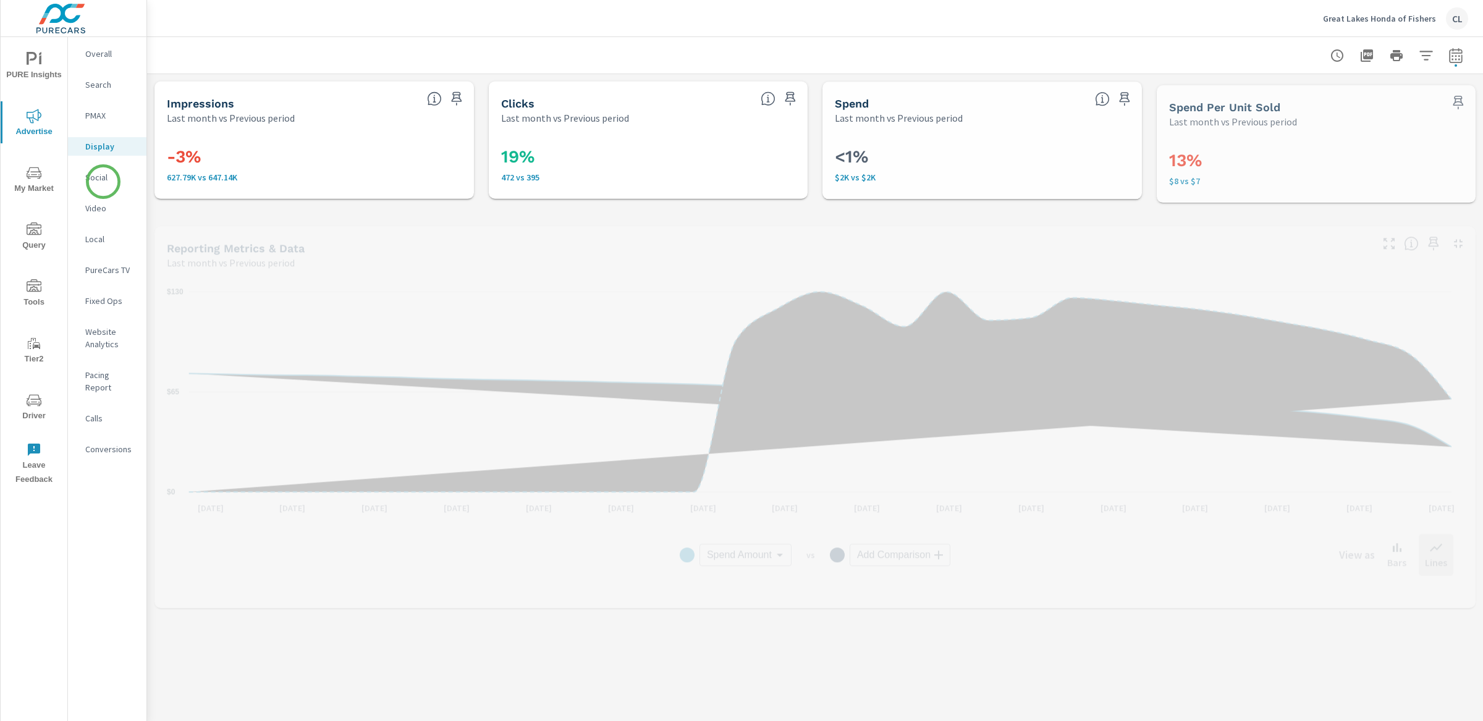
click at [103, 179] on p "Social" at bounding box center [110, 177] width 51 height 12
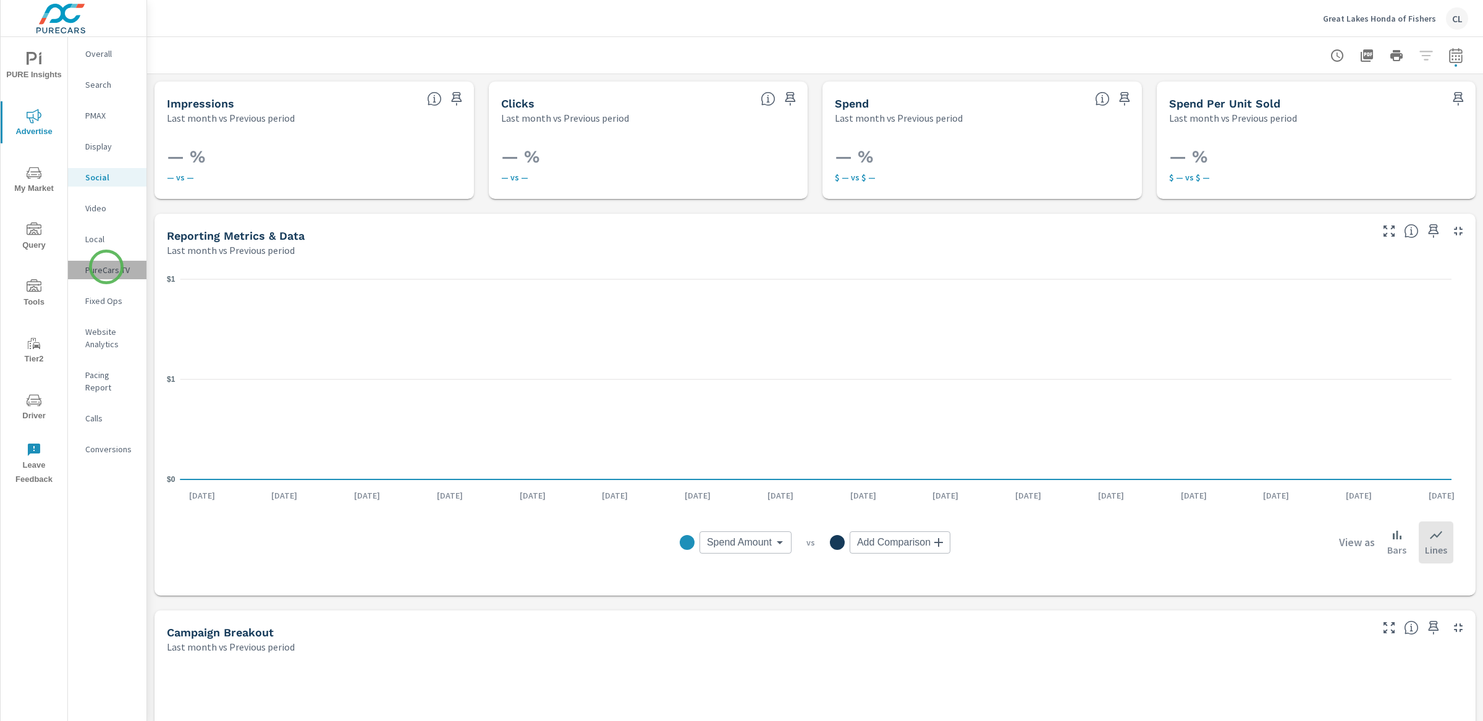
click at [106, 267] on p "PureCars TV" at bounding box center [110, 270] width 51 height 12
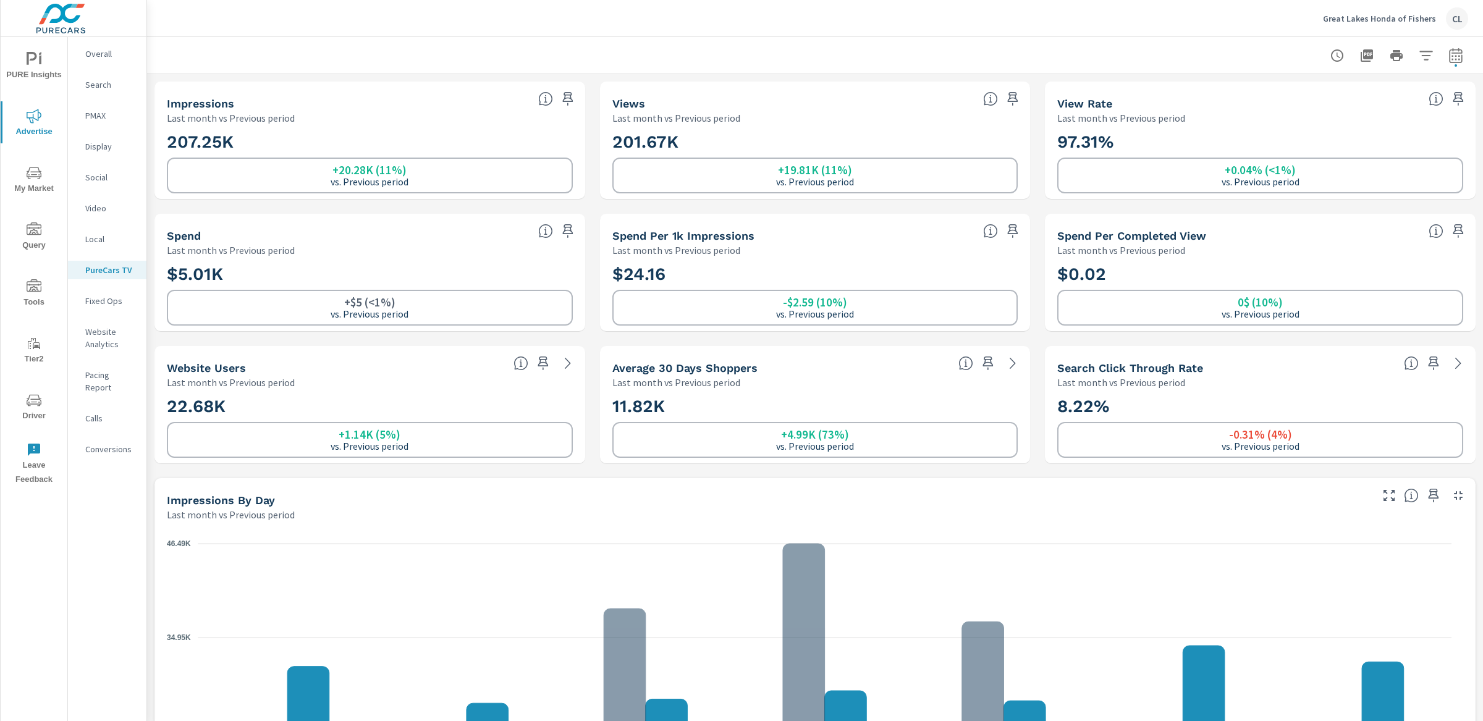
scroll to position [1, 0]
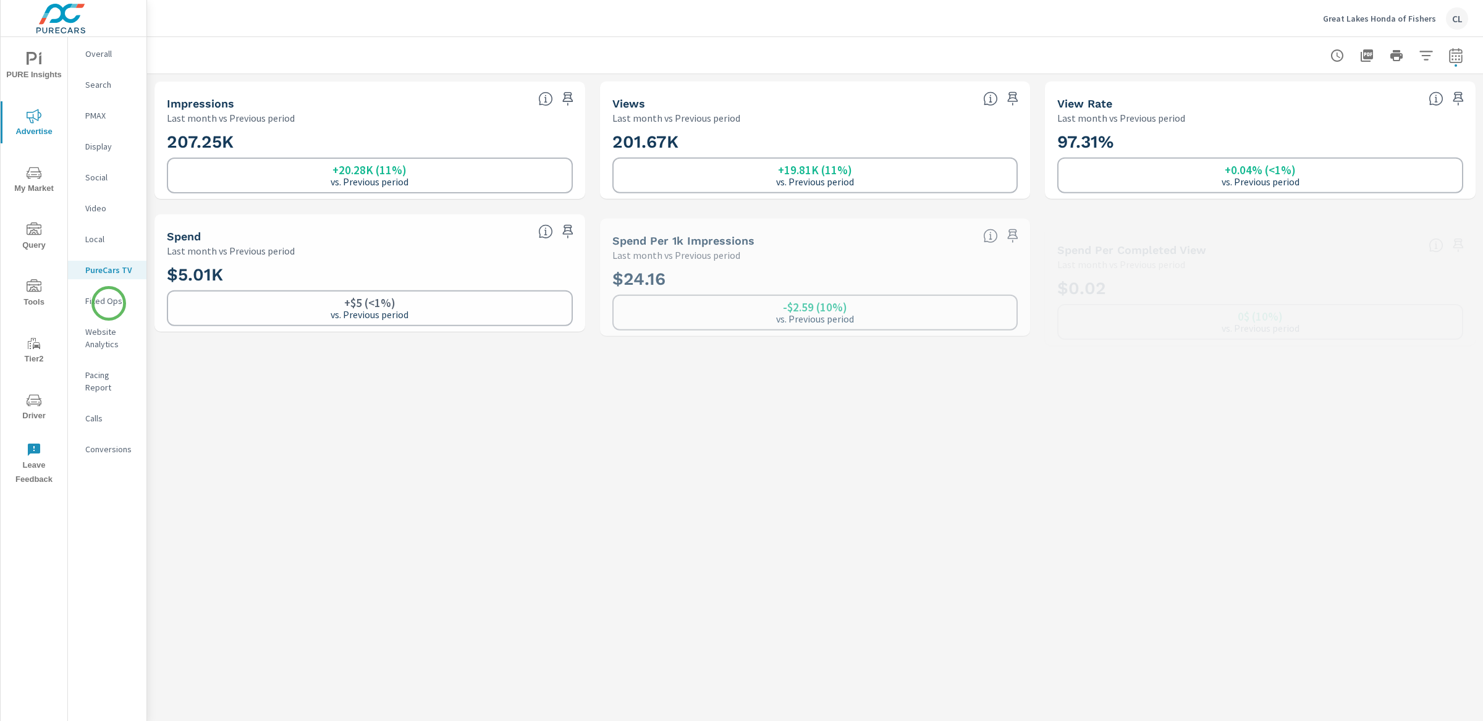
click at [108, 303] on p "Fixed Ops" at bounding box center [110, 301] width 51 height 12
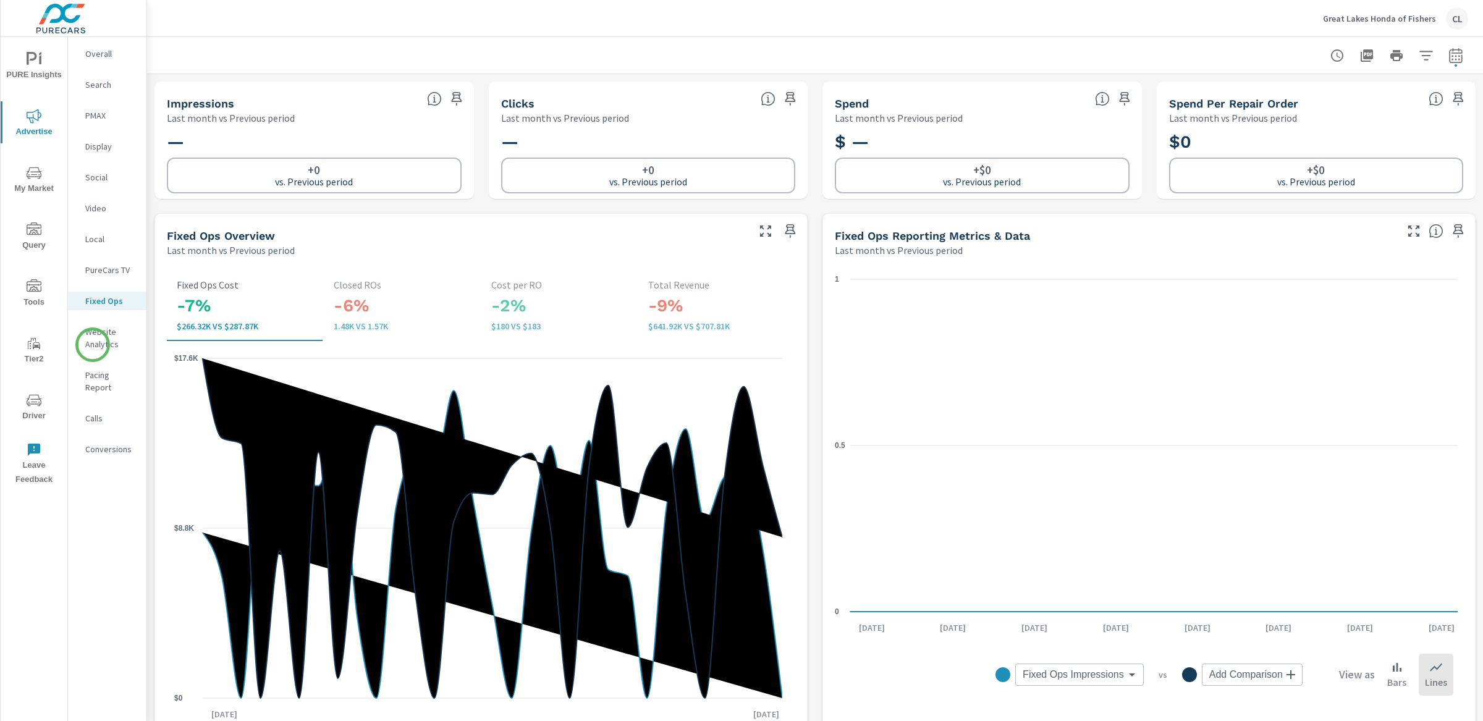
click at [93, 345] on p "Website Analytics" at bounding box center [110, 338] width 51 height 25
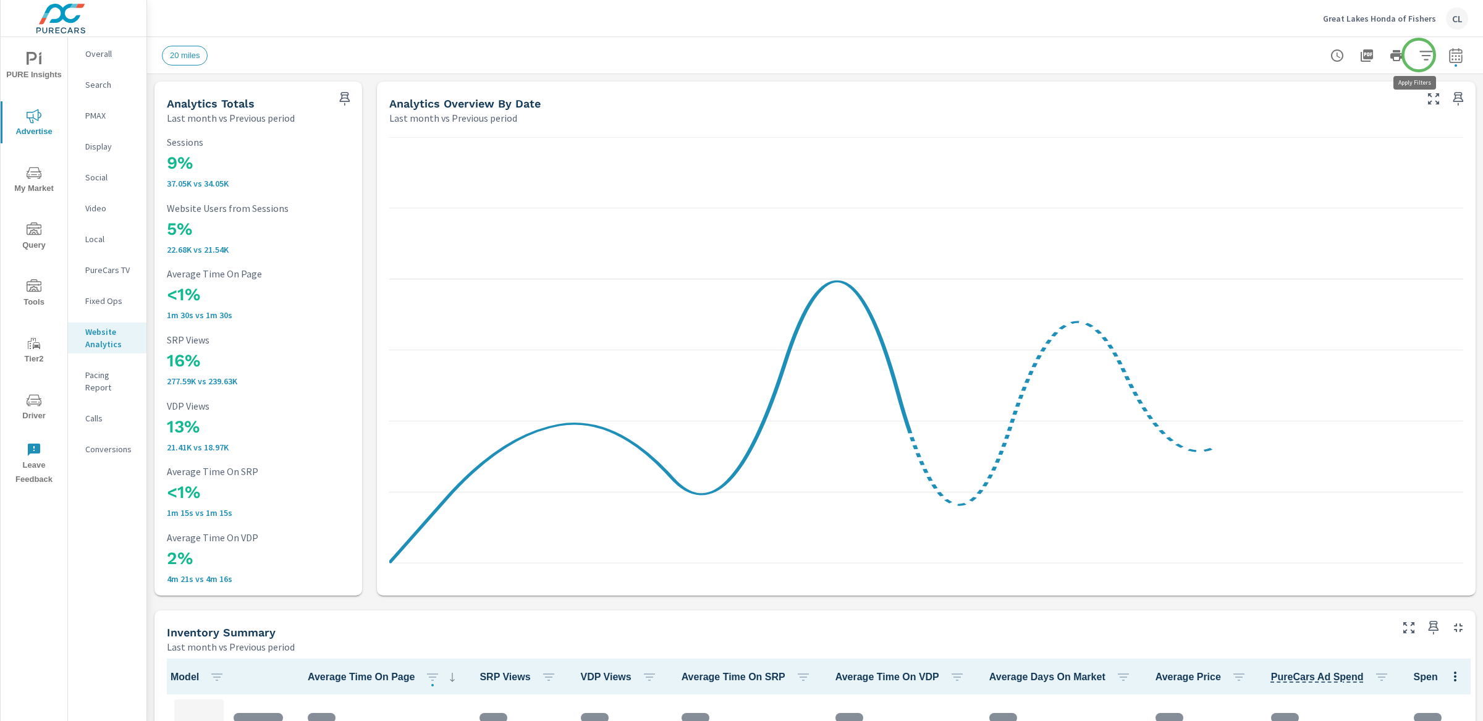
click at [1419, 54] on icon "button" at bounding box center [1425, 55] width 15 height 15
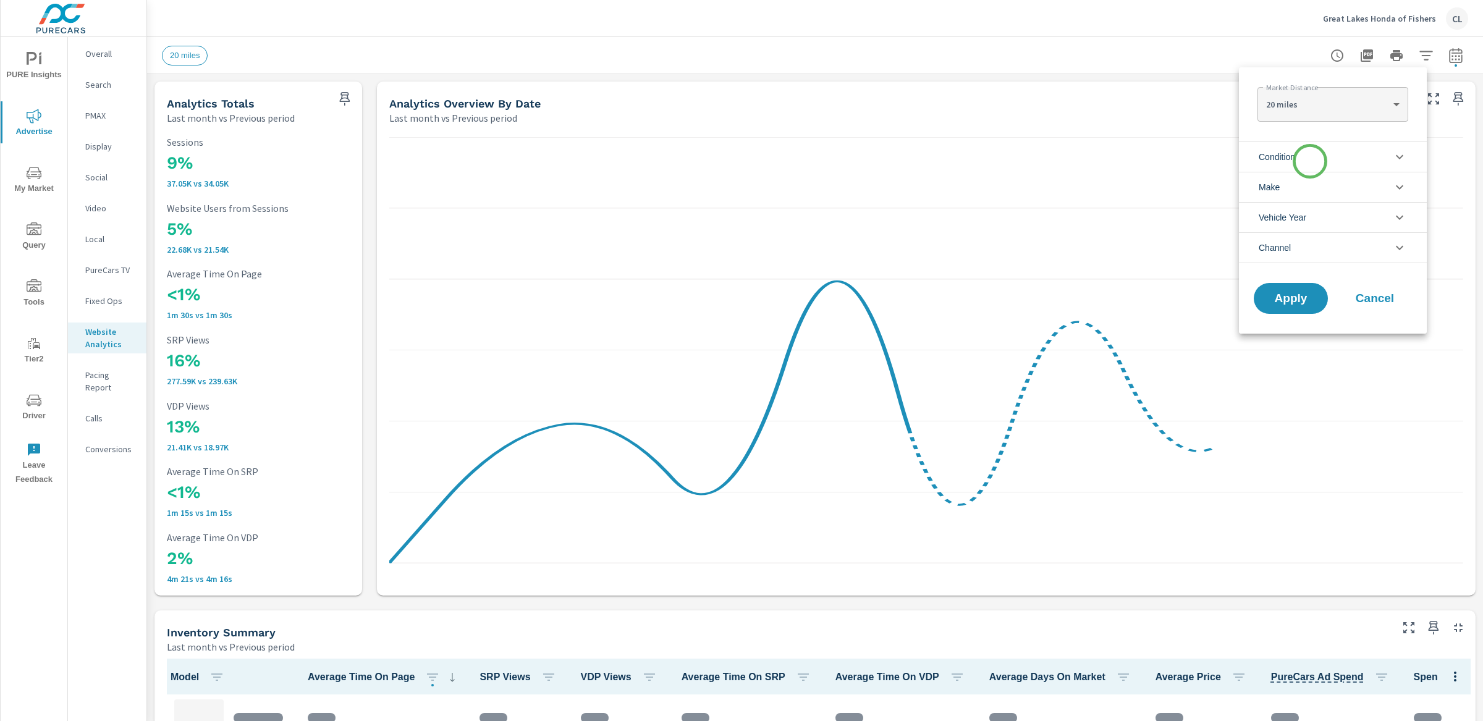
click at [1310, 161] on li "Condition" at bounding box center [1333, 156] width 188 height 30
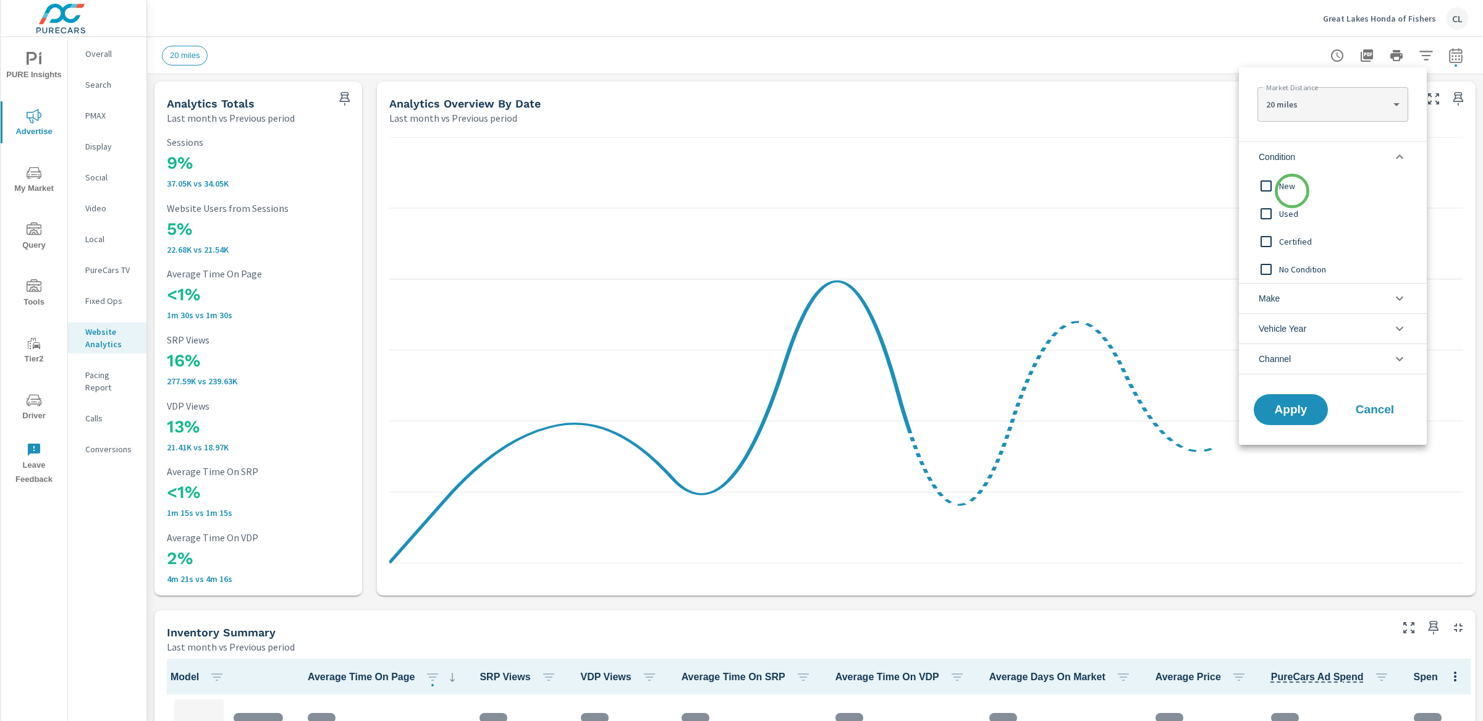
click at [1292, 191] on span "New" at bounding box center [1346, 186] width 135 height 15
click at [1307, 300] on li "Make" at bounding box center [1333, 298] width 188 height 30
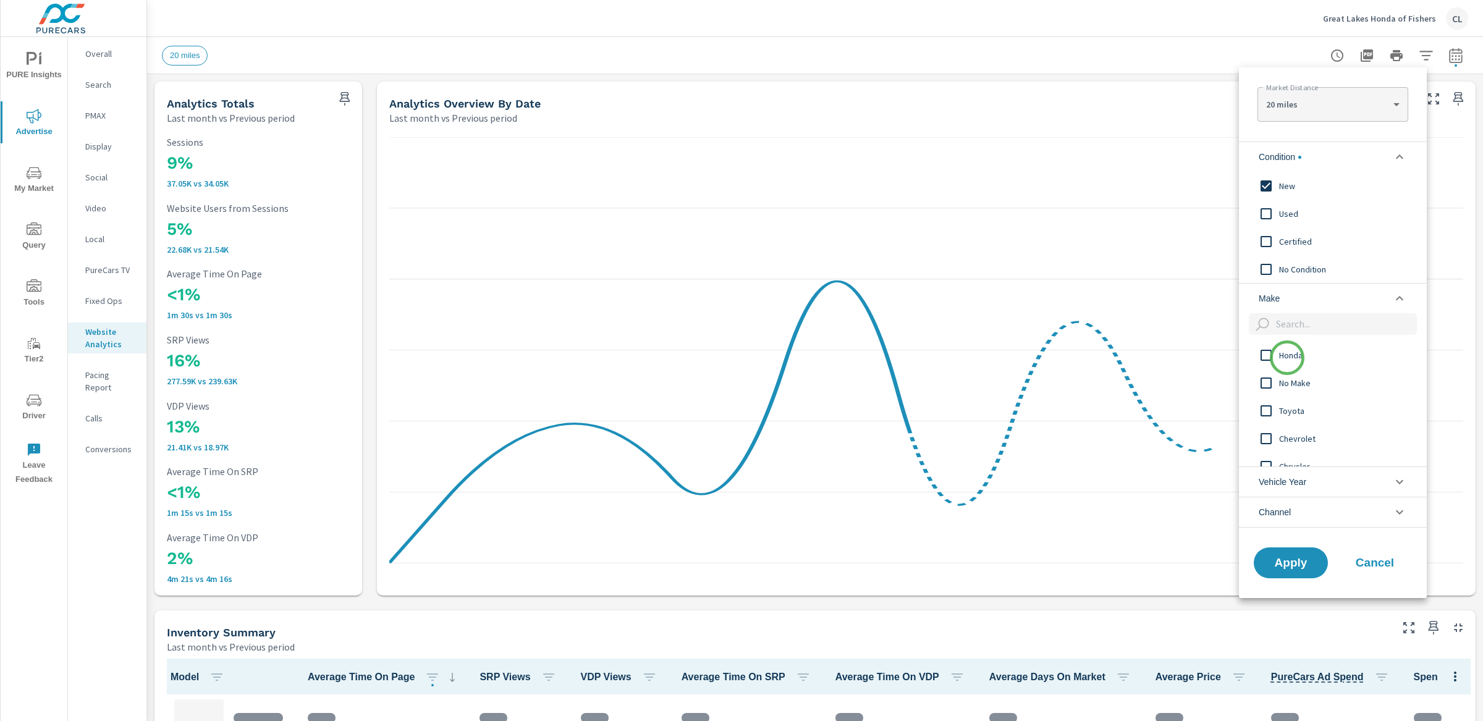
click at [1287, 357] on span "Honda" at bounding box center [1346, 355] width 135 height 15
click at [1288, 565] on span "Apply" at bounding box center [1290, 563] width 51 height 12
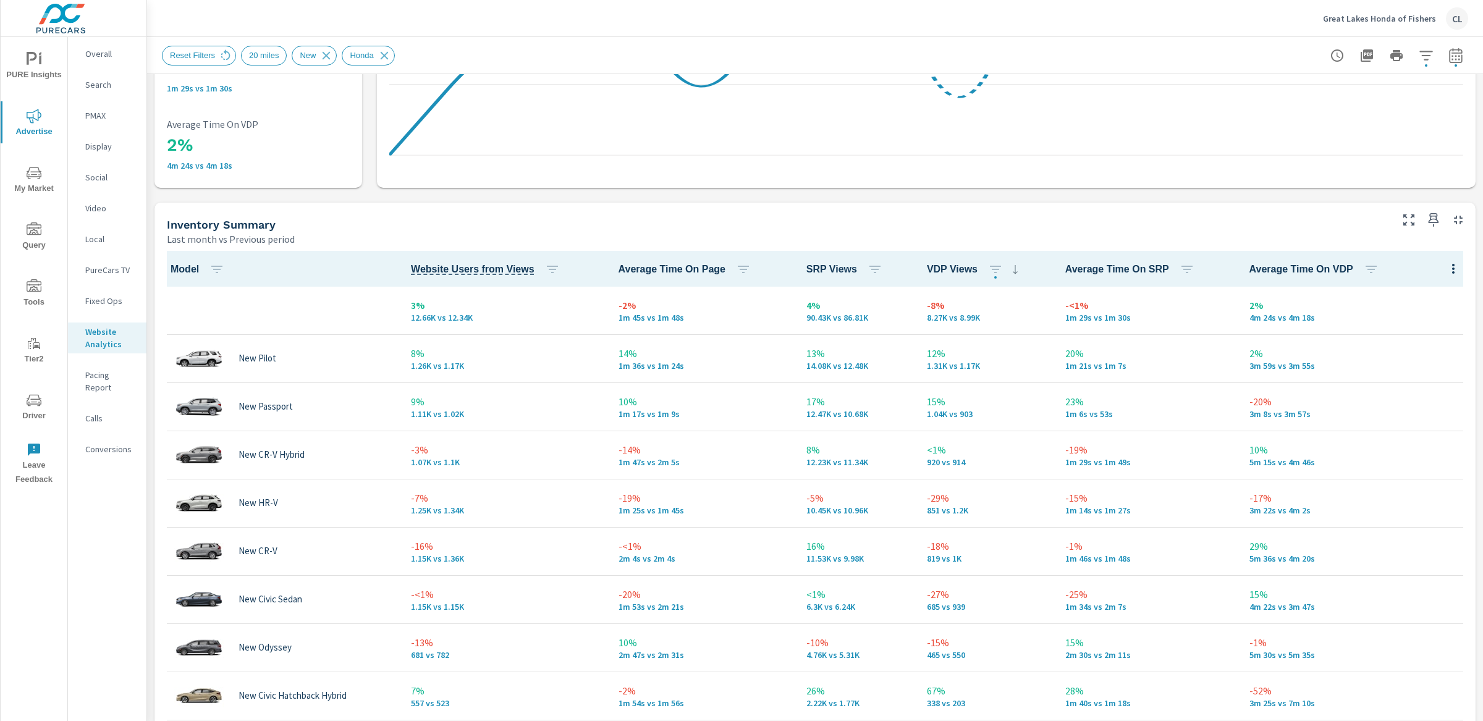
scroll to position [1, 0]
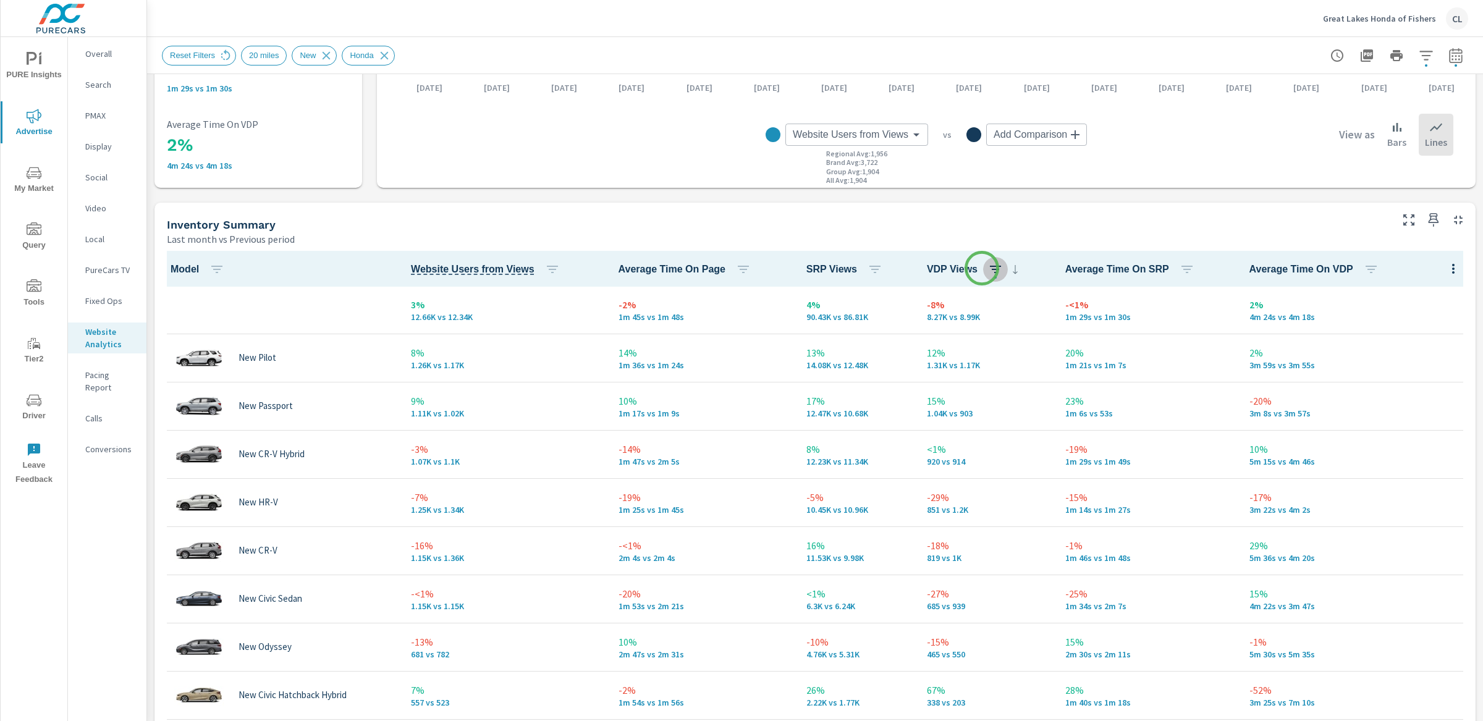
click at [990, 268] on icon "button" at bounding box center [995, 269] width 11 height 7
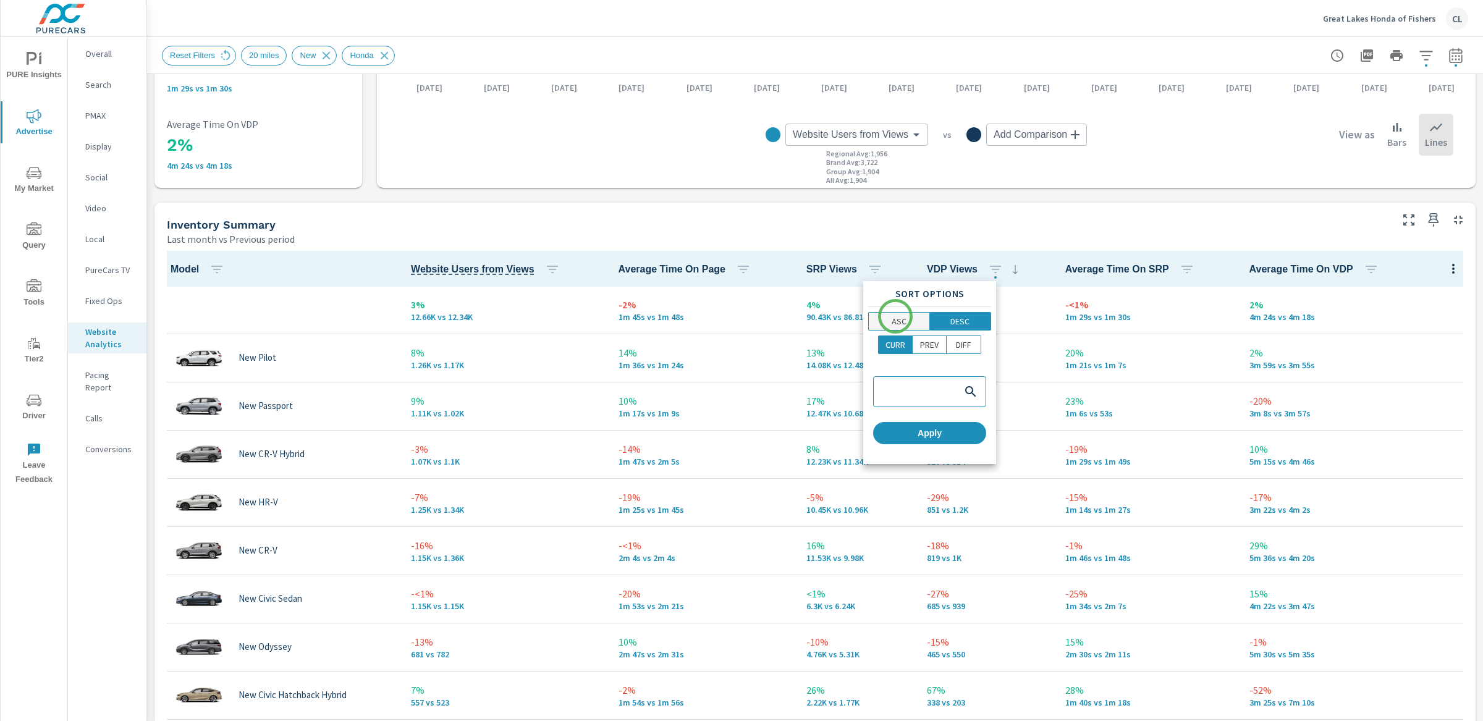
click at [895, 318] on p "ASC" at bounding box center [898, 321] width 15 height 12
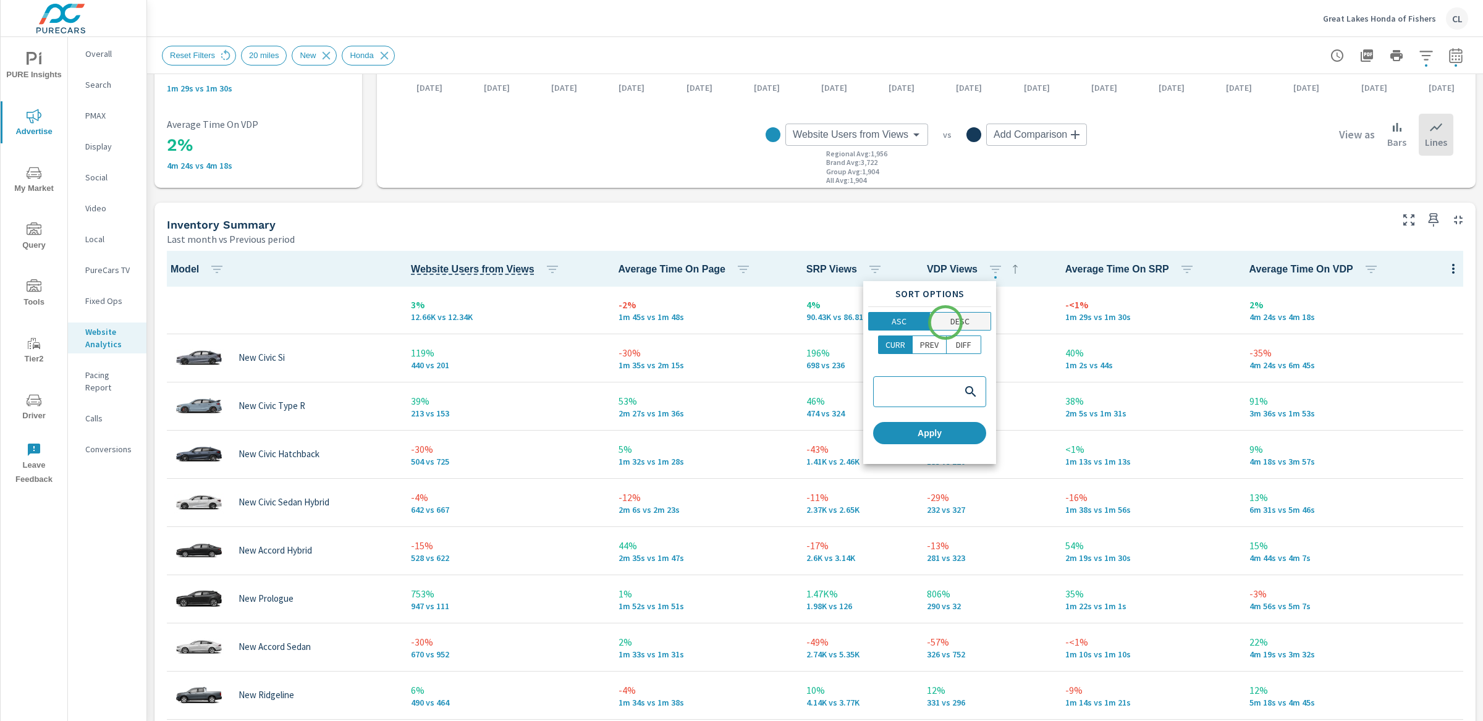
click at [945, 322] on span "DESC" at bounding box center [960, 321] width 54 height 12
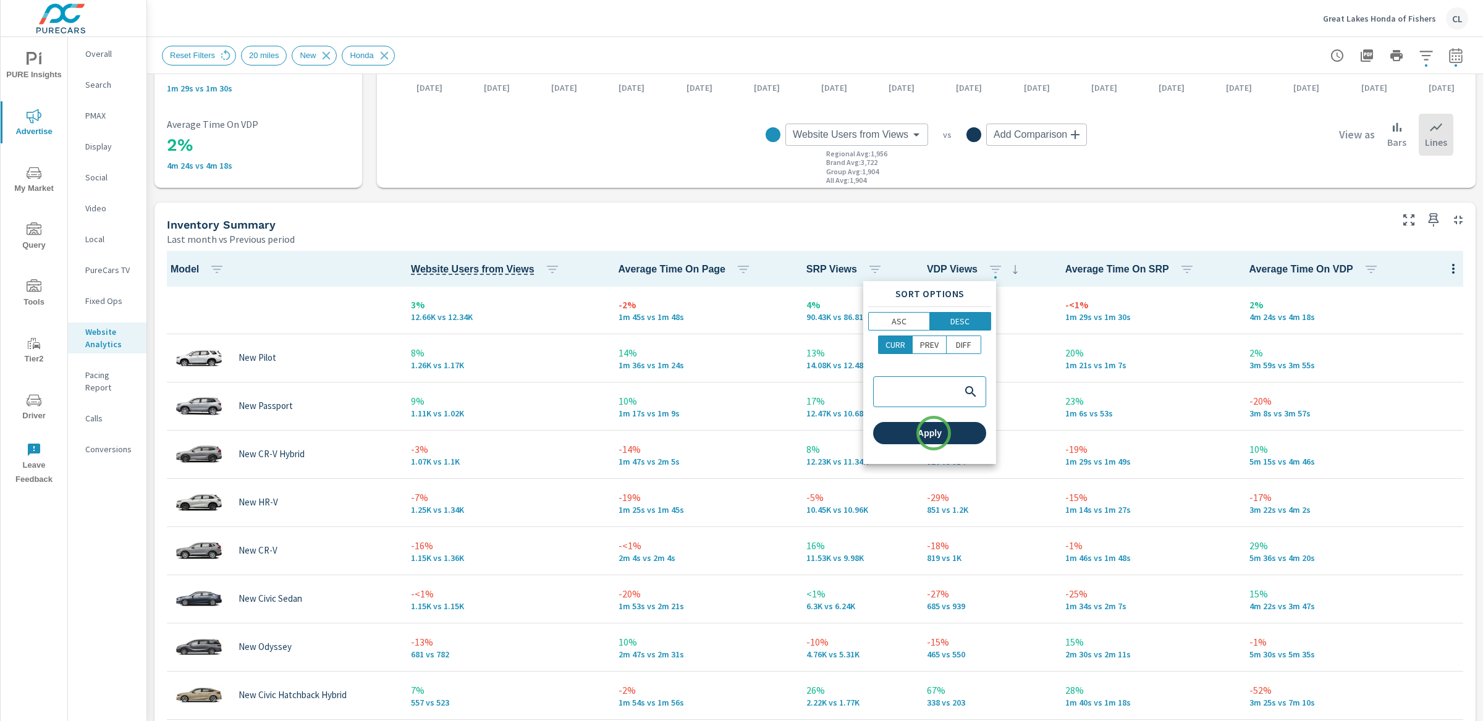
click at [933, 433] on span "Apply" at bounding box center [929, 433] width 103 height 11
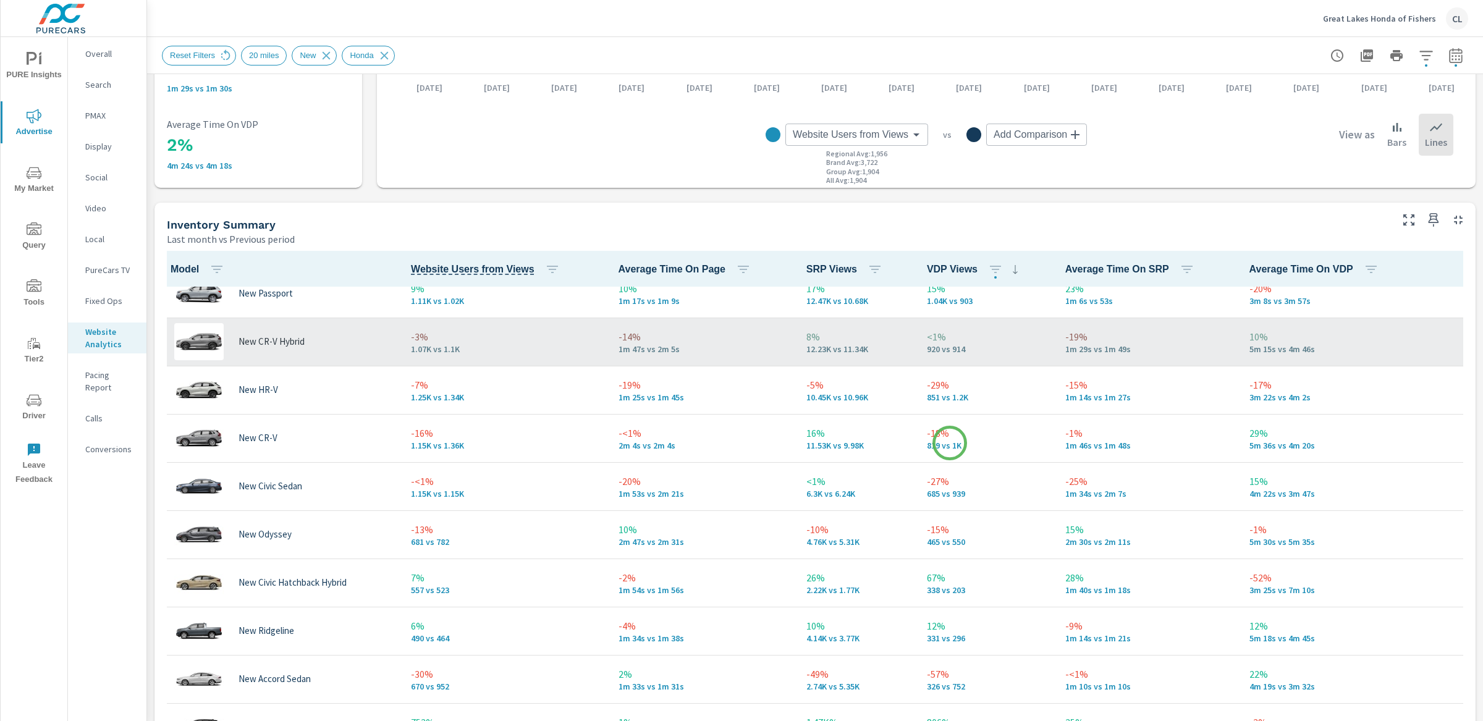
scroll to position [118, 0]
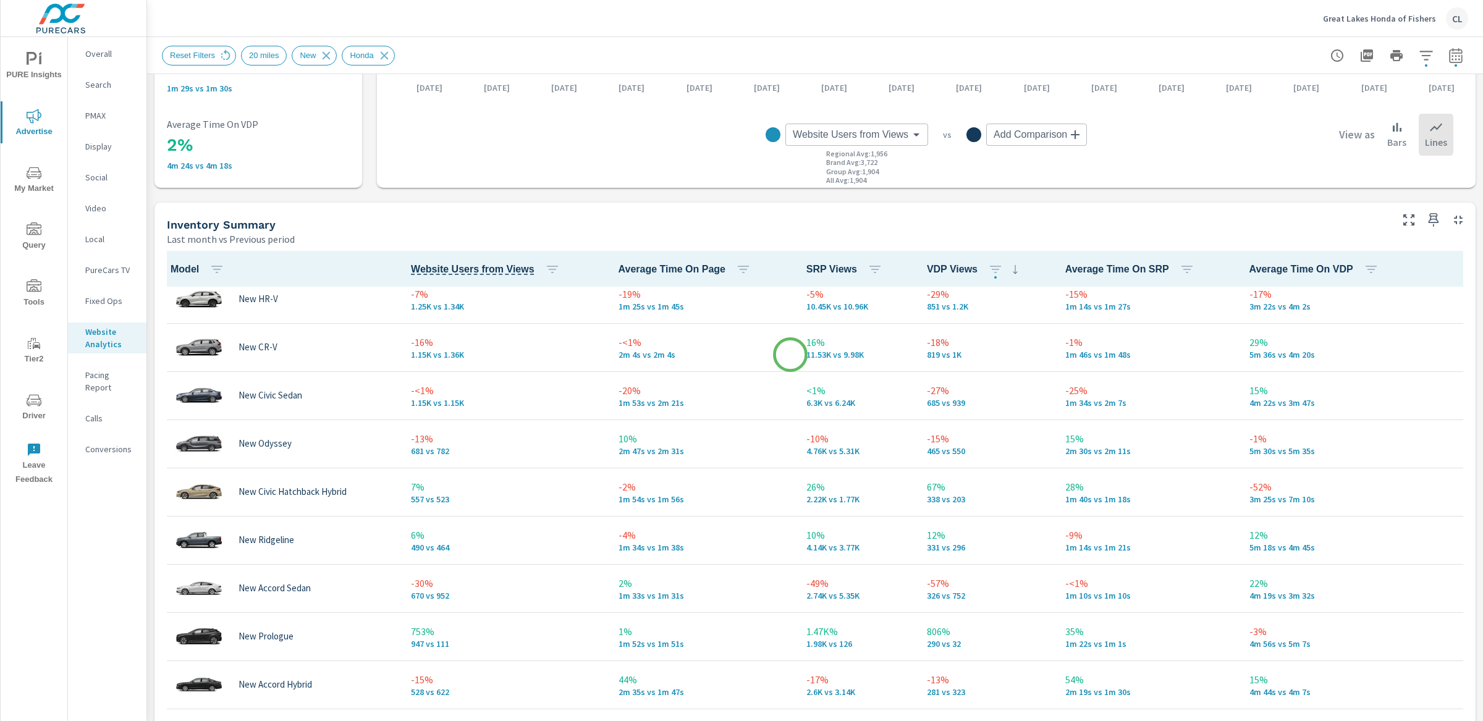
scroll to position [205, 0]
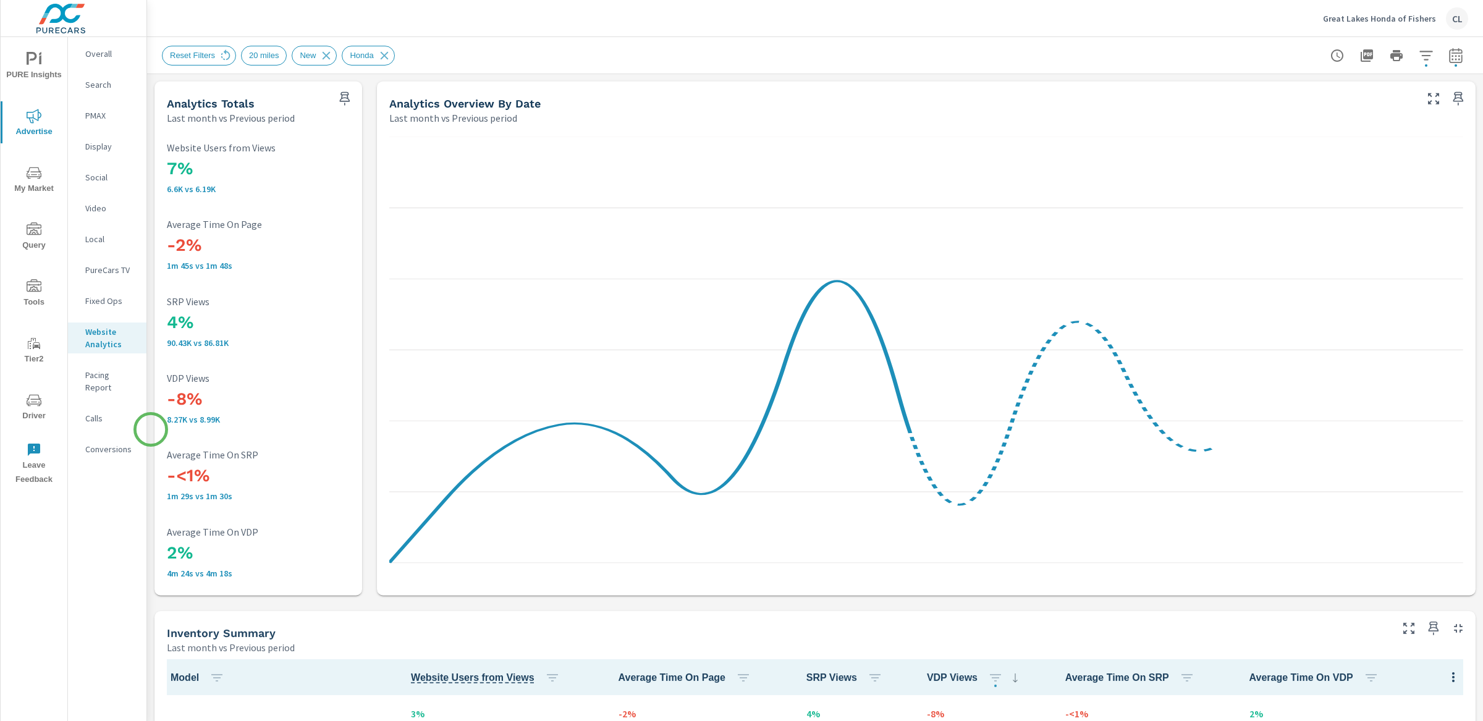
scroll to position [1, 0]
click at [95, 412] on p "Calls" at bounding box center [110, 418] width 51 height 12
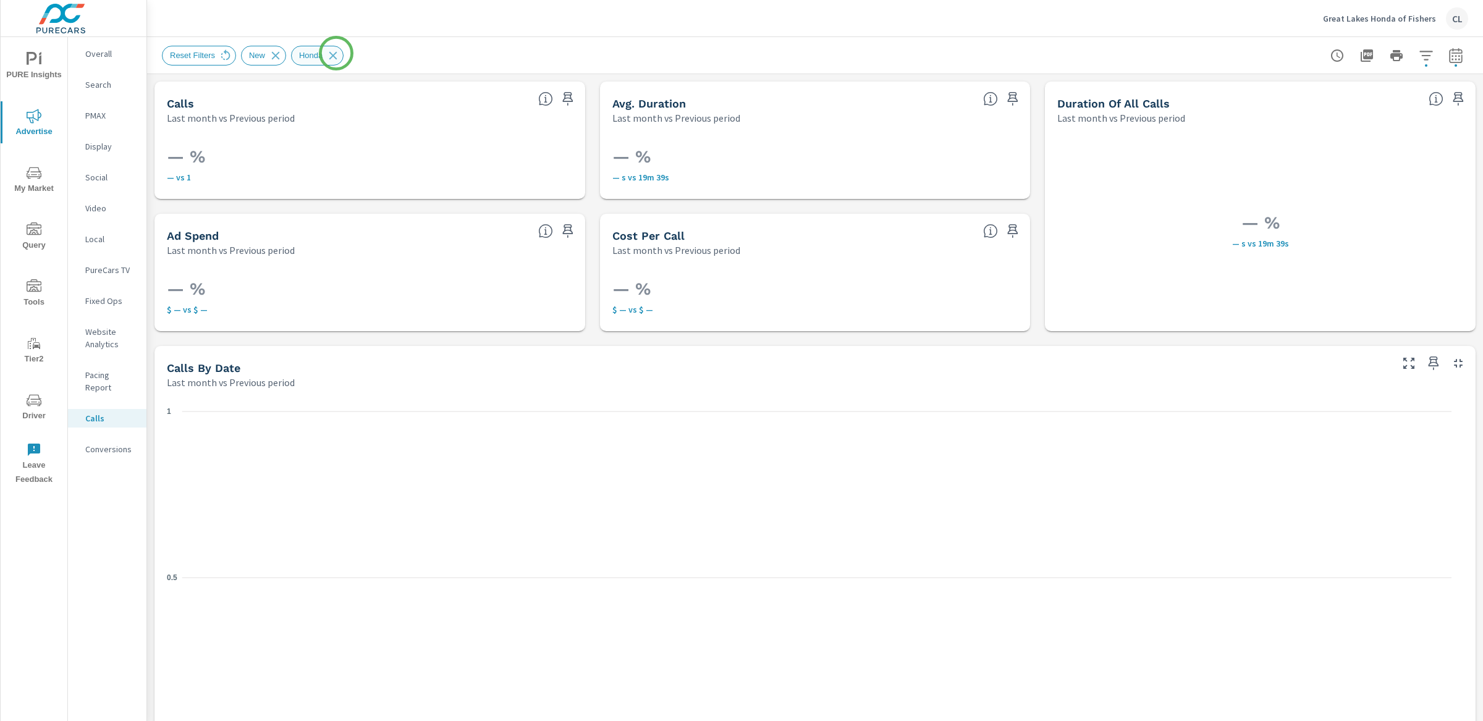
click at [337, 54] on icon at bounding box center [333, 56] width 14 height 14
click at [279, 55] on icon at bounding box center [276, 56] width 14 height 14
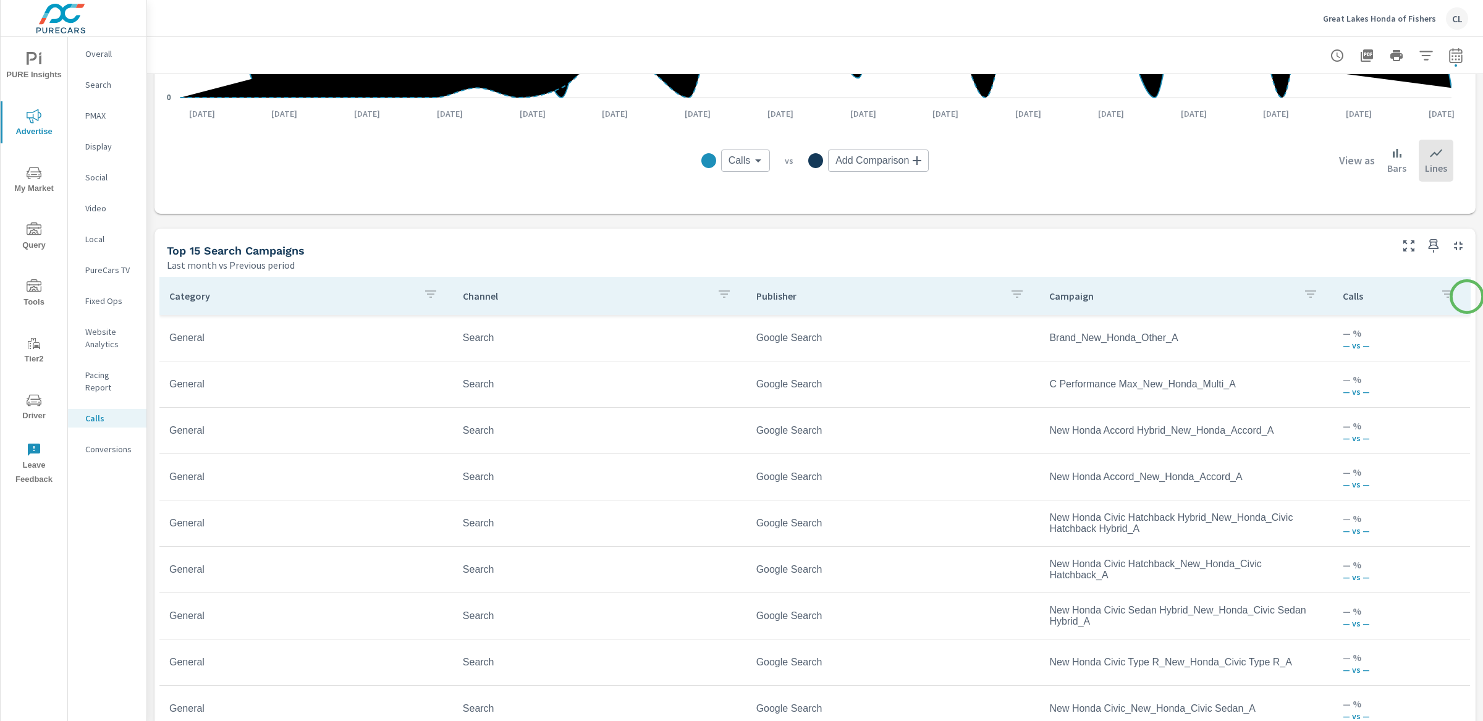
scroll to position [606, 0]
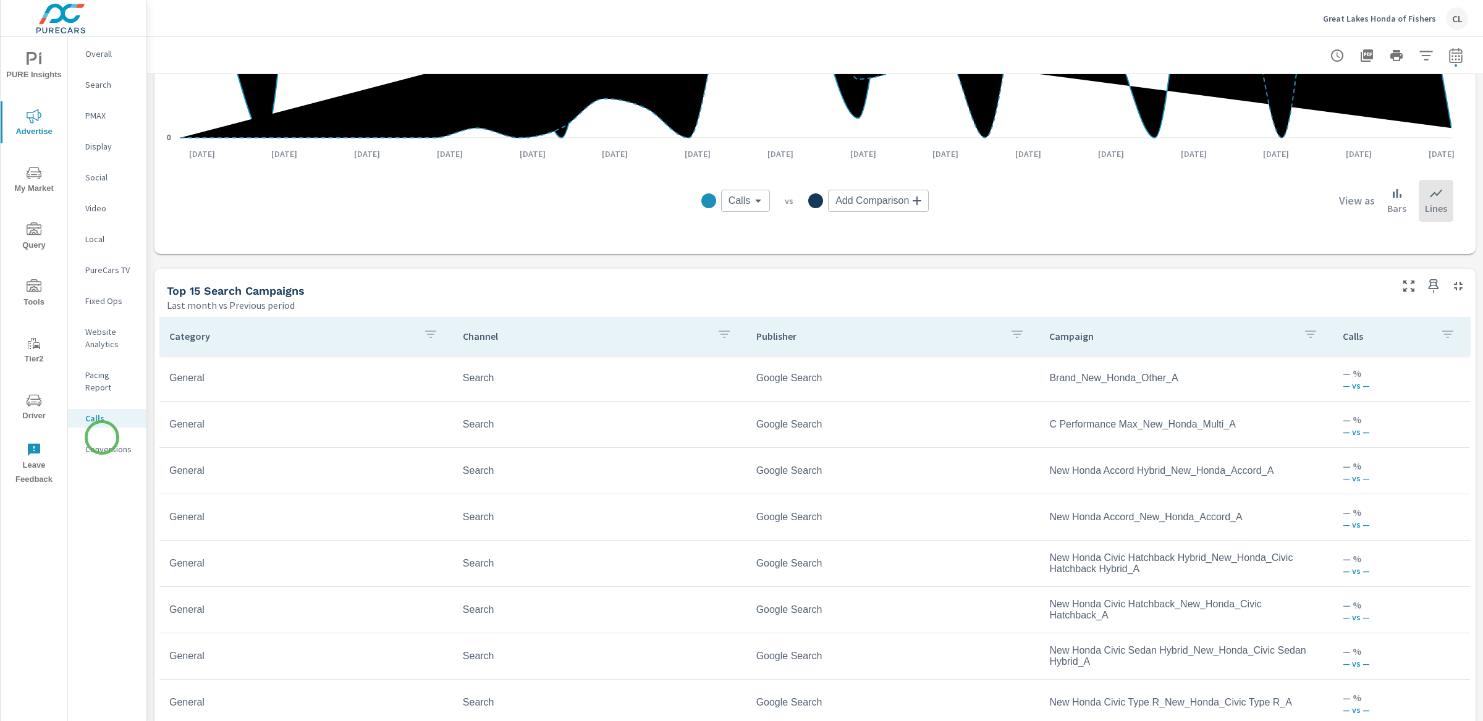
click at [102, 443] on p "Conversions" at bounding box center [110, 449] width 51 height 12
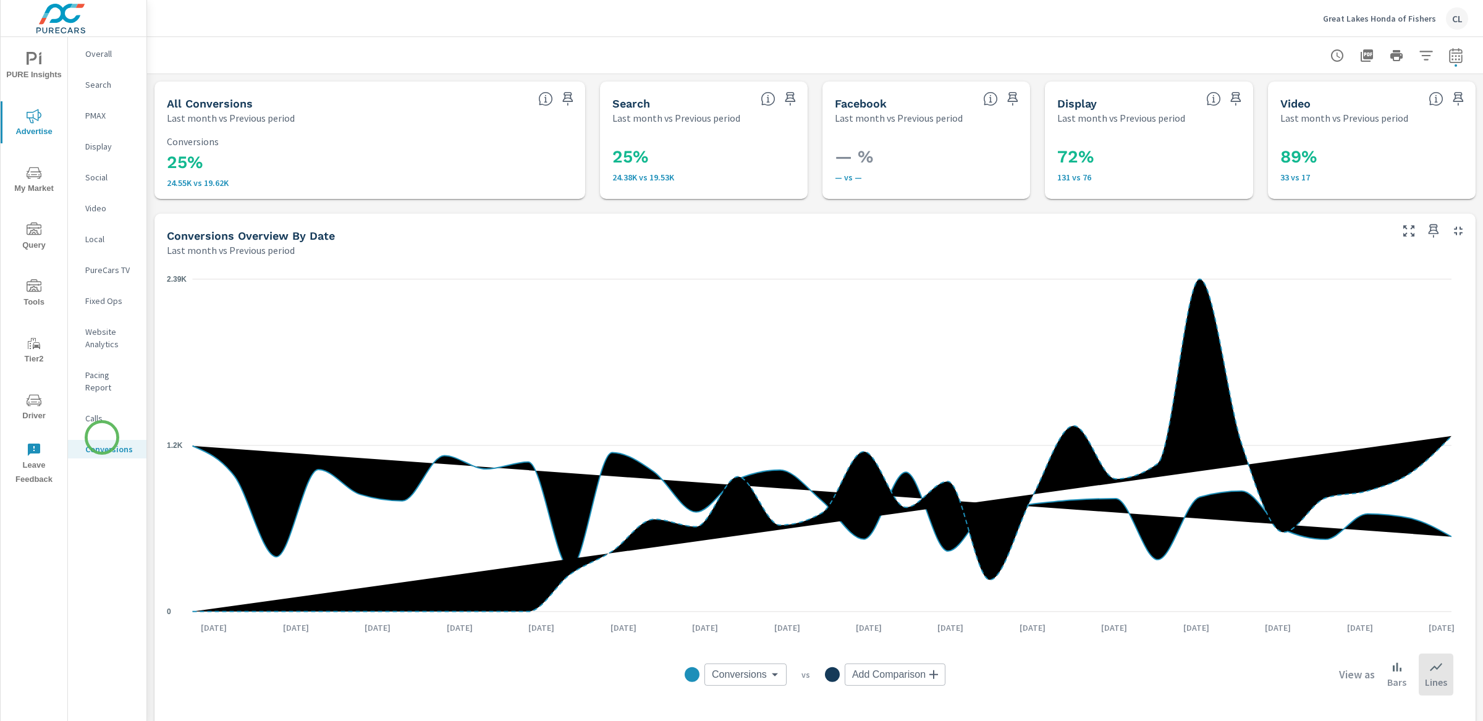
scroll to position [371, 0]
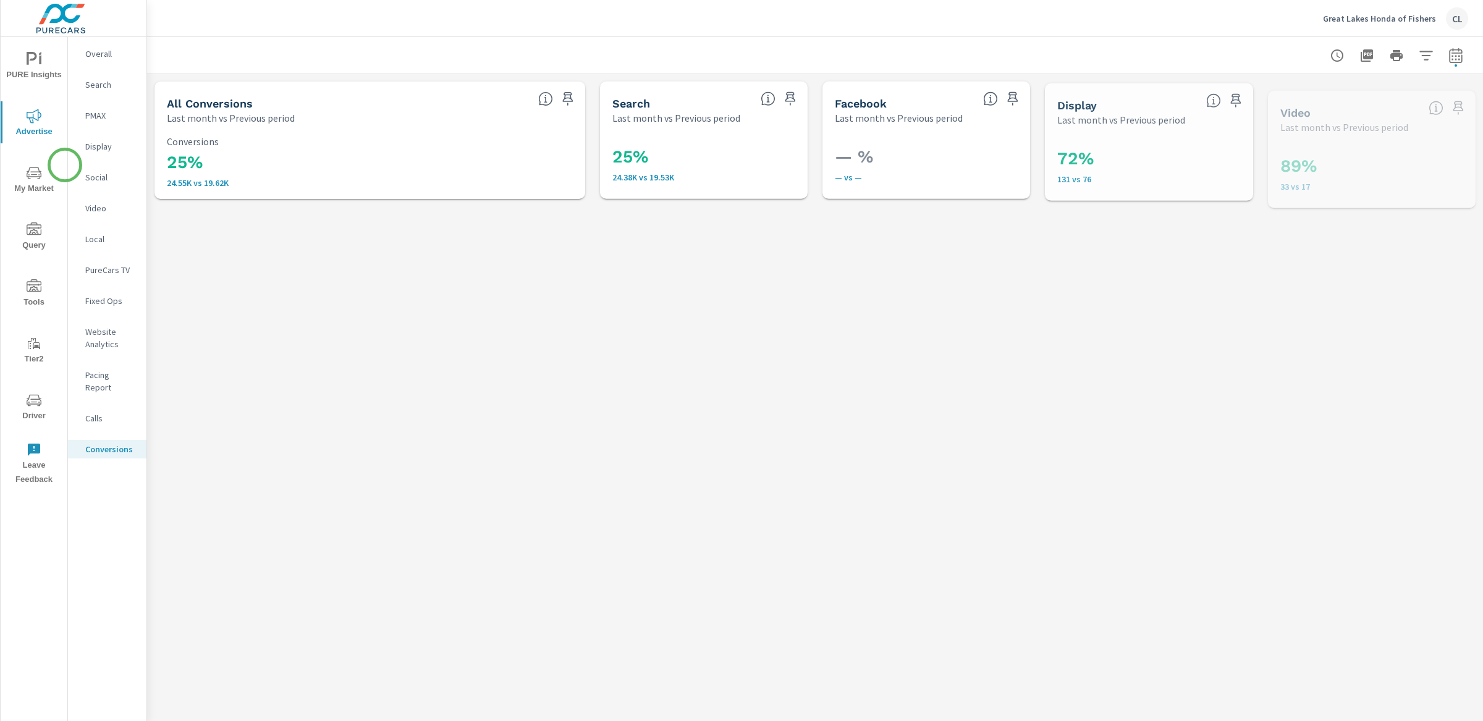
scroll to position [371, 0]
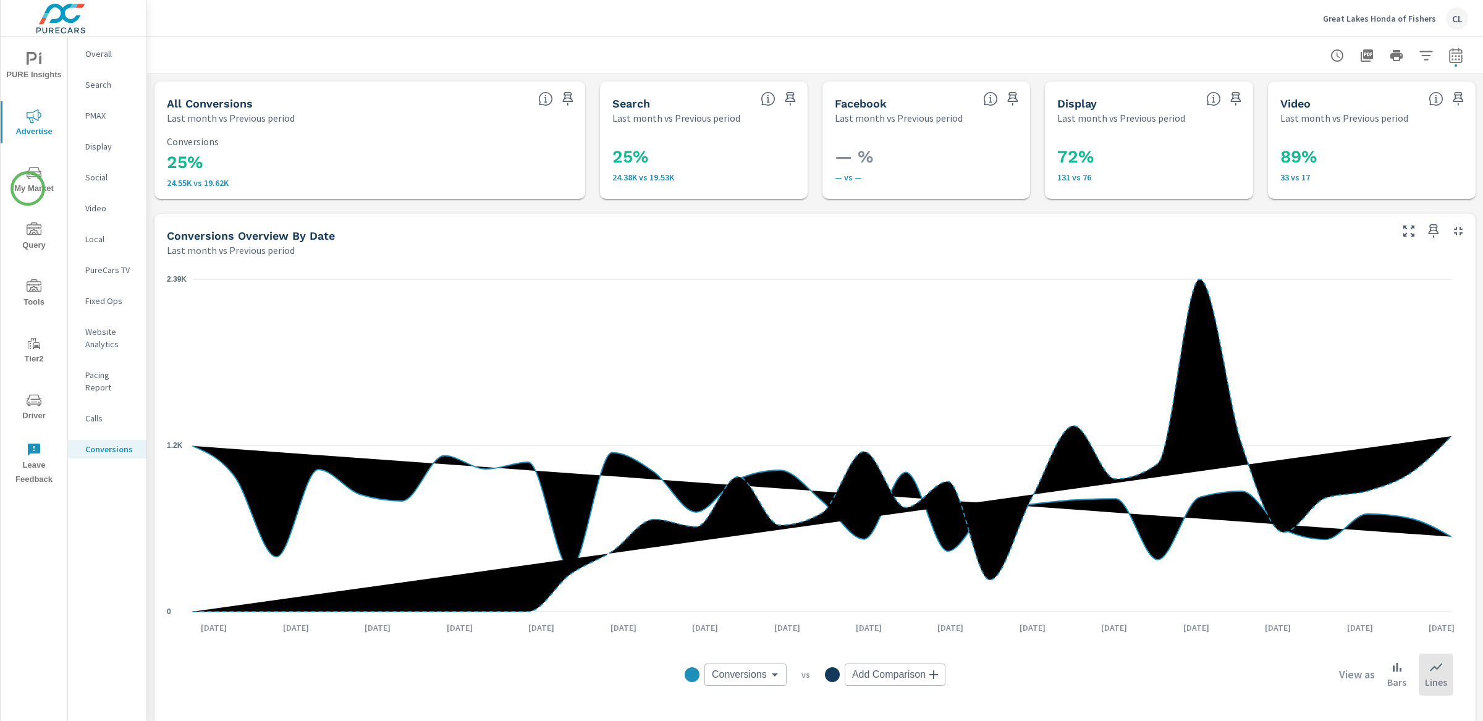
click at [28, 188] on span "My Market" at bounding box center [33, 181] width 59 height 30
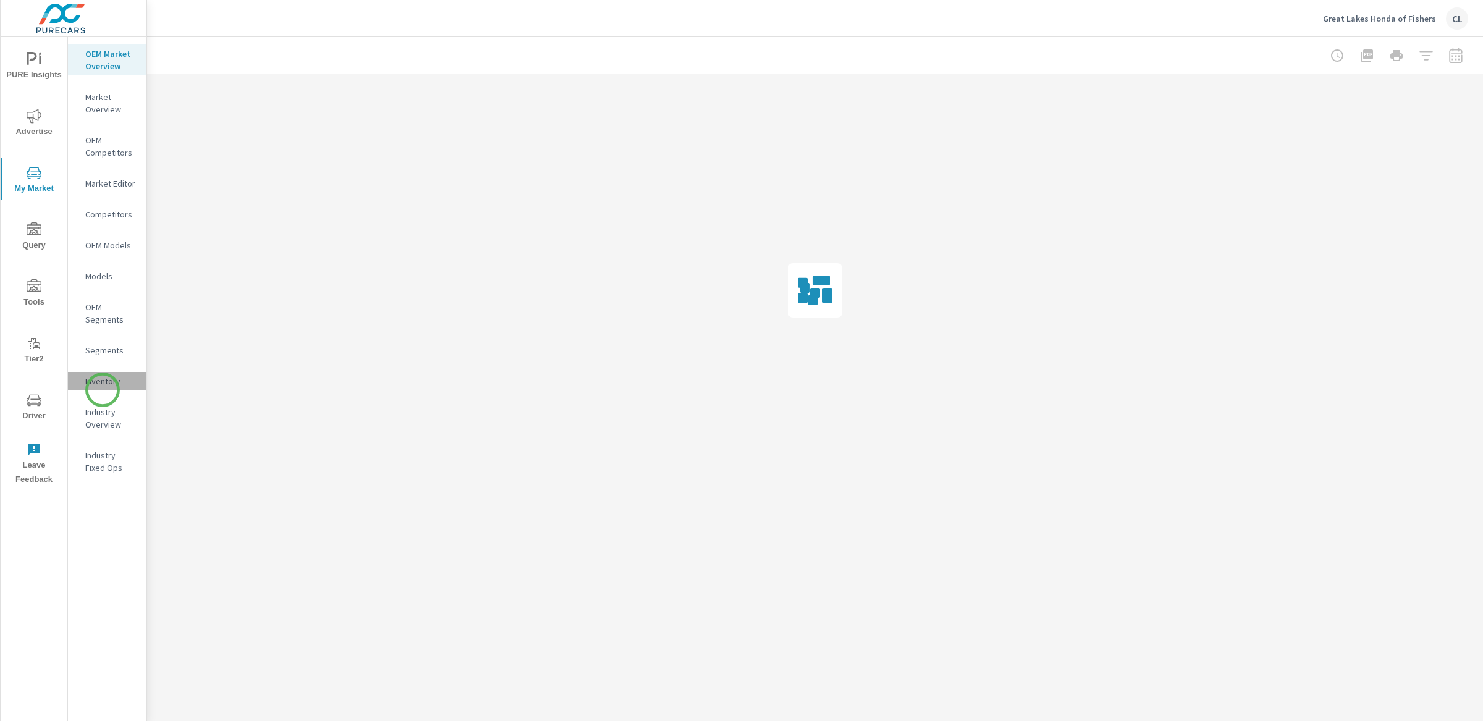
click at [103, 390] on div "Inventory" at bounding box center [107, 381] width 78 height 19
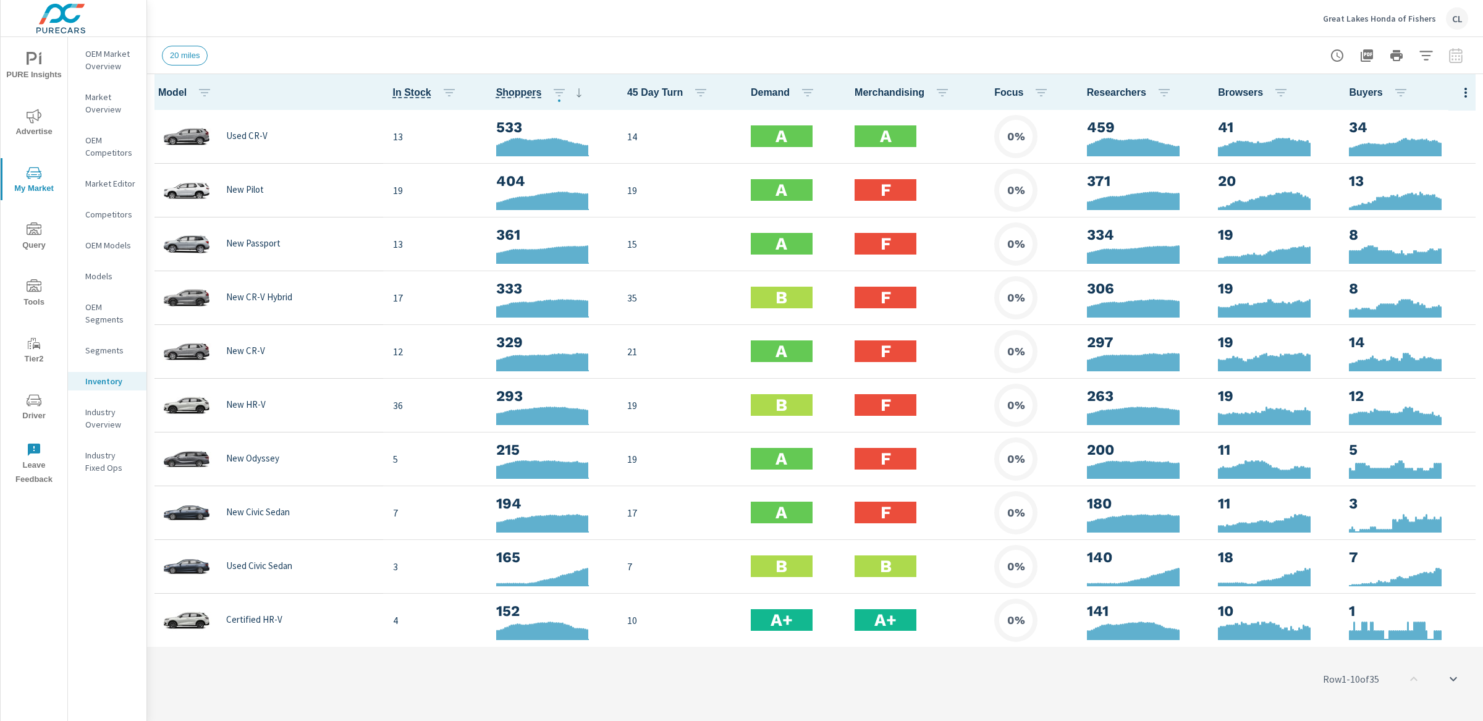
scroll to position [1, 0]
click at [1425, 55] on icon "button" at bounding box center [1425, 55] width 13 height 9
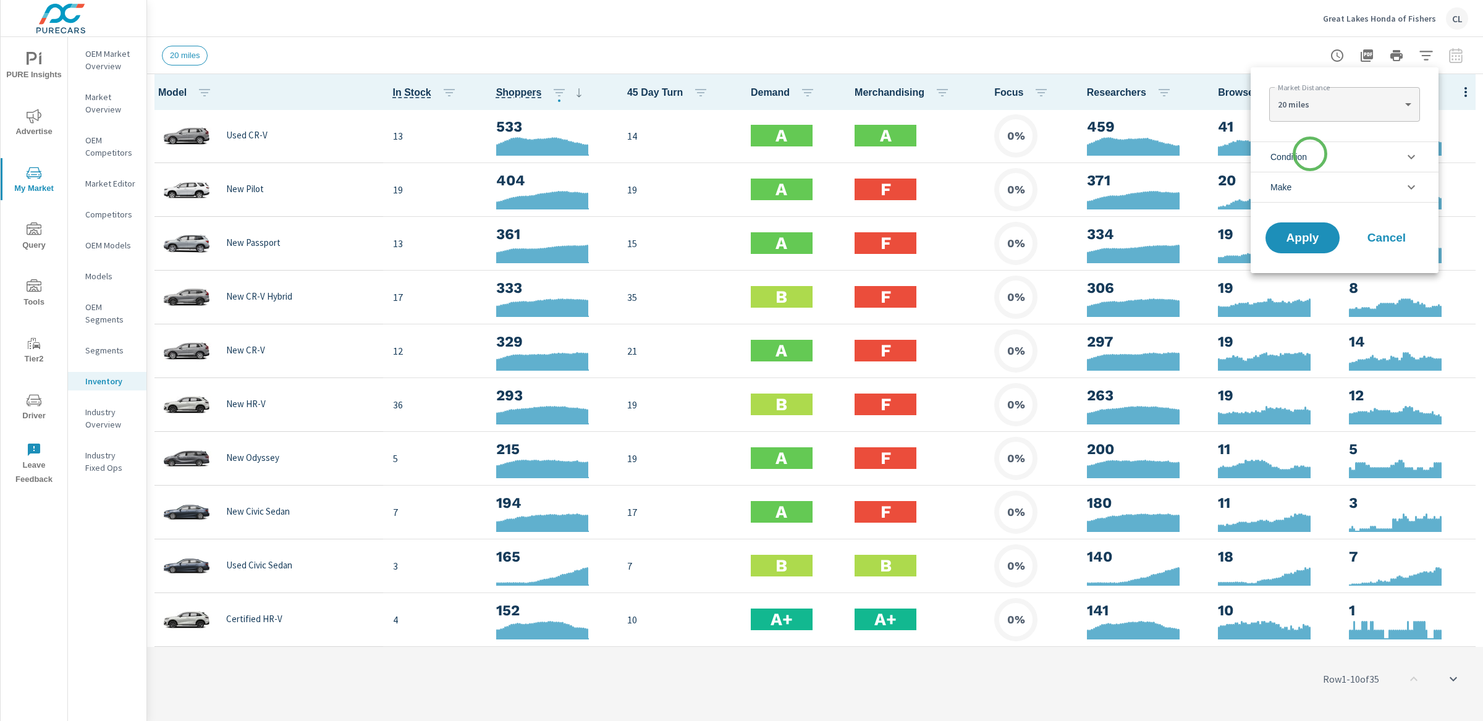
click at [1310, 154] on li "Condition" at bounding box center [1344, 156] width 188 height 30
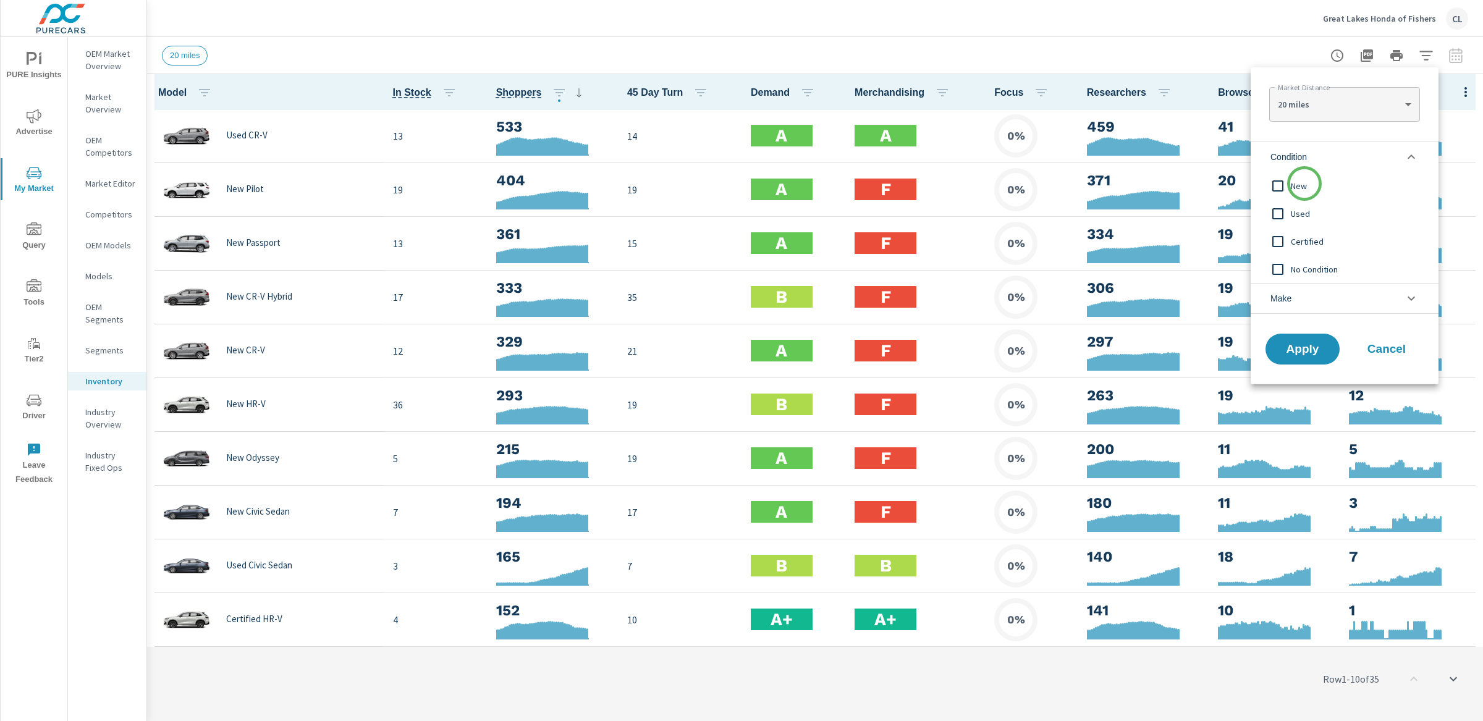
click at [1304, 183] on span "New" at bounding box center [1358, 186] width 135 height 15
click at [1305, 298] on li "Make" at bounding box center [1344, 298] width 188 height 31
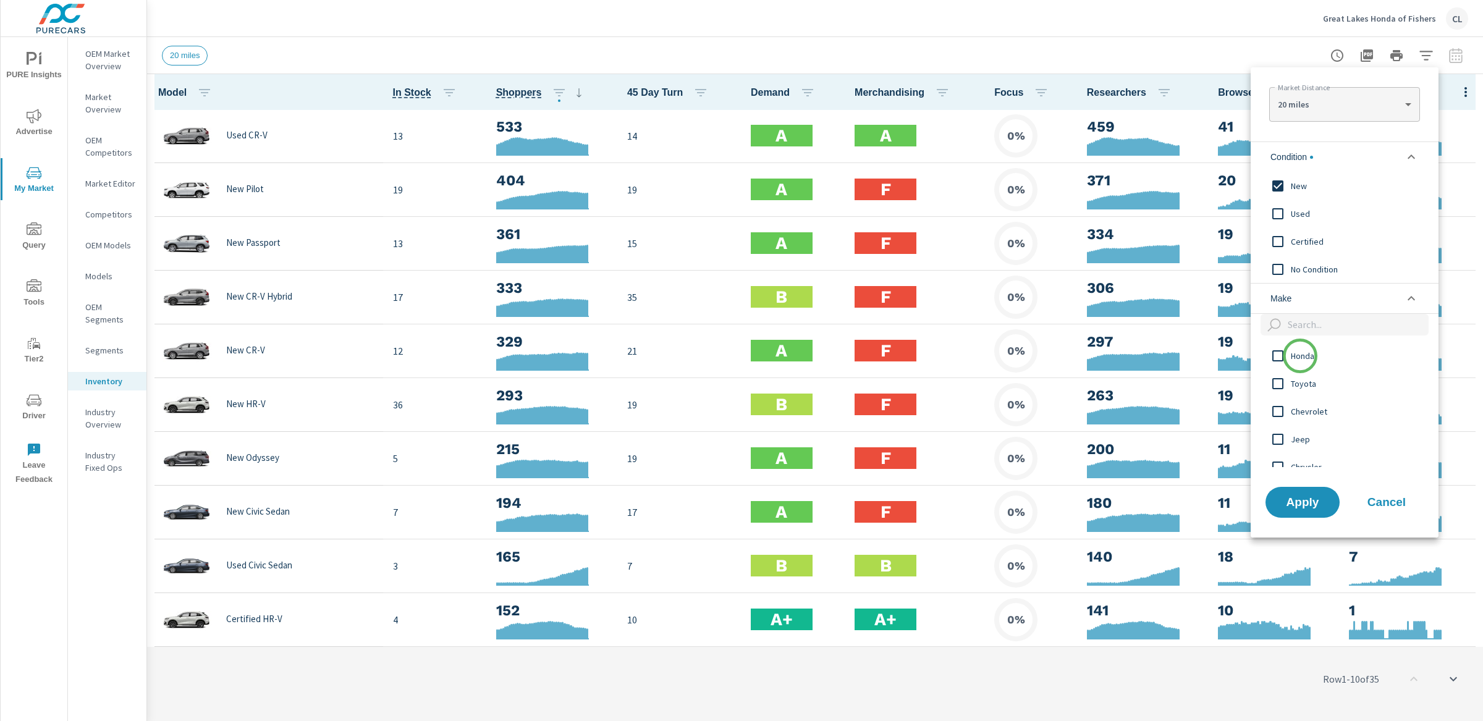
click at [1300, 356] on span "Honda" at bounding box center [1358, 355] width 135 height 15
click at [1299, 502] on span "Apply" at bounding box center [1302, 502] width 51 height 12
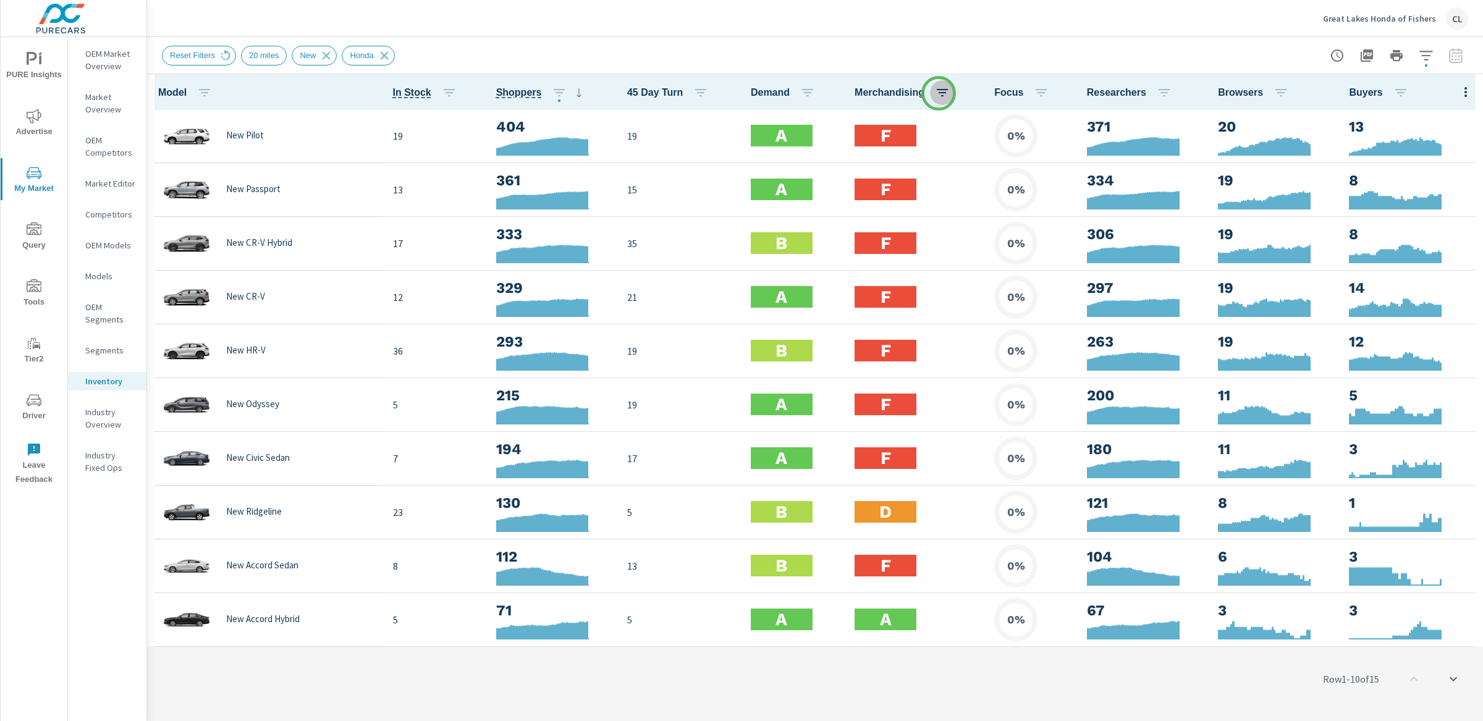
click at [938, 93] on icon "button" at bounding box center [942, 92] width 15 height 15
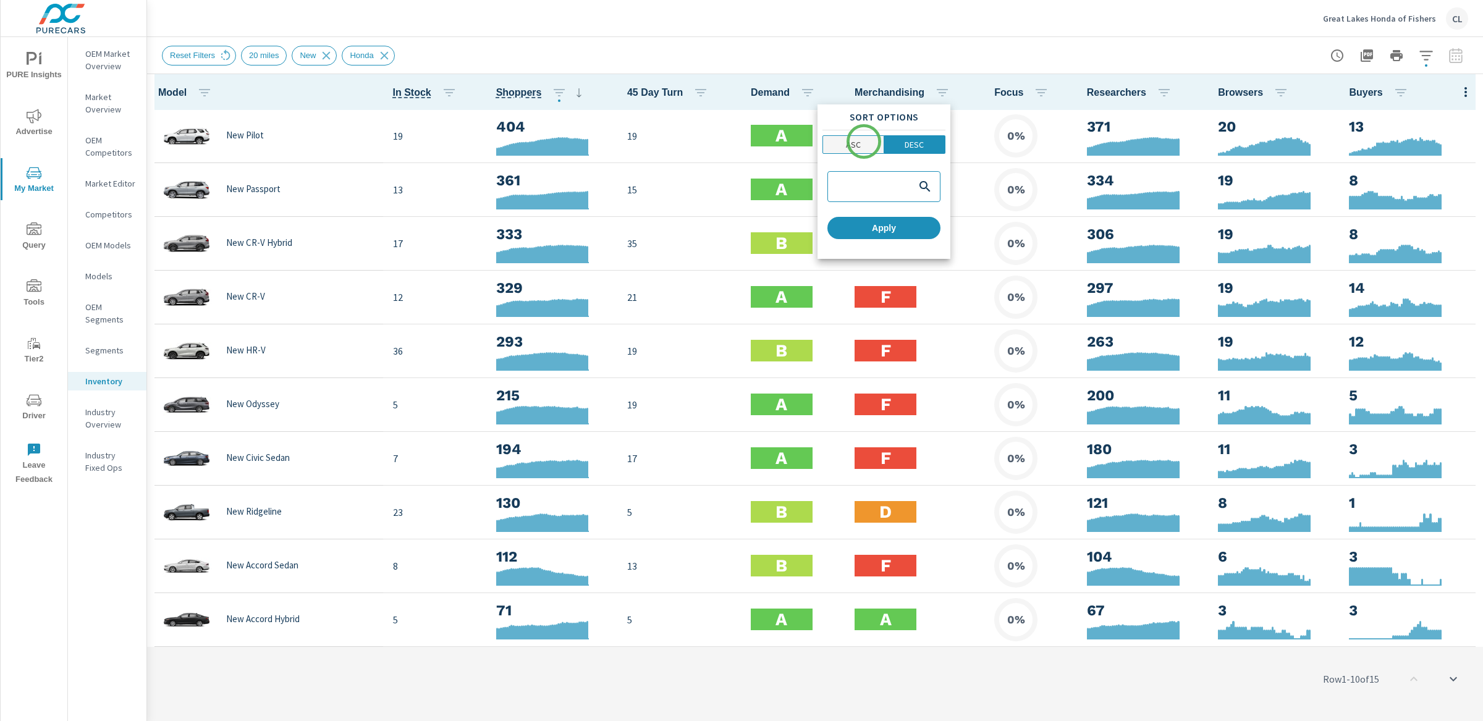
click at [862, 143] on span "ASC" at bounding box center [853, 144] width 53 height 12
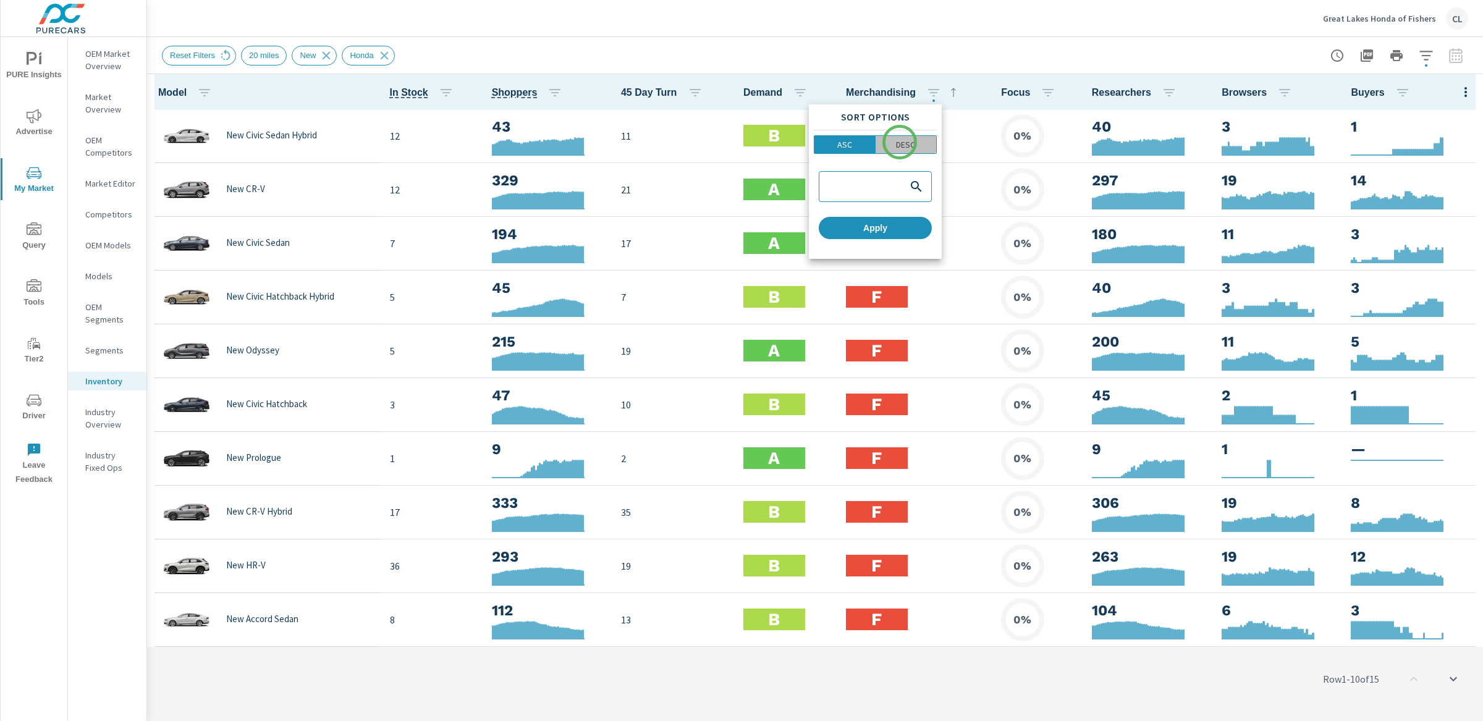
click at [900, 142] on p "DESC" at bounding box center [905, 144] width 19 height 12
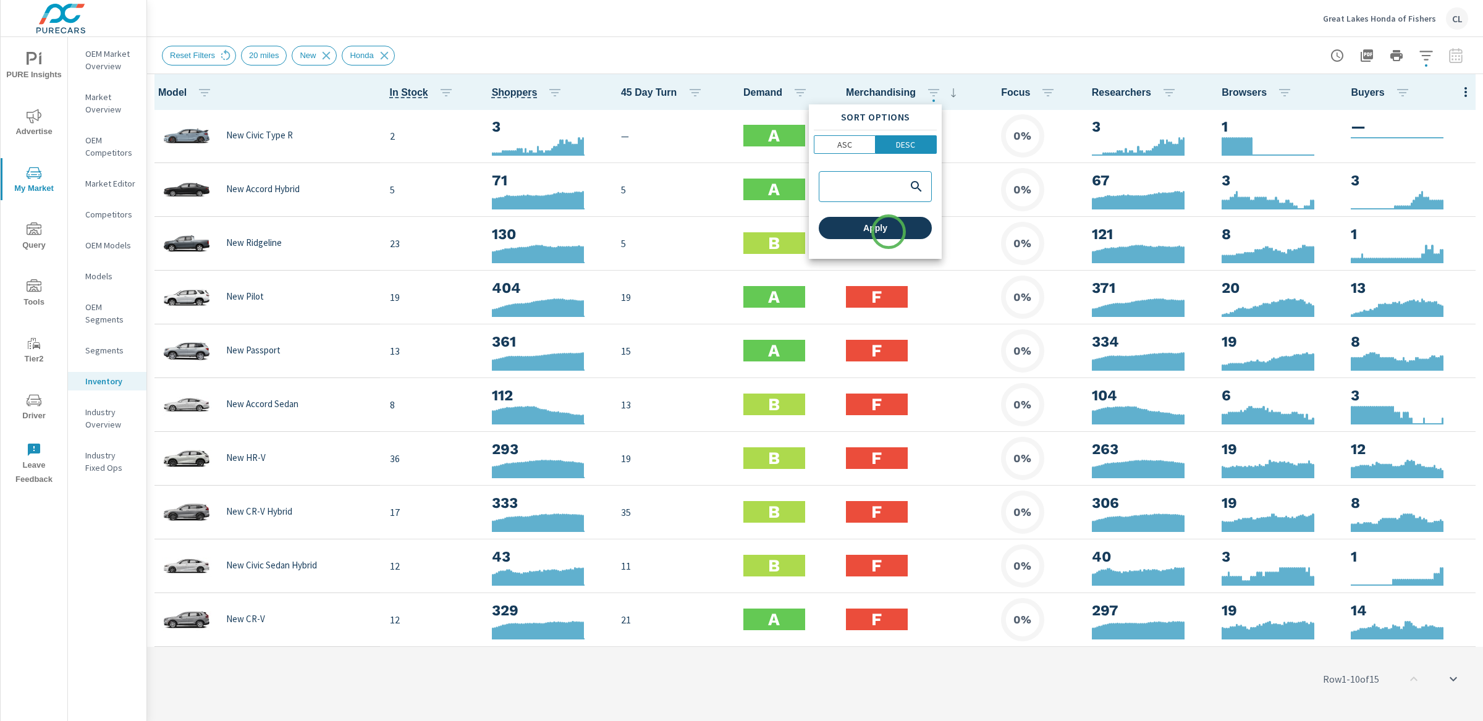
click at [888, 232] on span "Apply" at bounding box center [875, 227] width 103 height 11
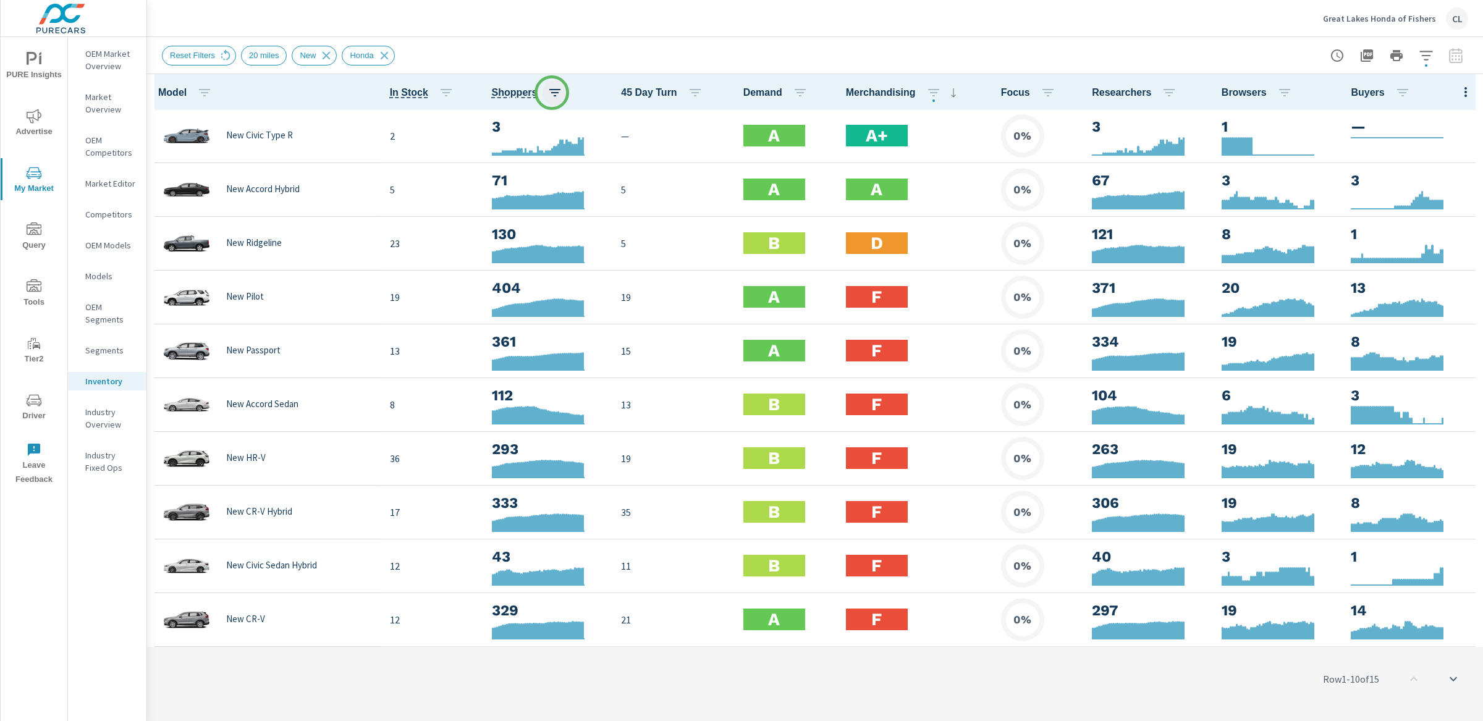
click at [552, 93] on icon "button" at bounding box center [554, 92] width 15 height 15
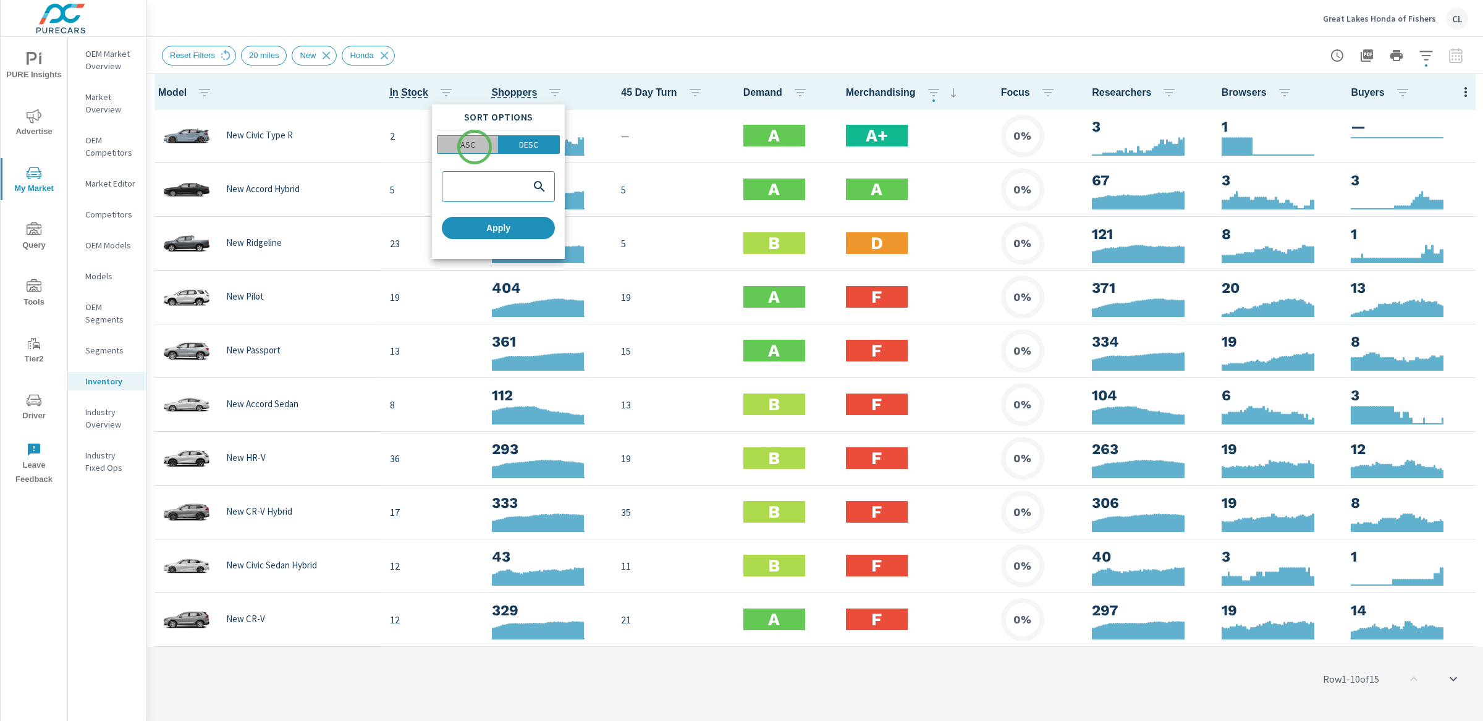
click at [474, 147] on p "ASC" at bounding box center [467, 144] width 15 height 12
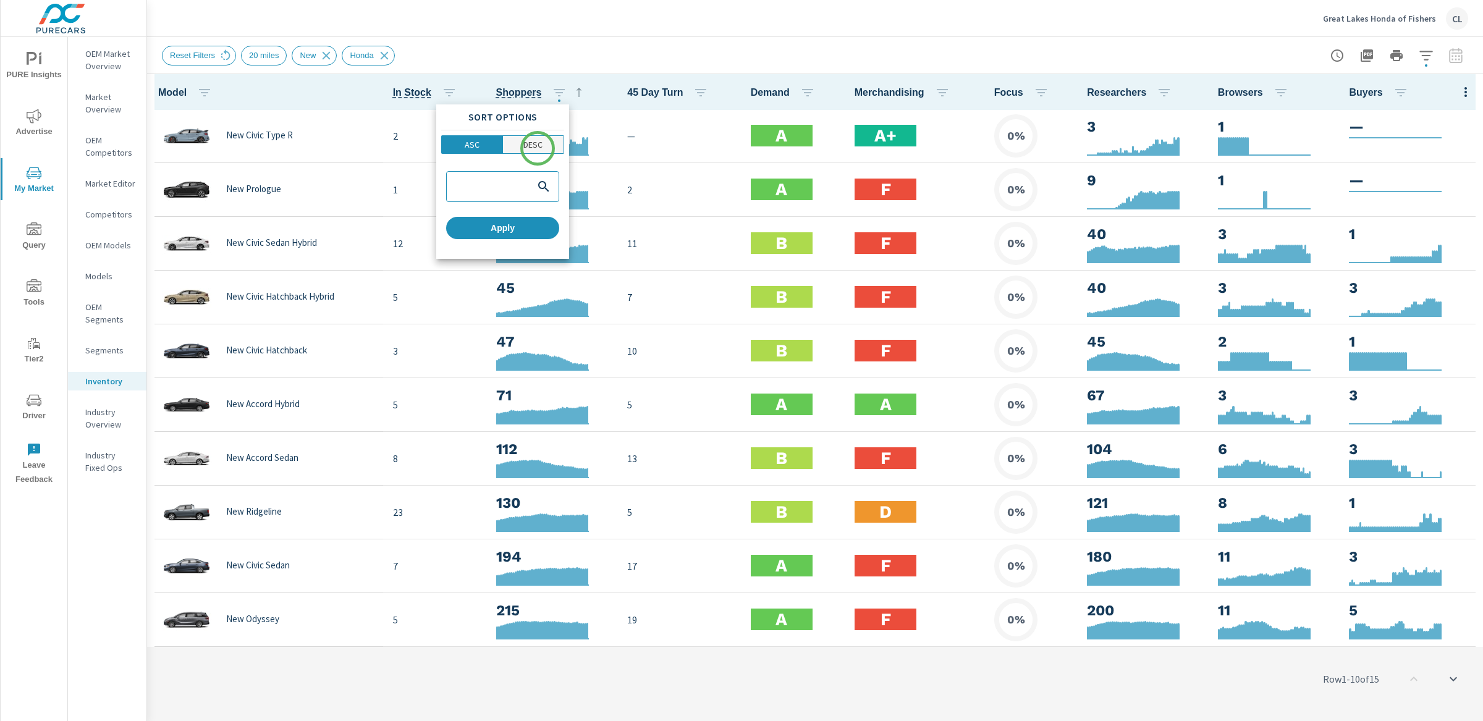
click at [537, 148] on p "DESC" at bounding box center [532, 144] width 19 height 12
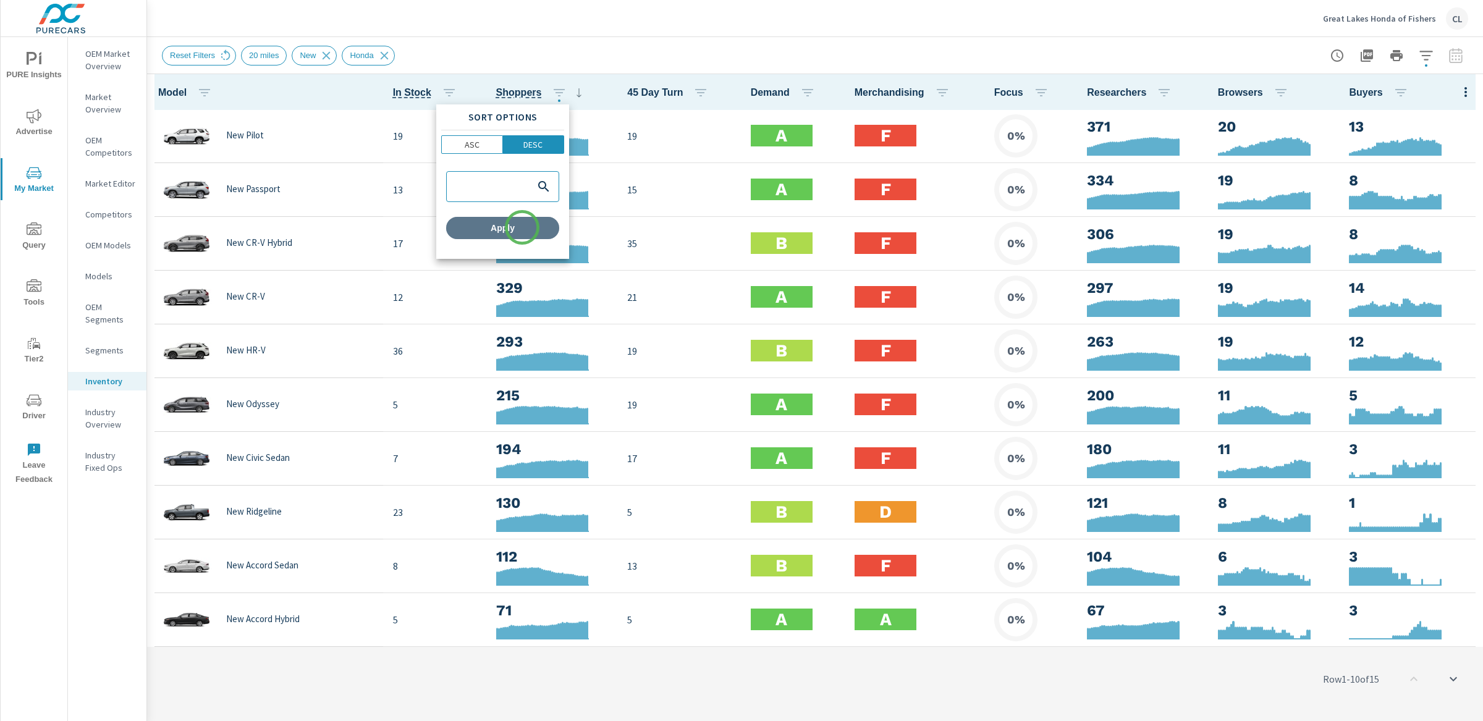
click at [522, 227] on span "Apply" at bounding box center [502, 227] width 103 height 11
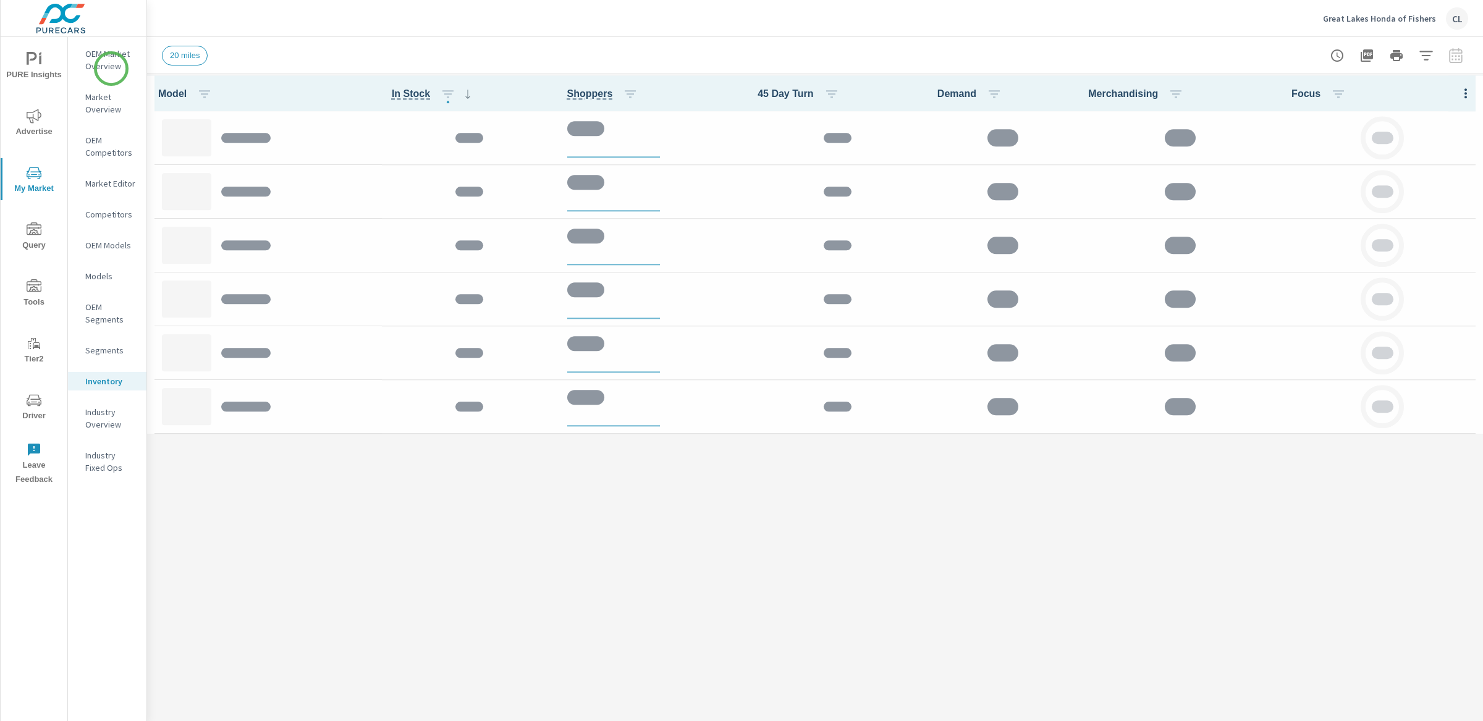
click at [108, 67] on p "OEM Market Overview" at bounding box center [110, 60] width 51 height 25
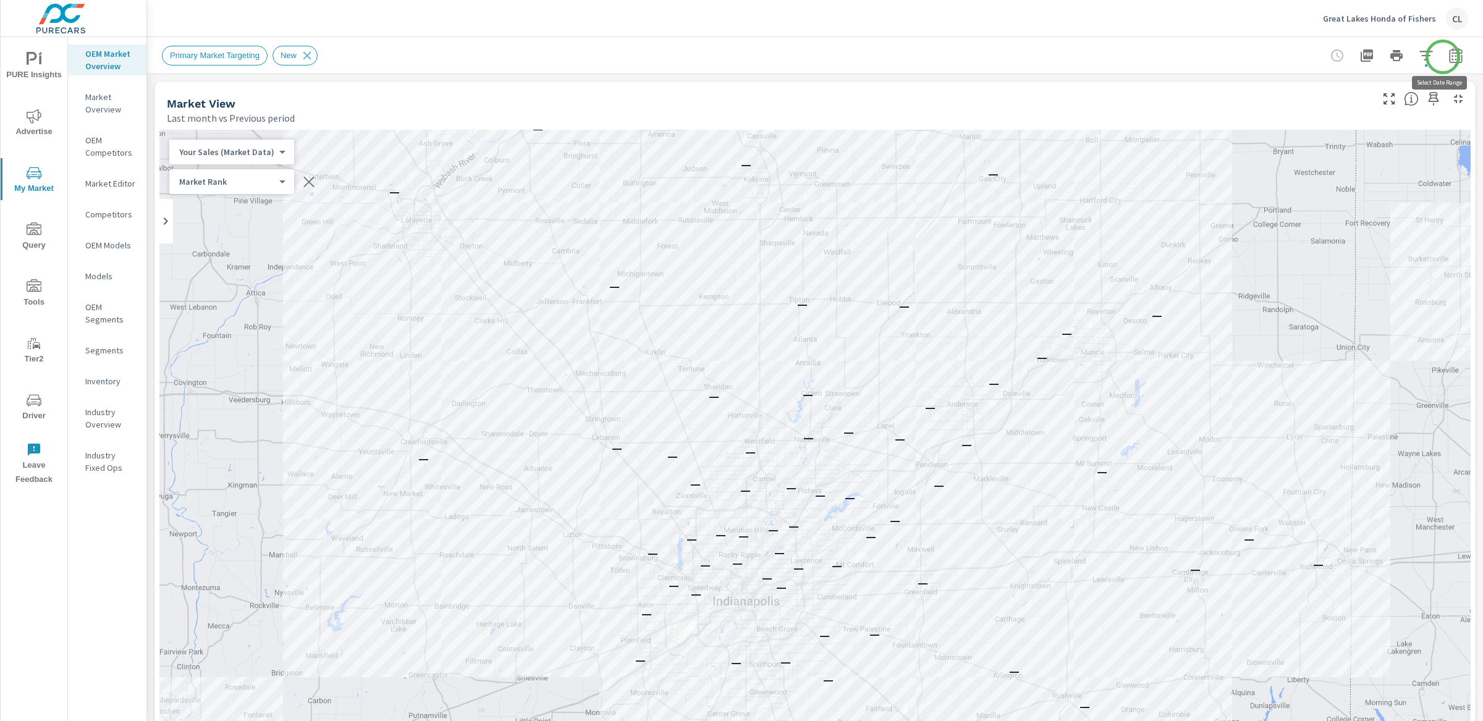
click at [1448, 56] on icon "button" at bounding box center [1455, 55] width 15 height 15
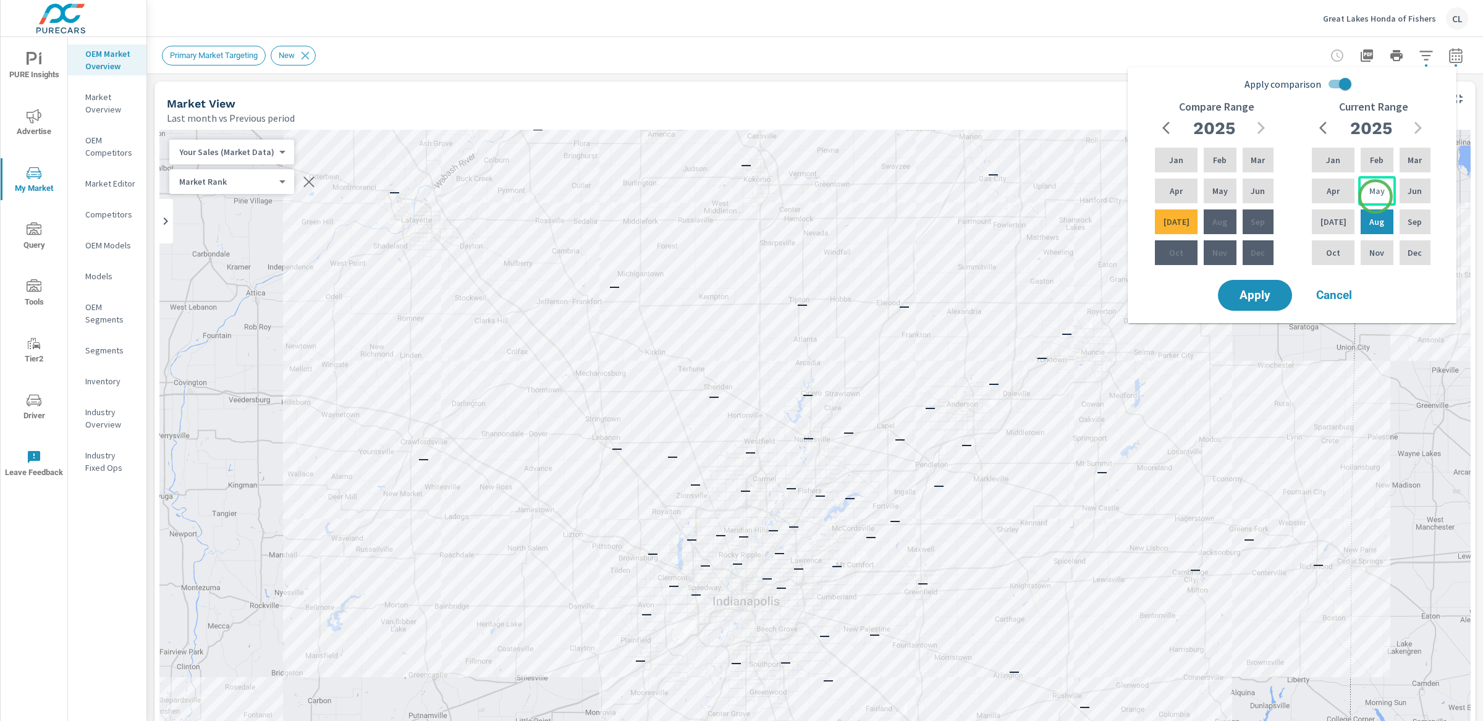
click at [1375, 185] on p "May" at bounding box center [1376, 191] width 15 height 12
click at [1336, 218] on div "[DATE]" at bounding box center [1333, 222] width 48 height 30
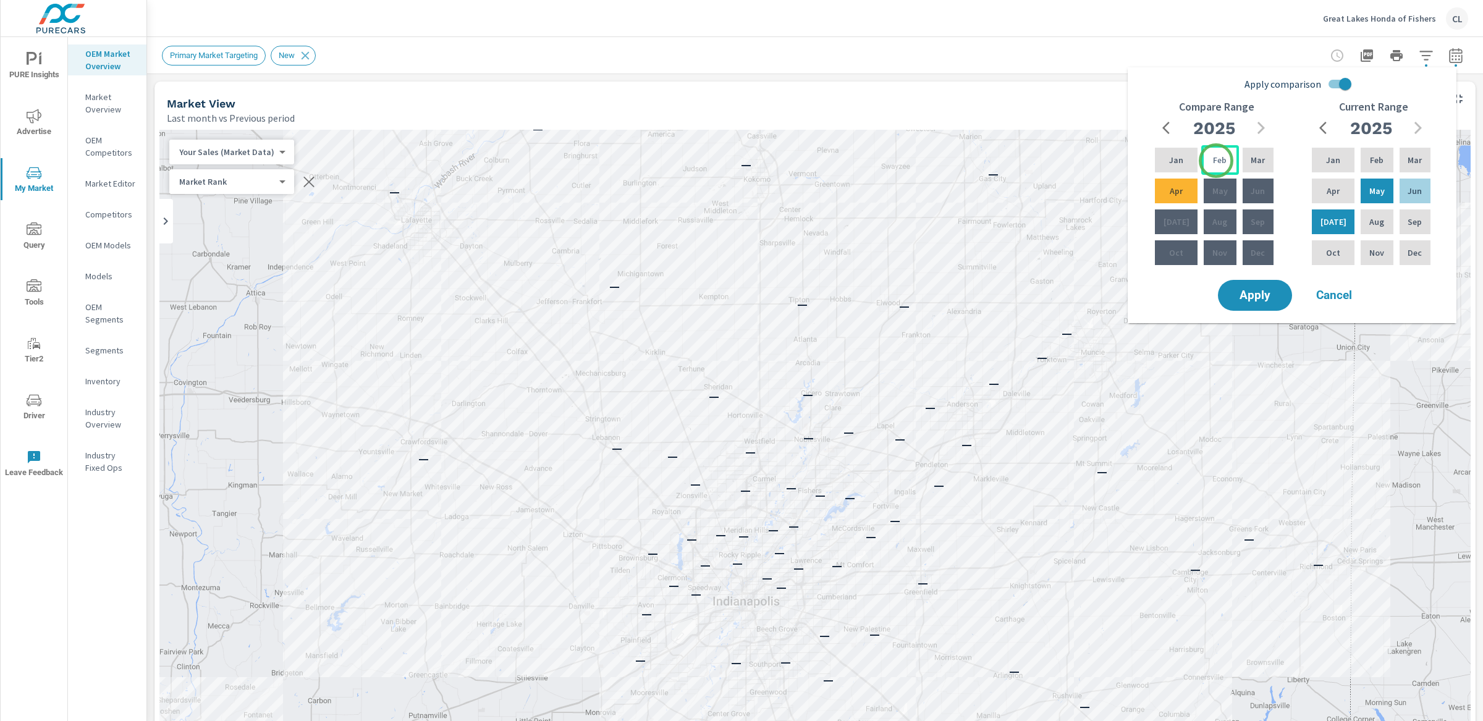
click at [1216, 161] on p "Feb" at bounding box center [1220, 160] width 14 height 12
click at [1174, 190] on p "Apr" at bounding box center [1175, 191] width 13 height 12
click at [1255, 296] on span "Apply" at bounding box center [1254, 296] width 51 height 12
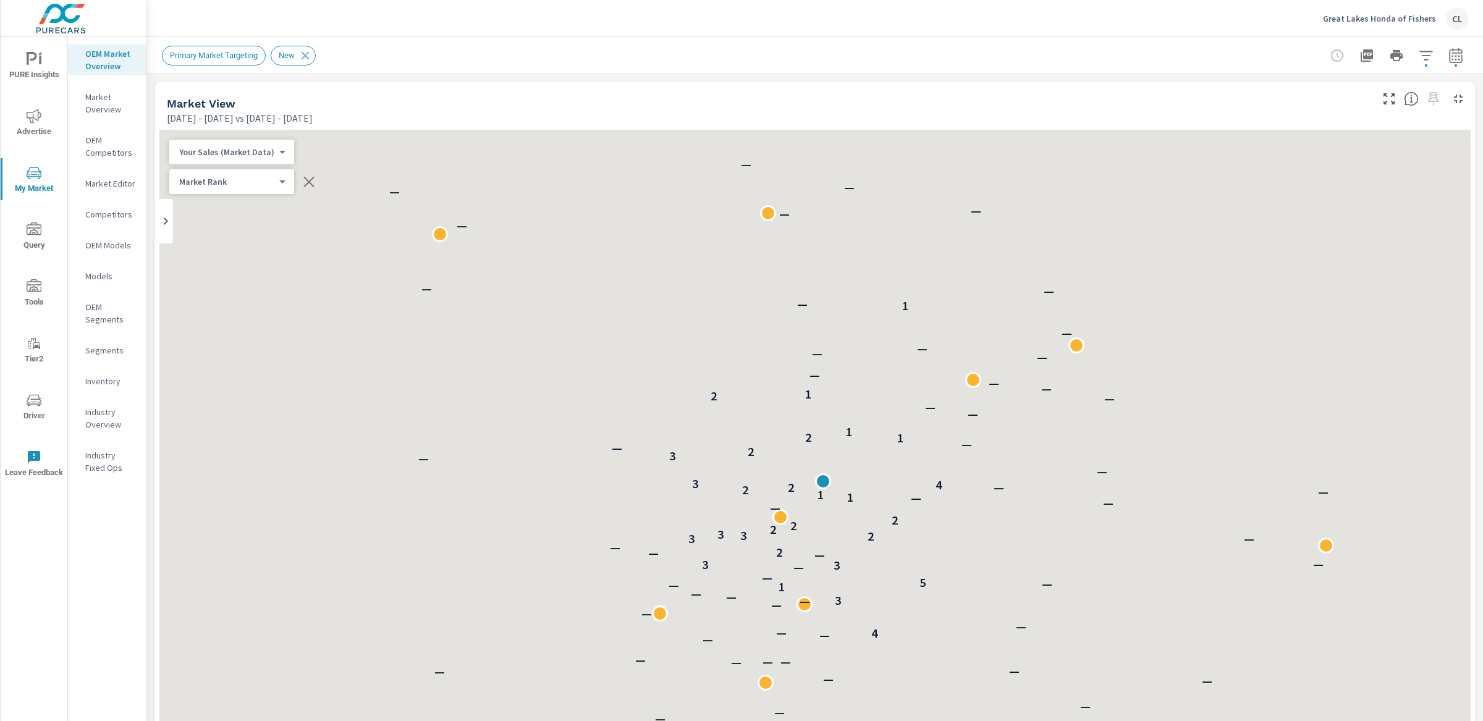
scroll to position [1, 0]
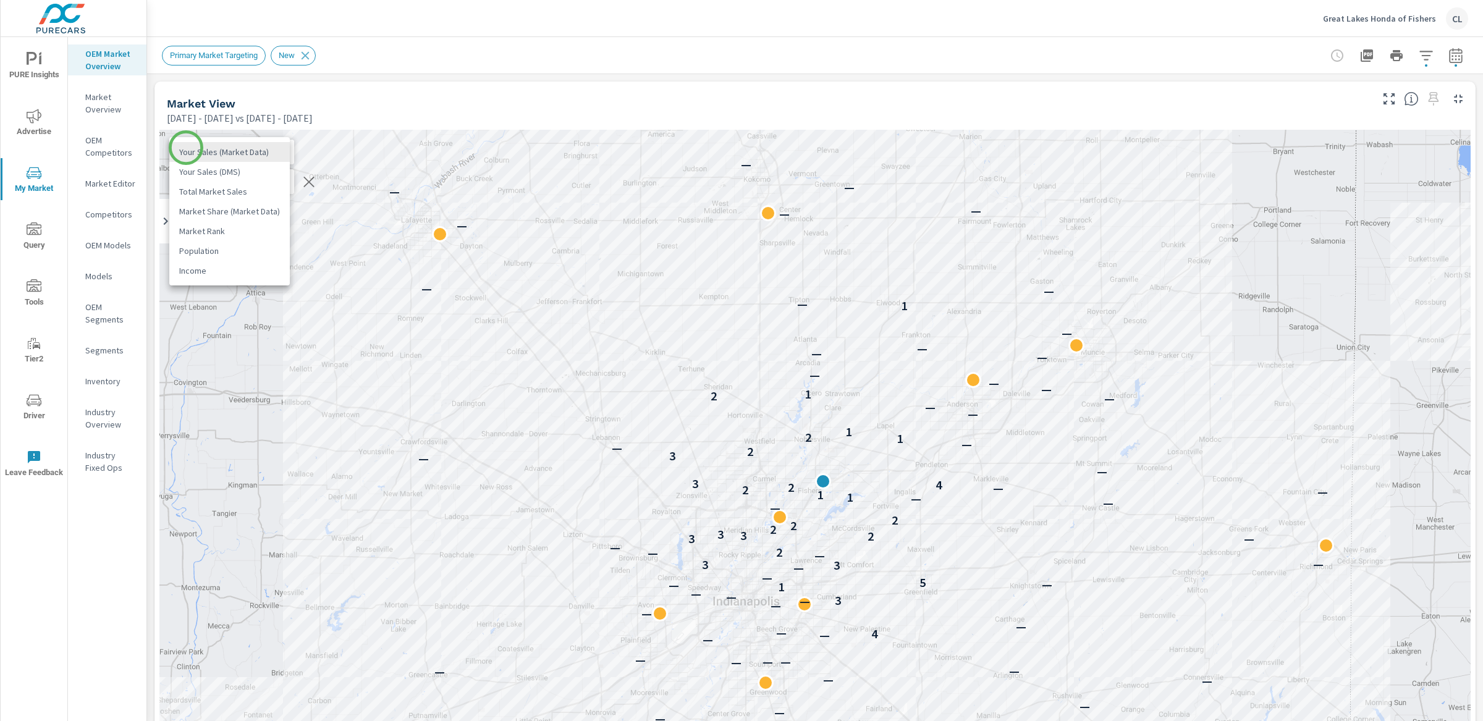
click at [186, 148] on body "PURE Insights Advertise My Market Query Tools Tier2 Driver Leave Feedback OEM M…" at bounding box center [741, 360] width 1483 height 721
click at [209, 190] on li "Total Market Sales" at bounding box center [229, 192] width 120 height 20
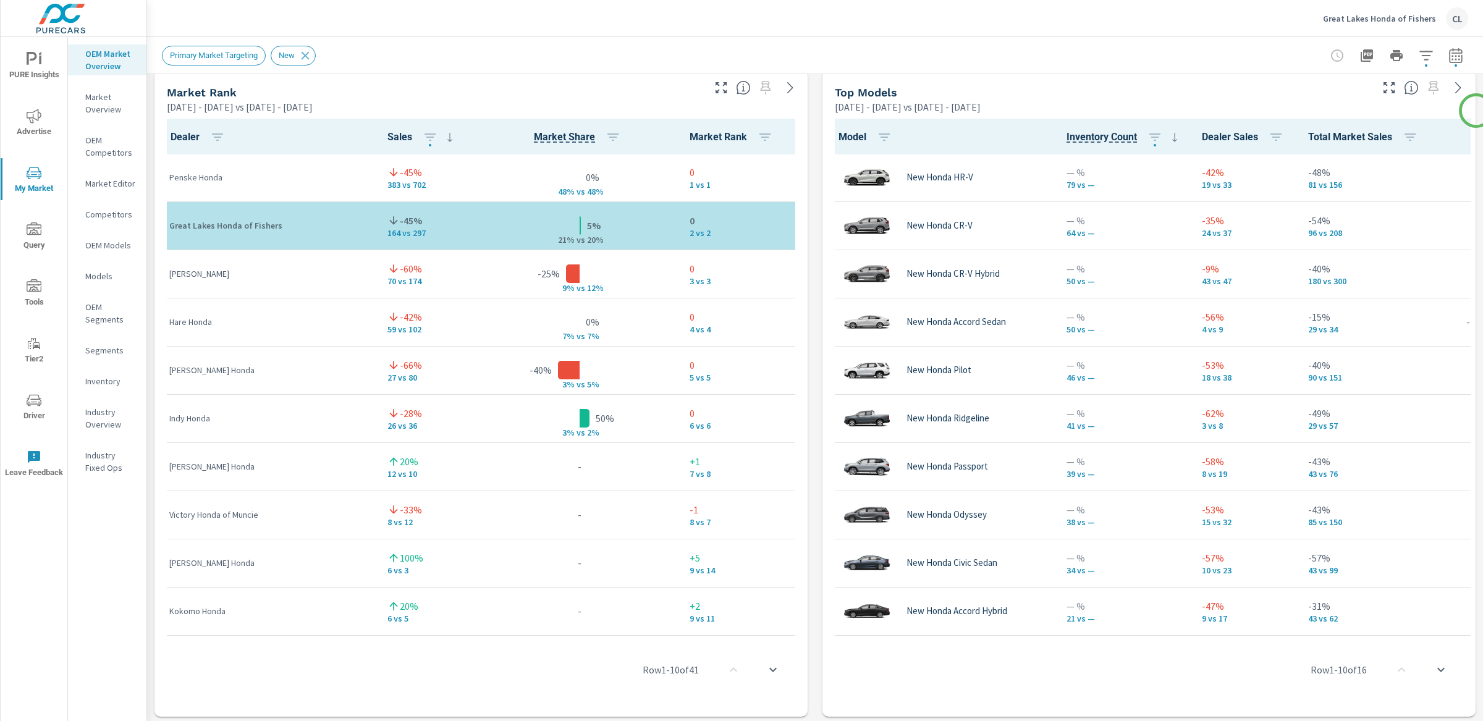
scroll to position [814, 0]
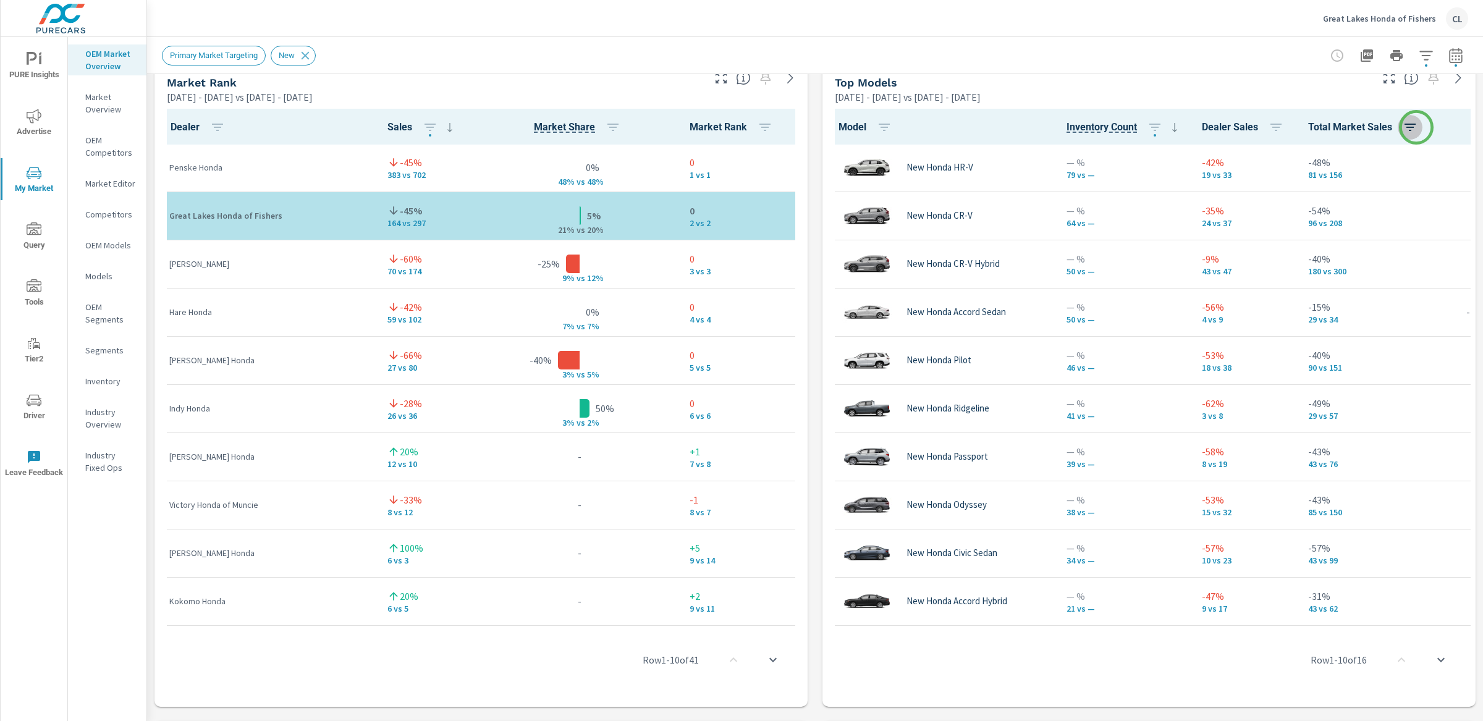
click at [1416, 127] on icon "button" at bounding box center [1409, 127] width 15 height 15
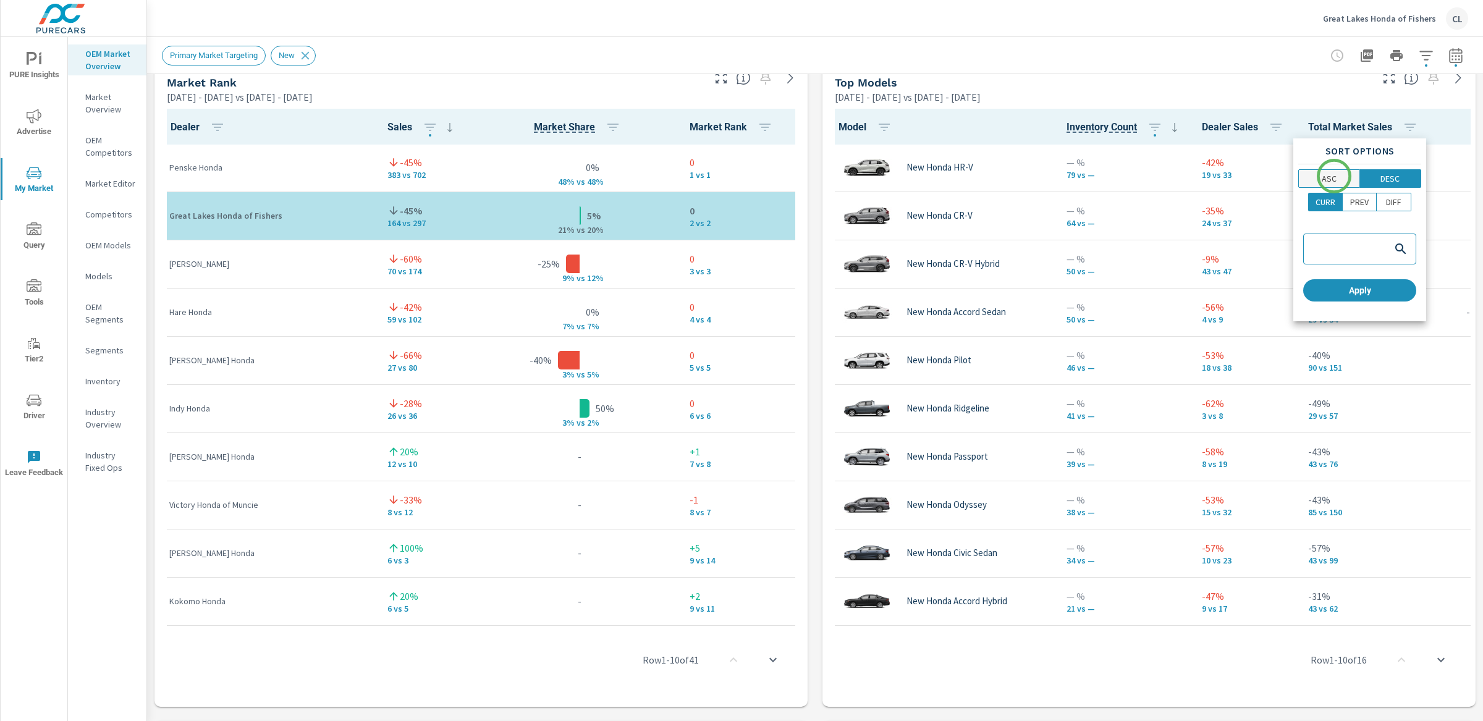
click at [1334, 177] on p "ASC" at bounding box center [1328, 178] width 15 height 12
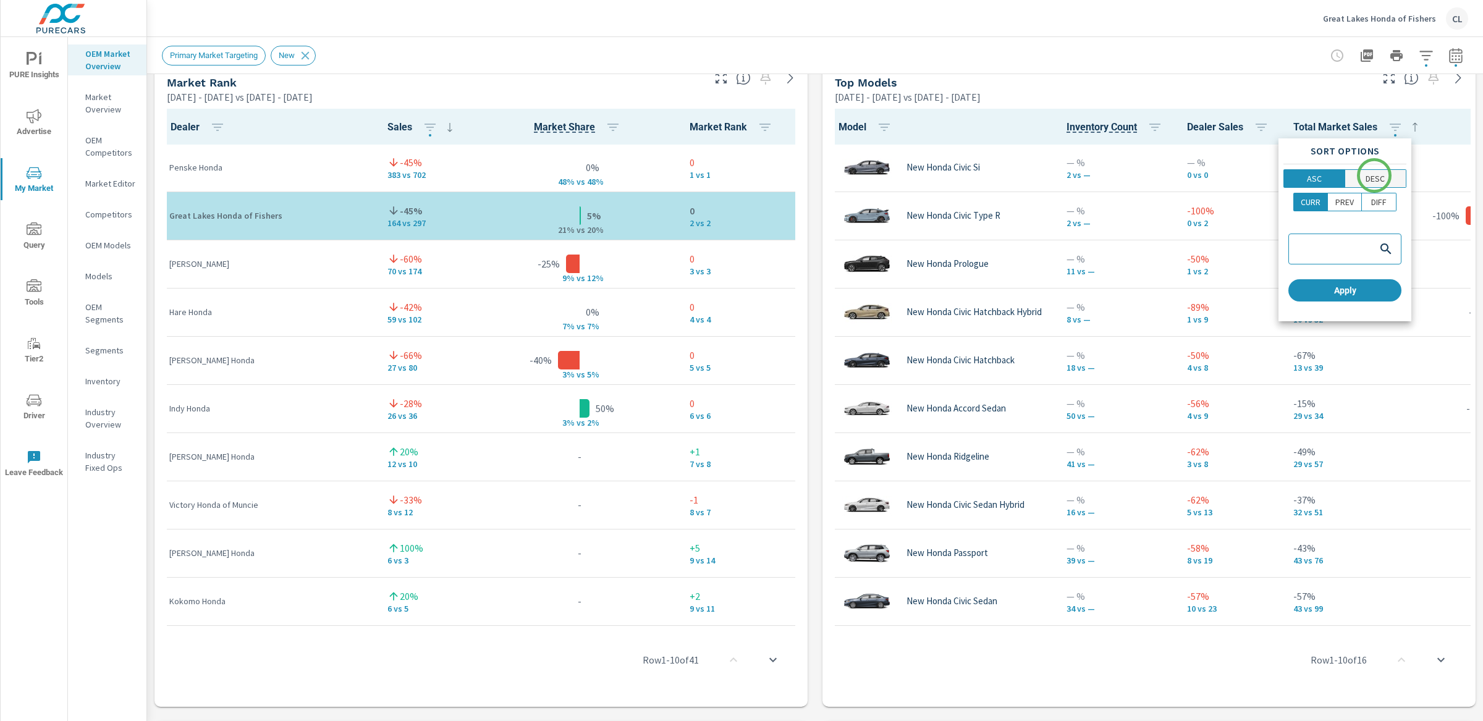
click at [1384, 175] on p "DESC" at bounding box center [1374, 178] width 19 height 12
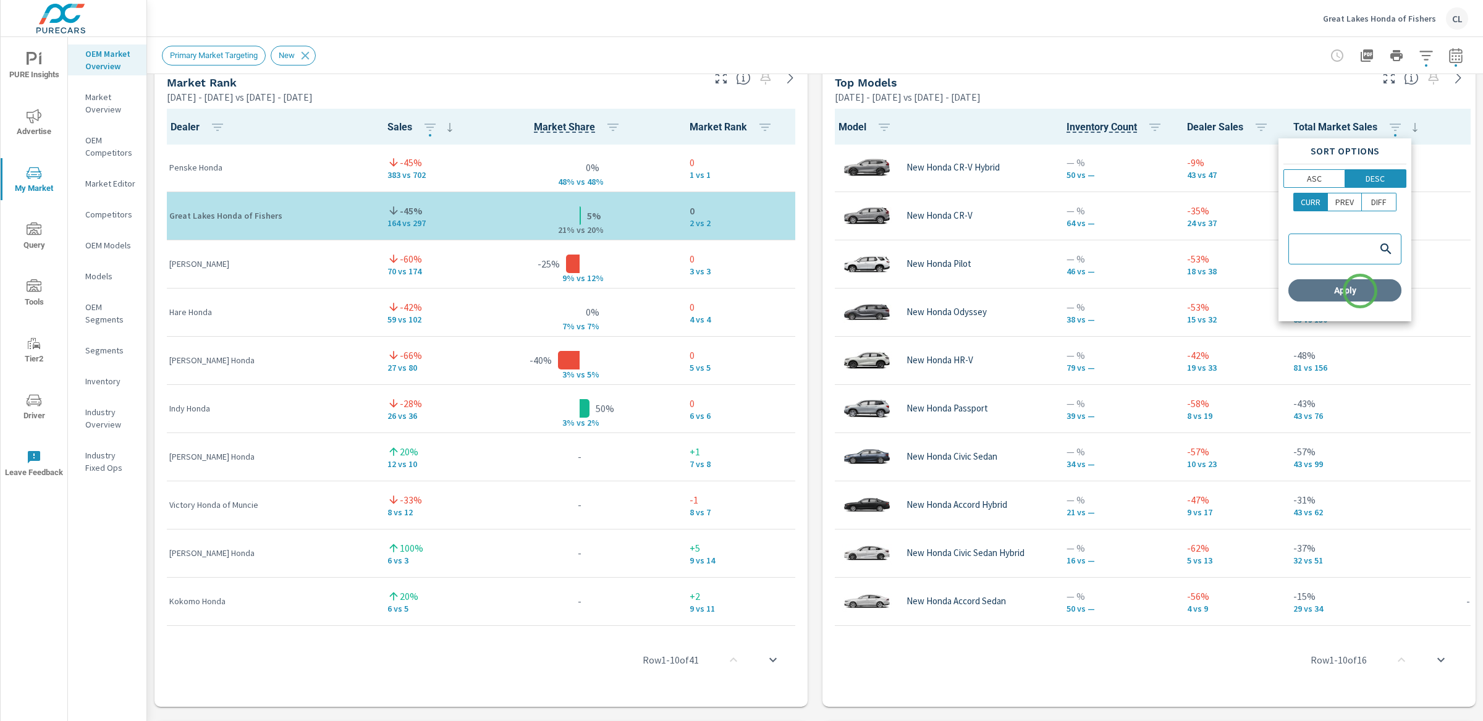
click at [1360, 291] on span "Apply" at bounding box center [1344, 290] width 103 height 11
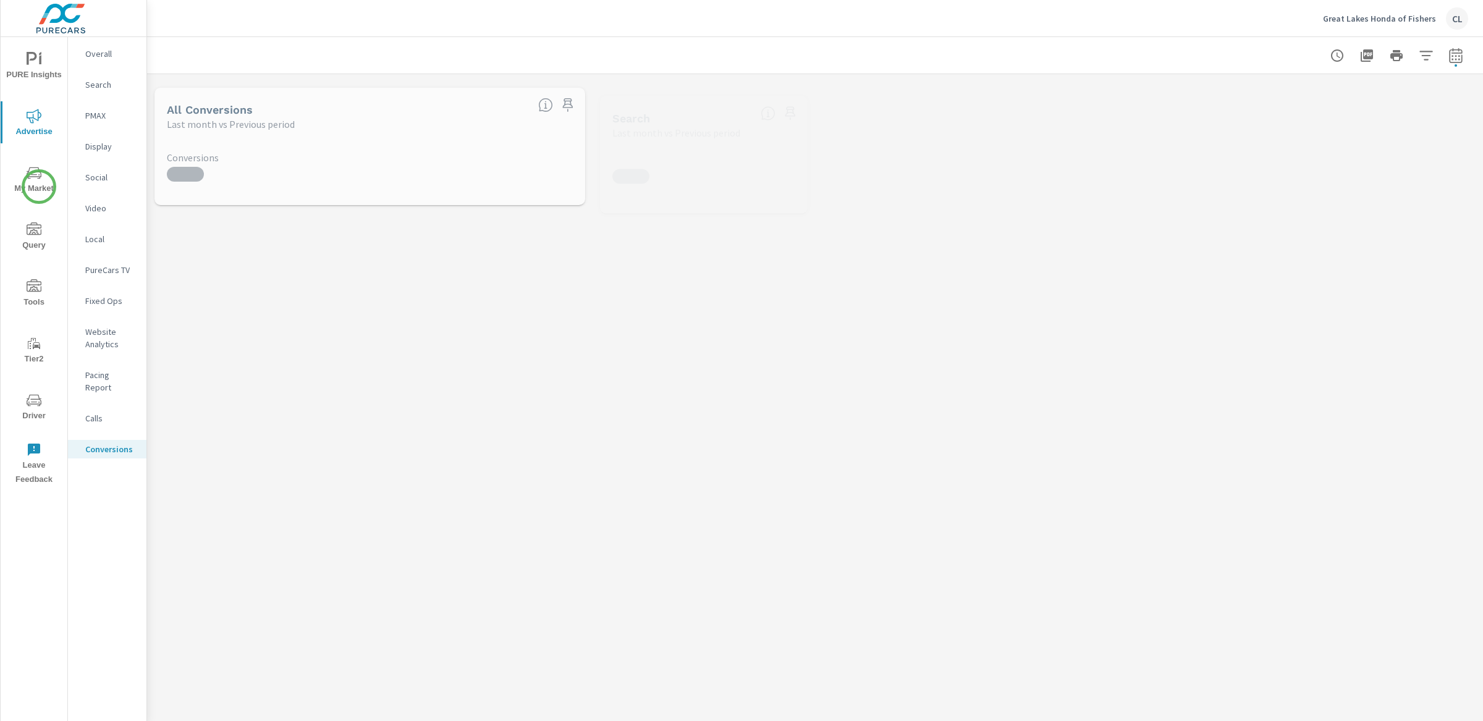
click at [38, 185] on span "My Market" at bounding box center [33, 181] width 59 height 30
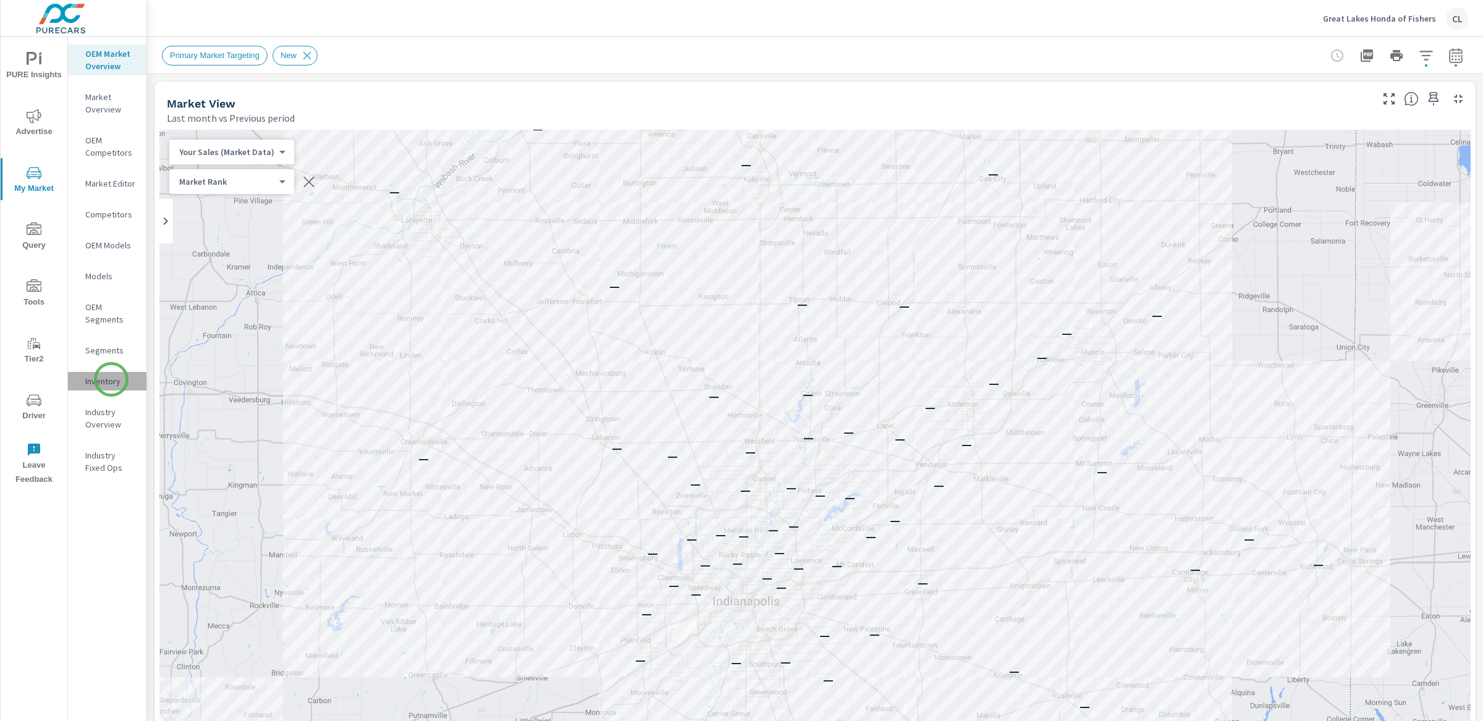
click at [111, 379] on p "Inventory" at bounding box center [110, 381] width 51 height 12
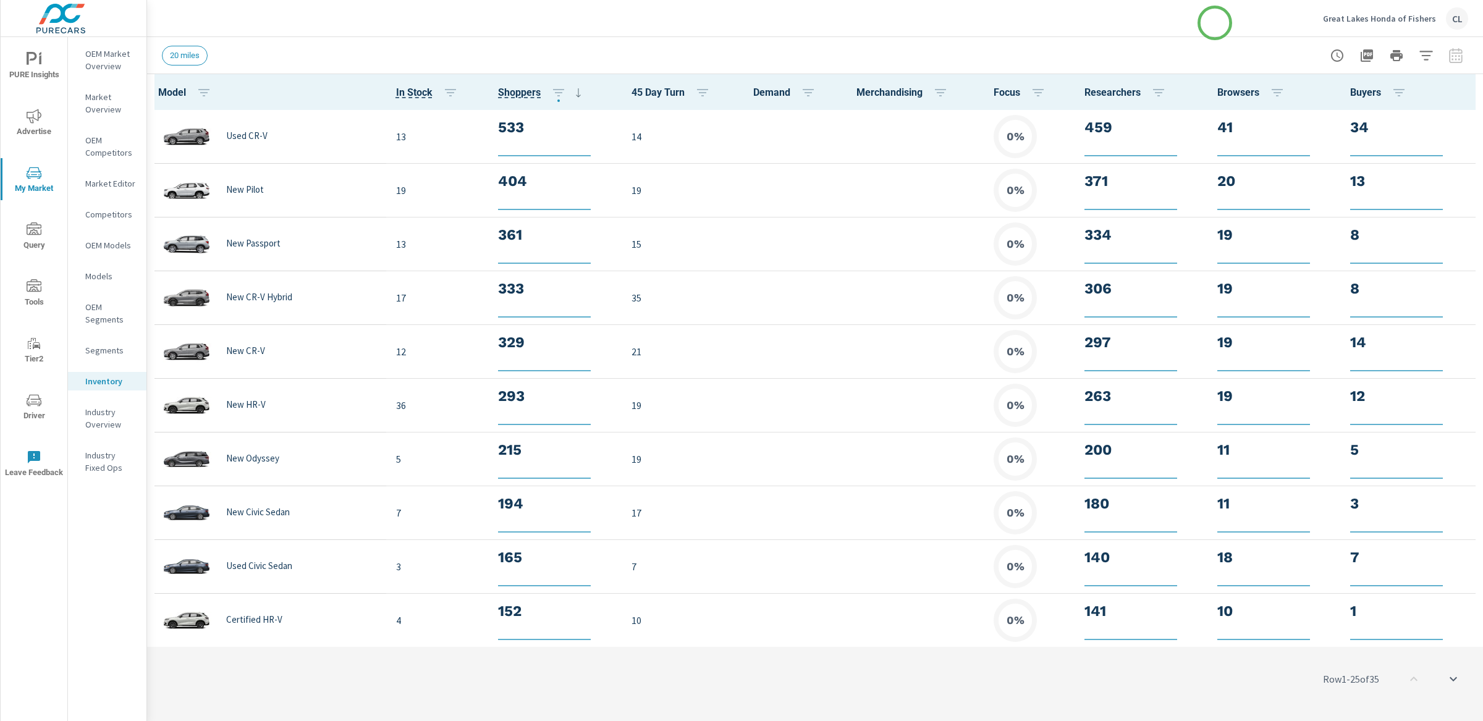
scroll to position [1, 0]
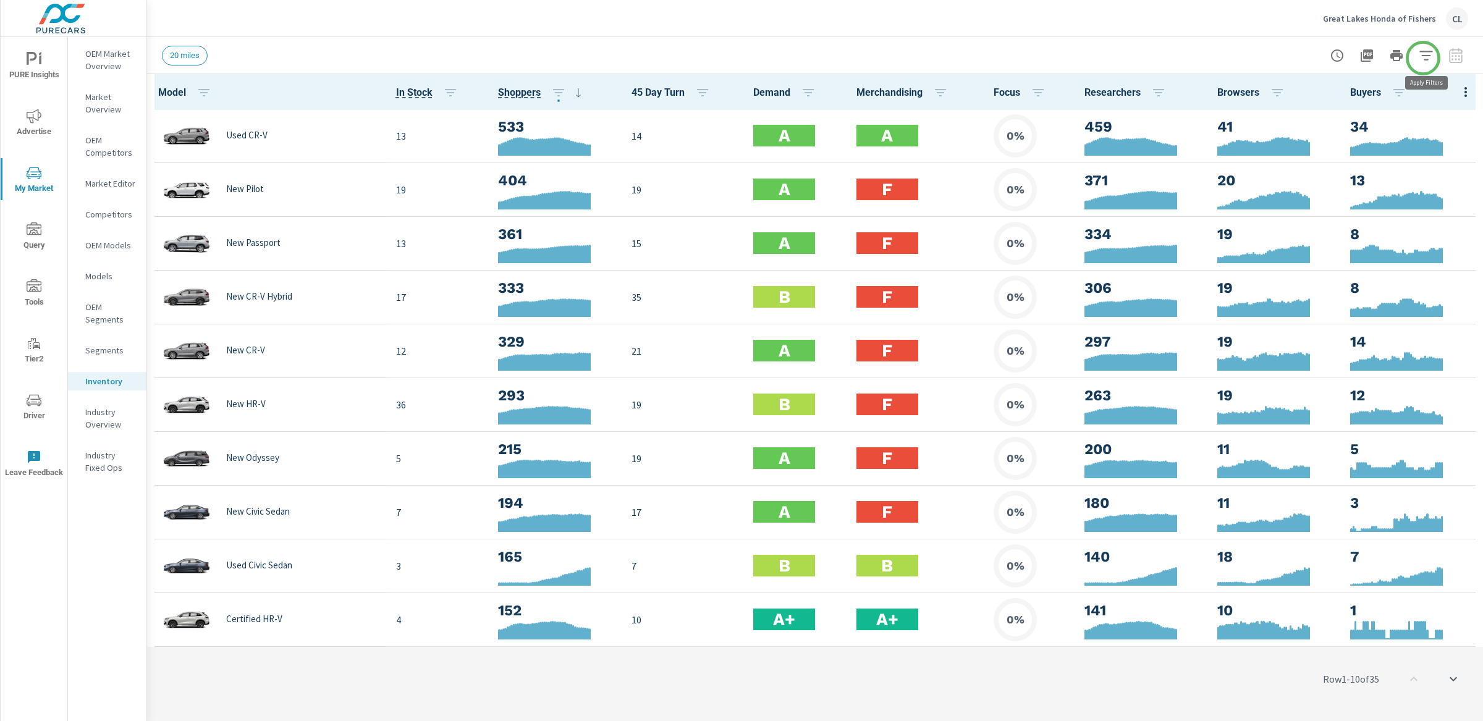
click at [1423, 58] on icon "button" at bounding box center [1425, 55] width 15 height 15
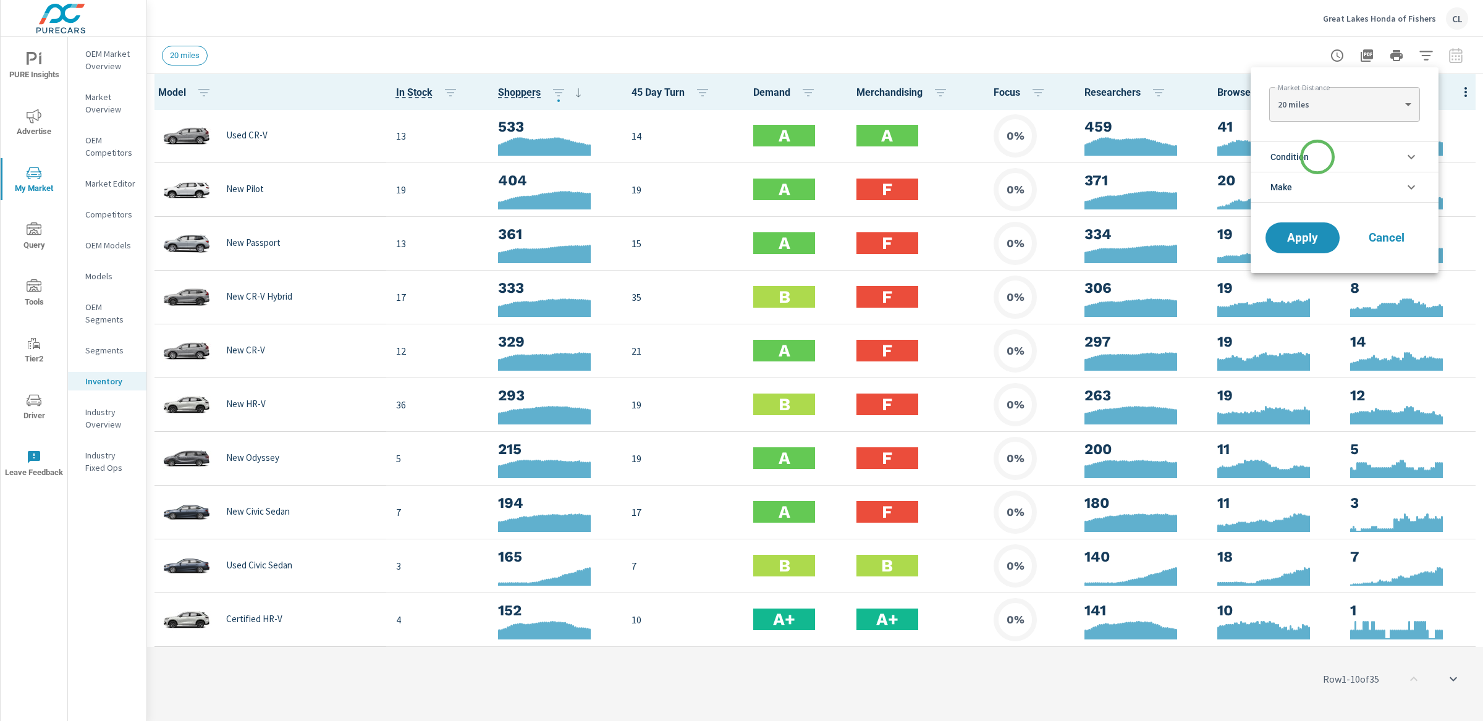
click at [1317, 158] on li "Condition" at bounding box center [1344, 156] width 188 height 30
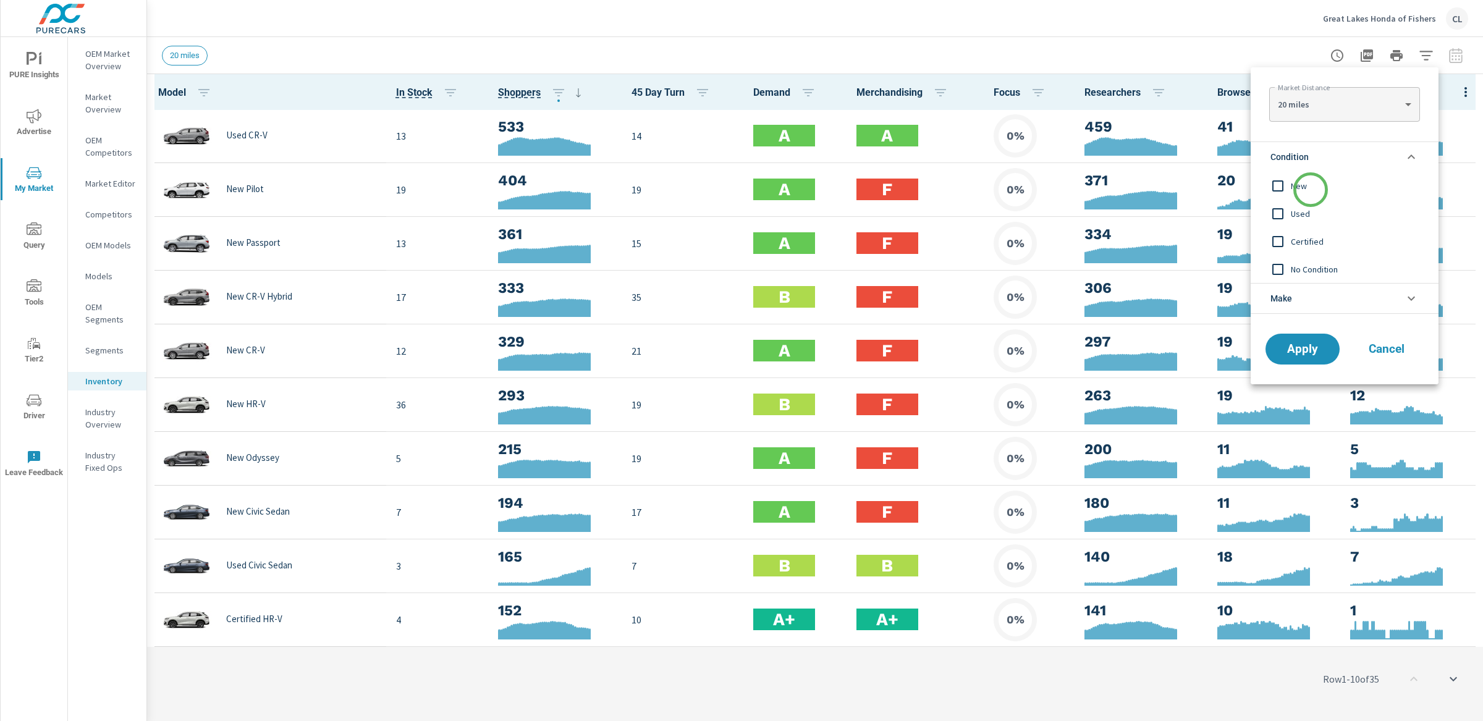
click at [1311, 173] on div "New" at bounding box center [1342, 186] width 185 height 28
click at [1312, 294] on li "Make" at bounding box center [1344, 298] width 188 height 31
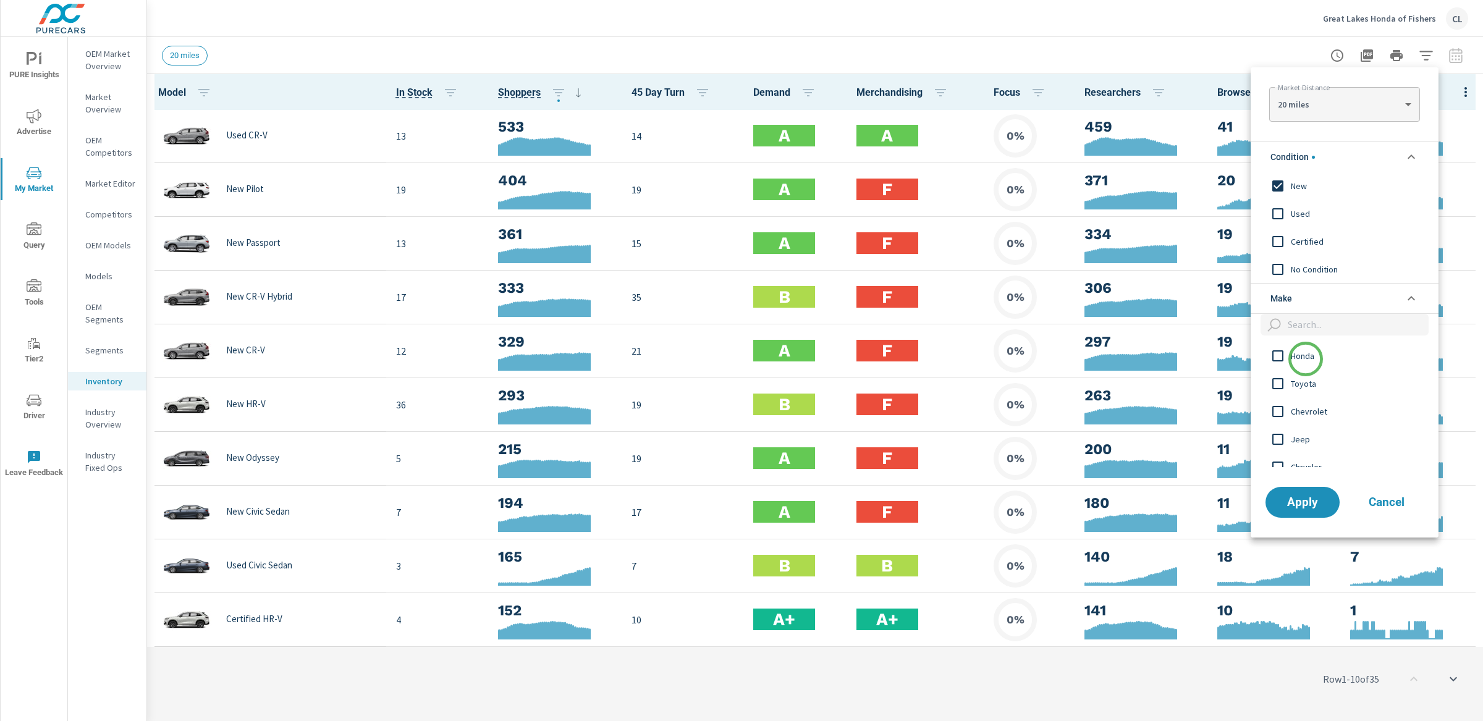
click at [1305, 359] on span "Honda" at bounding box center [1358, 355] width 135 height 15
click at [1317, 500] on span "Apply" at bounding box center [1302, 502] width 51 height 12
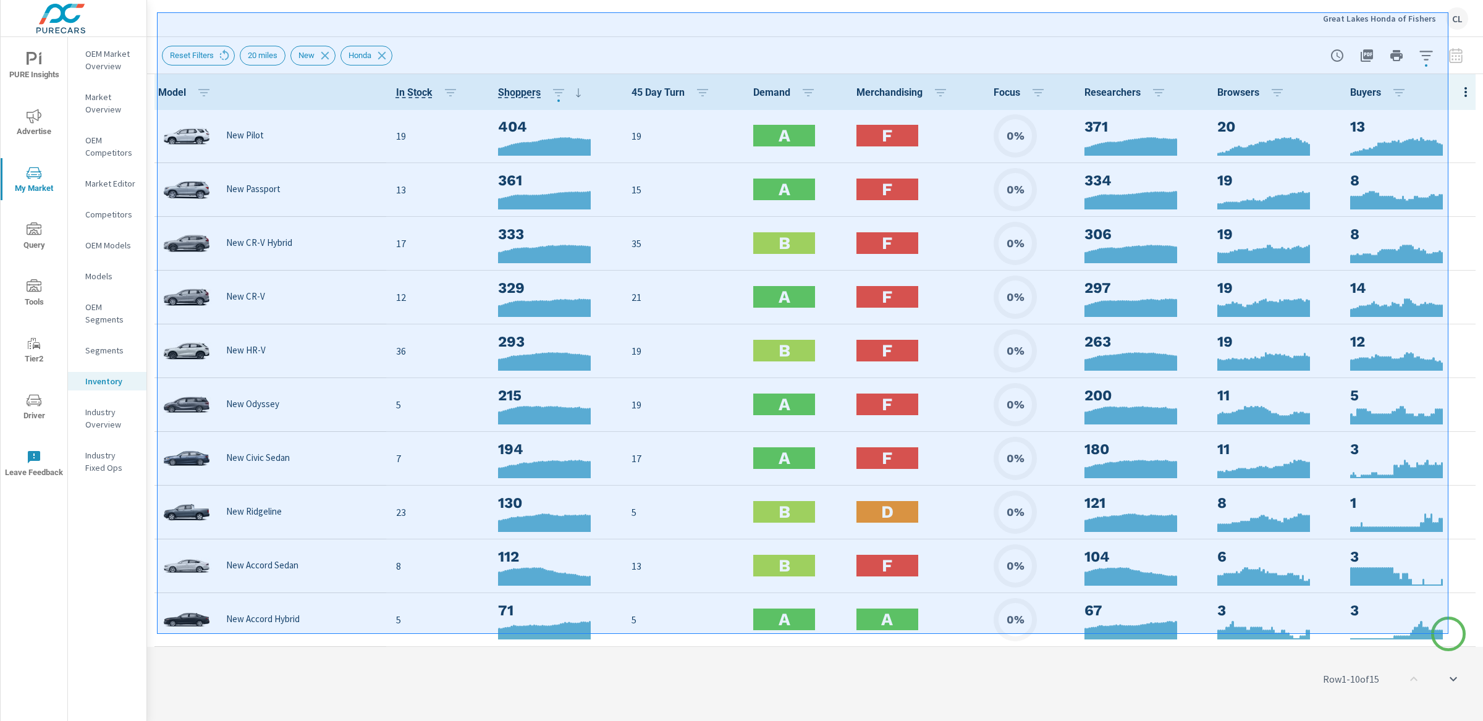
drag, startPoint x: 157, startPoint y: 12, endPoint x: 1448, endPoint y: 634, distance: 1433.0
click at [1448, 634] on div at bounding box center [741, 360] width 1483 height 721
